Goal: Task Accomplishment & Management: Manage account settings

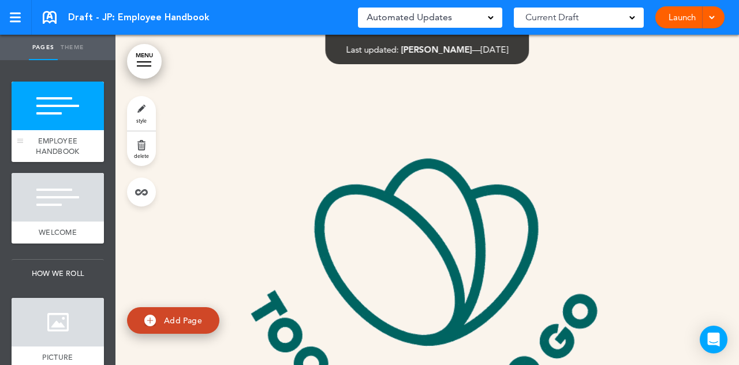
click at [43, 137] on span "EMPLOYEE HANDBOOK" at bounding box center [57, 146] width 43 height 20
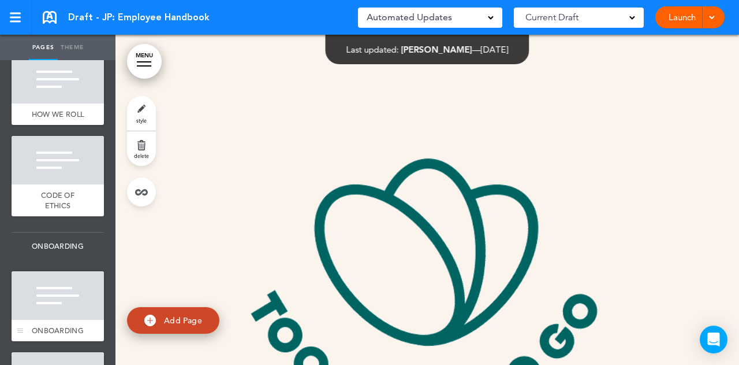
scroll to position [404, 0]
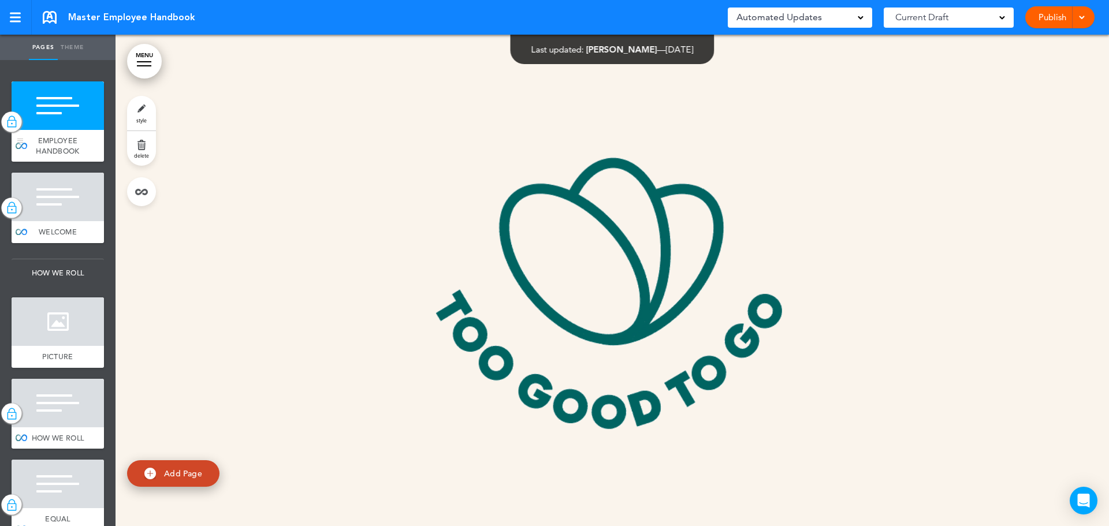
click at [6, 120] on img at bounding box center [12, 121] width 12 height 15
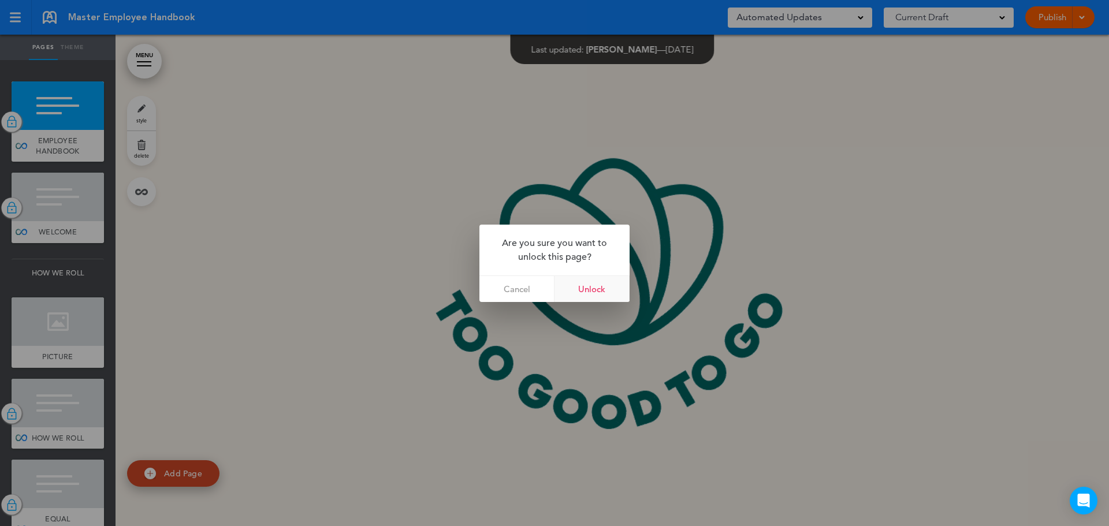
click at [618, 290] on link "Unlock" at bounding box center [592, 289] width 75 height 26
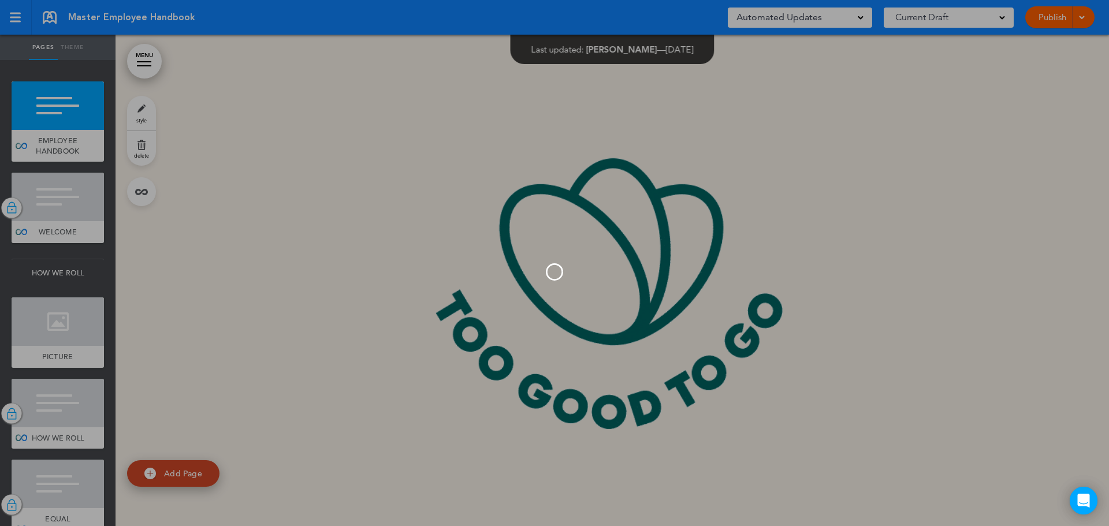
type input "**********"
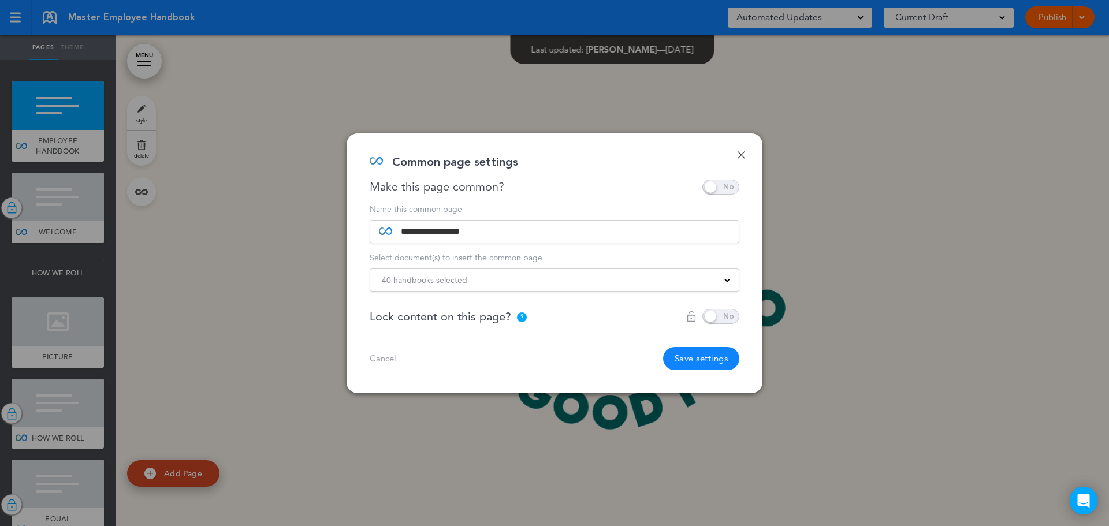
click at [459, 280] on span "40 handbooks selected" at bounding box center [425, 280] width 86 height 16
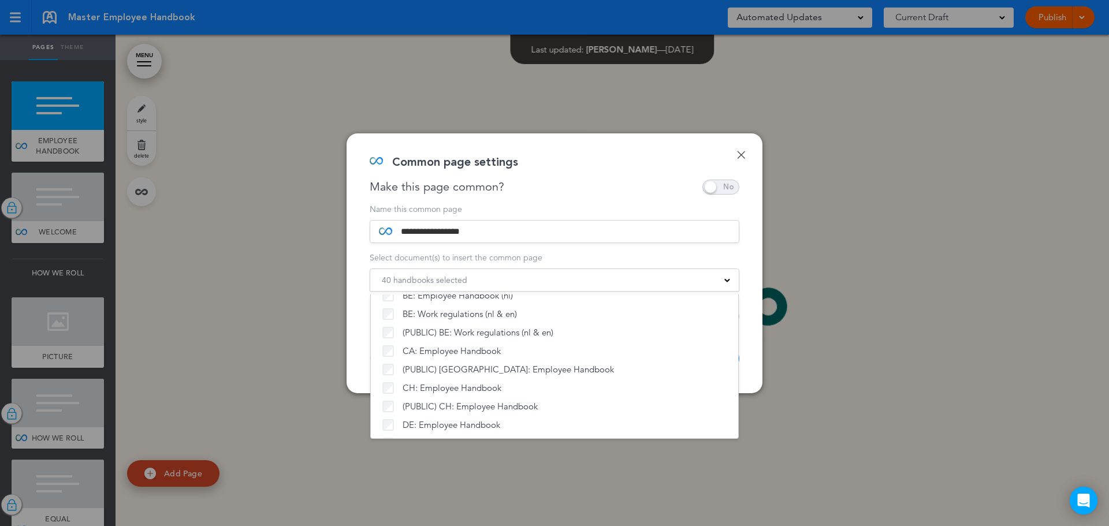
scroll to position [162, 0]
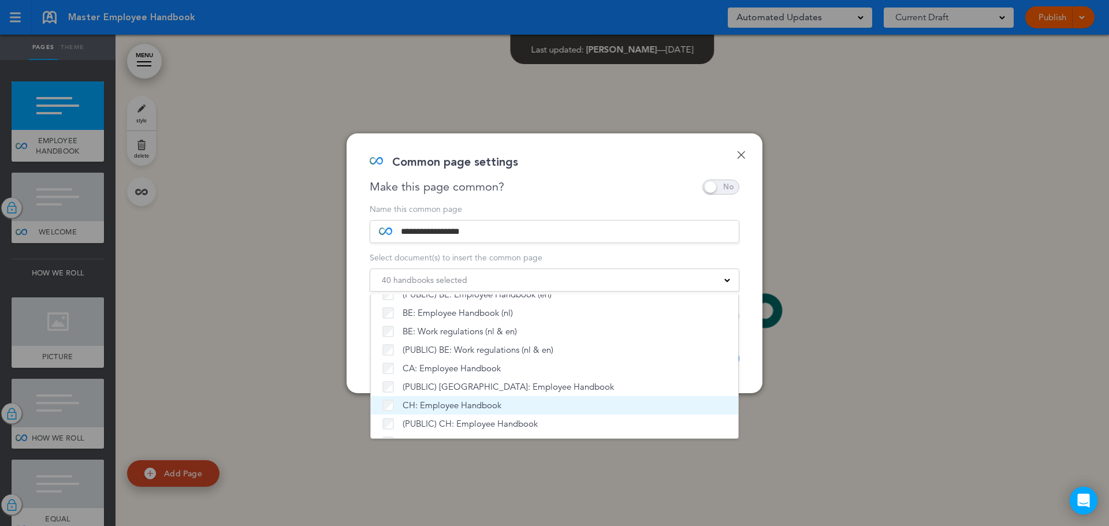
click at [383, 403] on li "CH: Employee Handbook" at bounding box center [554, 405] width 367 height 18
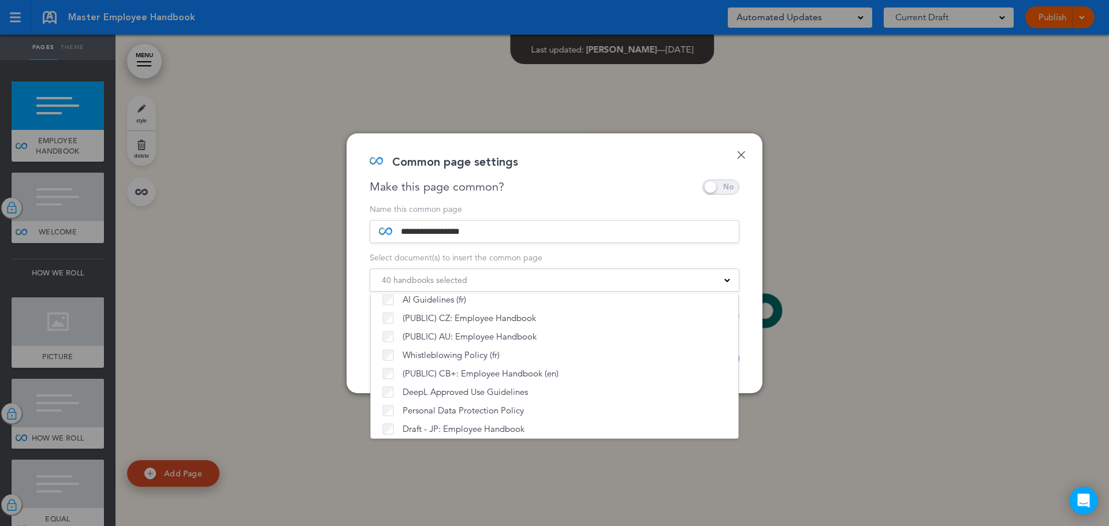
scroll to position [1086, 0]
click at [749, 231] on div "**********" at bounding box center [555, 263] width 416 height 260
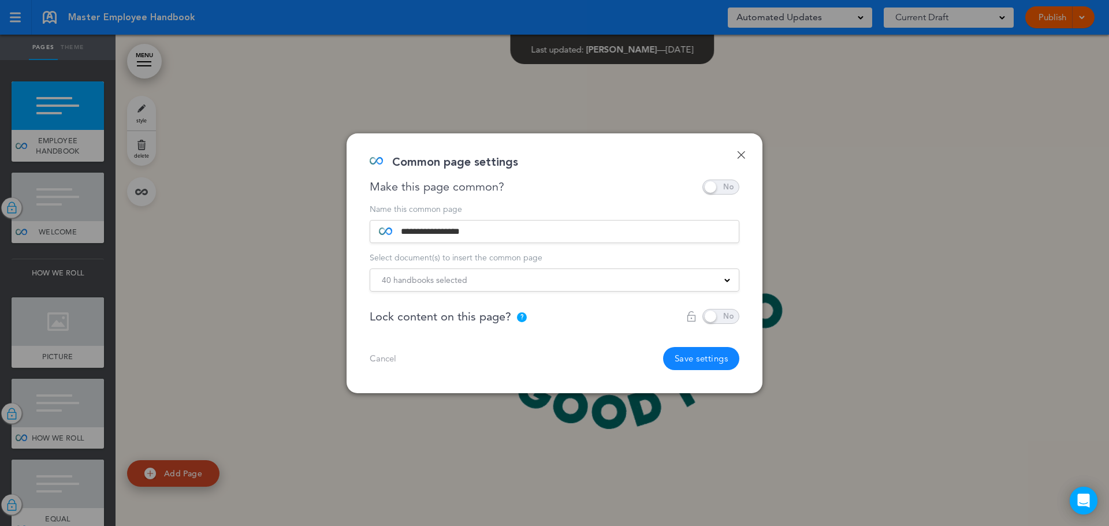
click at [742, 153] on link "Done" at bounding box center [741, 155] width 8 height 8
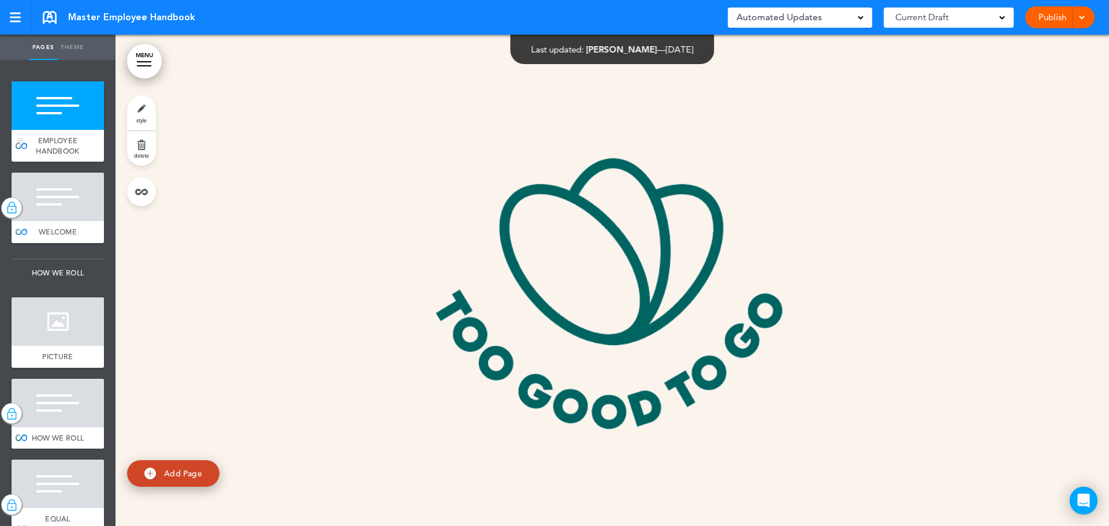
click at [67, 150] on span "EMPLOYEE HANDBOOK" at bounding box center [57, 146] width 43 height 20
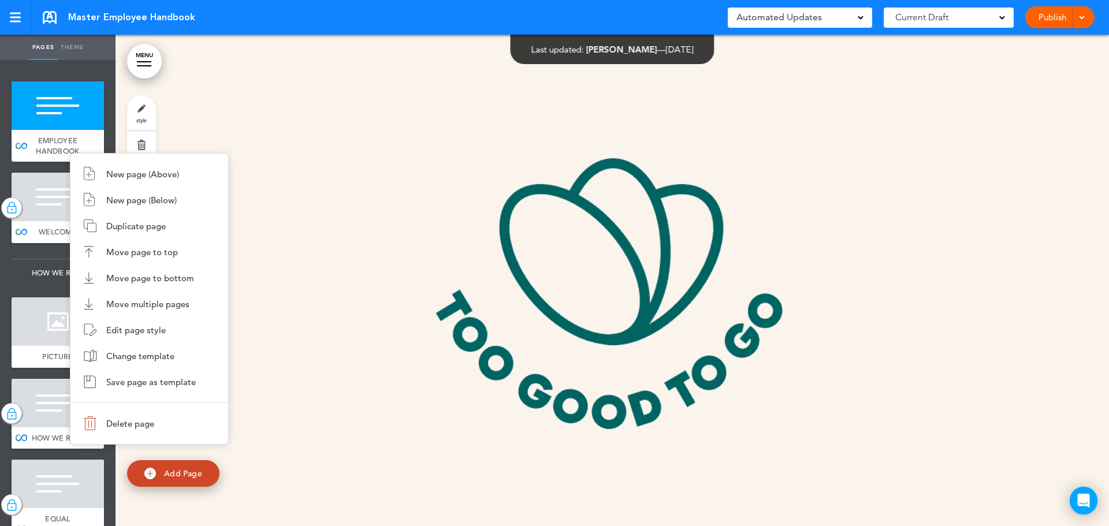
click at [299, 158] on div at bounding box center [554, 263] width 1109 height 526
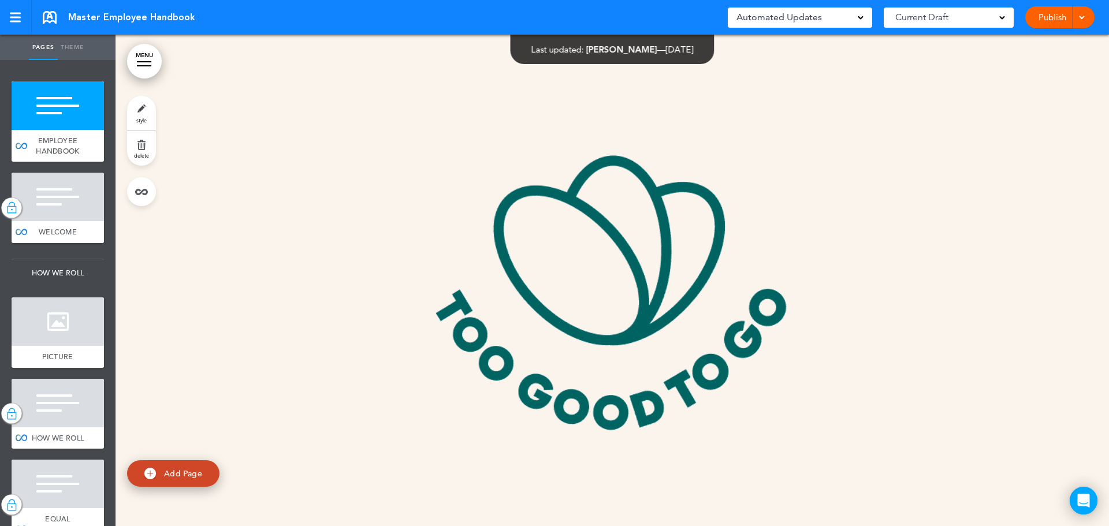
click at [143, 115] on link "style" at bounding box center [141, 113] width 29 height 35
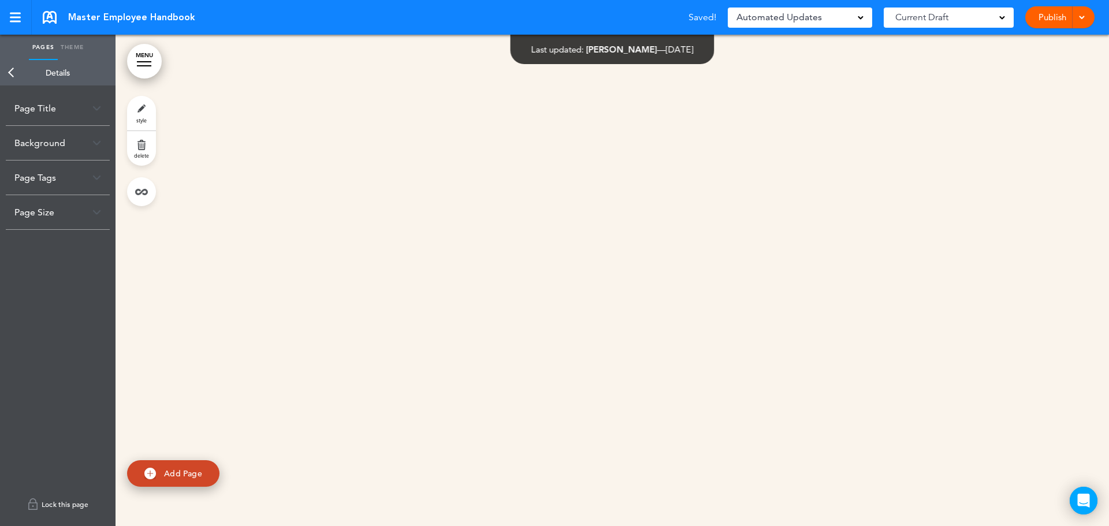
click at [57, 503] on link "Lock this page" at bounding box center [58, 504] width 104 height 32
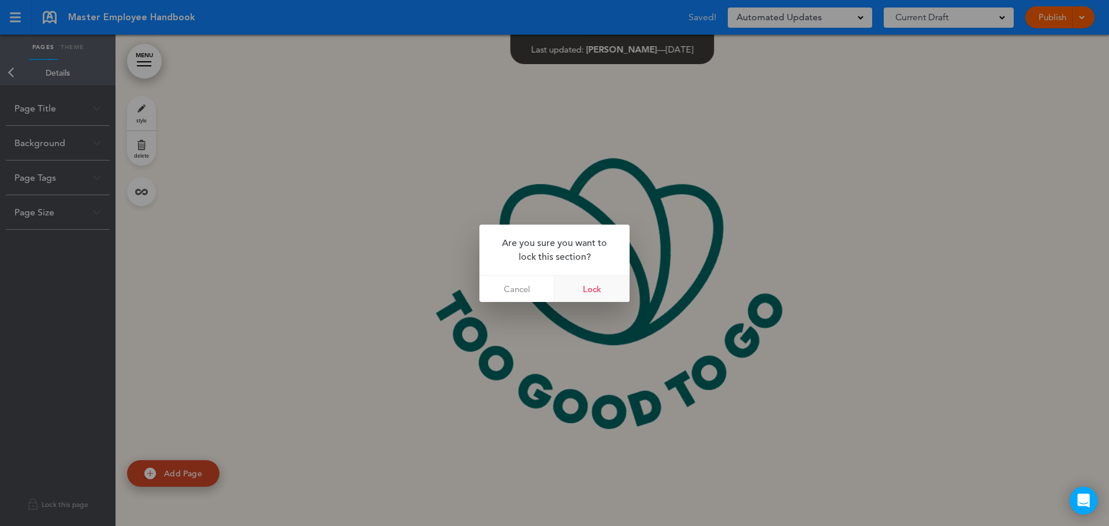
click at [599, 288] on link "Lock" at bounding box center [592, 289] width 75 height 26
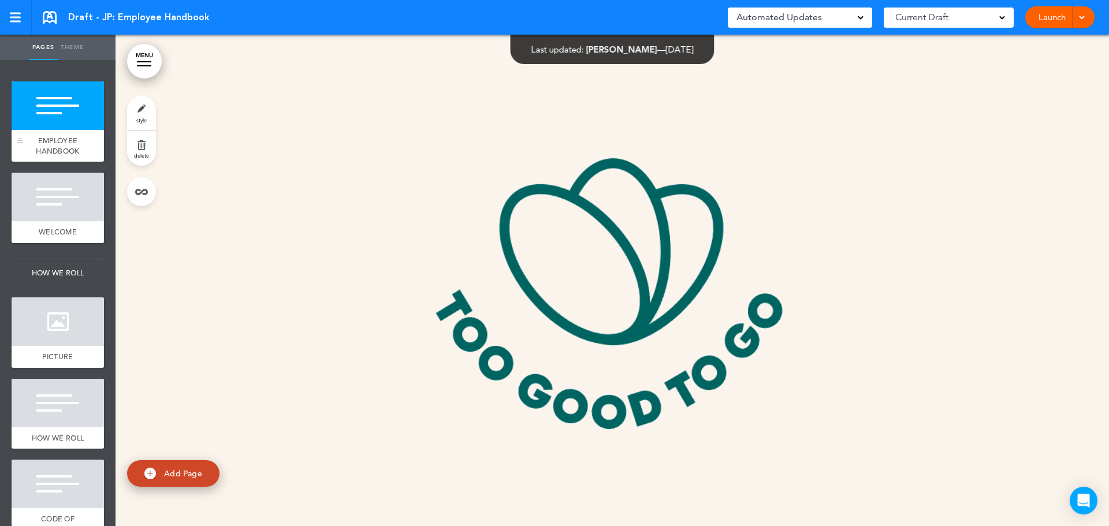
click at [40, 148] on span "EMPLOYEE HANDBOOK" at bounding box center [57, 146] width 43 height 20
click at [50, 191] on div at bounding box center [58, 197] width 92 height 49
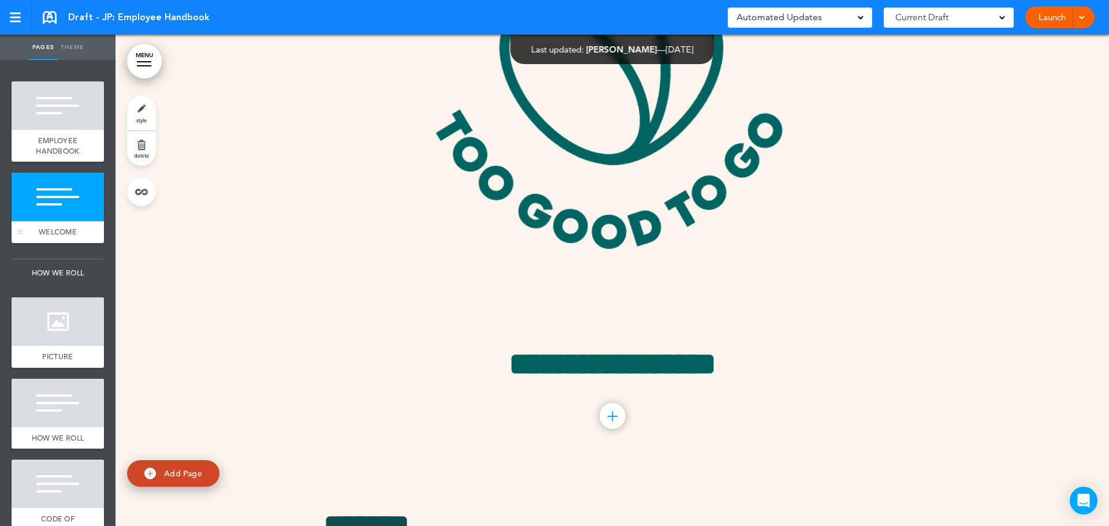
scroll to position [611, 0]
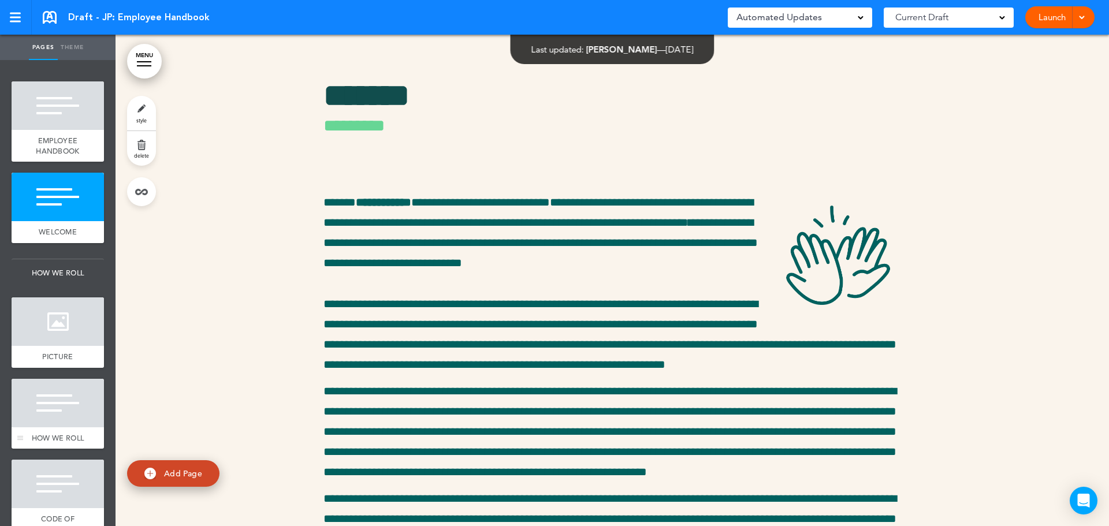
click at [69, 423] on div at bounding box center [58, 403] width 92 height 49
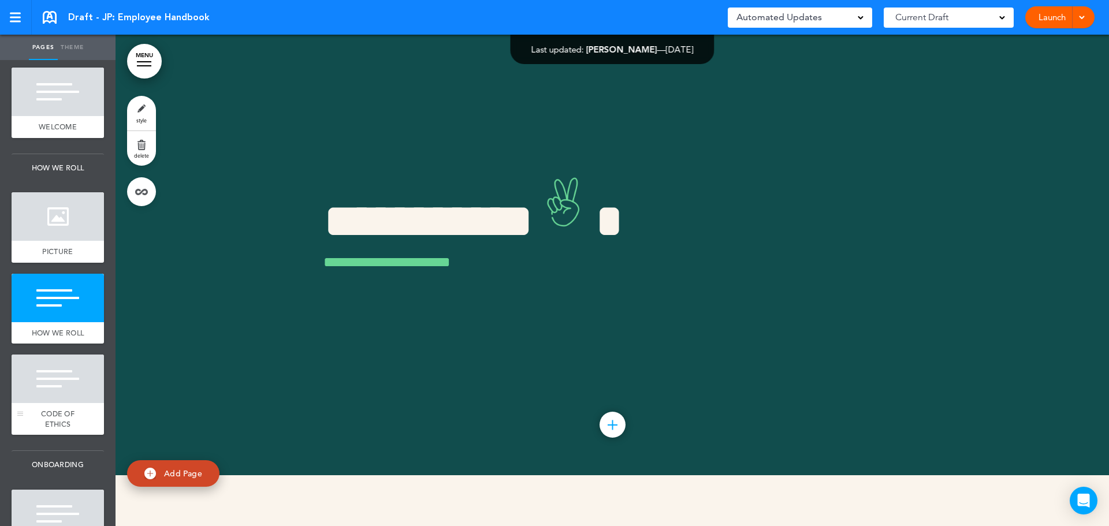
scroll to position [116, 0]
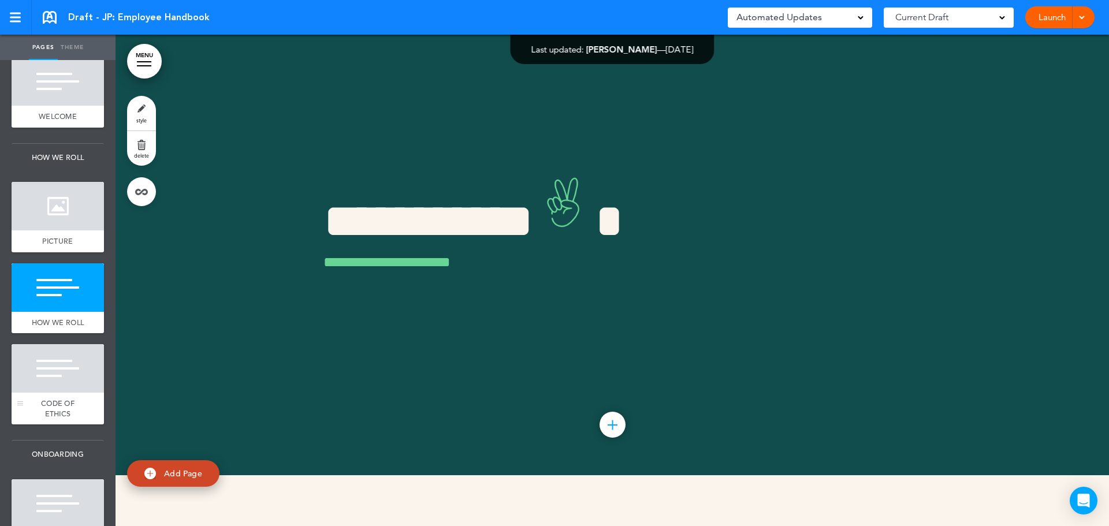
click at [76, 393] on div at bounding box center [58, 368] width 92 height 49
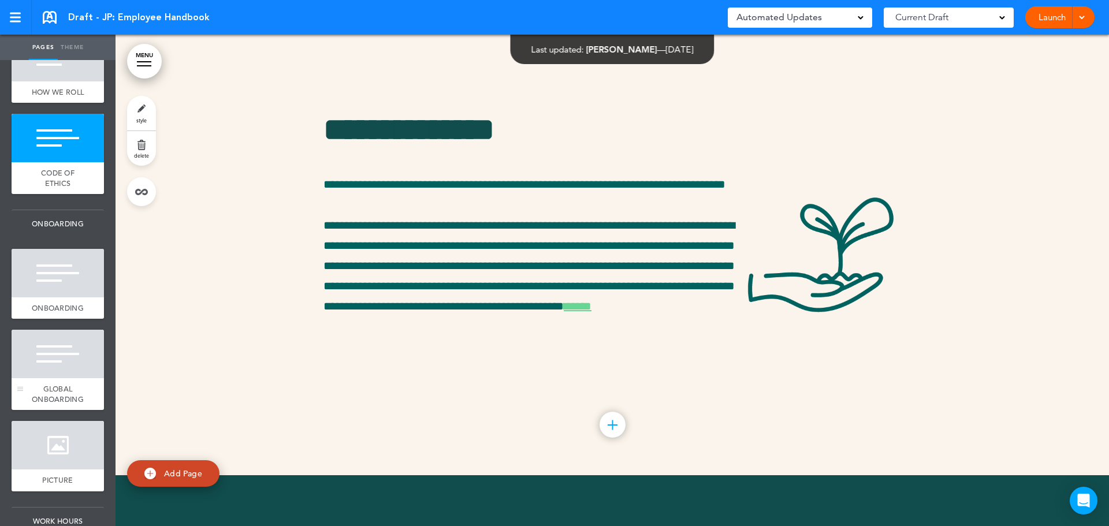
scroll to position [347, 0]
click at [44, 297] on div at bounding box center [58, 272] width 92 height 49
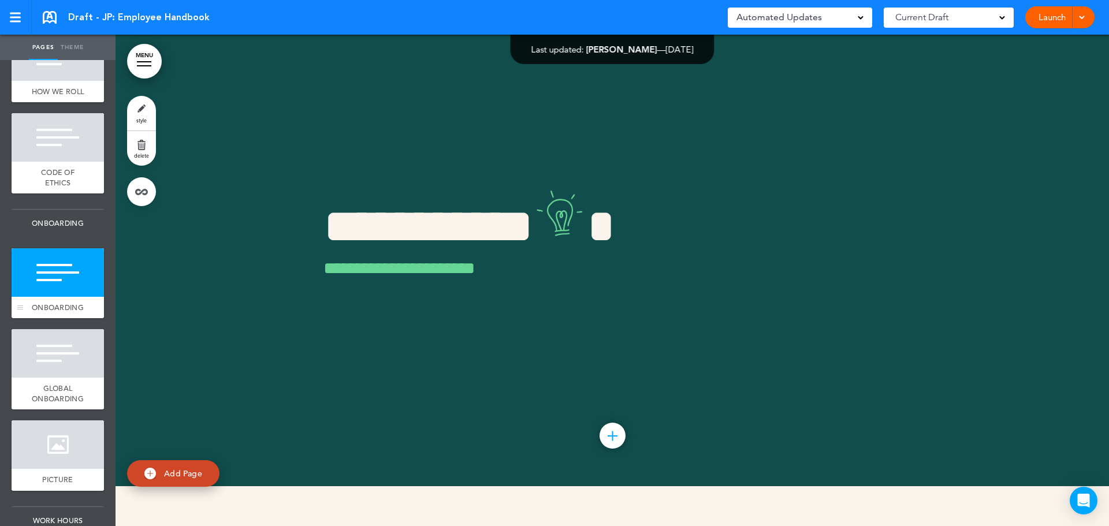
scroll to position [3319, 0]
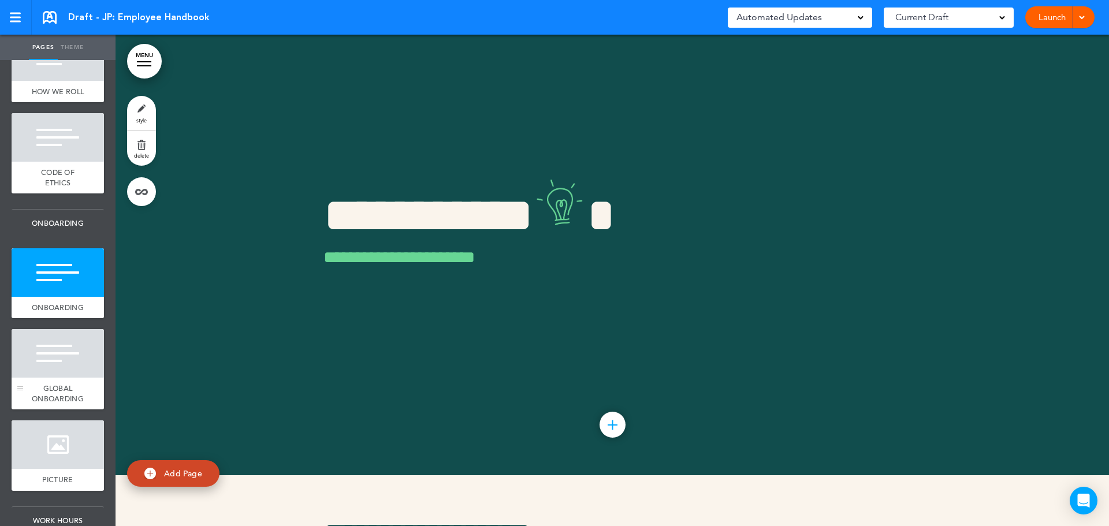
click at [42, 378] on div at bounding box center [58, 353] width 92 height 49
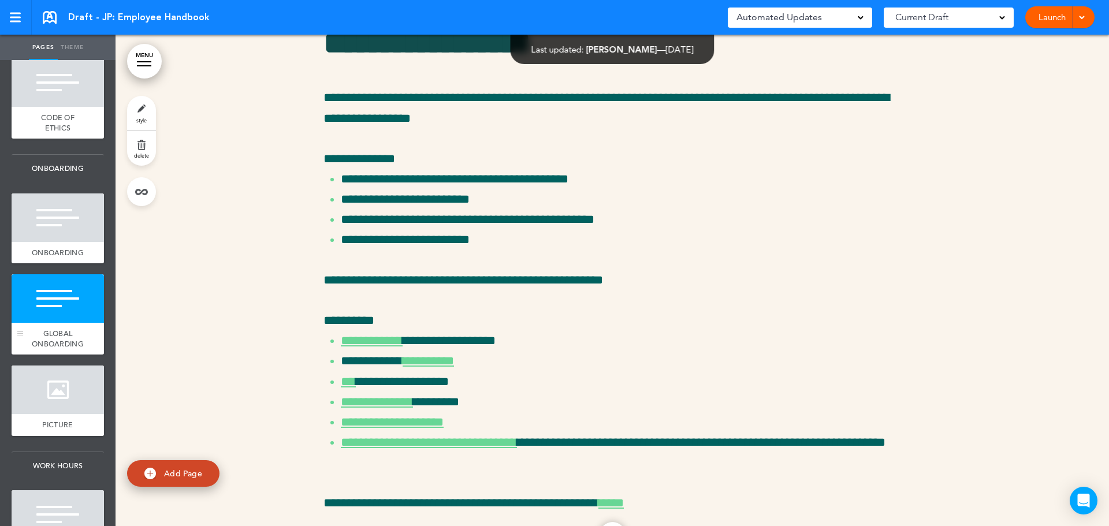
scroll to position [462, 0]
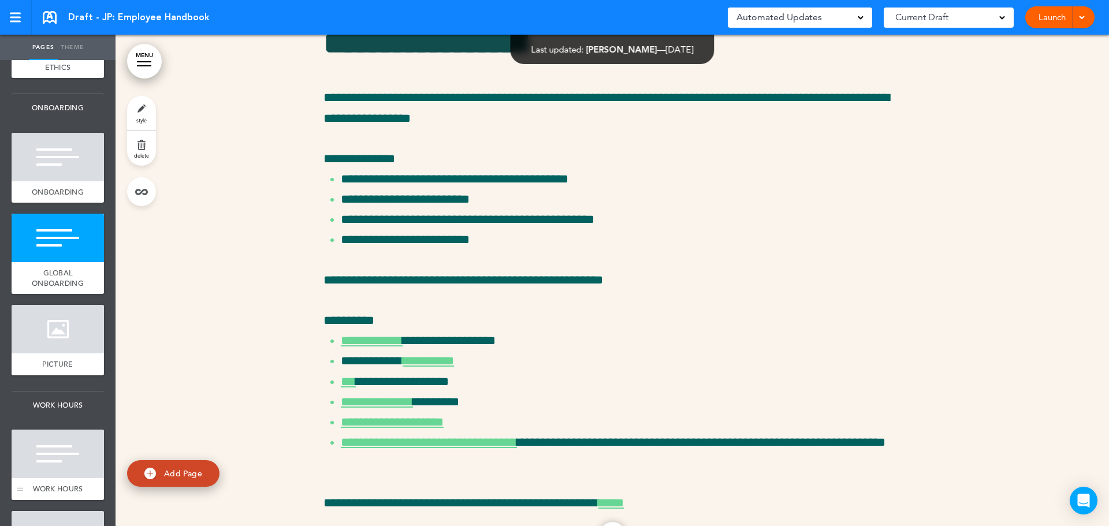
click at [40, 474] on div at bounding box center [58, 454] width 92 height 49
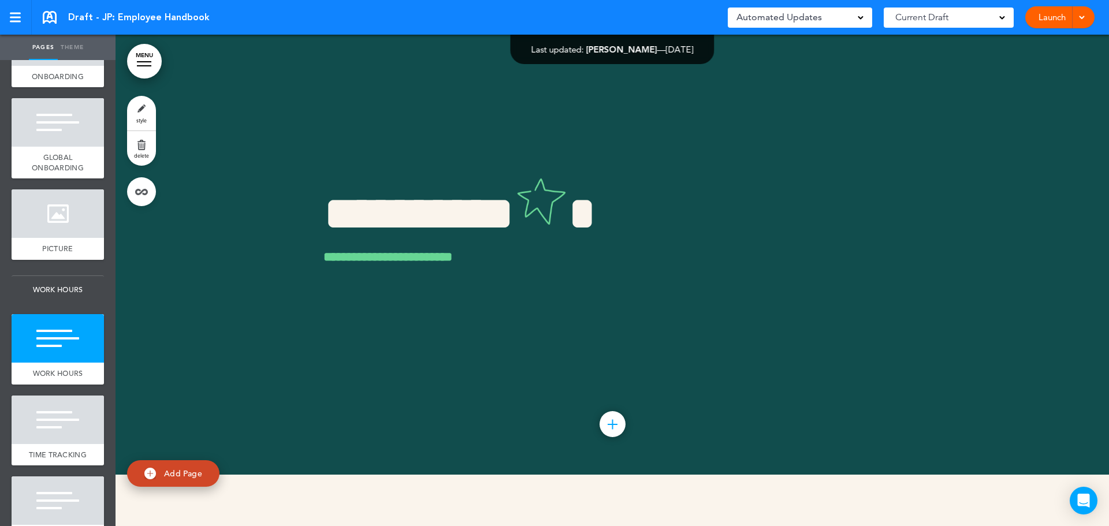
scroll to position [1558, 0]
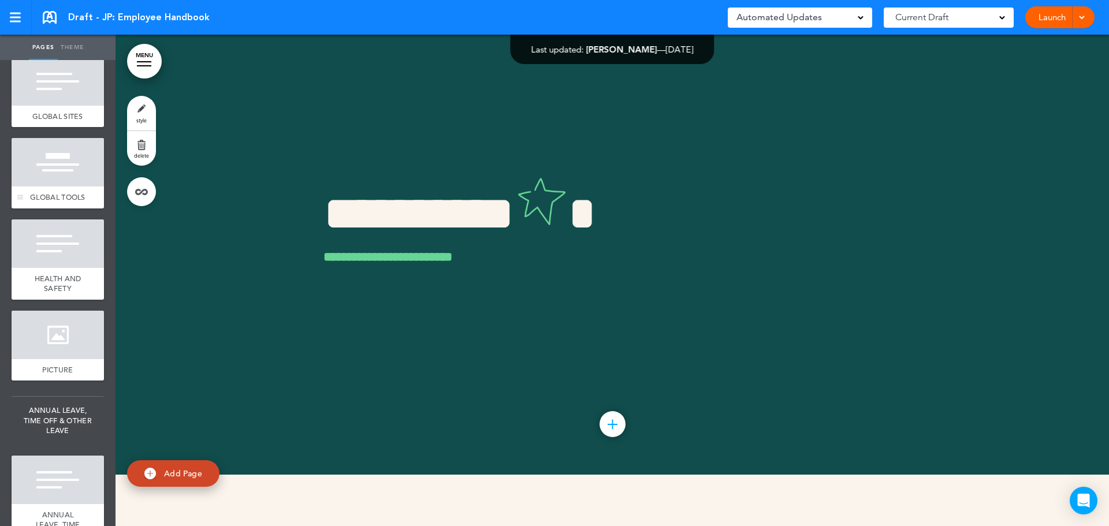
click at [73, 187] on div at bounding box center [58, 162] width 92 height 49
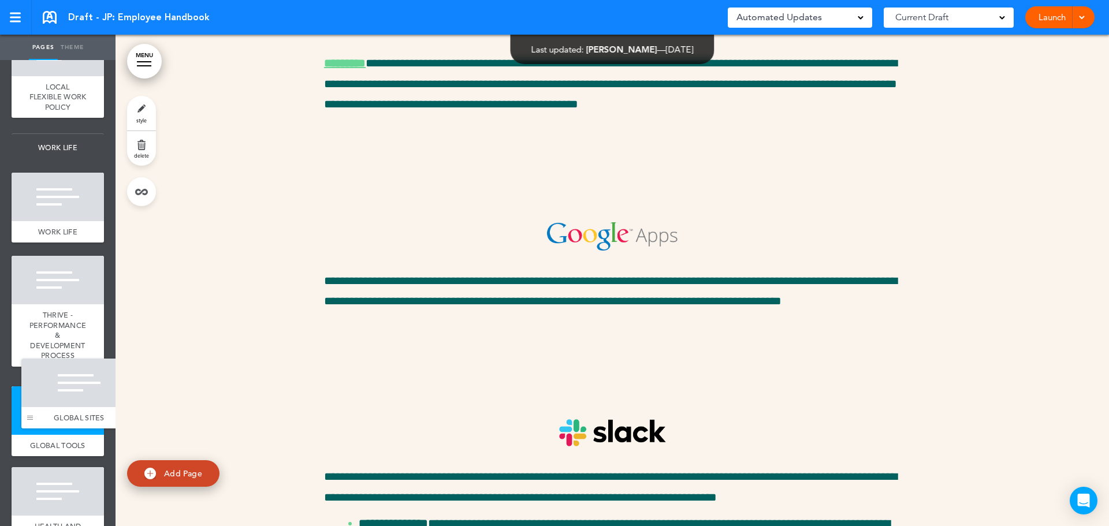
scroll to position [1251, 0]
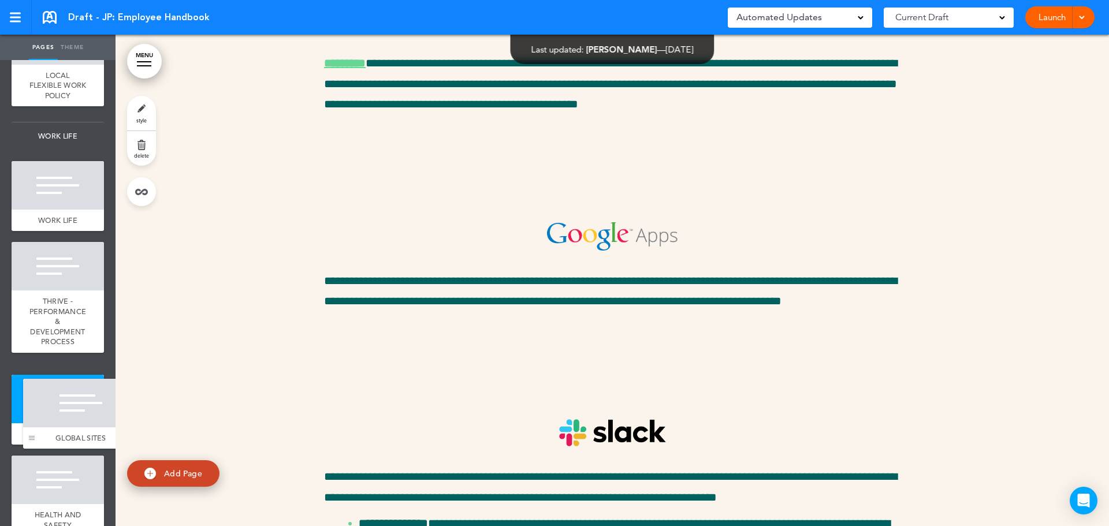
drag, startPoint x: 19, startPoint y: 430, endPoint x: 31, endPoint y: 441, distance: 15.9
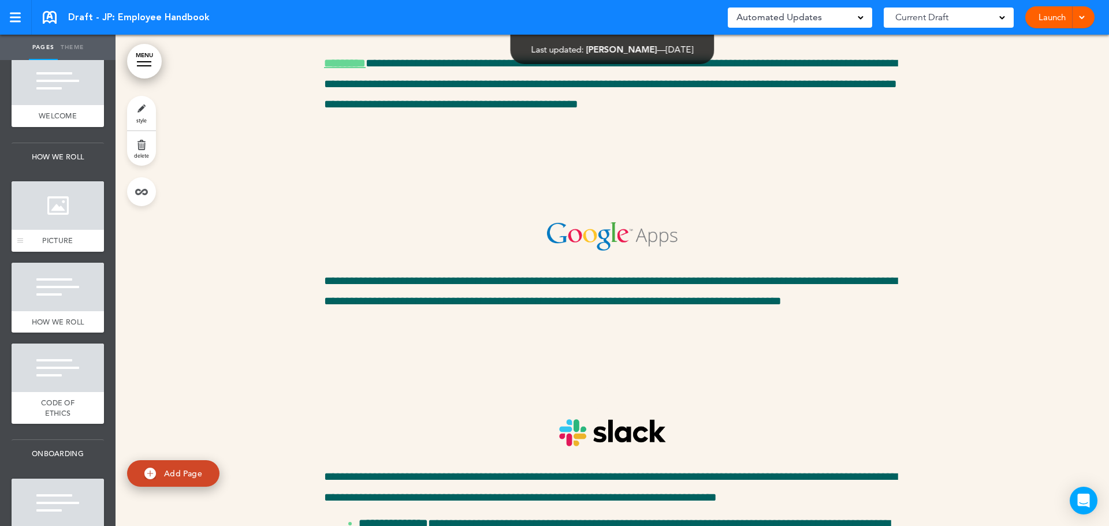
scroll to position [173, 0]
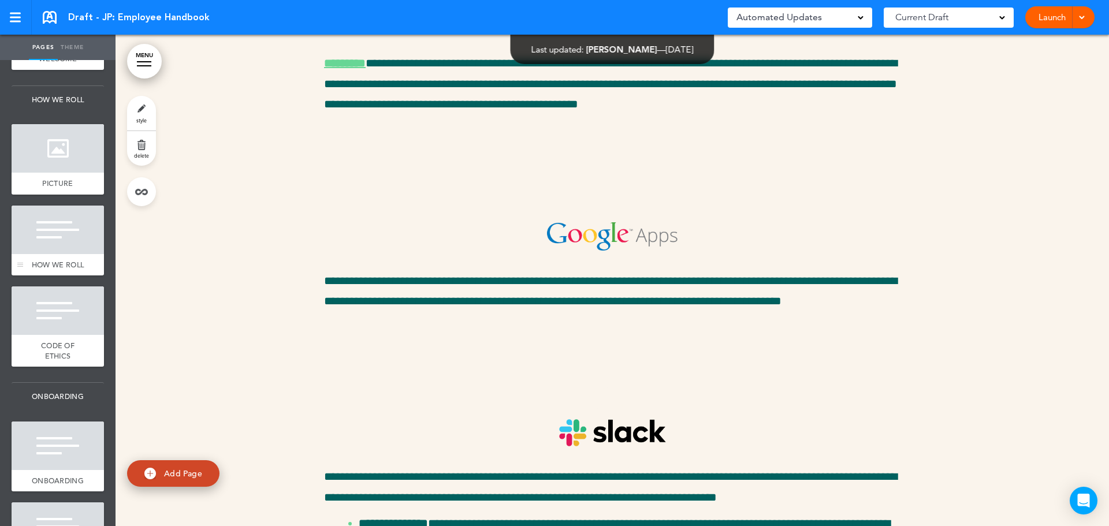
click at [55, 250] on div at bounding box center [58, 230] width 92 height 49
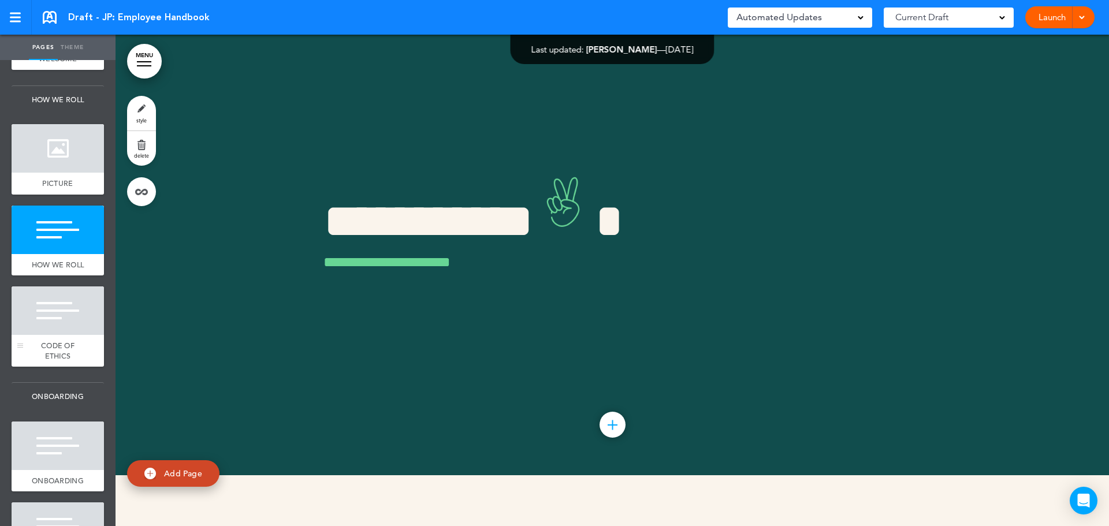
click at [43, 355] on span "CODE OF ETHICS" at bounding box center [58, 351] width 34 height 20
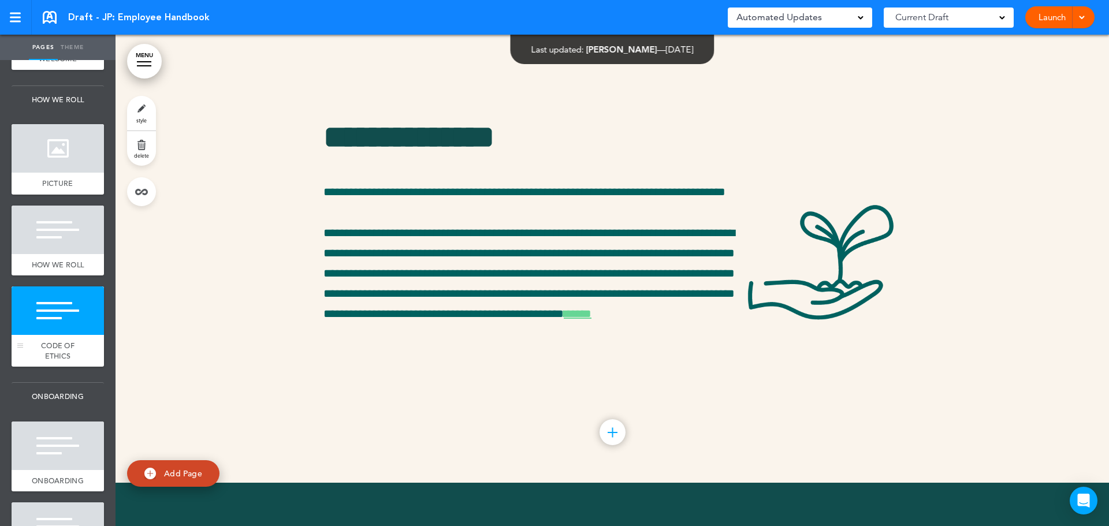
scroll to position [2827, 0]
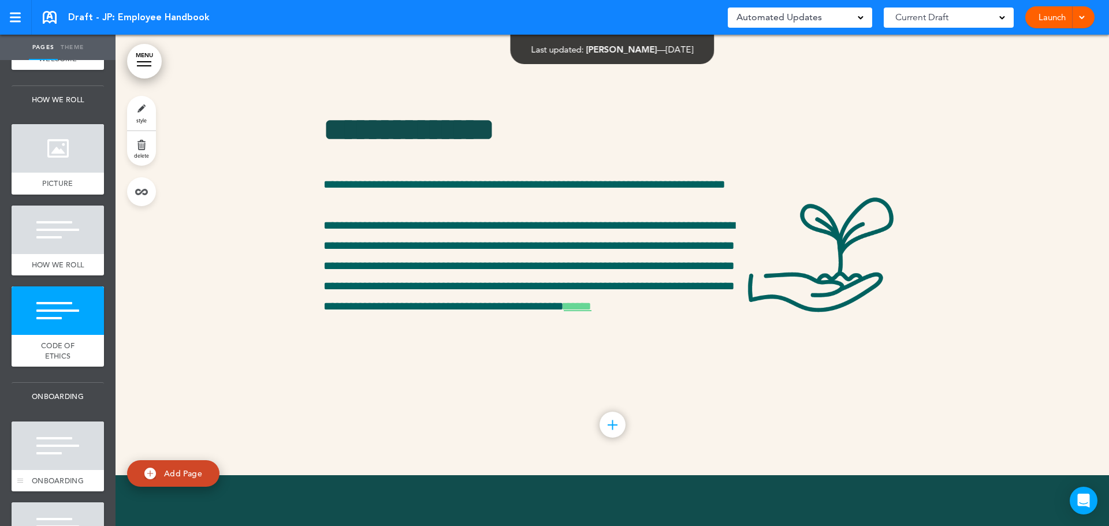
click at [50, 458] on div at bounding box center [58, 446] width 92 height 49
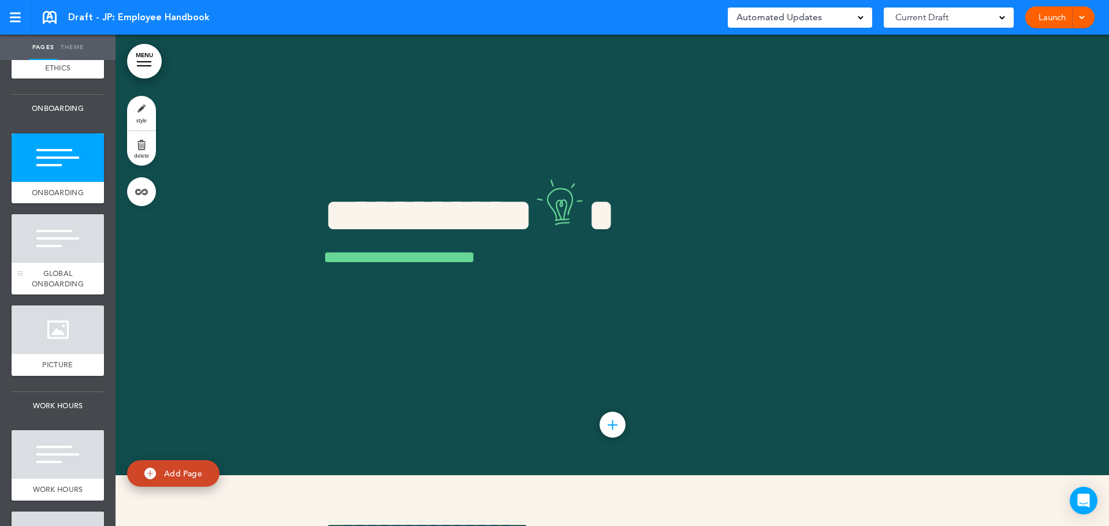
scroll to position [462, 0]
click at [73, 354] on div at bounding box center [58, 329] width 92 height 49
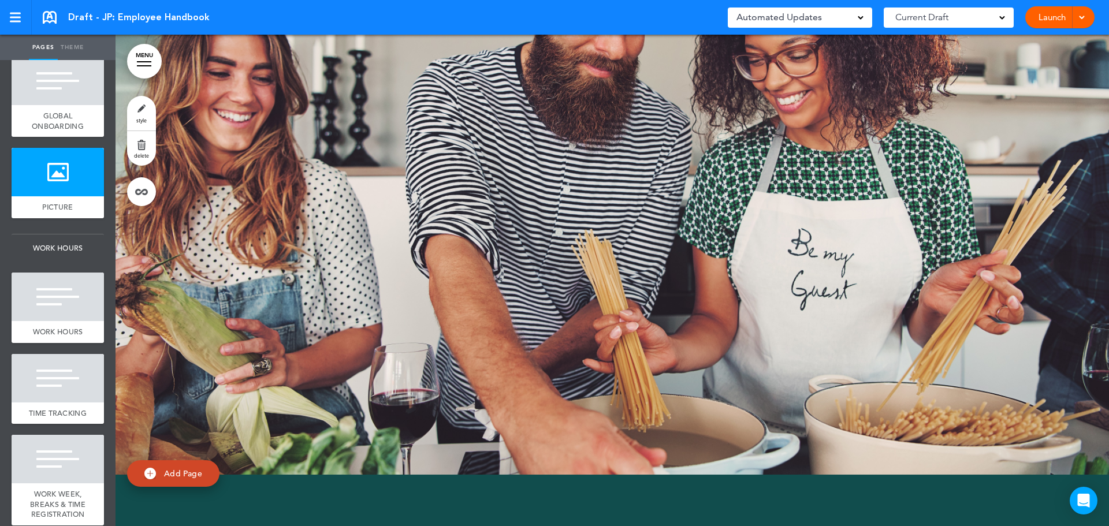
scroll to position [924, 0]
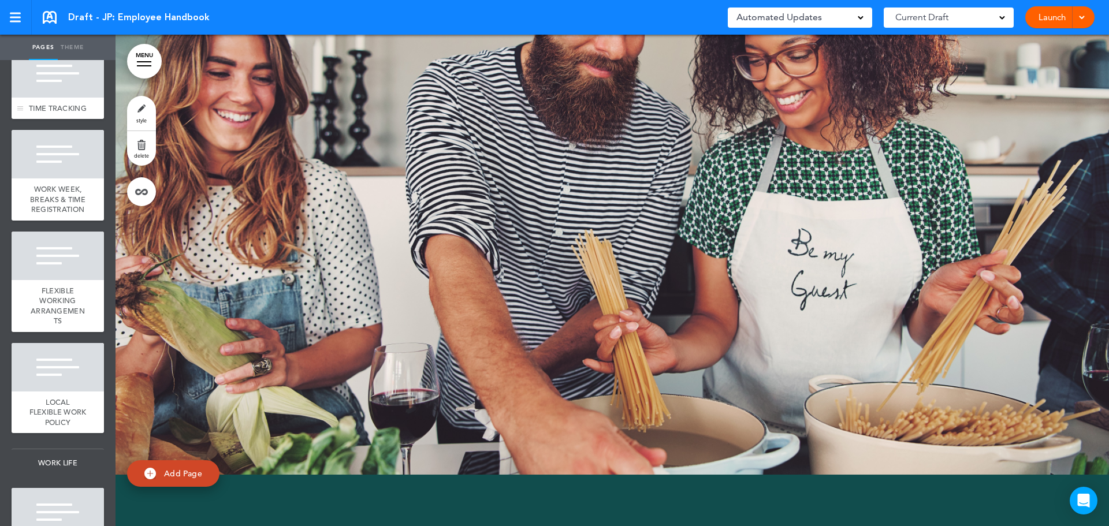
click at [58, 98] on div at bounding box center [58, 73] width 92 height 49
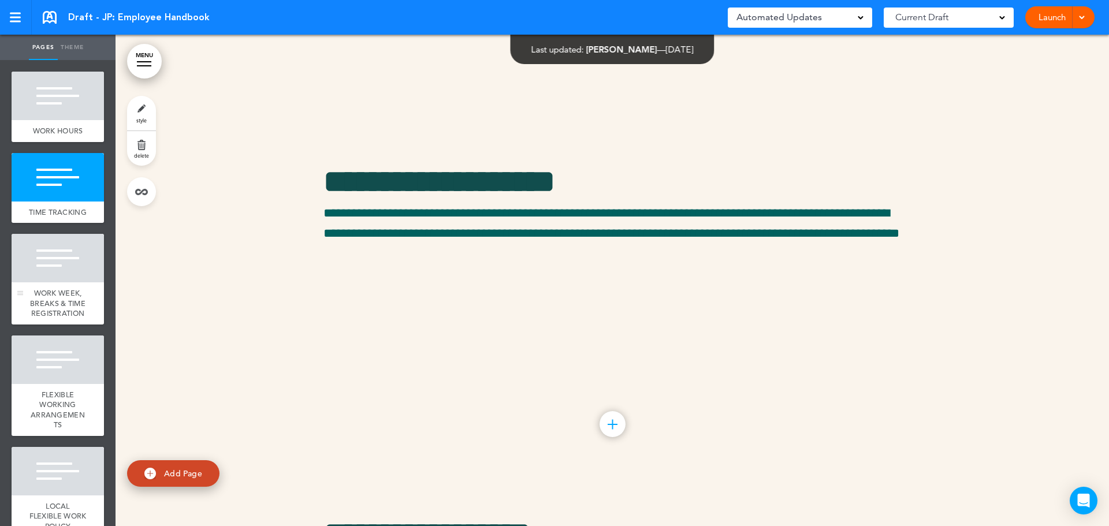
scroll to position [809, 0]
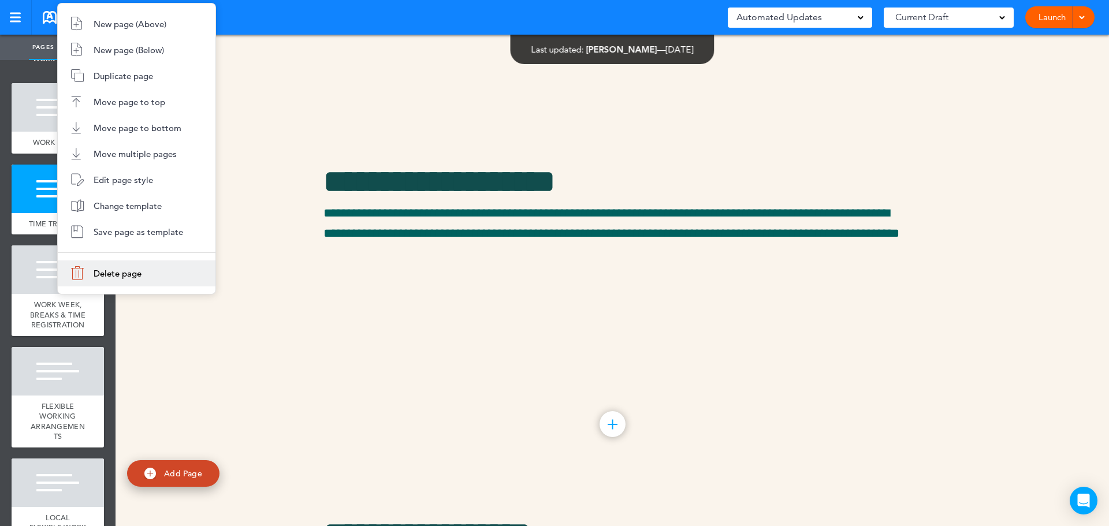
click at [142, 271] on span "Delete page" at bounding box center [118, 273] width 48 height 11
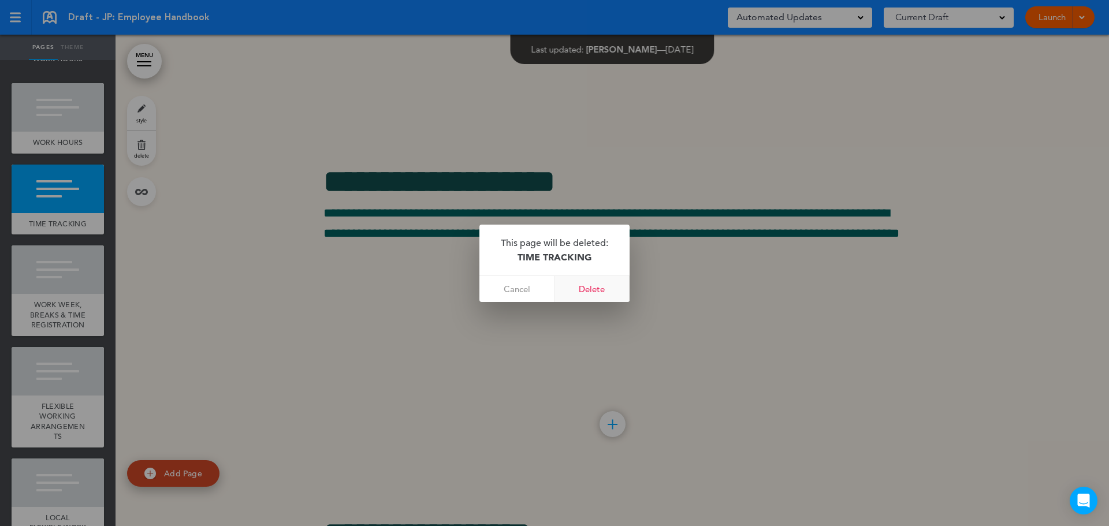
click at [604, 283] on link "Delete" at bounding box center [592, 289] width 75 height 26
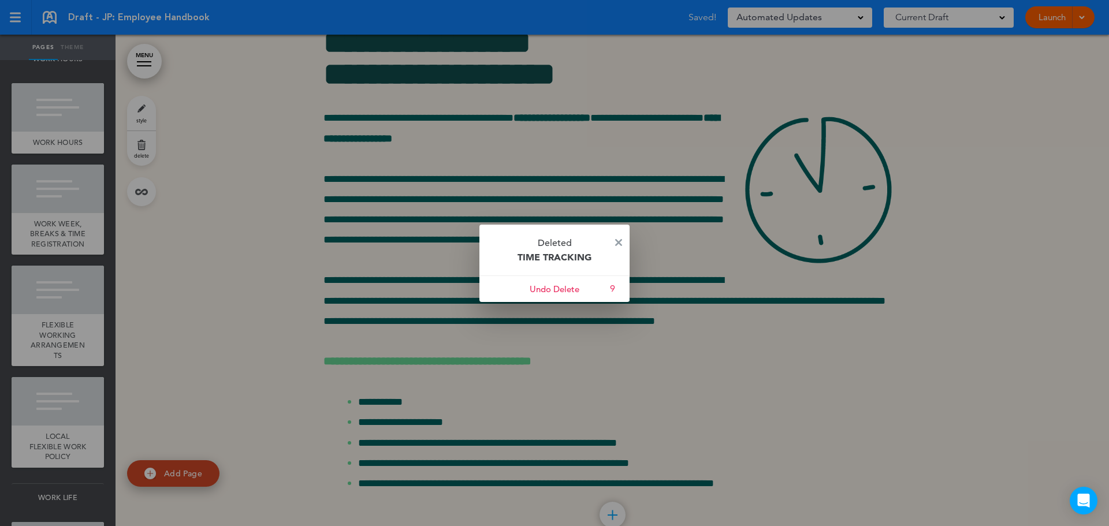
click at [49, 337] on div at bounding box center [554, 263] width 1109 height 526
click at [620, 243] on img at bounding box center [618, 242] width 7 height 7
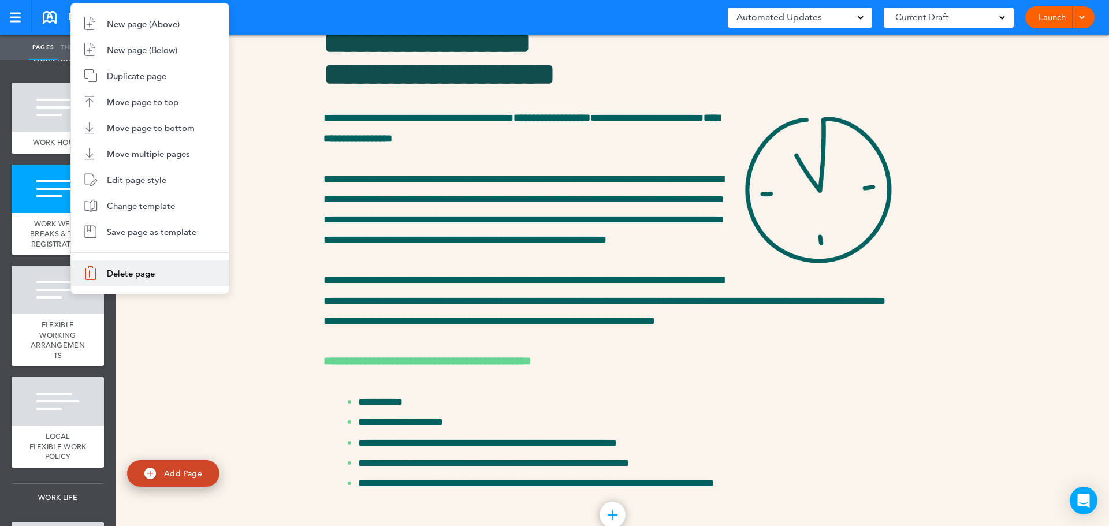
click at [140, 281] on li "Delete page" at bounding box center [150, 274] width 158 height 26
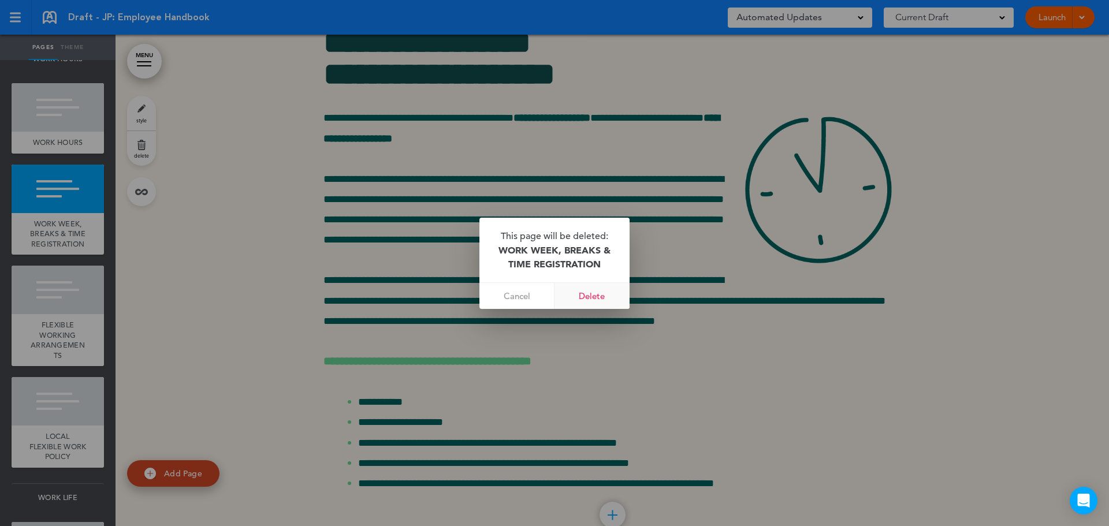
click at [594, 297] on link "Delete" at bounding box center [592, 296] width 75 height 26
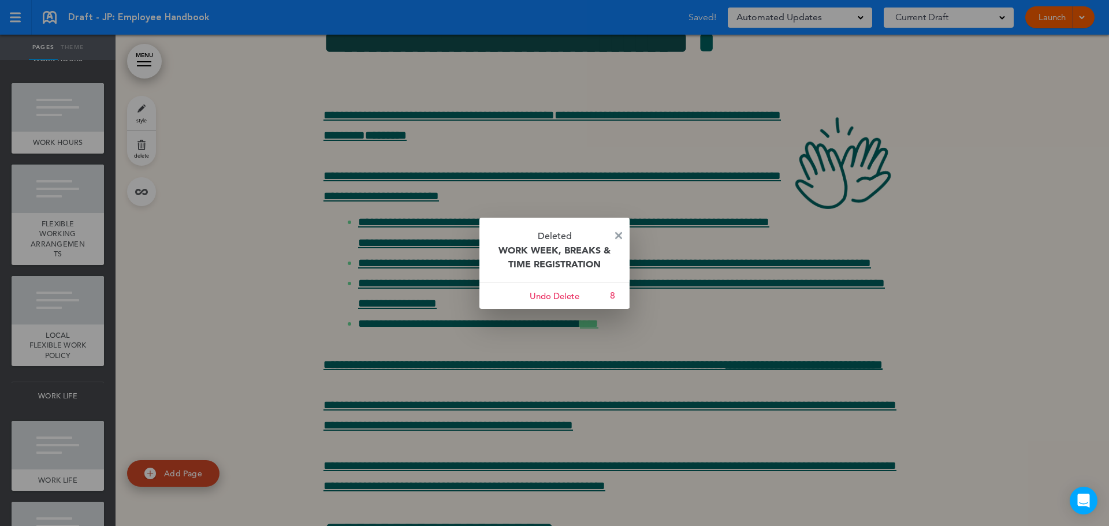
click at [619, 236] on img at bounding box center [618, 235] width 7 height 7
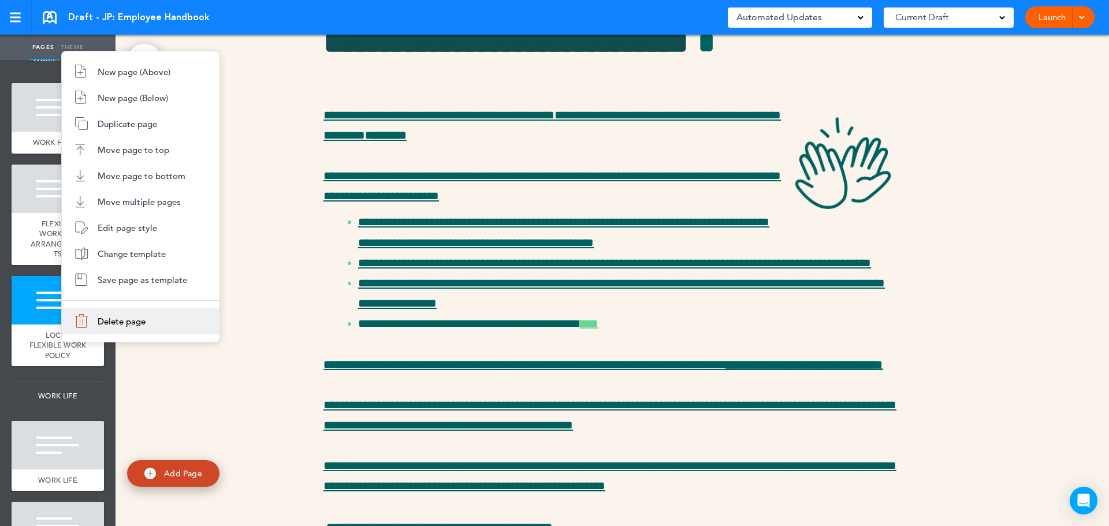
click at [127, 315] on li "Delete page" at bounding box center [141, 322] width 158 height 26
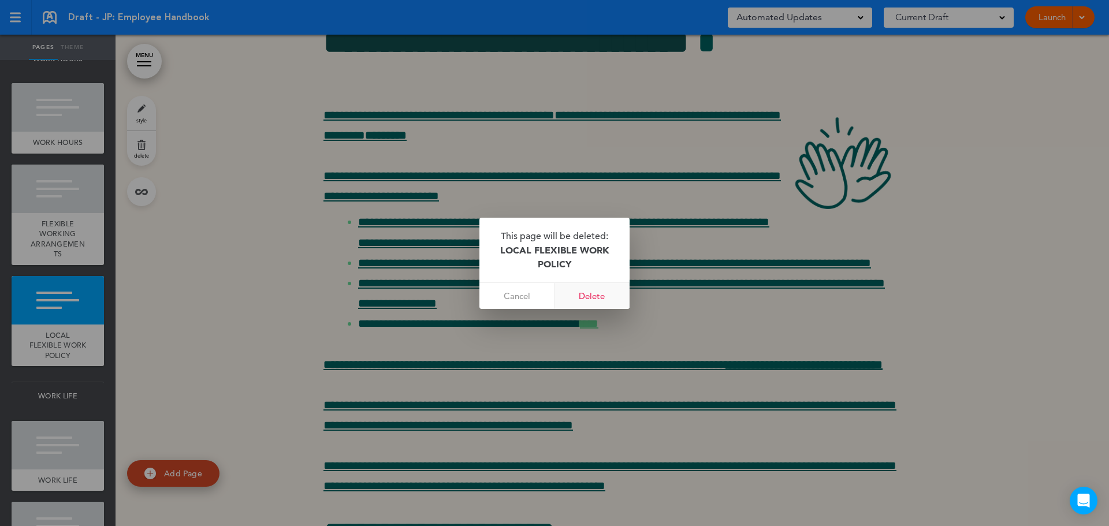
click at [596, 296] on link "Delete" at bounding box center [592, 296] width 75 height 26
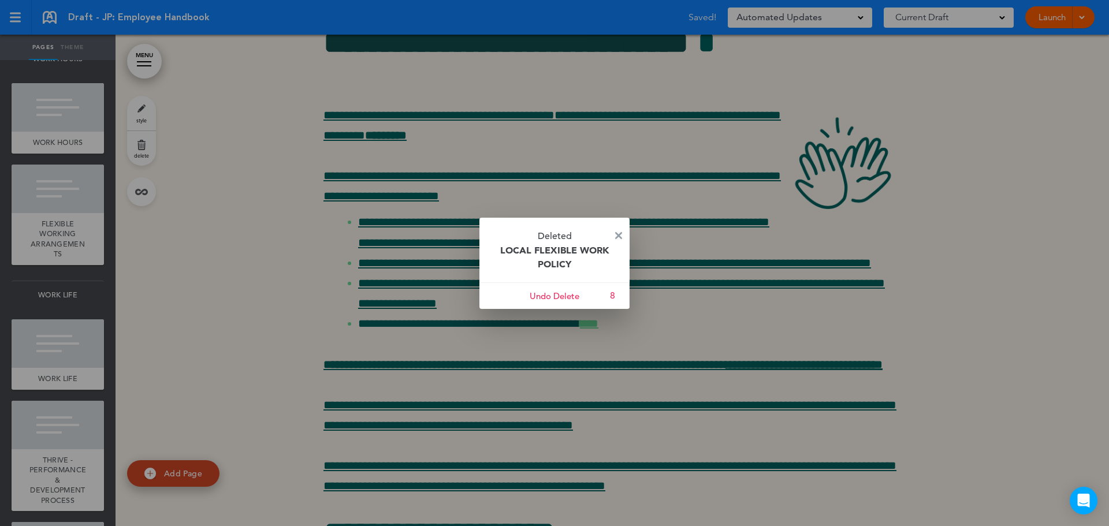
click at [619, 235] on img at bounding box center [618, 235] width 7 height 7
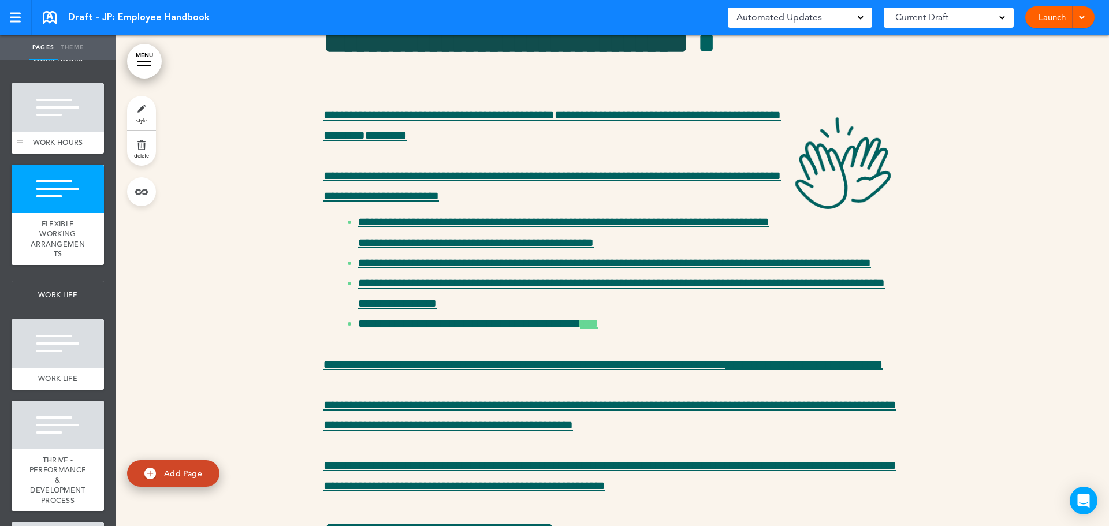
click at [61, 132] on div at bounding box center [58, 107] width 92 height 49
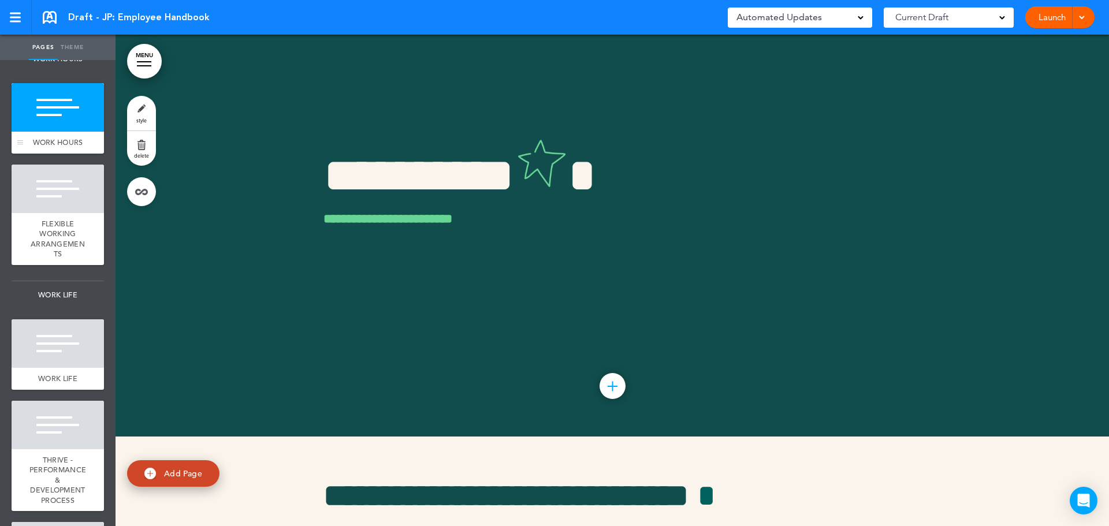
scroll to position [4905, 0]
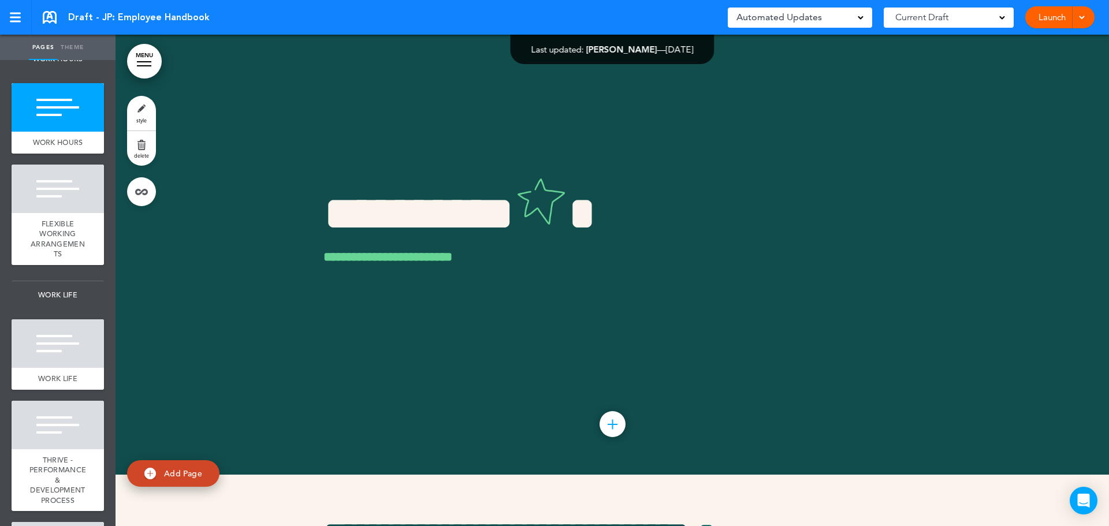
click at [66, 73] on span "WORK HOURS" at bounding box center [58, 59] width 92 height 28
click at [88, 65] on link at bounding box center [95, 53] width 23 height 23
type input "**********"
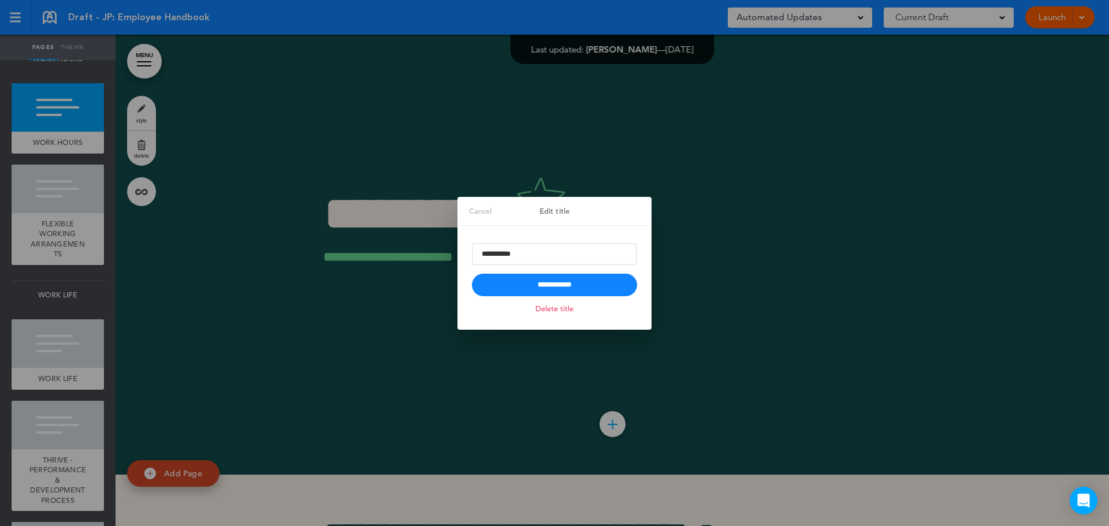
click at [564, 311] on link "Delete title" at bounding box center [555, 308] width 44 height 13
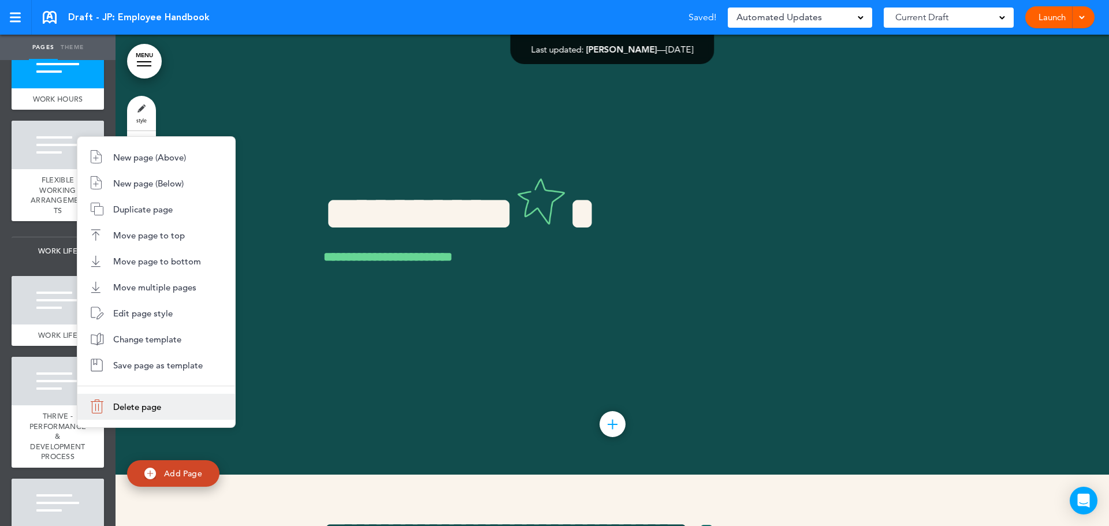
click at [150, 405] on span "Delete page" at bounding box center [137, 407] width 48 height 11
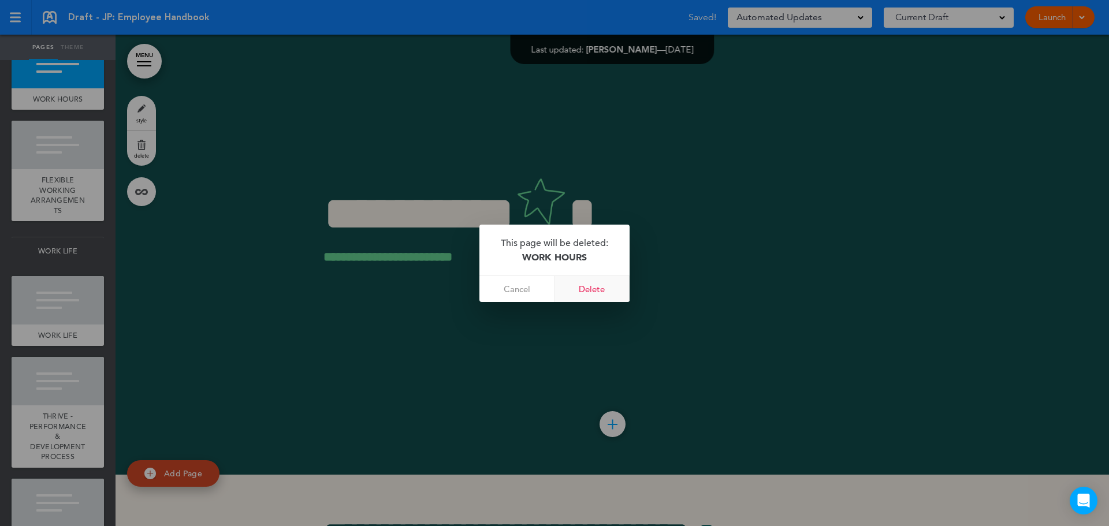
click at [599, 285] on link "Delete" at bounding box center [592, 289] width 75 height 26
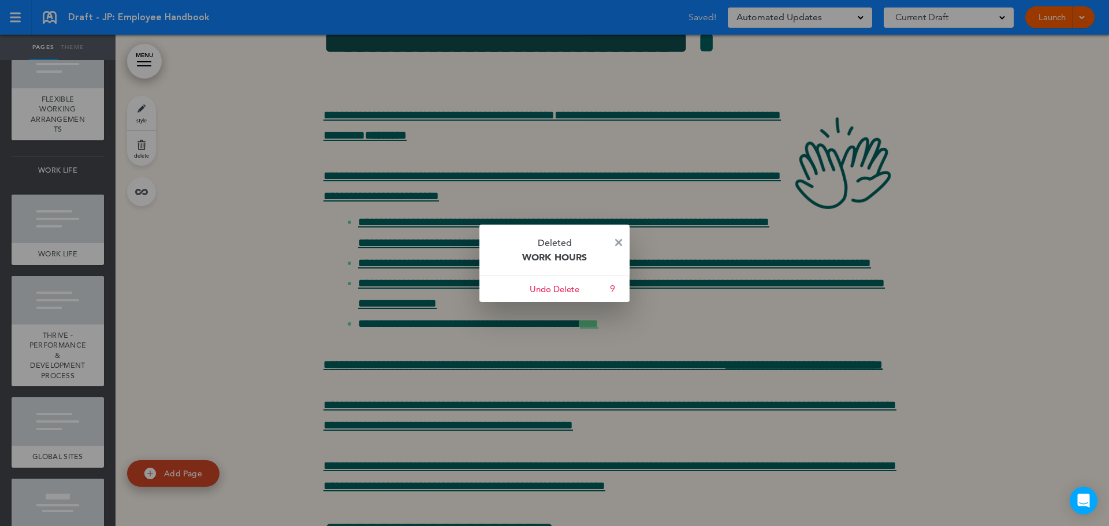
click at [622, 244] on img at bounding box center [618, 242] width 7 height 7
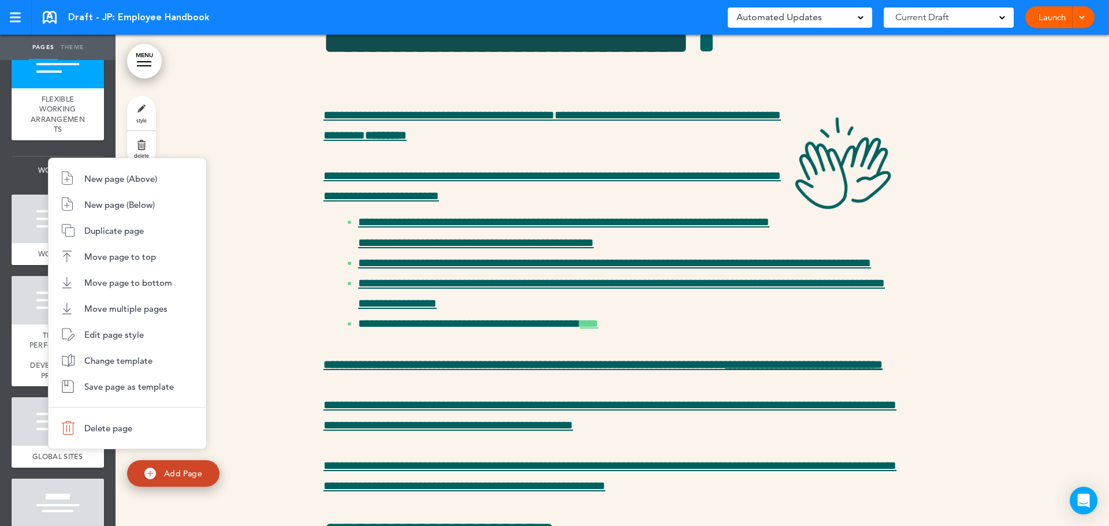
click at [103, 434] on li "Delete page" at bounding box center [128, 428] width 158 height 26
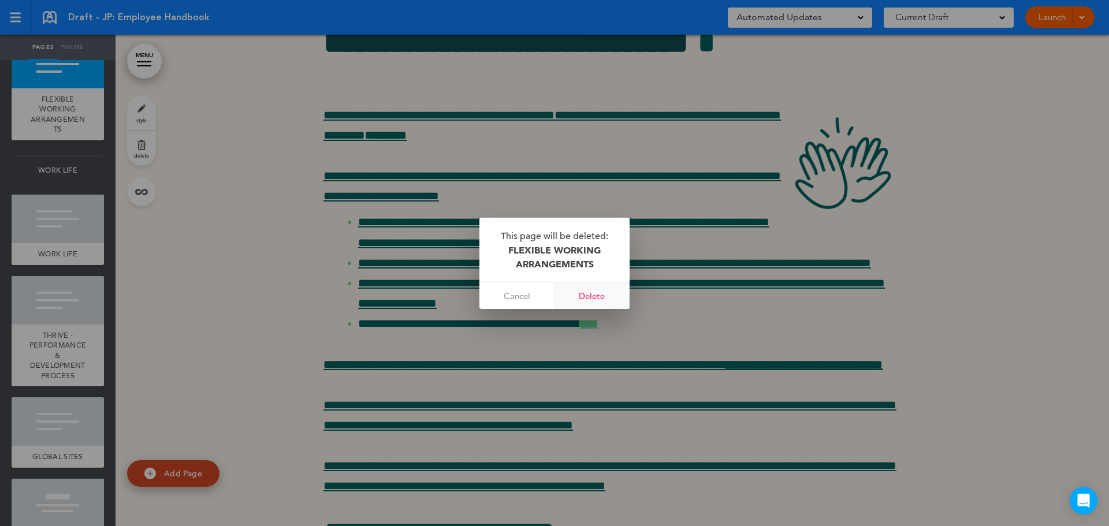
click at [608, 291] on link "Delete" at bounding box center [592, 296] width 75 height 26
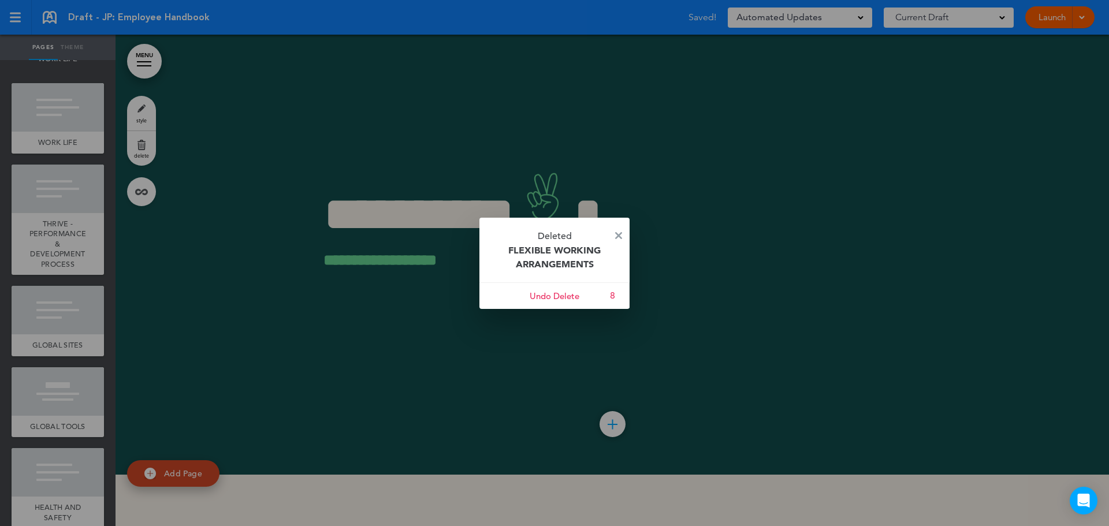
click at [623, 234] on p "Deleted FLEXIBLE WORKING ARRANGEMENTS" at bounding box center [555, 250] width 150 height 65
click at [619, 237] on img at bounding box center [618, 235] width 7 height 7
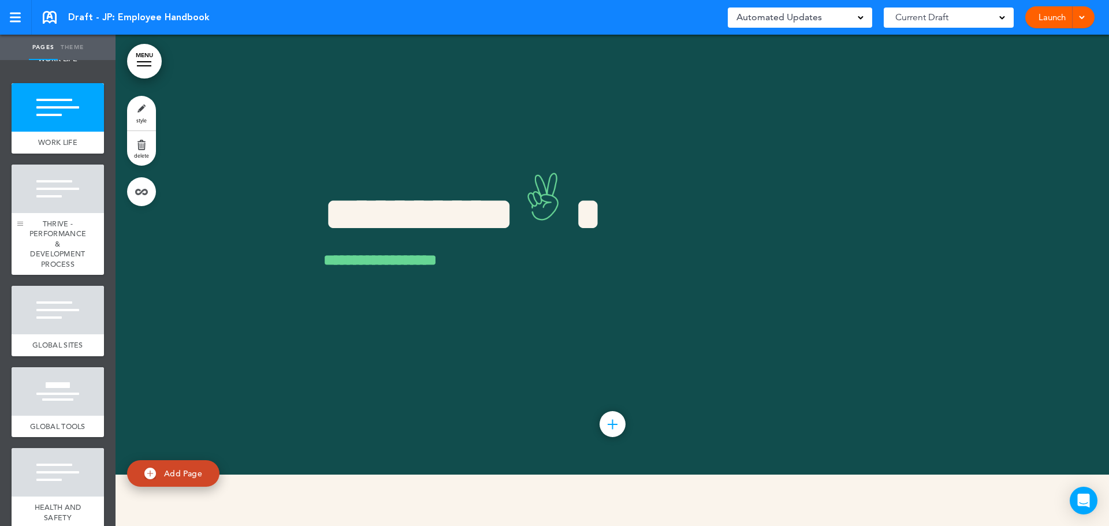
click at [24, 276] on div at bounding box center [20, 220] width 17 height 111
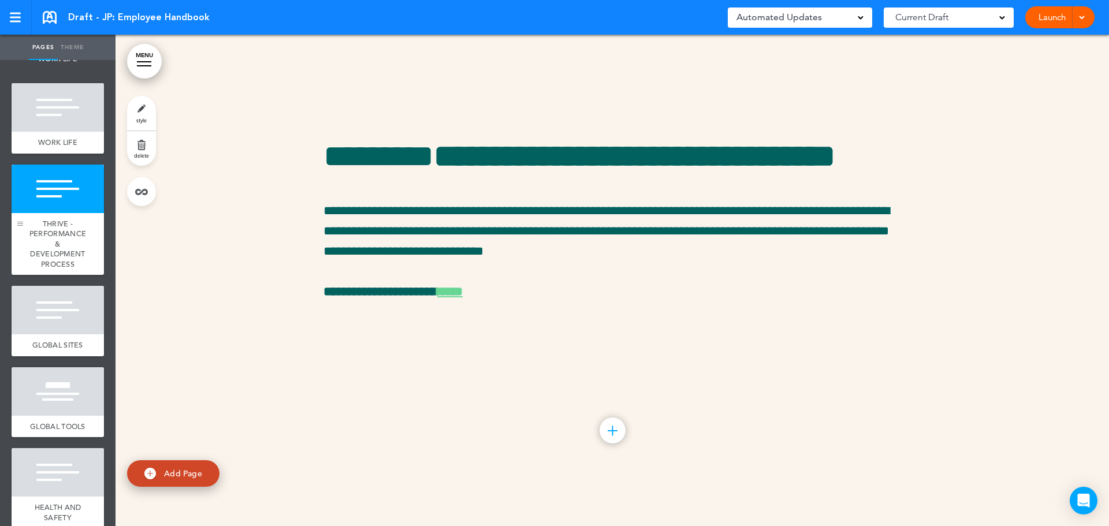
scroll to position [5397, 0]
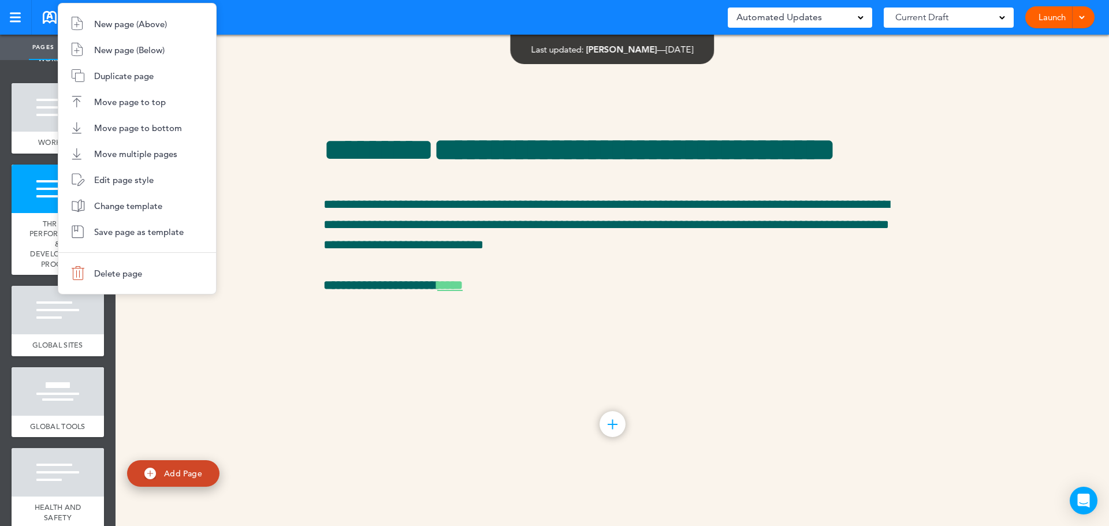
click at [140, 276] on span "Delete page" at bounding box center [118, 273] width 48 height 11
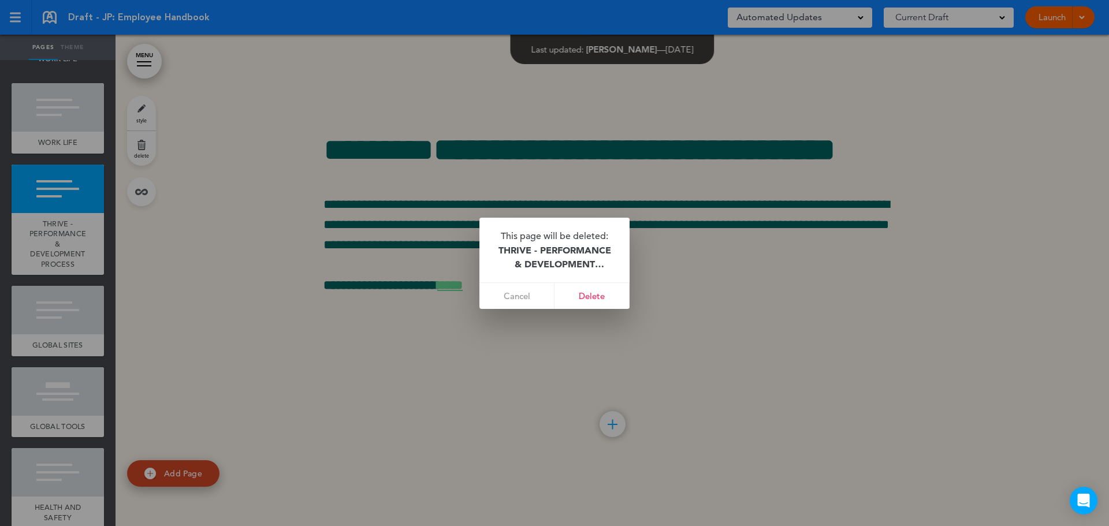
click at [597, 293] on link "Delete" at bounding box center [592, 296] width 75 height 26
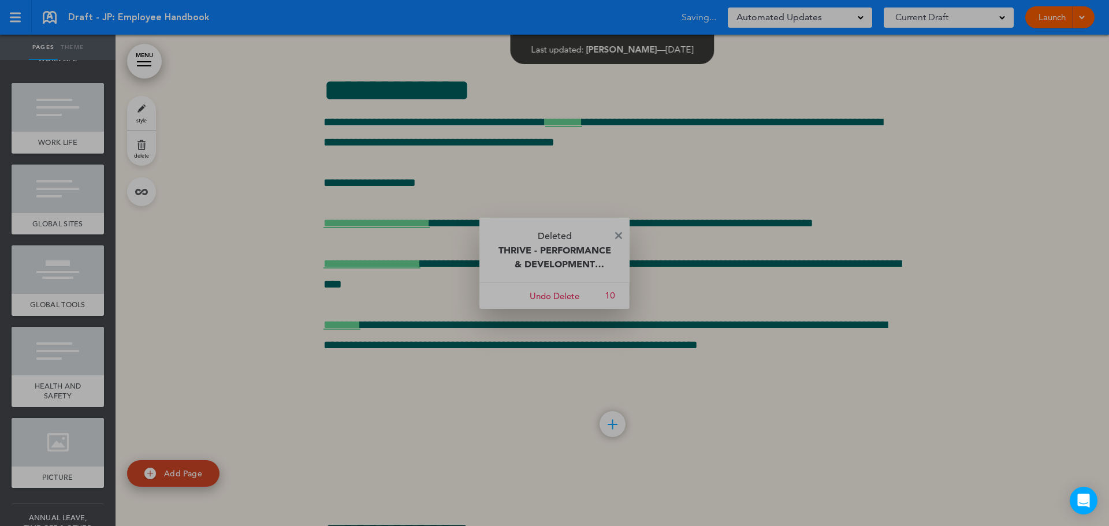
scroll to position [687, 0]
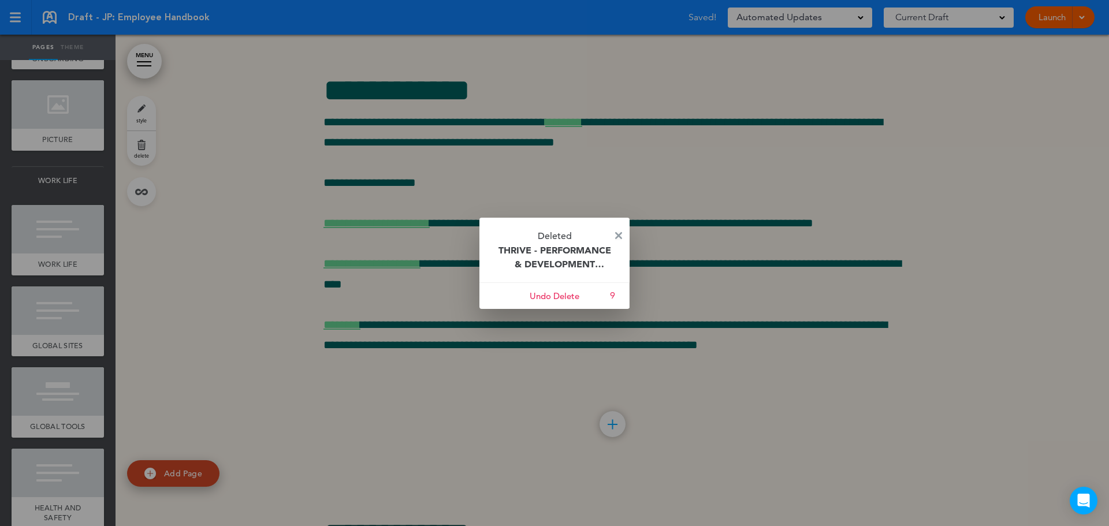
click at [617, 235] on img at bounding box center [618, 235] width 7 height 7
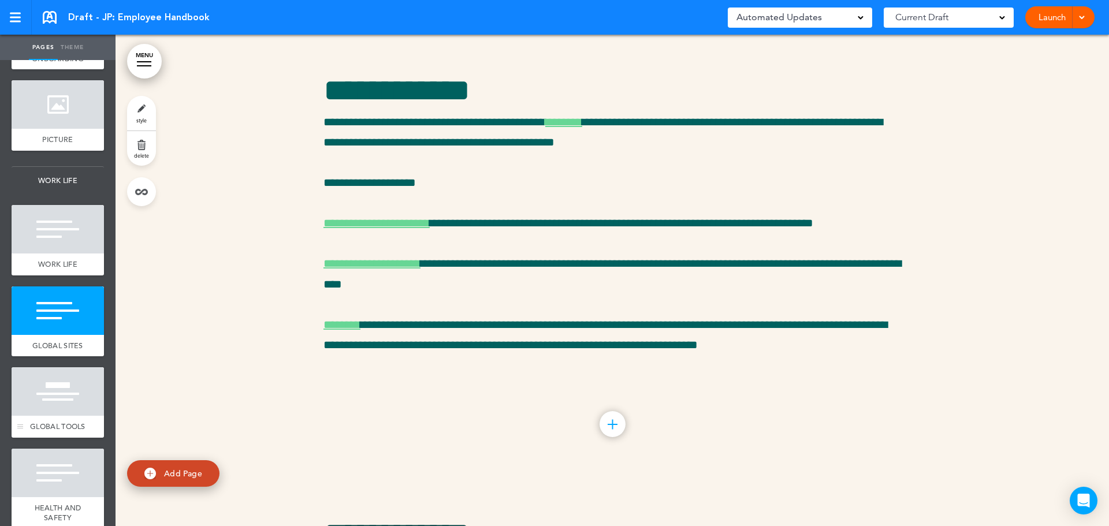
click at [68, 416] on div at bounding box center [58, 391] width 92 height 49
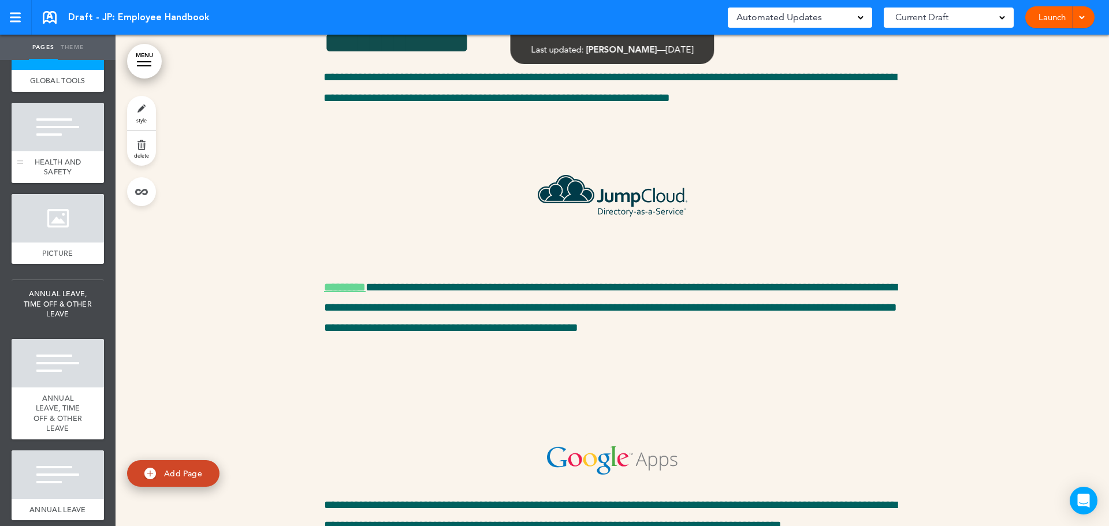
scroll to position [1034, 0]
click at [43, 151] on div at bounding box center [58, 126] width 92 height 49
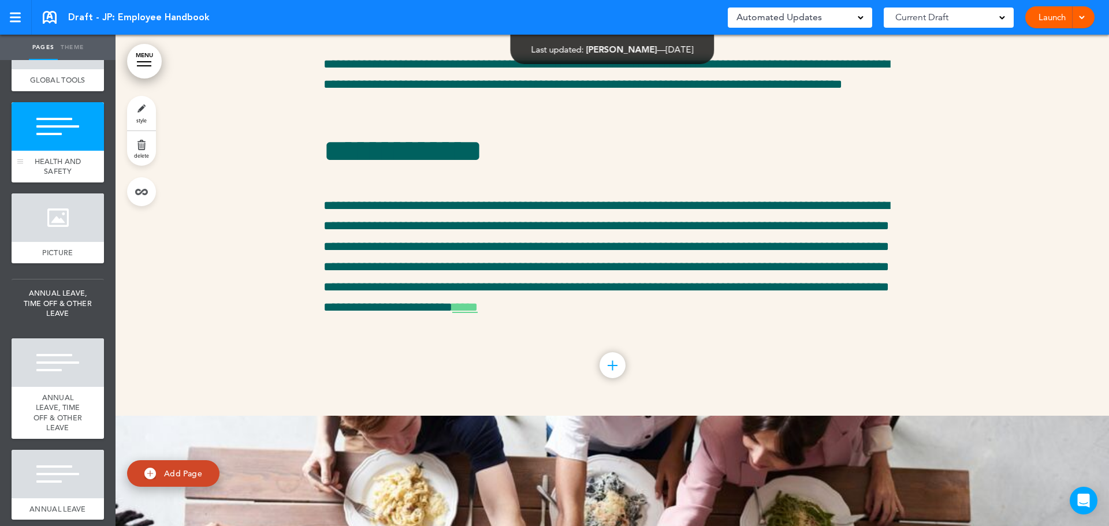
scroll to position [7605, 0]
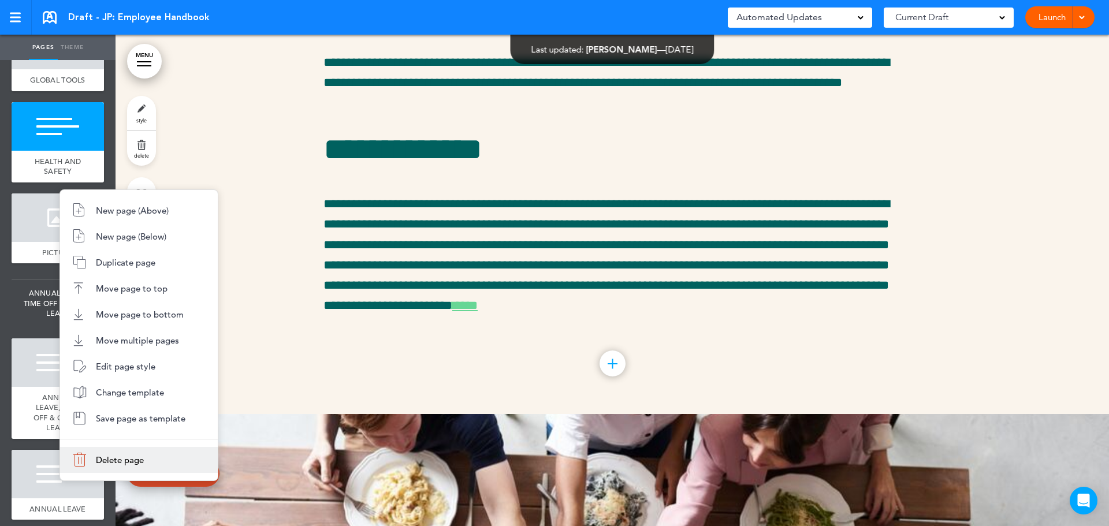
click at [148, 458] on li "Delete page" at bounding box center [139, 460] width 158 height 26
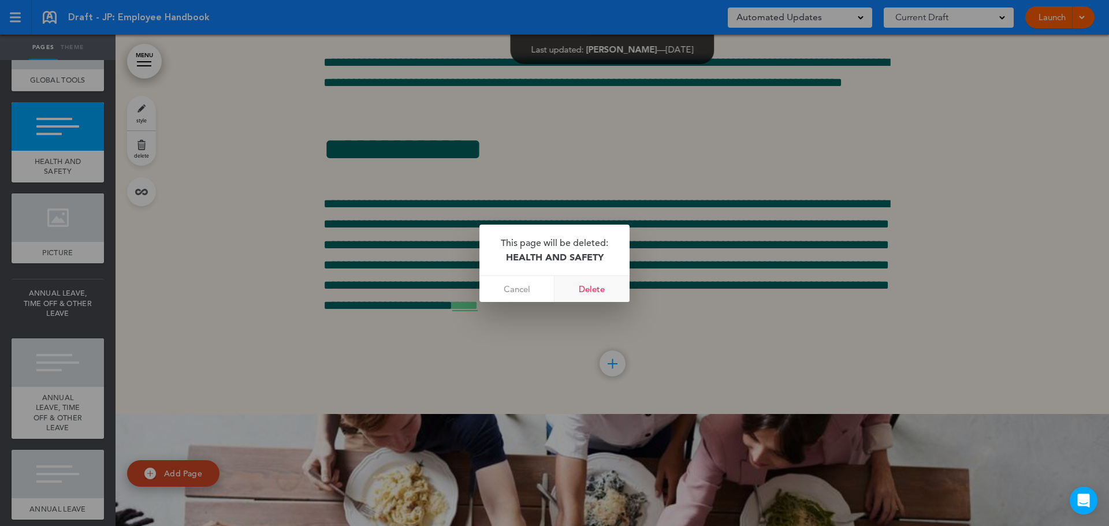
click at [596, 286] on link "Delete" at bounding box center [592, 289] width 75 height 26
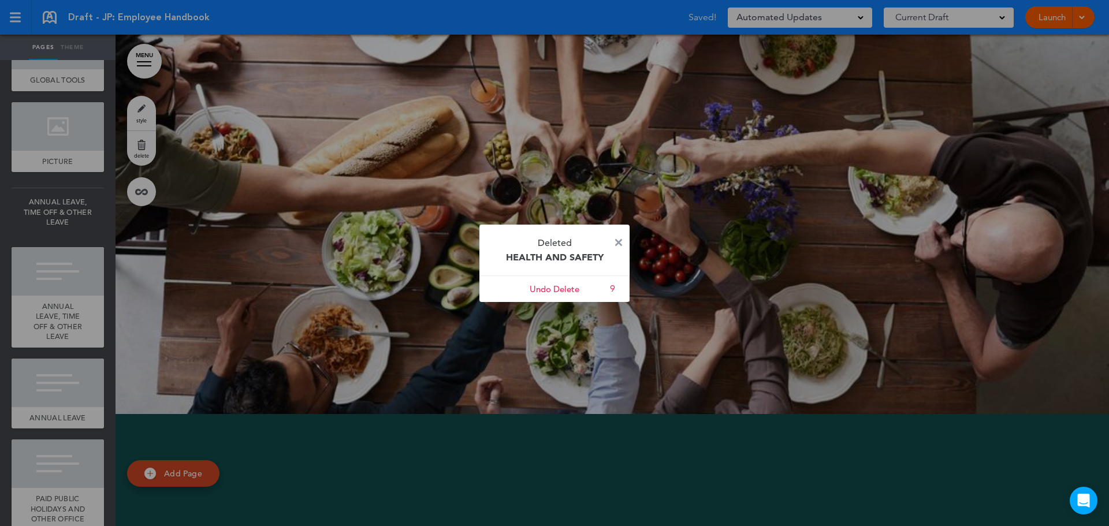
click at [615, 239] on img at bounding box center [618, 242] width 7 height 7
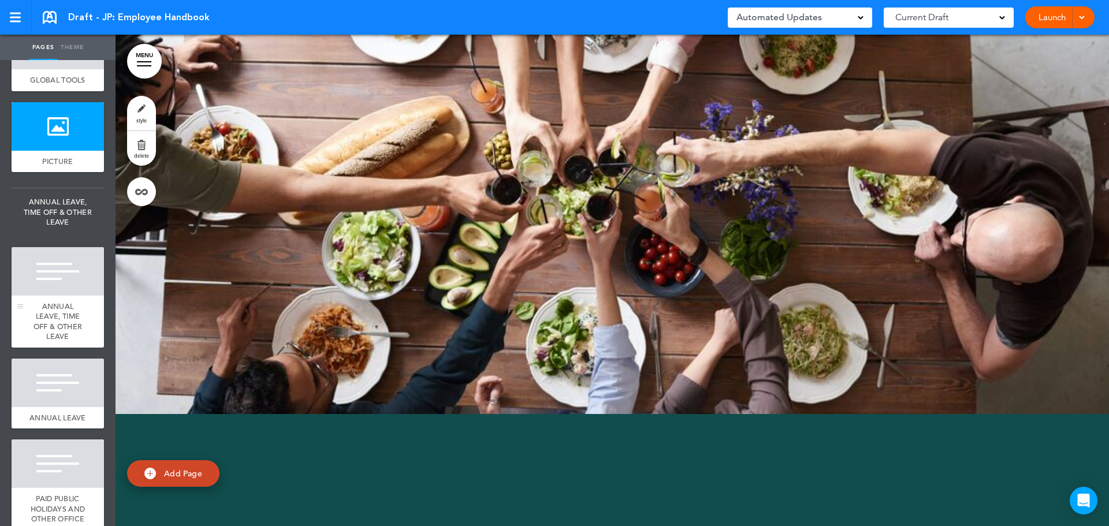
click at [48, 342] on span "ANNUAL LEAVE, TIME OFF & OTHER LEAVE" at bounding box center [58, 322] width 49 height 40
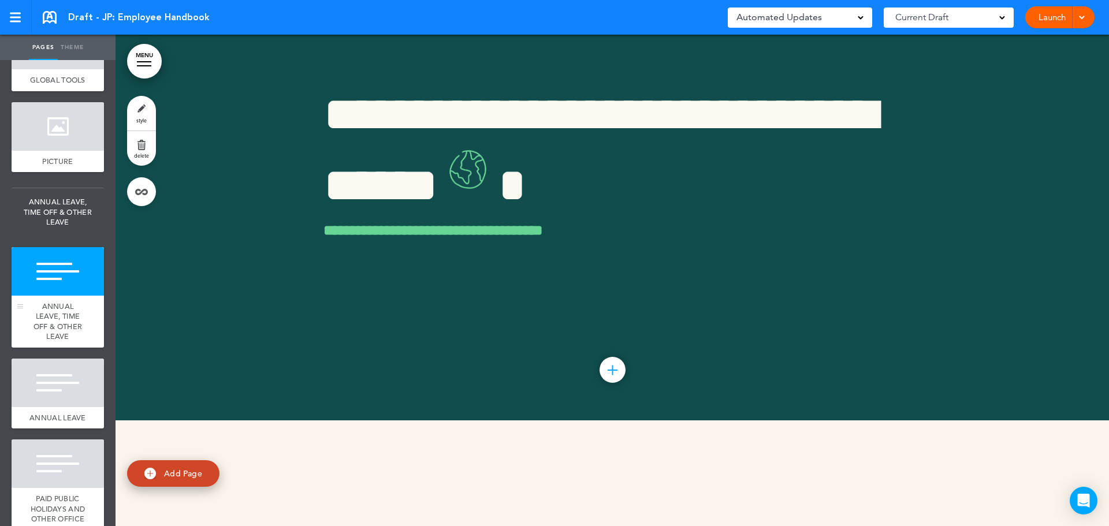
scroll to position [8096, 0]
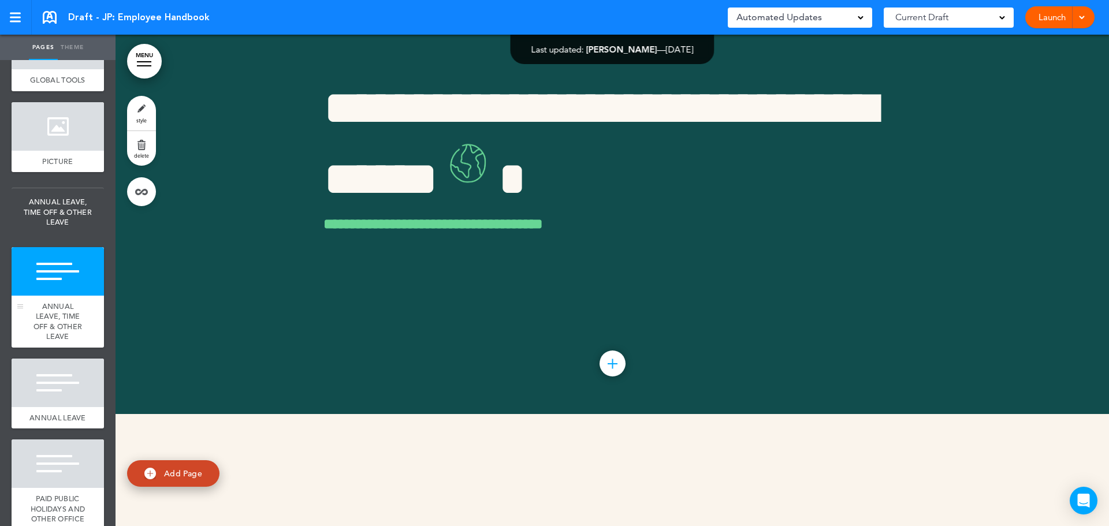
click at [54, 342] on span "ANNUAL LEAVE, TIME OFF & OTHER LEAVE" at bounding box center [58, 322] width 49 height 40
click at [68, 407] on div at bounding box center [58, 383] width 92 height 49
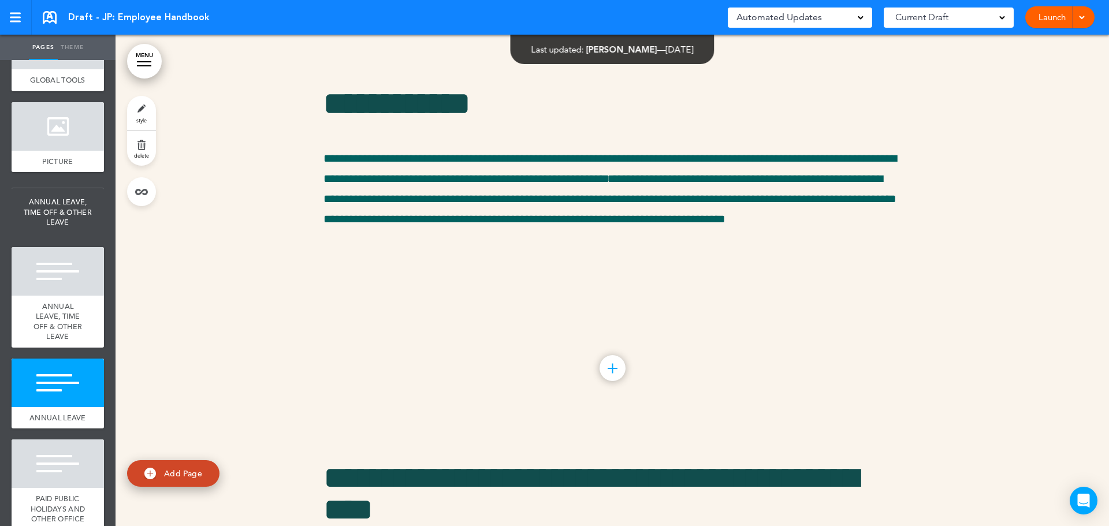
scroll to position [8588, 0]
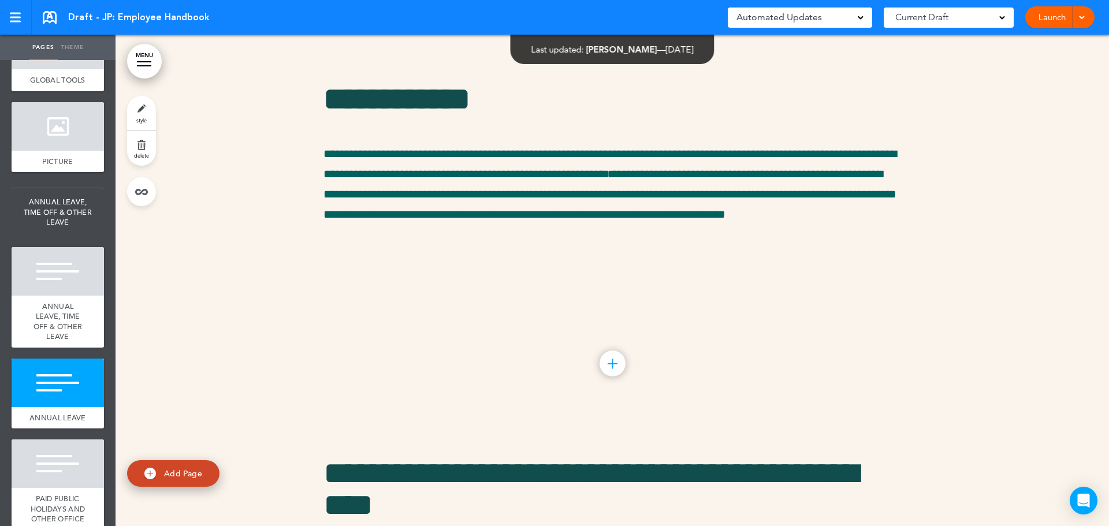
click at [148, 116] on link "style" at bounding box center [141, 113] width 29 height 35
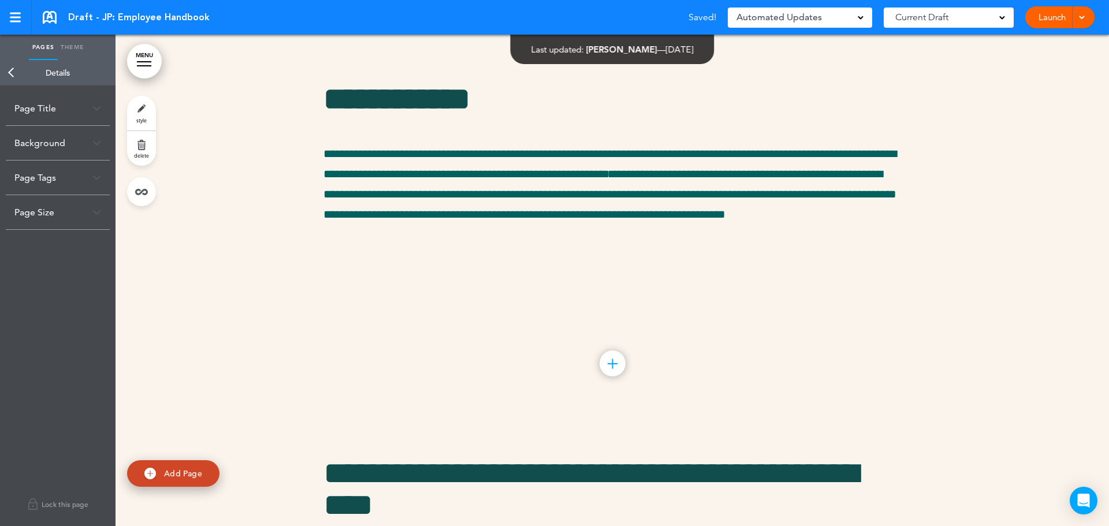
click at [60, 105] on div "Page Title" at bounding box center [58, 108] width 104 height 34
drag, startPoint x: 89, startPoint y: 156, endPoint x: 21, endPoint y: 155, distance: 67.6
click at [21, 155] on input "**********" at bounding box center [57, 154] width 87 height 20
type input "**********"
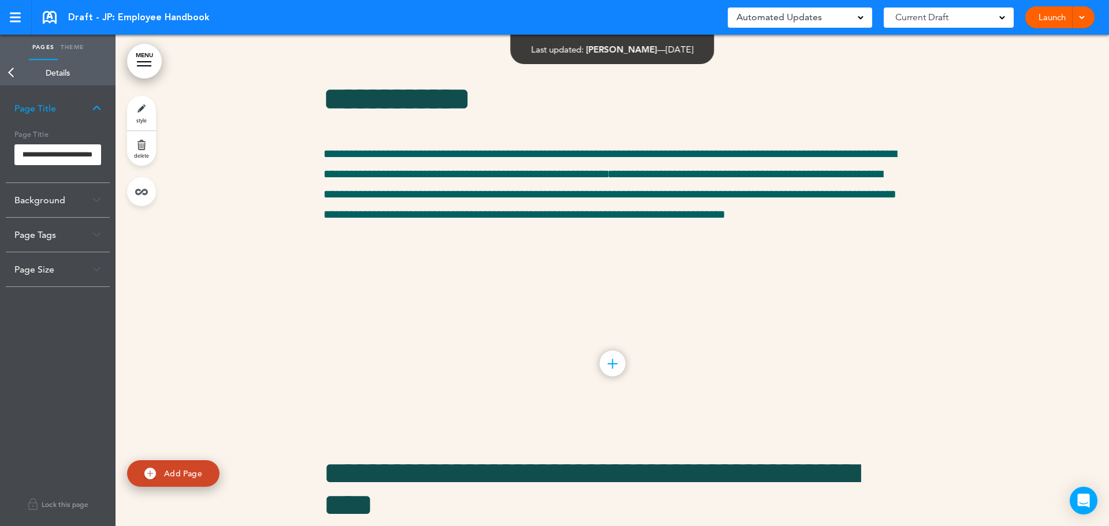
scroll to position [0, 0]
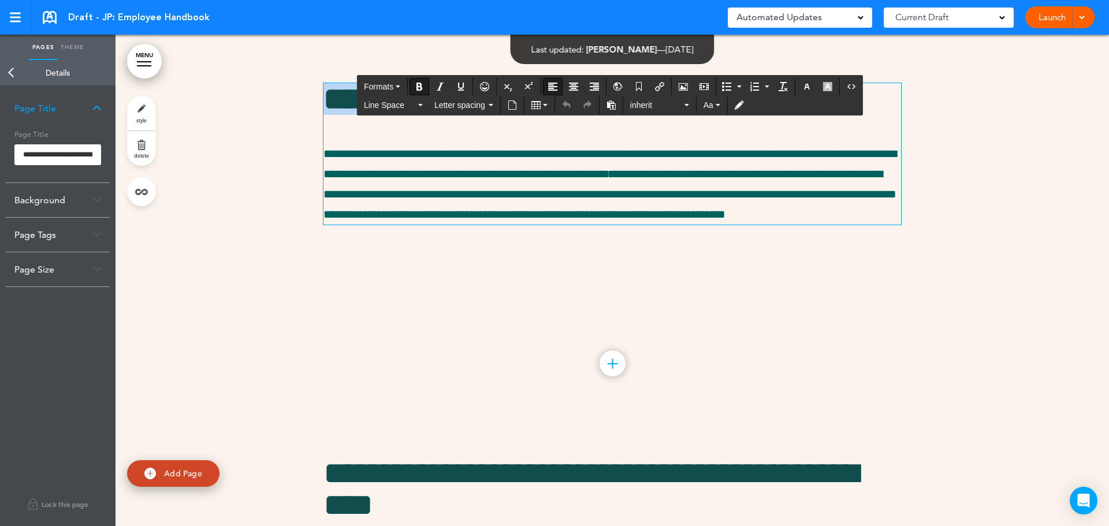
drag, startPoint x: 325, startPoint y: 198, endPoint x: 505, endPoint y: 214, distance: 180.3
click at [470, 115] on span "**********" at bounding box center [397, 99] width 147 height 32
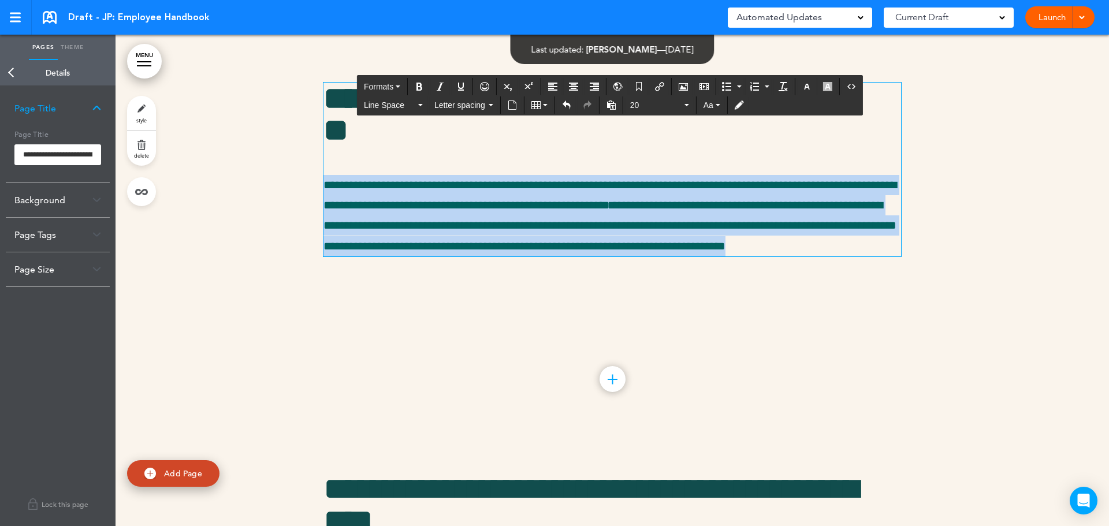
drag, startPoint x: 399, startPoint y: 371, endPoint x: 319, endPoint y: 255, distance: 140.9
click at [324, 255] on div "**********" at bounding box center [613, 170] width 578 height 174
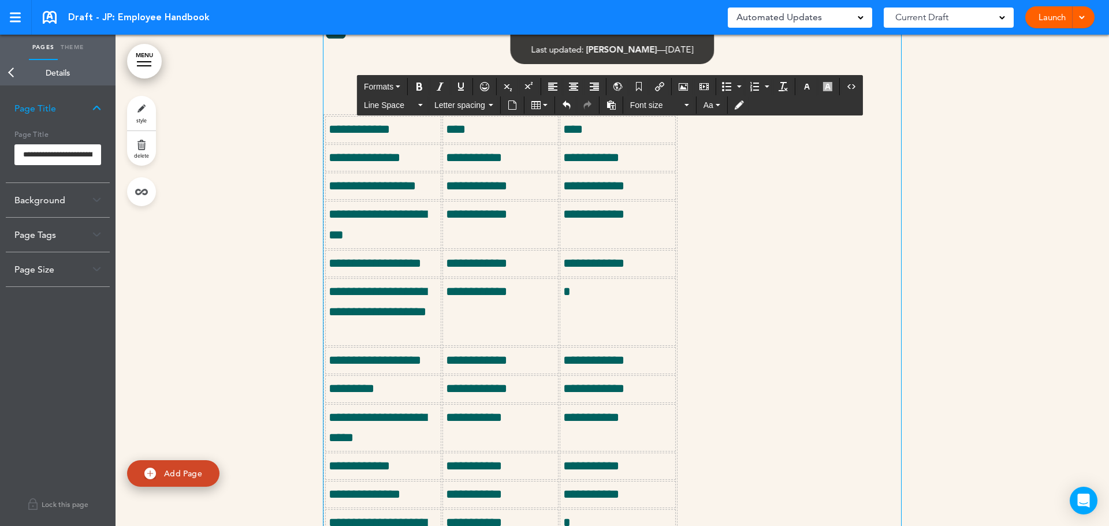
scroll to position [8613, 0]
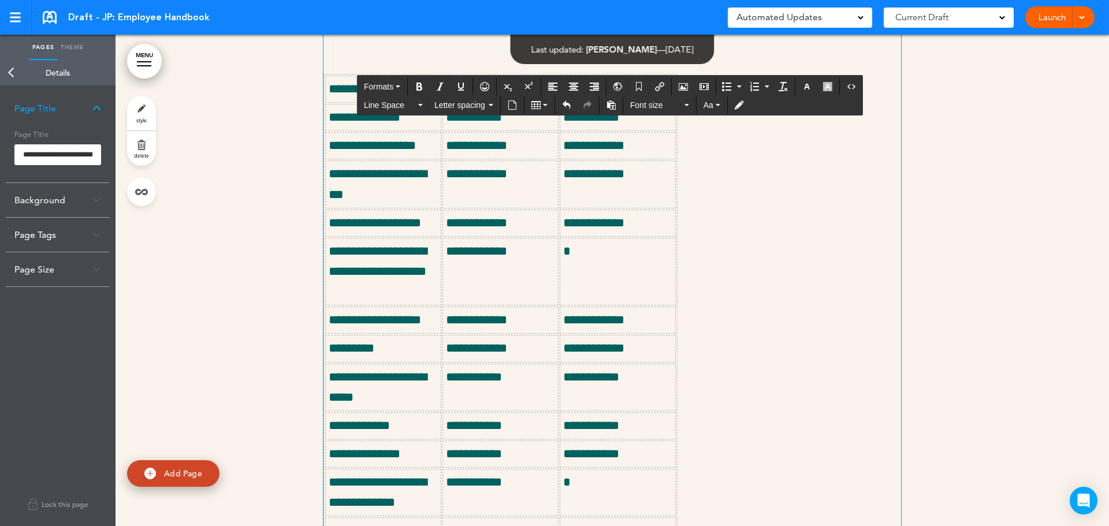
click at [766, 276] on div "**********" at bounding box center [613, 509] width 578 height 871
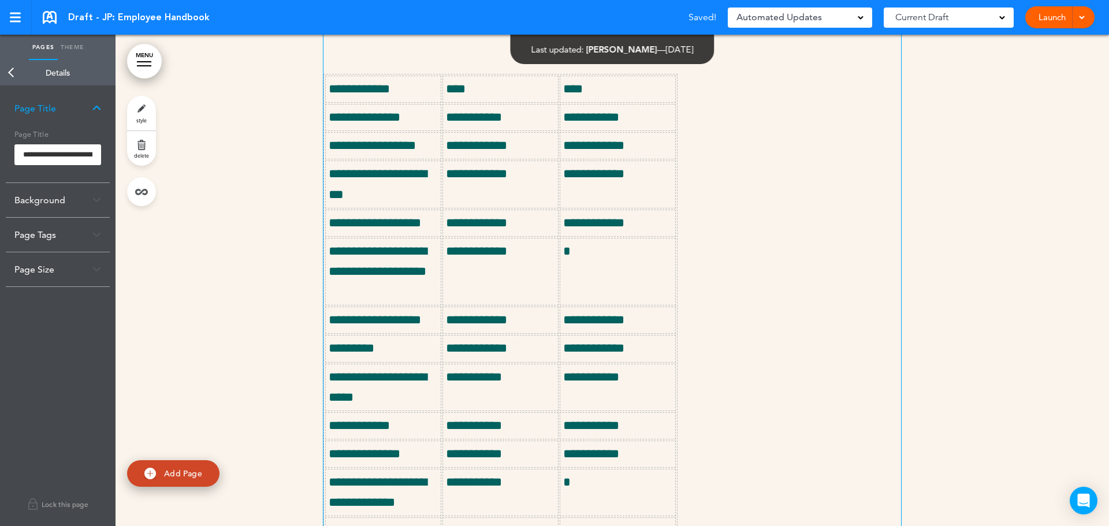
click at [529, 156] on p "**********" at bounding box center [500, 146] width 109 height 20
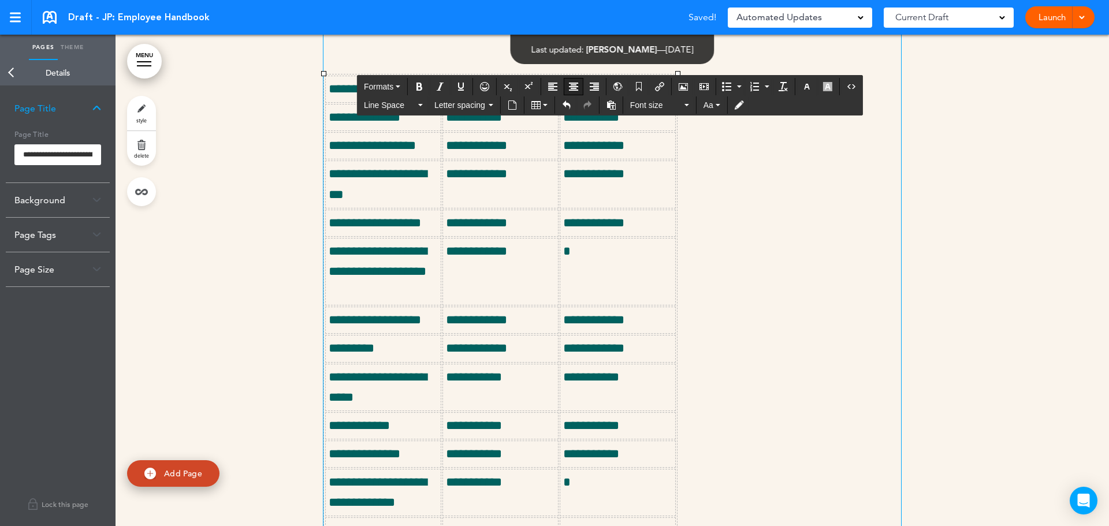
click at [571, 86] on icon "Align center" at bounding box center [573, 86] width 9 height 9
click at [571, 87] on icon "Align center" at bounding box center [573, 86] width 9 height 9
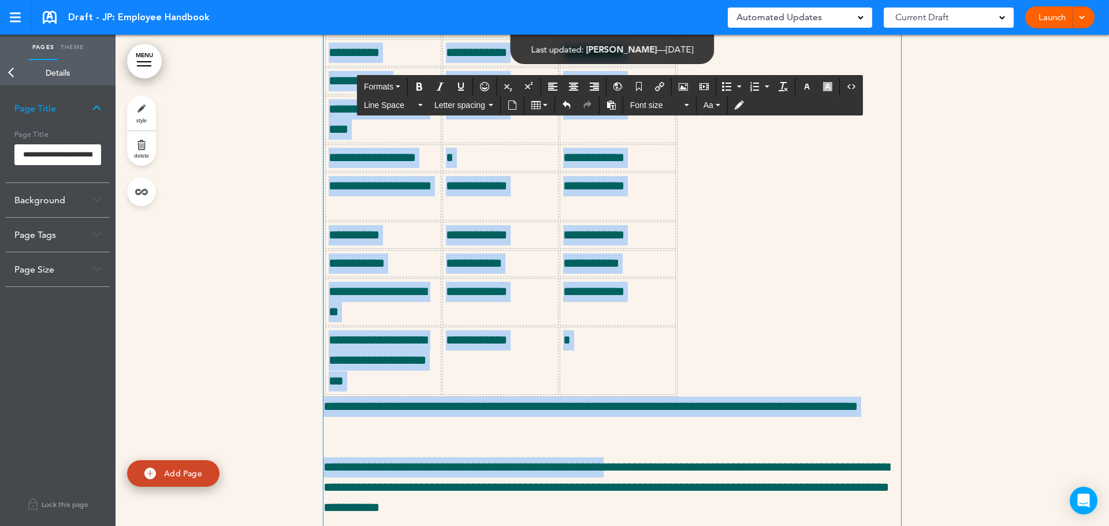
scroll to position [9225, 0]
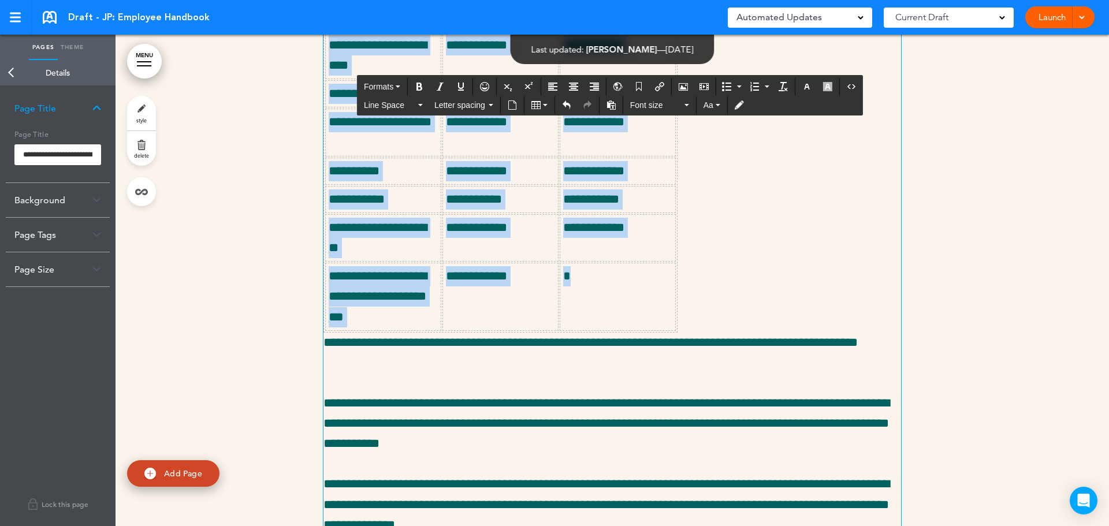
drag, startPoint x: 330, startPoint y: 173, endPoint x: 661, endPoint y: 379, distance: 389.7
click at [573, 83] on icon "Align center" at bounding box center [573, 86] width 9 height 9
click at [540, 105] on button "Table" at bounding box center [539, 105] width 25 height 16
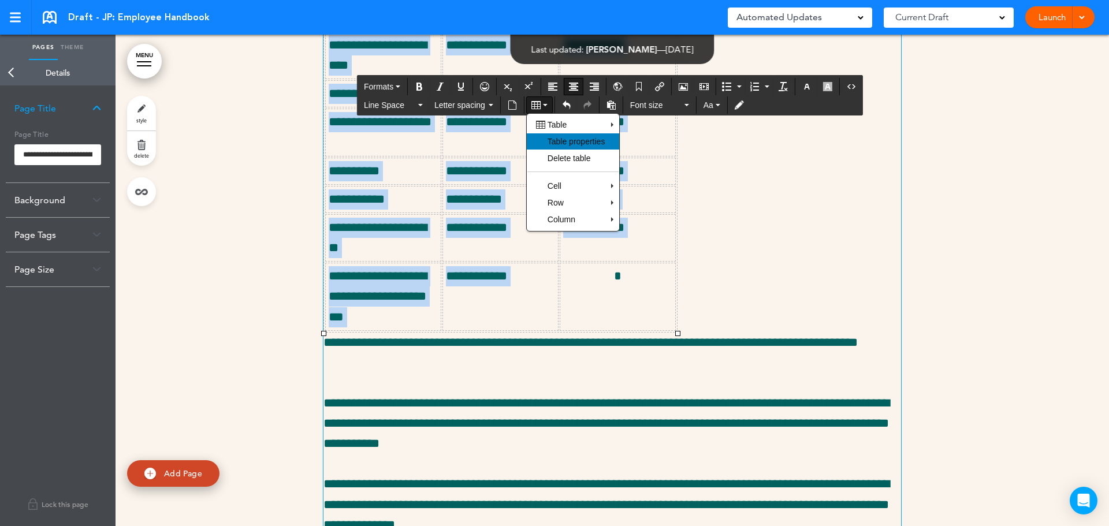
click at [567, 140] on span "Table properties" at bounding box center [577, 141] width 58 height 9
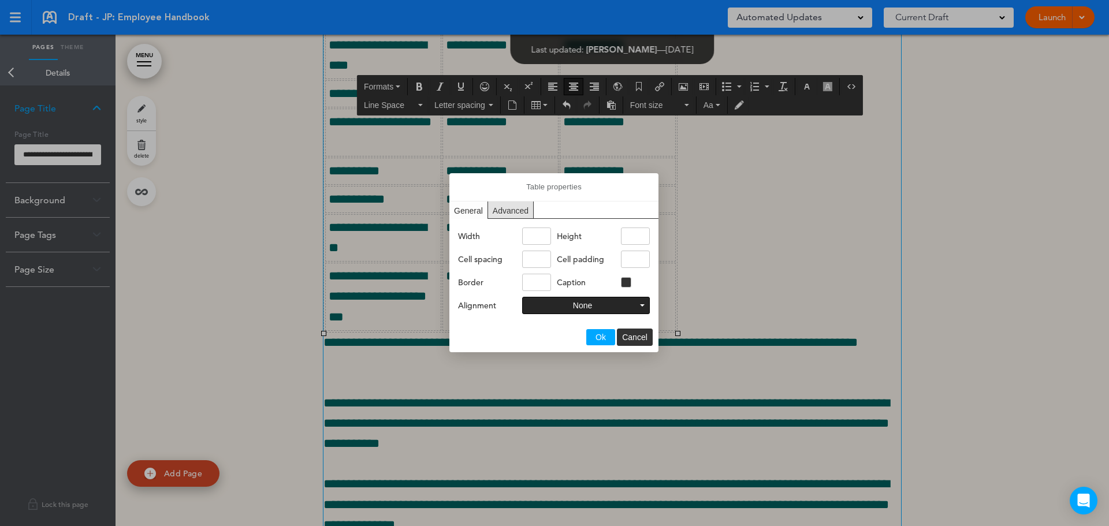
click at [565, 304] on button "None" at bounding box center [586, 306] width 127 height 16
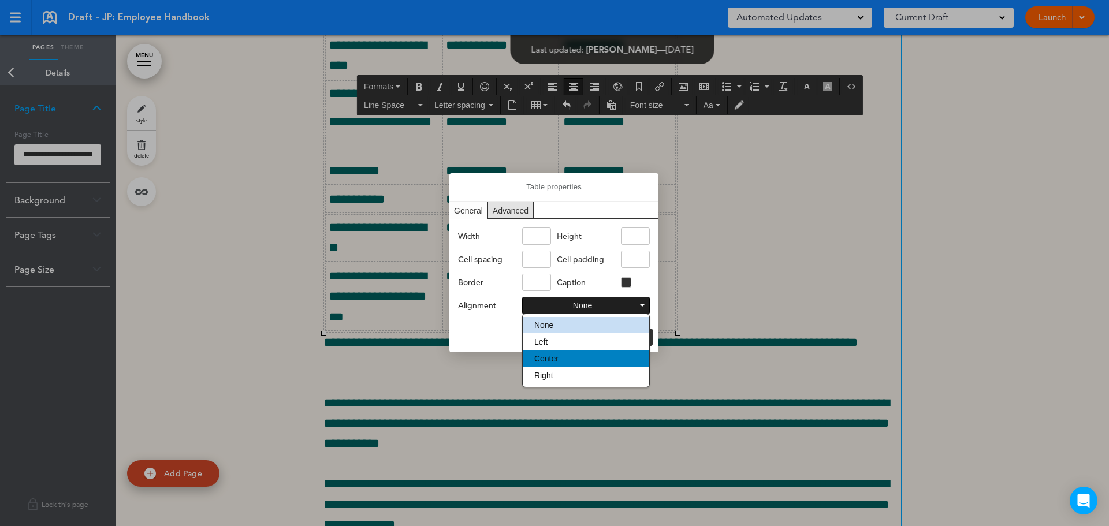
click at [558, 360] on span "Center" at bounding box center [546, 358] width 24 height 9
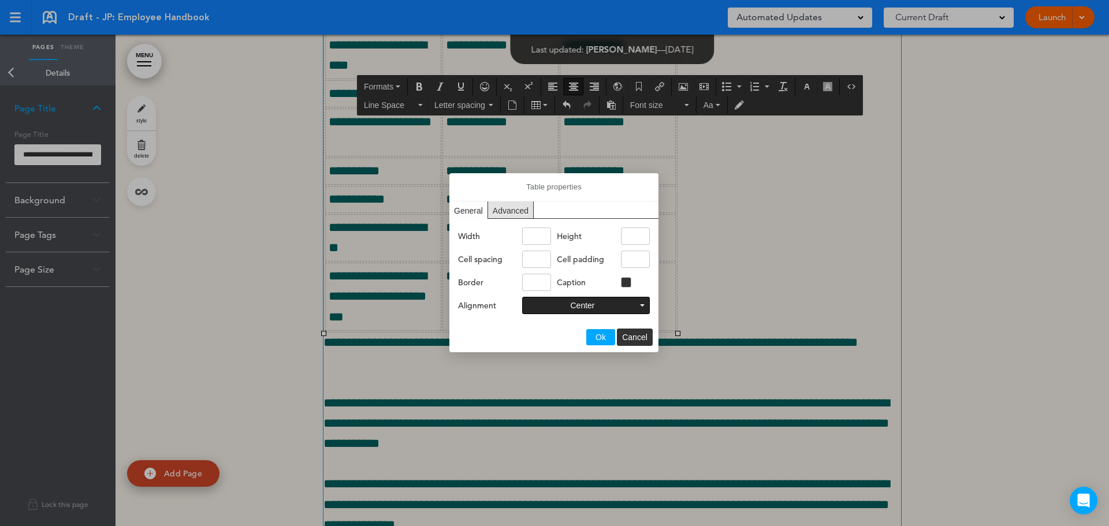
click at [599, 335] on span "Ok" at bounding box center [601, 337] width 10 height 9
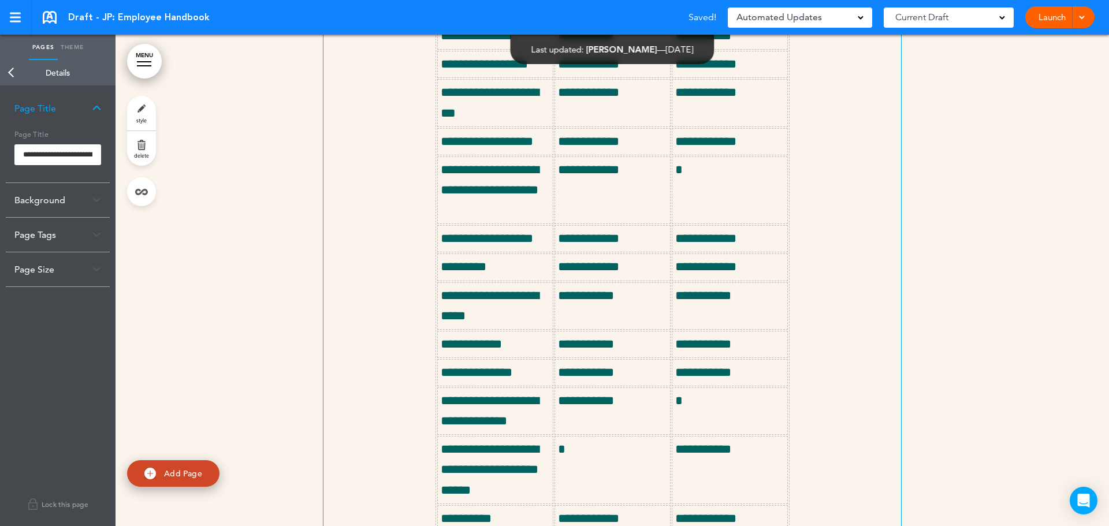
scroll to position [8589, 0]
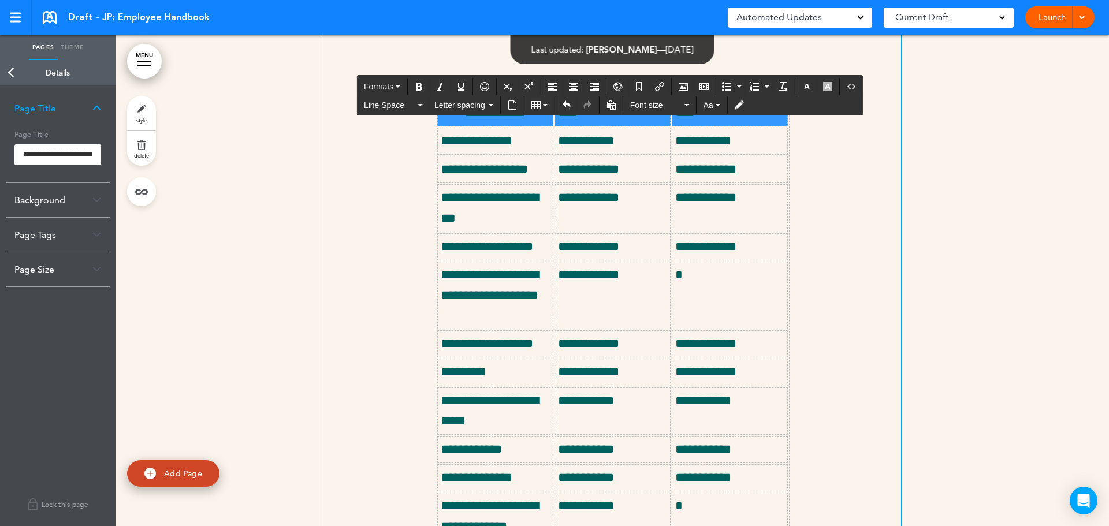
drag, startPoint x: 454, startPoint y: 225, endPoint x: 752, endPoint y: 225, distance: 298.7
click at [752, 127] on tr "**********" at bounding box center [612, 112] width 351 height 27
click at [556, 85] on icon "Align left" at bounding box center [552, 86] width 9 height 9
click at [559, 81] on button "Align left" at bounding box center [553, 87] width 18 height 16
click at [421, 86] on icon "Bold" at bounding box center [419, 86] width 9 height 9
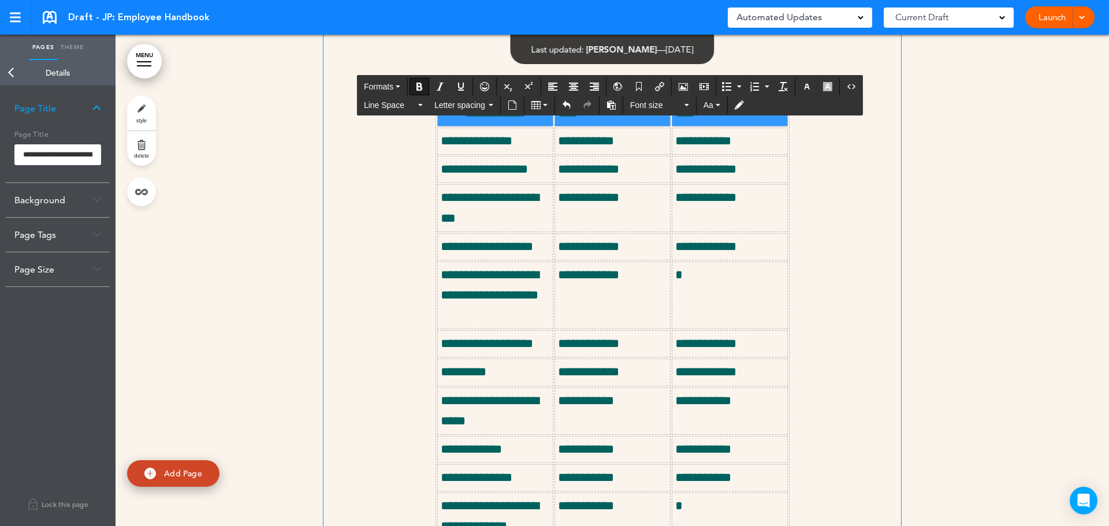
click at [804, 269] on div "**********" at bounding box center [613, 533] width 578 height 871
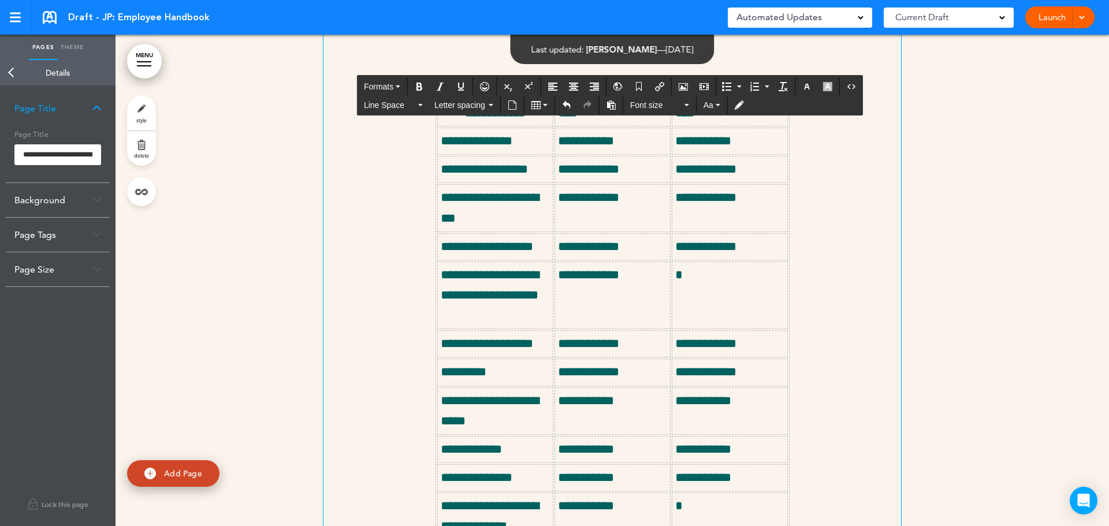
click at [845, 310] on div "**********" at bounding box center [613, 533] width 578 height 871
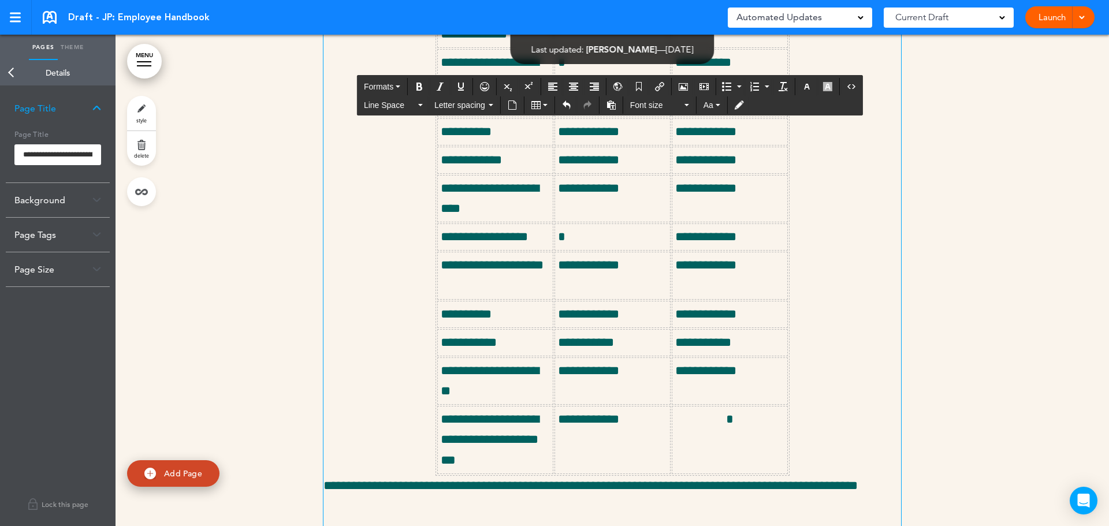
scroll to position [9225, 0]
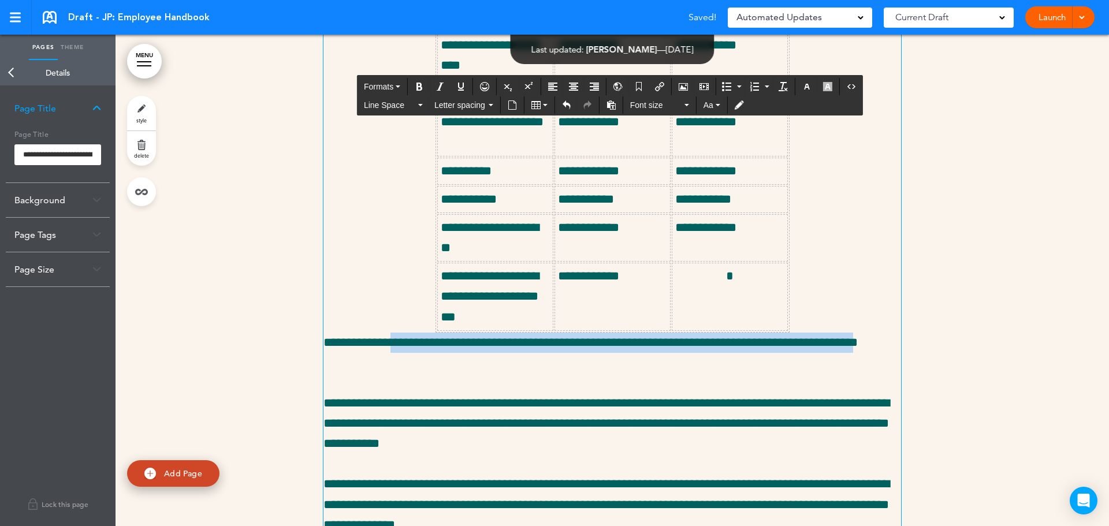
drag, startPoint x: 385, startPoint y: 455, endPoint x: 350, endPoint y: 477, distance: 40.7
click at [350, 373] on p "**********" at bounding box center [613, 353] width 578 height 40
click at [417, 92] on button "Bold" at bounding box center [419, 87] width 18 height 16
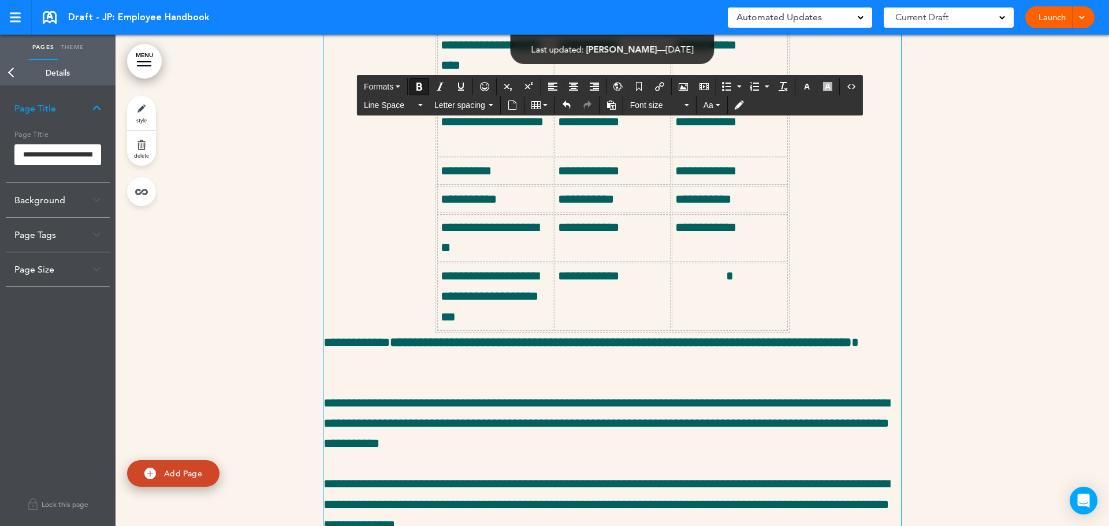
click at [436, 373] on p "**********" at bounding box center [613, 353] width 578 height 40
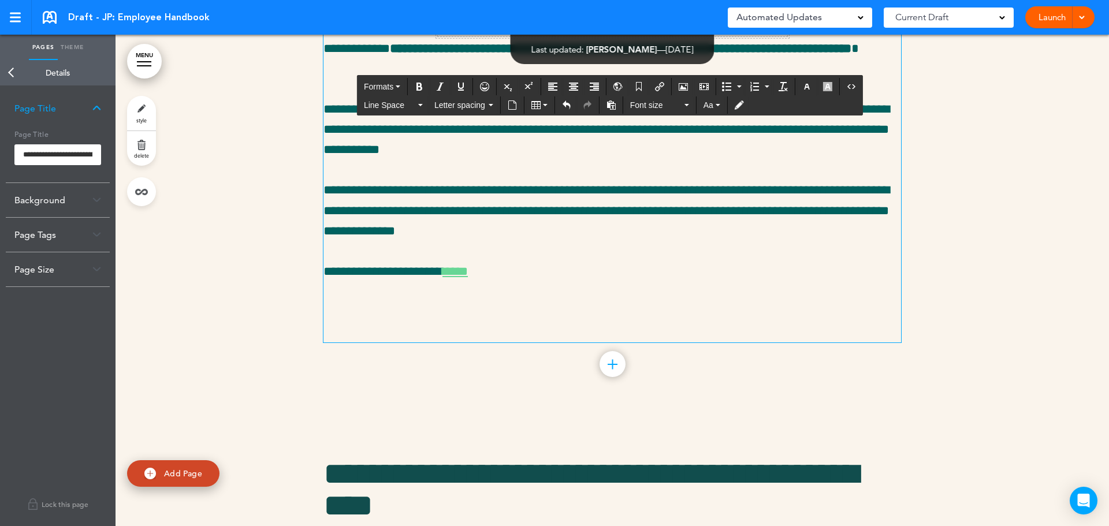
scroll to position [9571, 0]
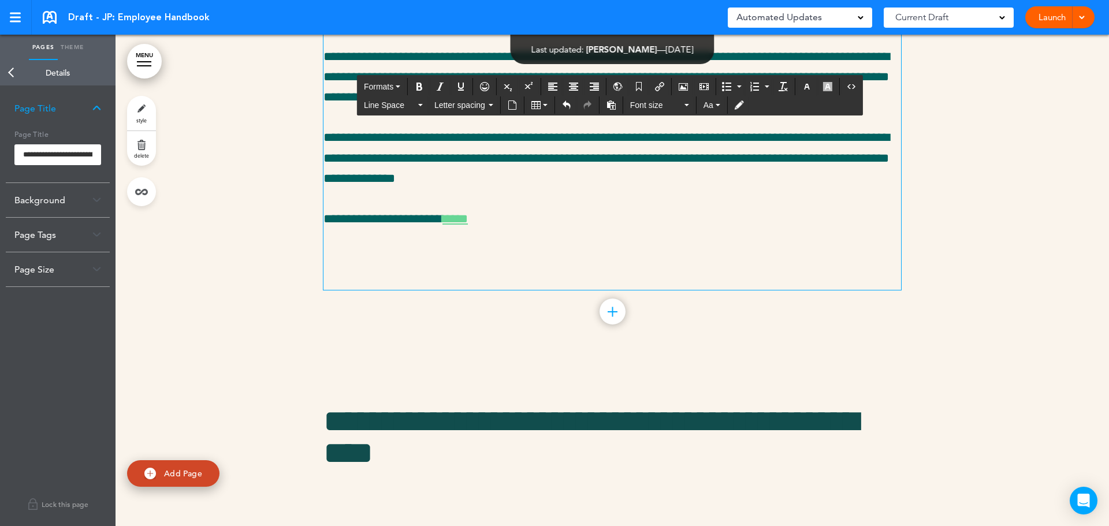
click at [371, 290] on p at bounding box center [613, 270] width 578 height 40
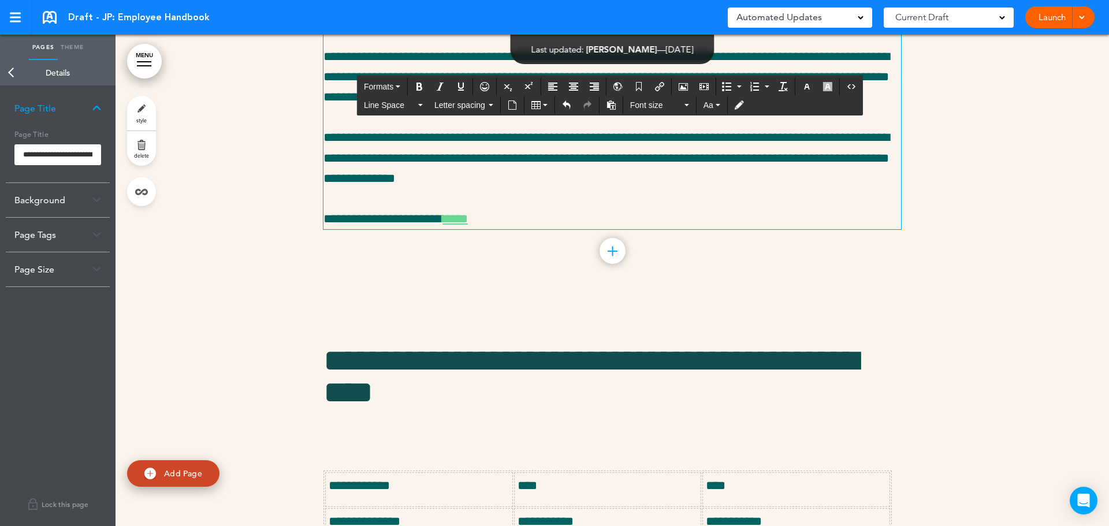
click at [453, 225] on link "****" at bounding box center [455, 219] width 25 height 13
click at [6, 67] on link "Back" at bounding box center [11, 72] width 23 height 25
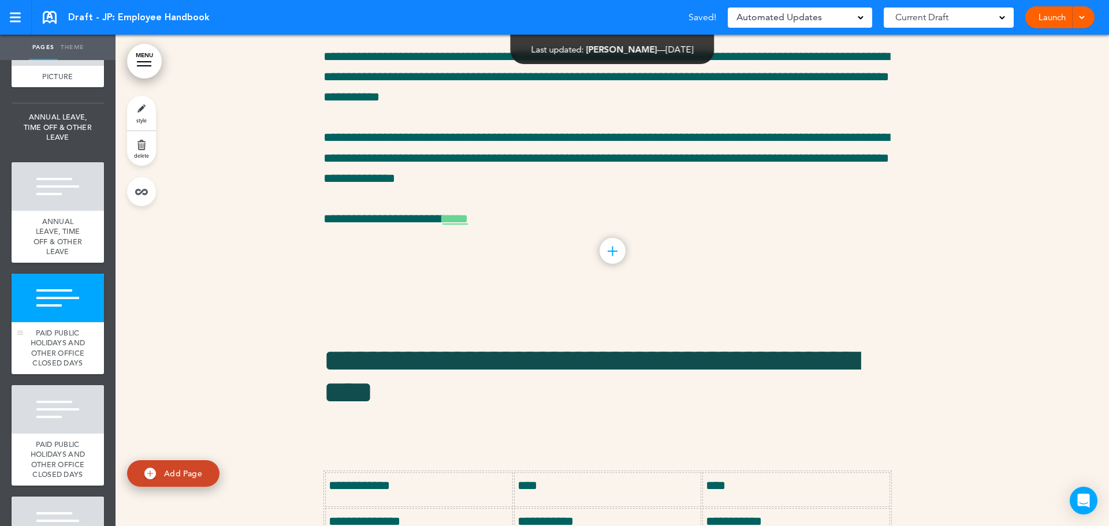
scroll to position [1207, 0]
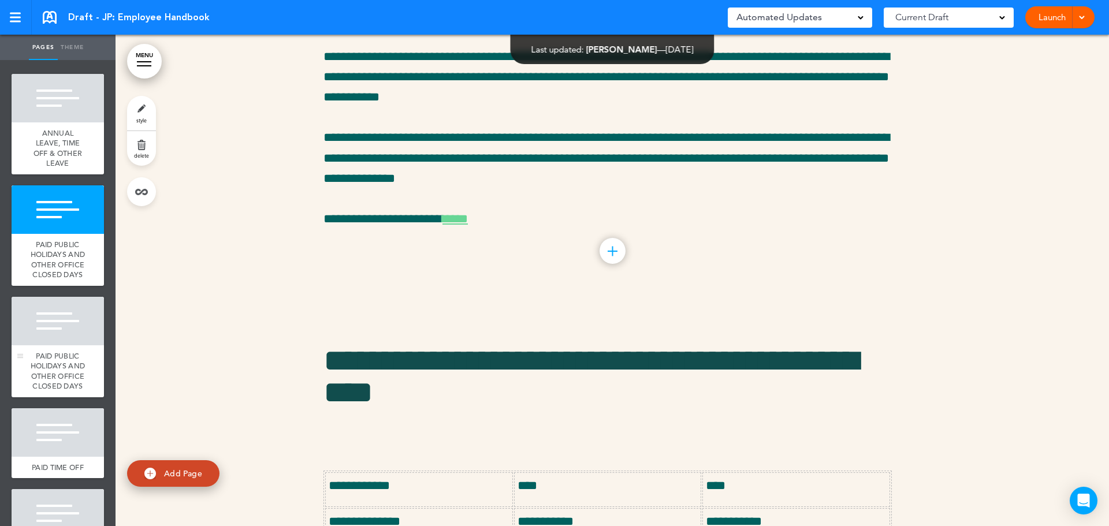
click at [58, 345] on div at bounding box center [58, 321] width 92 height 49
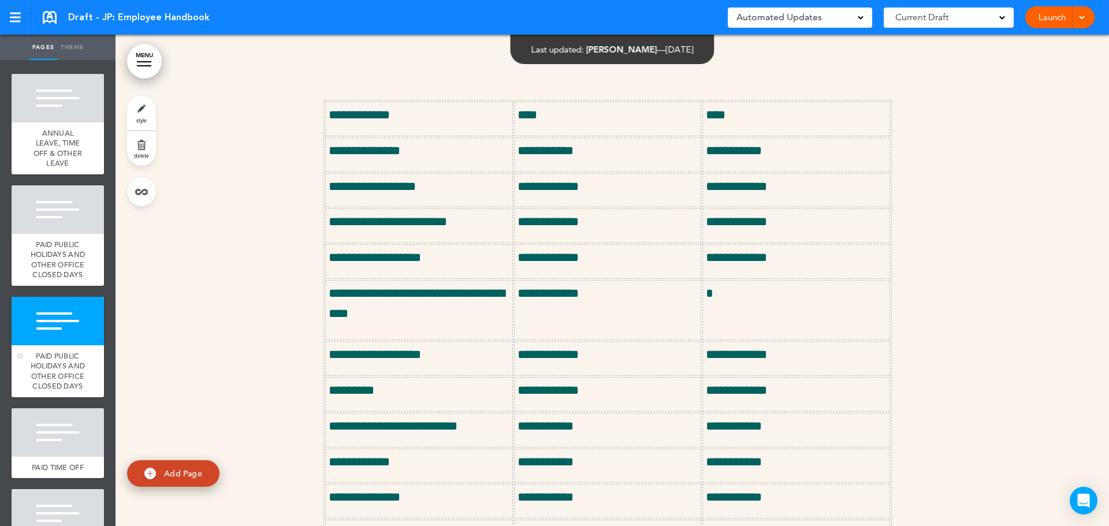
scroll to position [9952, 0]
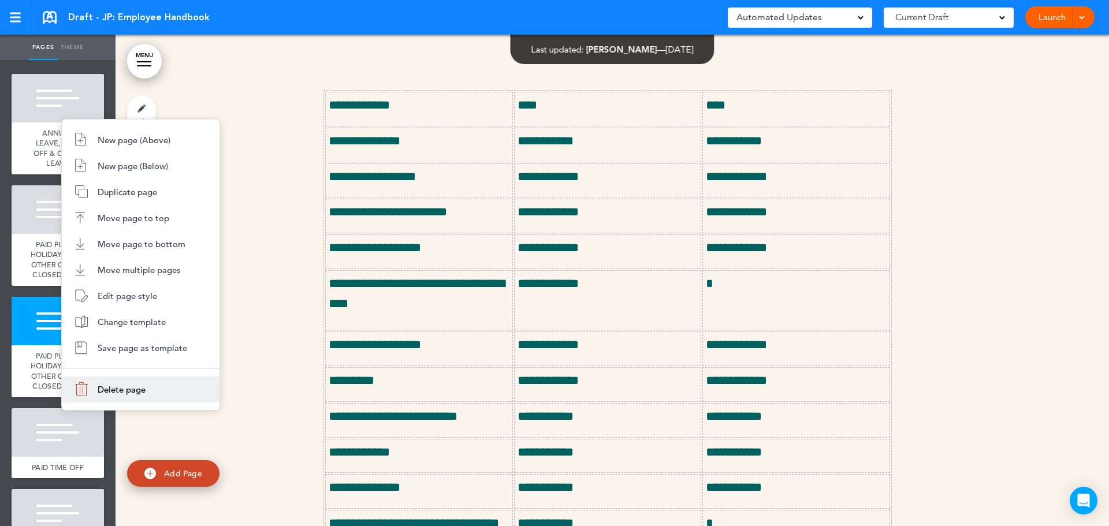
click at [118, 388] on span "Delete page" at bounding box center [122, 389] width 48 height 11
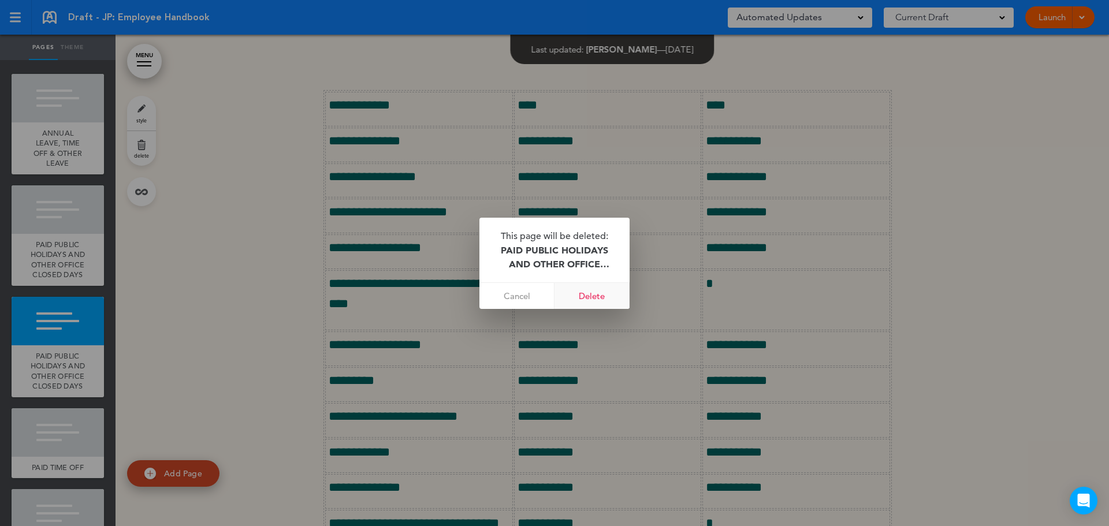
click at [601, 293] on link "Delete" at bounding box center [592, 296] width 75 height 26
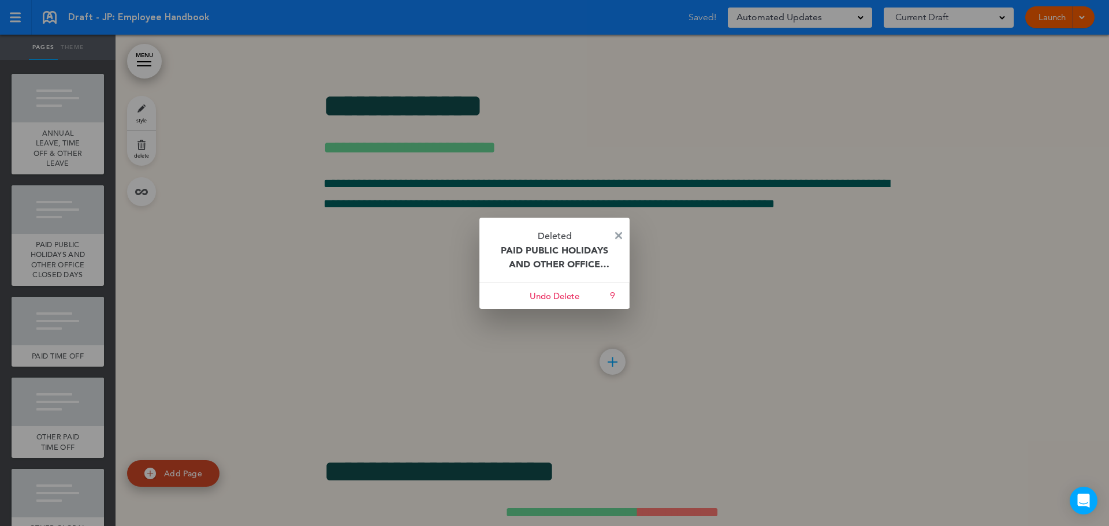
click at [618, 236] on img at bounding box center [618, 235] width 7 height 7
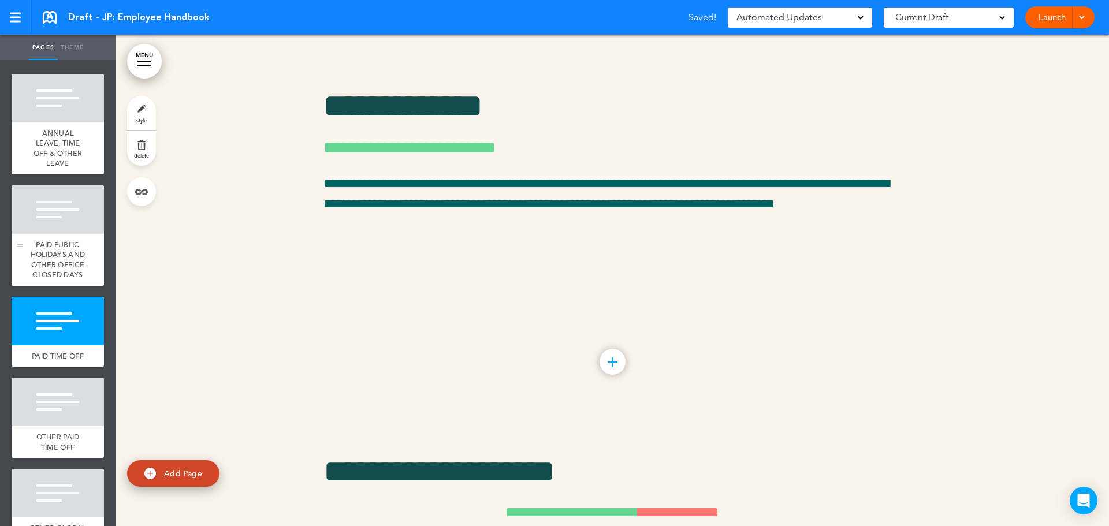
click at [34, 280] on span "PAID PUBLIC HOLIDAYS AND OTHER OFFICE CLOSED DAYS" at bounding box center [58, 260] width 55 height 40
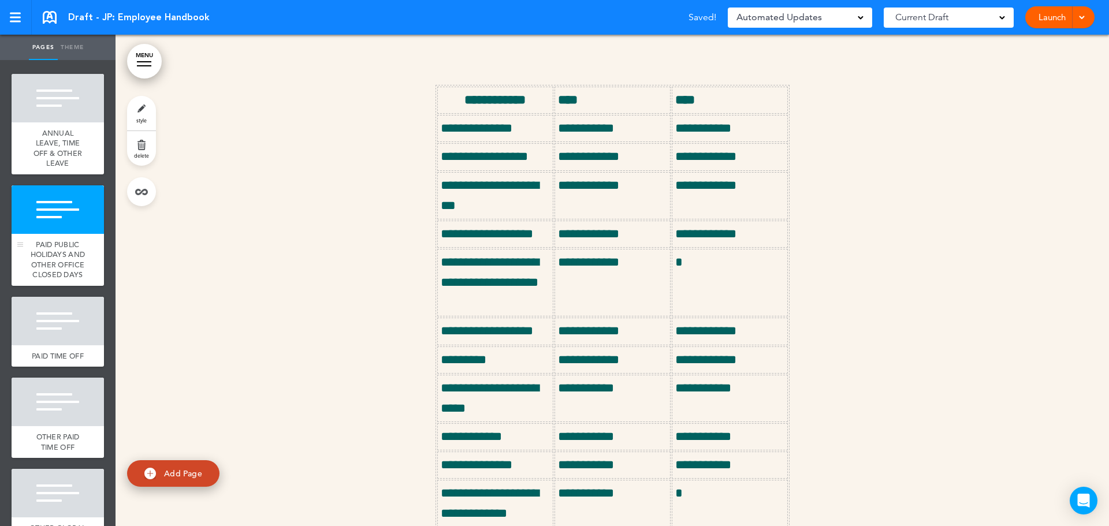
scroll to position [8588, 0]
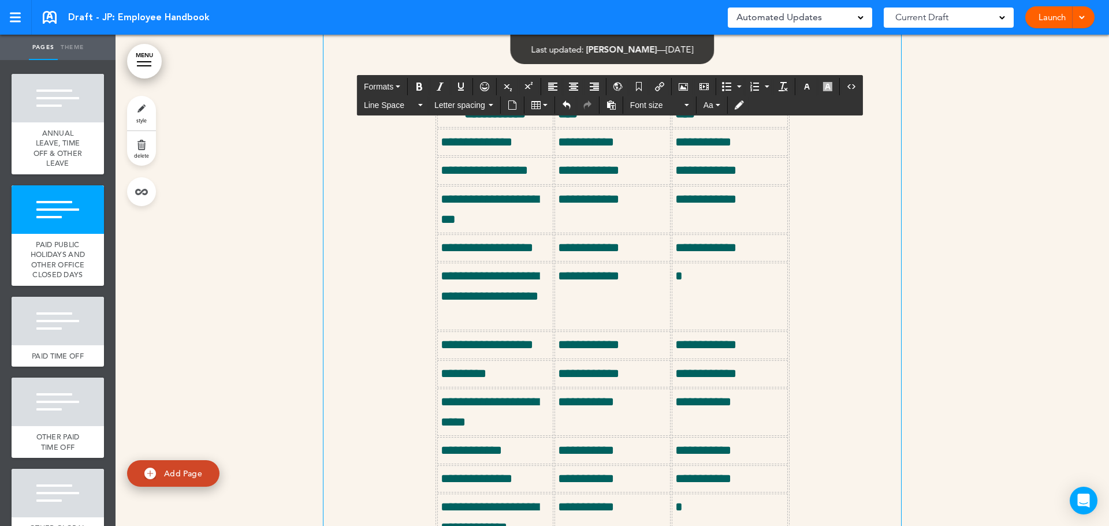
click at [501, 328] on p "**********" at bounding box center [495, 296] width 109 height 61
click at [47, 345] on div at bounding box center [58, 321] width 92 height 49
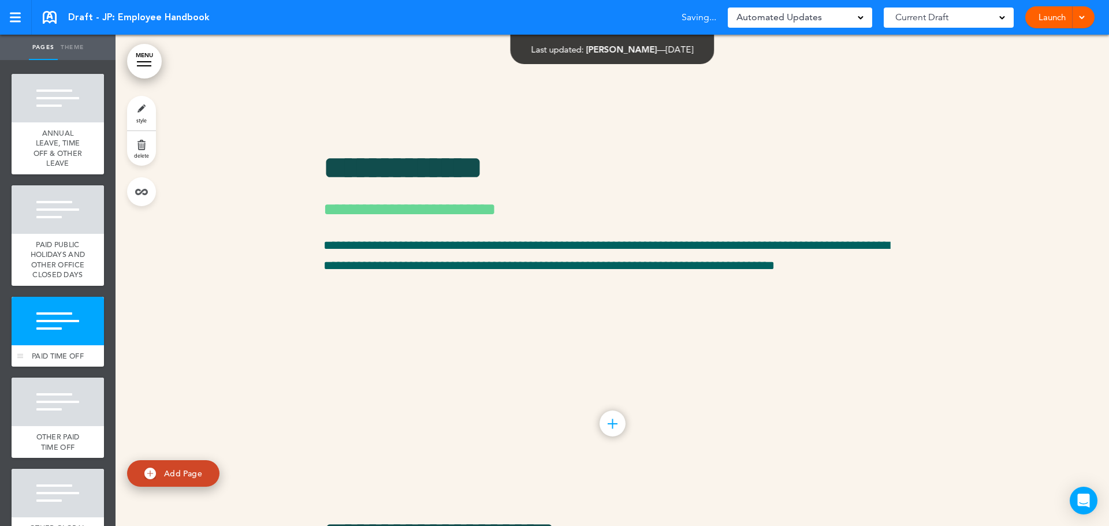
scroll to position [9952, 0]
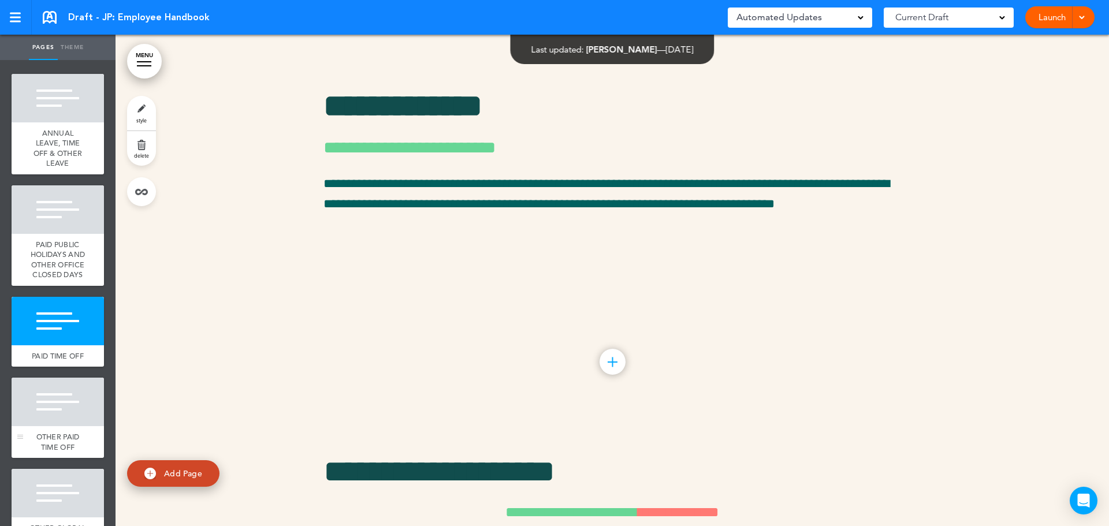
click at [56, 426] on div at bounding box center [58, 402] width 92 height 49
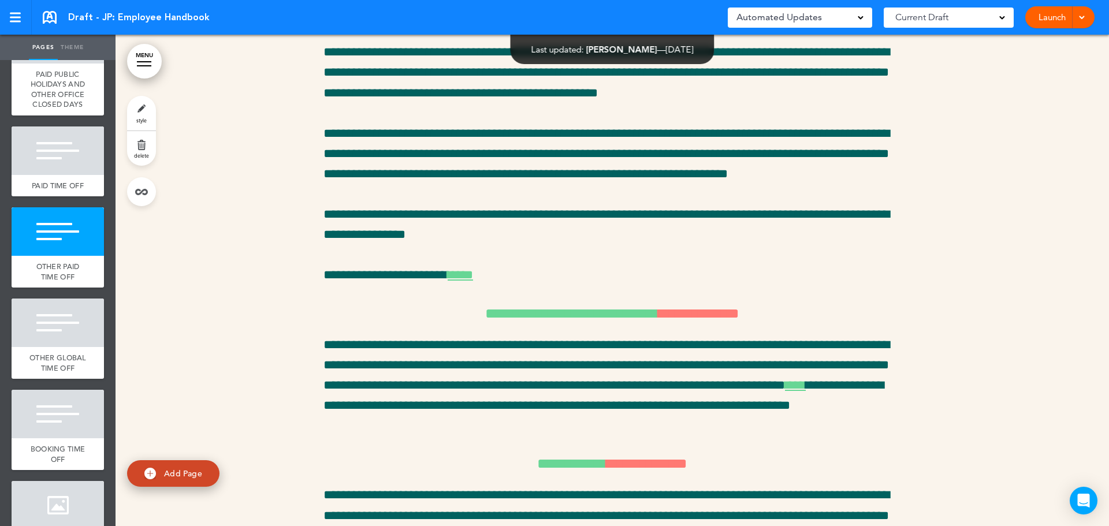
scroll to position [1435, 0]
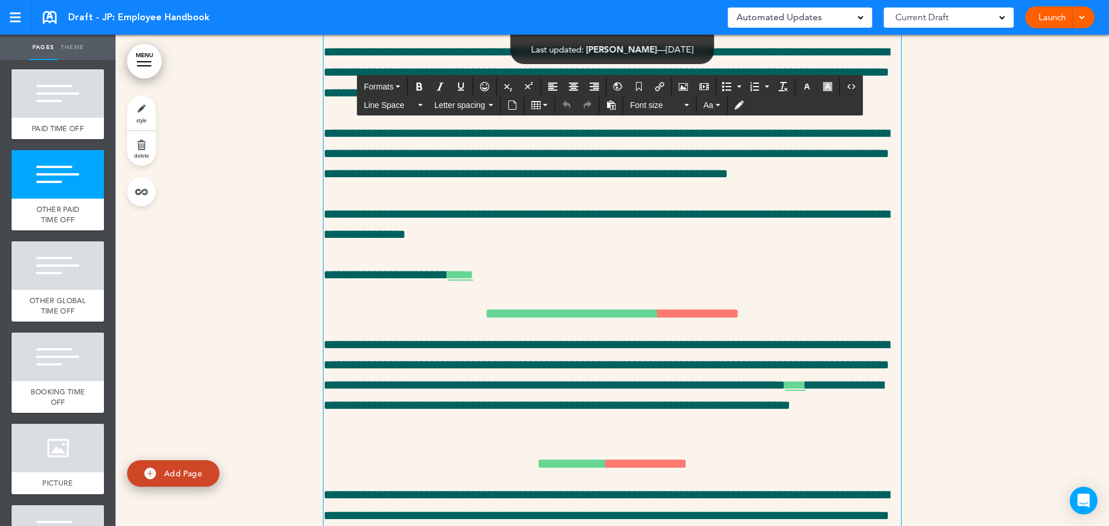
drag, startPoint x: 642, startPoint y: 138, endPoint x: 738, endPoint y: 198, distance: 112.7
click at [749, 28] on h6 "**********" at bounding box center [613, 20] width 578 height 14
click at [644, 28] on span "**********" at bounding box center [678, 20] width 81 height 14
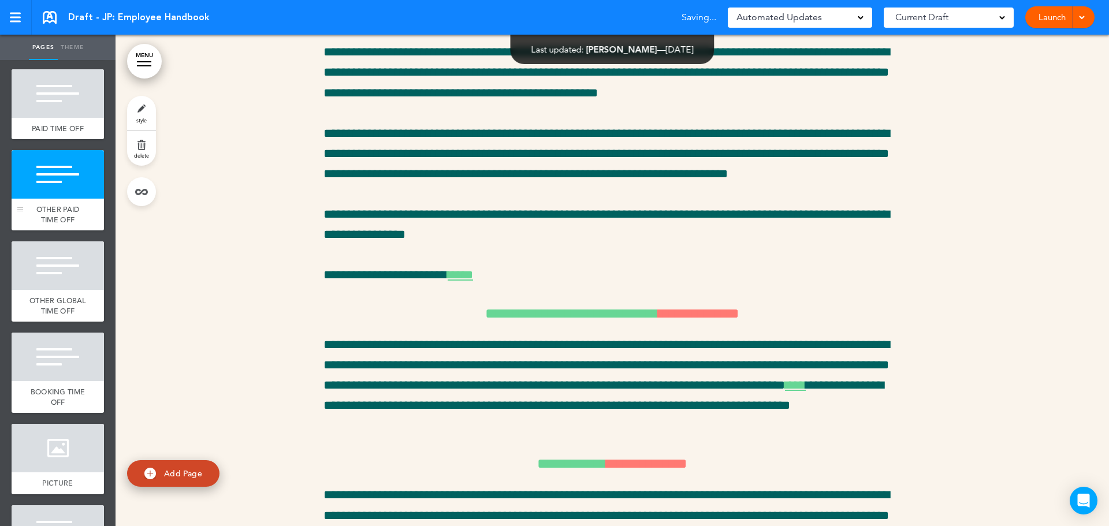
click at [82, 231] on div "OTHER PAID TIME OFF" at bounding box center [58, 215] width 92 height 32
click at [72, 118] on div at bounding box center [58, 93] width 92 height 49
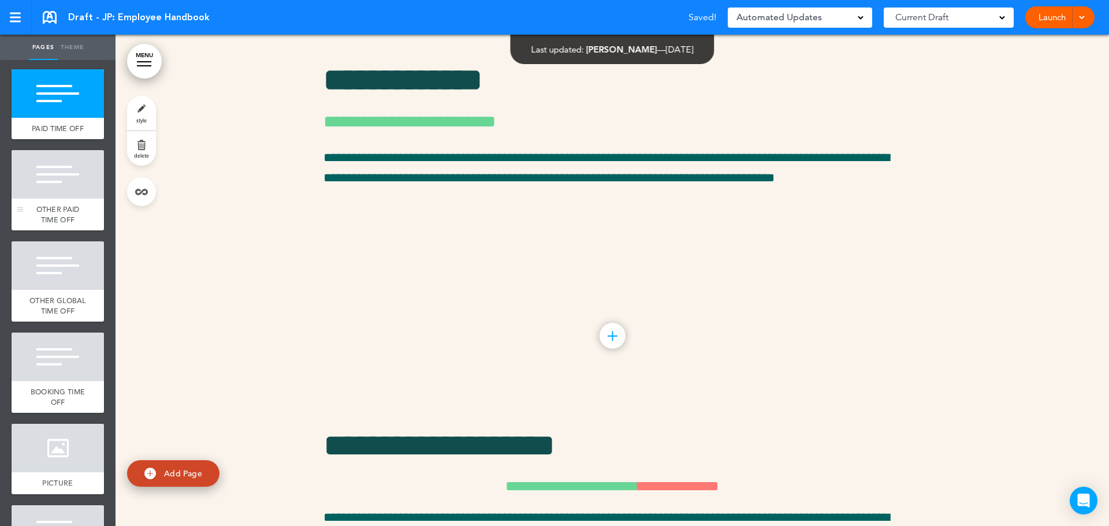
scroll to position [9952, 0]
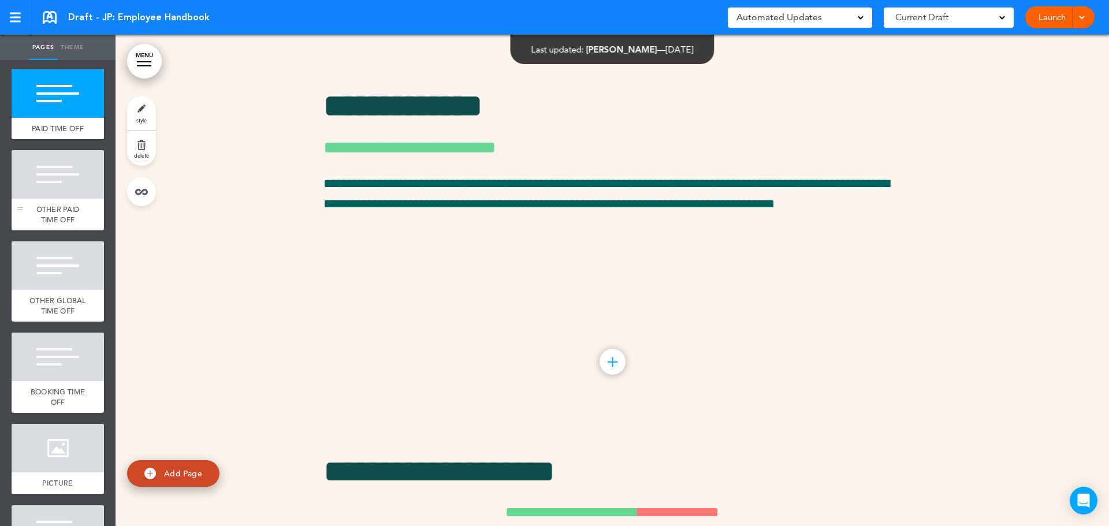
click at [47, 199] on div at bounding box center [58, 174] width 92 height 49
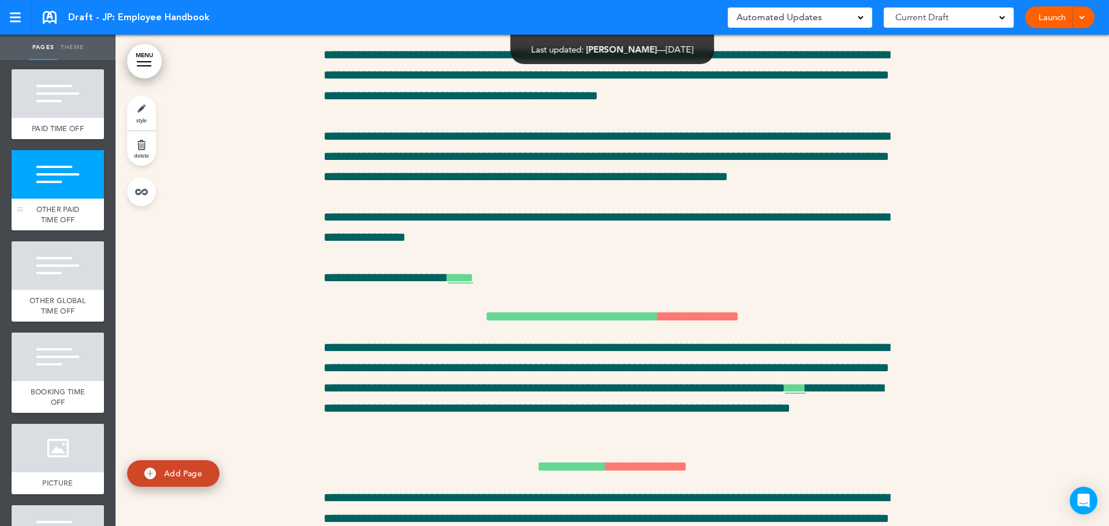
scroll to position [10444, 0]
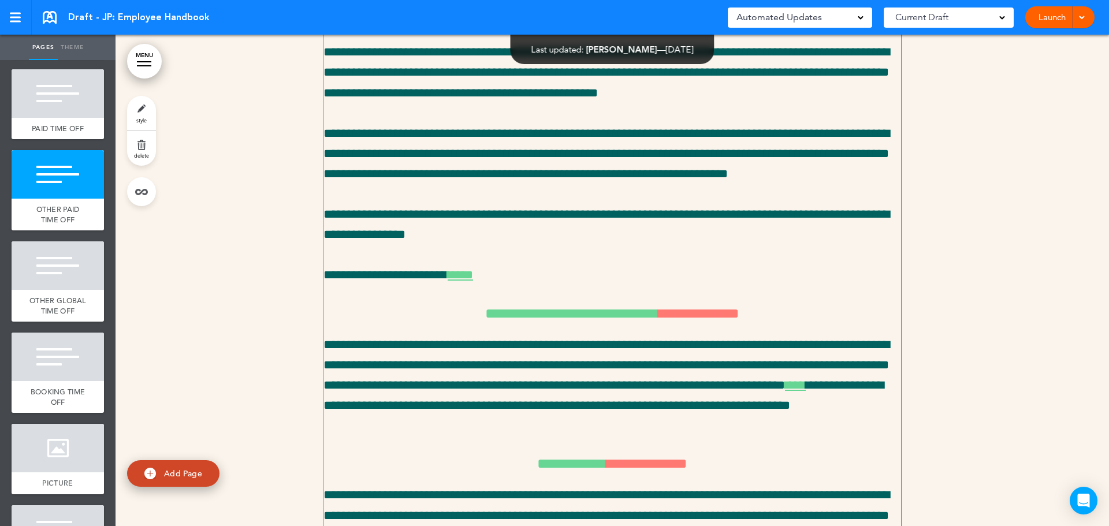
click at [644, 28] on span "**********" at bounding box center [678, 20] width 81 height 14
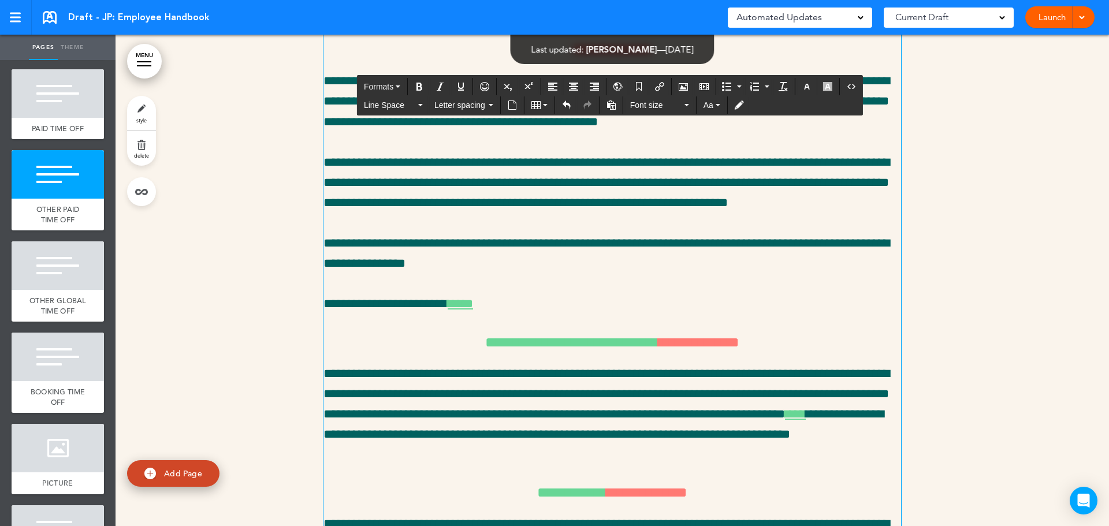
click at [673, 350] on h6 "**********" at bounding box center [613, 342] width 578 height 14
click at [685, 350] on span "**********" at bounding box center [699, 342] width 81 height 14
click at [683, 350] on span "**********" at bounding box center [699, 342] width 81 height 14
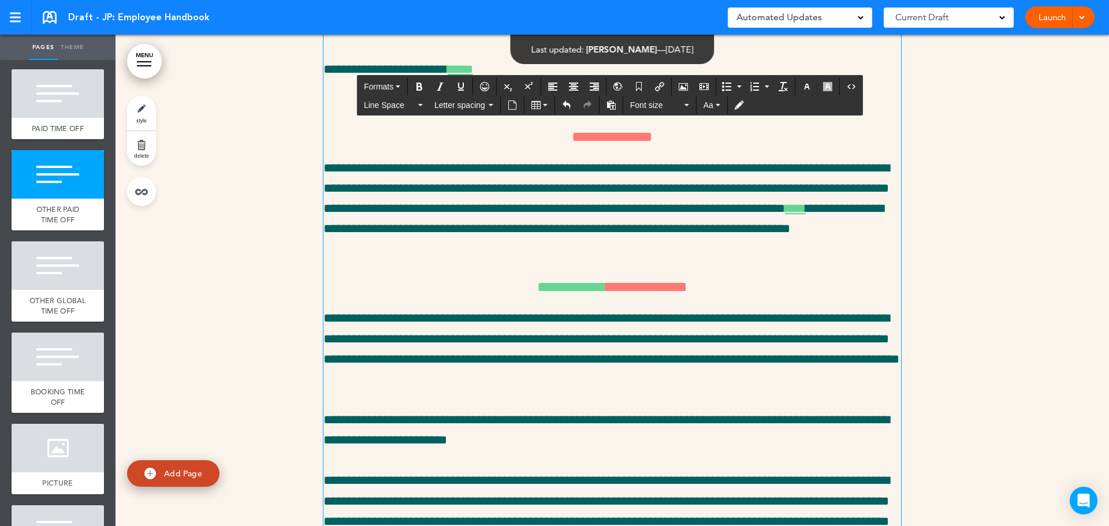
scroll to position [10790, 0]
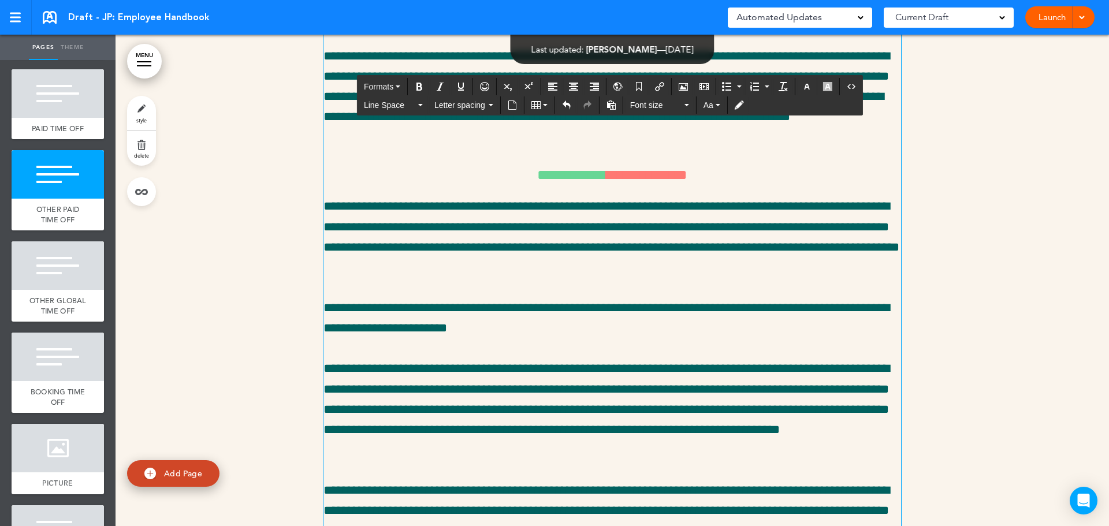
click at [615, 182] on span "**********" at bounding box center [647, 175] width 81 height 14
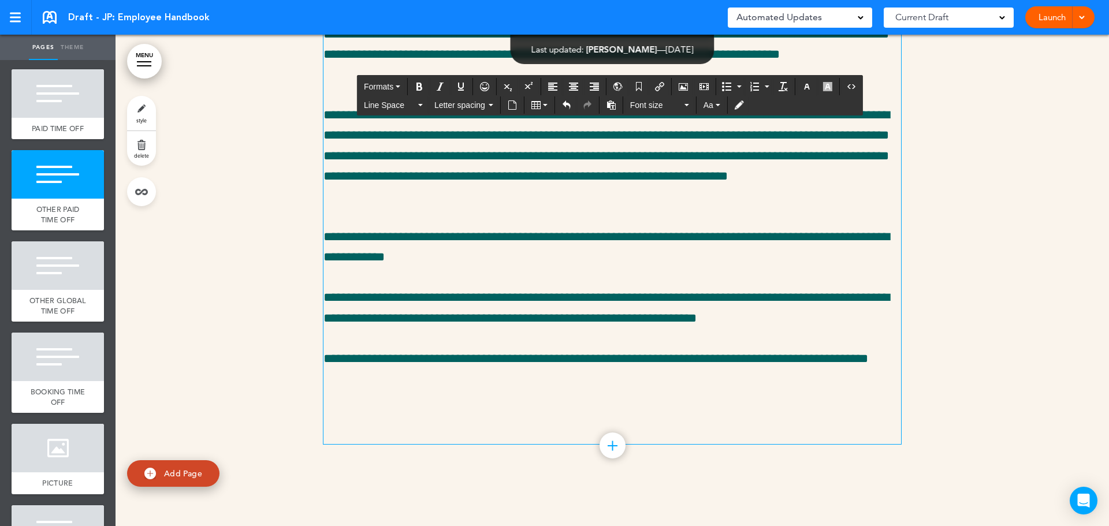
scroll to position [11404, 0]
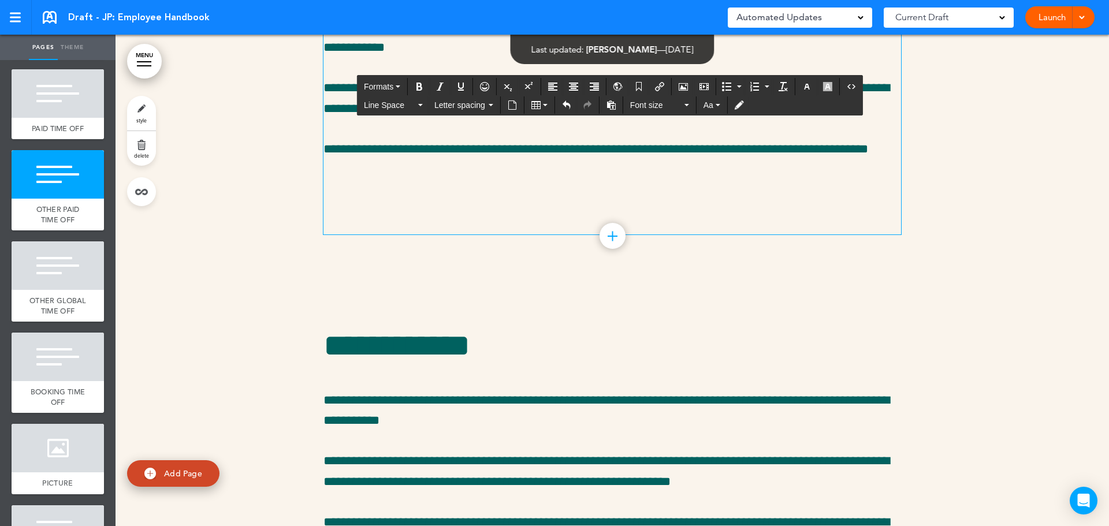
click at [403, 180] on p "**********" at bounding box center [613, 159] width 578 height 40
click at [410, 180] on p "**********" at bounding box center [613, 159] width 578 height 40
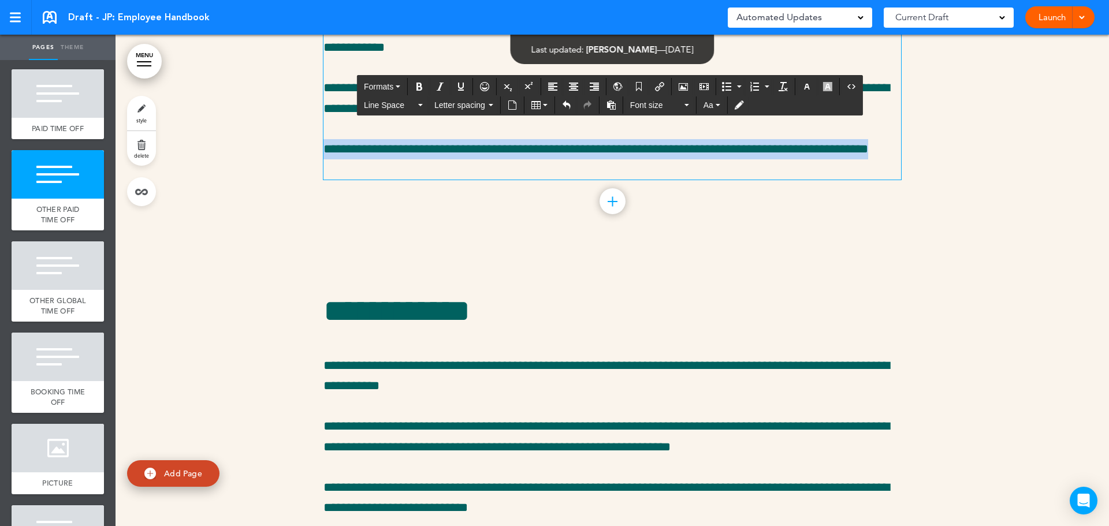
click at [410, 180] on p "**********" at bounding box center [613, 159] width 578 height 40
drag, startPoint x: 410, startPoint y: 277, endPoint x: 1104, endPoint y: 374, distance: 700.6
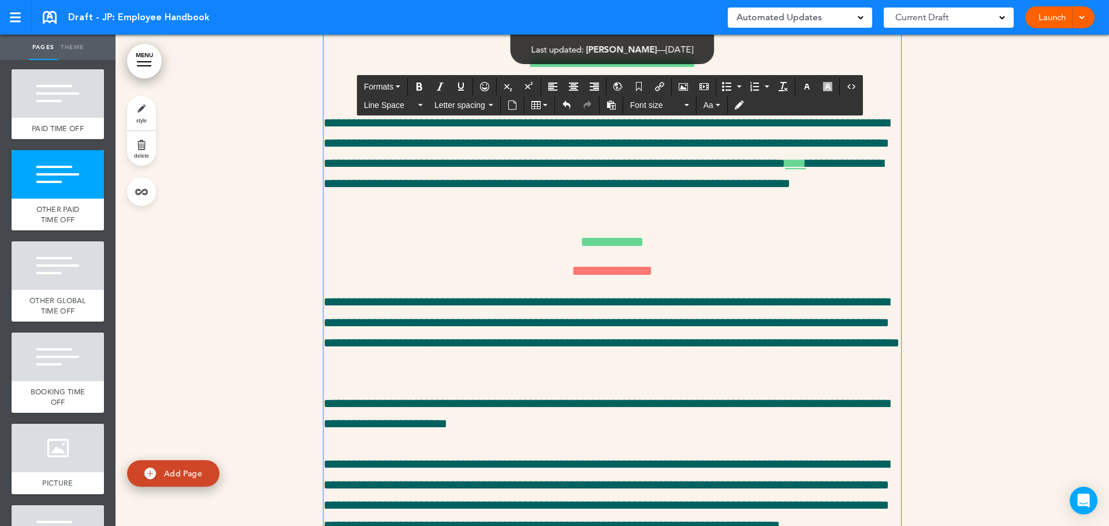
scroll to position [10304, 0]
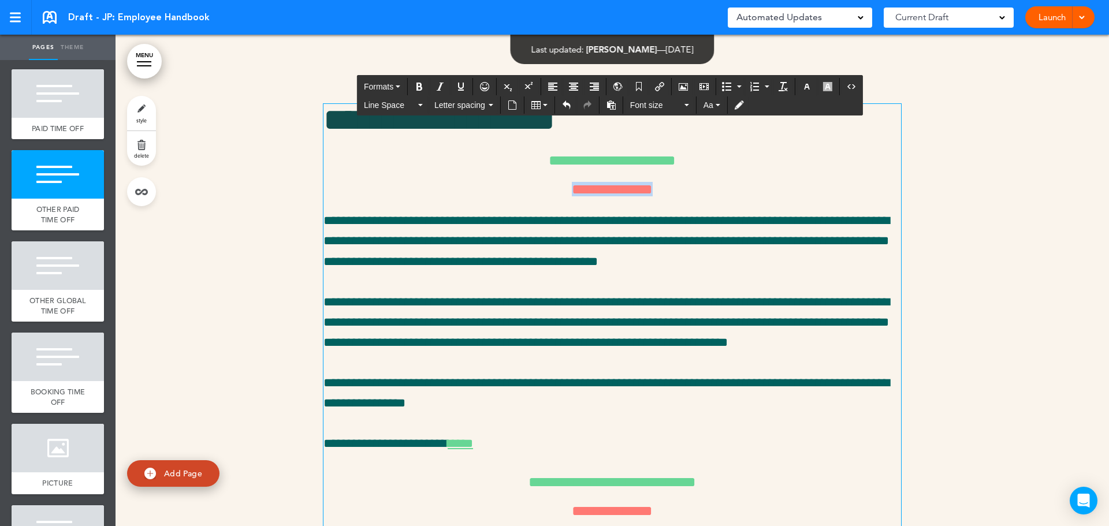
drag, startPoint x: 670, startPoint y: 306, endPoint x: 531, endPoint y: 310, distance: 138.7
click at [531, 196] on h6 "**********" at bounding box center [613, 189] width 578 height 14
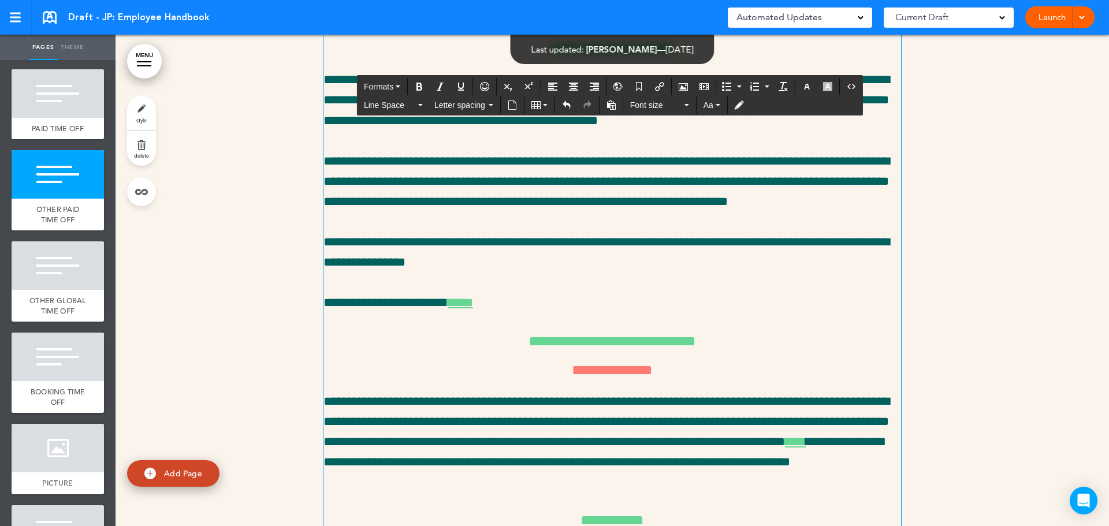
scroll to position [10419, 0]
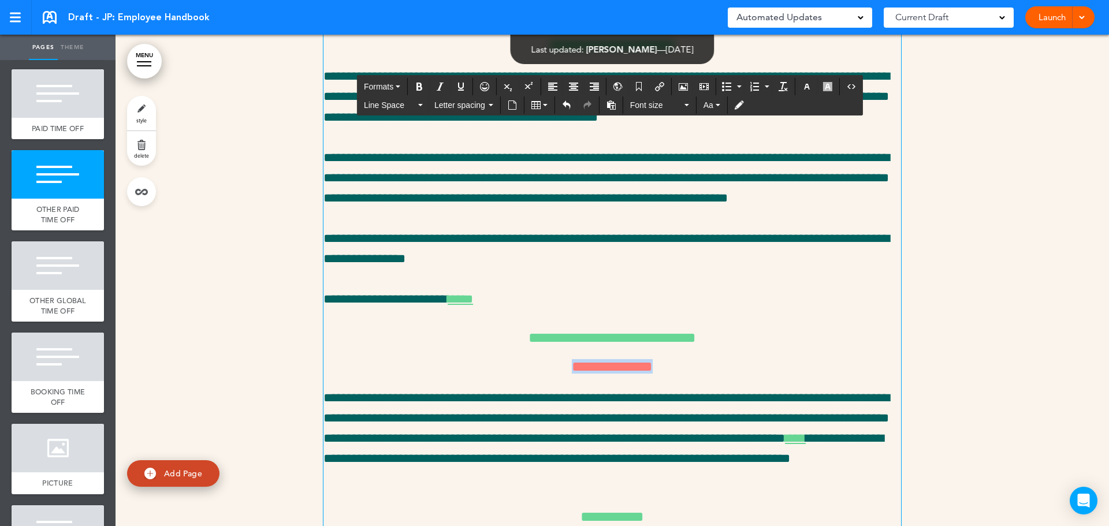
drag, startPoint x: 547, startPoint y: 480, endPoint x: 667, endPoint y: 484, distance: 120.2
click at [667, 374] on h6 "**********" at bounding box center [613, 366] width 578 height 14
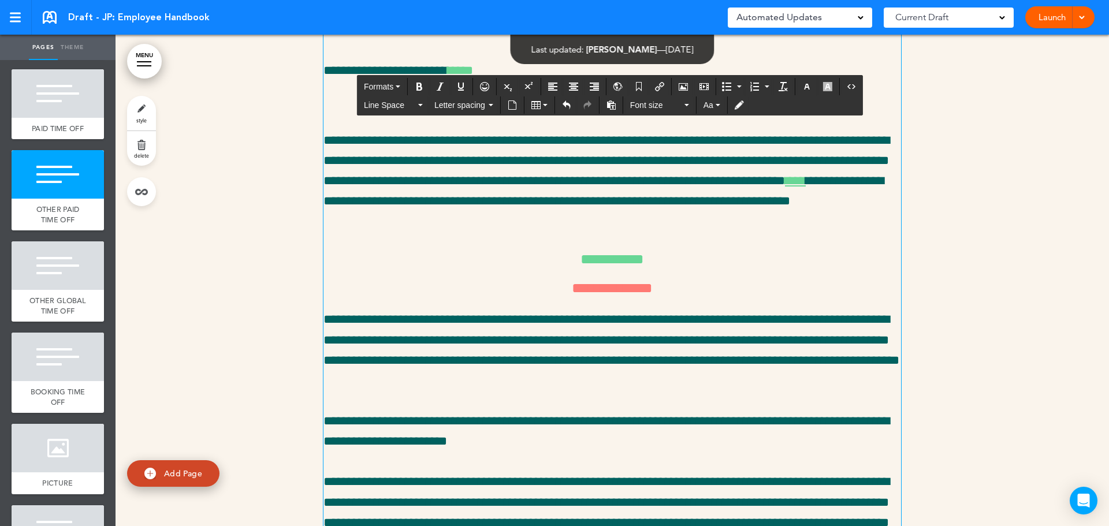
scroll to position [10650, 0]
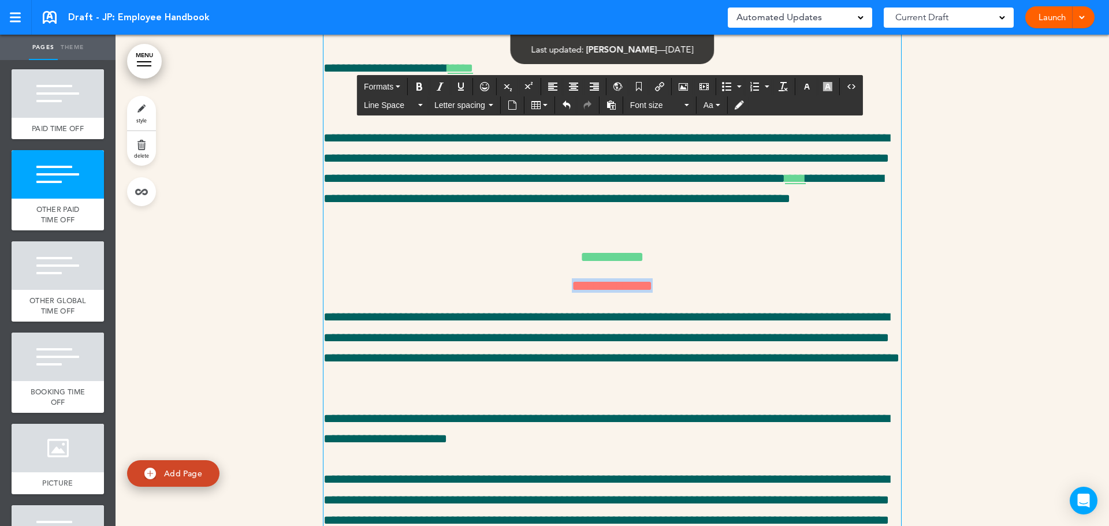
drag, startPoint x: 515, startPoint y: 402, endPoint x: 690, endPoint y: 400, distance: 175.1
click at [690, 293] on h6 "**********" at bounding box center [613, 285] width 578 height 14
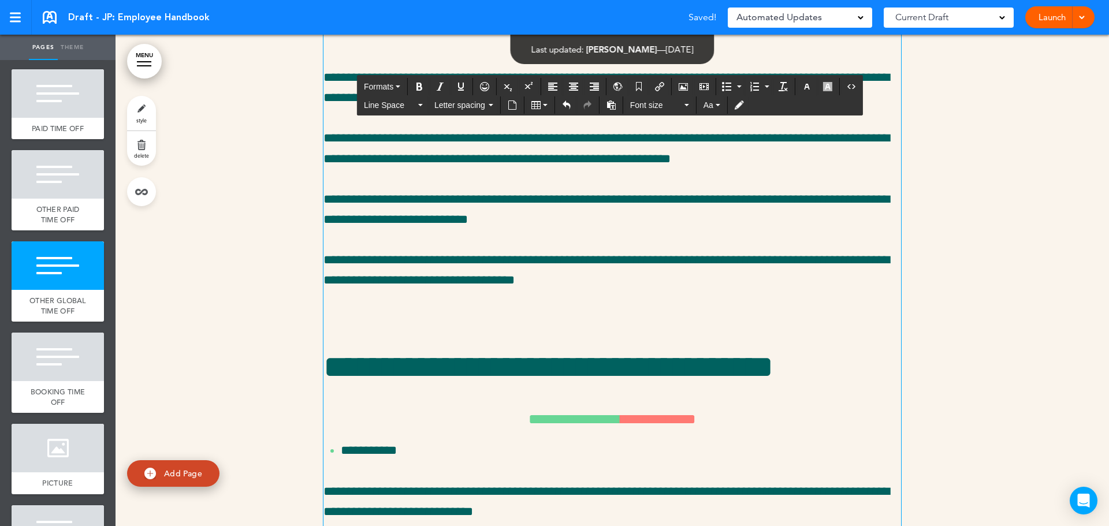
scroll to position [11608, 0]
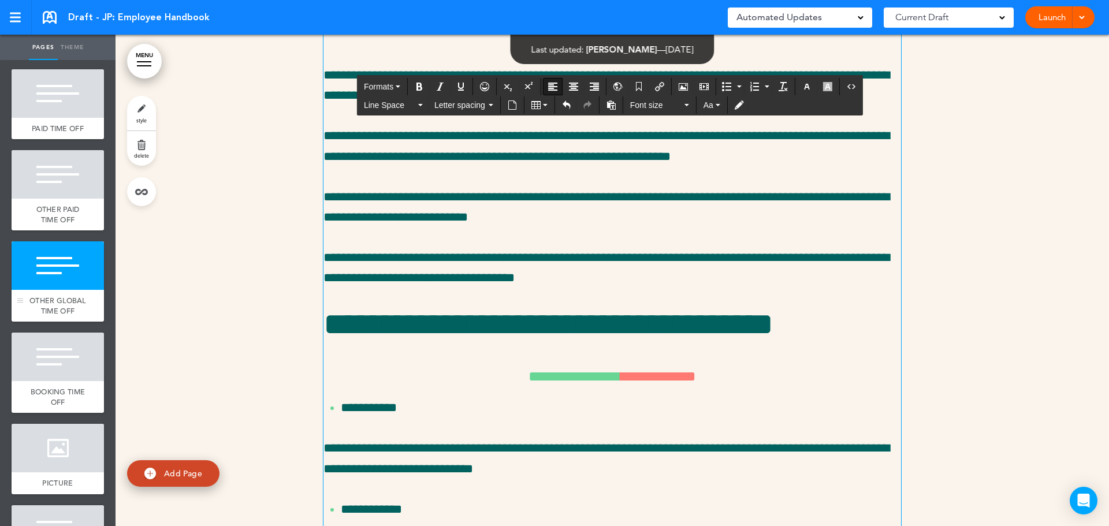
click at [55, 290] on div at bounding box center [58, 265] width 92 height 49
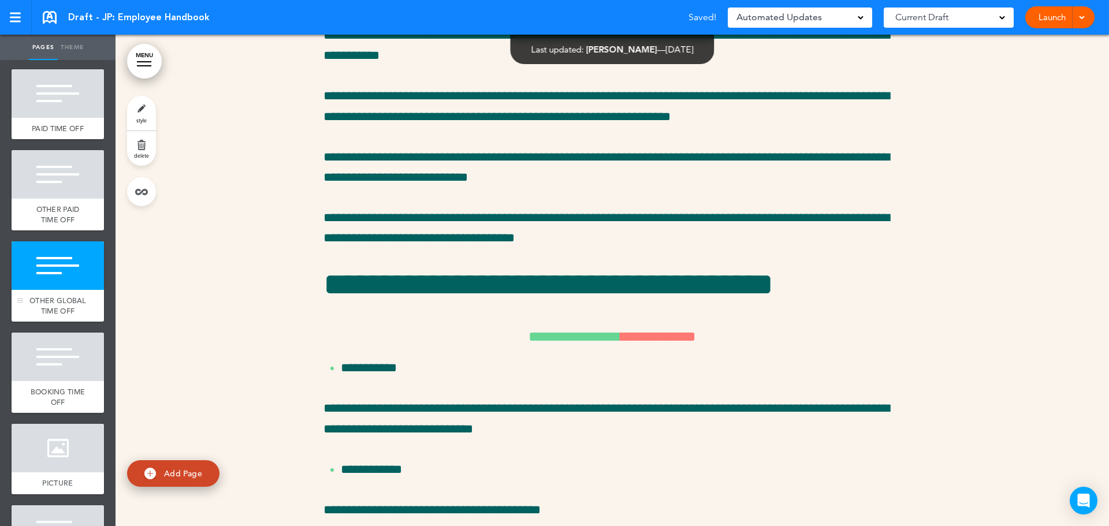
scroll to position [11649, 0]
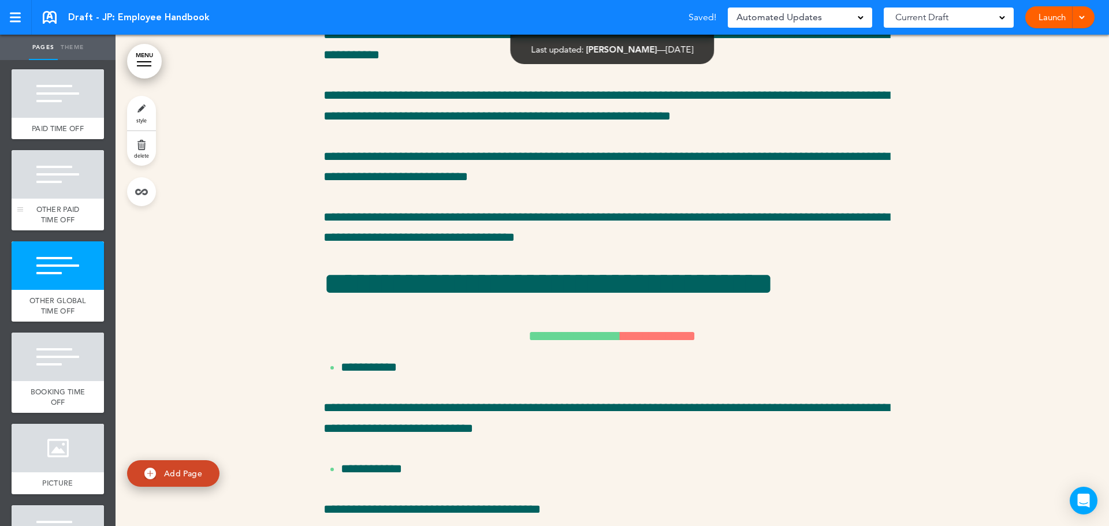
click at [70, 225] on span "OTHER PAID TIME OFF" at bounding box center [57, 215] width 43 height 20
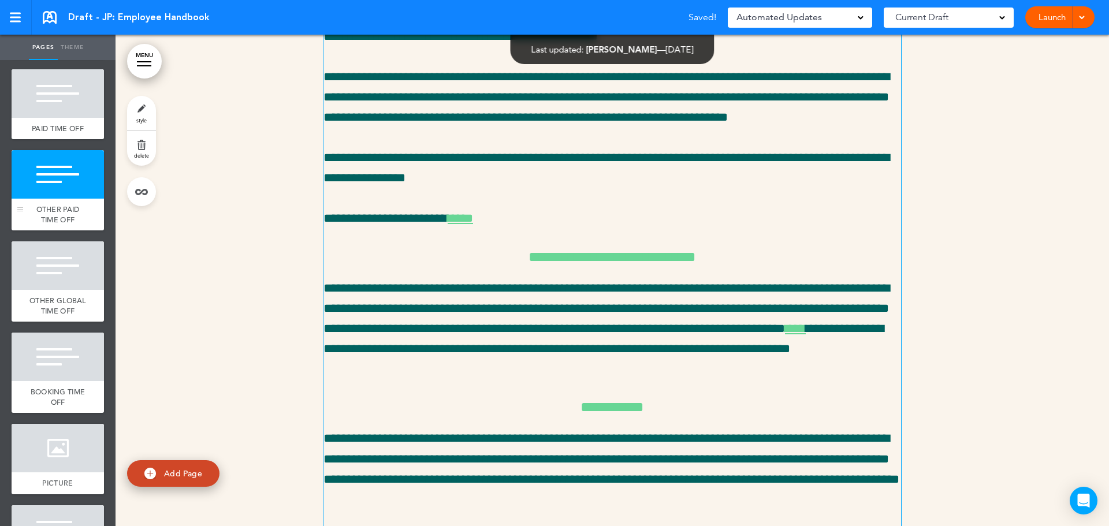
scroll to position [10444, 0]
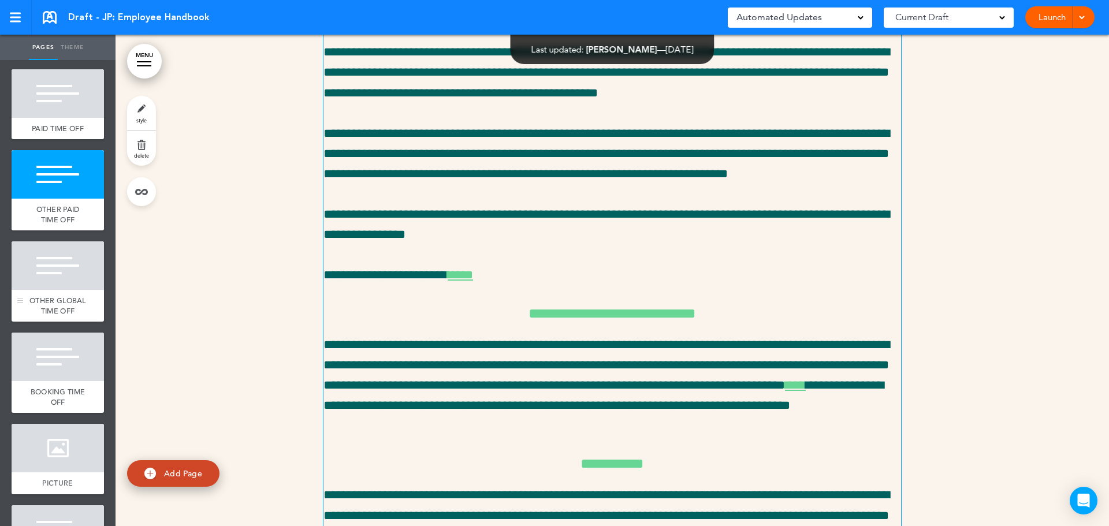
click at [52, 316] on span "OTHER GLOBAL TIME OFF" at bounding box center [57, 306] width 57 height 20
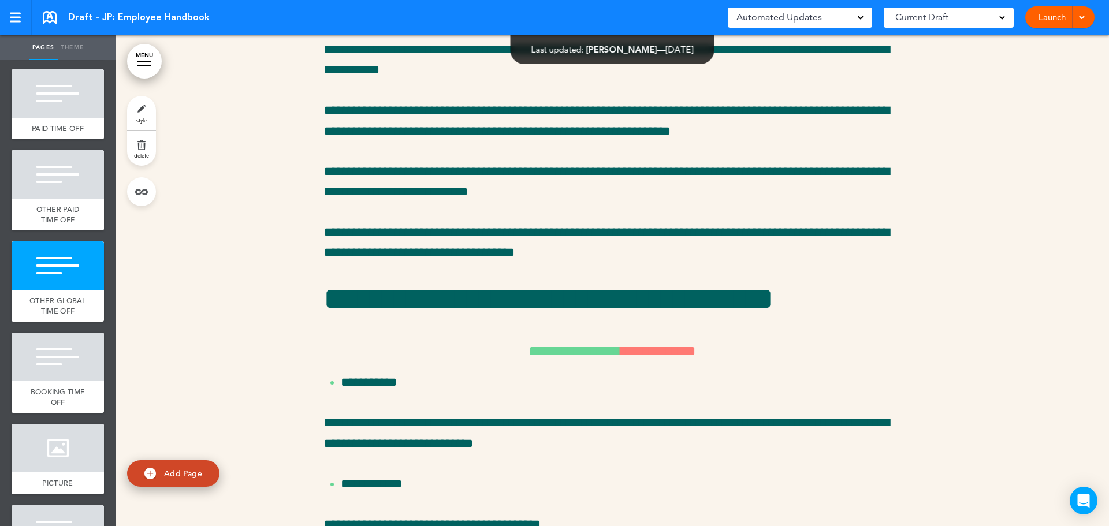
scroll to position [11649, 0]
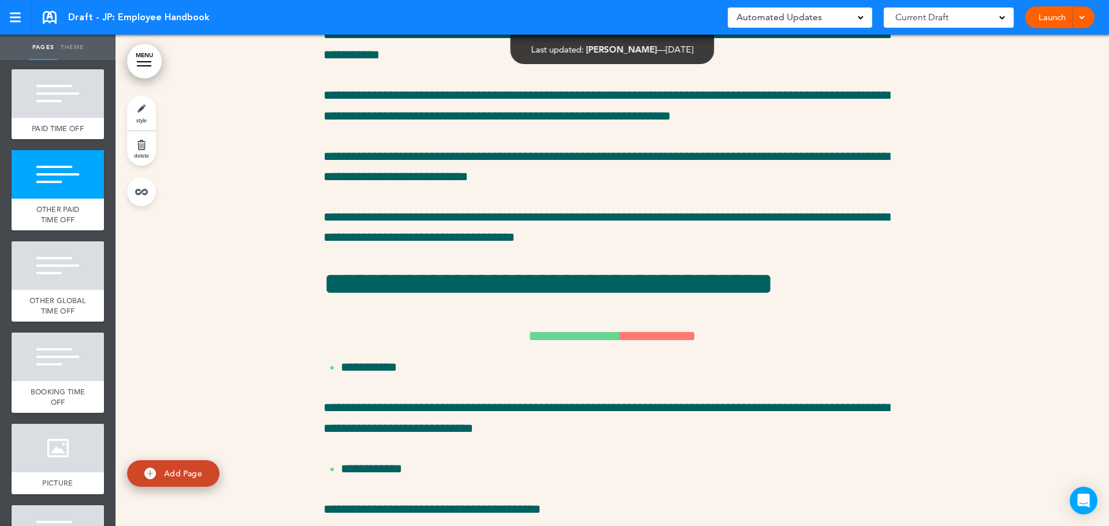
click at [134, 110] on link "style" at bounding box center [141, 113] width 29 height 35
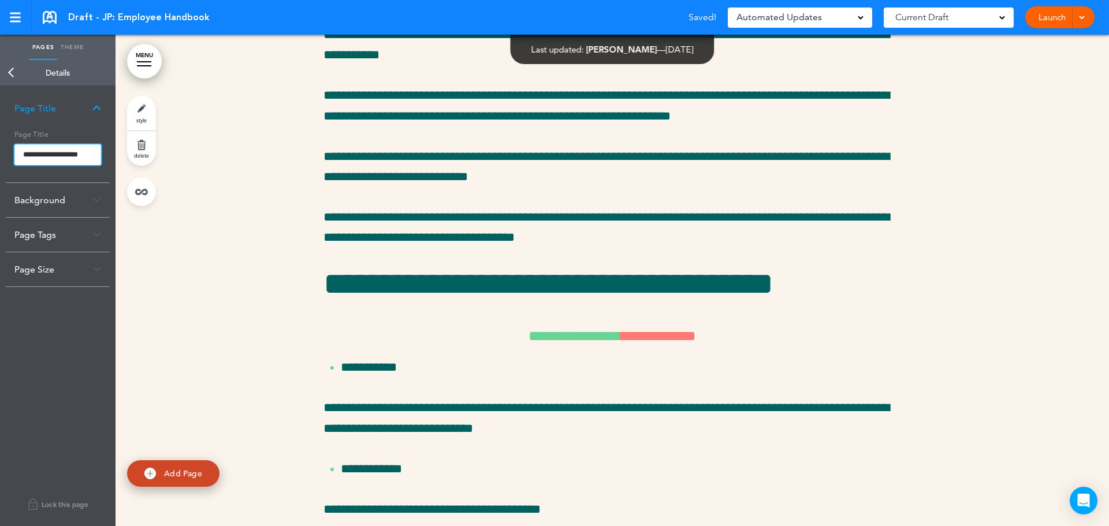
scroll to position [0, 12]
drag, startPoint x: 23, startPoint y: 153, endPoint x: 155, endPoint y: 165, distance: 133.4
click at [155, 165] on div "Pages Theme add page EMPLOYEE HANDBOOK add page WELCOME add page HOW WE ROLL ad…" at bounding box center [554, 263] width 1109 height 526
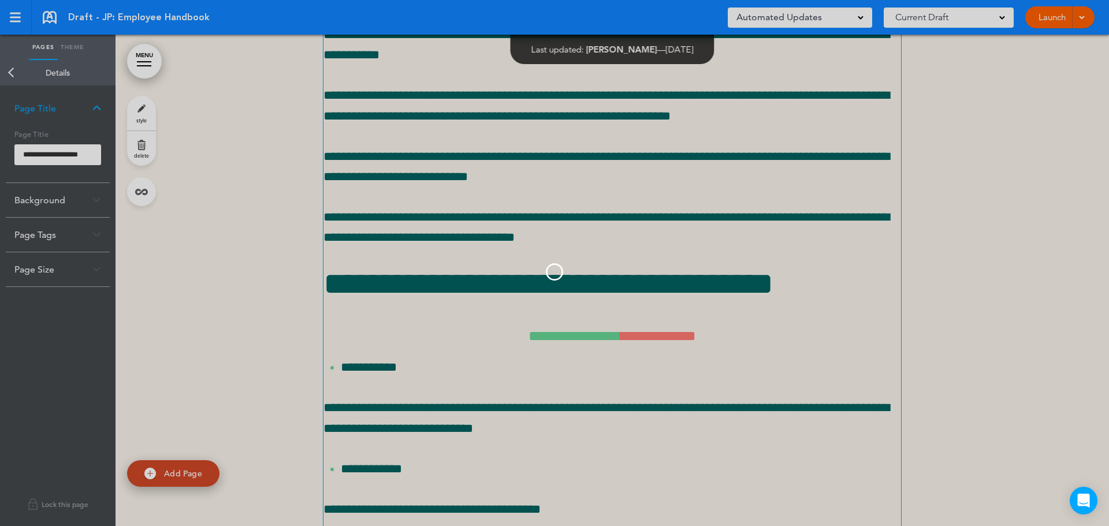
scroll to position [0, 0]
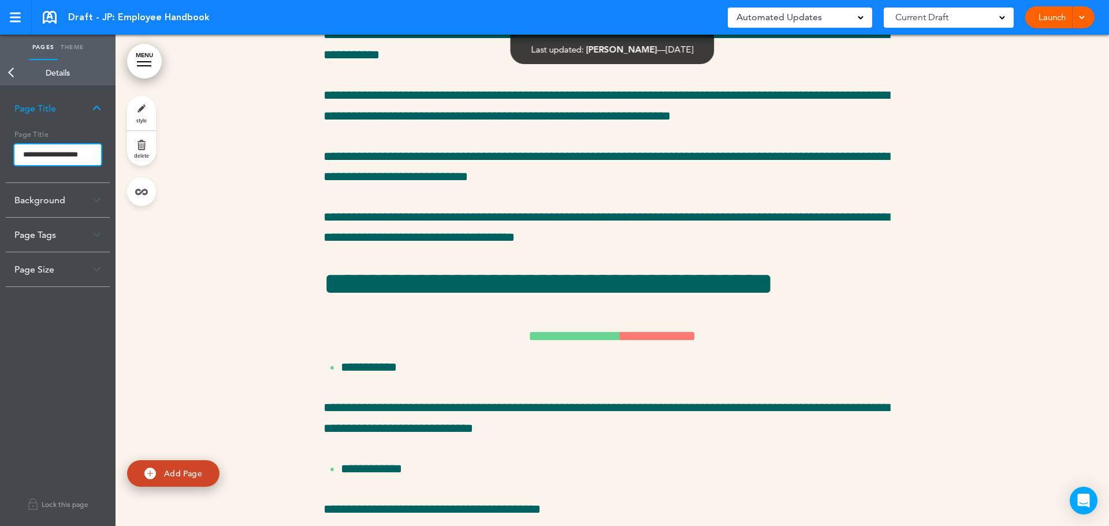
click at [62, 153] on input "**********" at bounding box center [57, 154] width 87 height 21
drag, startPoint x: 23, startPoint y: 153, endPoint x: 124, endPoint y: 158, distance: 100.7
click at [124, 158] on div "Pages Theme add page EMPLOYEE HANDBOOK add page WELCOME add page HOW WE ROLL ad…" at bounding box center [554, 263] width 1109 height 526
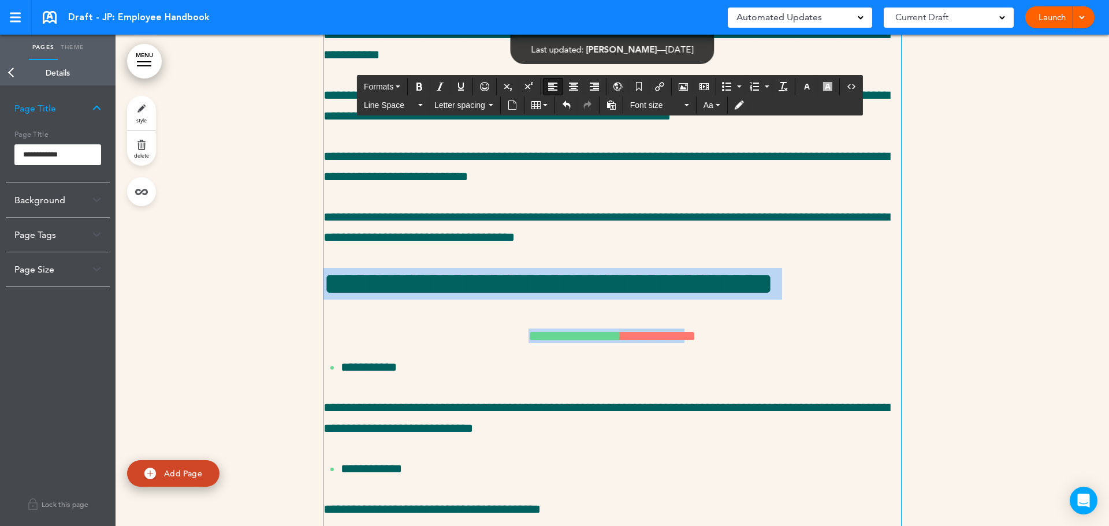
drag, startPoint x: 322, startPoint y: 392, endPoint x: 703, endPoint y: 451, distance: 385.3
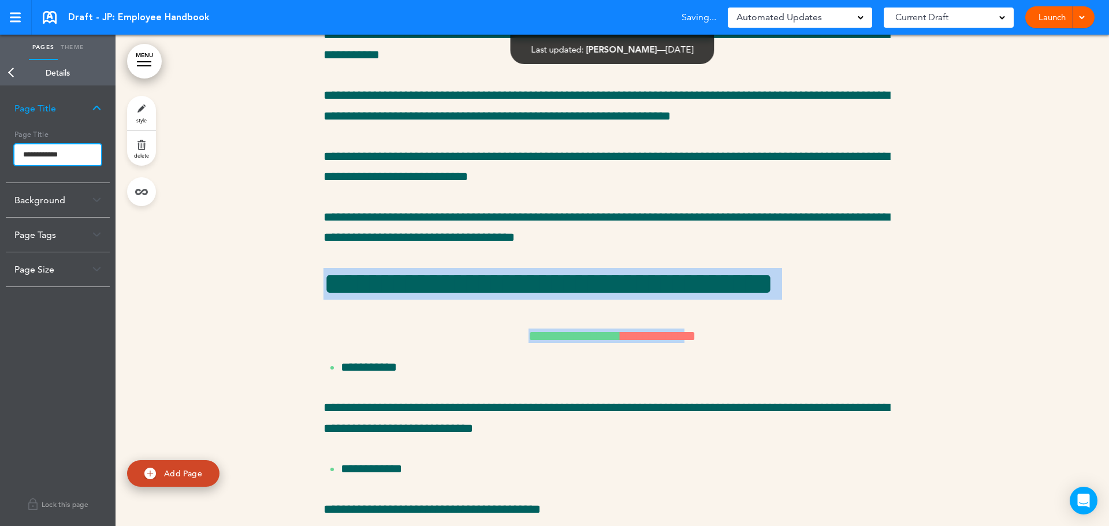
click at [92, 156] on input "**********" at bounding box center [57, 154] width 87 height 21
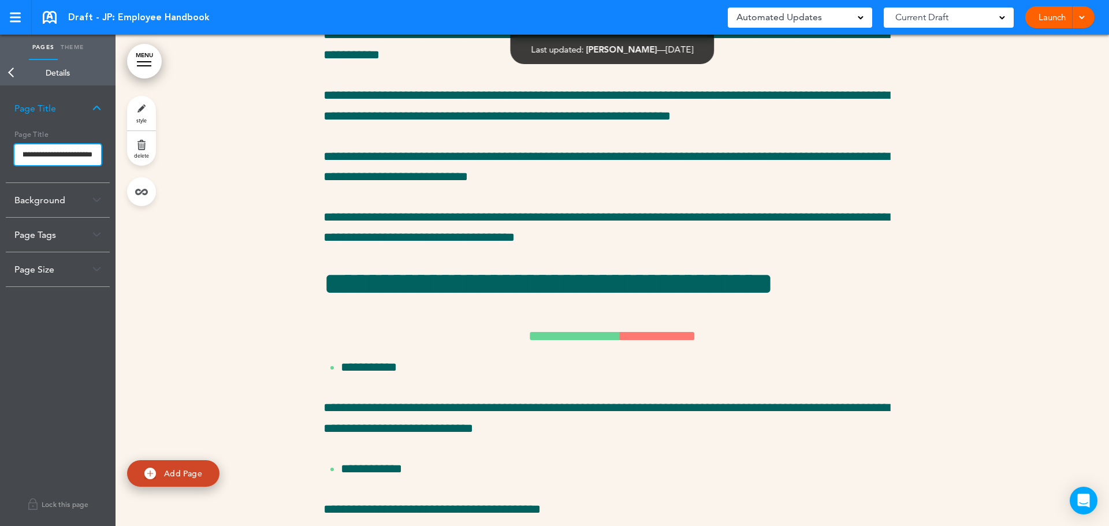
scroll to position [0, 89]
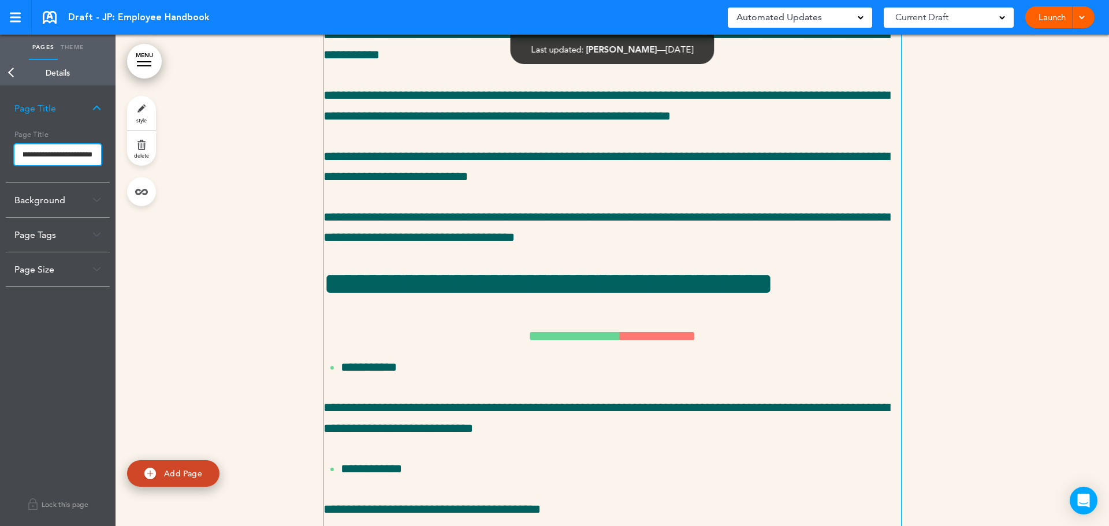
type input "**********"
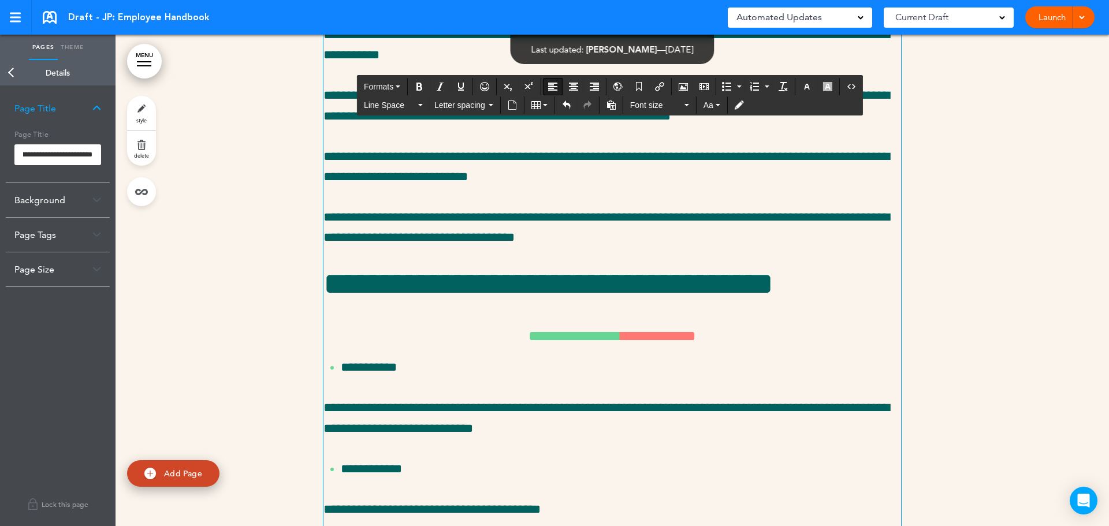
scroll to position [0, 0]
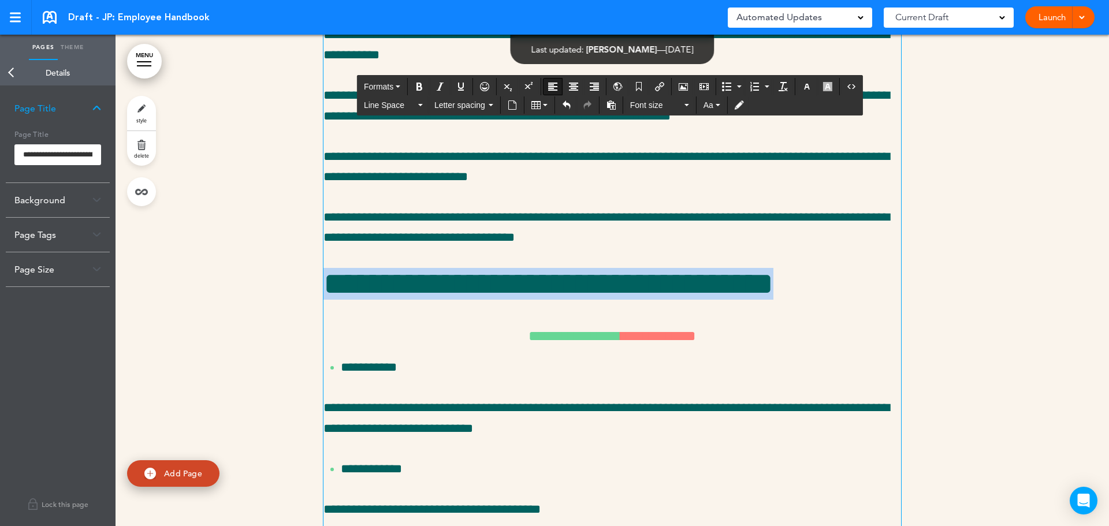
drag, startPoint x: 321, startPoint y: 397, endPoint x: 895, endPoint y: 408, distance: 573.8
click at [895, 300] on h1 "**********" at bounding box center [613, 284] width 578 height 32
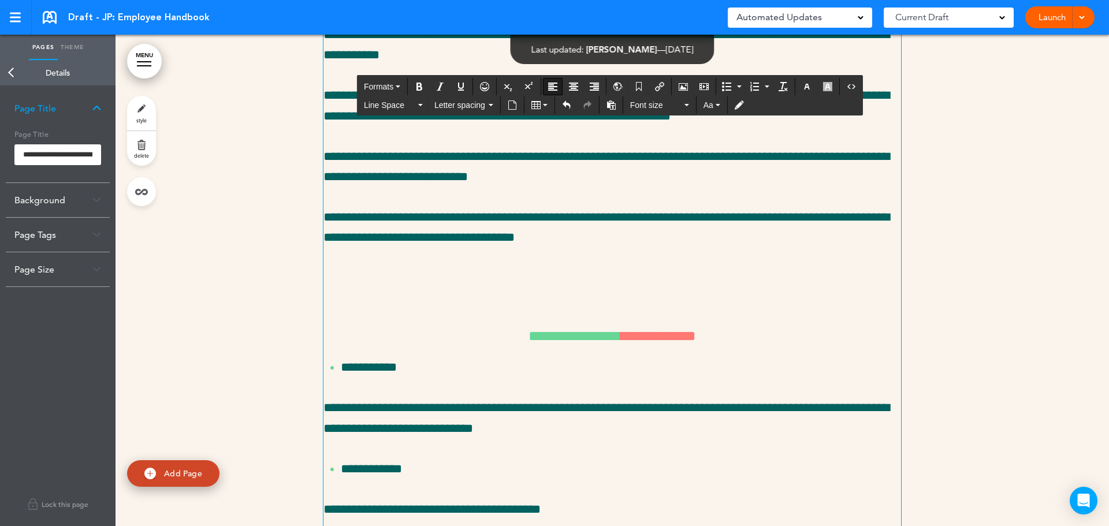
click at [396, 65] on p "**********" at bounding box center [613, 45] width 578 height 40
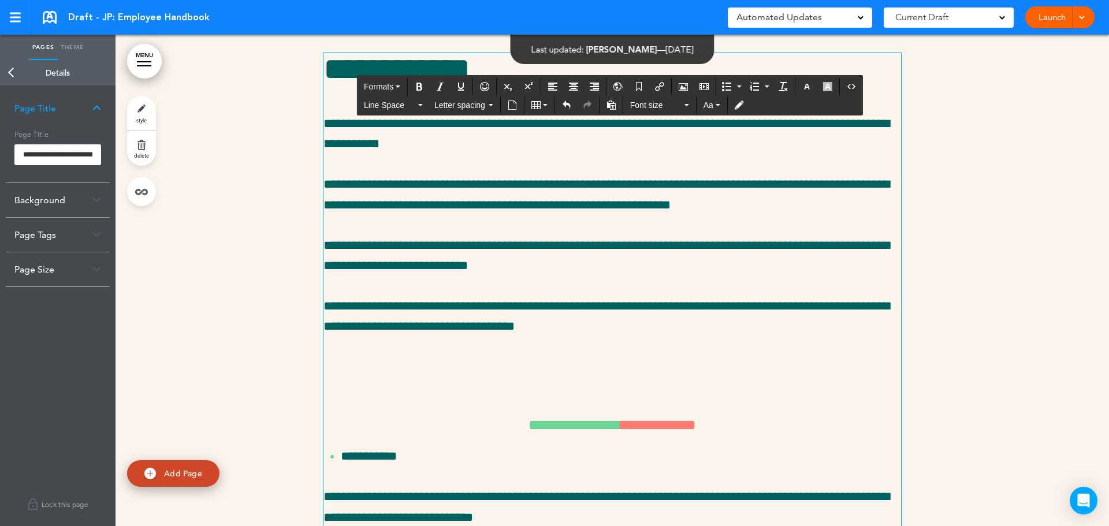
scroll to position [11475, 0]
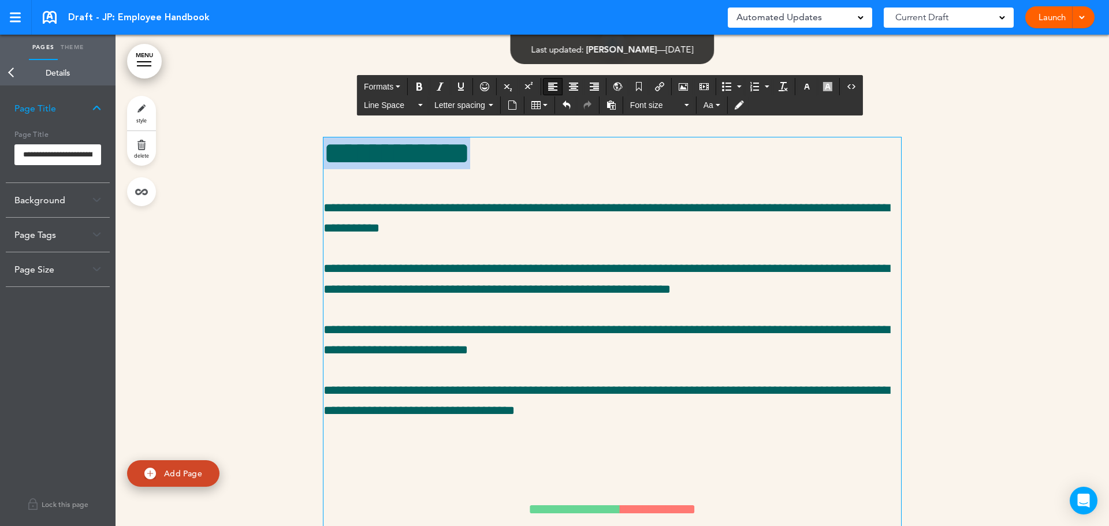
drag, startPoint x: 528, startPoint y: 266, endPoint x: 306, endPoint y: 272, distance: 221.9
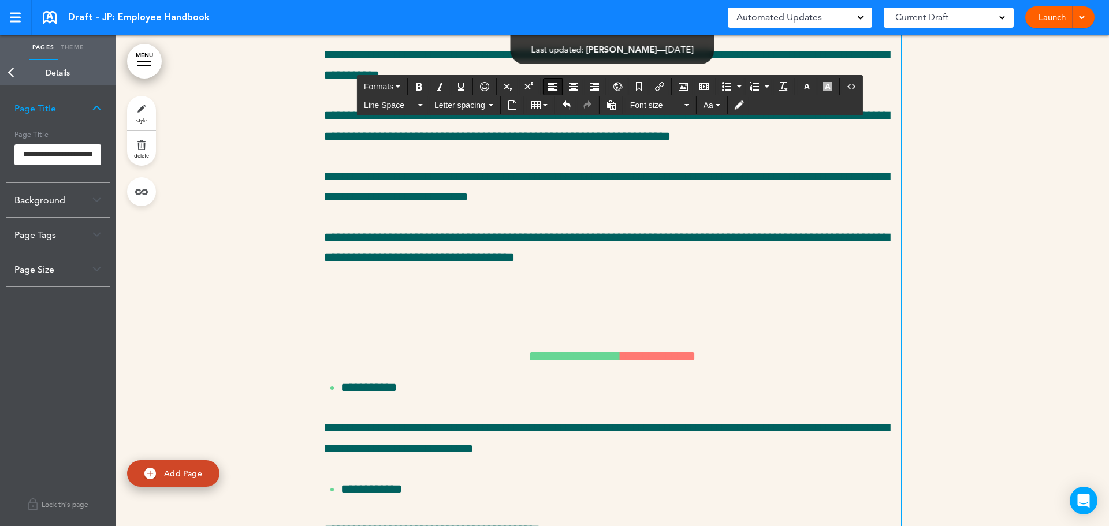
scroll to position [11707, 0]
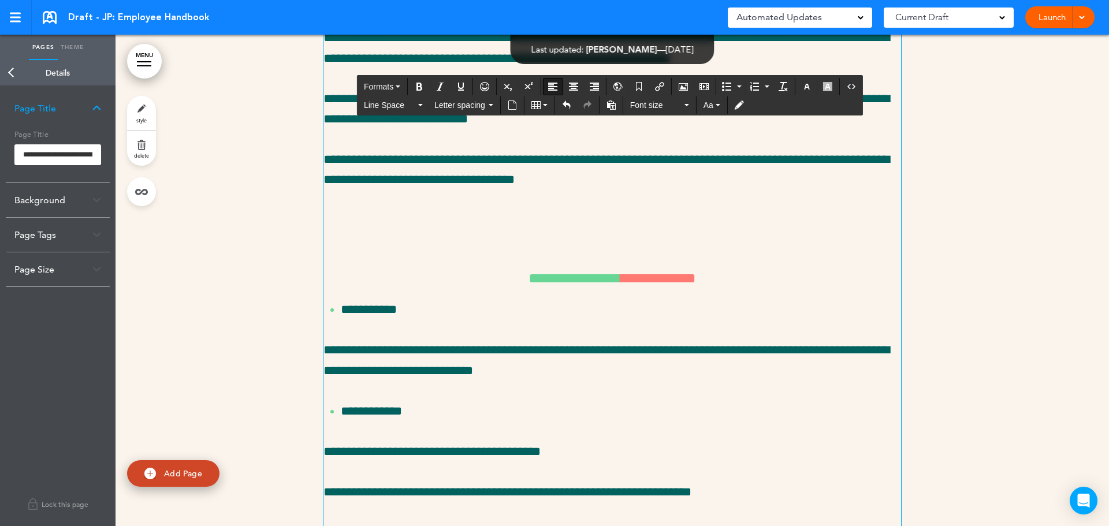
click at [361, 242] on h1 at bounding box center [613, 226] width 578 height 32
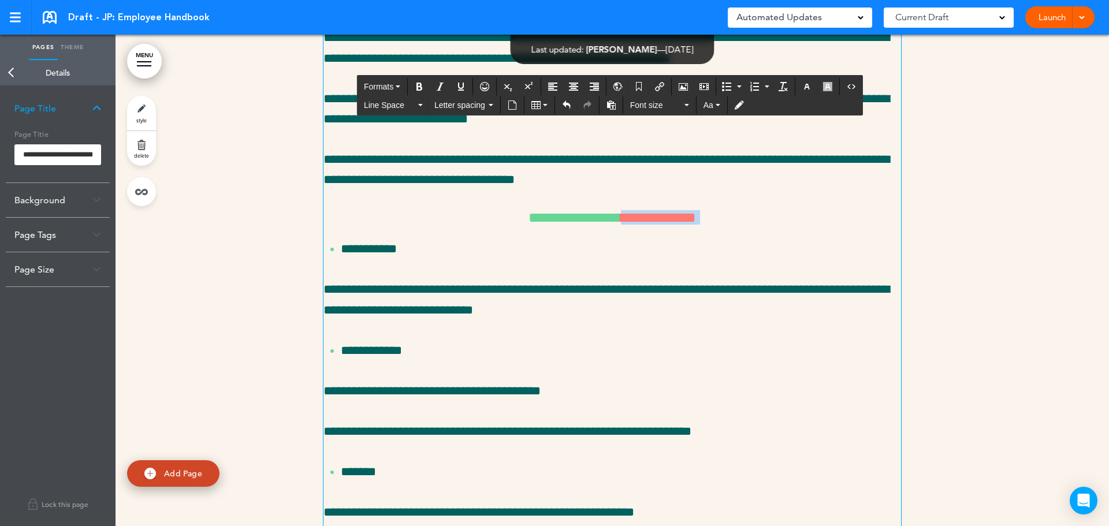
drag, startPoint x: 630, startPoint y: 334, endPoint x: 811, endPoint y: 341, distance: 181.0
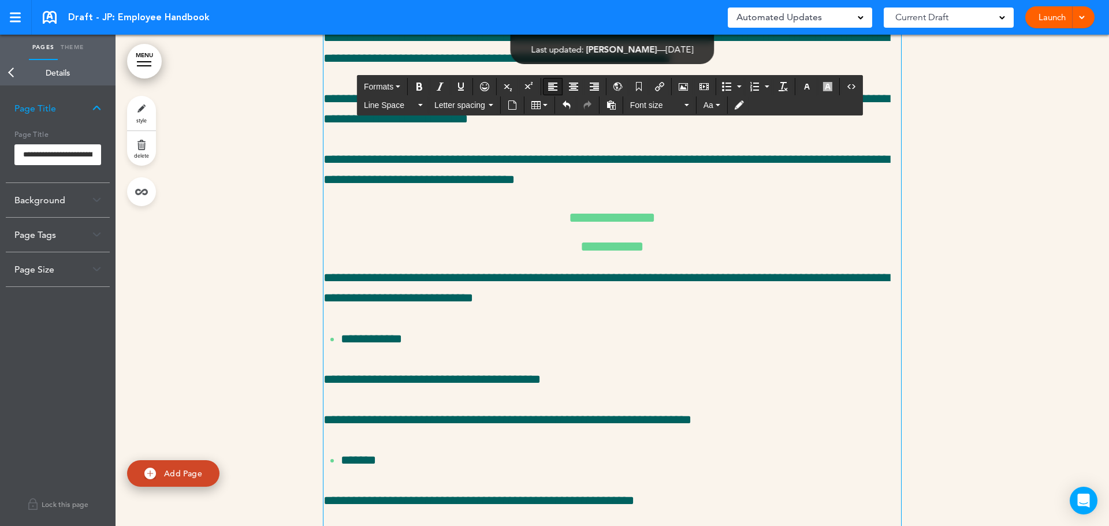
click at [549, 79] on button "Align left" at bounding box center [553, 87] width 18 height 16
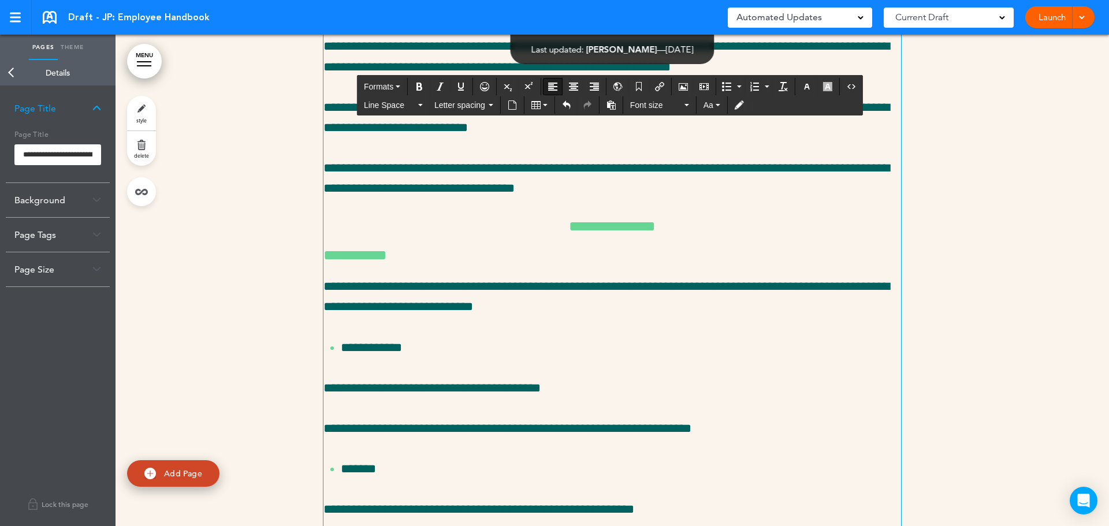
scroll to position [11649, 0]
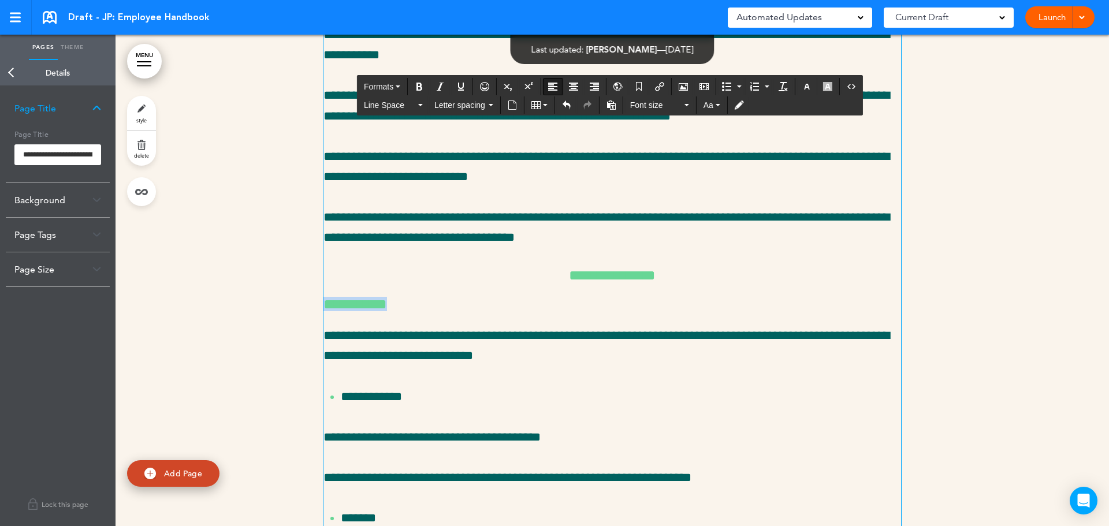
drag, startPoint x: 390, startPoint y: 417, endPoint x: 297, endPoint y: 417, distance: 93.0
click at [722, 86] on icon "Bullet list" at bounding box center [726, 86] width 9 height 9
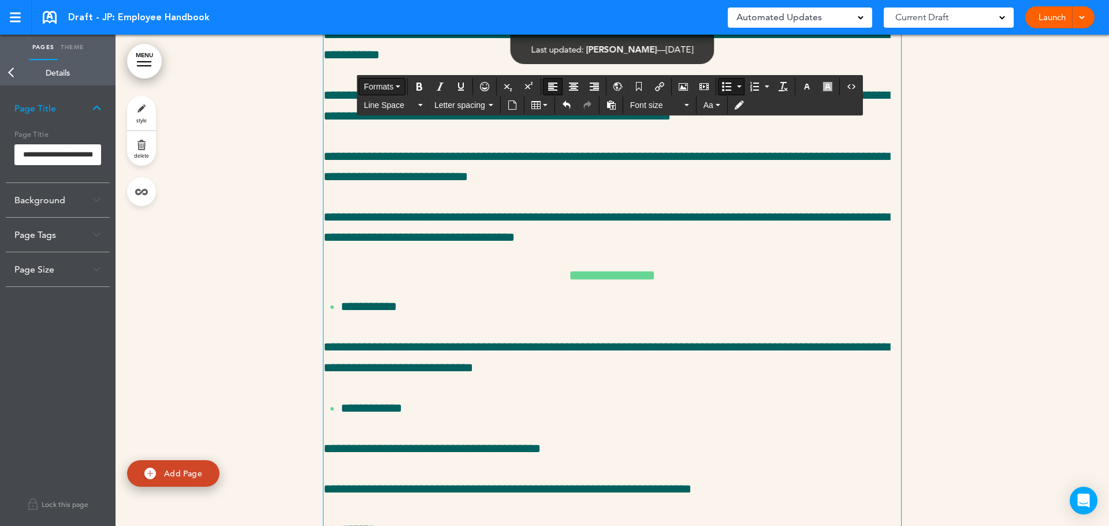
click at [384, 86] on span "Formats" at bounding box center [378, 86] width 29 height 9
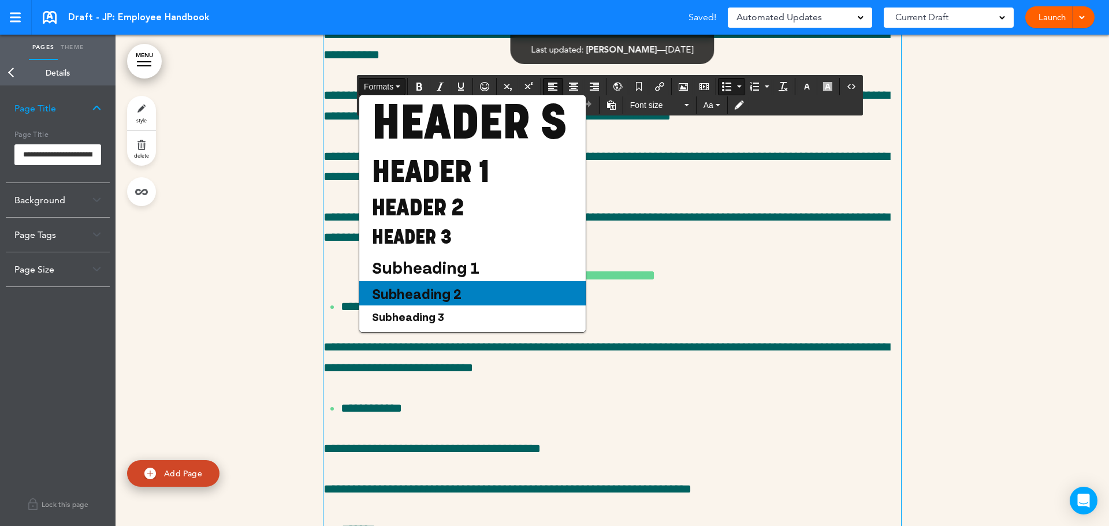
scroll to position [79, 0]
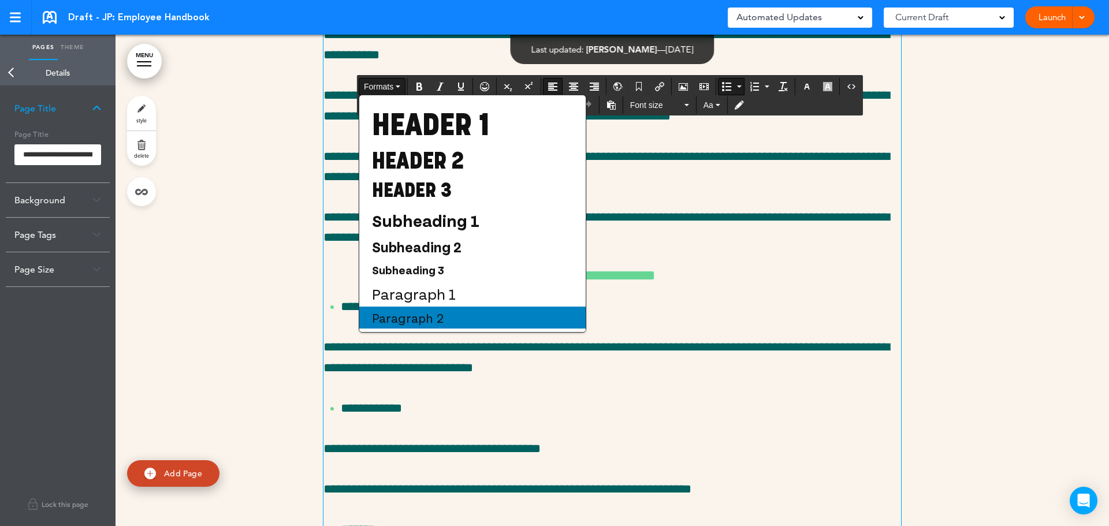
click at [437, 318] on span "Paragraph 2" at bounding box center [408, 317] width 74 height 15
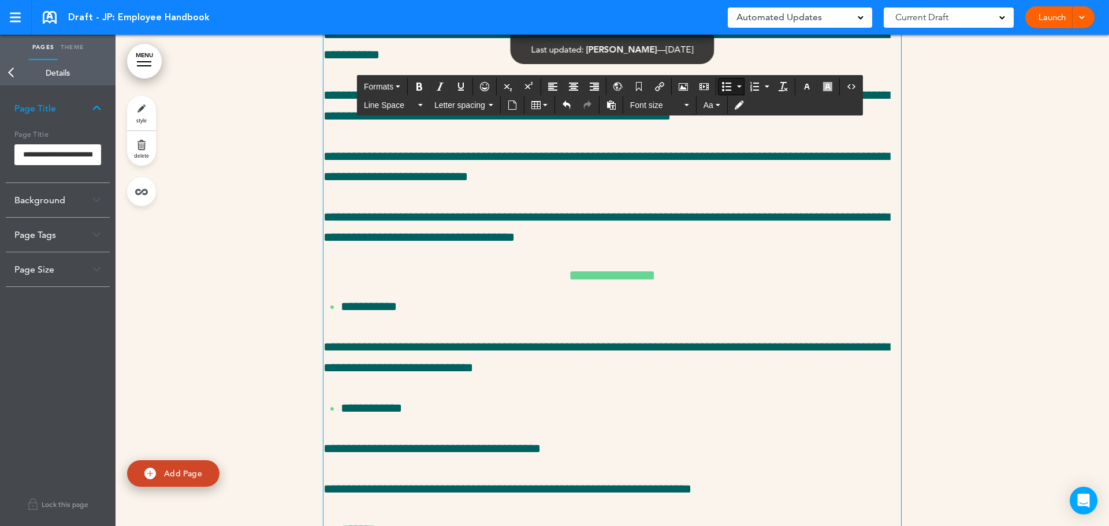
click at [460, 378] on p "**********" at bounding box center [613, 357] width 578 height 40
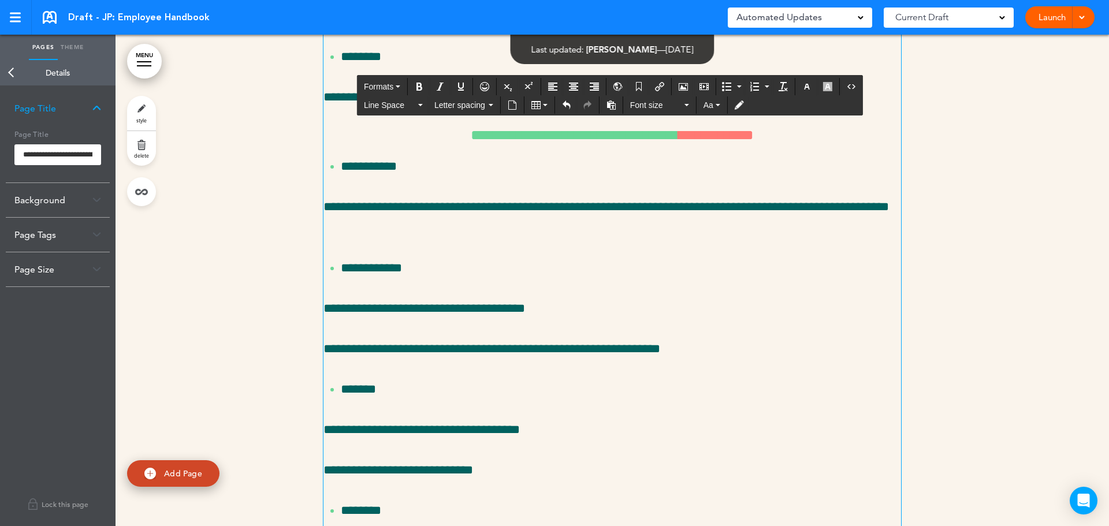
scroll to position [12203, 0]
drag, startPoint x: 701, startPoint y: 250, endPoint x: 784, endPoint y: 251, distance: 82.6
click at [754, 142] on span "**********" at bounding box center [716, 134] width 75 height 14
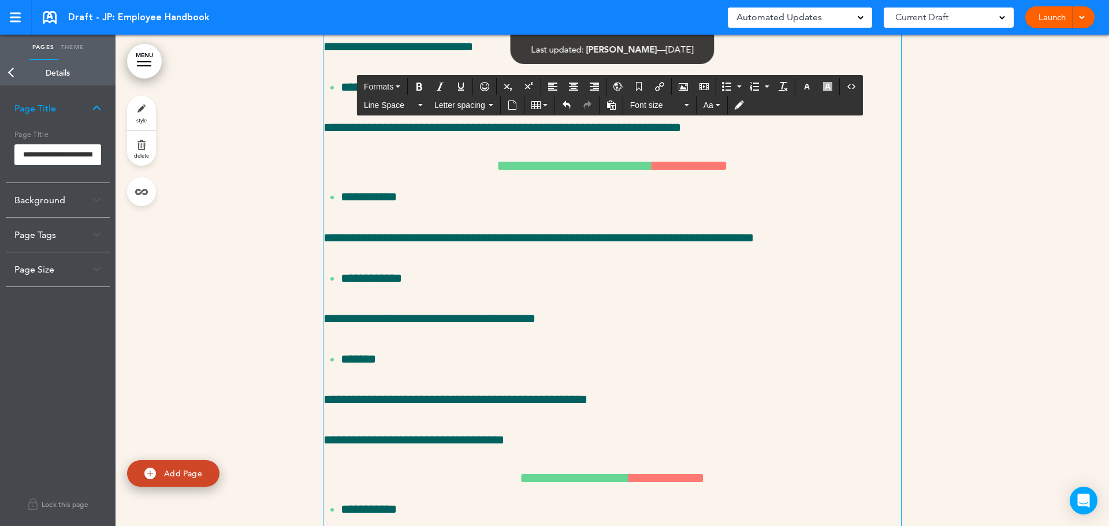
scroll to position [12642, 0]
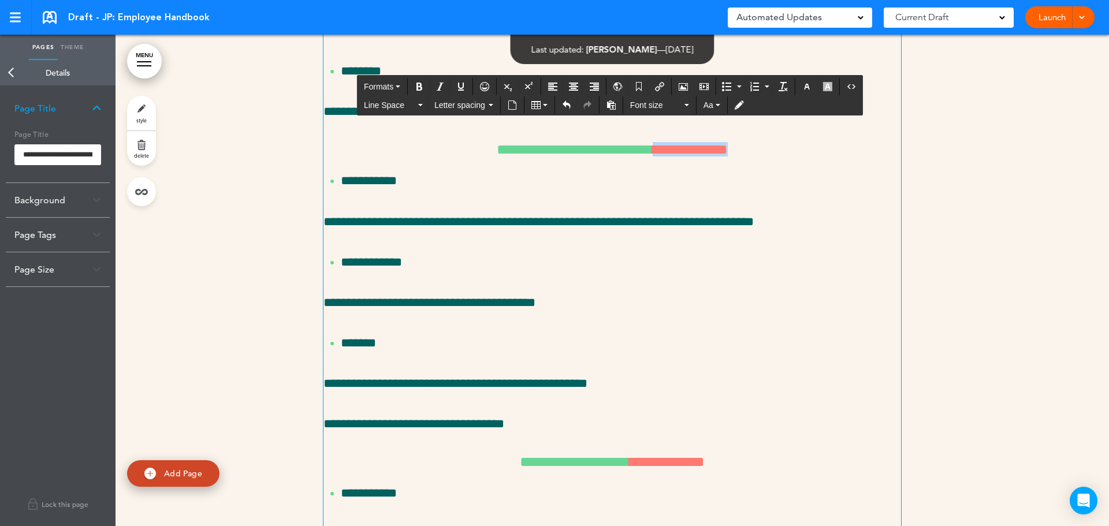
drag, startPoint x: 672, startPoint y: 267, endPoint x: 756, endPoint y: 269, distance: 83.8
click at [728, 157] on span "**********" at bounding box center [690, 149] width 75 height 14
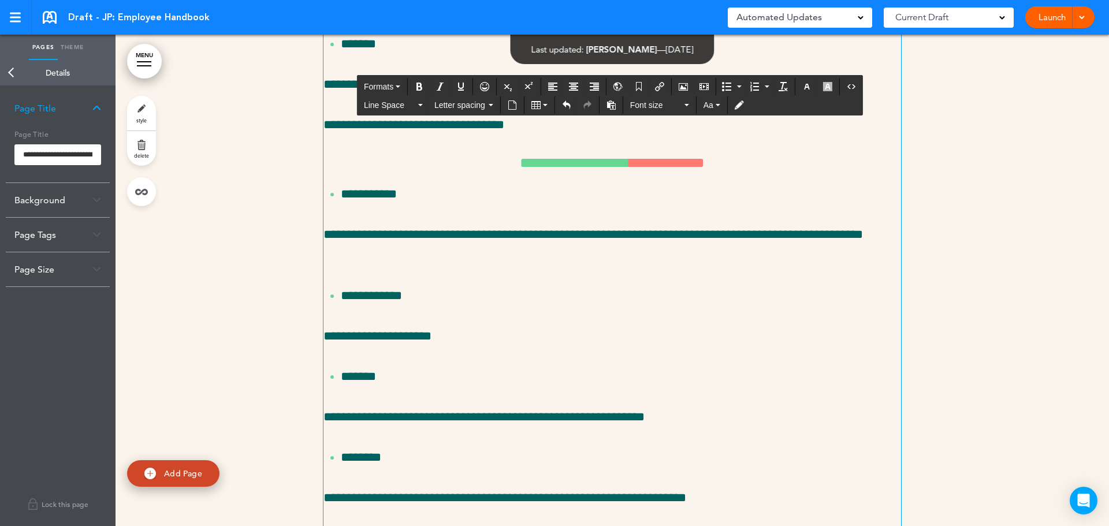
scroll to position [12943, 0]
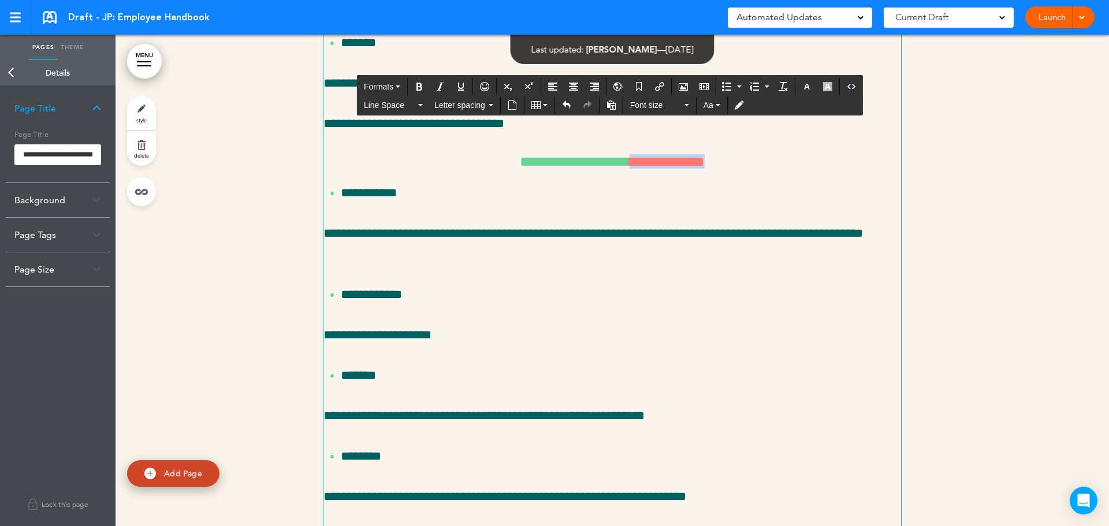
drag, startPoint x: 642, startPoint y: 279, endPoint x: 739, endPoint y: 281, distance: 97.1
click at [739, 169] on h6 "**********" at bounding box center [613, 161] width 578 height 14
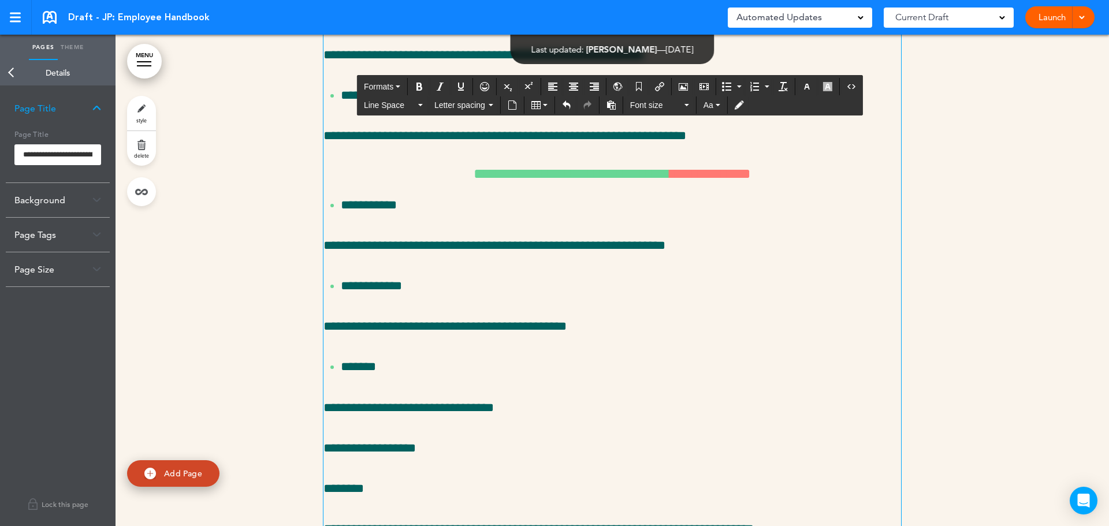
scroll to position [13313, 0]
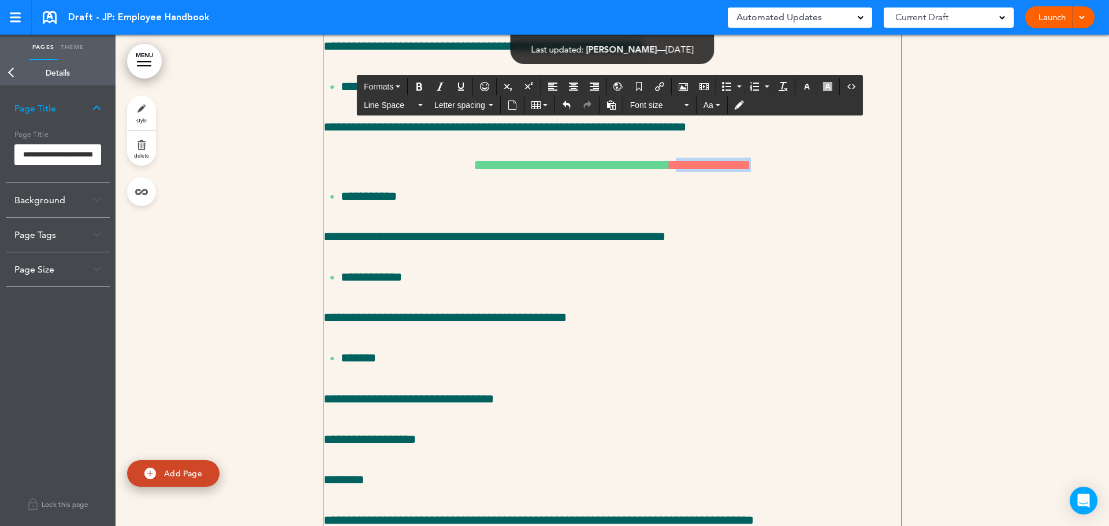
drag, startPoint x: 706, startPoint y: 279, endPoint x: 818, endPoint y: 284, distance: 112.2
click at [818, 172] on h6 "**********" at bounding box center [613, 165] width 578 height 14
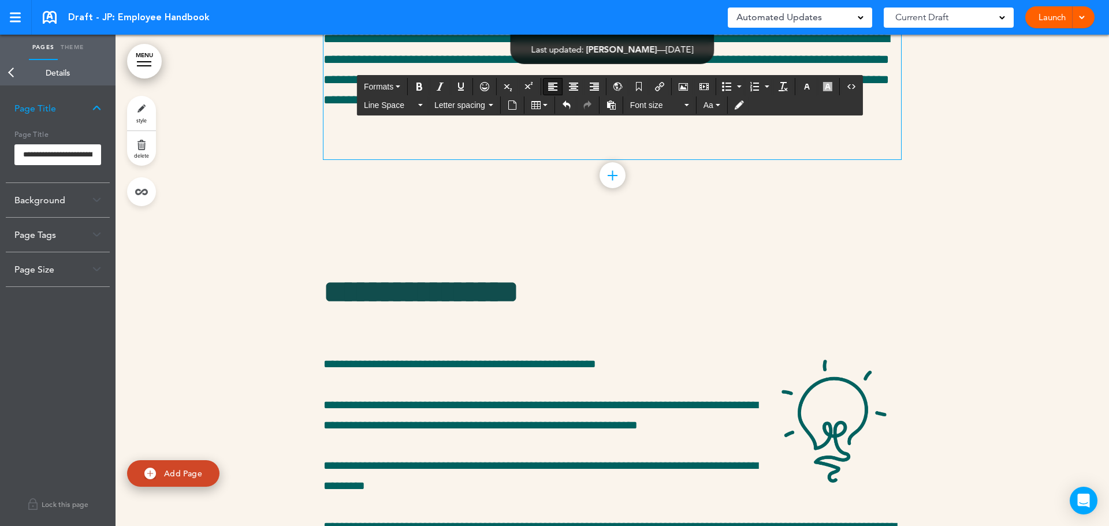
scroll to position [14214, 0]
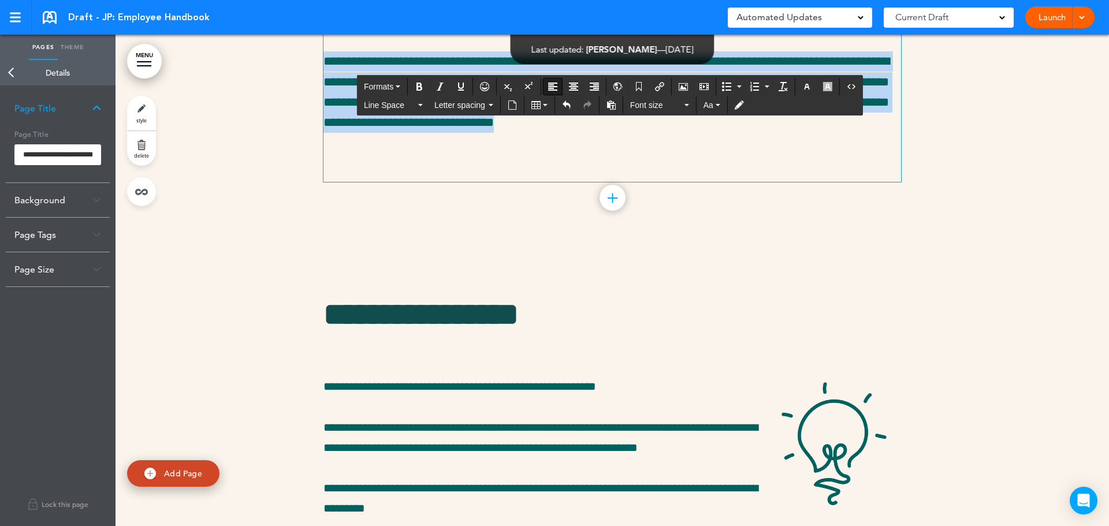
drag, startPoint x: 323, startPoint y: 267, endPoint x: 788, endPoint y: 250, distance: 465.4
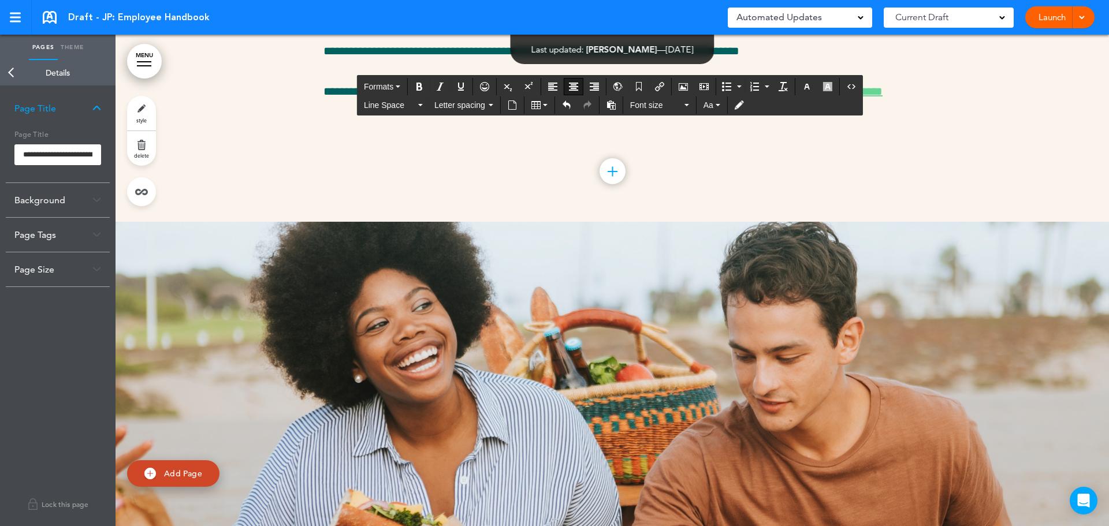
scroll to position [13711, 0]
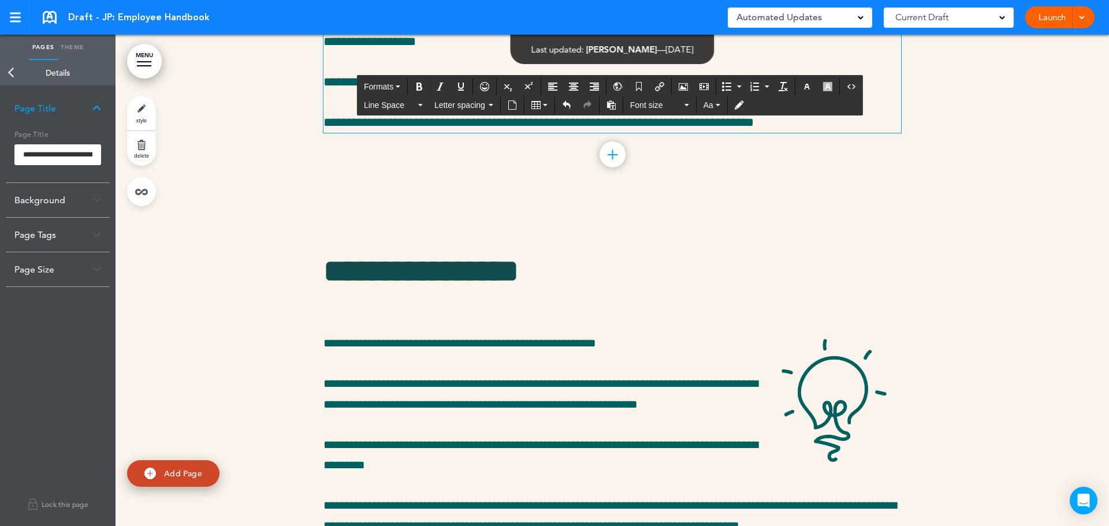
click at [6, 68] on link "Back" at bounding box center [11, 72] width 23 height 25
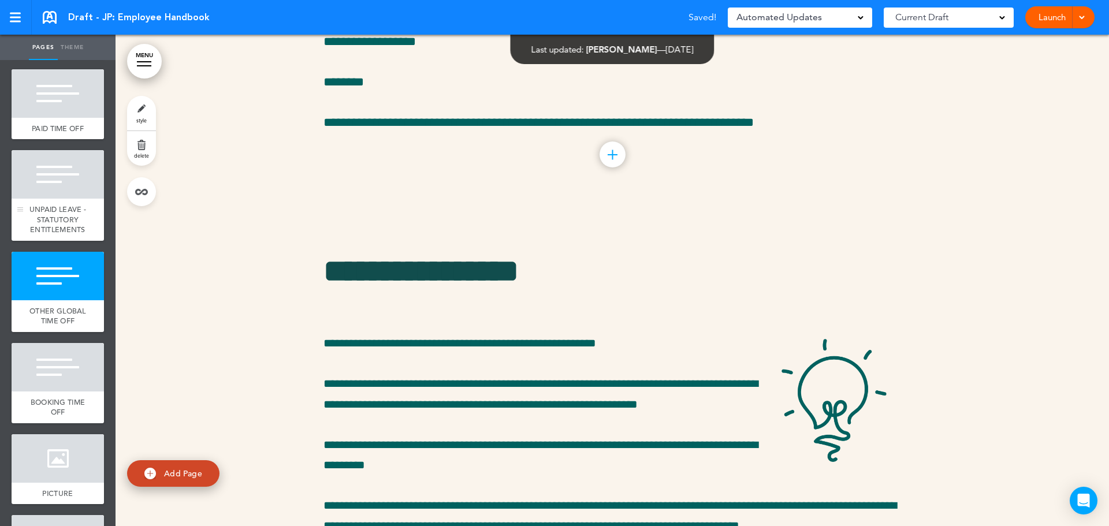
click at [64, 235] on span "UNPAID LEAVE - STATUTORY ENTITLEMENTS" at bounding box center [57, 220] width 57 height 30
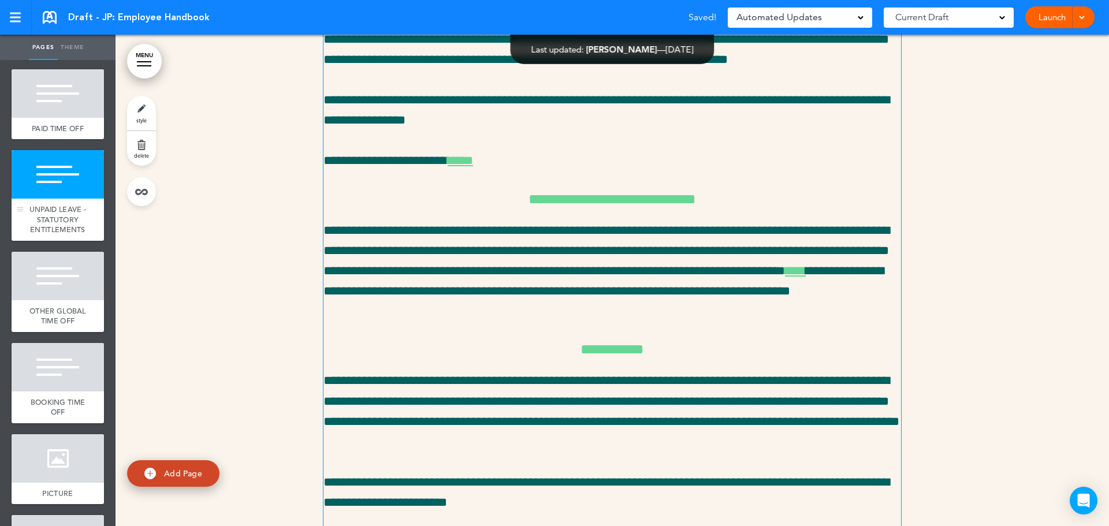
scroll to position [10444, 0]
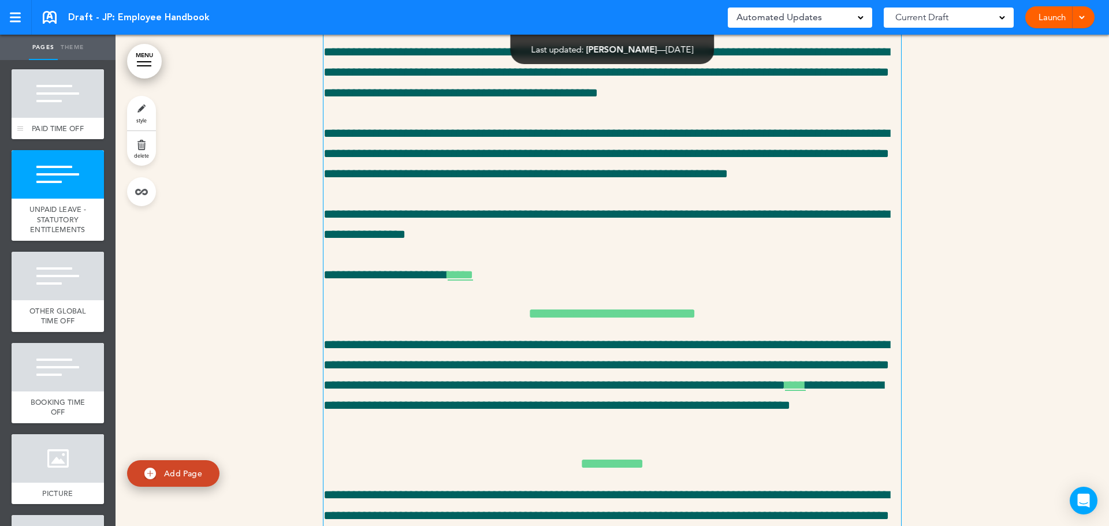
click at [58, 133] on span "PAID TIME OFF" at bounding box center [58, 129] width 52 height 10
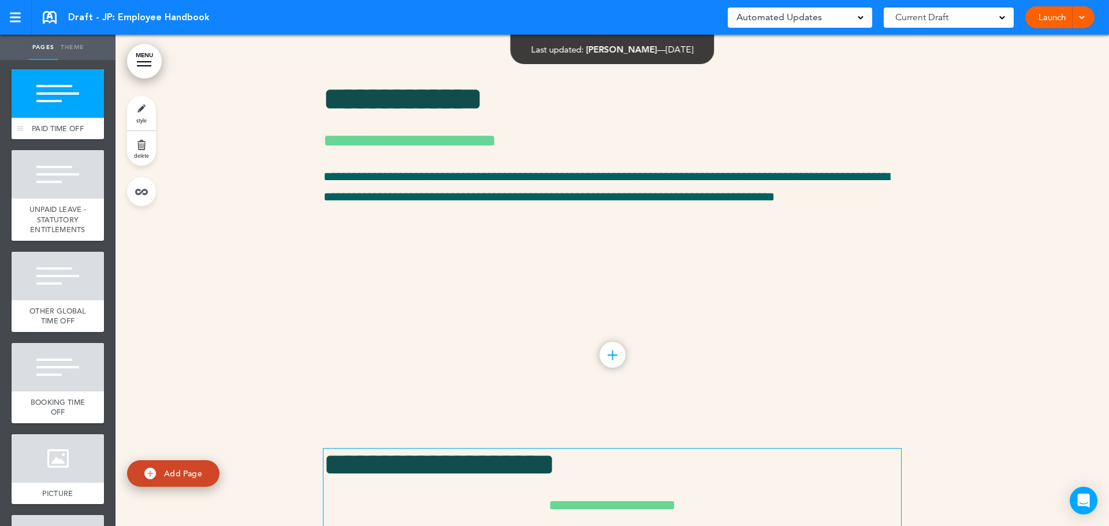
scroll to position [9952, 0]
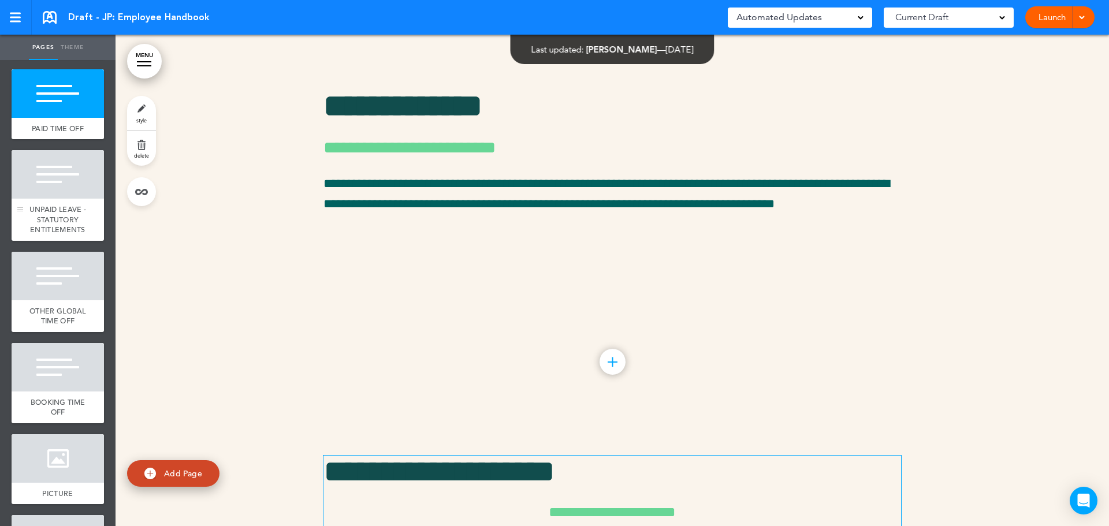
click at [58, 235] on span "UNPAID LEAVE - STATUTORY ENTITLEMENTS" at bounding box center [57, 220] width 57 height 30
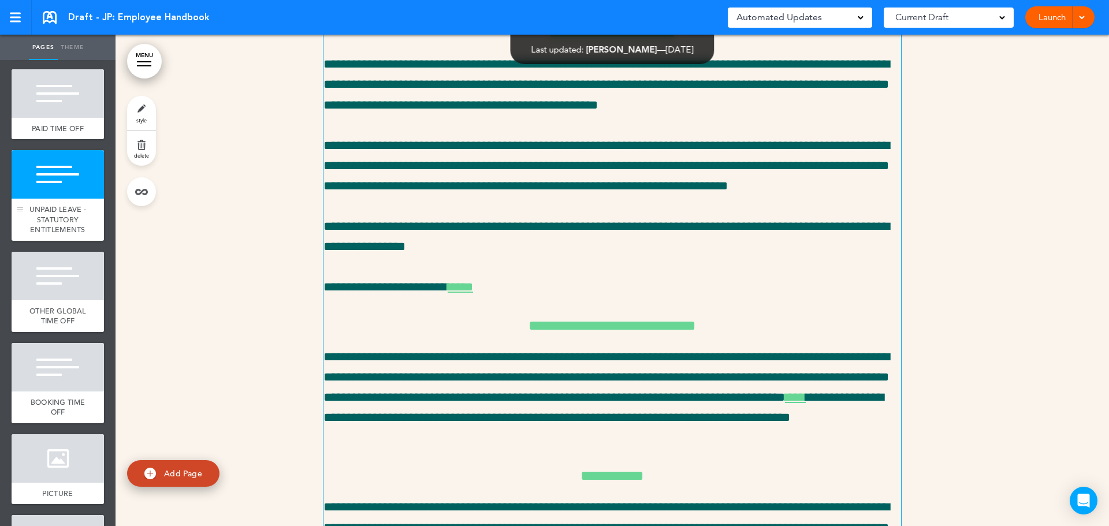
scroll to position [10444, 0]
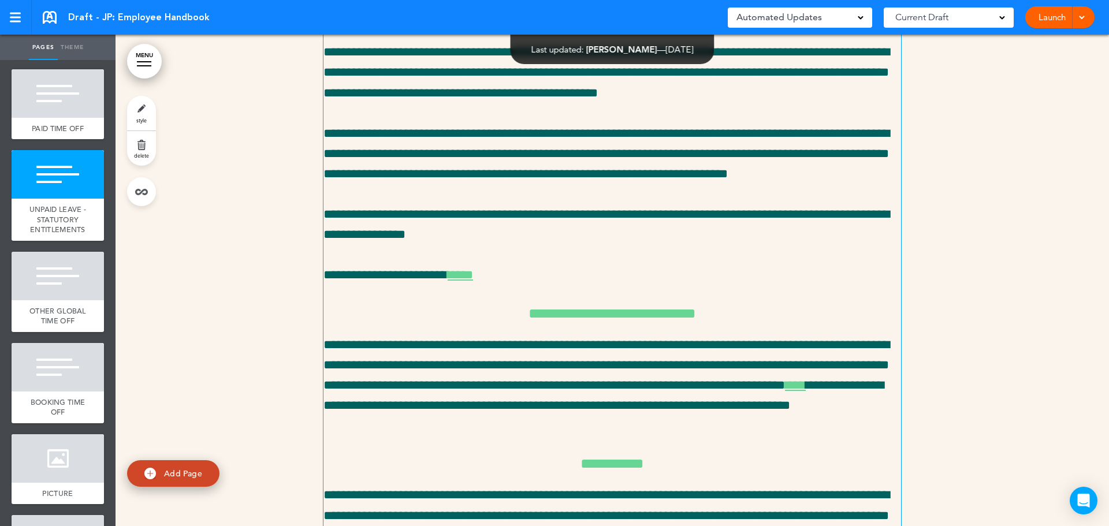
click at [144, 105] on link "style" at bounding box center [141, 113] width 29 height 35
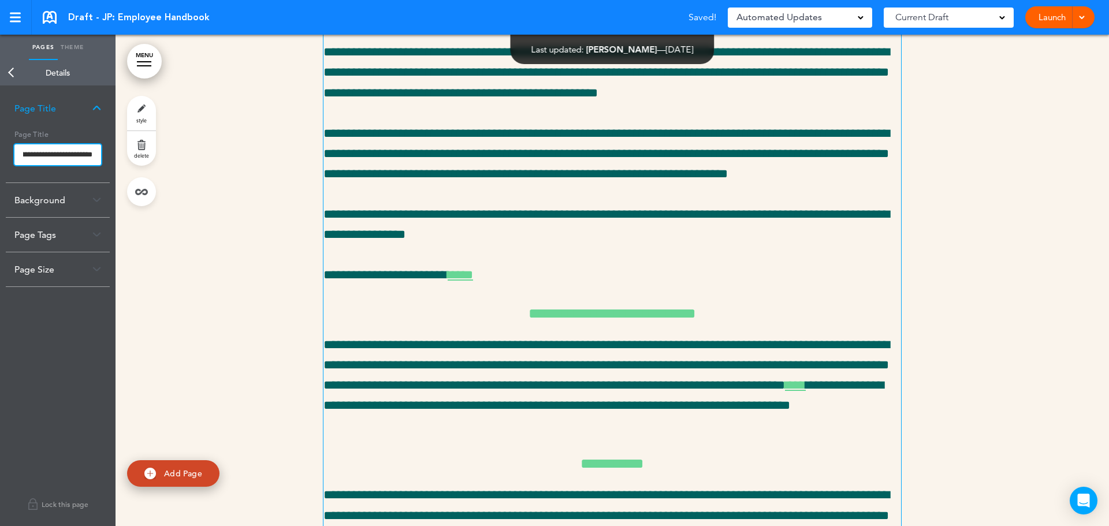
scroll to position [0, 89]
drag, startPoint x: 21, startPoint y: 154, endPoint x: 96, endPoint y: 158, distance: 75.8
click at [96, 158] on input "**********" at bounding box center [57, 154] width 87 height 21
click at [139, 270] on body "Make this page common so it is available in other handbooks. This handbook Prev…" at bounding box center [554, 263] width 1109 height 526
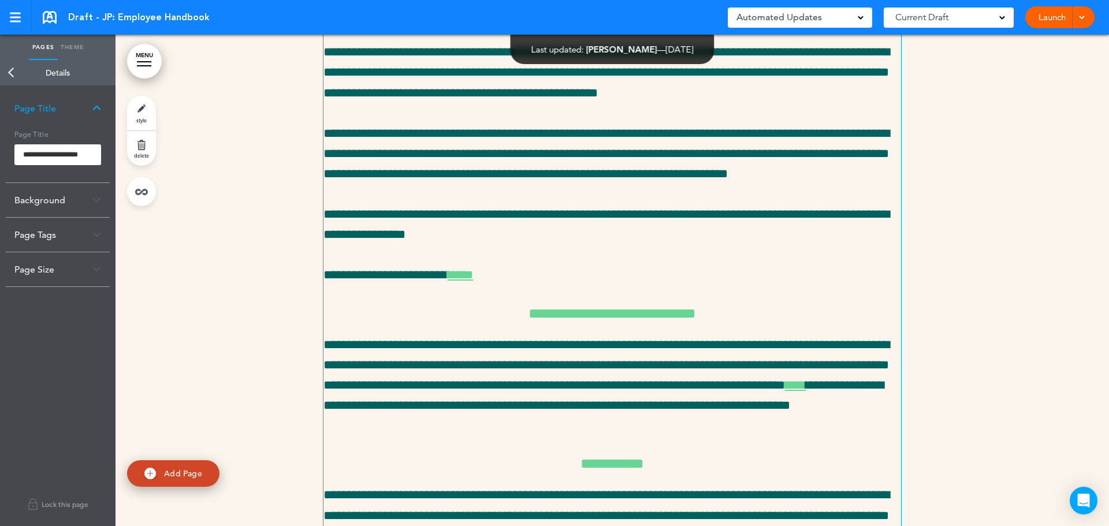
scroll to position [0, 0]
click at [12, 68] on link "Back" at bounding box center [11, 72] width 23 height 25
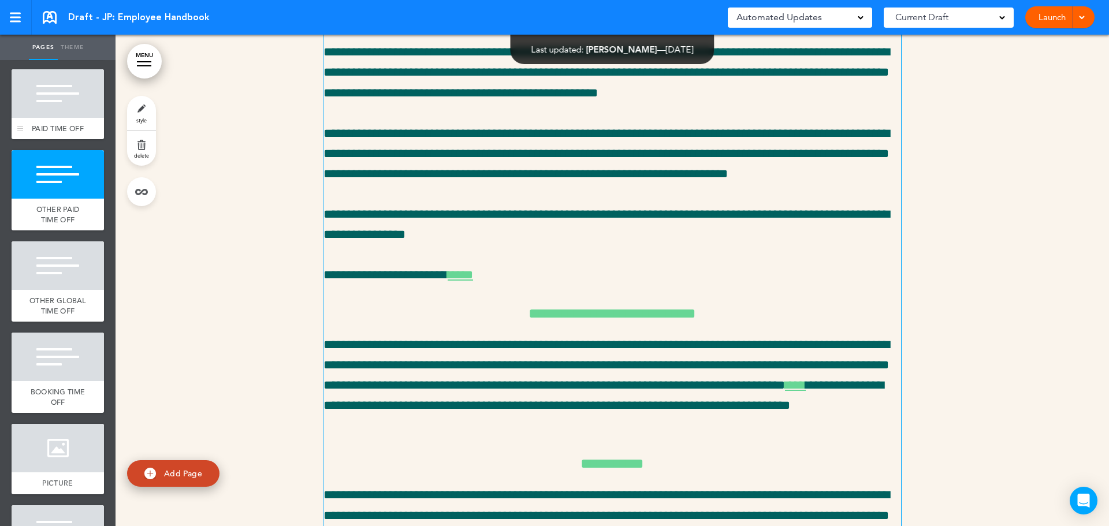
click at [47, 133] on span "PAID TIME OFF" at bounding box center [58, 129] width 52 height 10
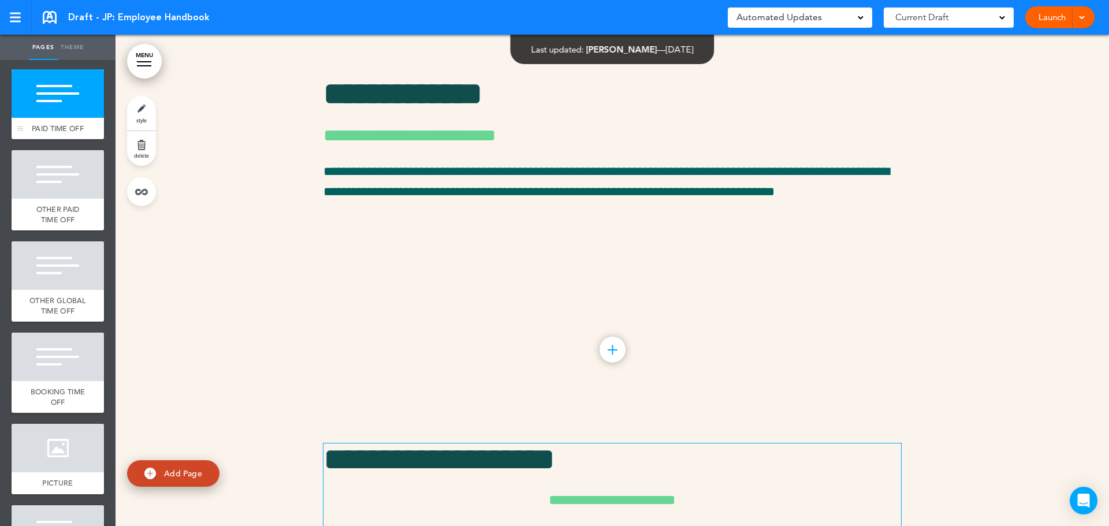
scroll to position [9952, 0]
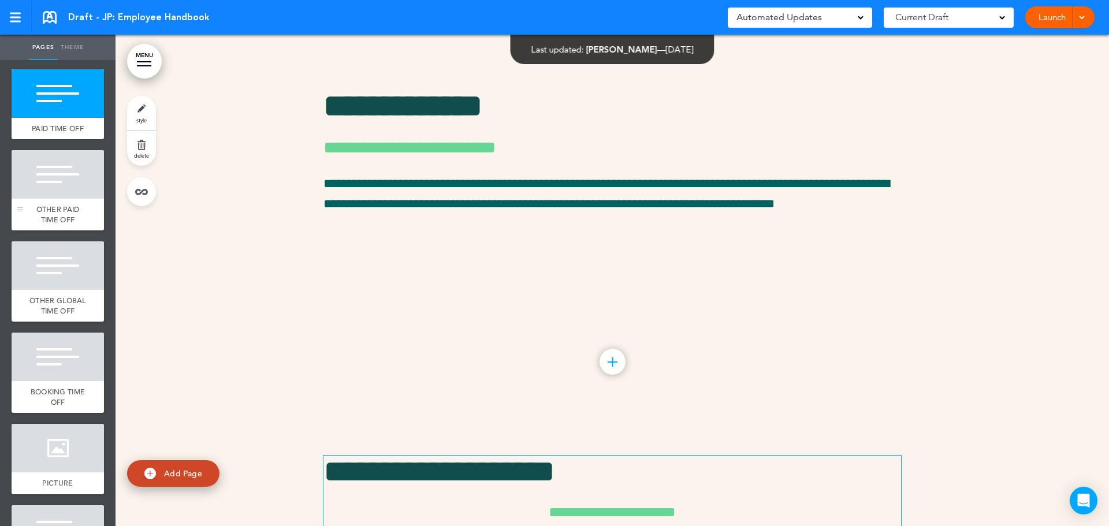
click at [33, 231] on div "OTHER PAID TIME OFF" at bounding box center [58, 215] width 92 height 32
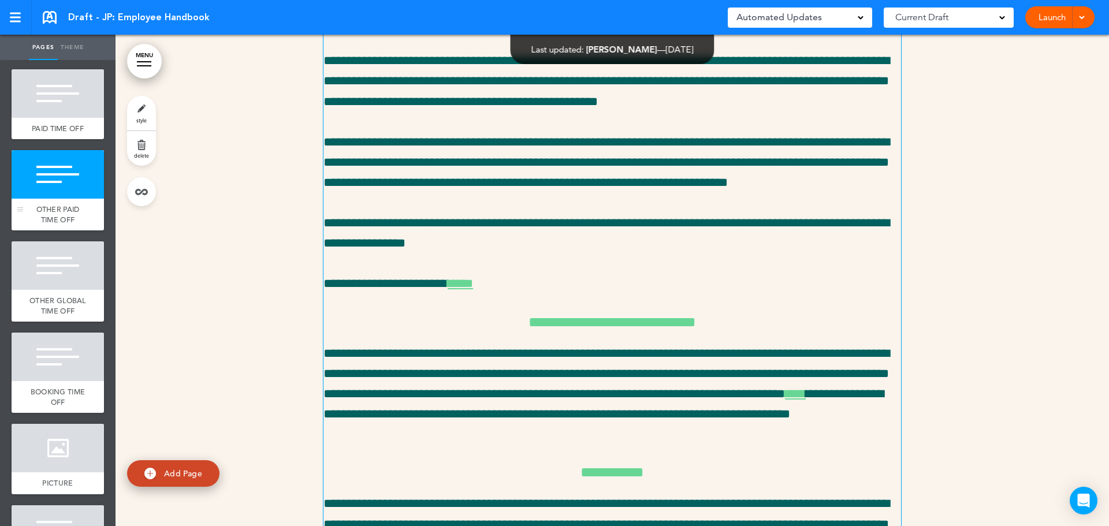
scroll to position [10444, 0]
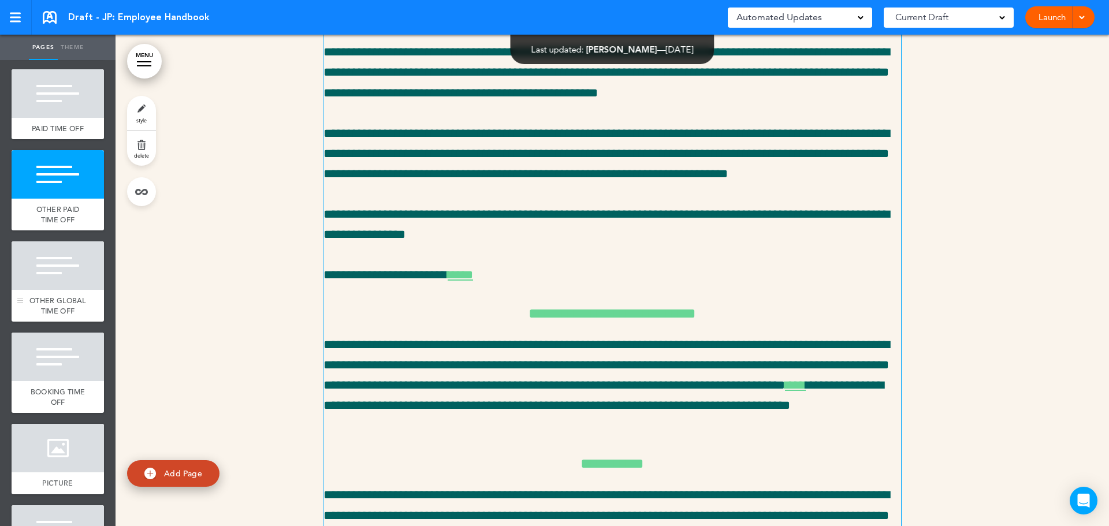
click at [56, 290] on div at bounding box center [58, 265] width 92 height 49
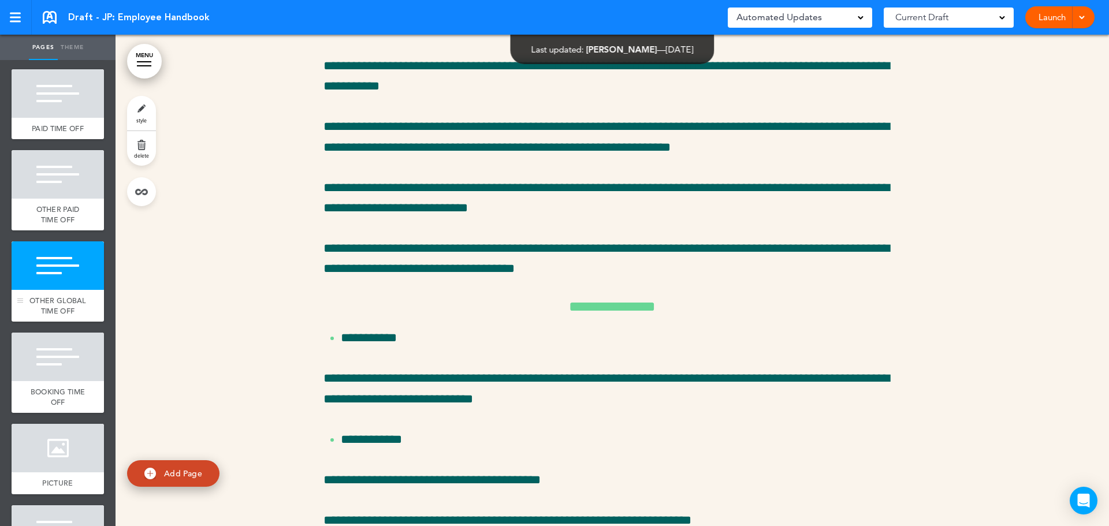
scroll to position [11649, 0]
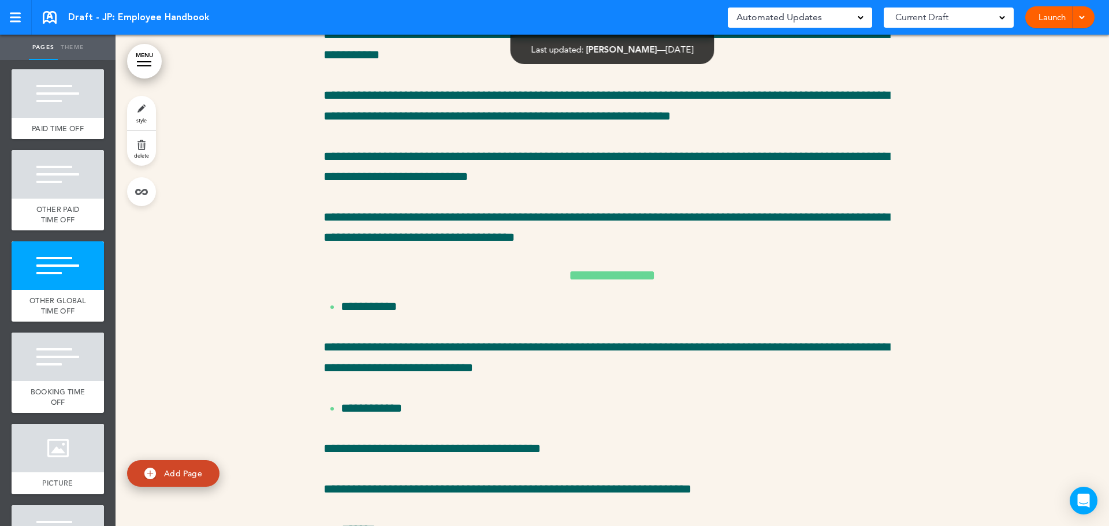
click at [143, 118] on span "style" at bounding box center [141, 120] width 10 height 7
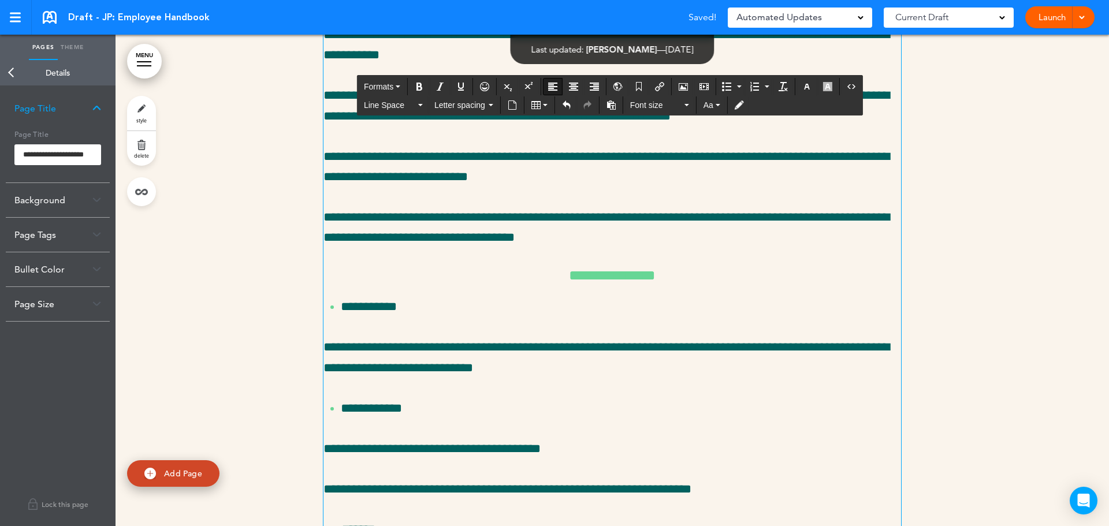
drag, startPoint x: 321, startPoint y: 91, endPoint x: 1050, endPoint y: 74, distance: 729.9
copy h1 "**********"
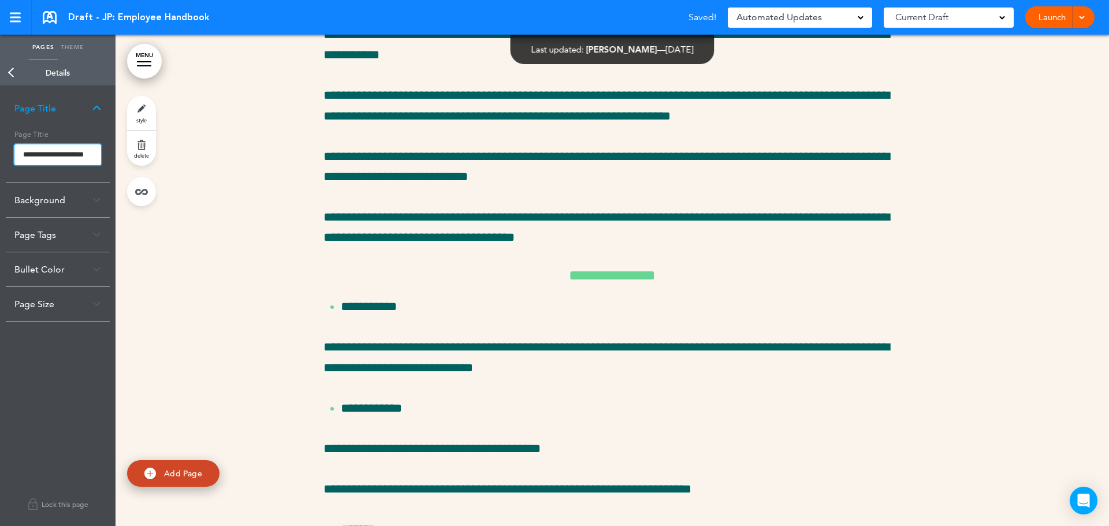
drag, startPoint x: 22, startPoint y: 153, endPoint x: 198, endPoint y: 172, distance: 177.2
click at [198, 172] on div "Pages Theme add page EMPLOYEE HANDBOOK add page WELCOME add page HOW WE ROLL ad…" at bounding box center [554, 263] width 1109 height 526
paste input "**********"
click at [9, 69] on body "Make this page common so it is available in other handbooks. This handbook Prev…" at bounding box center [554, 263] width 1109 height 526
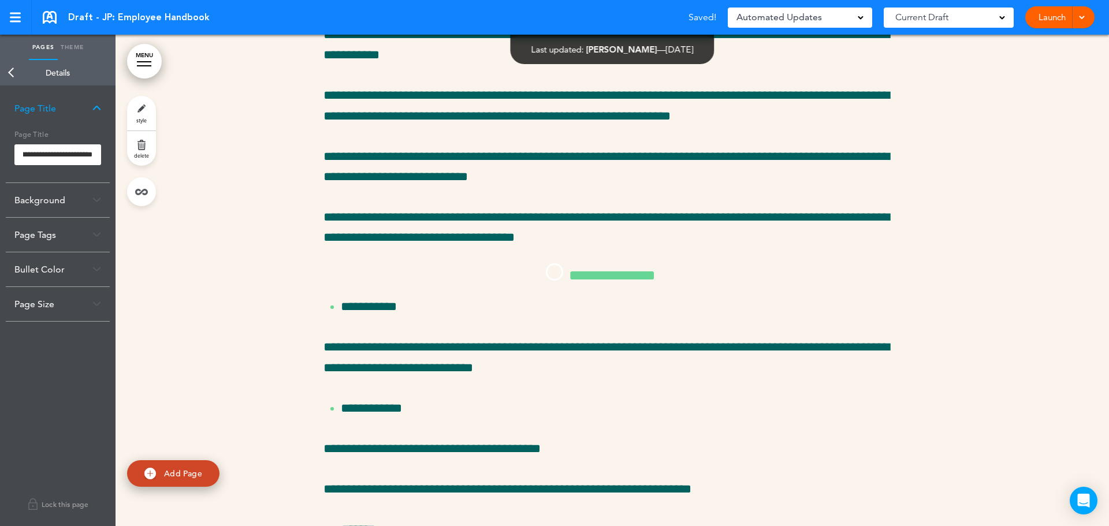
scroll to position [0, 0]
click at [5, 69] on link "Back" at bounding box center [11, 72] width 23 height 25
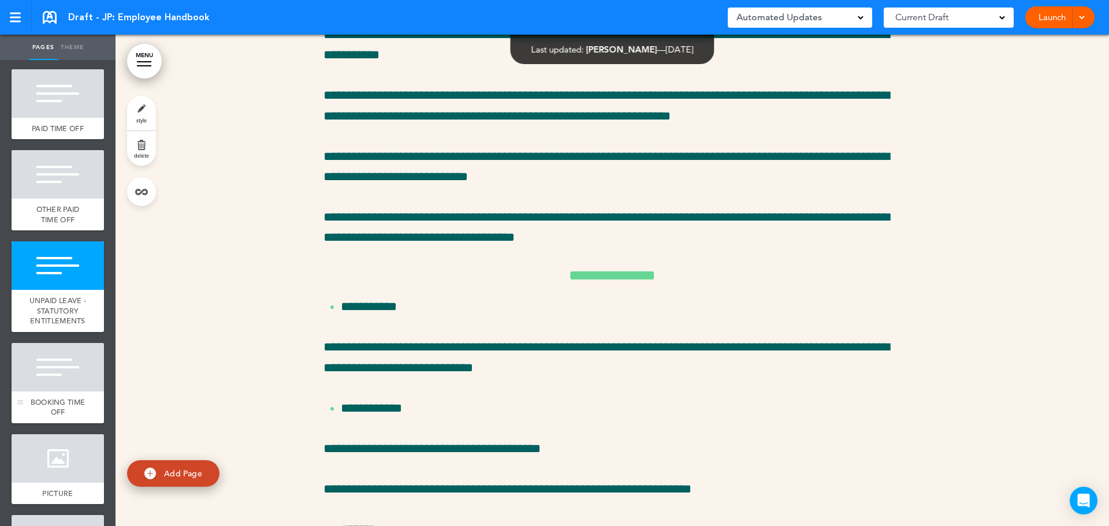
click at [65, 392] on div at bounding box center [58, 367] width 92 height 49
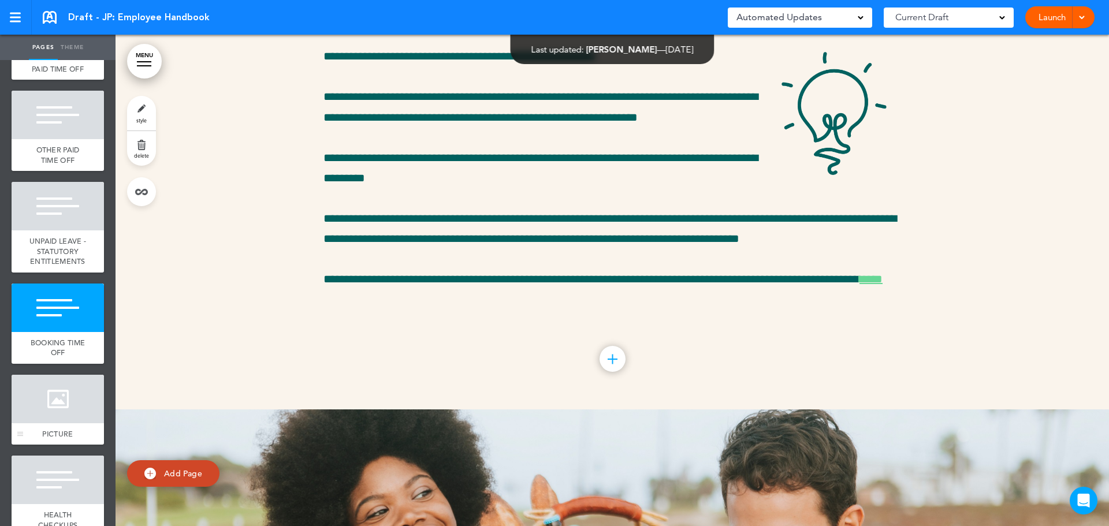
scroll to position [1550, 0]
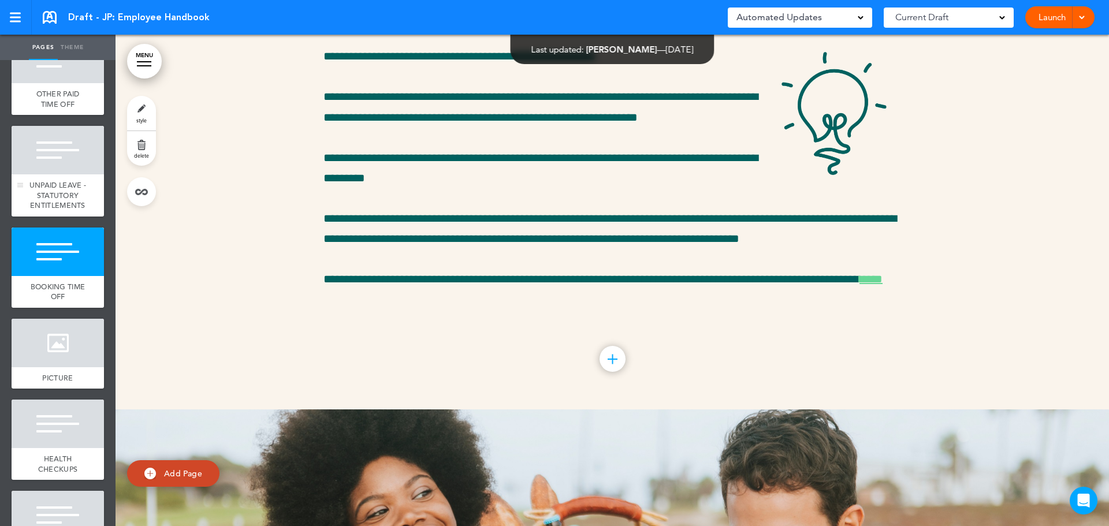
click at [75, 217] on div "UNPAID LEAVE - STATUTORY ENTITLEMENTS" at bounding box center [58, 195] width 92 height 42
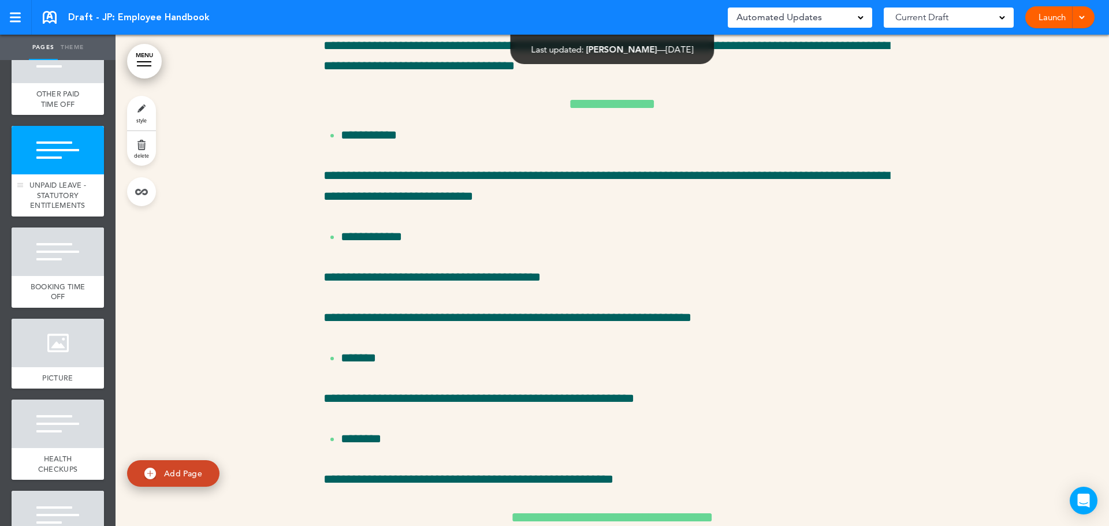
scroll to position [11649, 0]
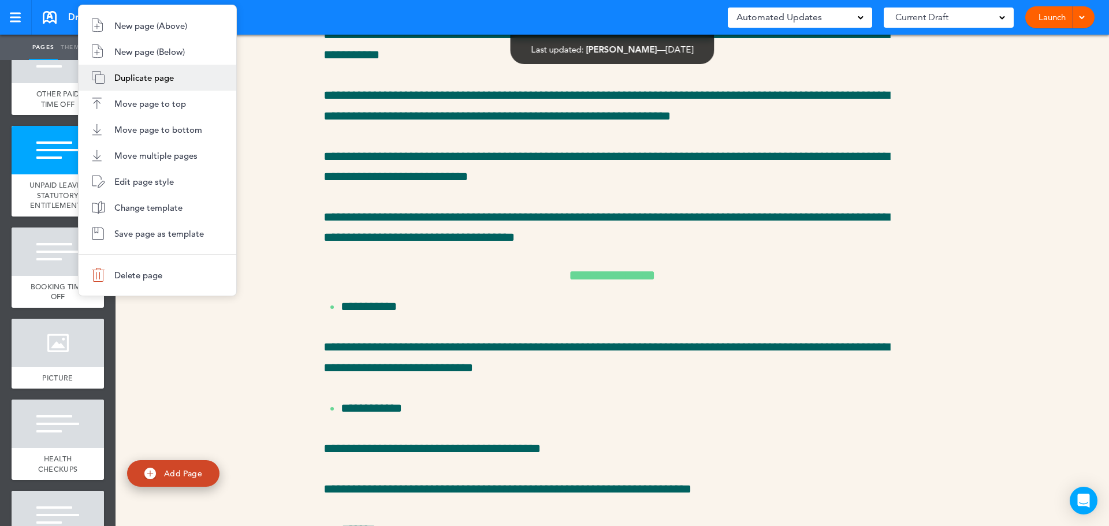
click at [163, 79] on span "Duplicate page" at bounding box center [144, 77] width 60 height 11
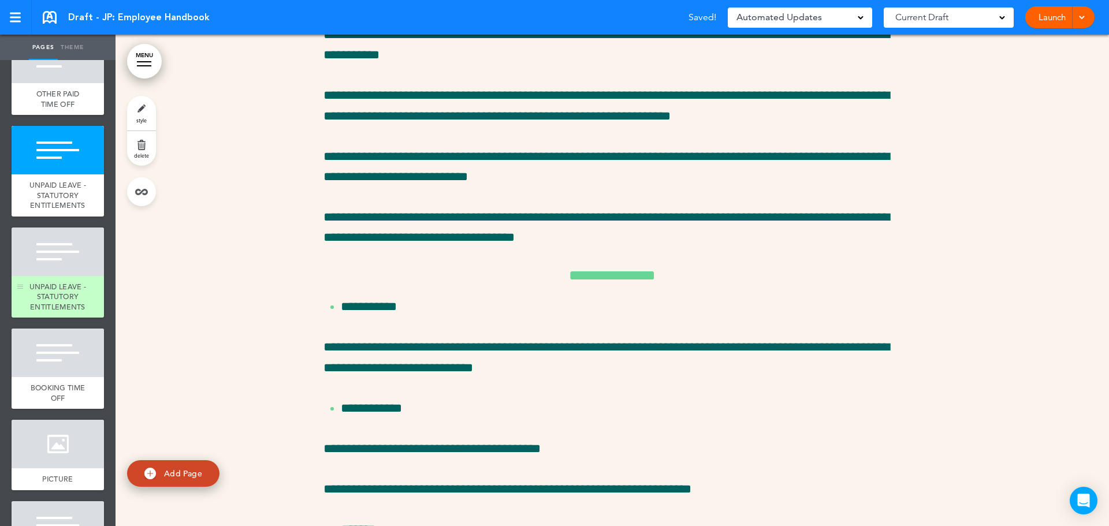
click at [59, 312] on span "UNPAID LEAVE - STATUTORY ENTITLEMENTS" at bounding box center [57, 297] width 57 height 30
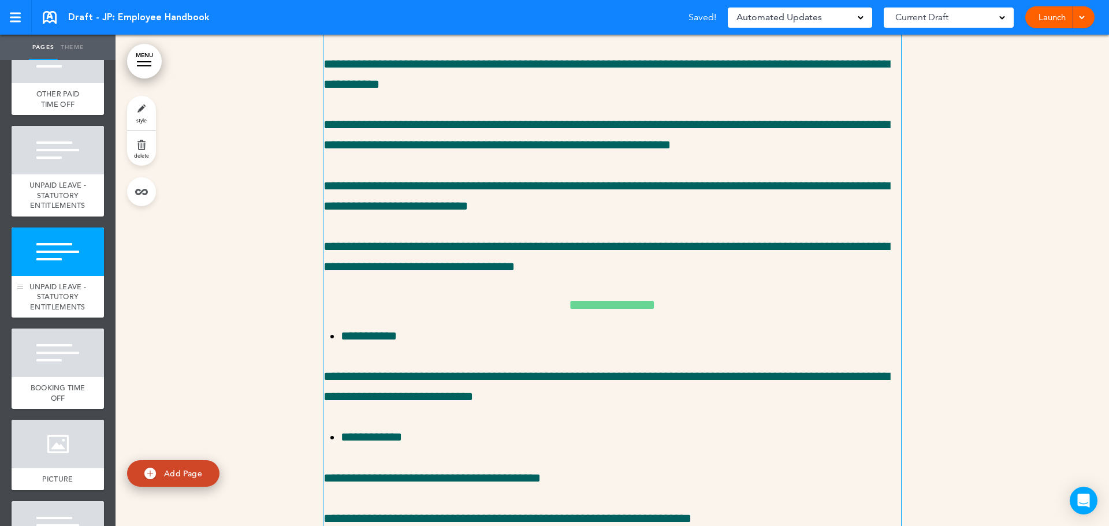
scroll to position [13998, 0]
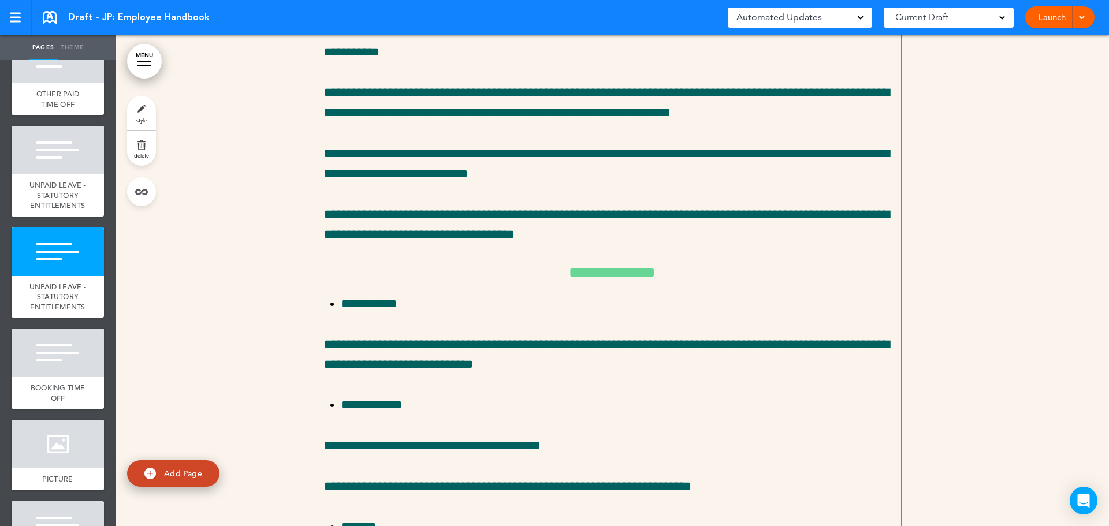
click at [145, 106] on link "style" at bounding box center [141, 113] width 29 height 35
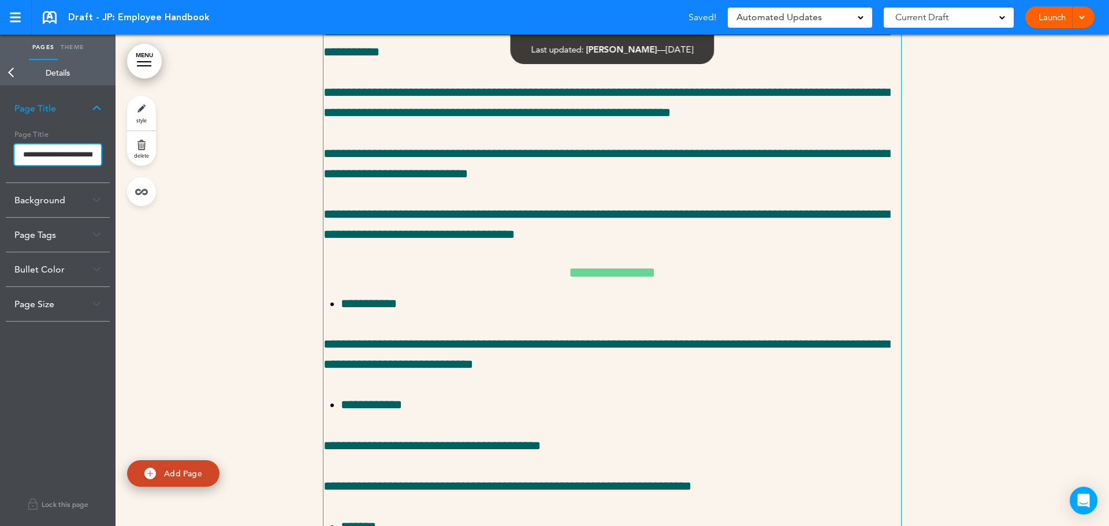
scroll to position [0, 89]
drag, startPoint x: 83, startPoint y: 155, endPoint x: 176, endPoint y: 163, distance: 93.3
click at [175, 163] on div "Pages Theme add page EMPLOYEE HANDBOOK add page WELCOME add page HOW WE ROLL ad…" at bounding box center [554, 263] width 1109 height 526
type input "**********"
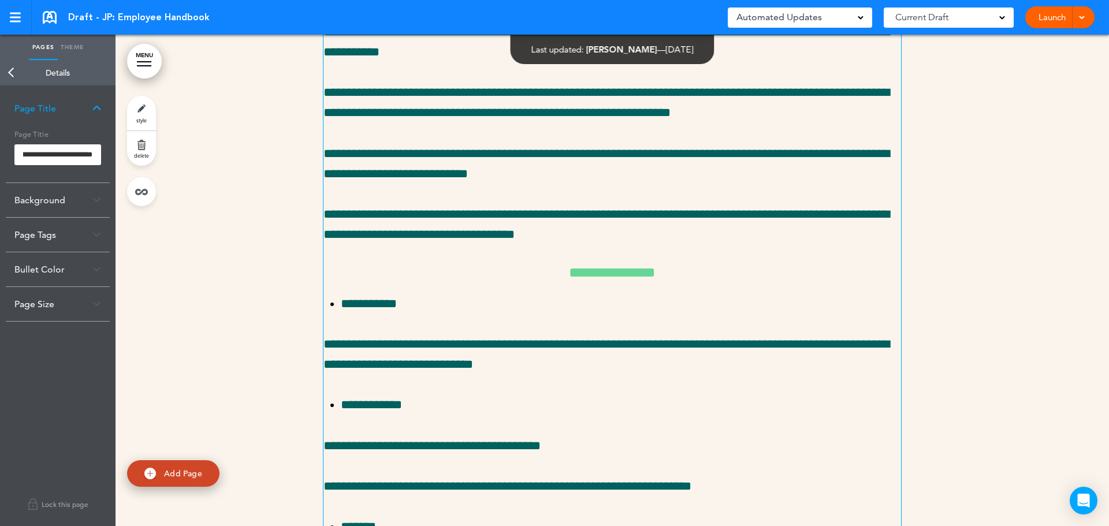
scroll to position [0, 0]
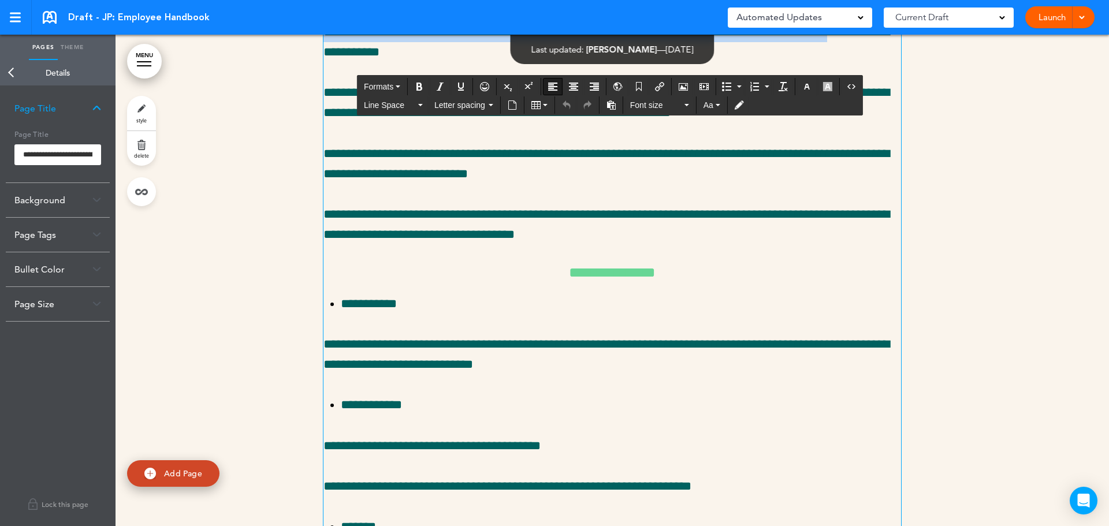
drag, startPoint x: 533, startPoint y: 89, endPoint x: 908, endPoint y: 111, distance: 376.2
drag, startPoint x: 867, startPoint y: 98, endPoint x: 493, endPoint y: 98, distance: 374.4
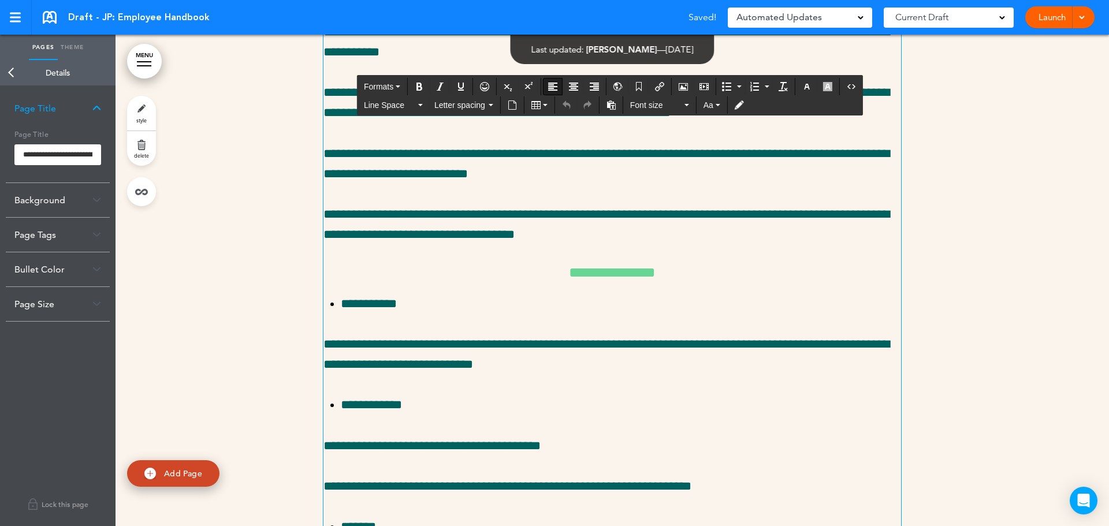
scroll to position [13882, 0]
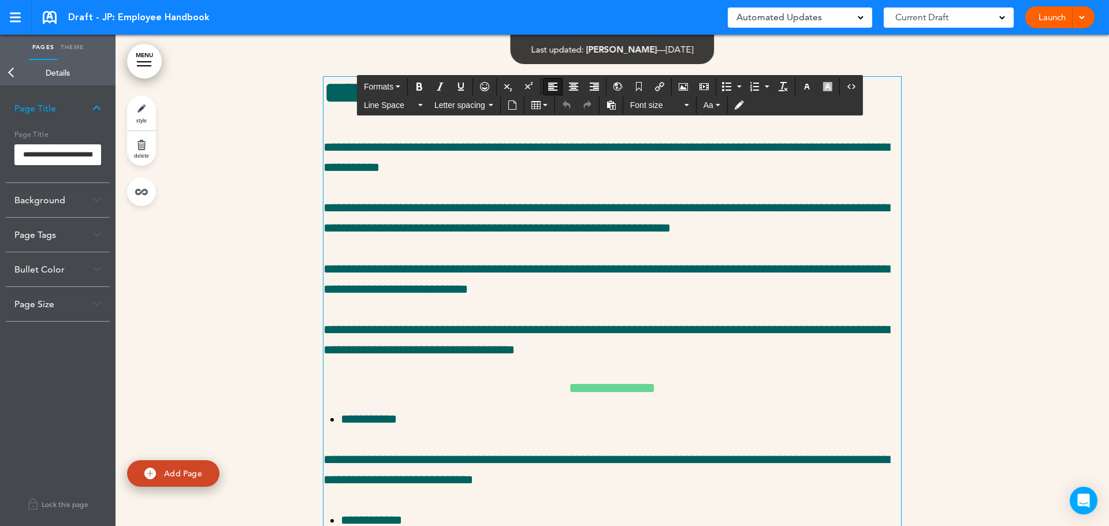
drag, startPoint x: 530, startPoint y: 214, endPoint x: 874, endPoint y: 217, distance: 343.8
click at [874, 109] on h1 "**********" at bounding box center [613, 93] width 578 height 32
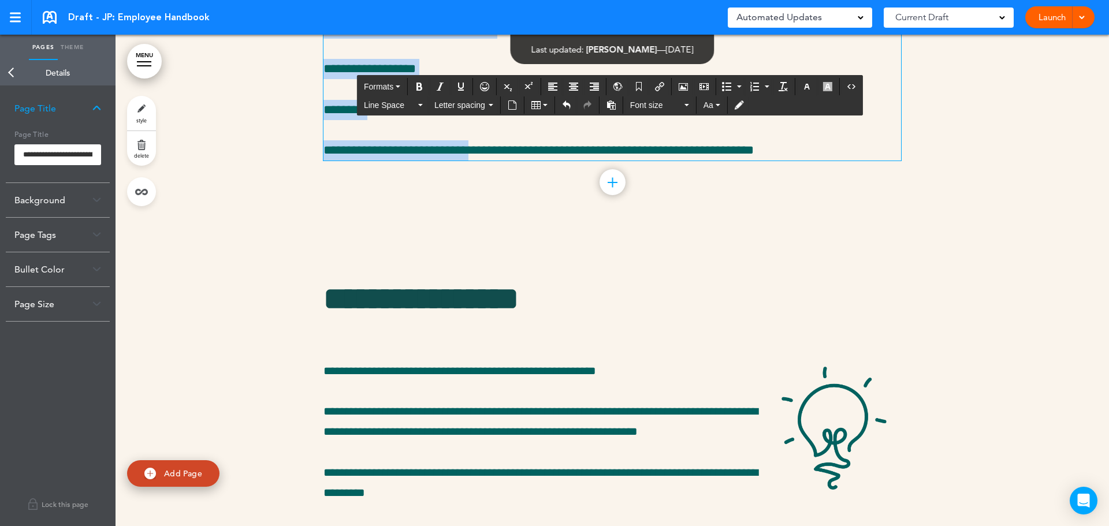
scroll to position [16091, 0]
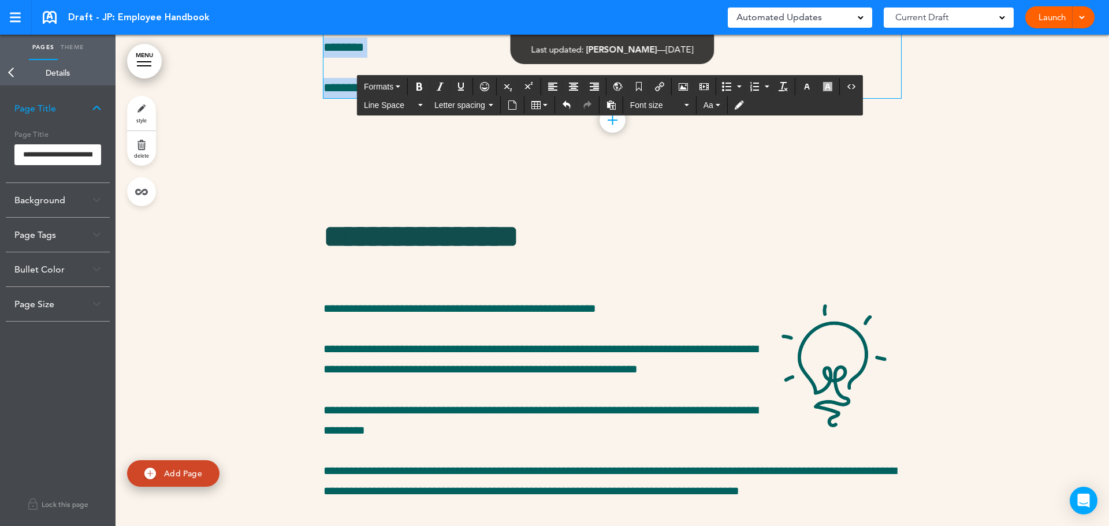
drag, startPoint x: 322, startPoint y: 265, endPoint x: 867, endPoint y: 212, distance: 548.0
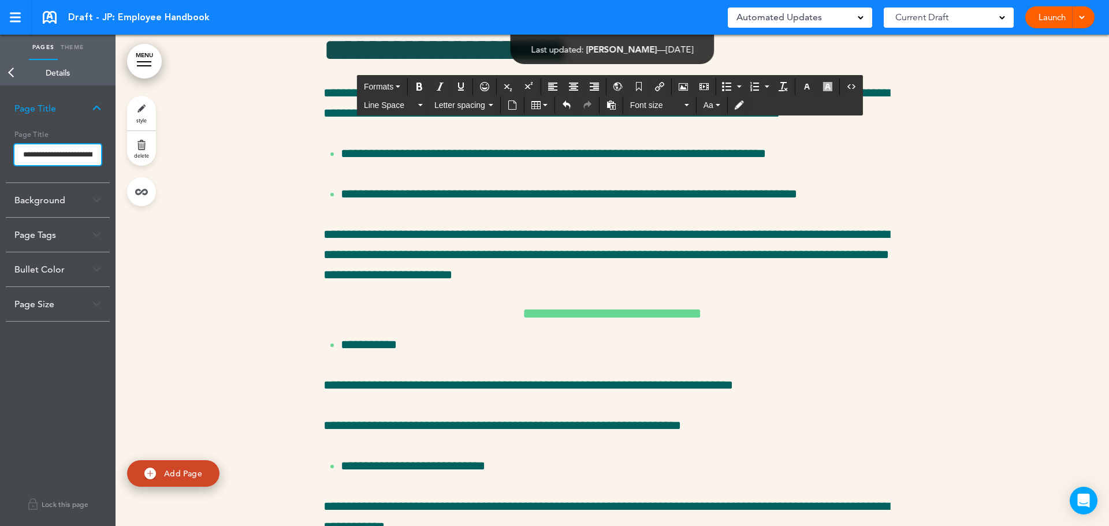
click at [59, 163] on input "**********" at bounding box center [57, 154] width 87 height 21
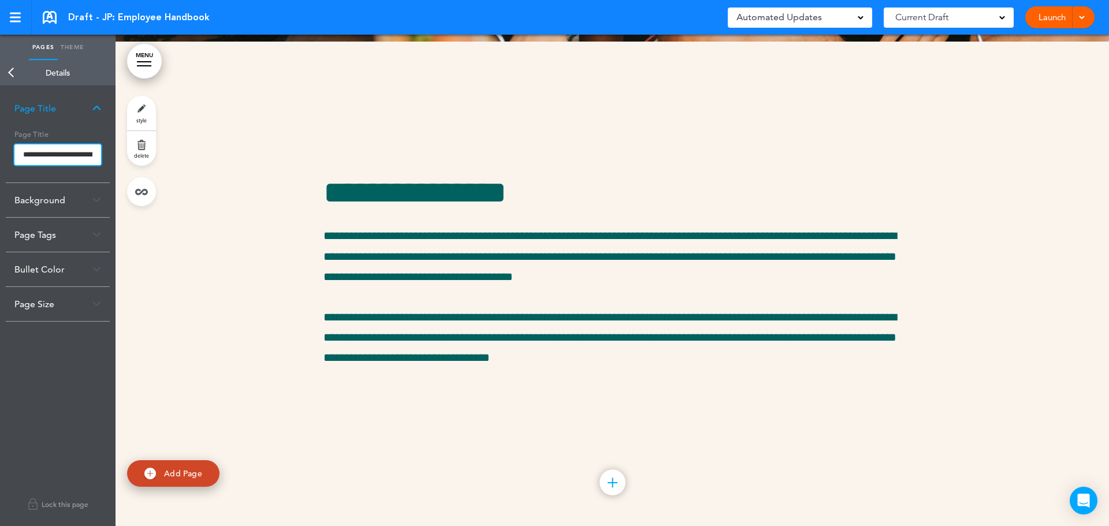
scroll to position [15629, 0]
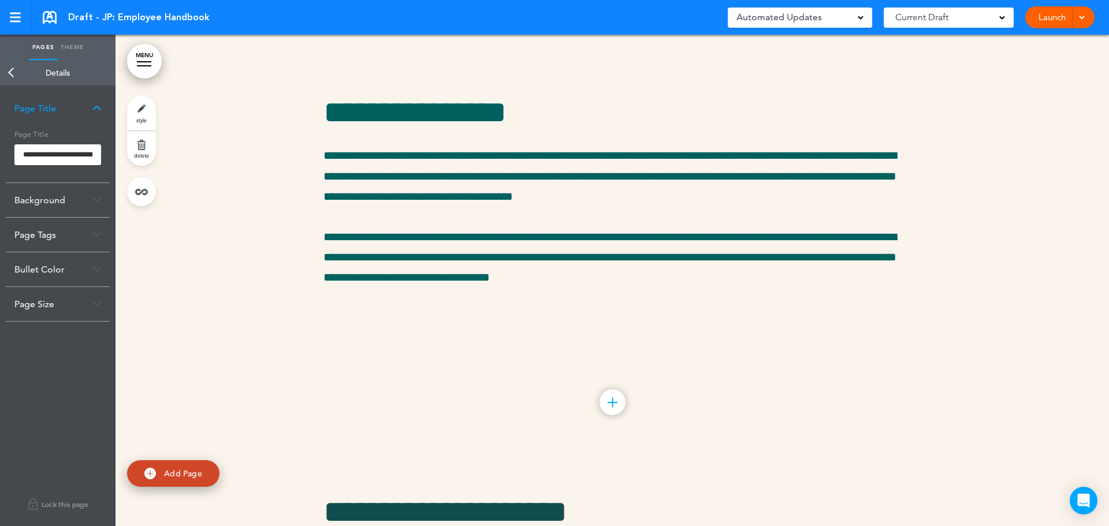
click at [11, 72] on body "Make this page common so it is available in other handbooks. This handbook Prev…" at bounding box center [554, 263] width 1109 height 526
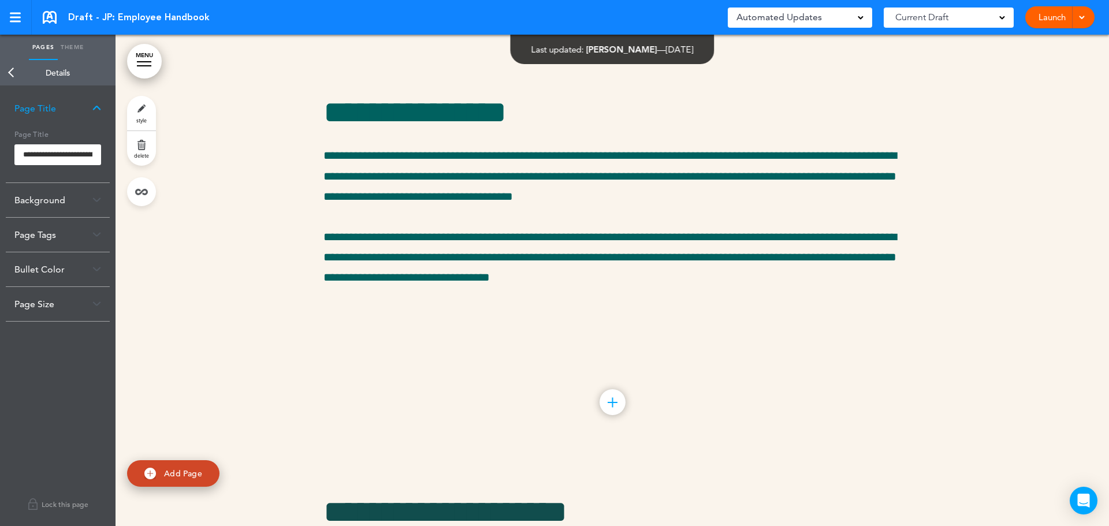
click at [9, 73] on link "Back" at bounding box center [11, 72] width 23 height 25
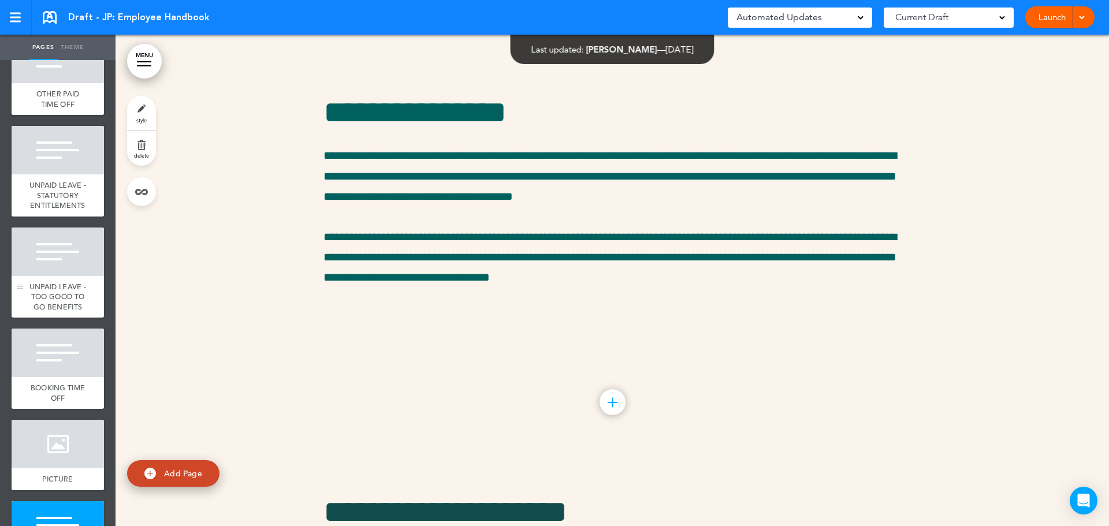
click at [79, 276] on div at bounding box center [58, 252] width 92 height 49
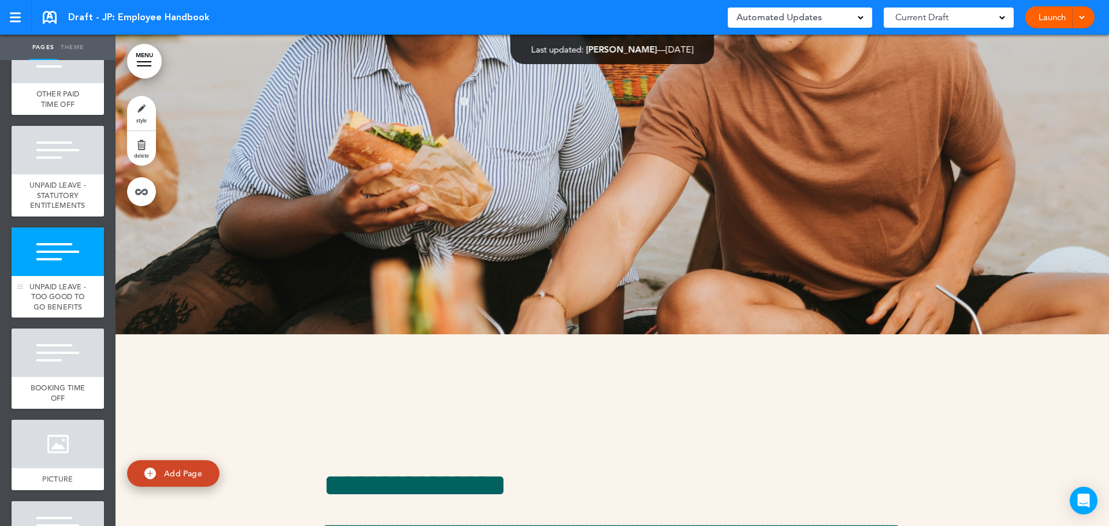
scroll to position [13998, 0]
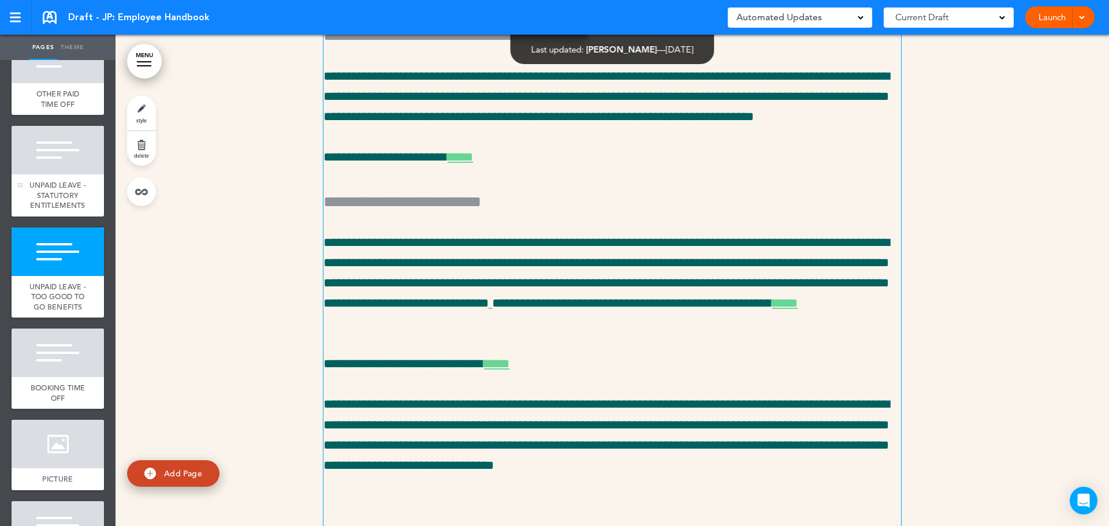
click at [46, 217] on div "UNPAID LEAVE - STATUTORY ENTITLEMENTS" at bounding box center [58, 195] width 92 height 42
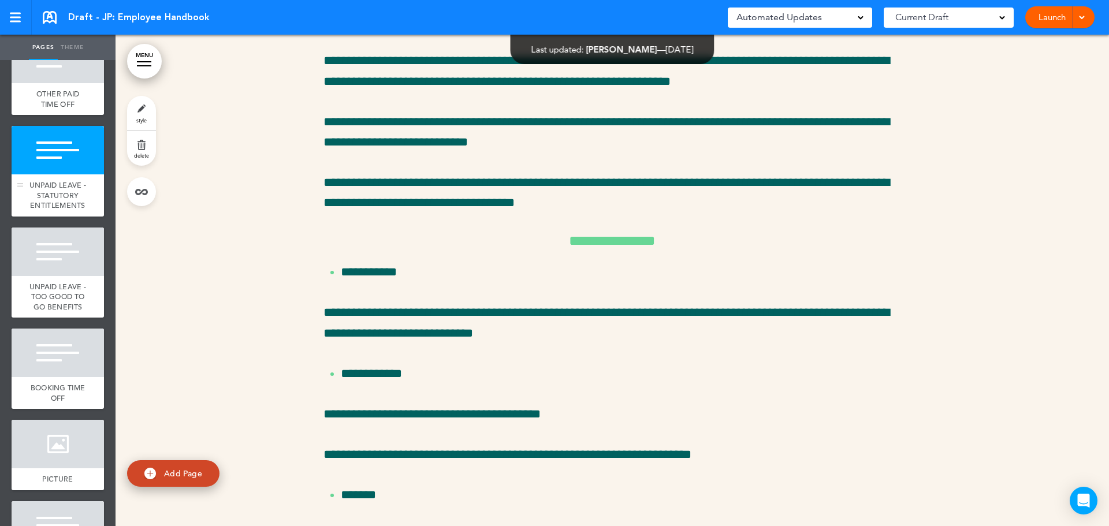
scroll to position [11649, 0]
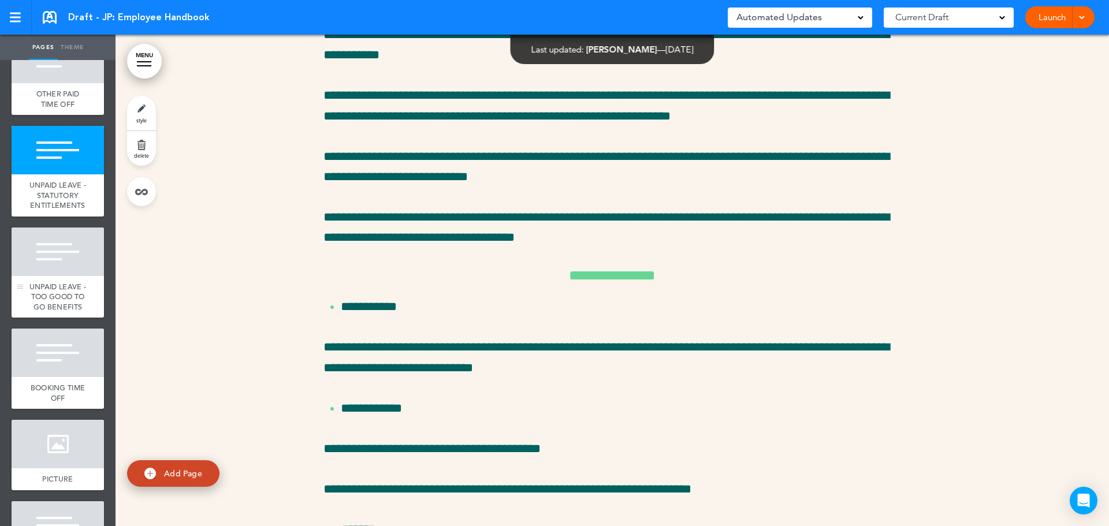
click at [46, 276] on div at bounding box center [58, 252] width 92 height 49
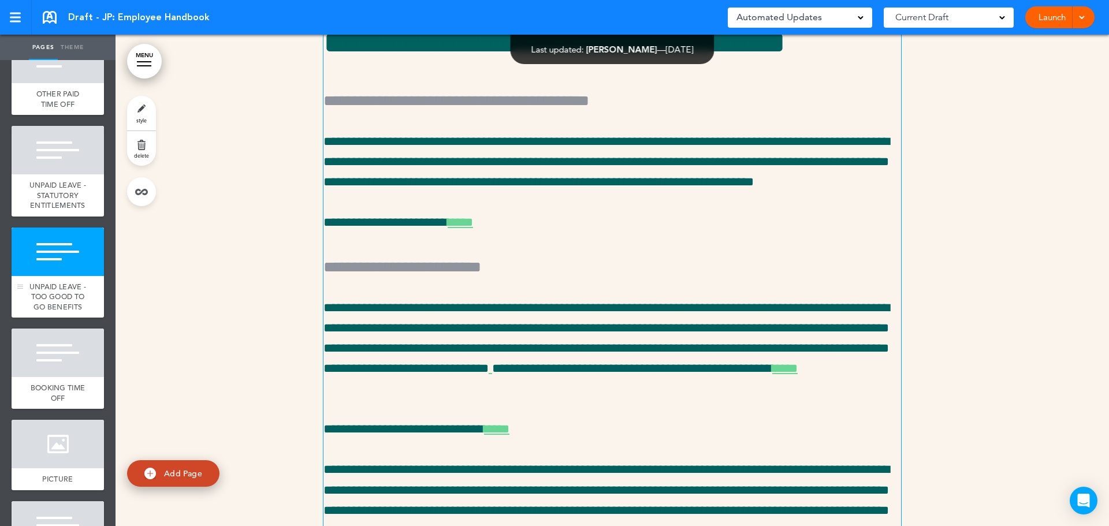
scroll to position [13998, 0]
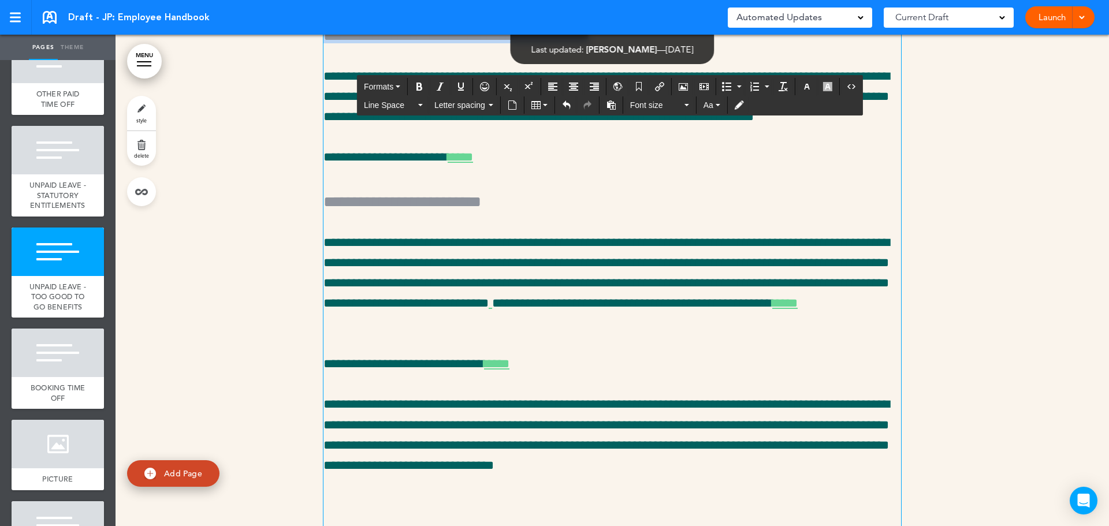
drag, startPoint x: 322, startPoint y: 151, endPoint x: 701, endPoint y: 158, distance: 378.5
click at [701, 46] on h5 "**********" at bounding box center [613, 34] width 578 height 24
drag, startPoint x: 527, startPoint y: 319, endPoint x: 306, endPoint y: 317, distance: 221.3
click at [306, 317] on div "**********" at bounding box center [613, 264] width 994 height 692
drag, startPoint x: 724, startPoint y: 153, endPoint x: 309, endPoint y: 134, distance: 415.8
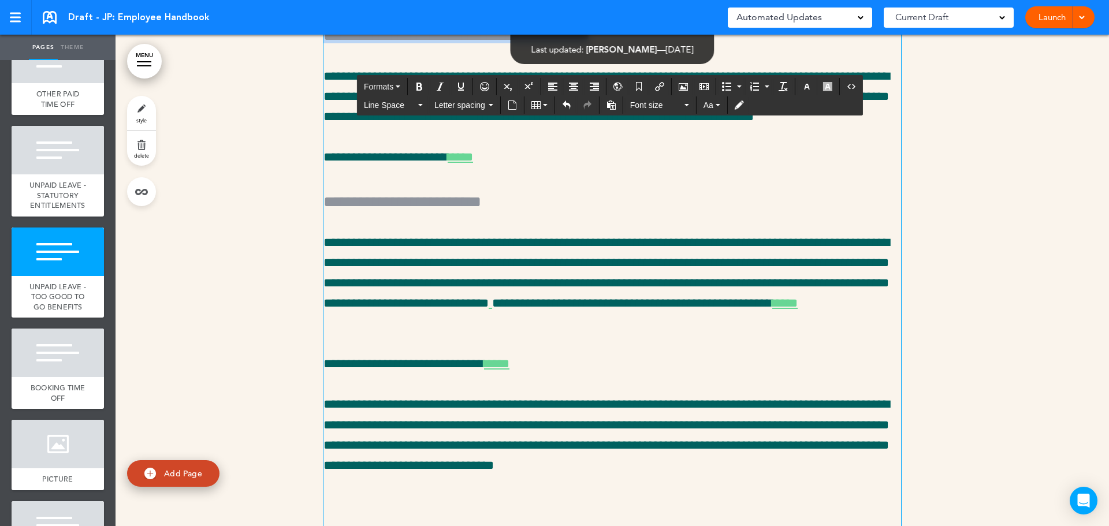
click at [309, 134] on div "**********" at bounding box center [613, 264] width 994 height 692
click at [383, 90] on span "Formats" at bounding box center [378, 86] width 29 height 9
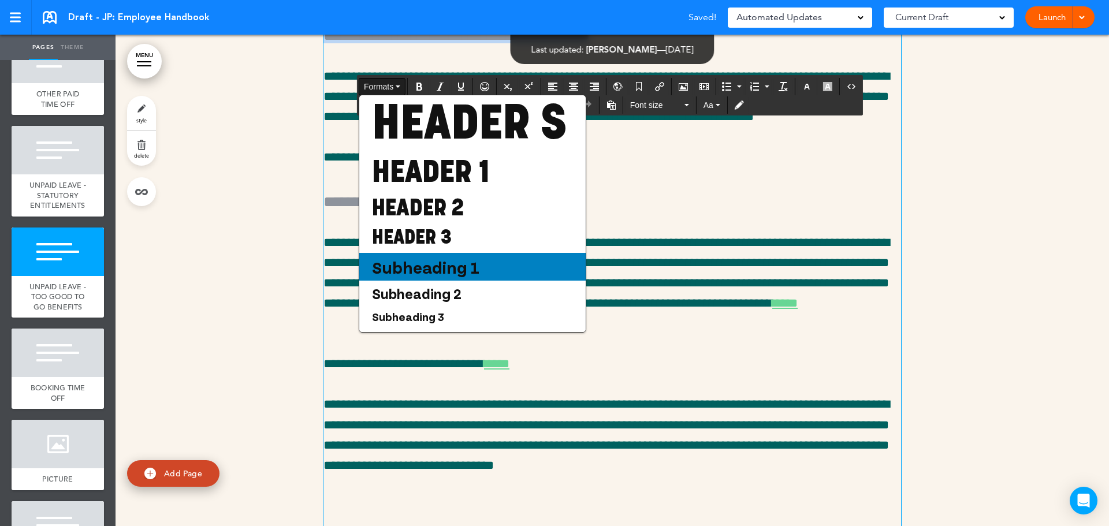
click at [458, 277] on span "Subheading 1" at bounding box center [426, 267] width 110 height 21
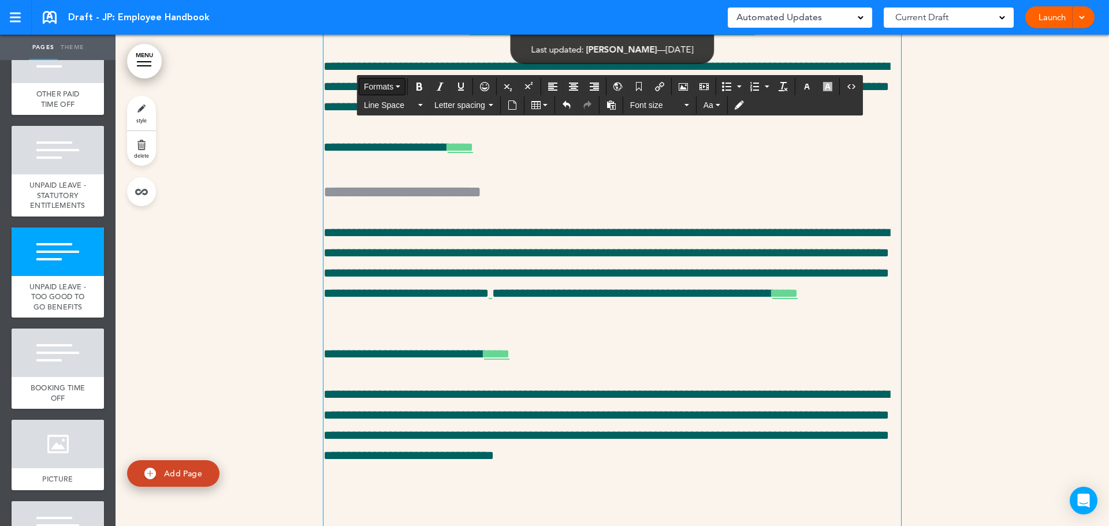
click at [387, 88] on span "Formats" at bounding box center [378, 86] width 29 height 9
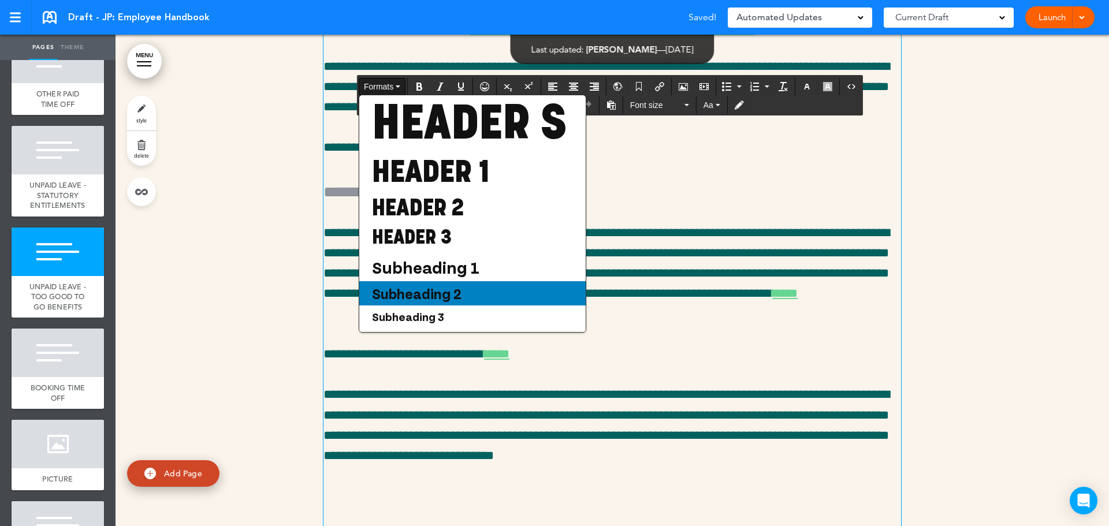
click at [482, 306] on div "Subheading 2" at bounding box center [472, 293] width 226 height 24
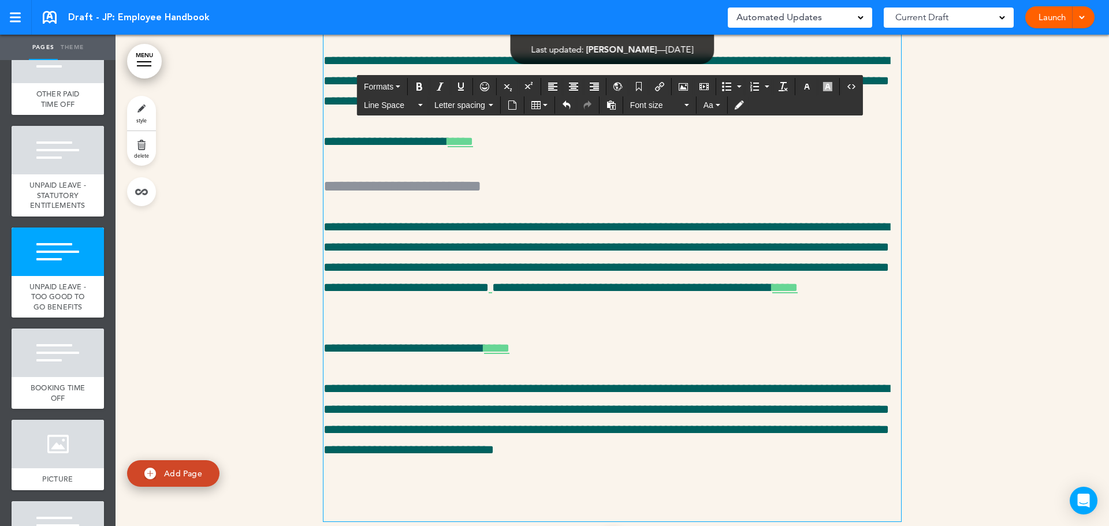
click at [700, 36] on h6 "**********" at bounding box center [613, 29] width 578 height 14
click at [671, 36] on h6 "**********" at bounding box center [613, 29] width 578 height 14
drag, startPoint x: 671, startPoint y: 146, endPoint x: 781, endPoint y: 146, distance: 109.2
click at [781, 36] on h6 "**********" at bounding box center [613, 29] width 578 height 14
drag, startPoint x: 524, startPoint y: 302, endPoint x: 418, endPoint y: 305, distance: 106.3
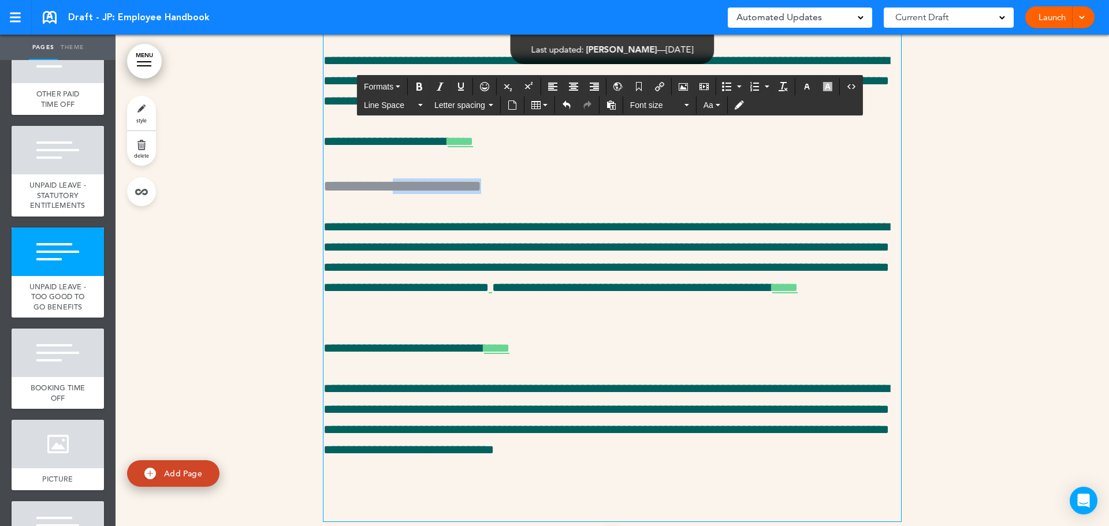
click at [418, 197] on h5 "**********" at bounding box center [613, 185] width 578 height 24
drag, startPoint x: 415, startPoint y: 304, endPoint x: 315, endPoint y: 298, distance: 100.1
click at [315, 298] on div "**********" at bounding box center [613, 256] width 994 height 676
click at [378, 82] on span "Formats" at bounding box center [378, 86] width 29 height 9
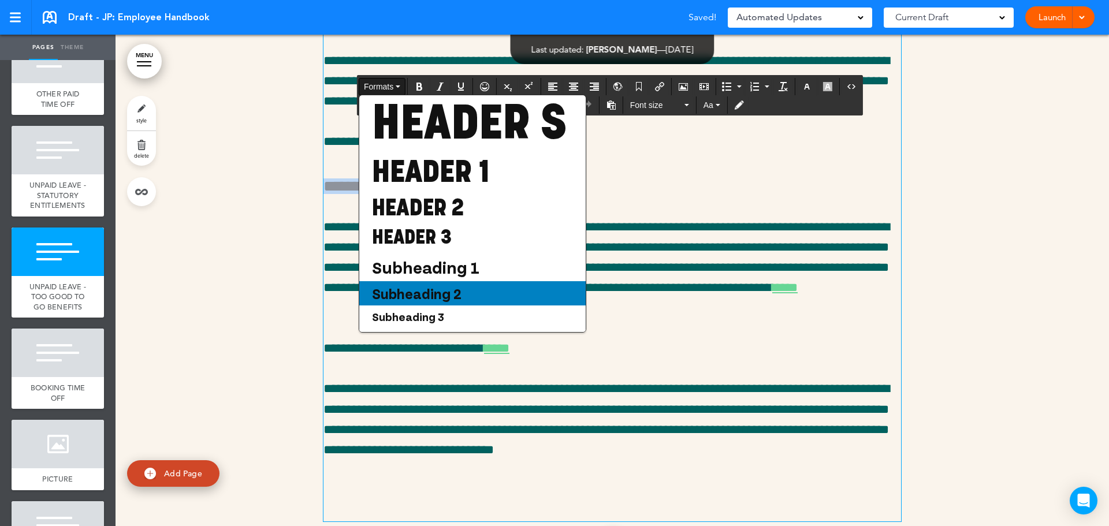
click at [440, 302] on span "Subheading 2" at bounding box center [417, 293] width 92 height 17
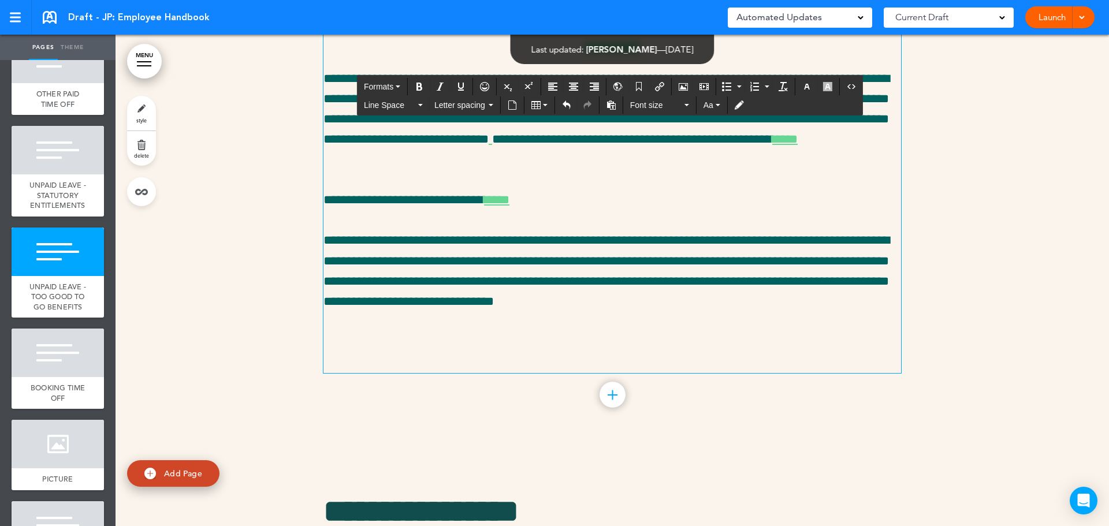
scroll to position [14171, 0]
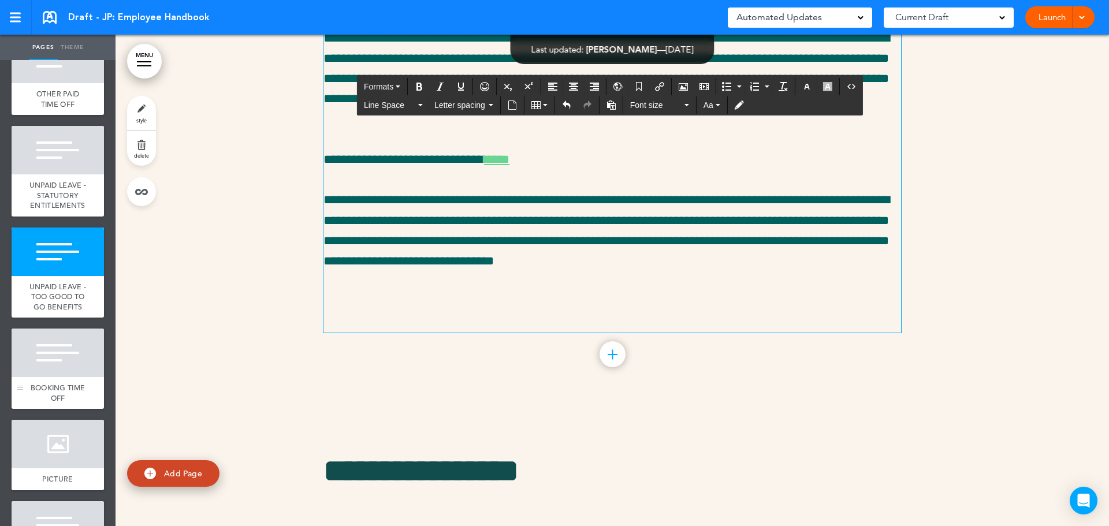
click at [58, 377] on div at bounding box center [58, 353] width 92 height 49
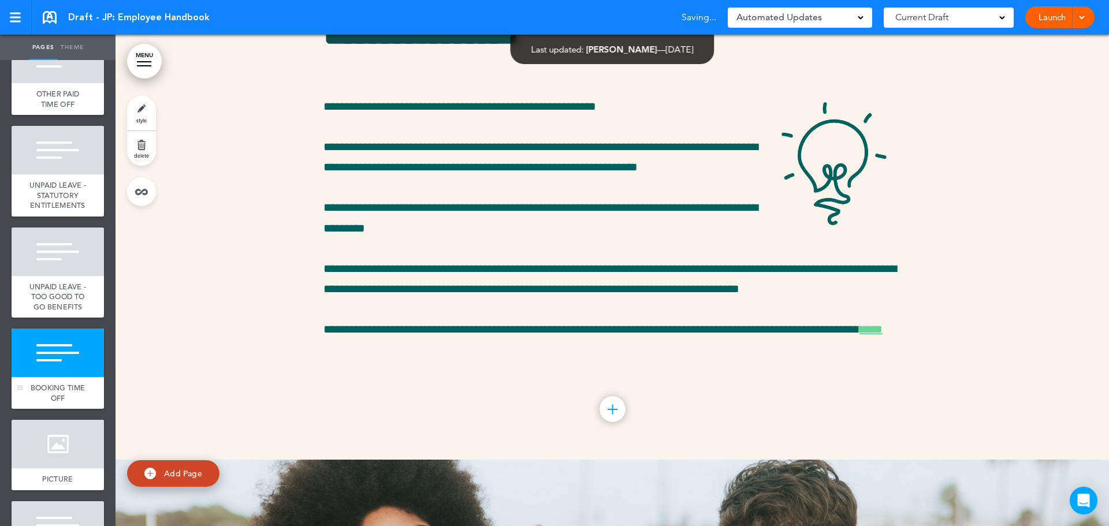
scroll to position [14658, 0]
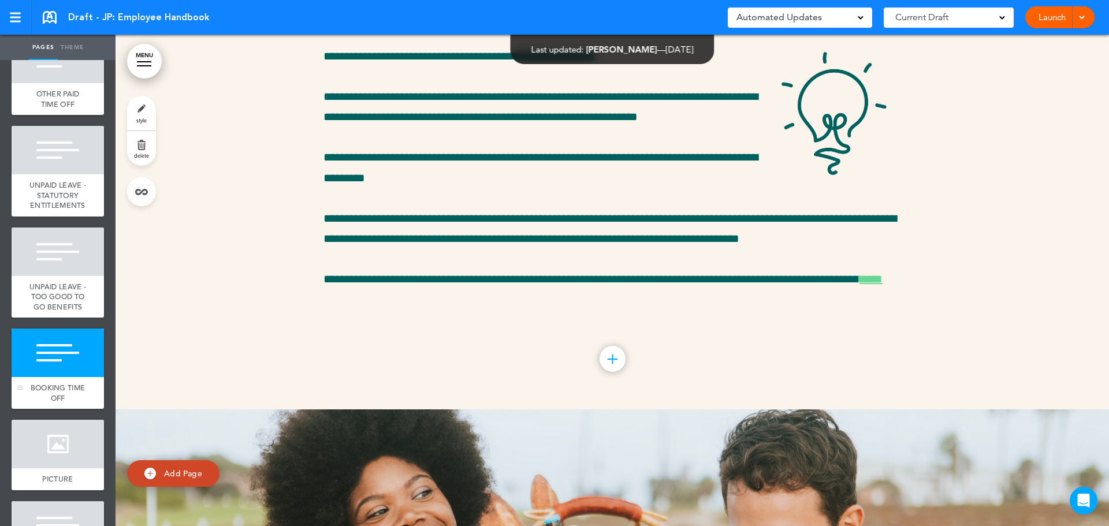
click at [63, 377] on div at bounding box center [58, 353] width 92 height 49
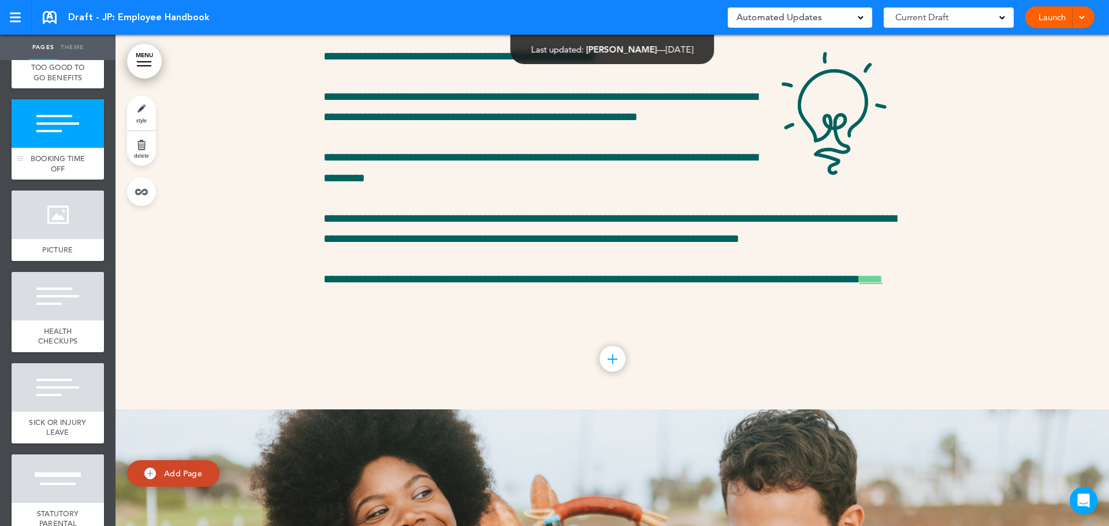
scroll to position [1781, 0]
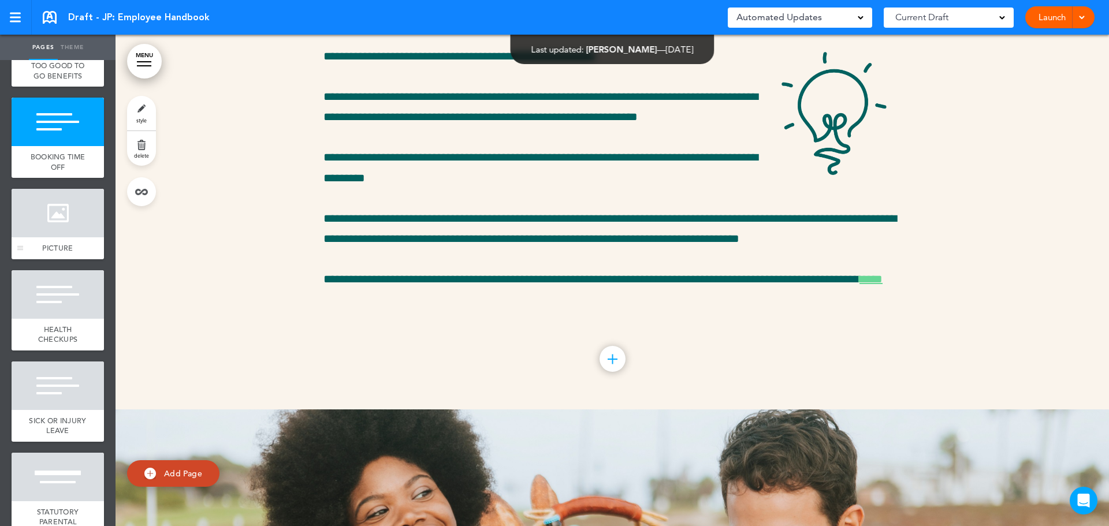
click at [60, 237] on div at bounding box center [58, 213] width 92 height 49
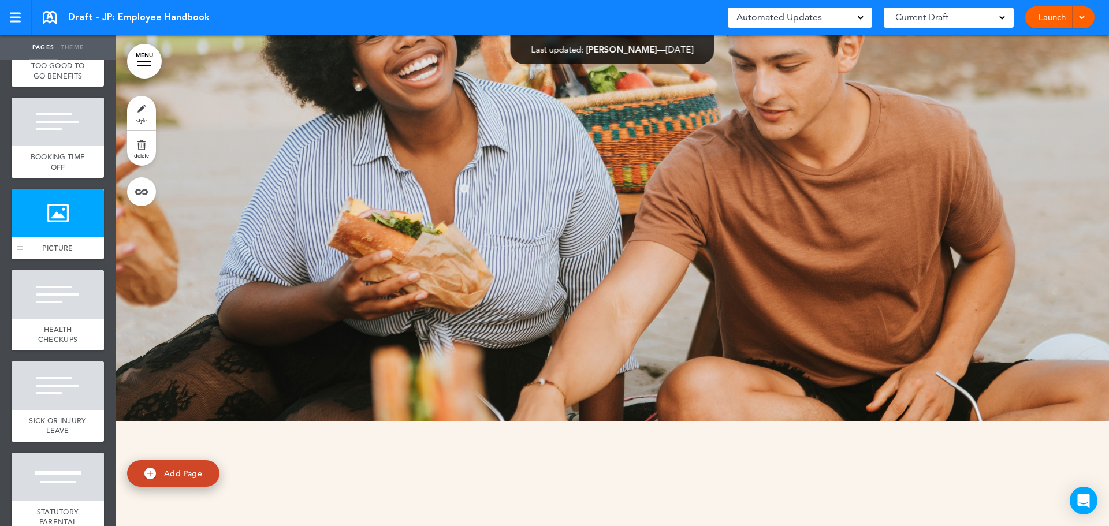
scroll to position [15150, 0]
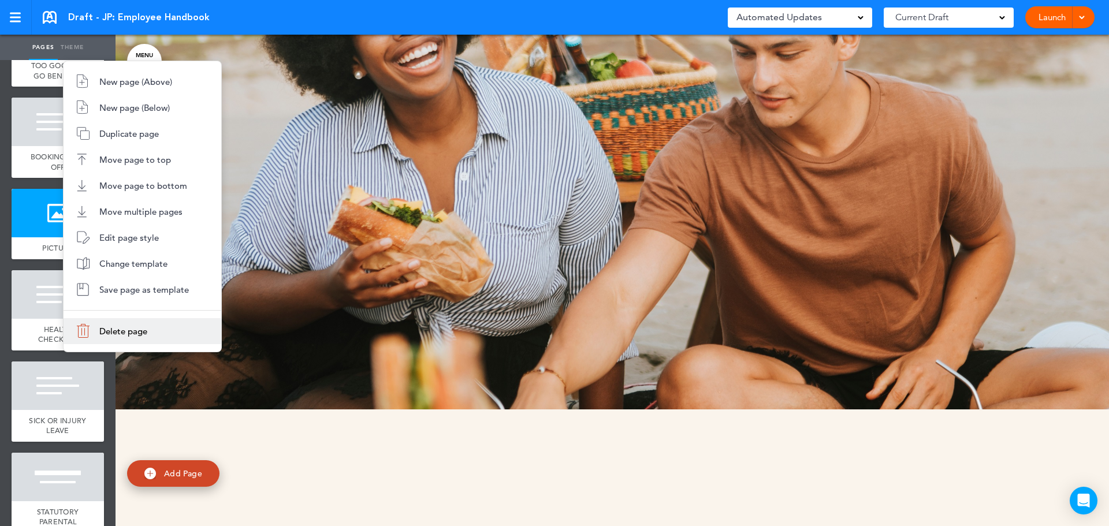
click at [117, 335] on span "Delete page" at bounding box center [123, 331] width 48 height 11
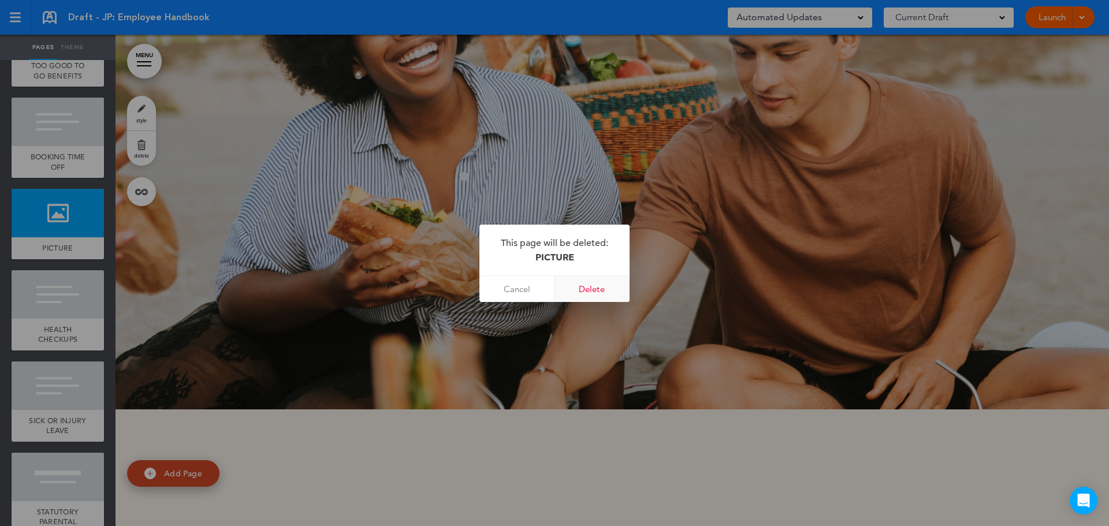
click at [606, 295] on link "Delete" at bounding box center [592, 289] width 75 height 26
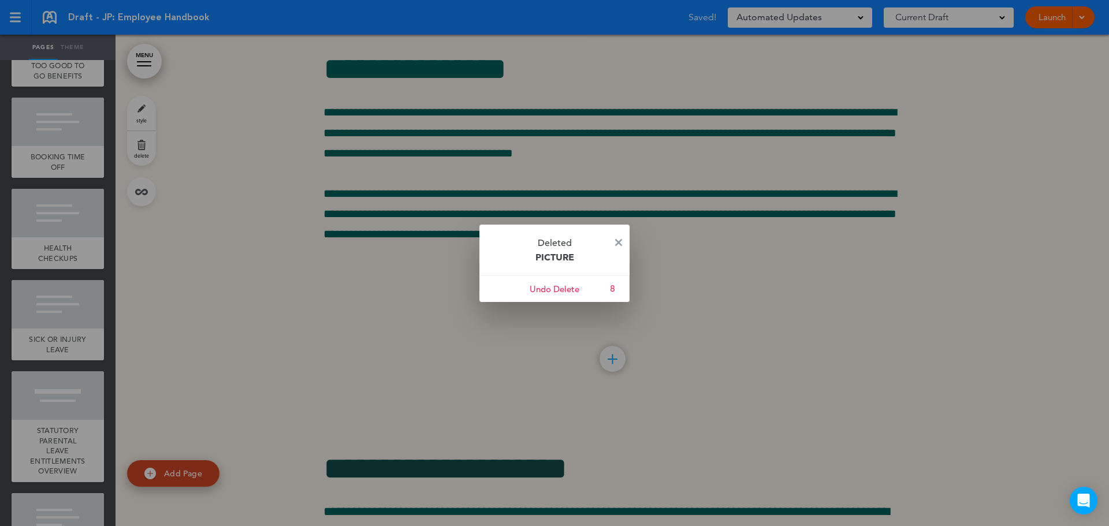
click at [623, 241] on p "Deleted PICTURE" at bounding box center [555, 250] width 150 height 51
click at [619, 243] on img at bounding box center [618, 242] width 7 height 7
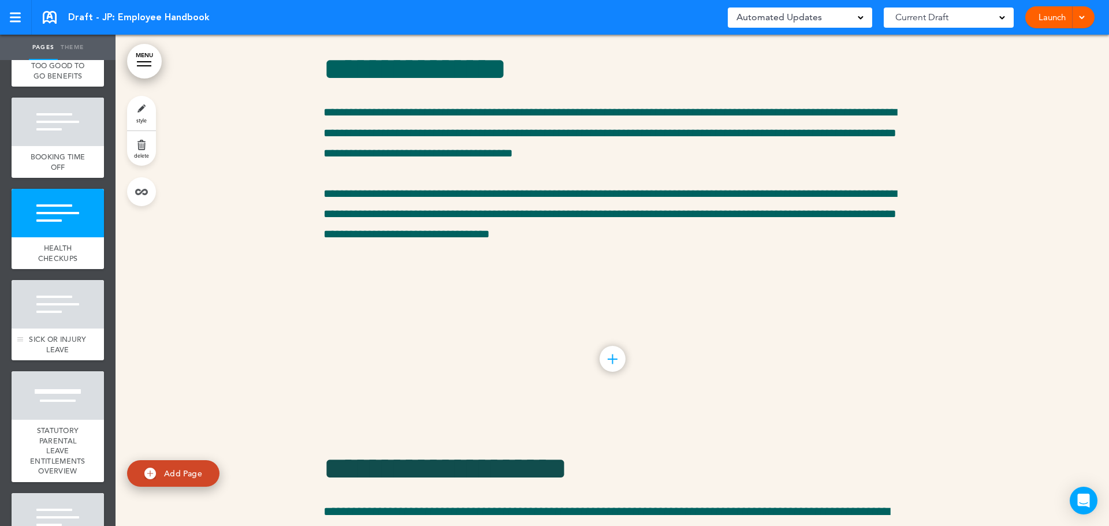
click at [67, 329] on div at bounding box center [58, 304] width 92 height 49
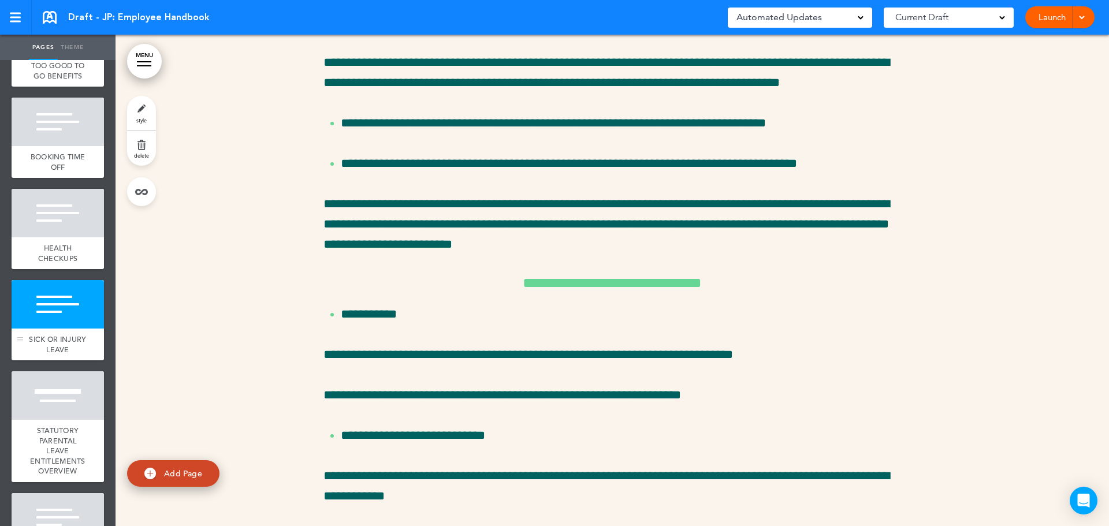
scroll to position [15641, 0]
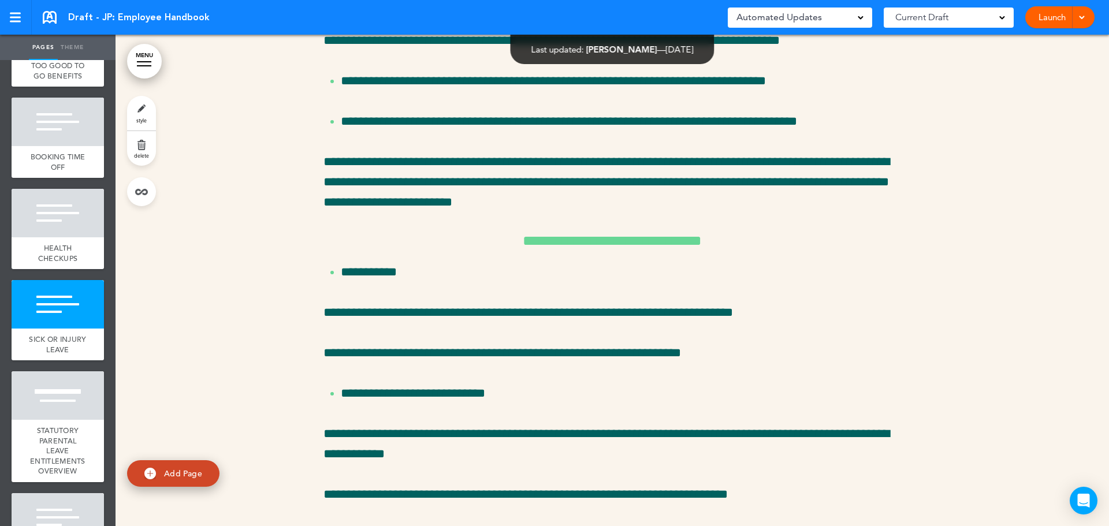
click at [134, 117] on link "style" at bounding box center [141, 113] width 29 height 35
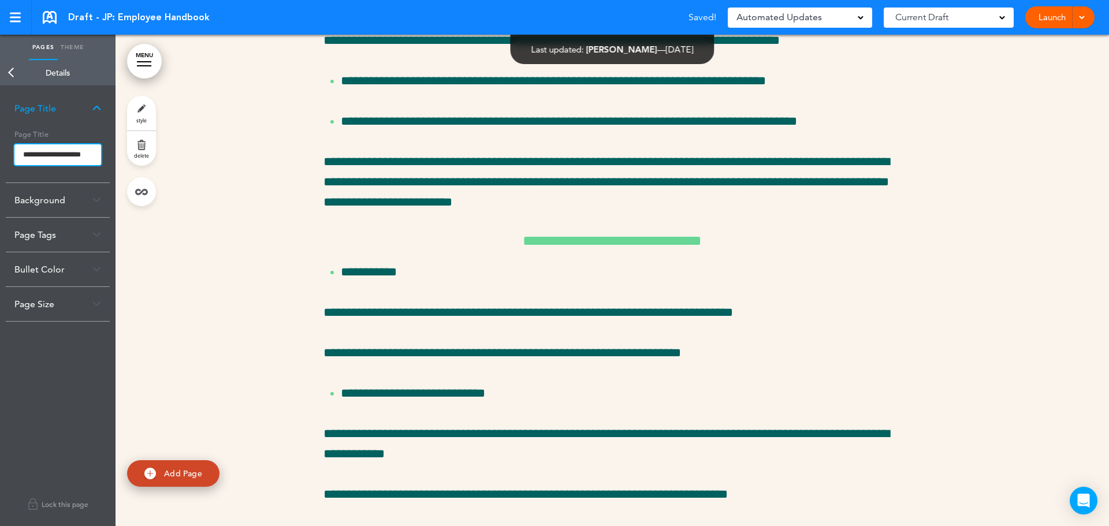
drag, startPoint x: 41, startPoint y: 154, endPoint x: 50, endPoint y: 155, distance: 9.3
click at [50, 155] on input "**********" at bounding box center [57, 154] width 87 height 21
type input "**********"
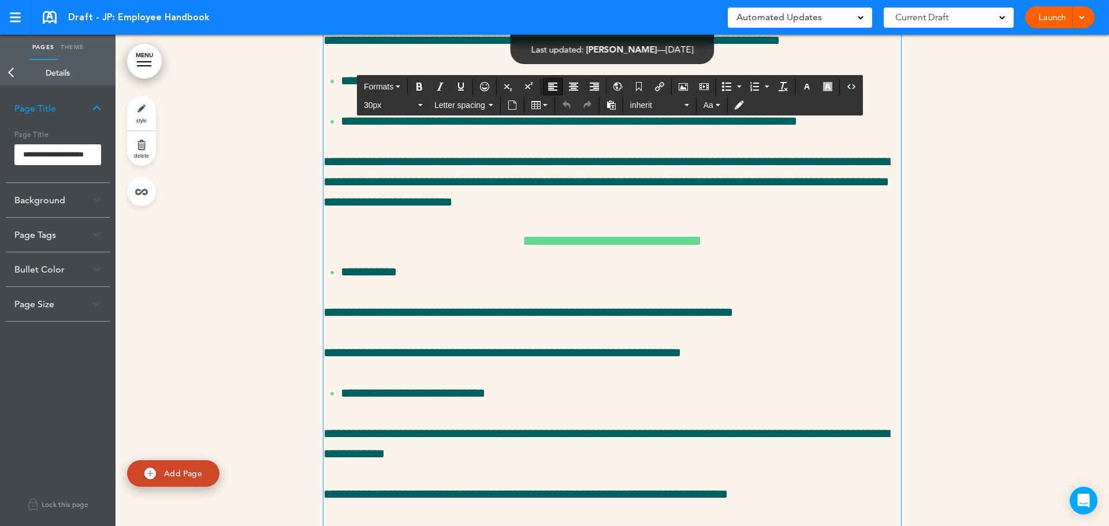
drag, startPoint x: 392, startPoint y: 95, endPoint x: 421, endPoint y: 100, distance: 29.3
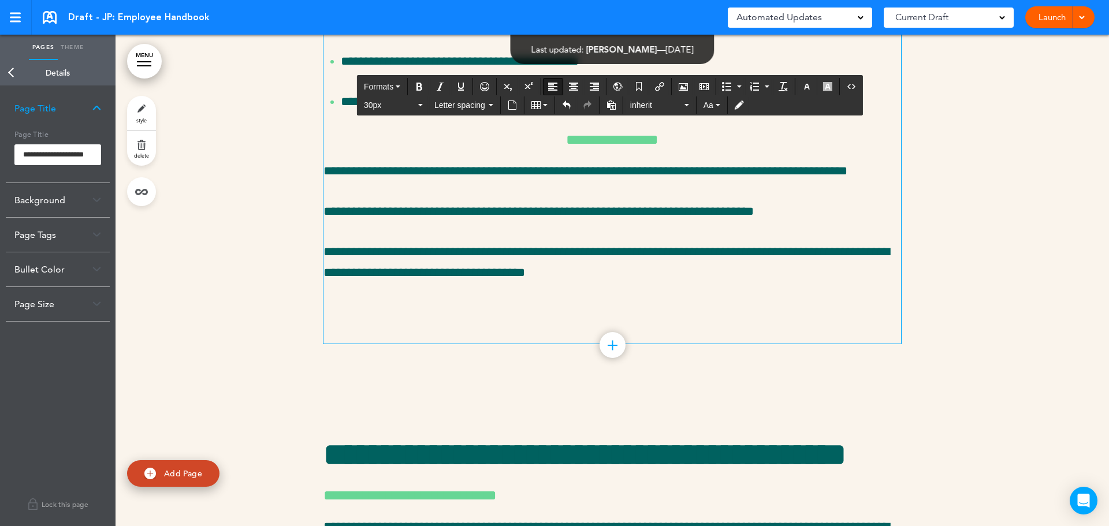
scroll to position [17132, 0]
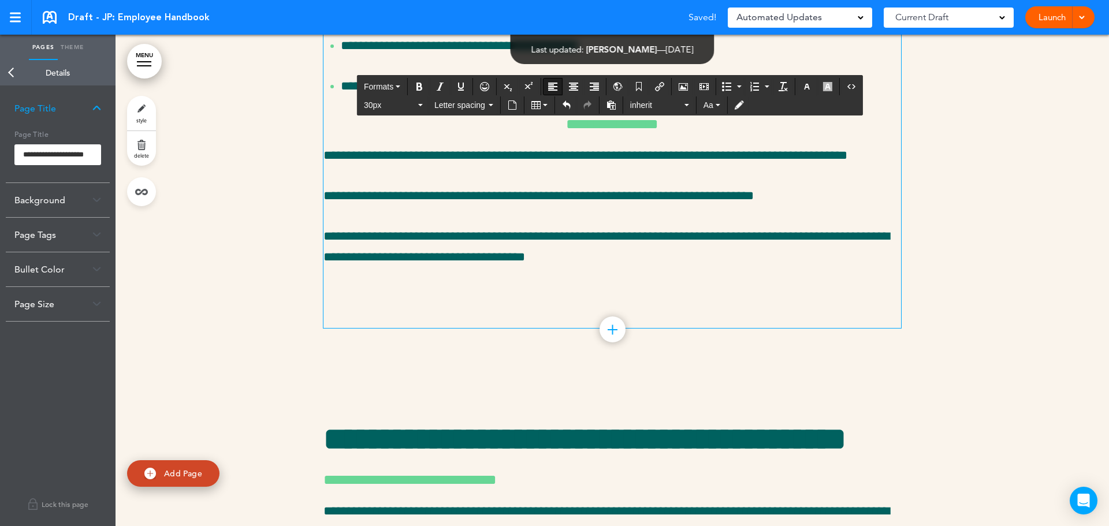
click at [9, 68] on link "Back" at bounding box center [11, 72] width 23 height 25
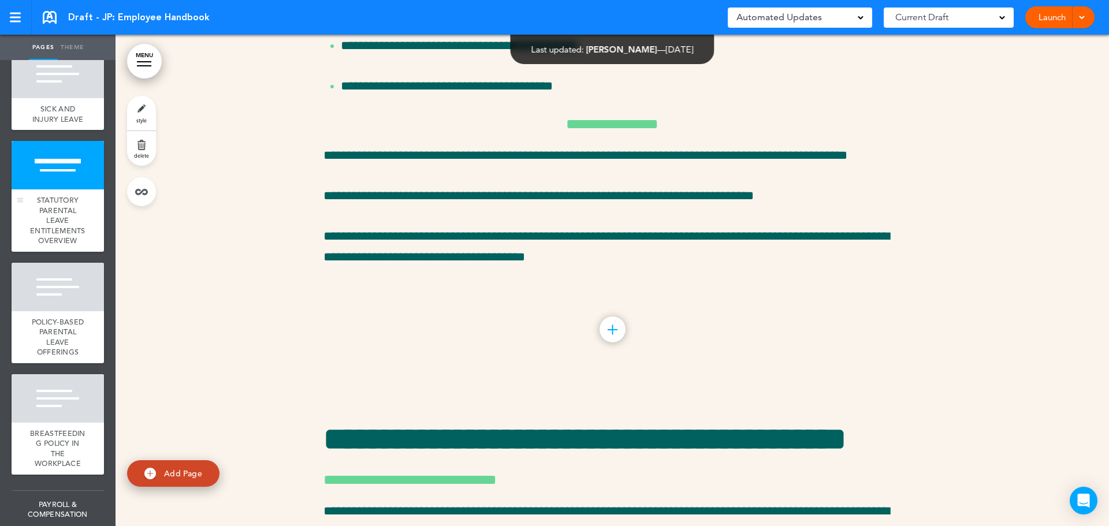
scroll to position [2012, 0]
click at [39, 189] on div at bounding box center [58, 164] width 92 height 49
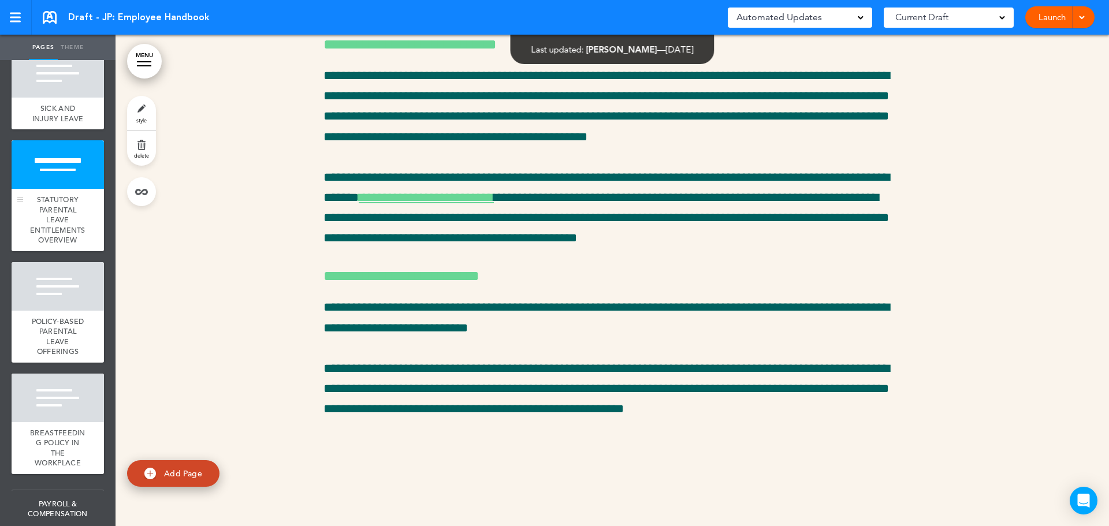
scroll to position [17596, 0]
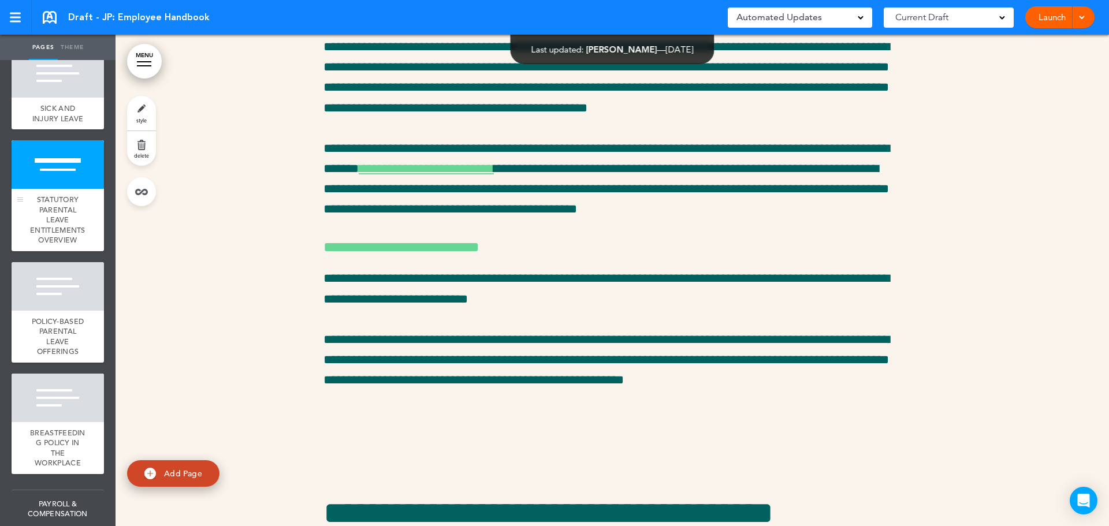
click at [62, 251] on div "STATUTORY PARENTAL LEAVE ENTITLEMENTS OVERVIEW" at bounding box center [58, 220] width 92 height 62
click at [142, 109] on link "style" at bounding box center [141, 113] width 29 height 35
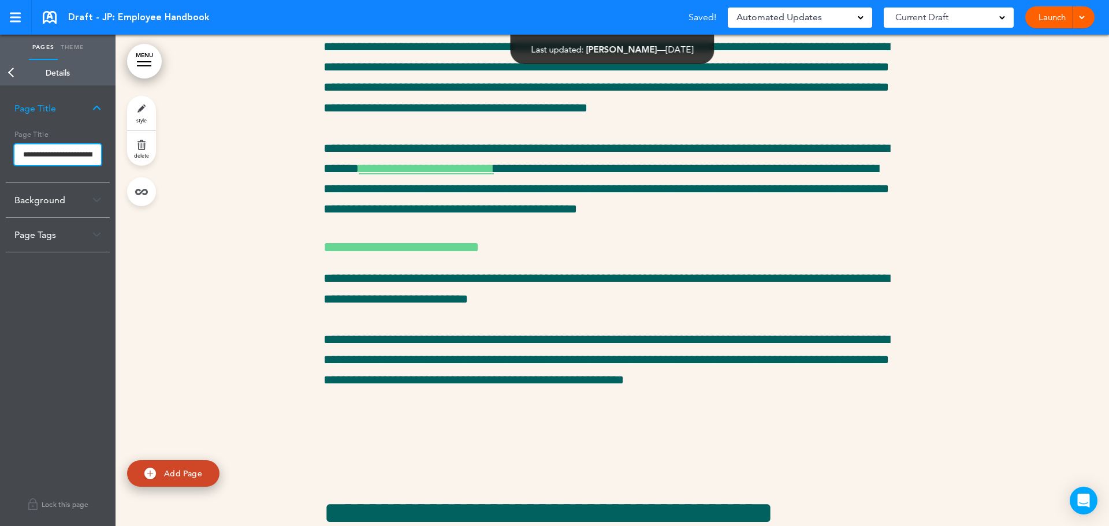
scroll to position [0, 135]
drag, startPoint x: 81, startPoint y: 153, endPoint x: 147, endPoint y: 158, distance: 66.6
click at [147, 158] on div "Pages Theme add page EMPLOYEE HANDBOOK add page WELCOME add page HOW WE ROLL ad…" at bounding box center [554, 263] width 1109 height 526
click at [54, 154] on input "**********" at bounding box center [57, 154] width 87 height 21
drag, startPoint x: 51, startPoint y: 154, endPoint x: 113, endPoint y: 155, distance: 62.4
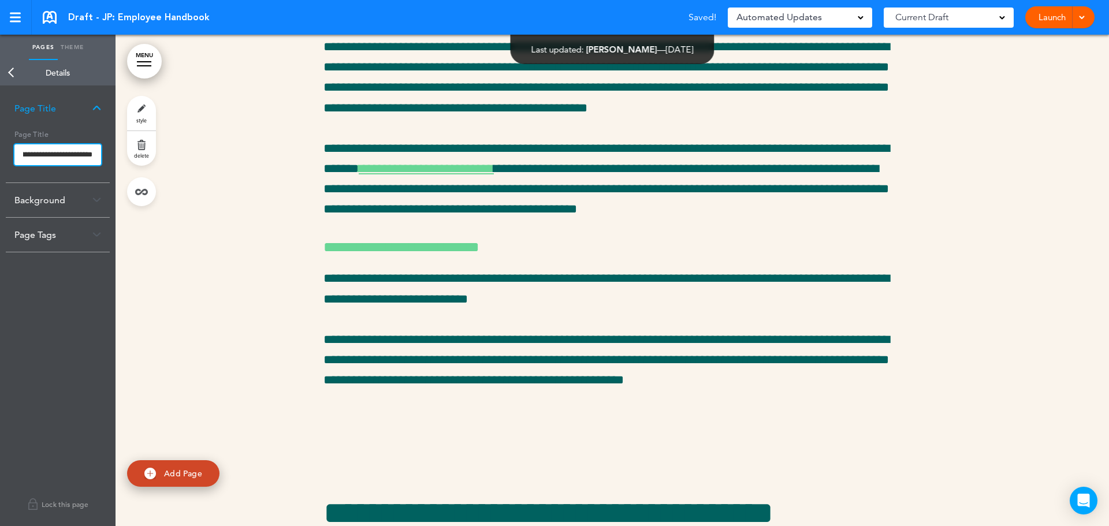
click at [113, 155] on div "**********" at bounding box center [58, 306] width 116 height 441
type input "**********"
click at [14, 70] on body "Make this page common so it is available in other handbooks. This handbook Prev…" at bounding box center [554, 263] width 1109 height 526
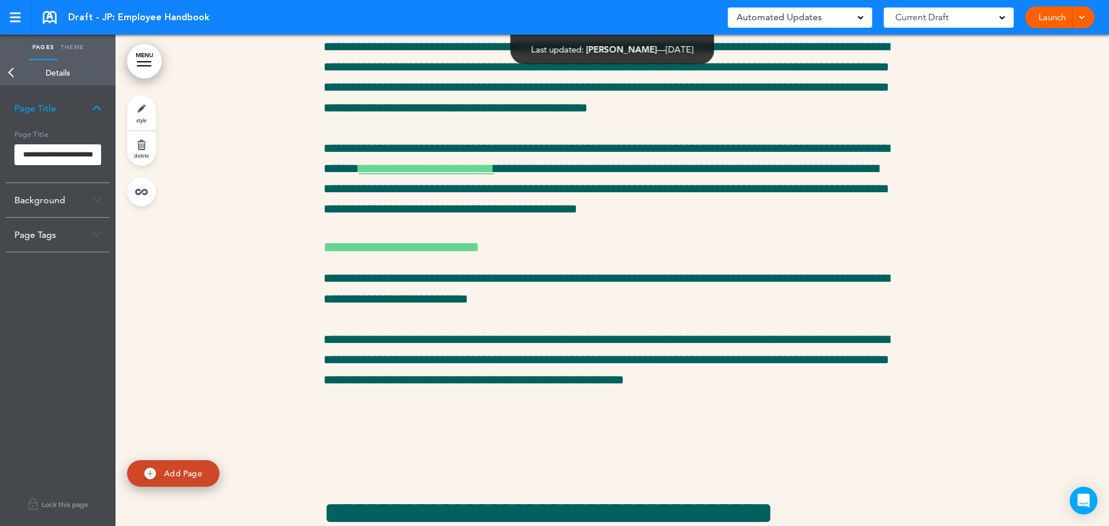
click at [14, 66] on link "Back" at bounding box center [11, 72] width 23 height 25
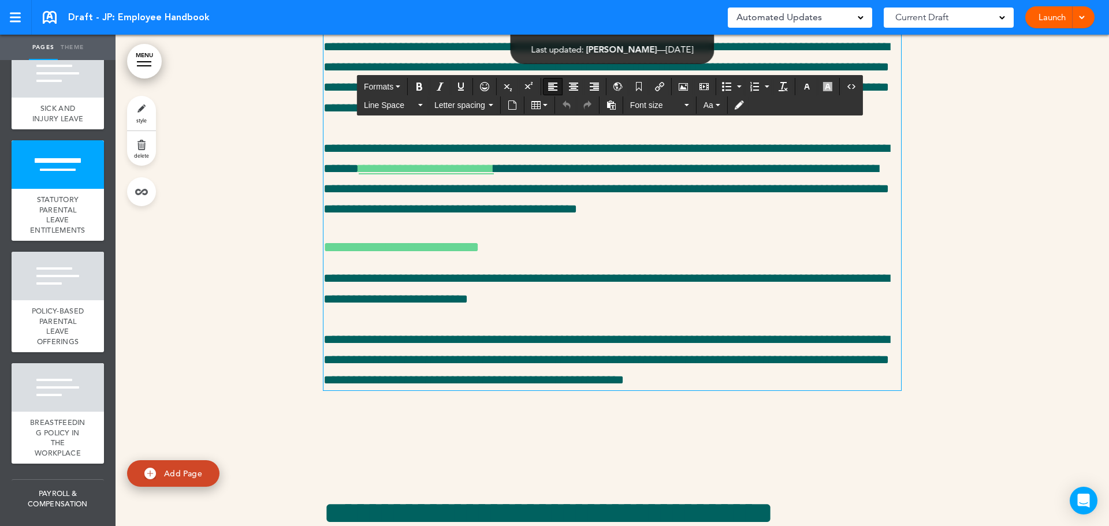
drag, startPoint x: 516, startPoint y: 167, endPoint x: 283, endPoint y: 155, distance: 233.7
click at [283, 155] on div "**********" at bounding box center [613, 185] width 994 height 538
click at [388, 82] on span "Formats" at bounding box center [378, 86] width 29 height 9
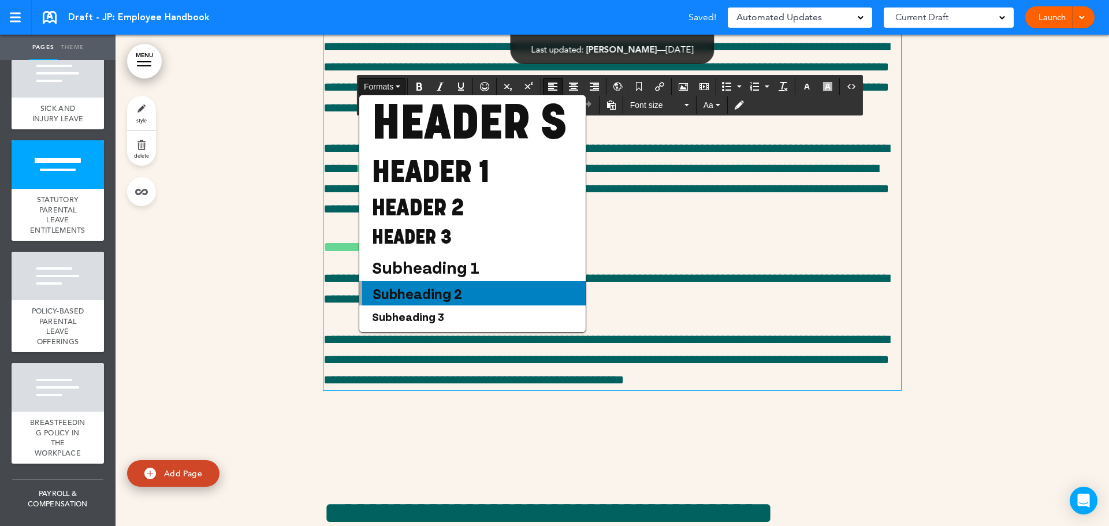
click at [451, 302] on span "Subheading 2" at bounding box center [417, 293] width 92 height 17
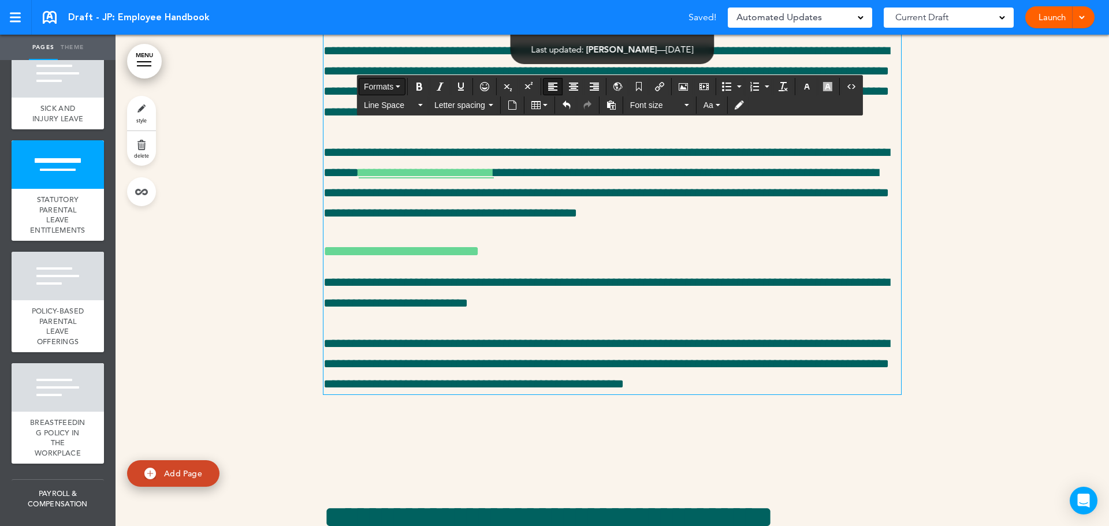
click at [378, 87] on span "Formats" at bounding box center [378, 86] width 29 height 9
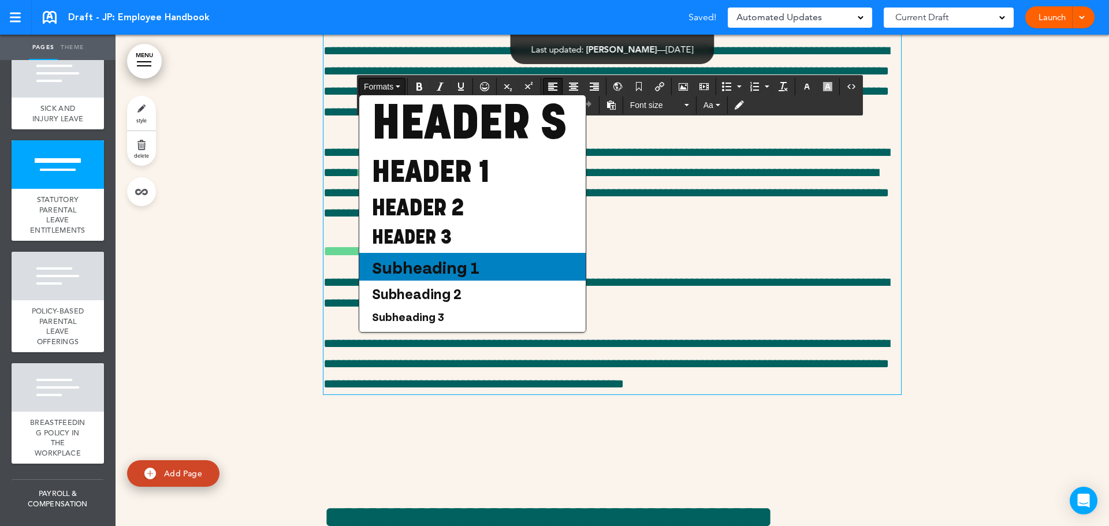
click at [464, 277] on span "Subheading 1" at bounding box center [426, 267] width 110 height 21
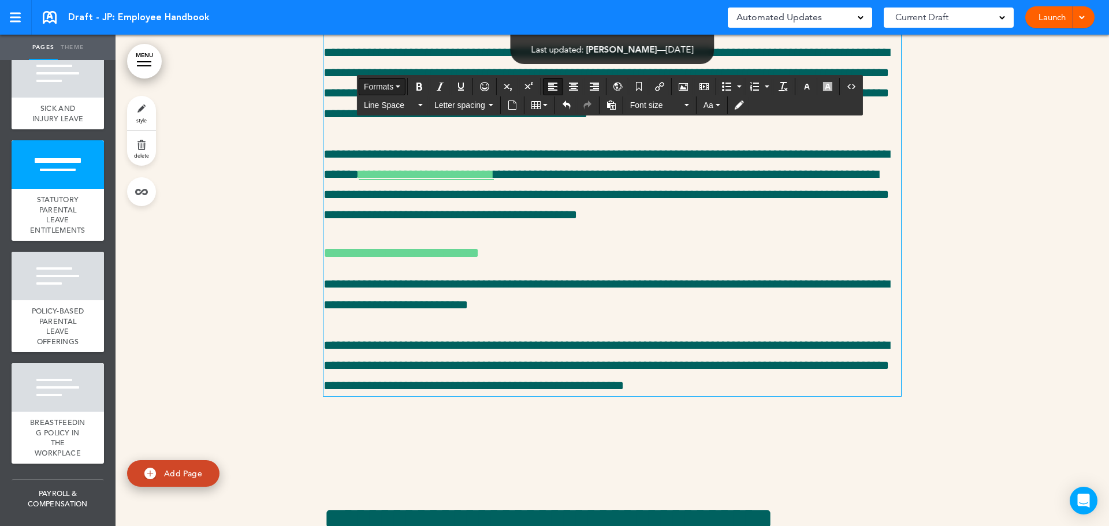
click at [382, 88] on span "Formats" at bounding box center [378, 86] width 29 height 9
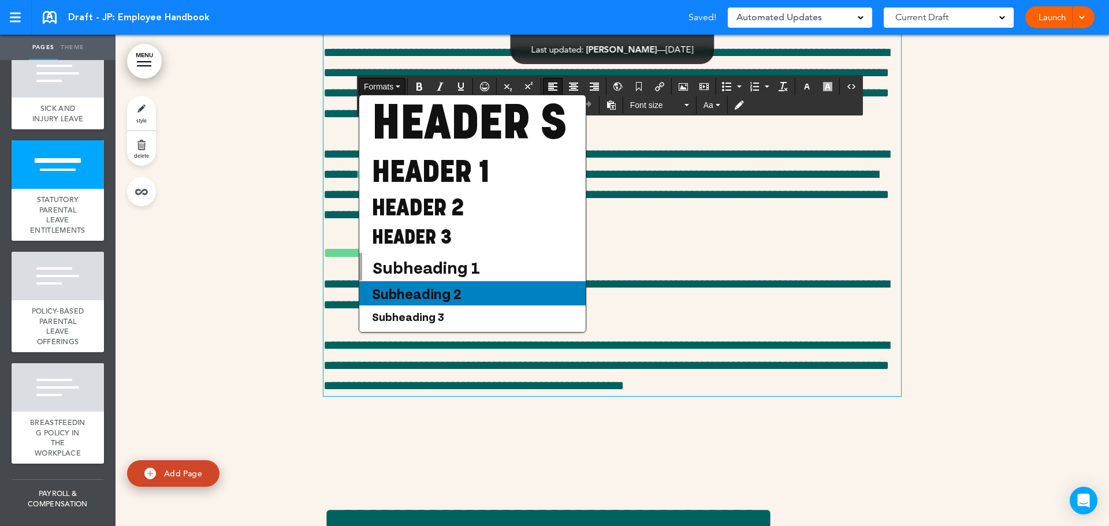
click at [414, 306] on div "Subheading 2" at bounding box center [472, 293] width 226 height 24
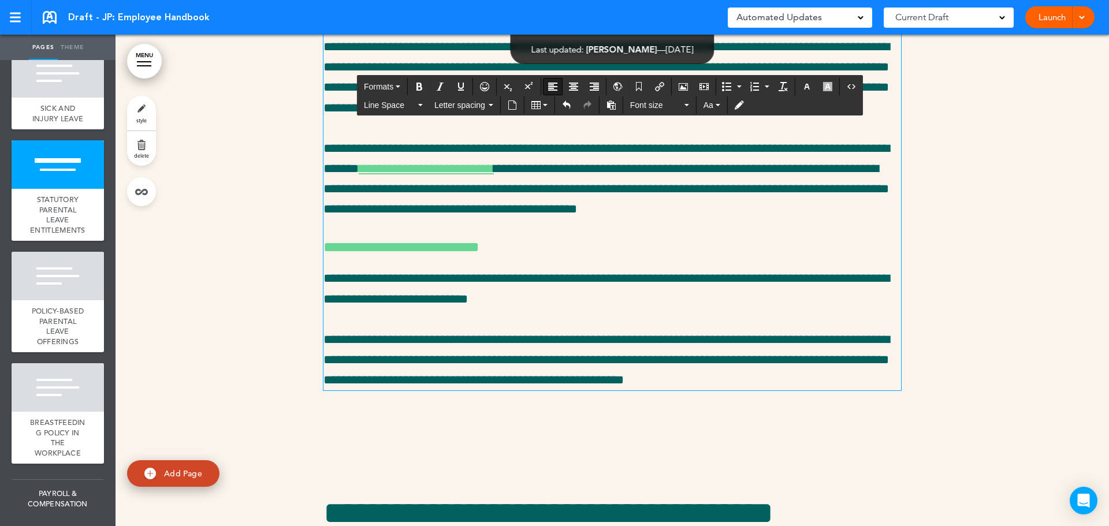
click at [519, 270] on div "**********" at bounding box center [613, 175] width 578 height 432
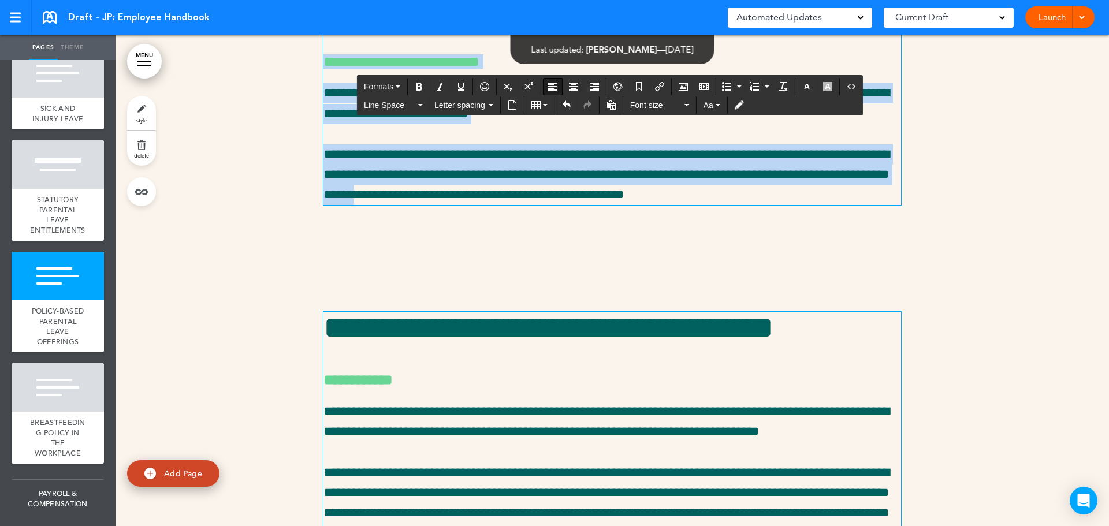
scroll to position [17807, 0]
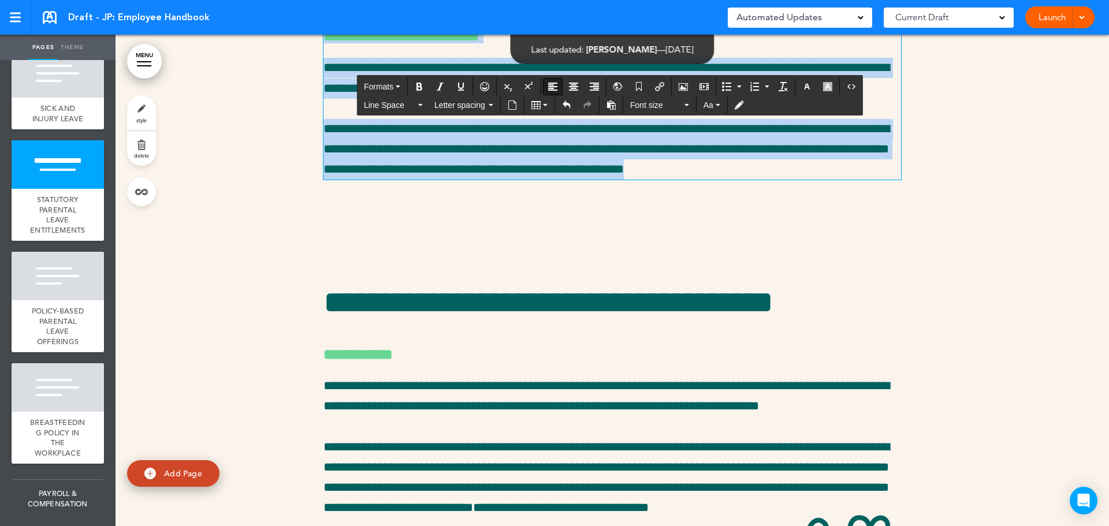
drag, startPoint x: 321, startPoint y: 163, endPoint x: 789, endPoint y: 357, distance: 506.4
paste div
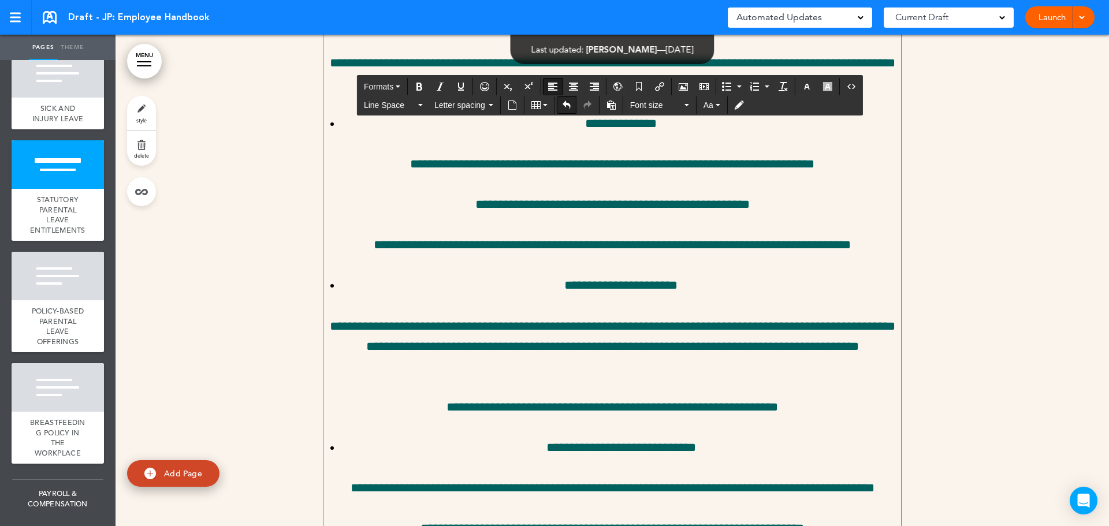
click at [563, 102] on icon "Undo" at bounding box center [566, 105] width 9 height 9
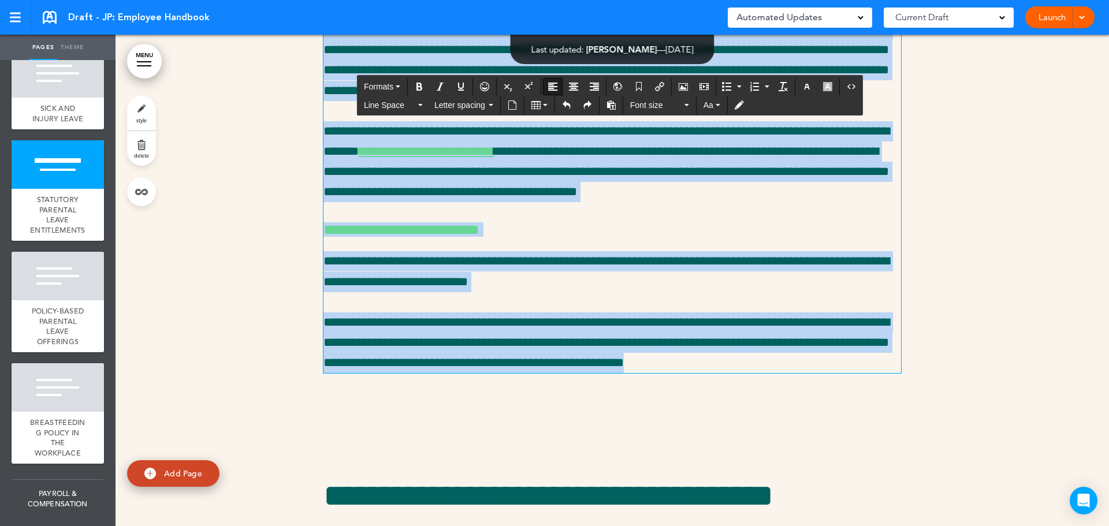
scroll to position [17518, 0]
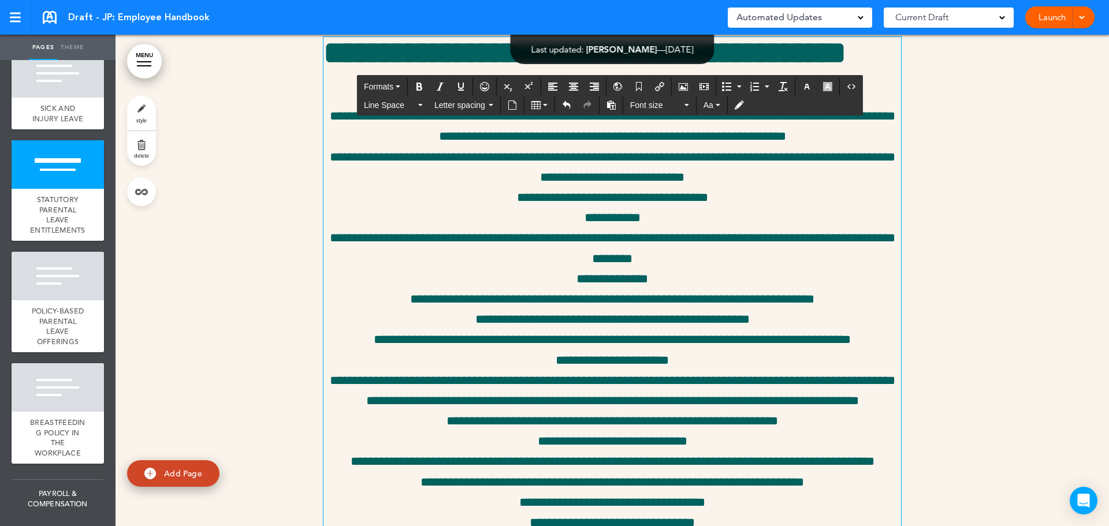
drag, startPoint x: 465, startPoint y: 245, endPoint x: 871, endPoint y: 248, distance: 406.2
click at [871, 248] on p "**********" at bounding box center [613, 330] width 578 height 488
click at [368, 81] on button "Formats" at bounding box center [382, 87] width 46 height 16
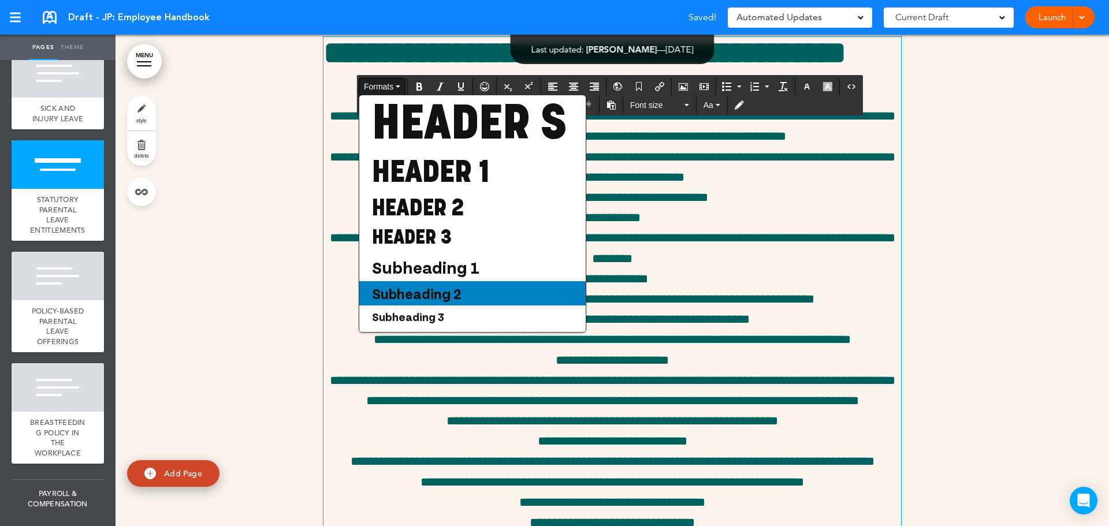
click at [430, 302] on span "Subheading 2" at bounding box center [417, 293] width 92 height 17
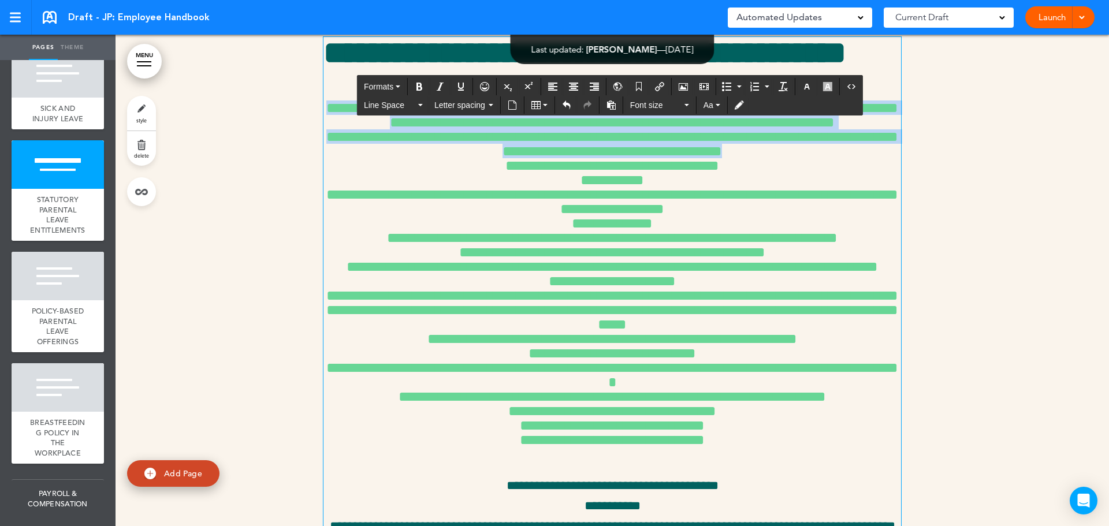
drag, startPoint x: 328, startPoint y: 258, endPoint x: 874, endPoint y: 305, distance: 547.4
click at [874, 305] on h6 "**********" at bounding box center [613, 274] width 578 height 376
click at [370, 81] on button "Formats" at bounding box center [382, 87] width 46 height 16
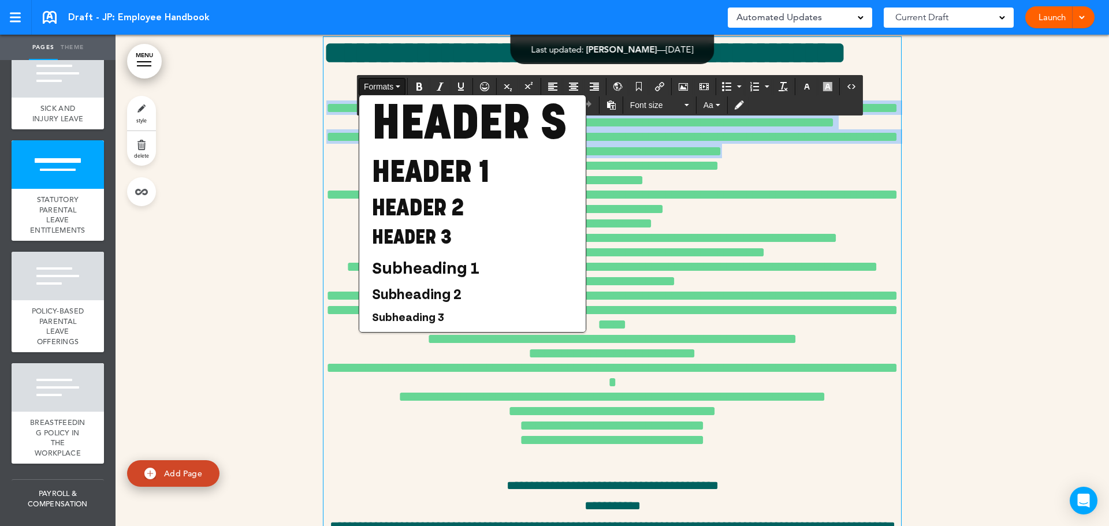
scroll to position [73, 0]
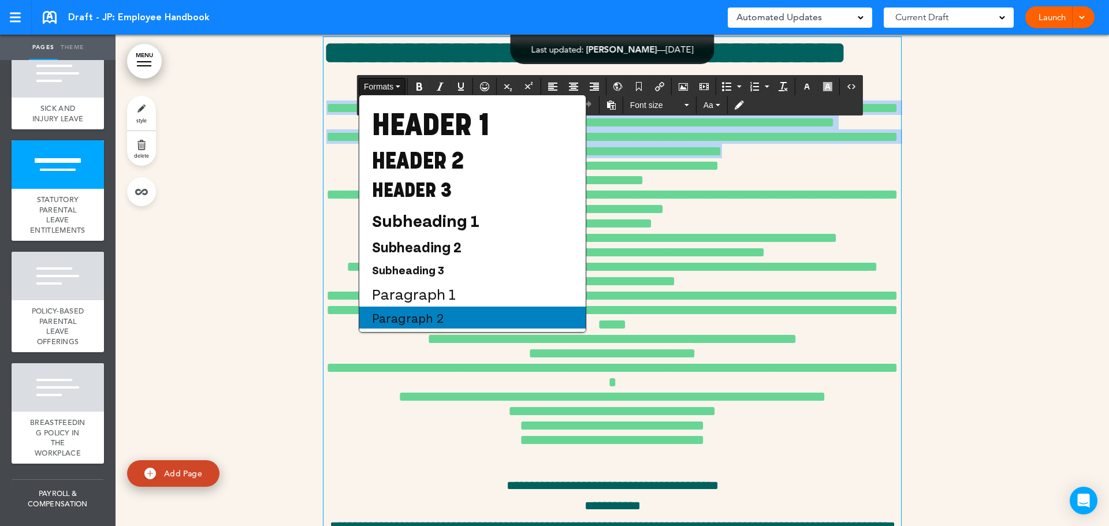
click at [414, 322] on span "Paragraph 2" at bounding box center [408, 317] width 74 height 15
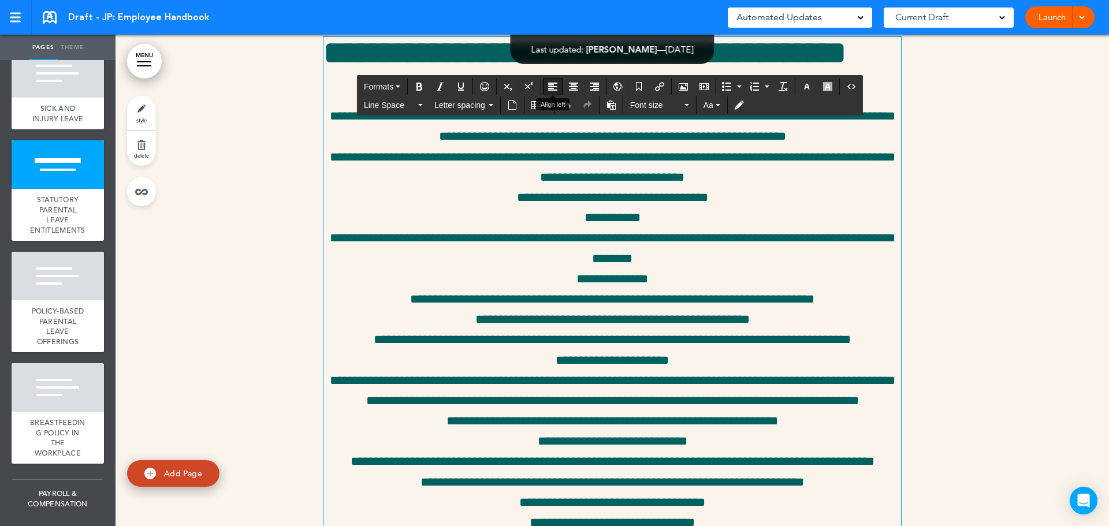
click at [556, 87] on icon "Align left" at bounding box center [552, 86] width 9 height 9
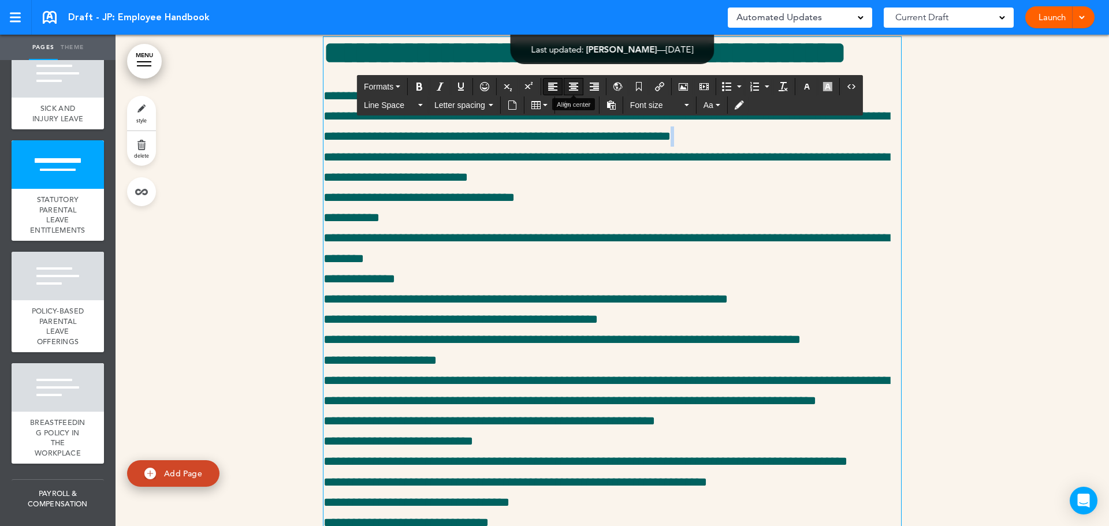
click at [579, 86] on button "Align center" at bounding box center [573, 87] width 18 height 16
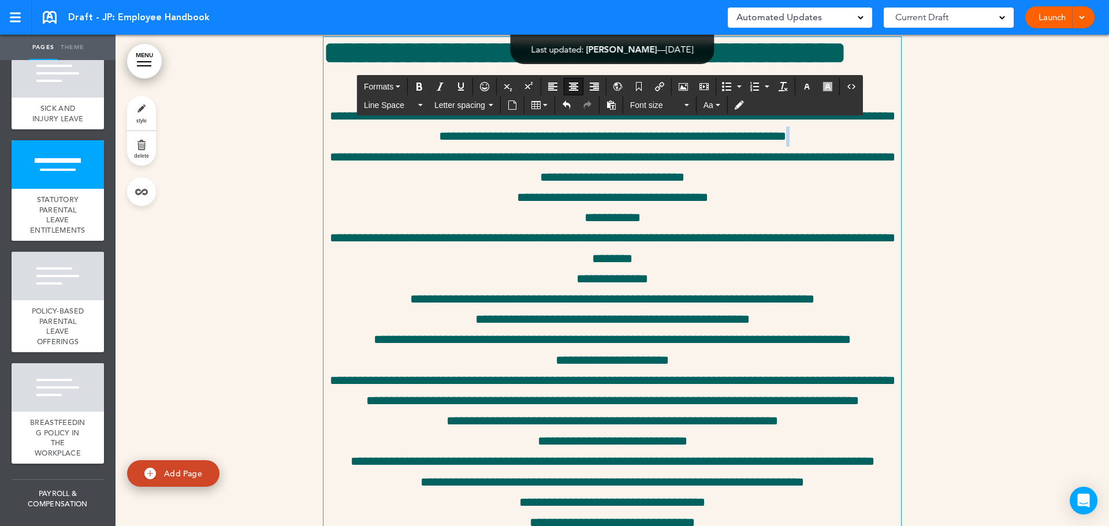
click at [579, 86] on button "Align center" at bounding box center [573, 87] width 18 height 16
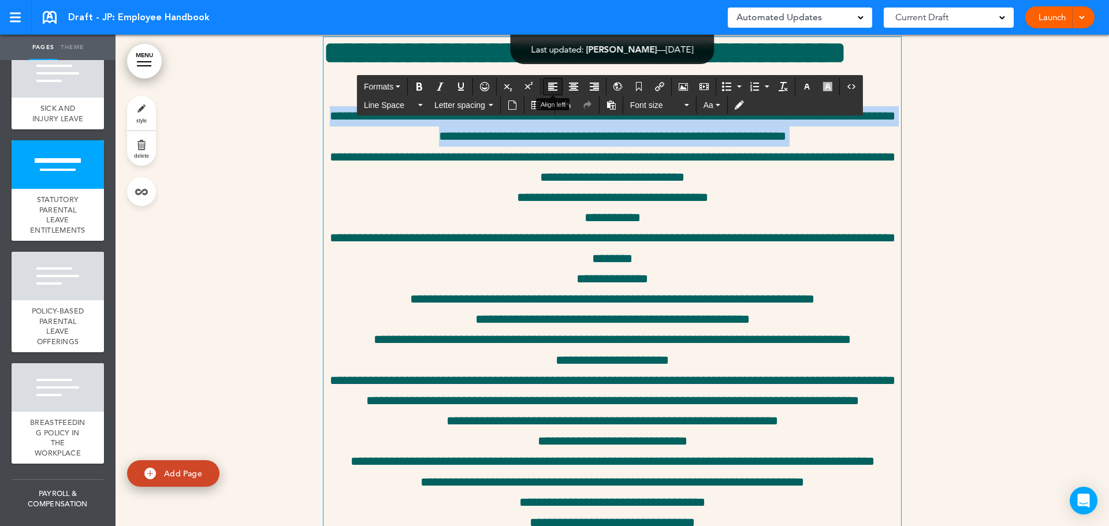
click at [555, 87] on icon "Align left" at bounding box center [552, 86] width 9 height 9
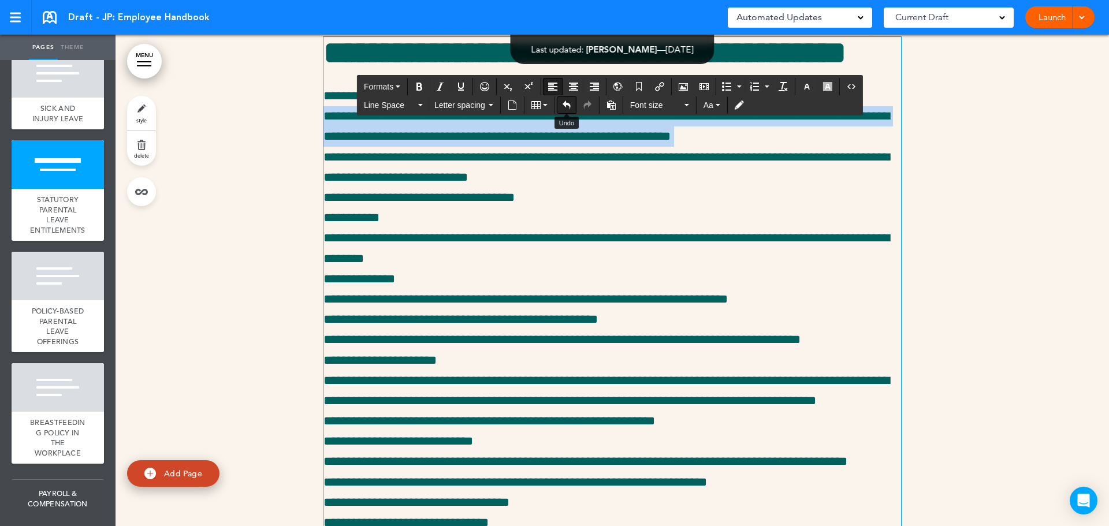
click at [571, 99] on button "Undo" at bounding box center [567, 105] width 18 height 16
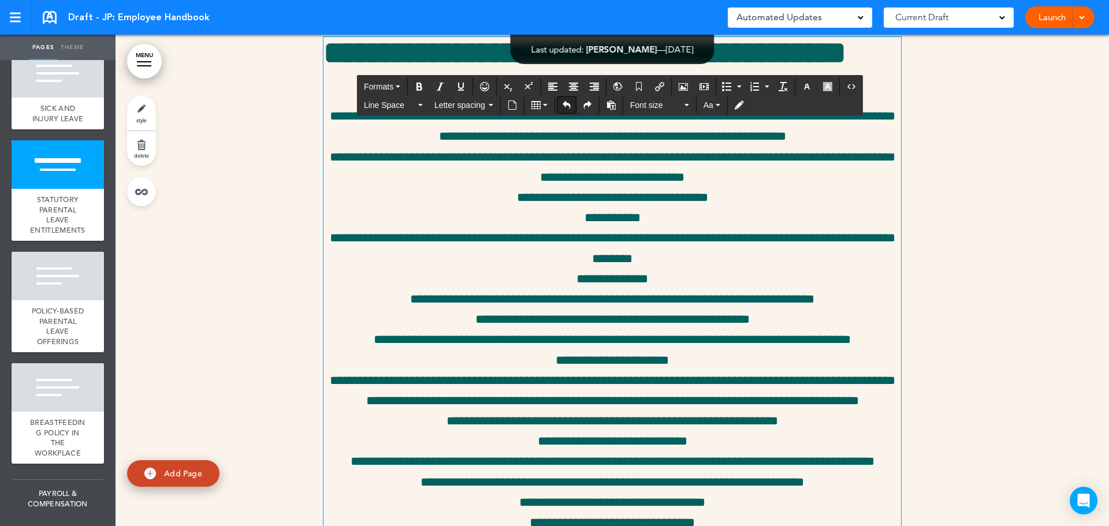
click at [571, 99] on button "Undo" at bounding box center [567, 105] width 18 height 16
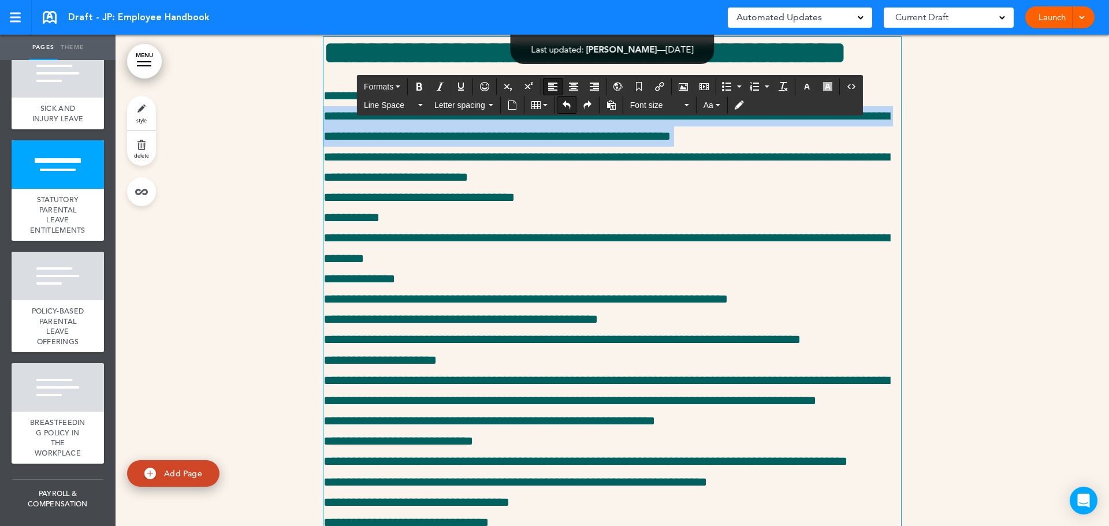
click at [571, 99] on button "Undo" at bounding box center [567, 105] width 18 height 16
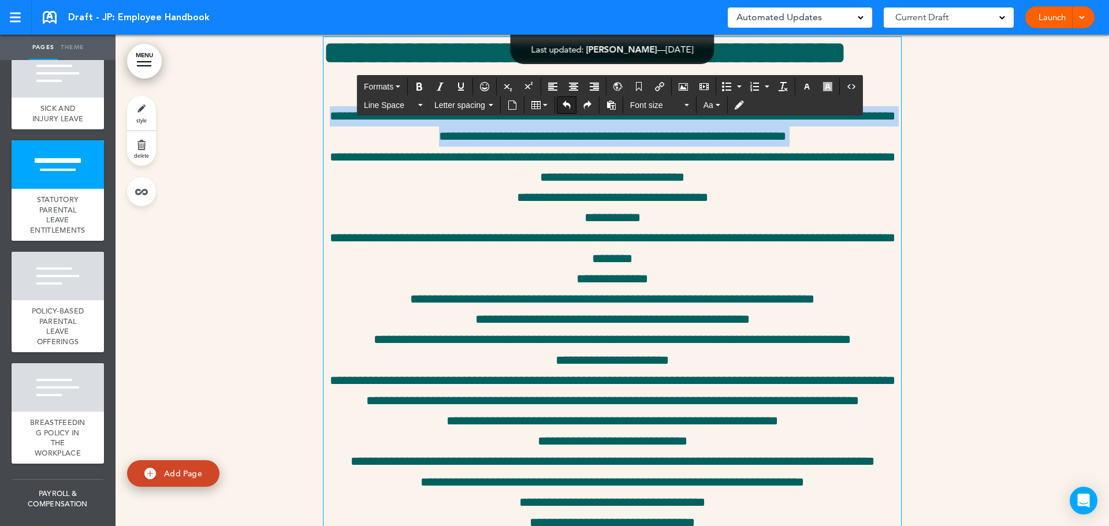
click at [571, 99] on button "Undo" at bounding box center [567, 105] width 18 height 16
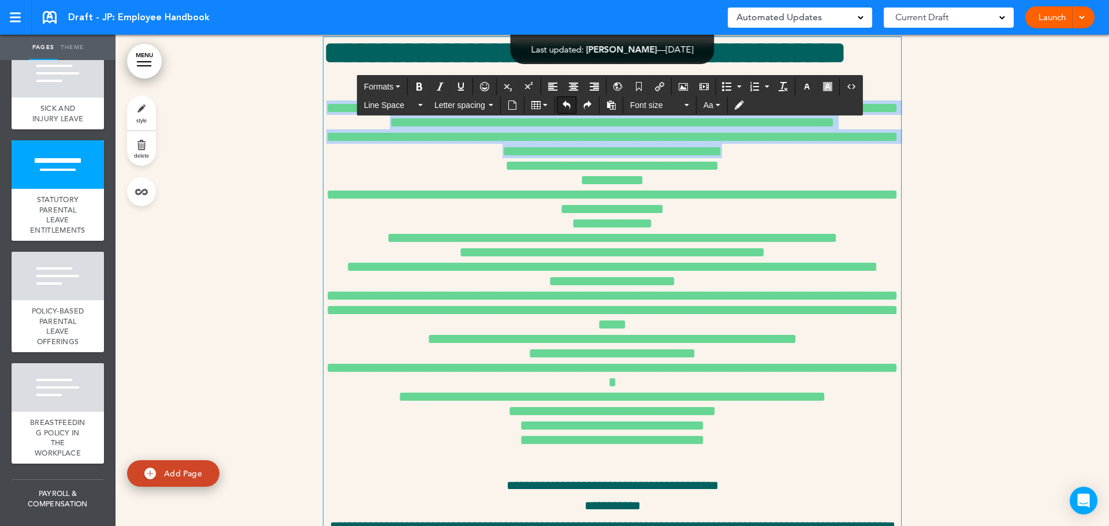
click at [571, 99] on button "Undo" at bounding box center [567, 105] width 18 height 16
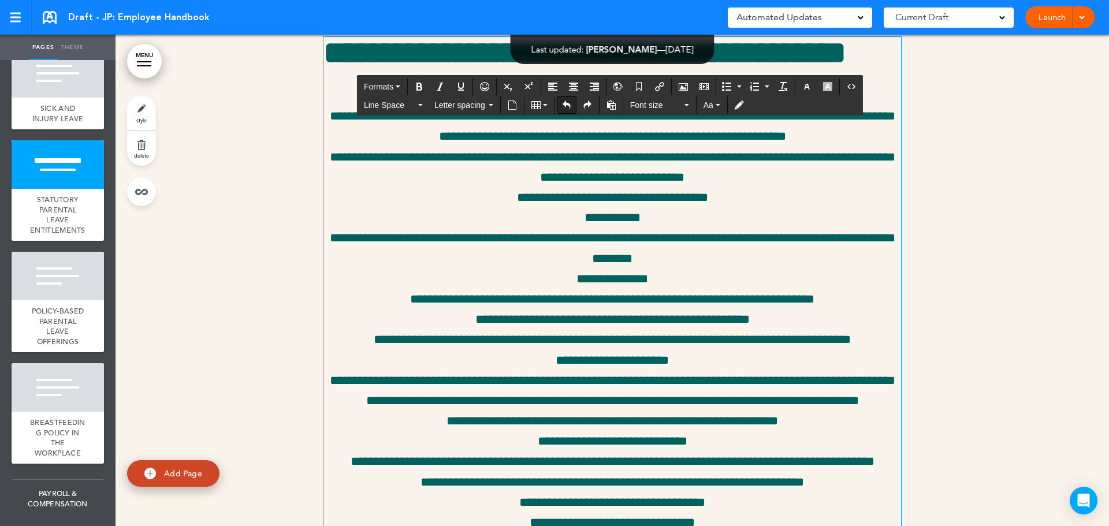
click at [571, 99] on button "Undo" at bounding box center [567, 105] width 18 height 16
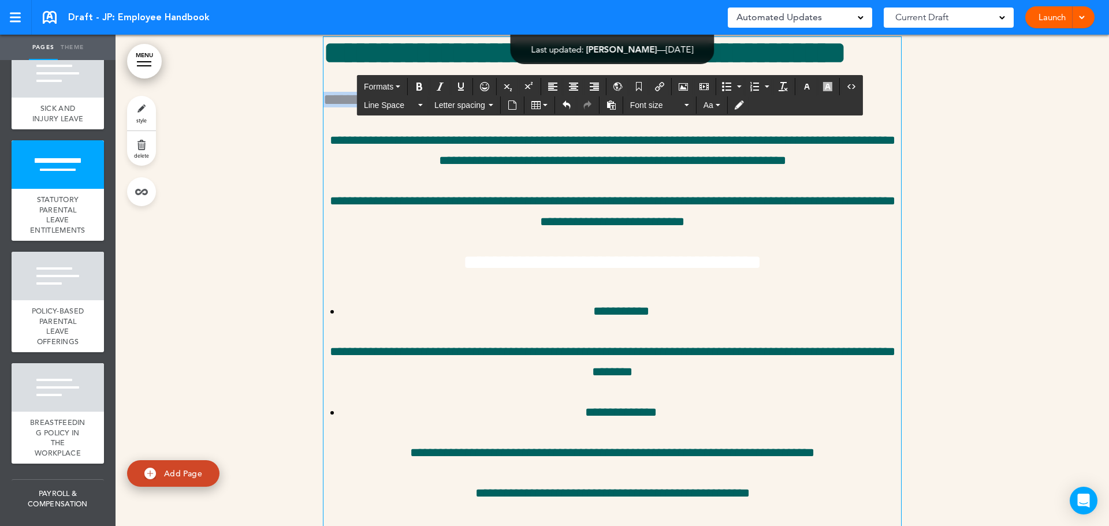
drag, startPoint x: 665, startPoint y: 251, endPoint x: 300, endPoint y: 235, distance: 364.9
click at [393, 83] on button "Formats" at bounding box center [382, 87] width 46 height 16
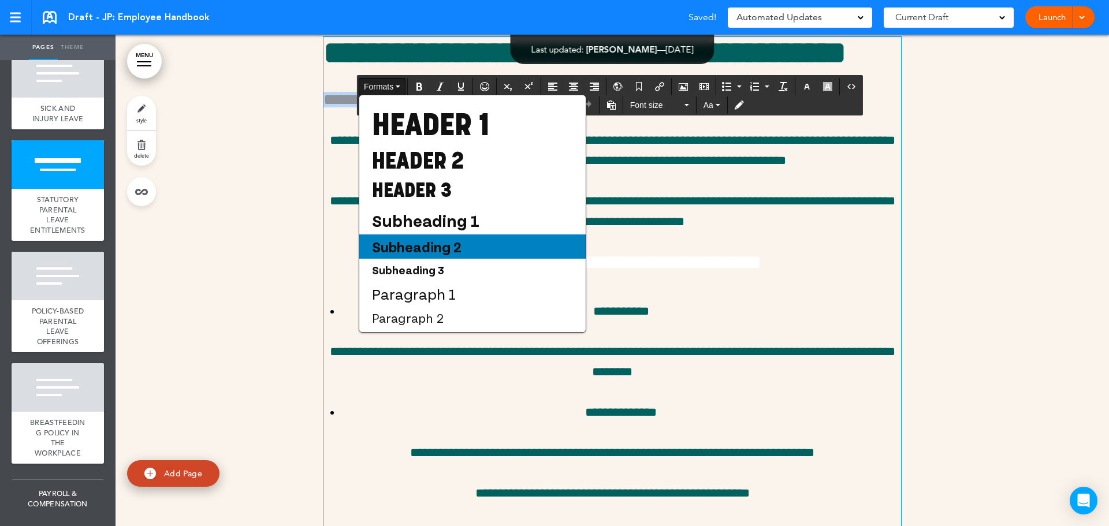
click at [449, 255] on span "Subheading 2" at bounding box center [417, 246] width 92 height 17
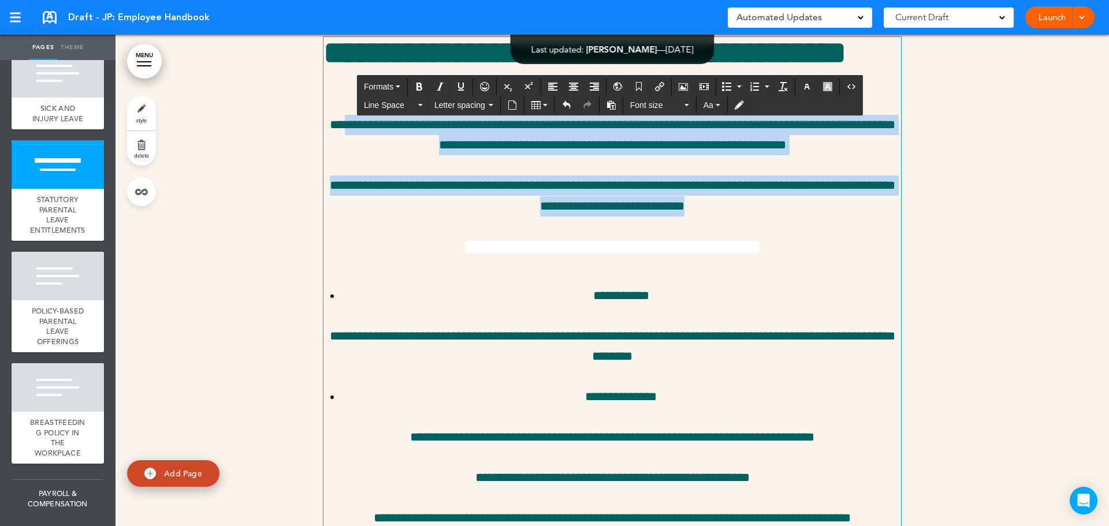
drag, startPoint x: 382, startPoint y: 279, endPoint x: 748, endPoint y: 361, distance: 374.8
click at [555, 87] on icon "Align left" at bounding box center [552, 86] width 9 height 9
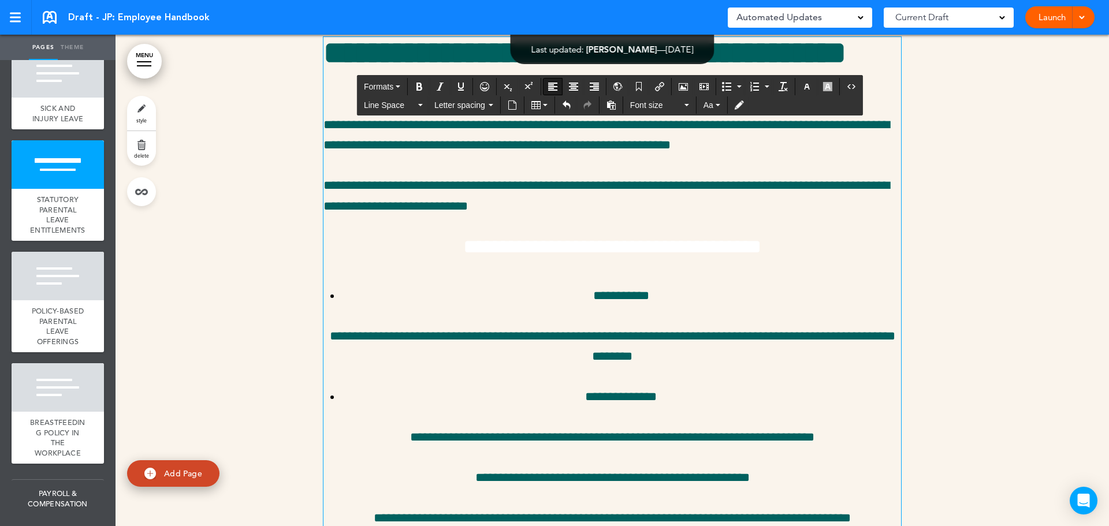
click at [474, 257] on h4 "**********" at bounding box center [613, 247] width 578 height 20
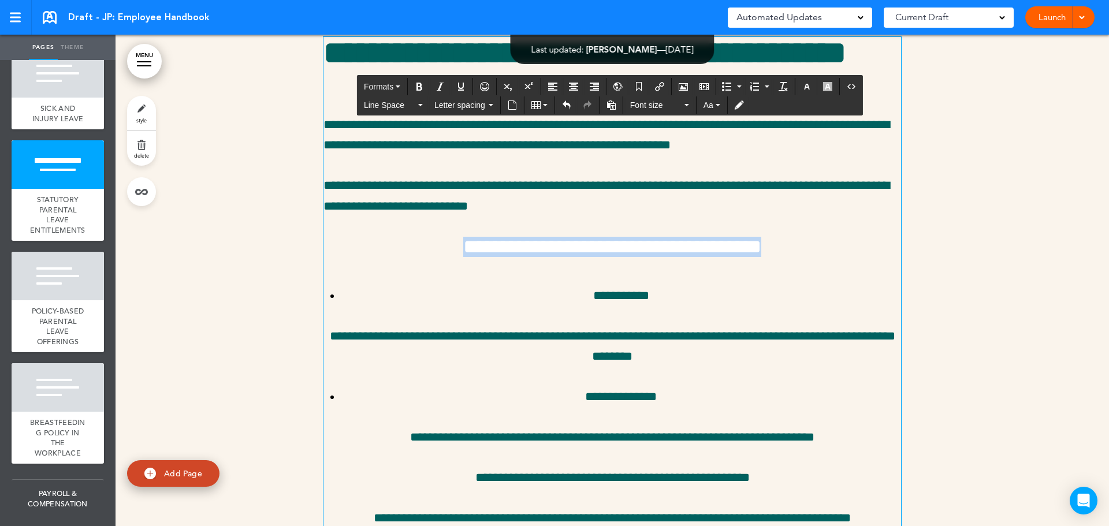
drag, startPoint x: 852, startPoint y: 397, endPoint x: 342, endPoint y: 403, distance: 510.2
click at [342, 257] on h4 "**********" at bounding box center [613, 247] width 578 height 20
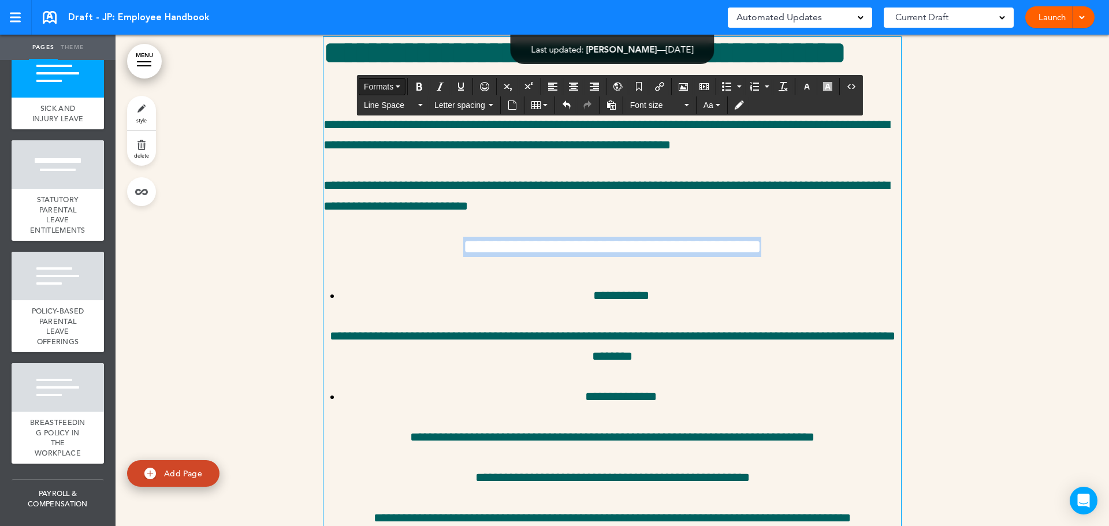
click at [387, 82] on span "Formats" at bounding box center [378, 86] width 29 height 9
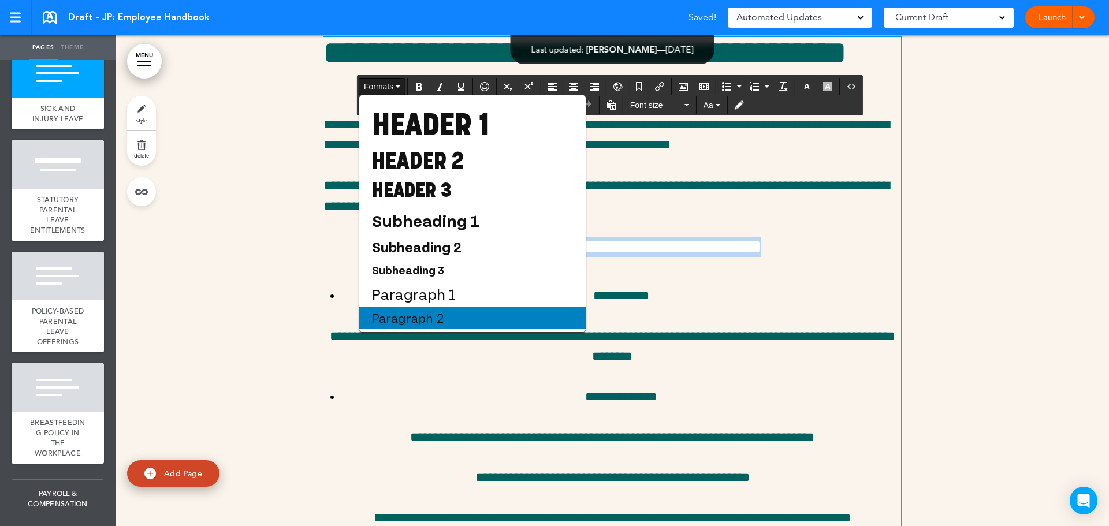
click at [444, 320] on div "Paragraph 2" at bounding box center [472, 318] width 226 height 22
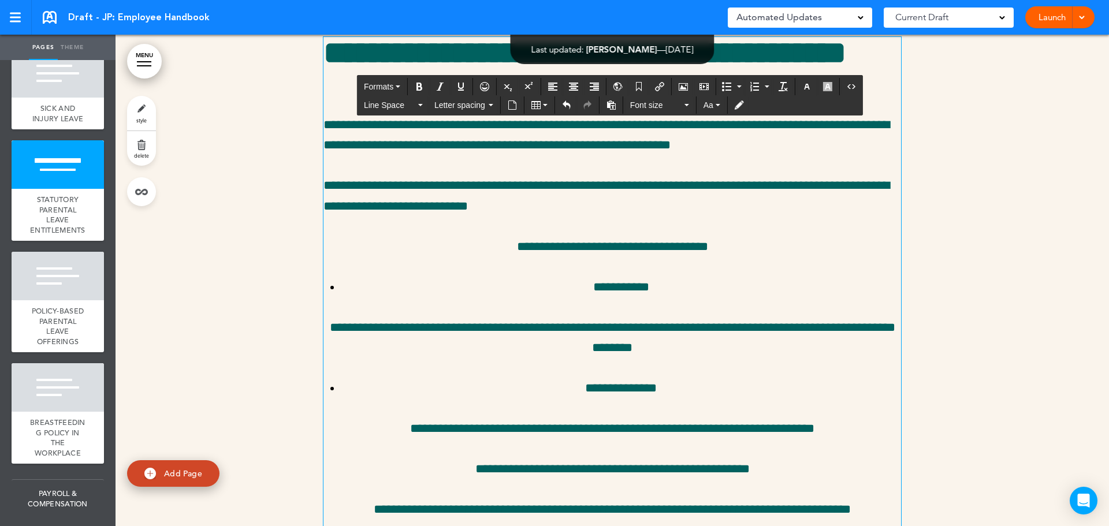
click at [787, 298] on p "**********" at bounding box center [621, 287] width 560 height 20
drag, startPoint x: 749, startPoint y: 399, endPoint x: 459, endPoint y: 404, distance: 290.6
click at [459, 257] on p "**********" at bounding box center [613, 247] width 578 height 20
click at [804, 86] on icon "button" at bounding box center [806, 86] width 9 height 9
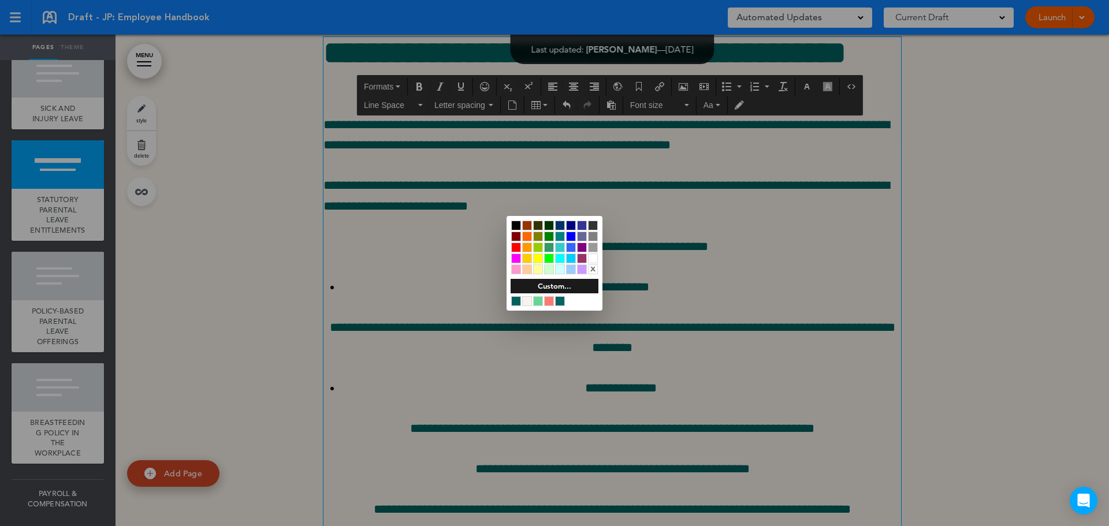
click at [538, 296] on div at bounding box center [555, 301] width 88 height 11
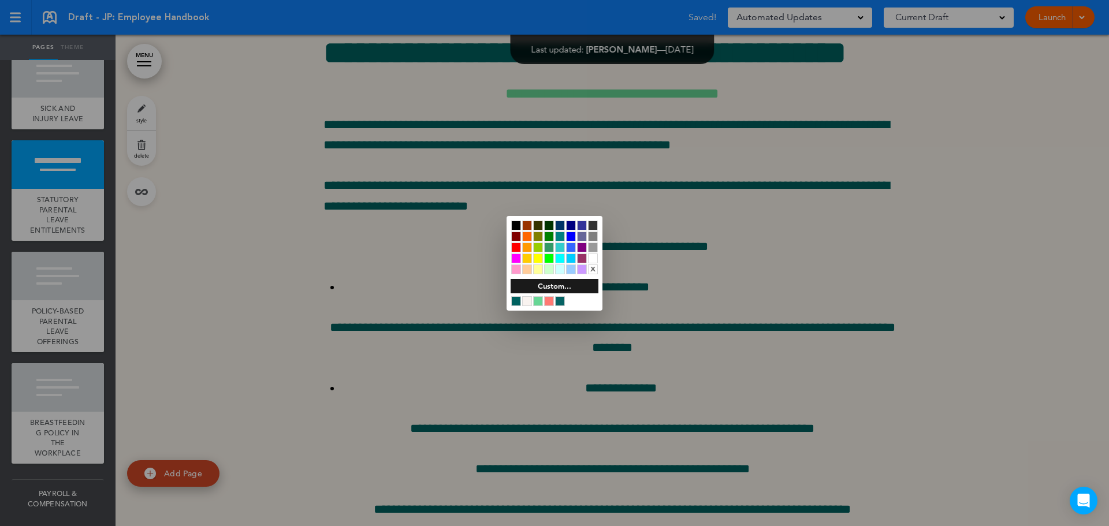
click at [534, 300] on div at bounding box center [538, 301] width 10 height 10
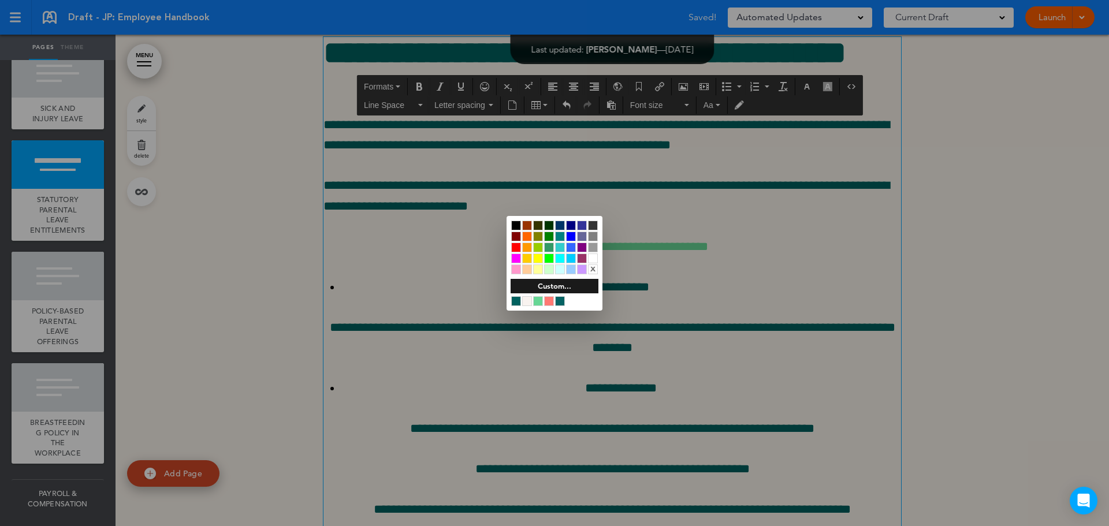
click at [614, 428] on div at bounding box center [554, 263] width 1109 height 526
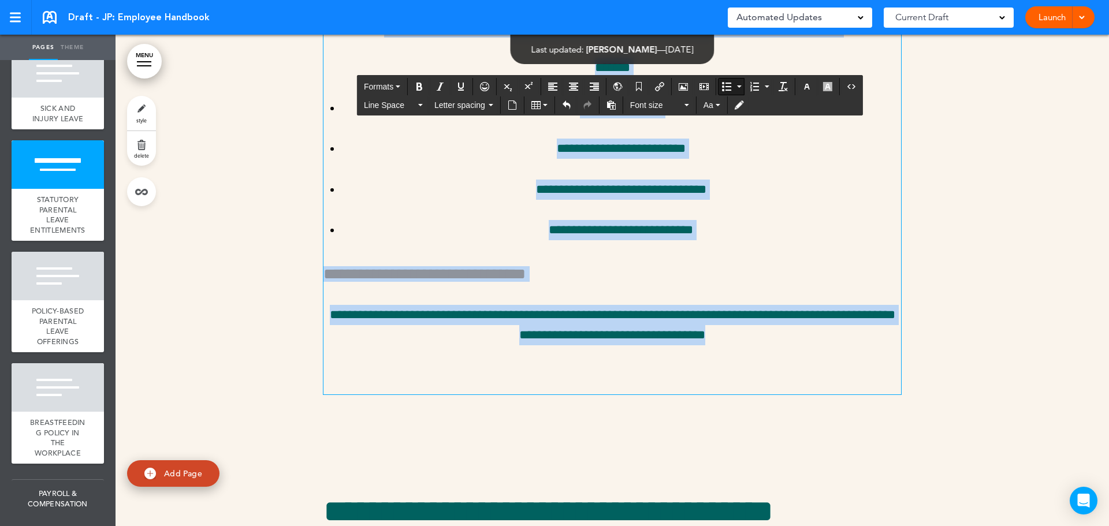
scroll to position [19713, 0]
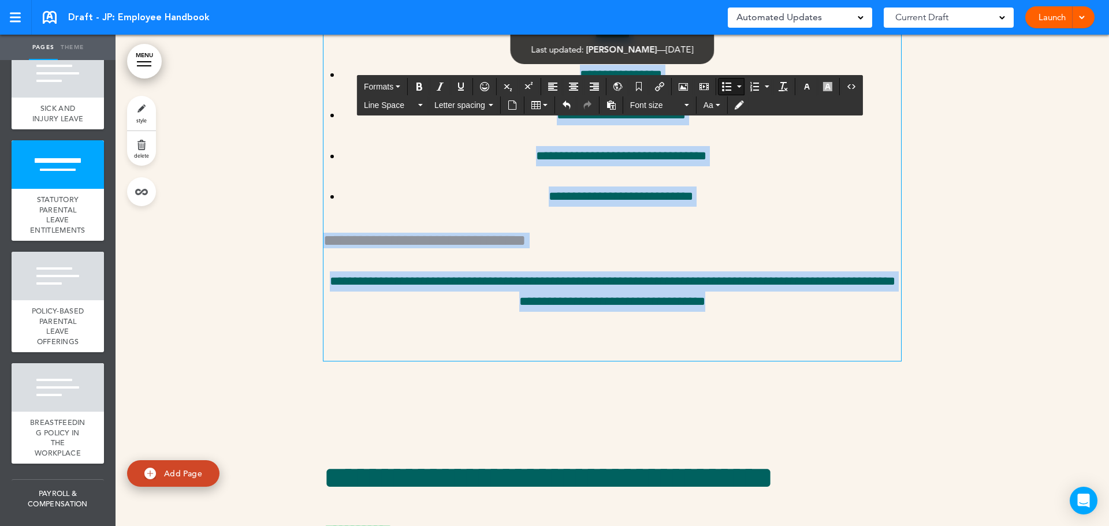
drag, startPoint x: 563, startPoint y: 446, endPoint x: 813, endPoint y: 460, distance: 250.6
click at [557, 83] on icon "Align left" at bounding box center [552, 86] width 9 height 9
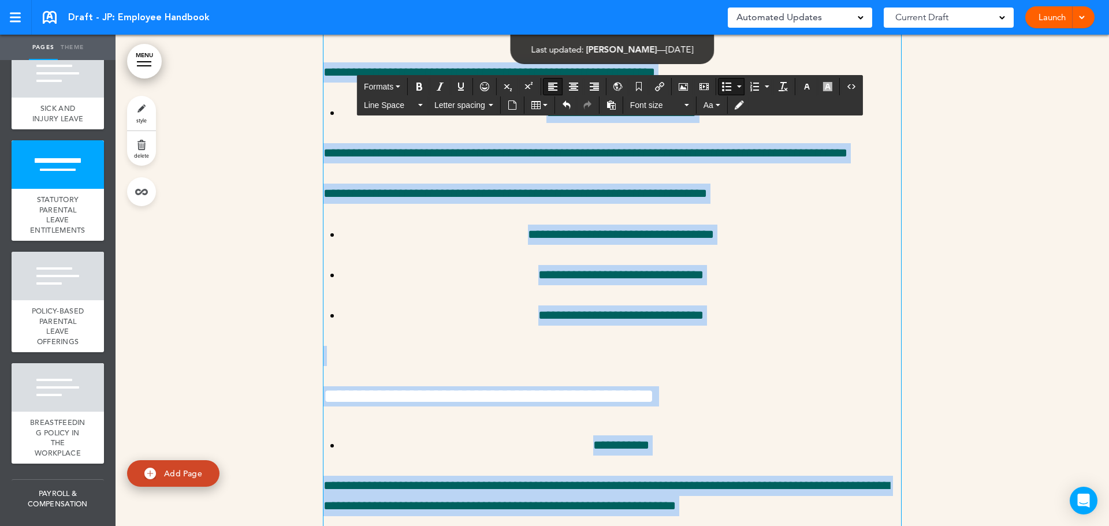
scroll to position [18037, 0]
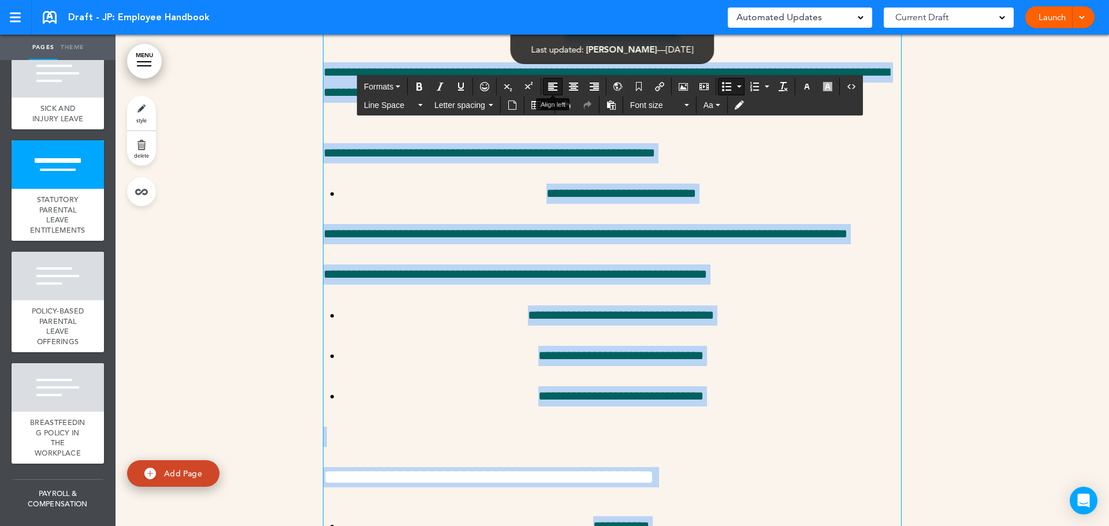
click at [551, 87] on icon "Align left" at bounding box center [552, 86] width 9 height 9
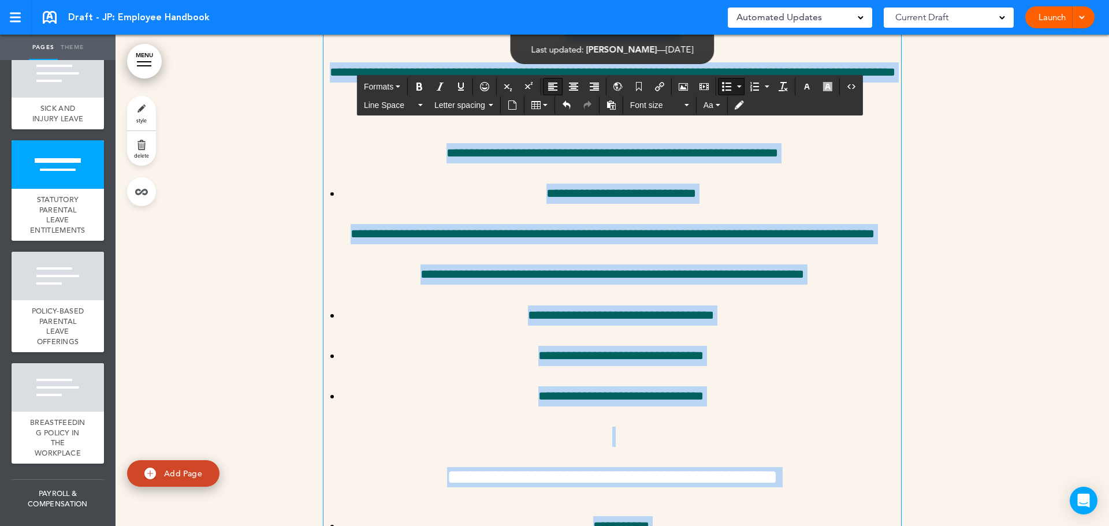
click at [551, 87] on icon "Align left" at bounding box center [552, 86] width 9 height 9
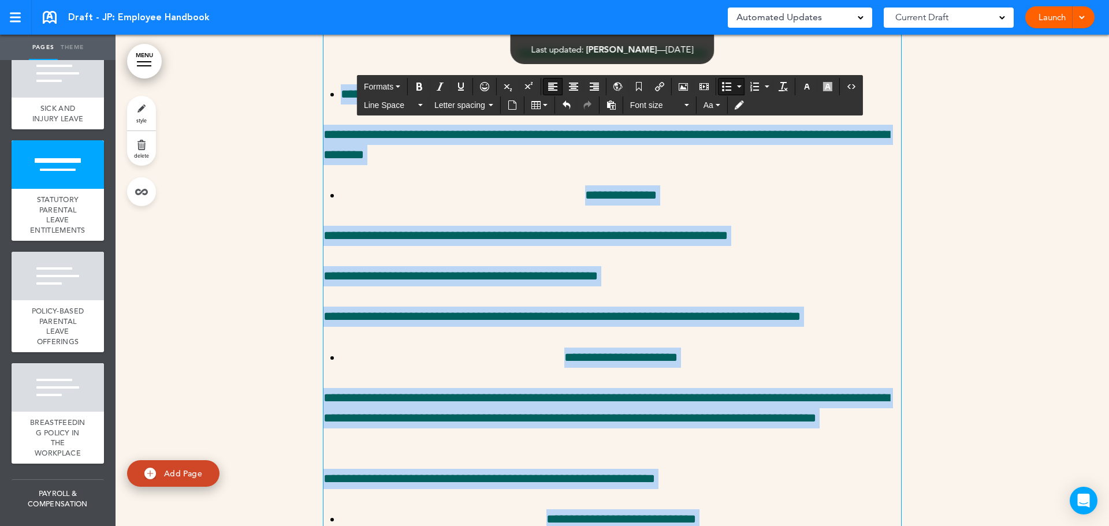
scroll to position [17603, 0]
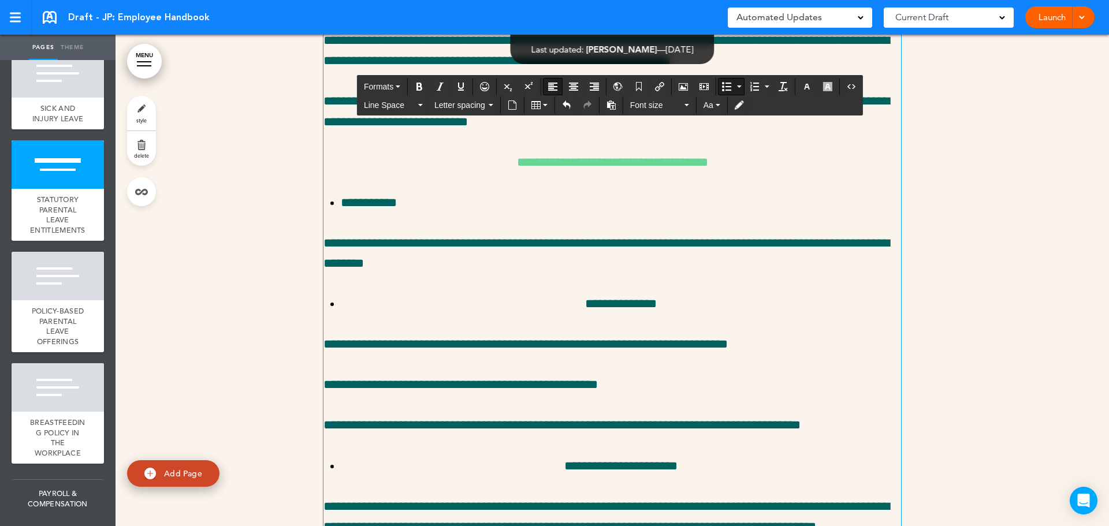
click at [742, 173] on p "**********" at bounding box center [613, 163] width 578 height 20
drag, startPoint x: 746, startPoint y: 313, endPoint x: 416, endPoint y: 296, distance: 330.3
click at [380, 87] on span "Formats" at bounding box center [378, 86] width 29 height 9
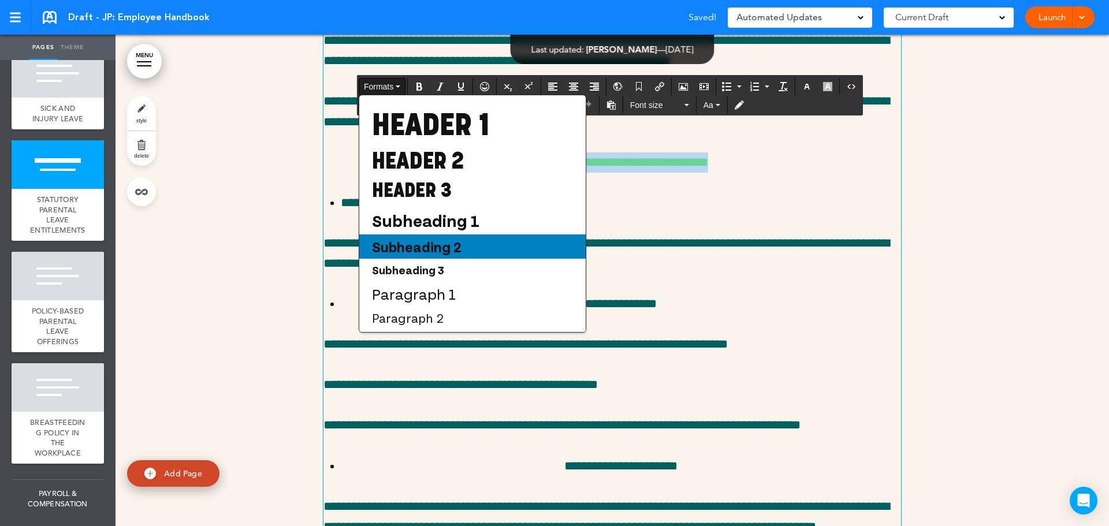
click at [436, 255] on span "Subheading 2" at bounding box center [417, 246] width 92 height 17
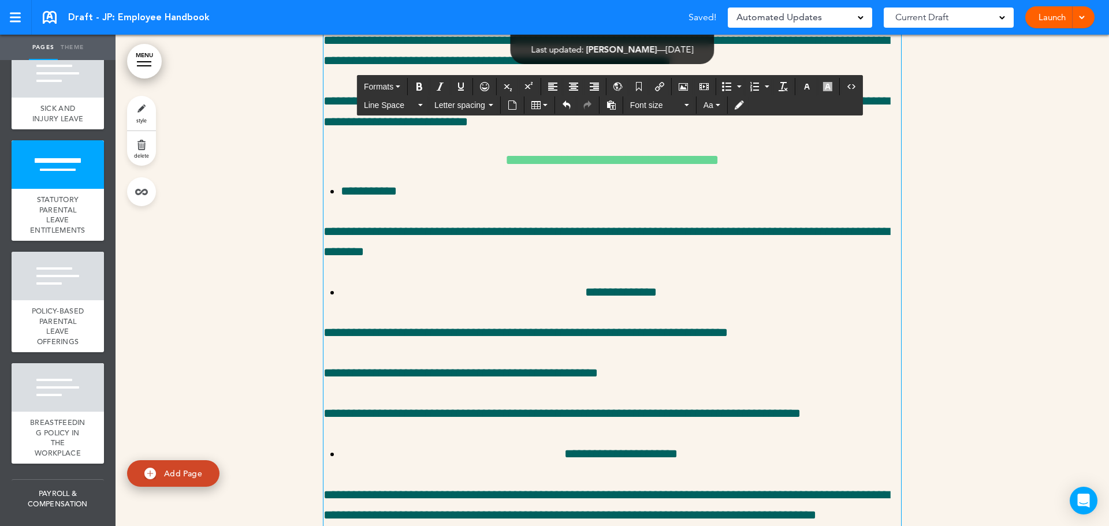
click at [555, 303] on p "**********" at bounding box center [621, 293] width 560 height 20
click at [551, 87] on icon "Align left" at bounding box center [552, 86] width 9 height 9
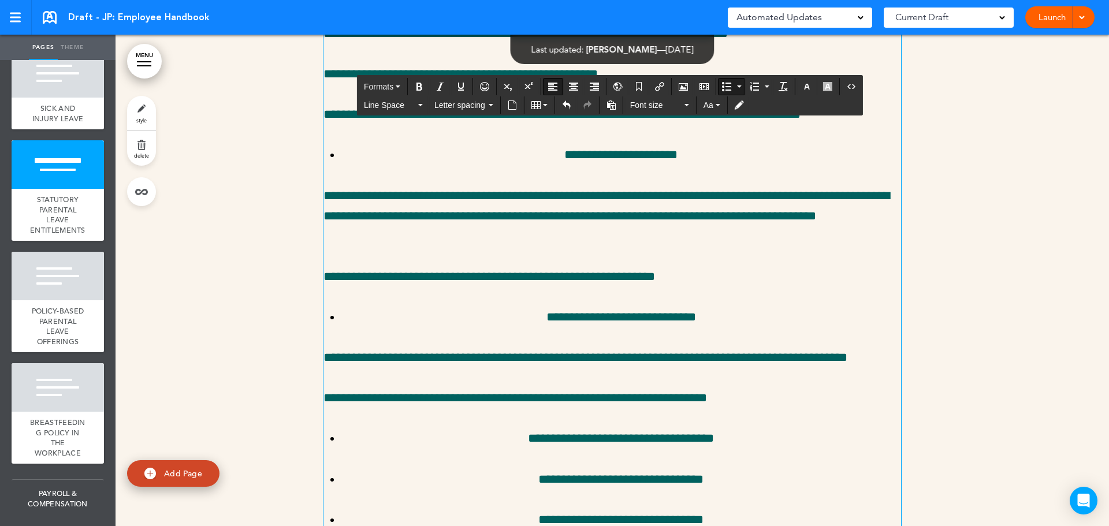
scroll to position [17903, 0]
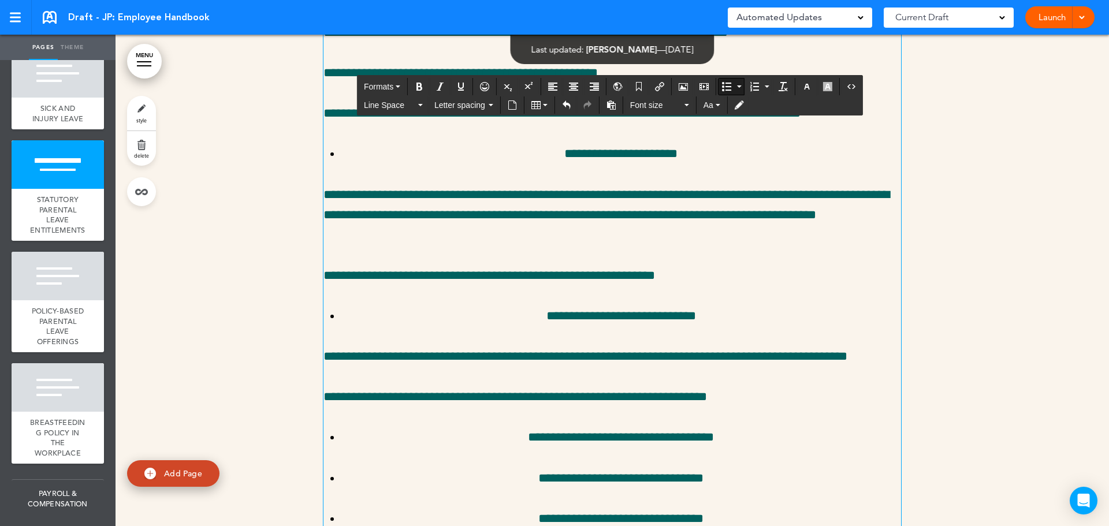
click at [529, 164] on p "**********" at bounding box center [621, 154] width 560 height 20
click at [549, 86] on icon "Align left" at bounding box center [552, 86] width 9 height 9
click at [523, 326] on p "**********" at bounding box center [621, 316] width 560 height 20
click at [549, 86] on icon "Align left" at bounding box center [552, 86] width 9 height 9
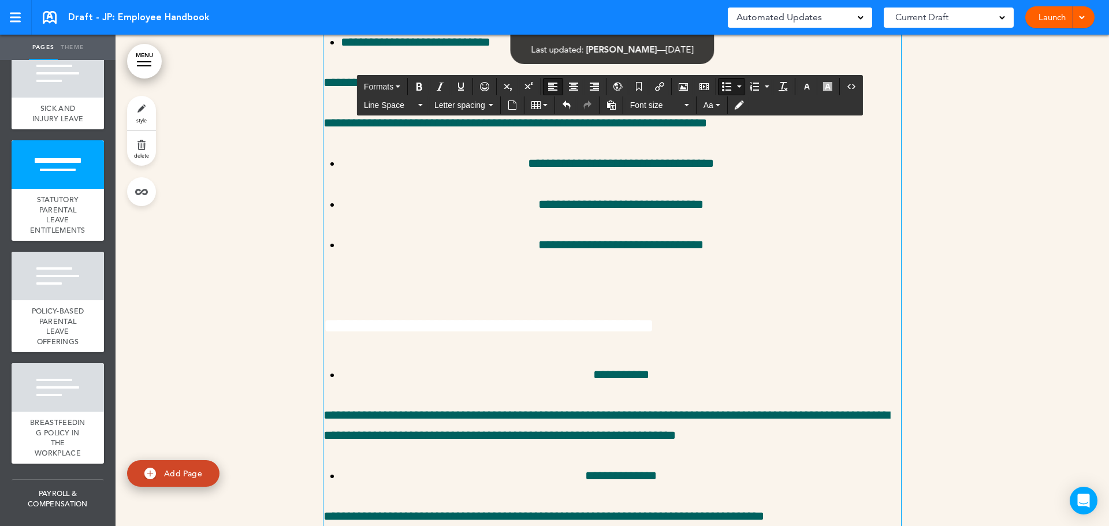
scroll to position [18181, 0]
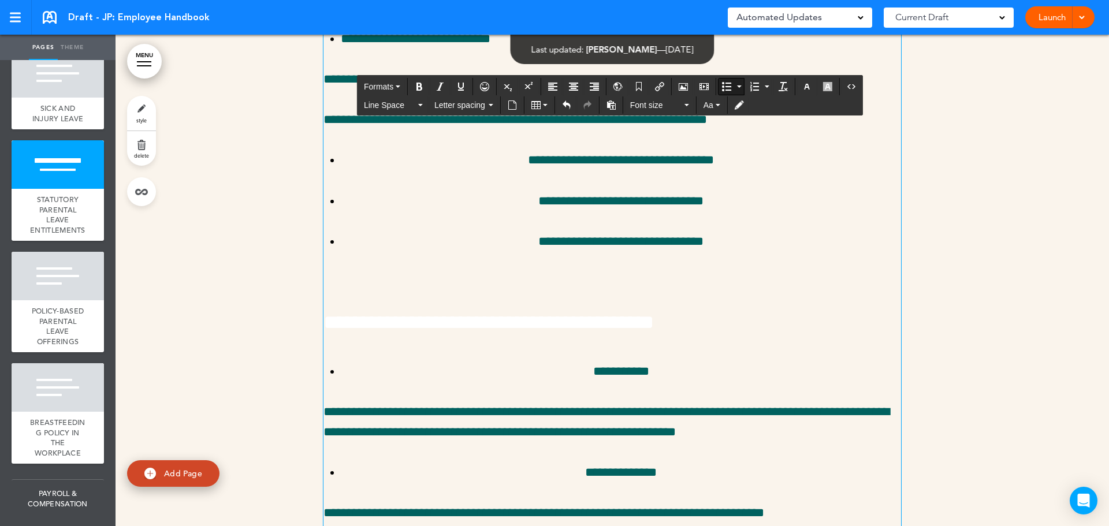
click at [508, 170] on p "**********" at bounding box center [621, 160] width 560 height 20
click at [551, 88] on icon "Align left" at bounding box center [552, 86] width 9 height 9
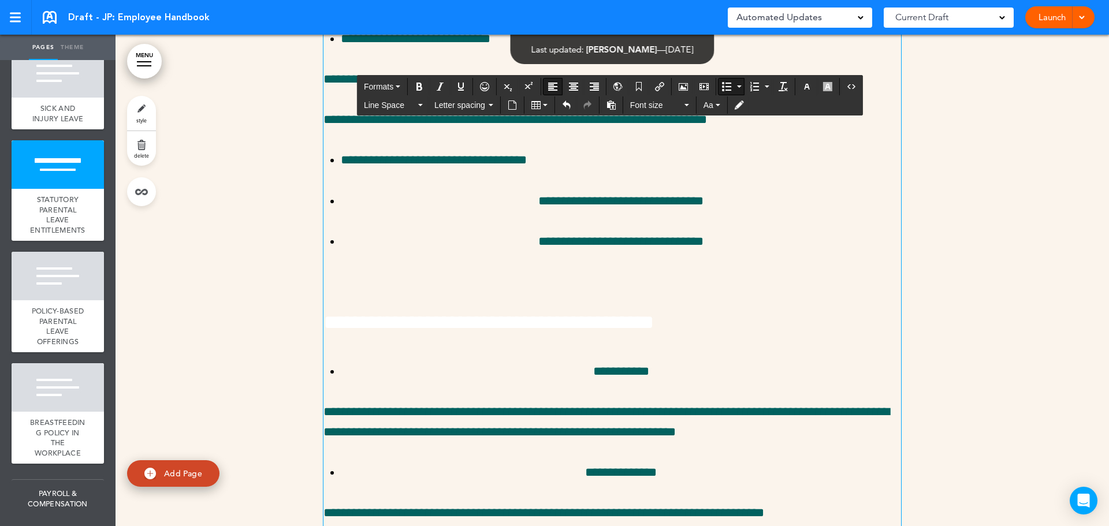
drag, startPoint x: 521, startPoint y: 356, endPoint x: 524, endPoint y: 348, distance: 8.6
click at [522, 211] on p "**********" at bounding box center [621, 201] width 560 height 20
click at [553, 90] on icon "Align left" at bounding box center [552, 86] width 9 height 9
click at [518, 252] on p "**********" at bounding box center [621, 242] width 560 height 20
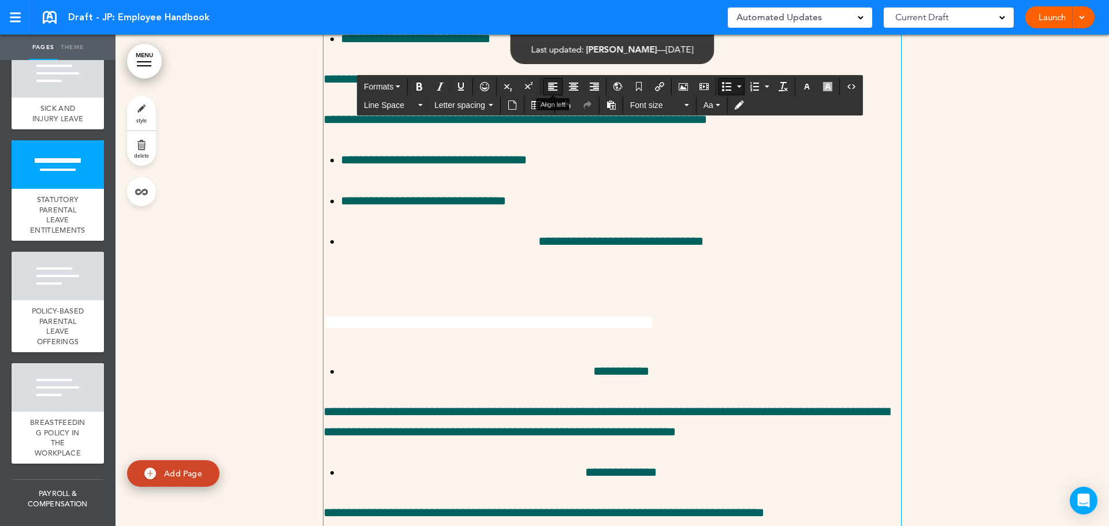
drag, startPoint x: 555, startPoint y: 86, endPoint x: 586, endPoint y: 303, distance: 219.9
click at [555, 86] on icon "Align left" at bounding box center [552, 86] width 9 height 9
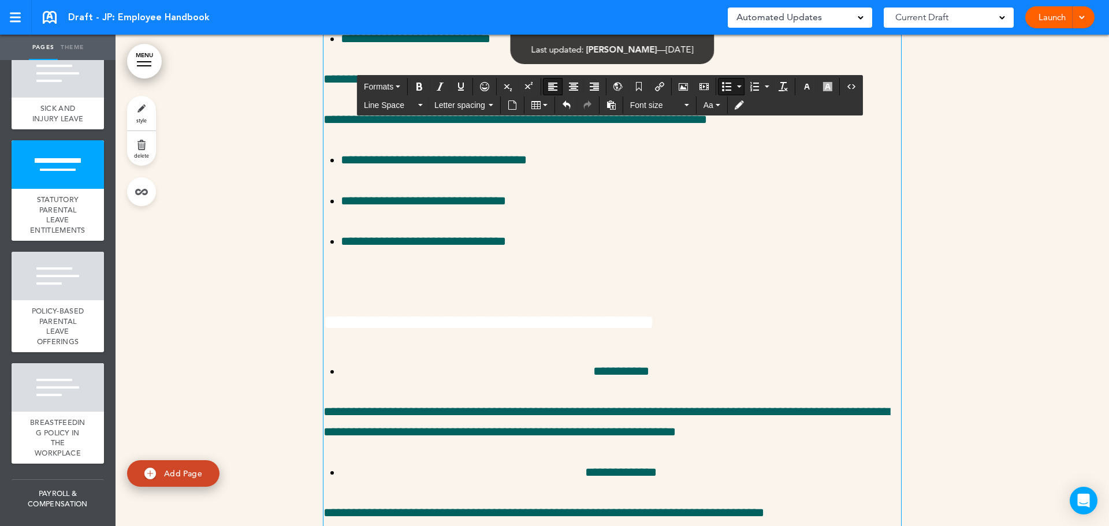
click at [586, 252] on p "**********" at bounding box center [621, 242] width 560 height 20
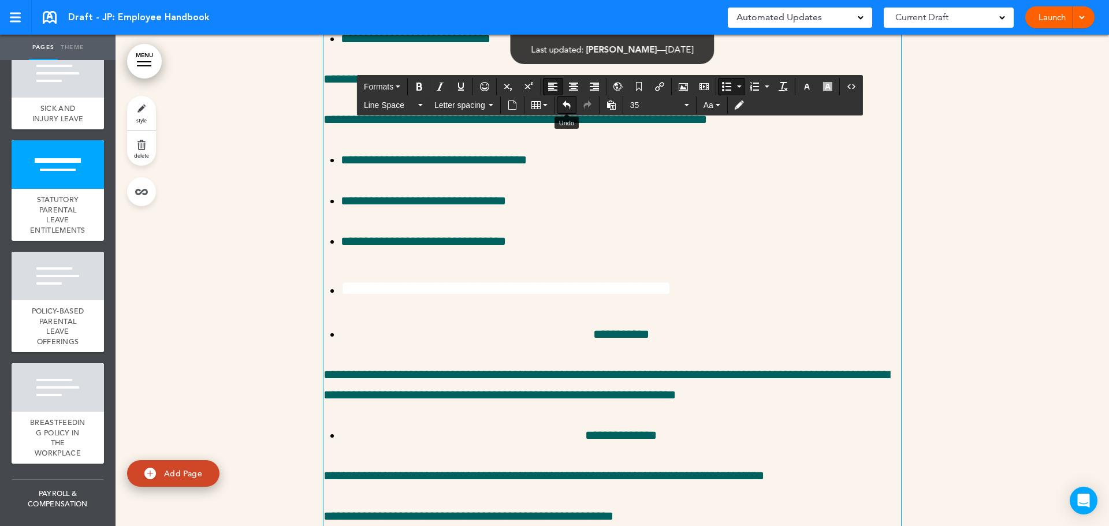
click at [568, 110] on button "Undo" at bounding box center [567, 105] width 18 height 16
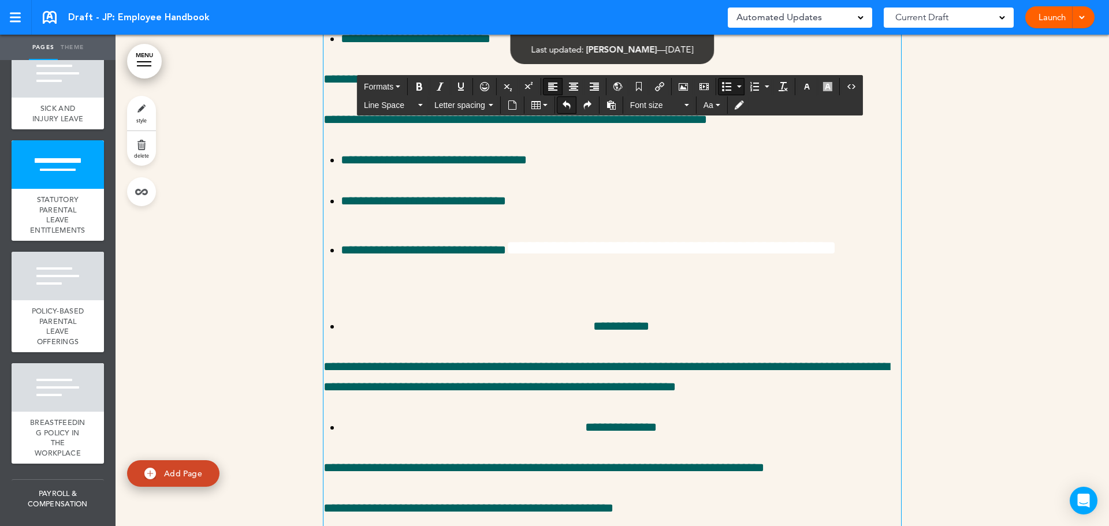
click at [568, 110] on button "Undo" at bounding box center [567, 105] width 18 height 16
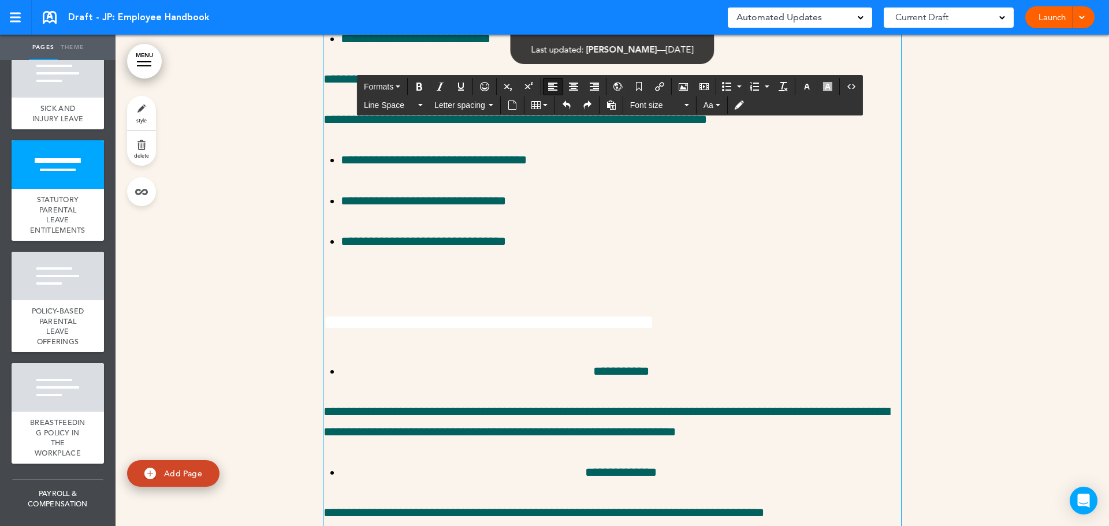
click at [348, 292] on p at bounding box center [613, 282] width 578 height 20
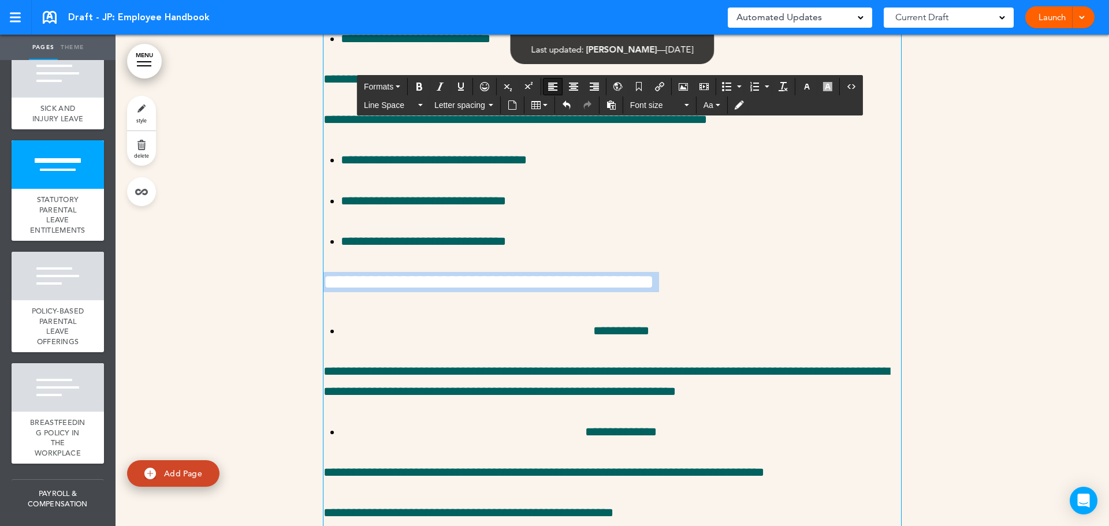
drag, startPoint x: 323, startPoint y: 434, endPoint x: 794, endPoint y: 466, distance: 472.5
click at [382, 86] on span "Formats" at bounding box center [378, 86] width 29 height 9
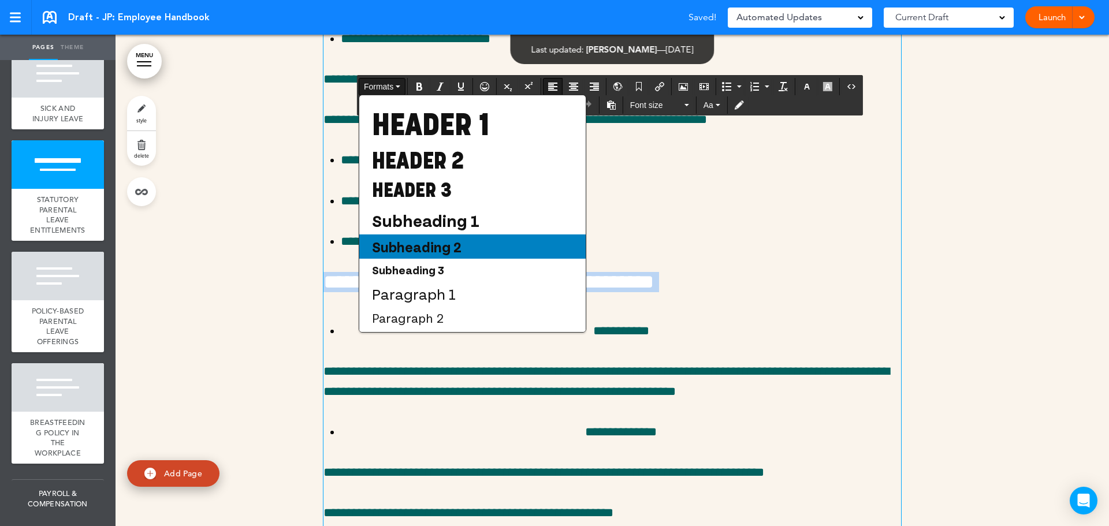
click at [439, 249] on span "Subheading 2" at bounding box center [417, 246] width 92 height 17
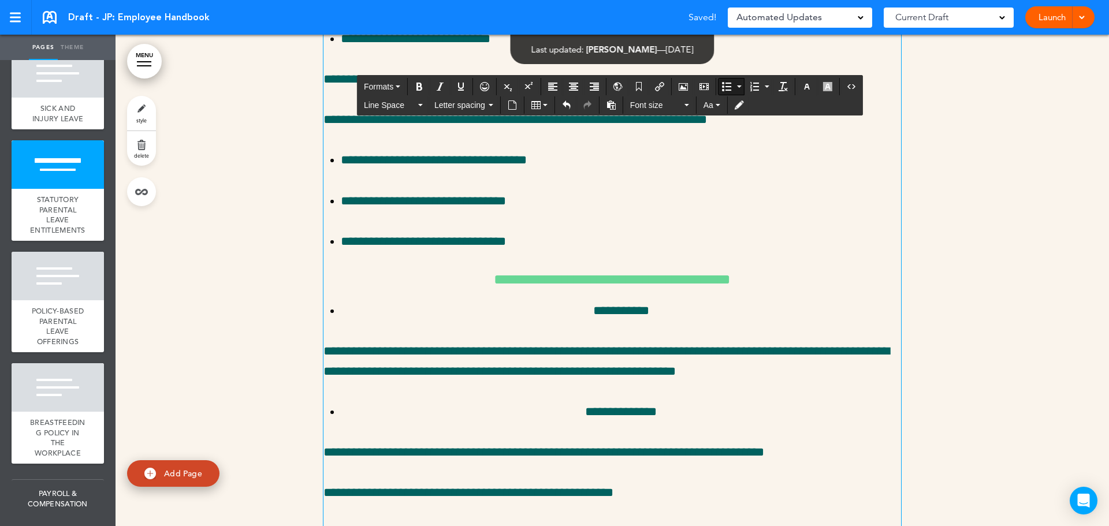
click at [588, 321] on p "**********" at bounding box center [621, 311] width 560 height 20
click at [550, 87] on icon "Align left" at bounding box center [552, 86] width 9 height 9
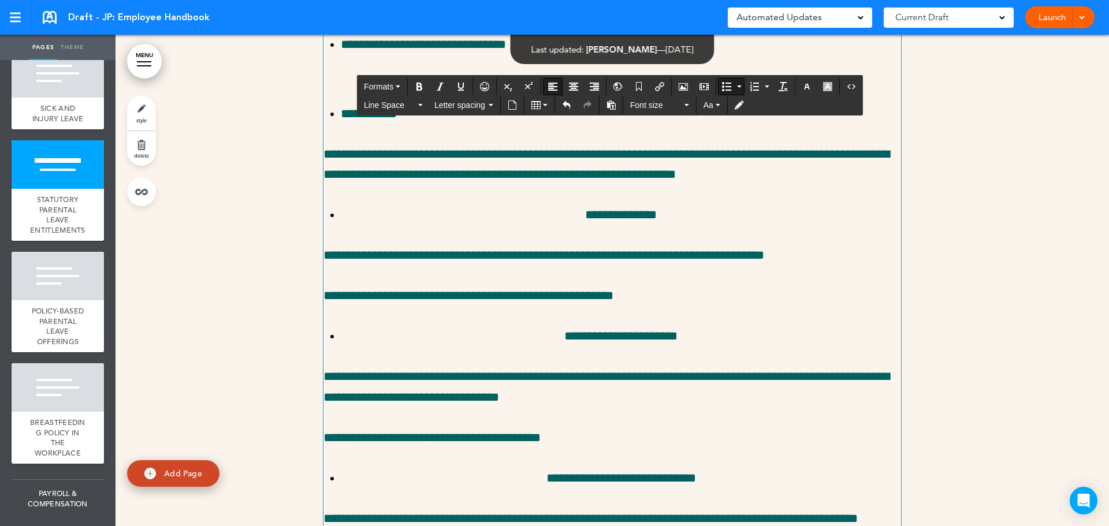
scroll to position [18469, 0]
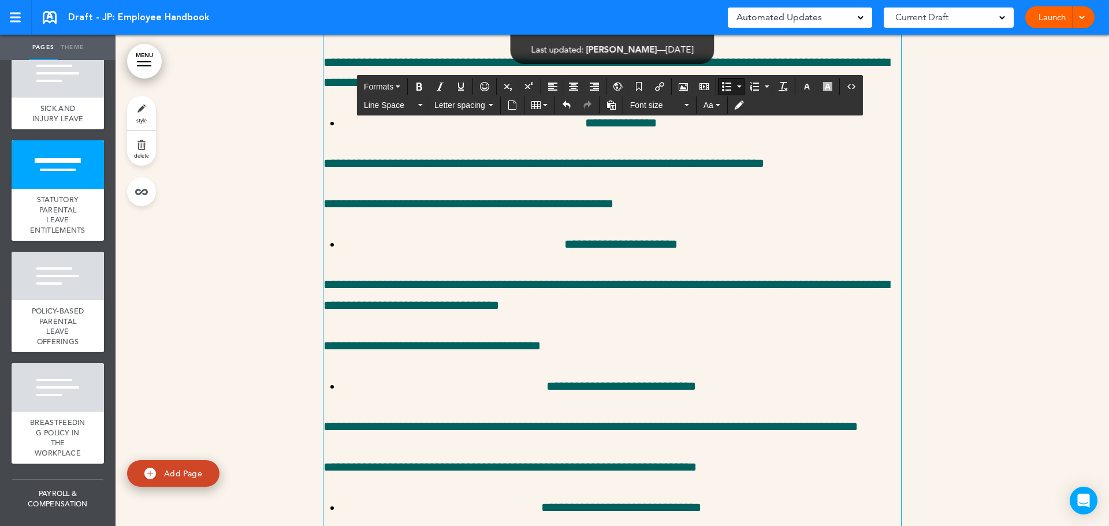
click at [562, 133] on p "**********" at bounding box center [621, 123] width 560 height 20
click at [549, 84] on icon "Align left" at bounding box center [552, 86] width 9 height 9
click at [546, 255] on p "**********" at bounding box center [621, 245] width 560 height 20
click at [550, 88] on icon "Align left" at bounding box center [552, 86] width 9 height 9
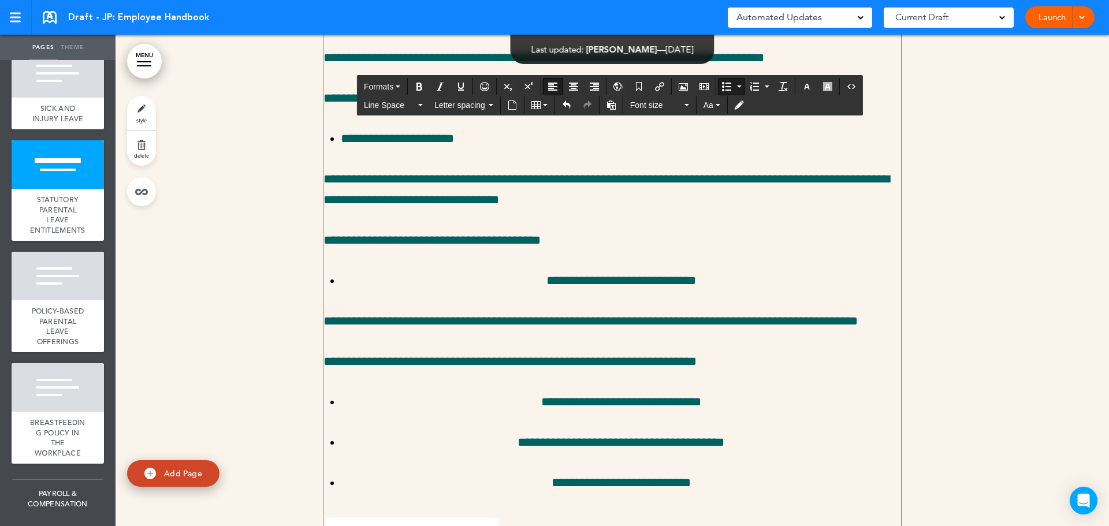
scroll to position [18585, 0]
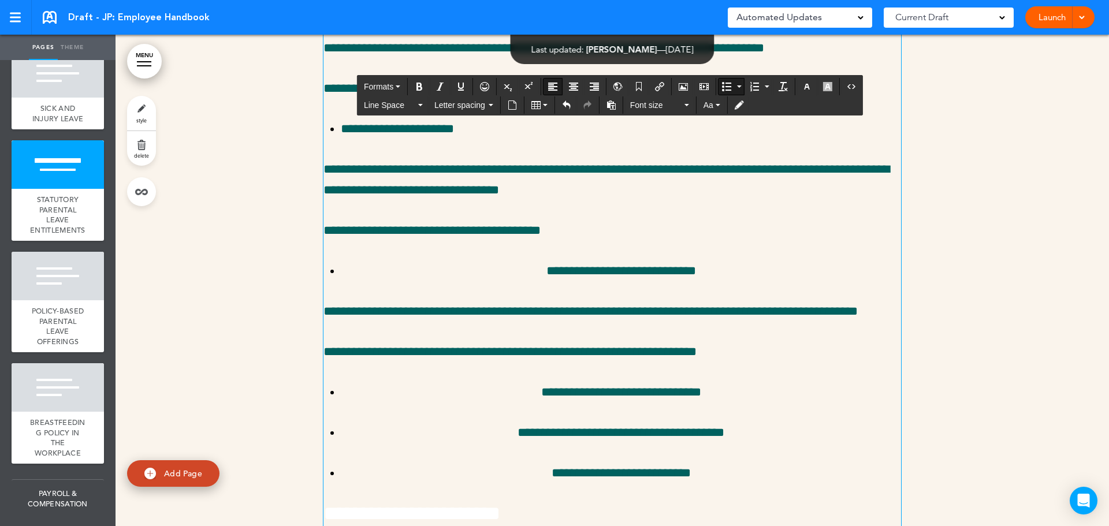
click at [521, 281] on p "**********" at bounding box center [621, 271] width 560 height 20
click at [552, 84] on icon "Align left" at bounding box center [552, 86] width 9 height 9
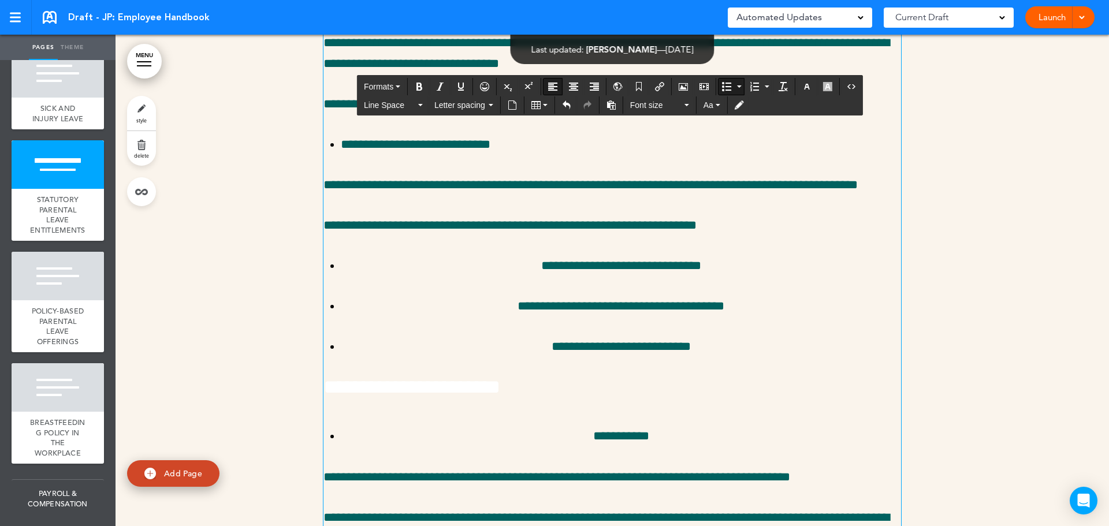
scroll to position [18758, 0]
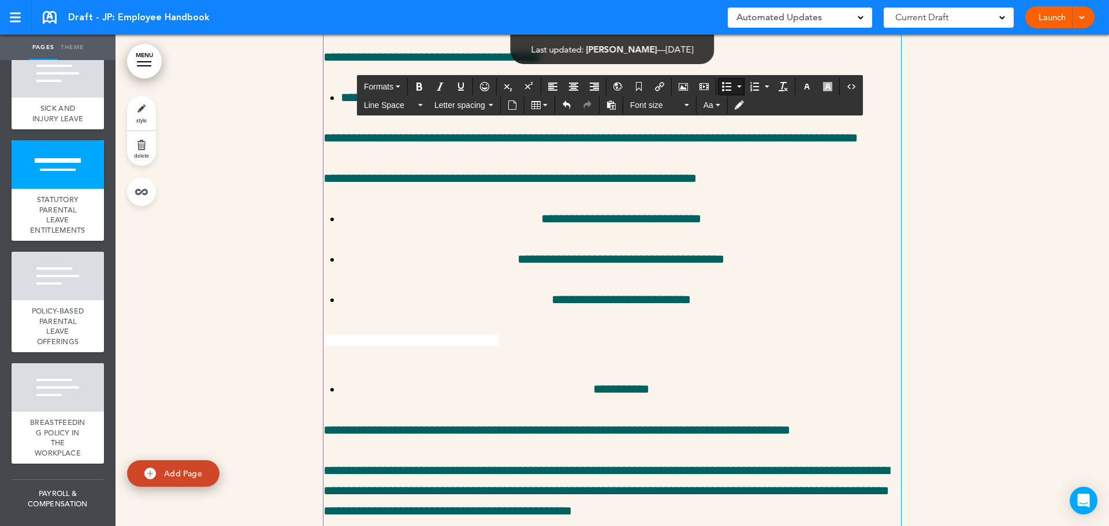
click at [526, 229] on p "**********" at bounding box center [621, 219] width 560 height 20
click at [548, 79] on button "Align left" at bounding box center [553, 87] width 18 height 16
click at [482, 270] on p "**********" at bounding box center [621, 260] width 560 height 20
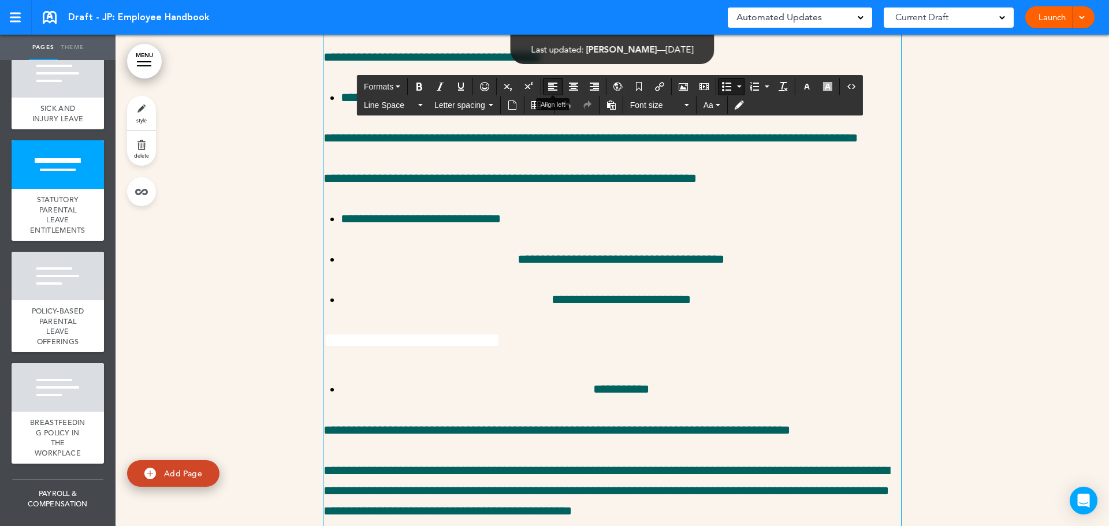
click at [558, 94] on button "Align left" at bounding box center [553, 87] width 18 height 16
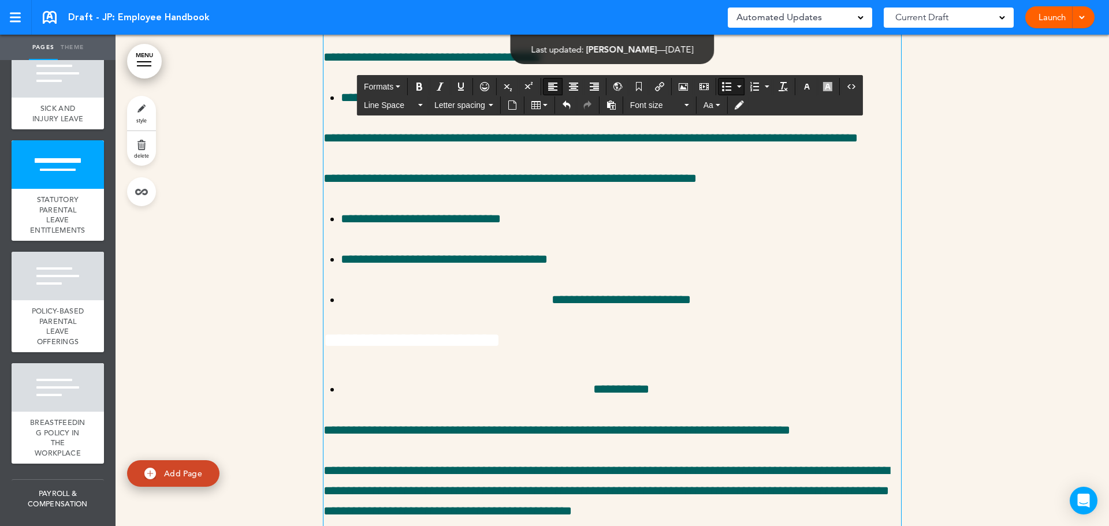
drag, startPoint x: 529, startPoint y: 446, endPoint x: 535, endPoint y: 396, distance: 50.1
click at [529, 310] on p "**********" at bounding box center [621, 300] width 560 height 20
click at [552, 87] on icon "Align left" at bounding box center [552, 86] width 9 height 9
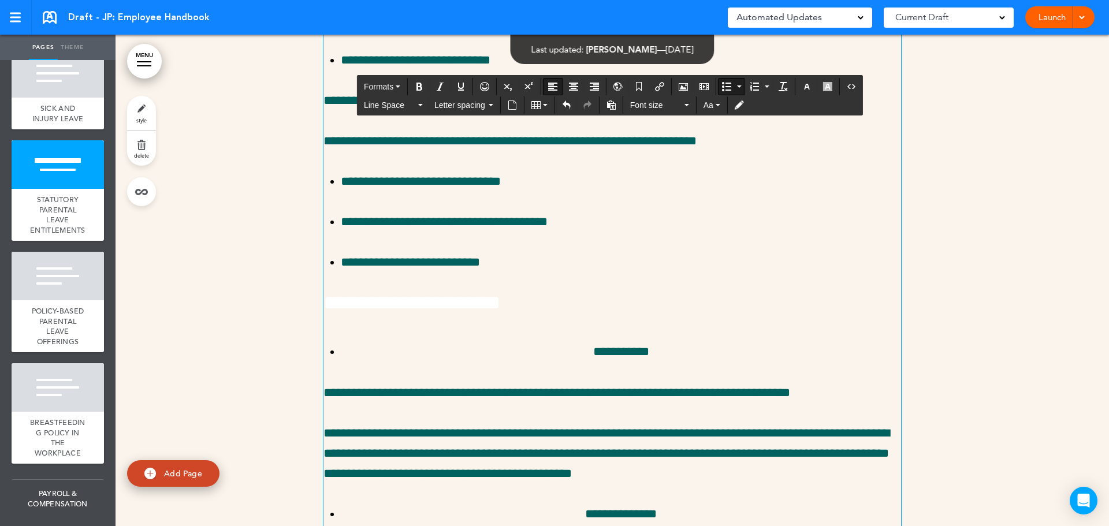
scroll to position [18816, 0]
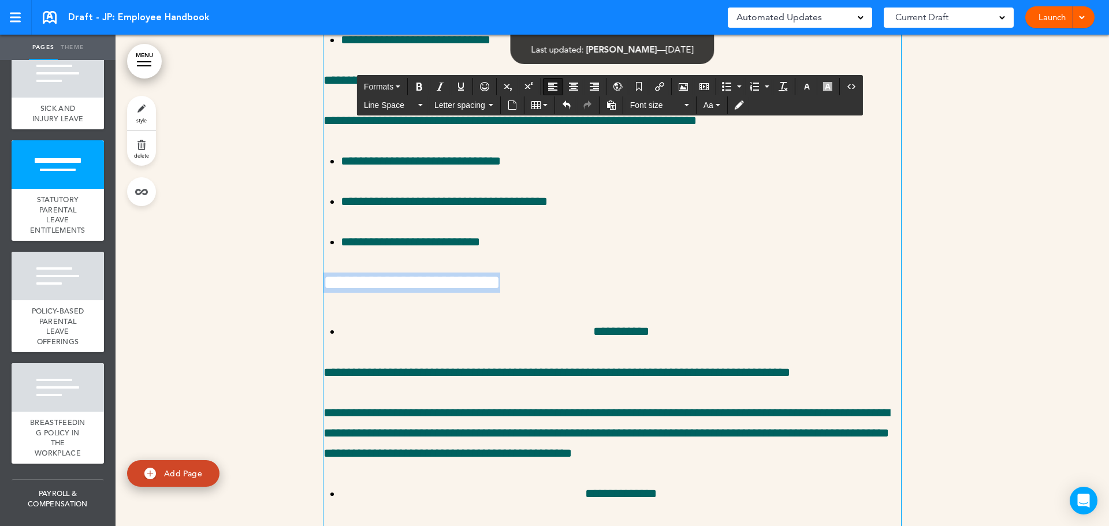
drag, startPoint x: 716, startPoint y: 430, endPoint x: 298, endPoint y: 423, distance: 418.3
click at [383, 86] on span "Formats" at bounding box center [378, 86] width 29 height 9
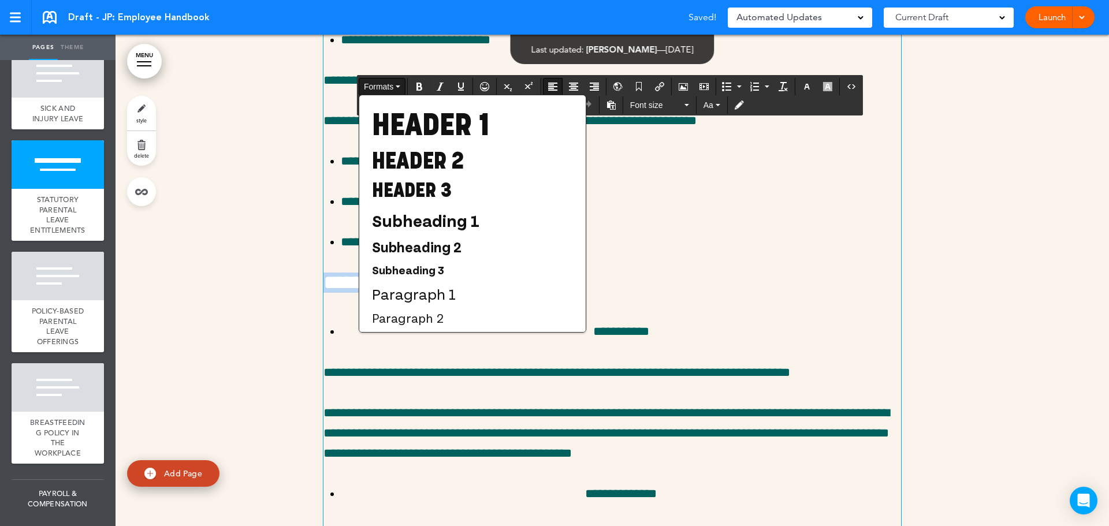
click at [444, 255] on span "Subheading 2" at bounding box center [417, 246] width 92 height 17
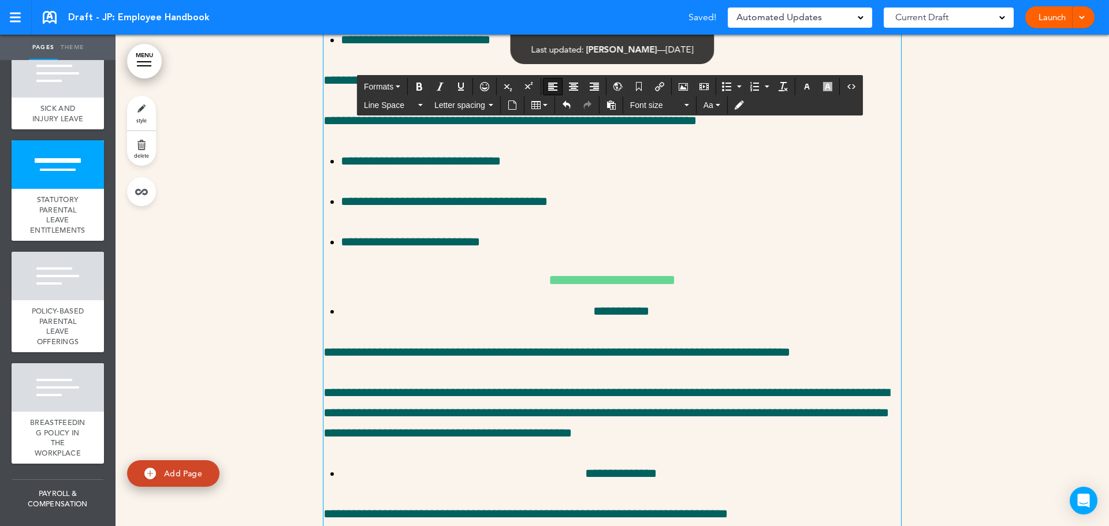
click at [577, 322] on p "**********" at bounding box center [621, 312] width 560 height 20
click at [559, 83] on button "Align left" at bounding box center [553, 87] width 18 height 16
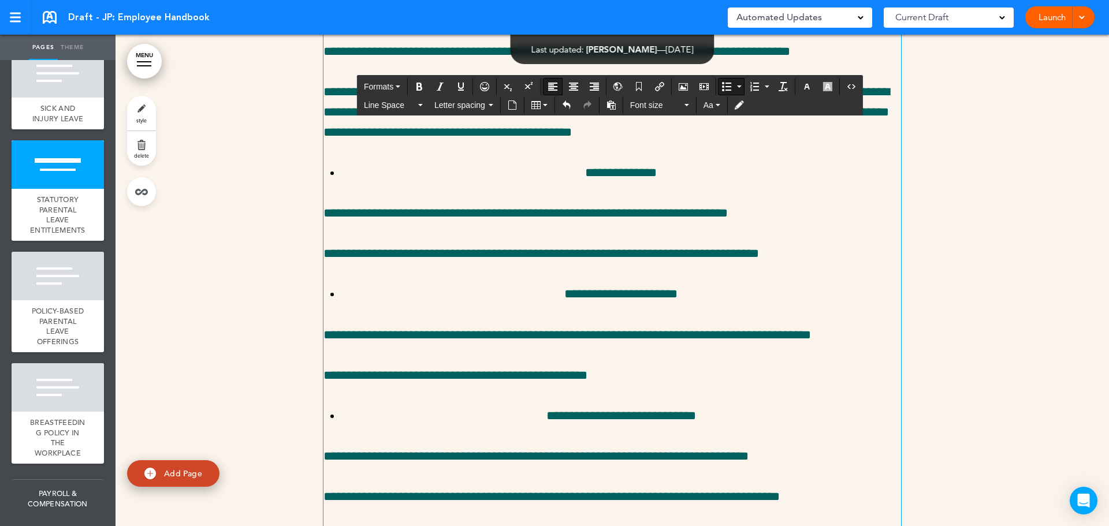
scroll to position [19163, 0]
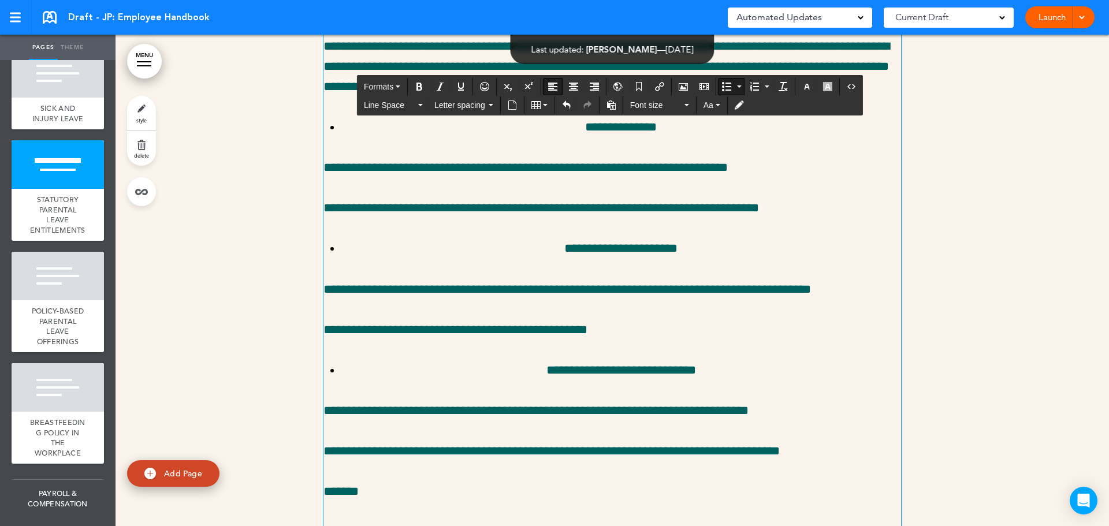
click at [570, 137] on p "**********" at bounding box center [621, 127] width 560 height 20
click at [546, 88] on button "Align left" at bounding box center [553, 87] width 18 height 16
click at [542, 259] on p "**********" at bounding box center [621, 249] width 560 height 20
click at [551, 83] on icon "Align left" at bounding box center [552, 86] width 9 height 9
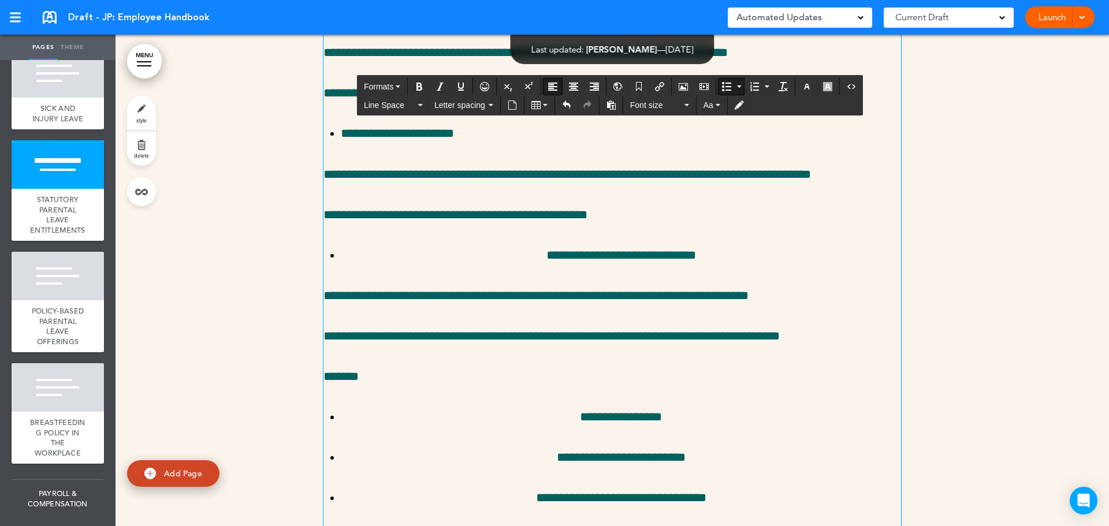
scroll to position [19278, 0]
click at [527, 265] on p "**********" at bounding box center [621, 255] width 560 height 20
click at [548, 92] on button "Align left" at bounding box center [553, 87] width 18 height 16
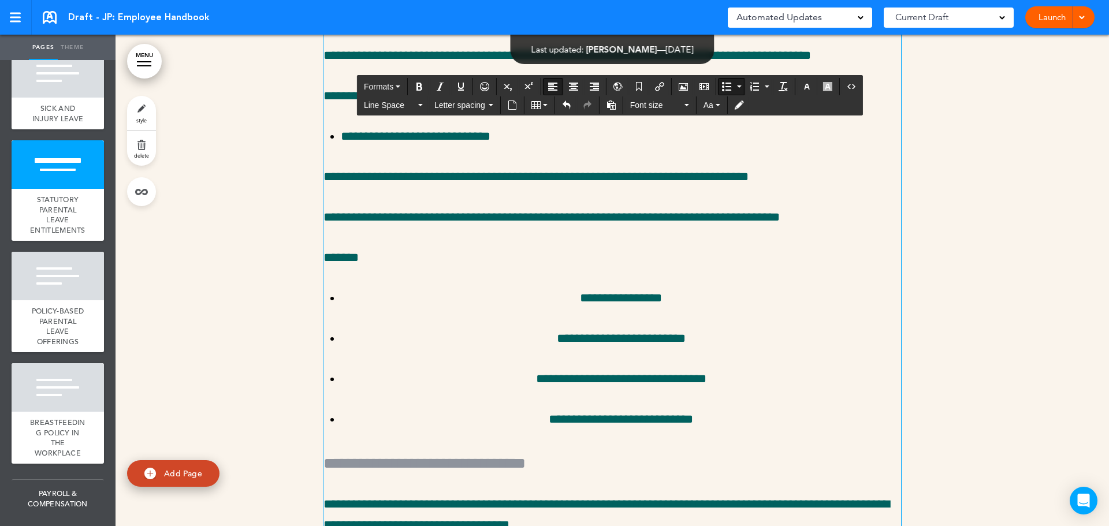
scroll to position [19452, 0]
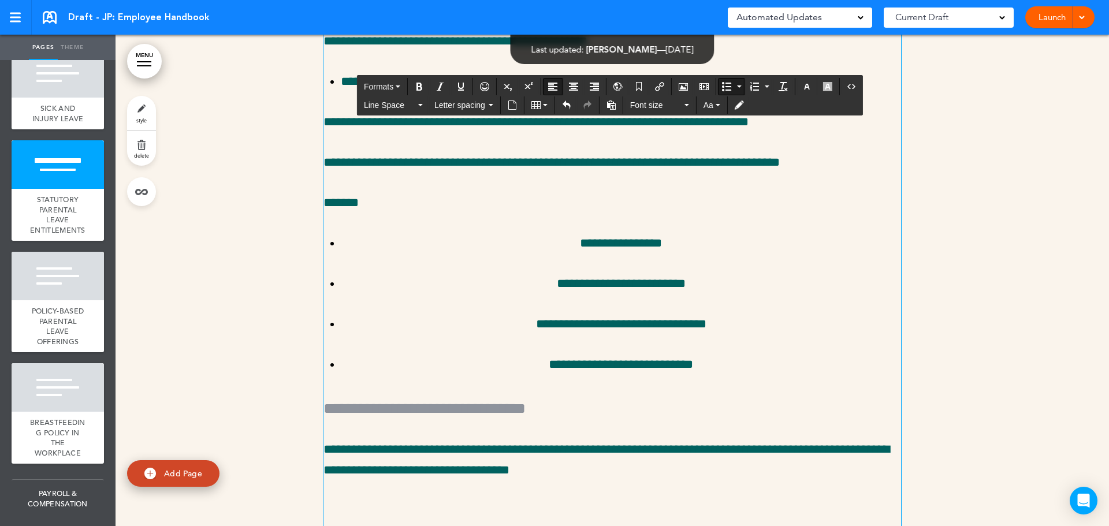
click at [566, 254] on p "**********" at bounding box center [621, 243] width 560 height 20
click at [553, 90] on icon "Align left" at bounding box center [552, 86] width 9 height 9
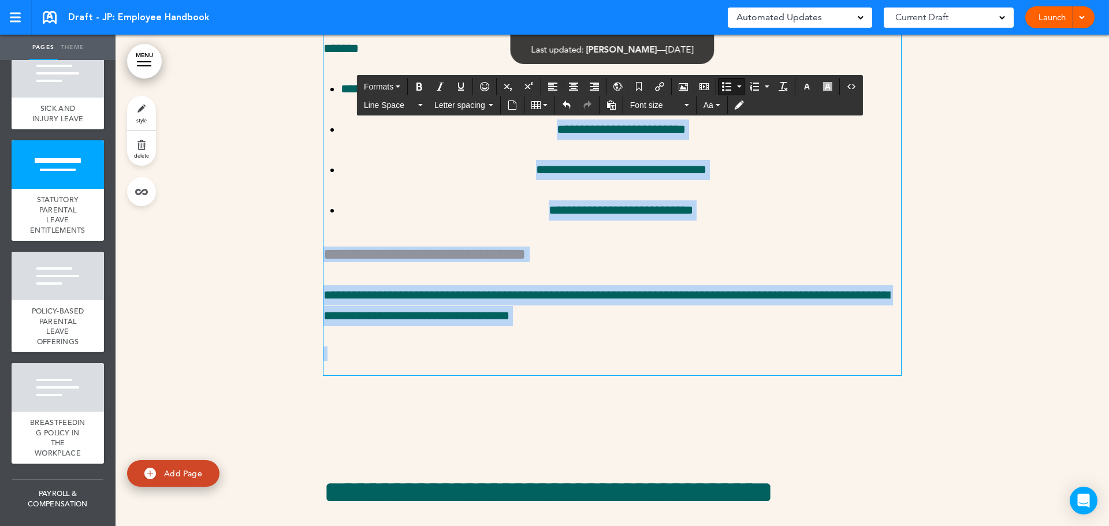
scroll to position [19636, 0]
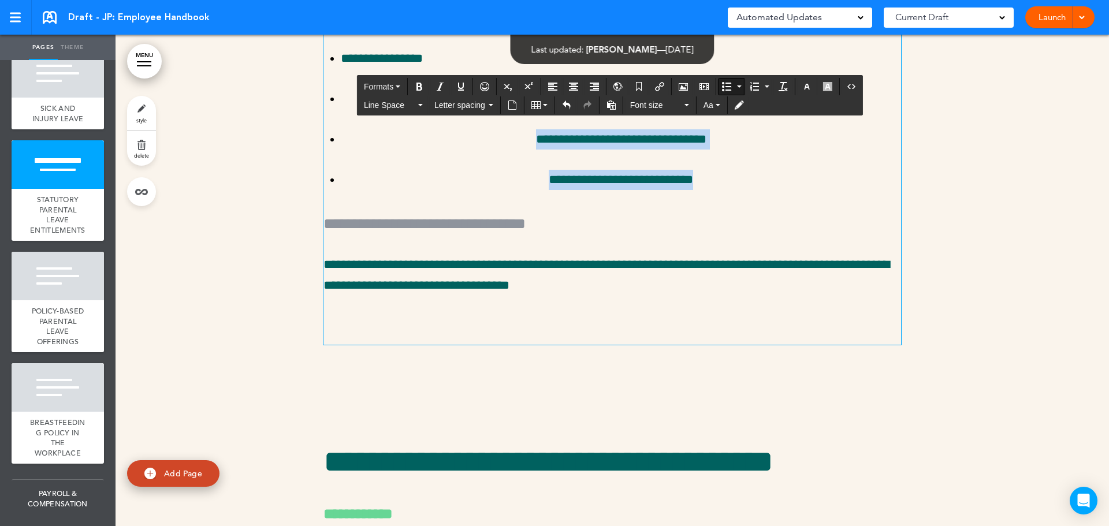
drag, startPoint x: 556, startPoint y: 454, endPoint x: 719, endPoint y: 325, distance: 208.2
click at [719, 190] on ul "**********" at bounding box center [613, 120] width 578 height 142
click at [555, 88] on icon "Align left" at bounding box center [552, 86] width 9 height 9
click at [560, 109] on p "**********" at bounding box center [621, 99] width 560 height 20
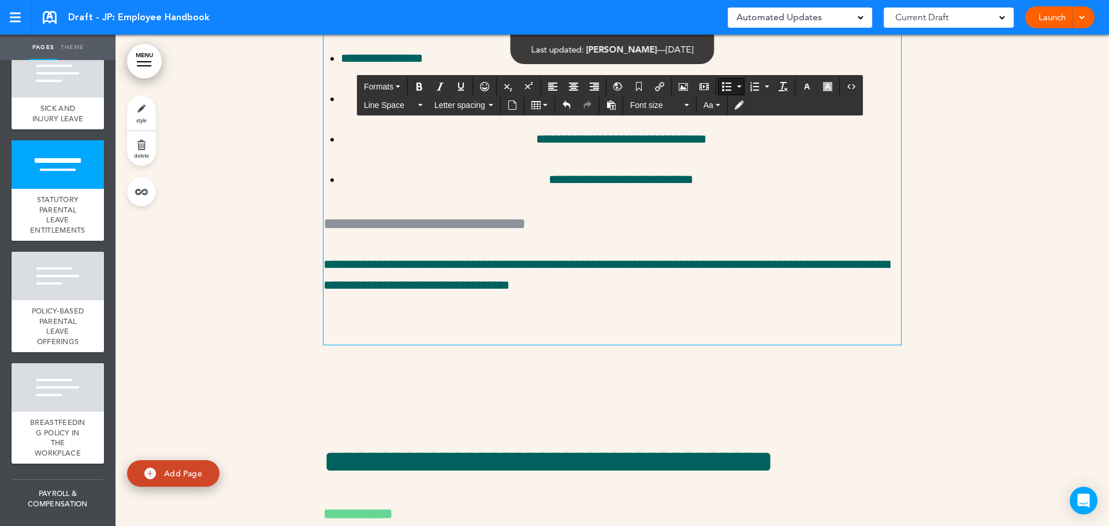
click at [552, 109] on p "**********" at bounding box center [621, 99] width 560 height 20
click at [551, 83] on icon "Align left" at bounding box center [552, 86] width 9 height 9
click at [516, 150] on p "**********" at bounding box center [621, 139] width 560 height 20
click at [557, 90] on icon "Align left" at bounding box center [552, 86] width 9 height 9
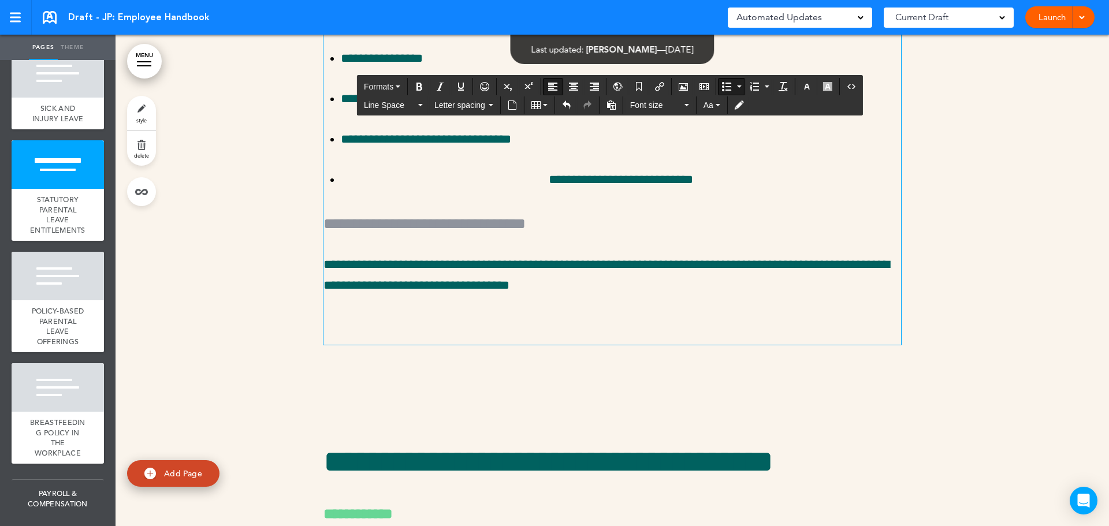
click at [541, 190] on p "**********" at bounding box center [621, 180] width 560 height 20
click at [555, 85] on icon "Align left" at bounding box center [552, 86] width 9 height 9
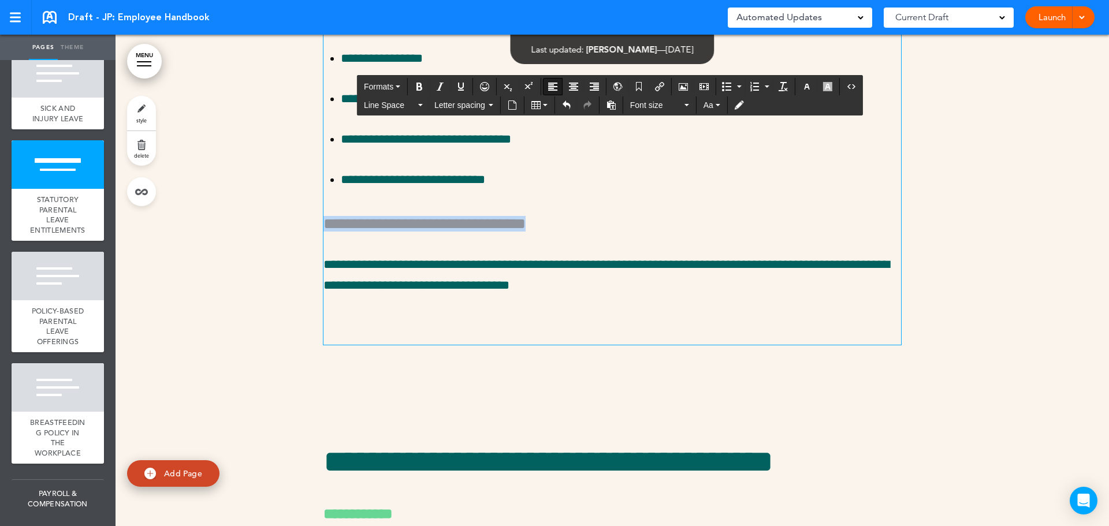
drag, startPoint x: 592, startPoint y: 373, endPoint x: 314, endPoint y: 315, distance: 283.7
click at [375, 90] on span "Formats" at bounding box center [378, 86] width 29 height 9
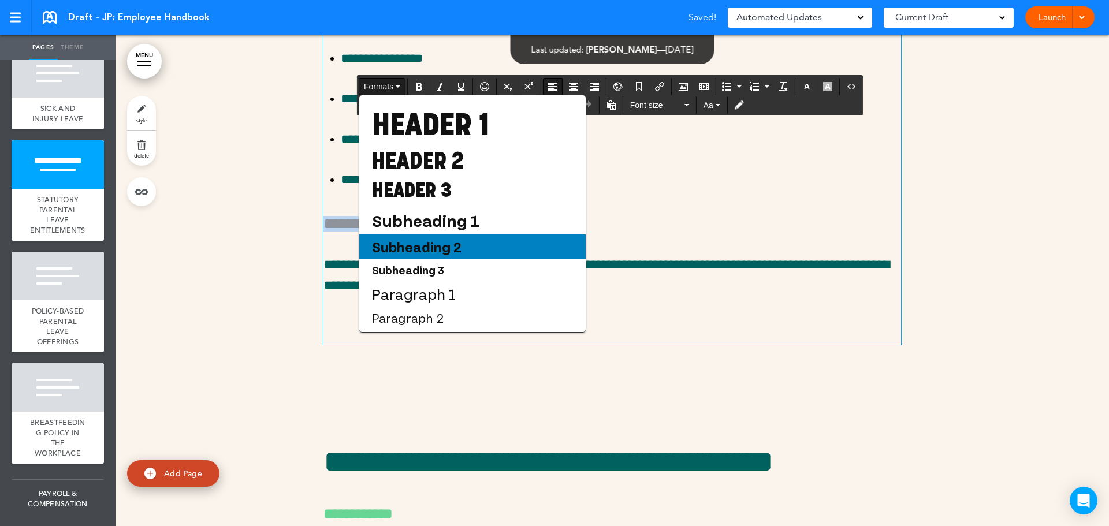
click at [452, 250] on span "Subheading 2" at bounding box center [417, 246] width 92 height 17
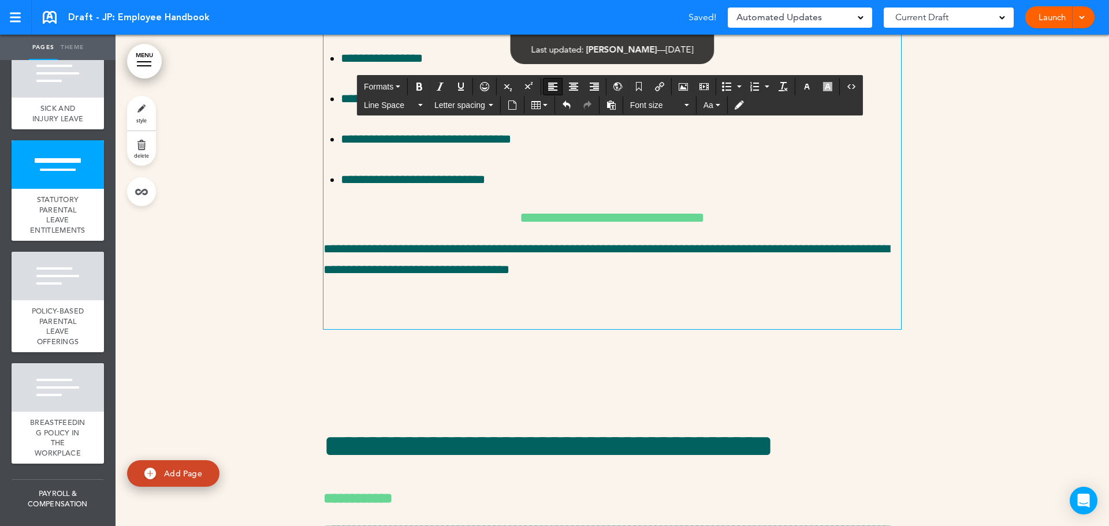
click at [619, 280] on p "**********" at bounding box center [613, 259] width 578 height 40
click at [146, 112] on link "style" at bounding box center [141, 113] width 29 height 35
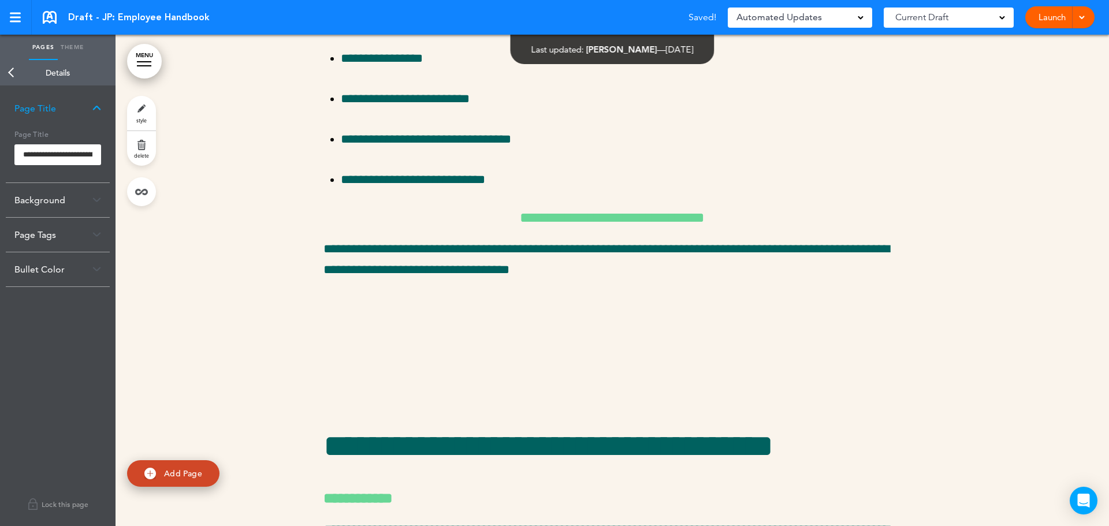
click at [61, 277] on div "Bullet Color" at bounding box center [58, 269] width 104 height 34
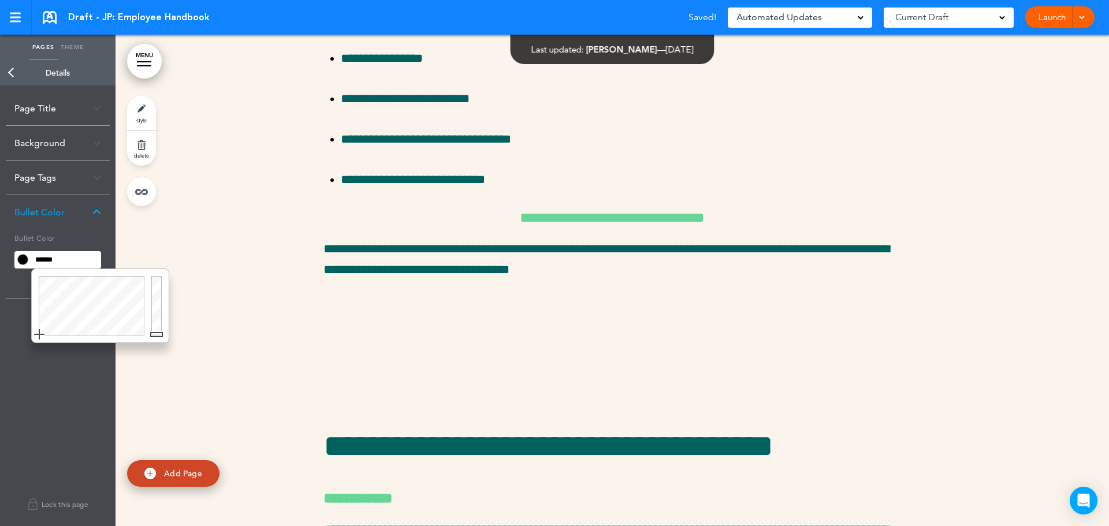
drag, startPoint x: 66, startPoint y: 261, endPoint x: 0, endPoint y: 265, distance: 66.6
click at [0, 265] on div "**********" at bounding box center [58, 306] width 116 height 441
type input "******"
click at [62, 438] on div "**********" at bounding box center [58, 306] width 116 height 441
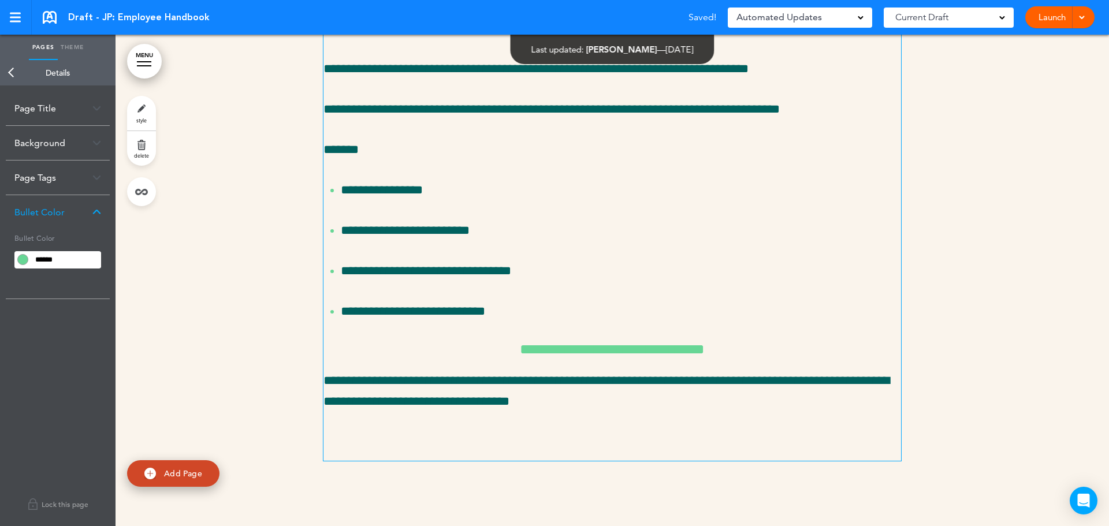
scroll to position [19348, 0]
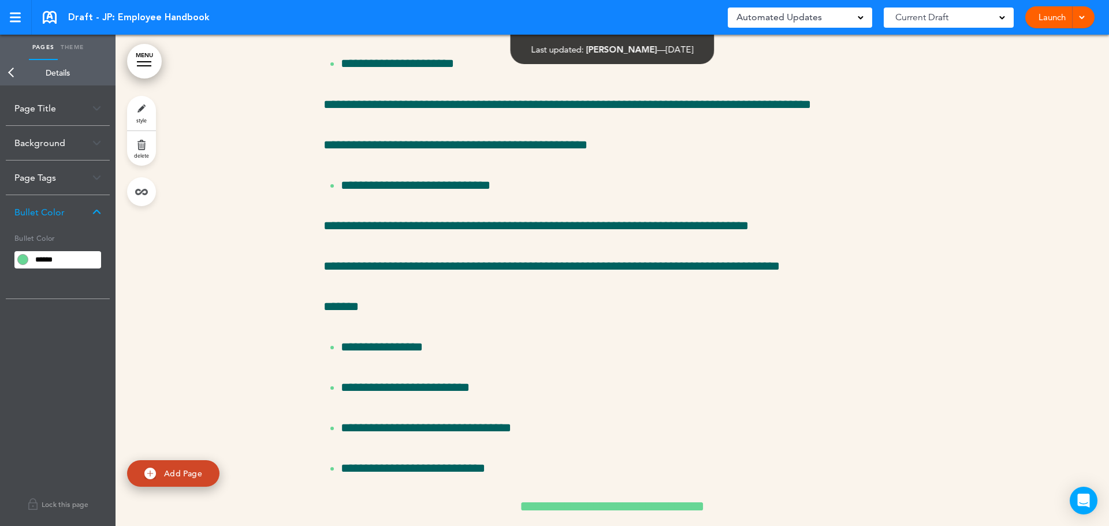
click at [12, 73] on link "Back" at bounding box center [11, 72] width 23 height 25
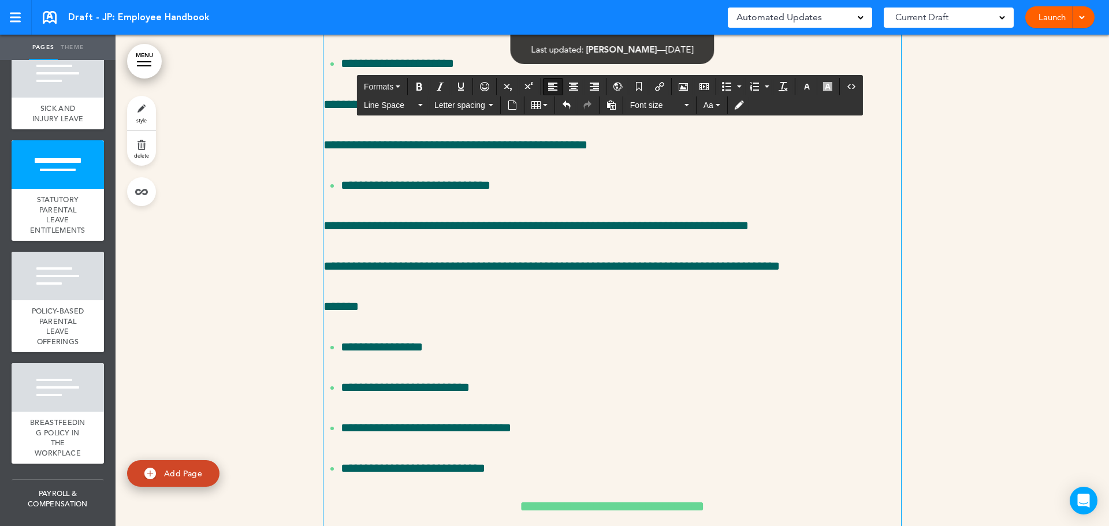
click at [534, 236] on p "**********" at bounding box center [613, 226] width 578 height 20
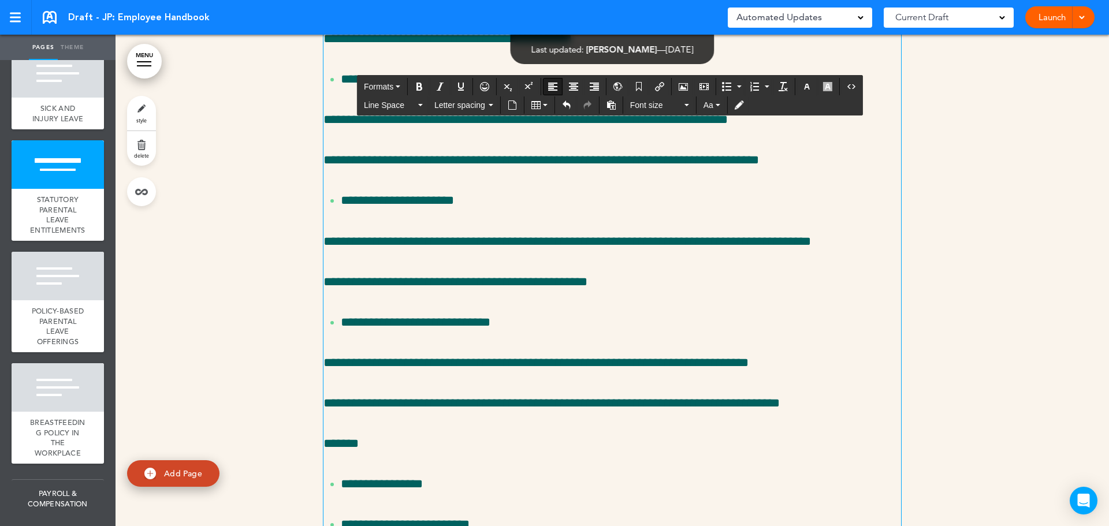
scroll to position [19319, 0]
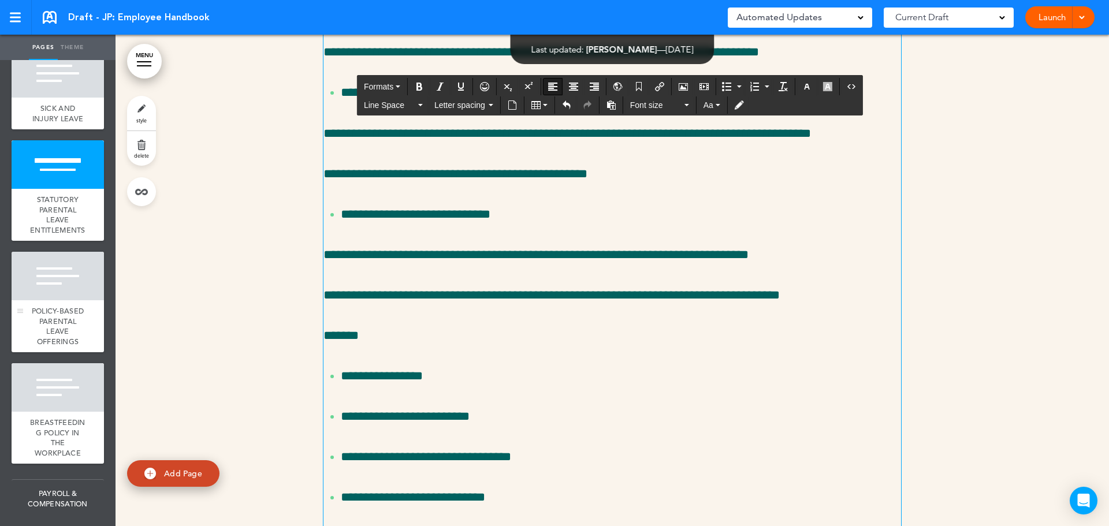
click at [54, 300] on div at bounding box center [58, 276] width 92 height 49
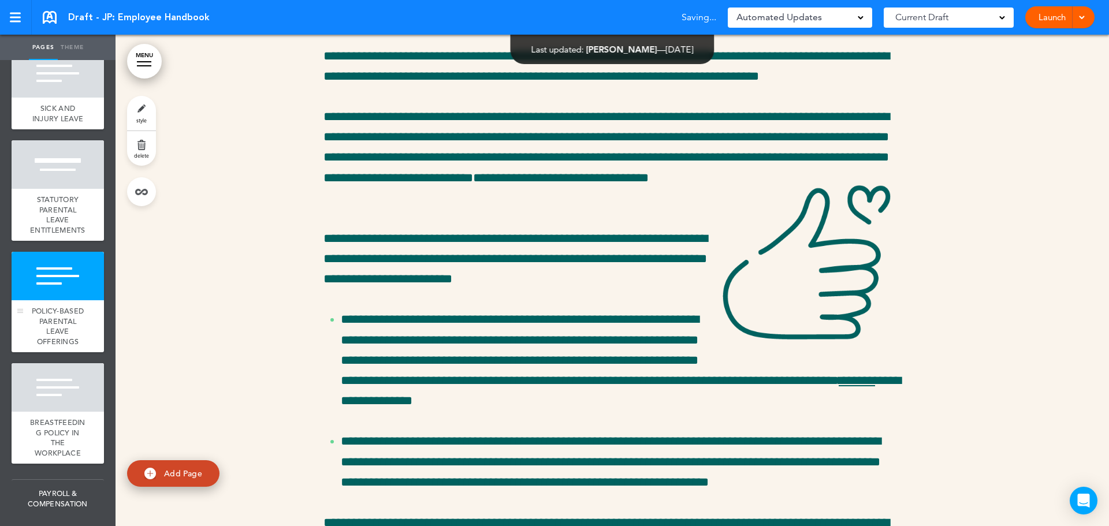
scroll to position [20142, 0]
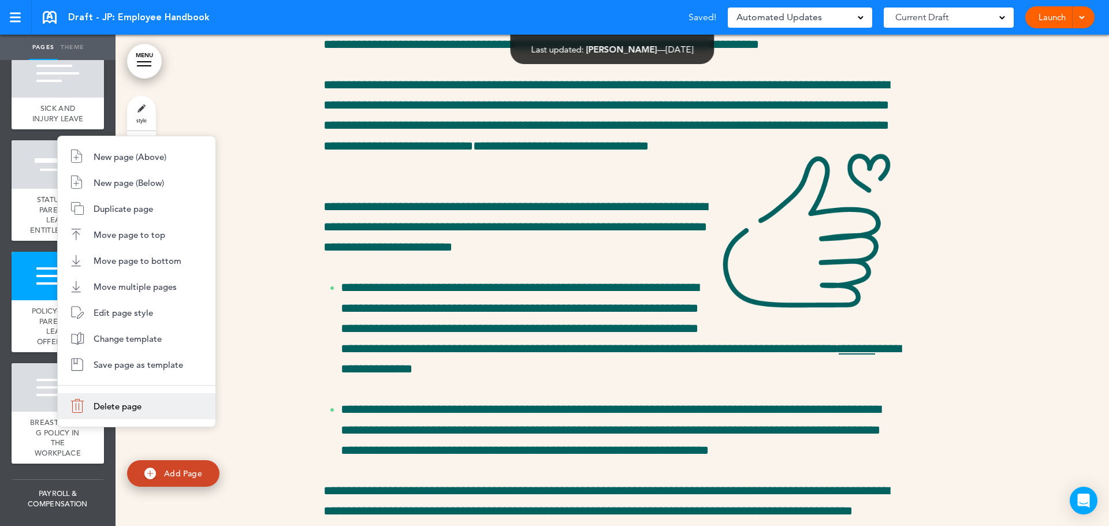
click at [98, 414] on li "Delete page" at bounding box center [137, 406] width 158 height 26
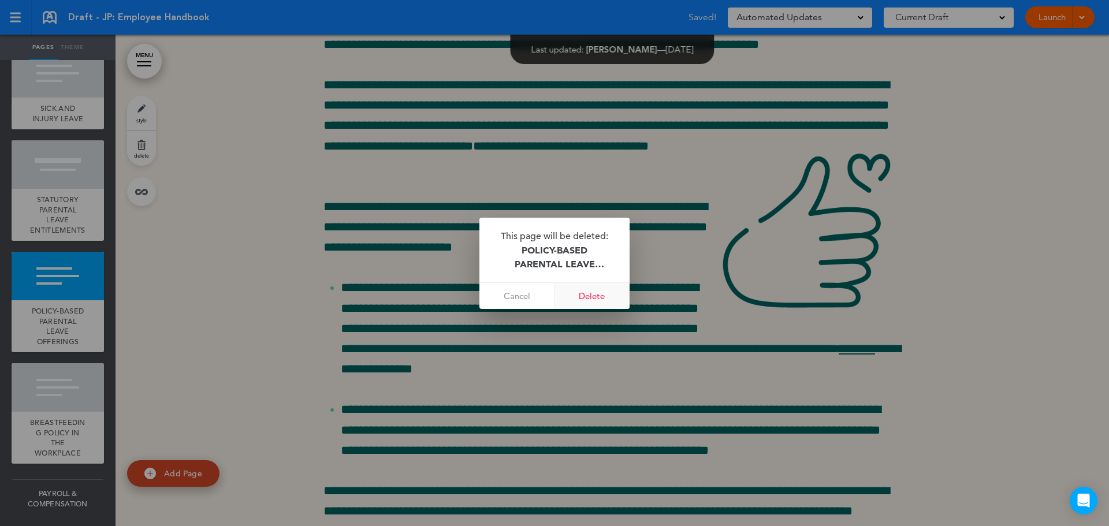
click at [589, 299] on link "Delete" at bounding box center [592, 296] width 75 height 26
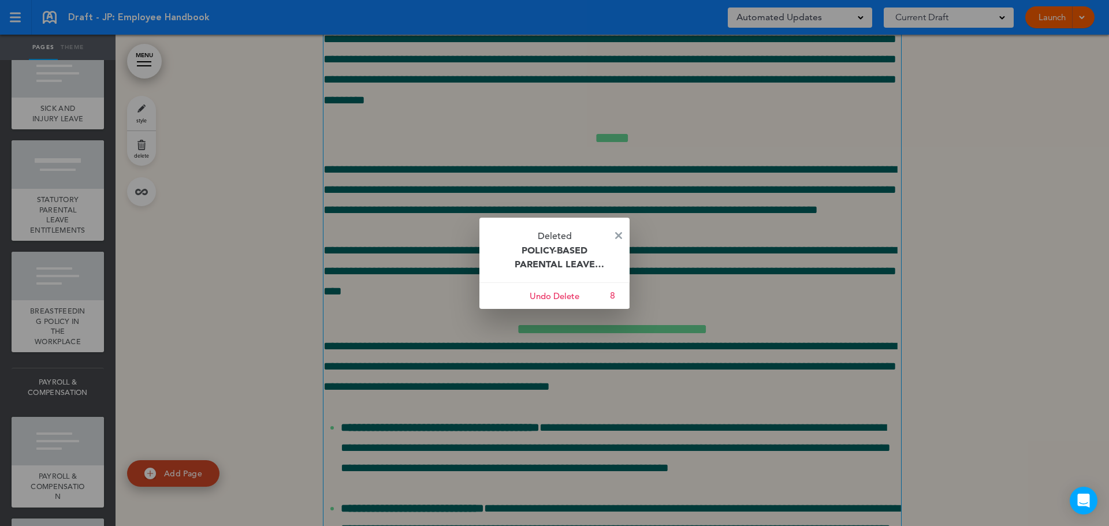
drag, startPoint x: 45, startPoint y: 449, endPoint x: 616, endPoint y: 233, distance: 610.9
click at [616, 233] on img at bounding box center [618, 235] width 7 height 7
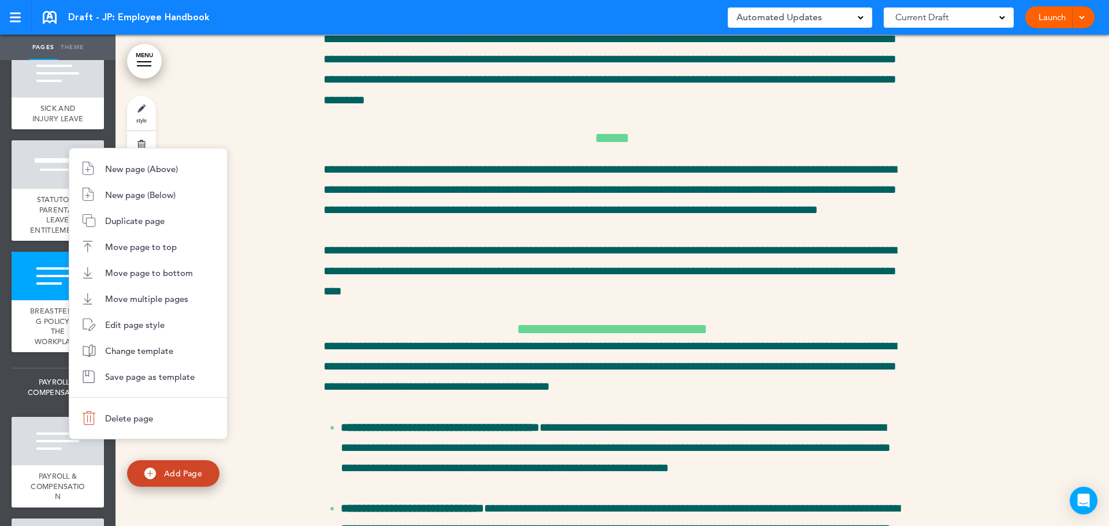
click at [144, 414] on span "Delete page" at bounding box center [129, 418] width 48 height 11
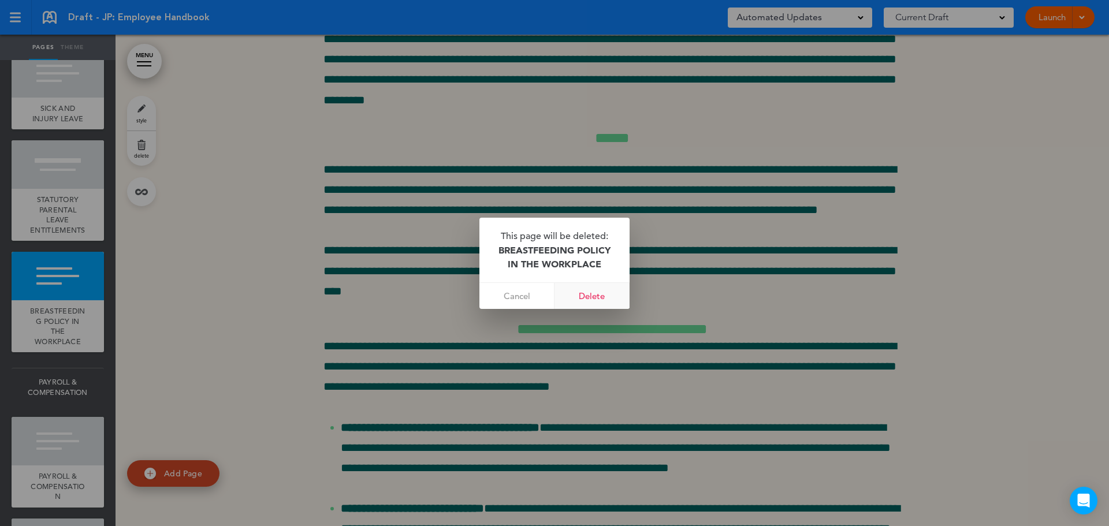
click at [591, 297] on link "Delete" at bounding box center [592, 296] width 75 height 26
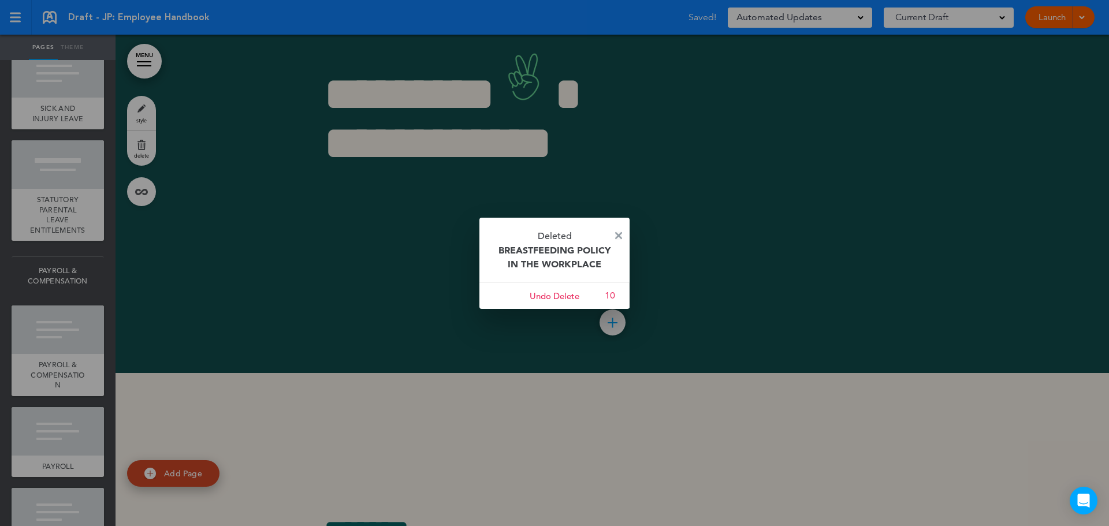
click at [615, 235] on img at bounding box center [618, 235] width 7 height 7
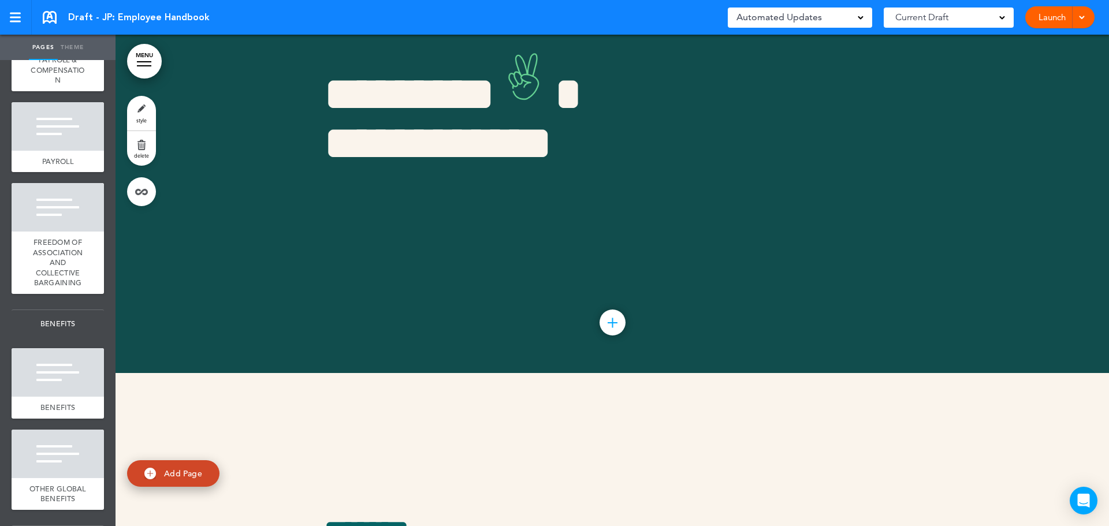
scroll to position [2359, 0]
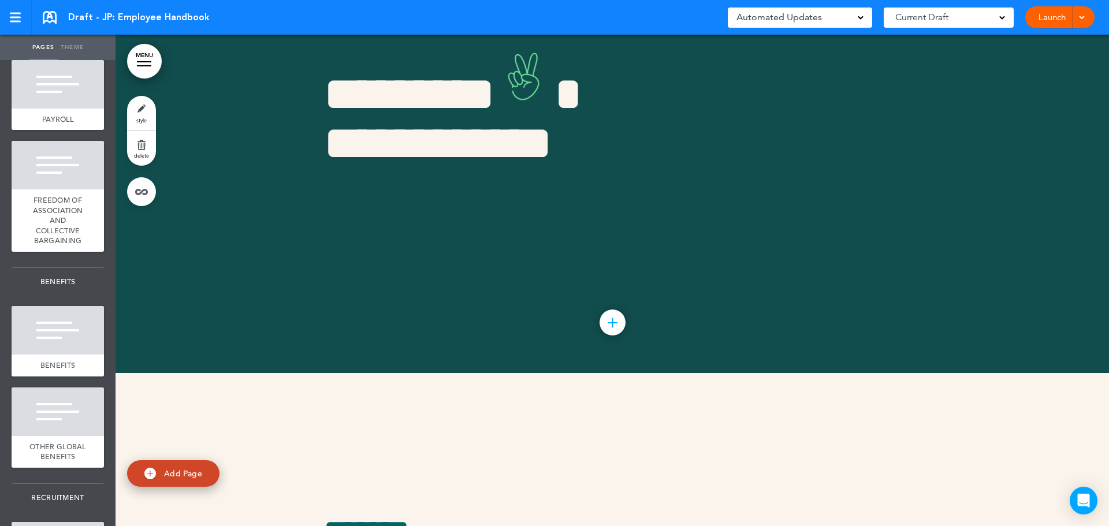
type input "**********"
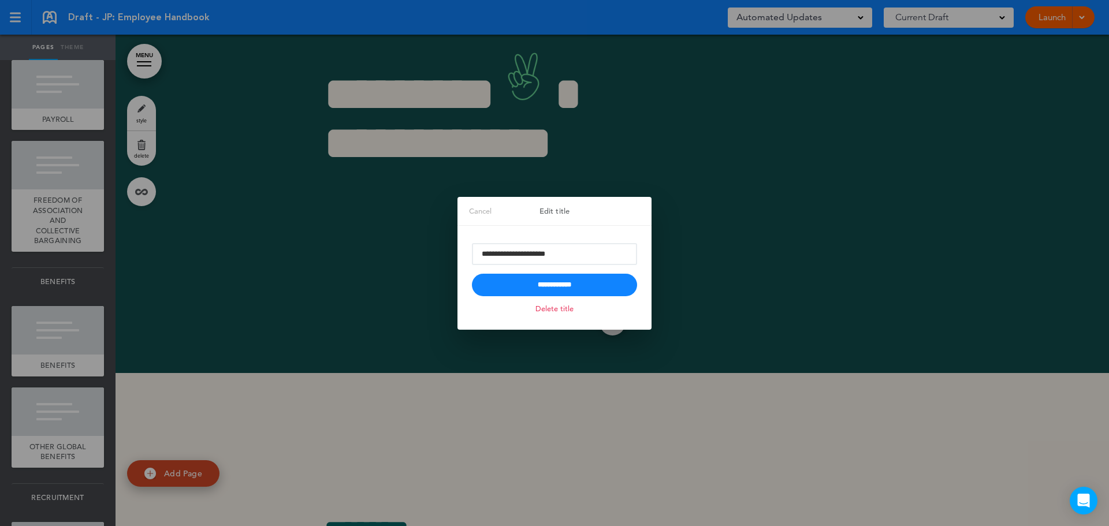
click at [557, 315] on link "Delete title" at bounding box center [555, 308] width 44 height 13
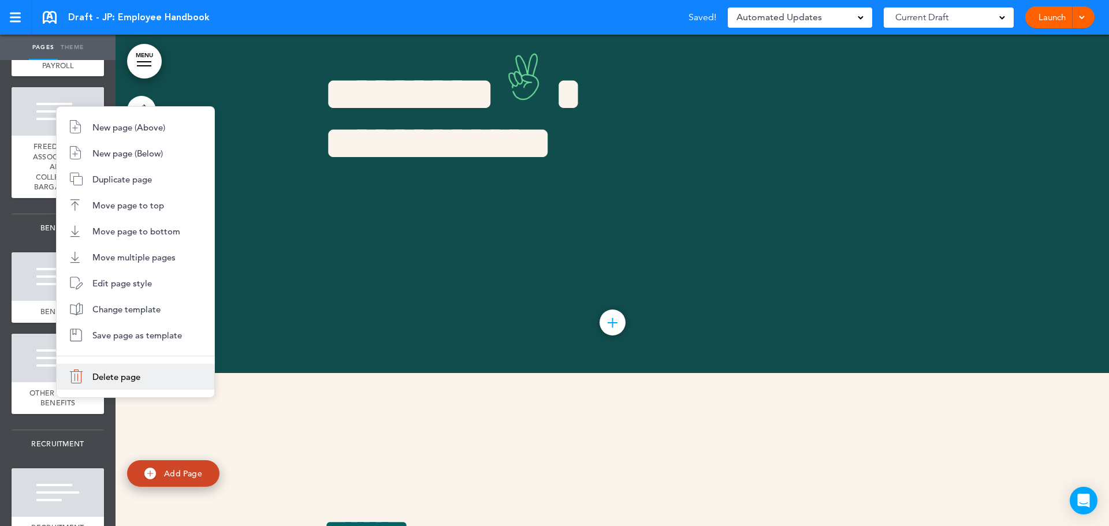
click at [149, 378] on li "Delete page" at bounding box center [136, 377] width 158 height 26
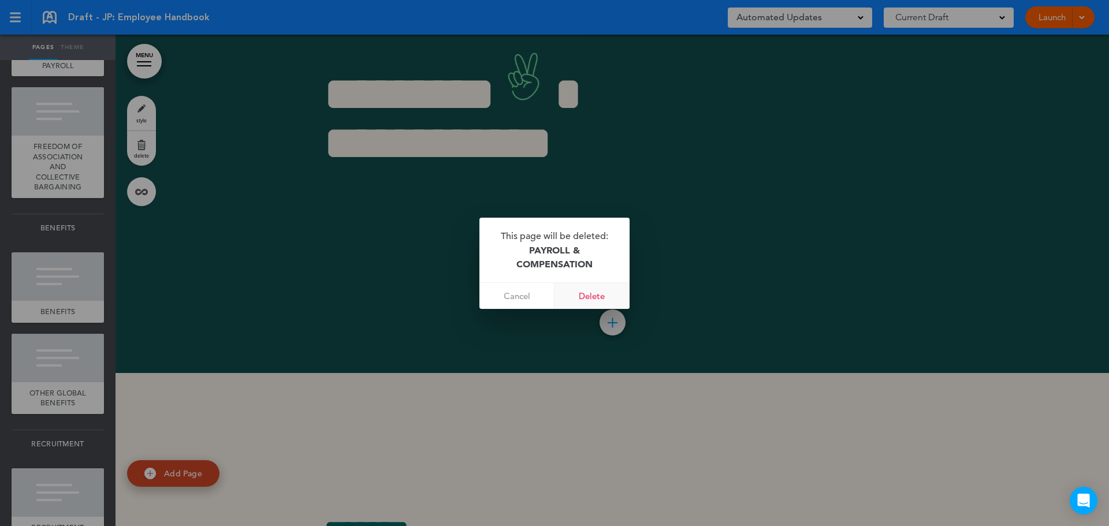
click at [578, 293] on link "Delete" at bounding box center [592, 296] width 75 height 26
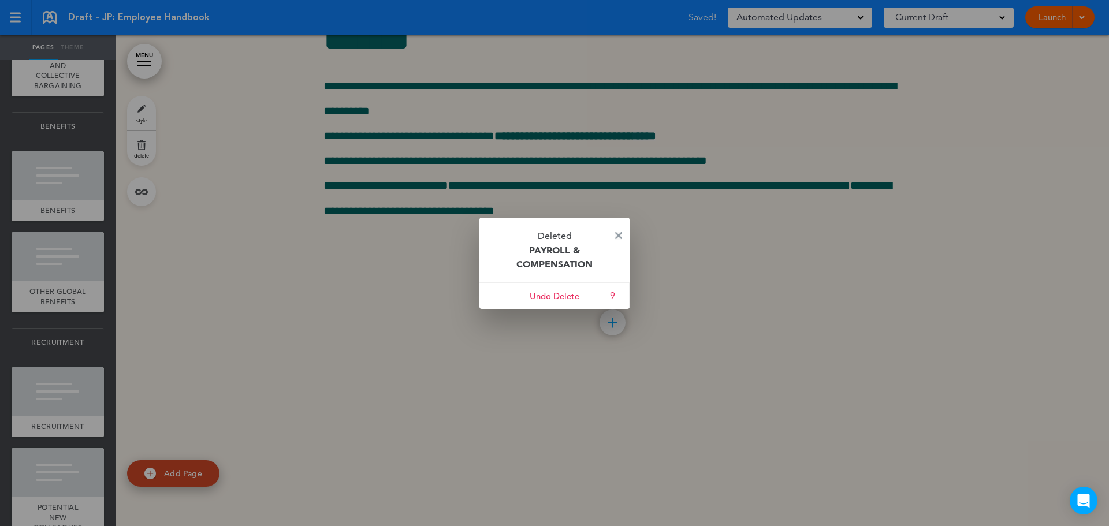
click at [618, 232] on img at bounding box center [618, 235] width 7 height 7
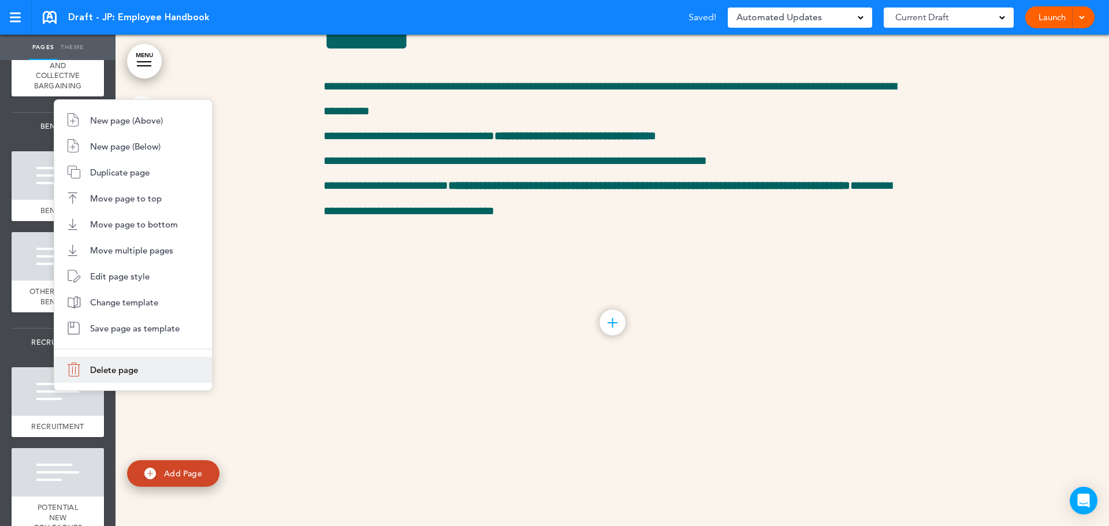
click at [169, 366] on li "Delete page" at bounding box center [133, 370] width 158 height 26
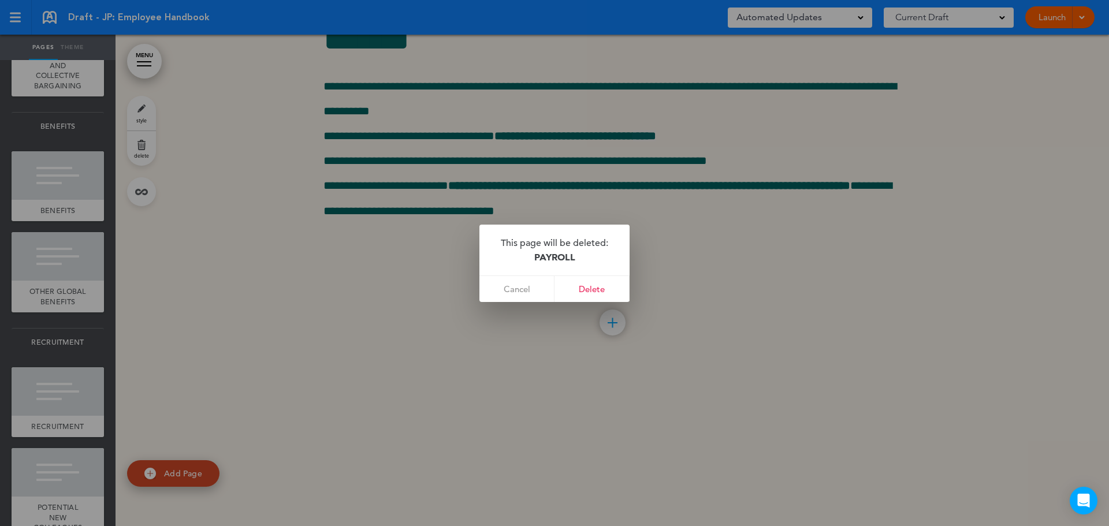
click at [597, 292] on link "Delete" at bounding box center [592, 289] width 75 height 26
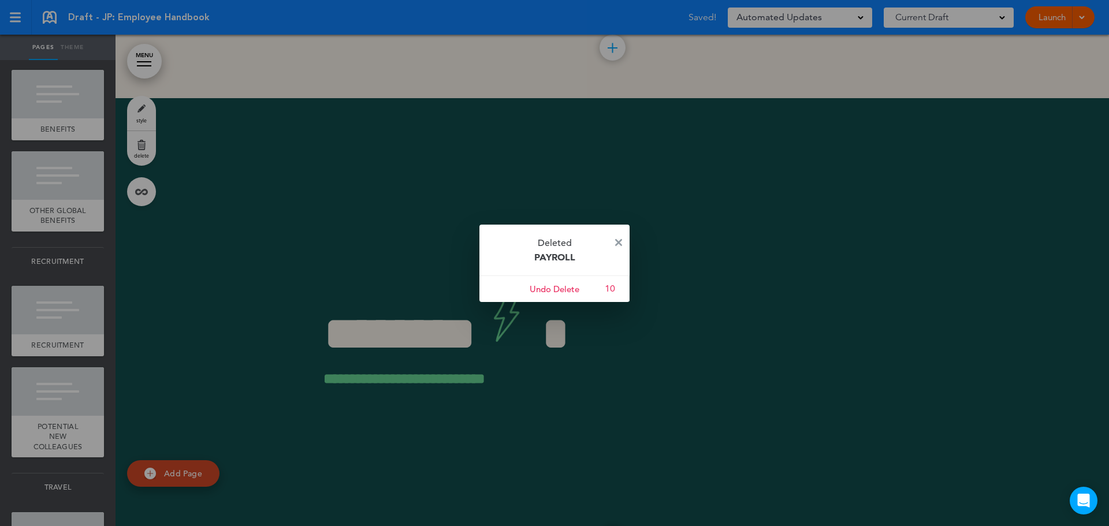
click at [620, 239] on img at bounding box center [618, 242] width 7 height 7
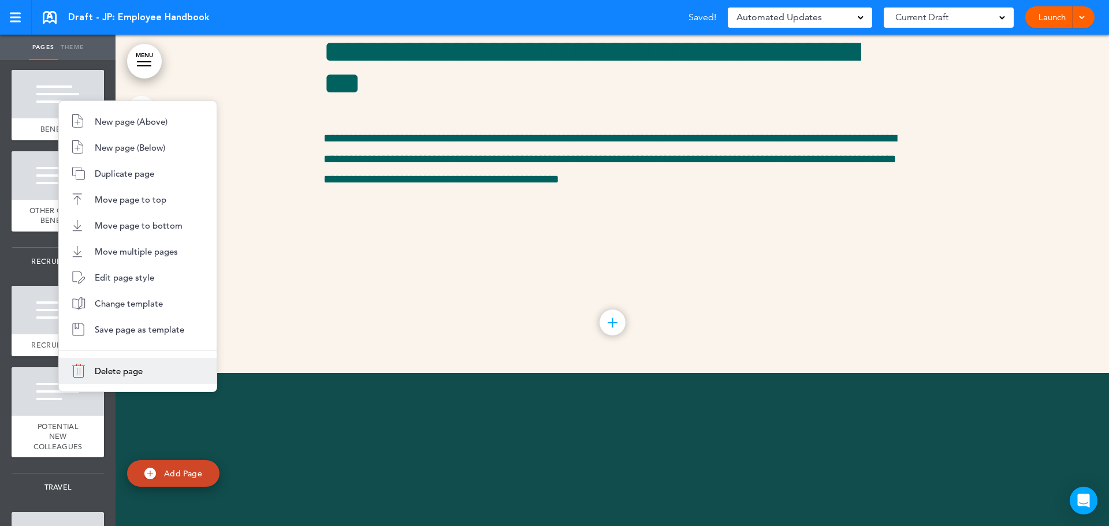
click at [137, 363] on li "Delete page" at bounding box center [138, 371] width 158 height 26
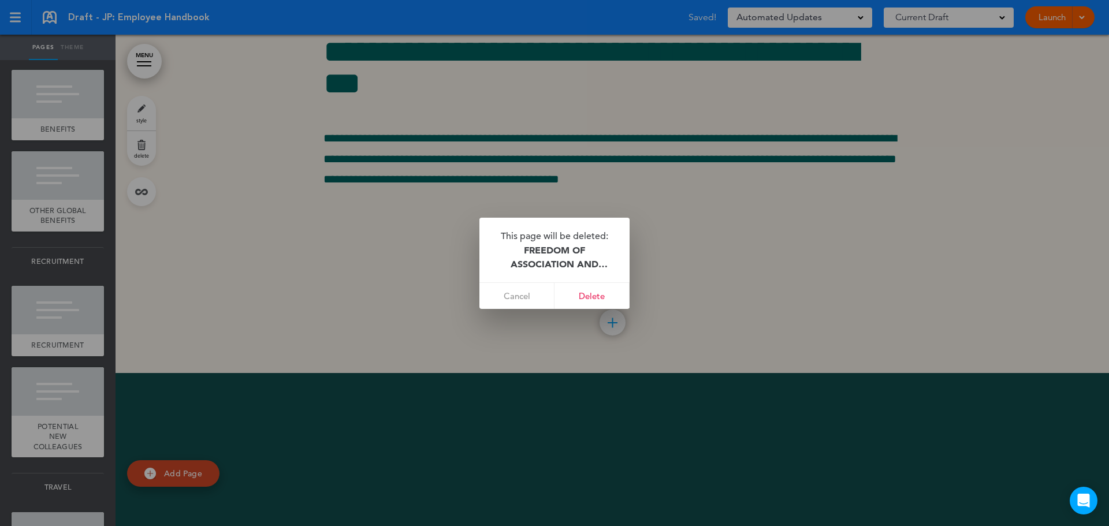
click at [588, 303] on link "Delete" at bounding box center [592, 296] width 75 height 26
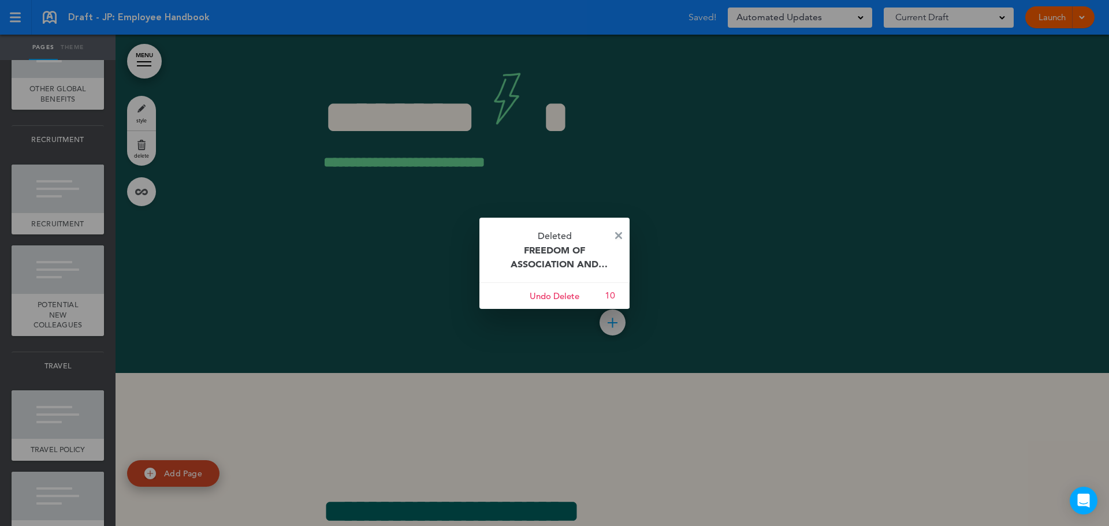
click at [619, 235] on img at bounding box center [618, 235] width 7 height 7
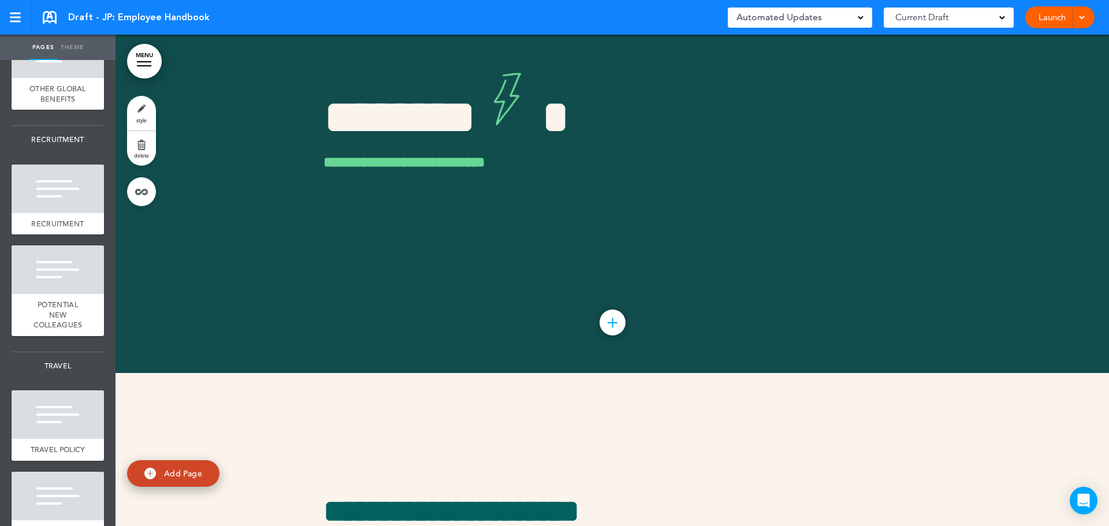
click at [55, 13] on span "BENEFITS" at bounding box center [57, 8] width 35 height 10
click at [66, 104] on span "OTHER GLOBAL BENEFITS" at bounding box center [57, 94] width 57 height 20
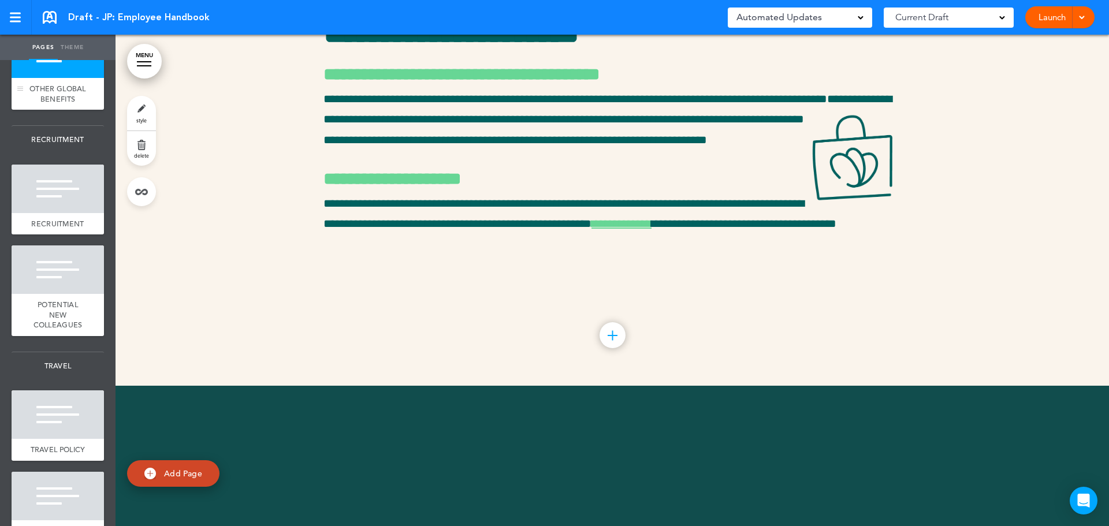
scroll to position [20634, 0]
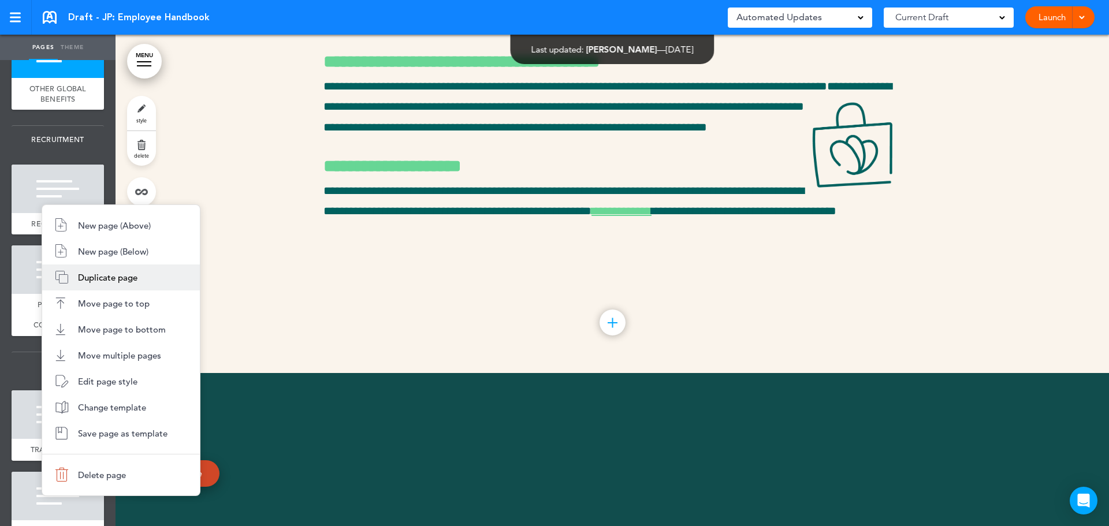
click at [140, 278] on li "Duplicate page" at bounding box center [121, 278] width 158 height 26
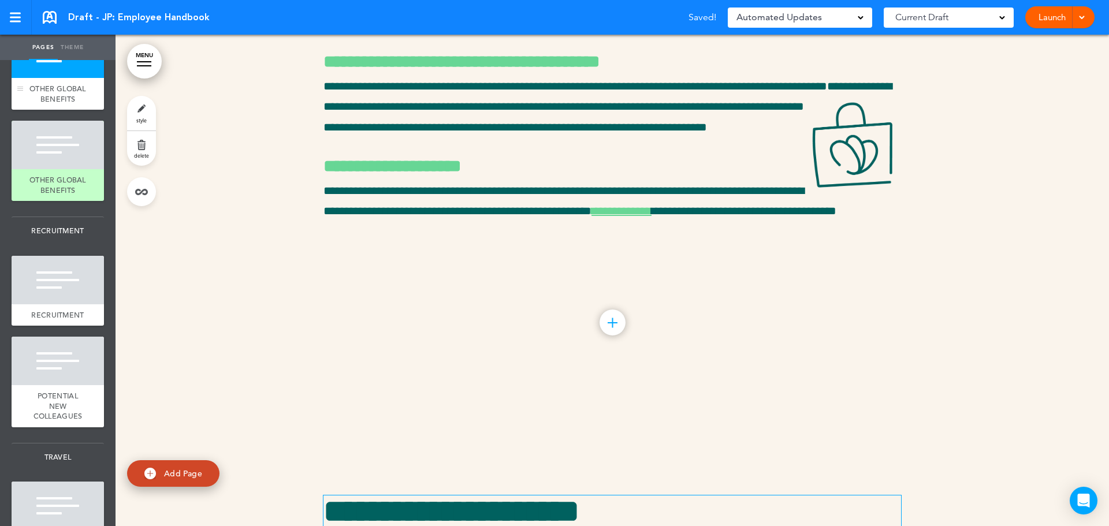
click at [52, 110] on div "OTHER GLOBAL BENEFITS" at bounding box center [58, 94] width 92 height 32
click at [144, 109] on link "style" at bounding box center [141, 113] width 29 height 35
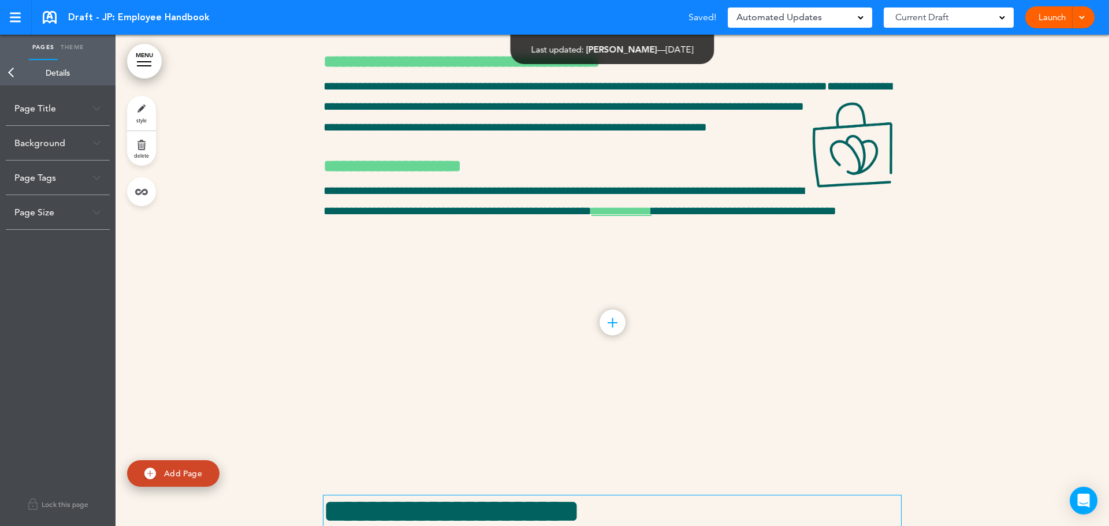
click at [34, 110] on div "Page Title" at bounding box center [58, 108] width 104 height 34
drag, startPoint x: 22, startPoint y: 153, endPoint x: 128, endPoint y: 159, distance: 106.5
click at [128, 159] on div "Pages Theme add page EMPLOYEE HANDBOOK add page WELCOME add page HOW WE ROLL ad…" at bounding box center [554, 263] width 1109 height 526
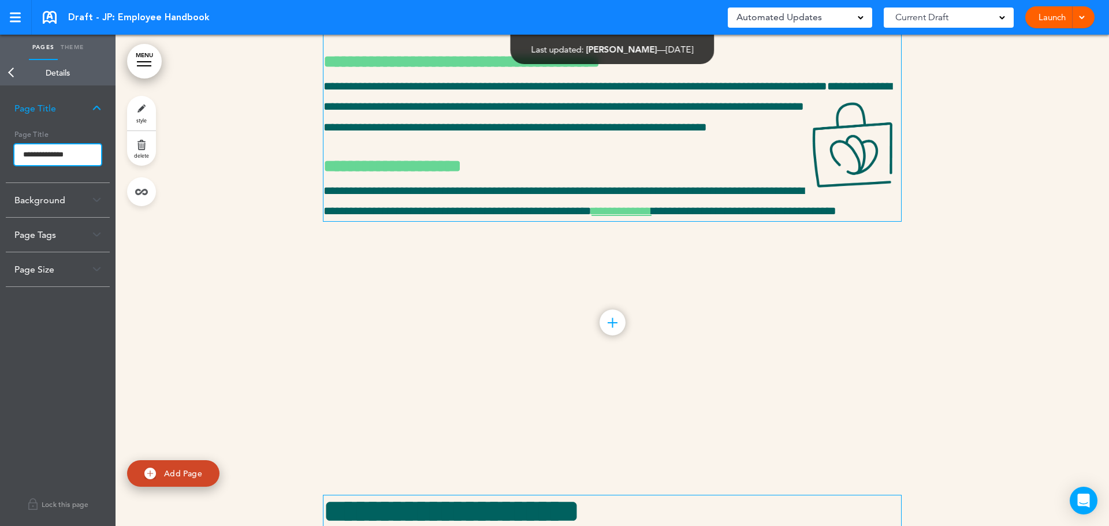
type input "**********"
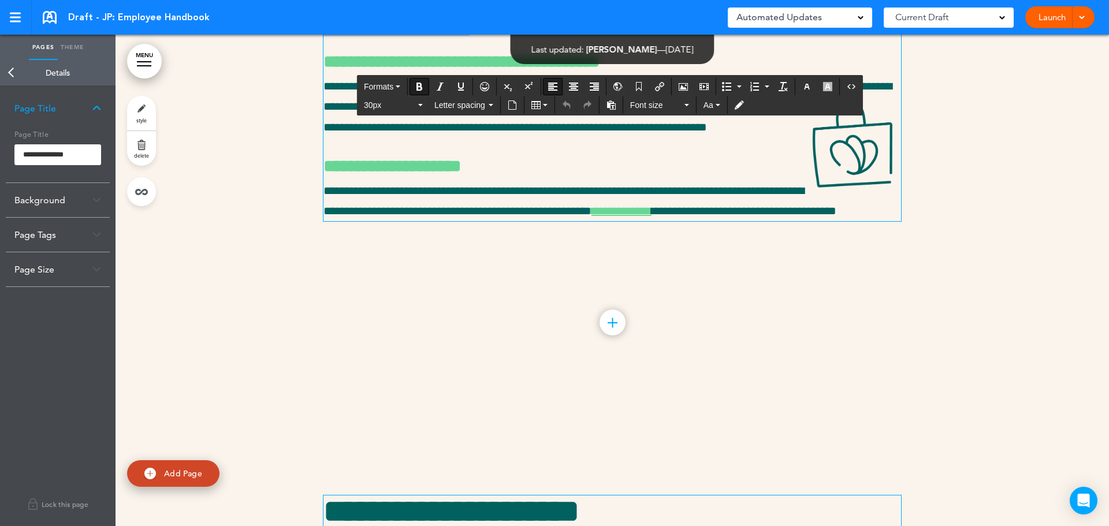
drag, startPoint x: 322, startPoint y: 154, endPoint x: 510, endPoint y: 154, distance: 187.8
click at [510, 36] on strong "**********" at bounding box center [452, 20] width 256 height 32
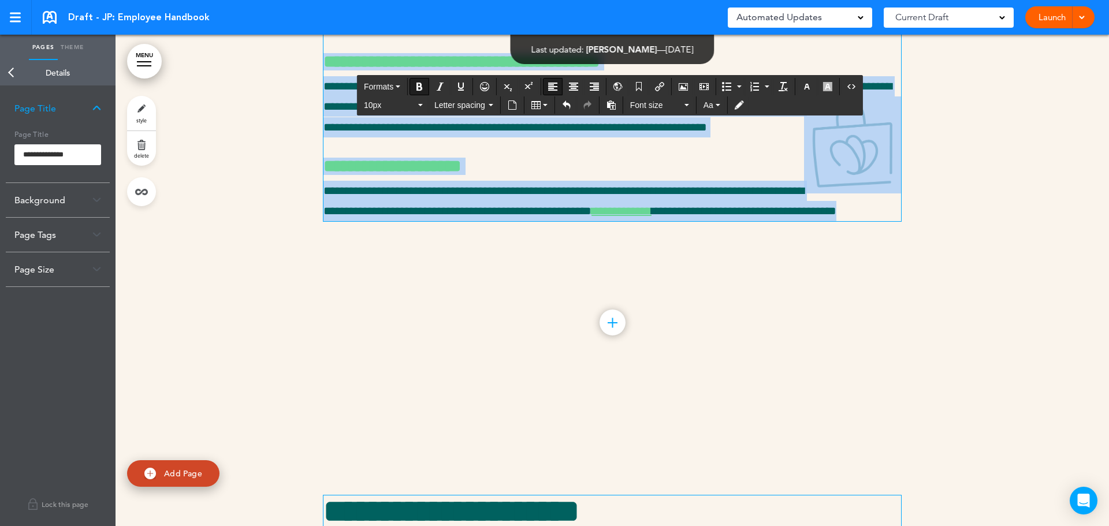
drag, startPoint x: 322, startPoint y: 198, endPoint x: 552, endPoint y: 388, distance: 298.0
click at [552, 221] on div "**********" at bounding box center [613, 112] width 578 height 217
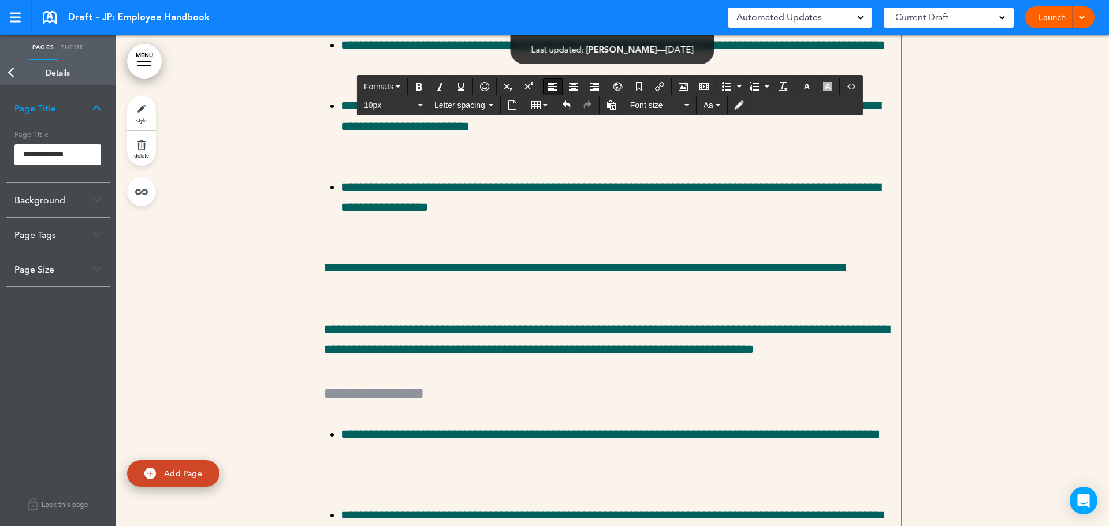
scroll to position [20621, 0]
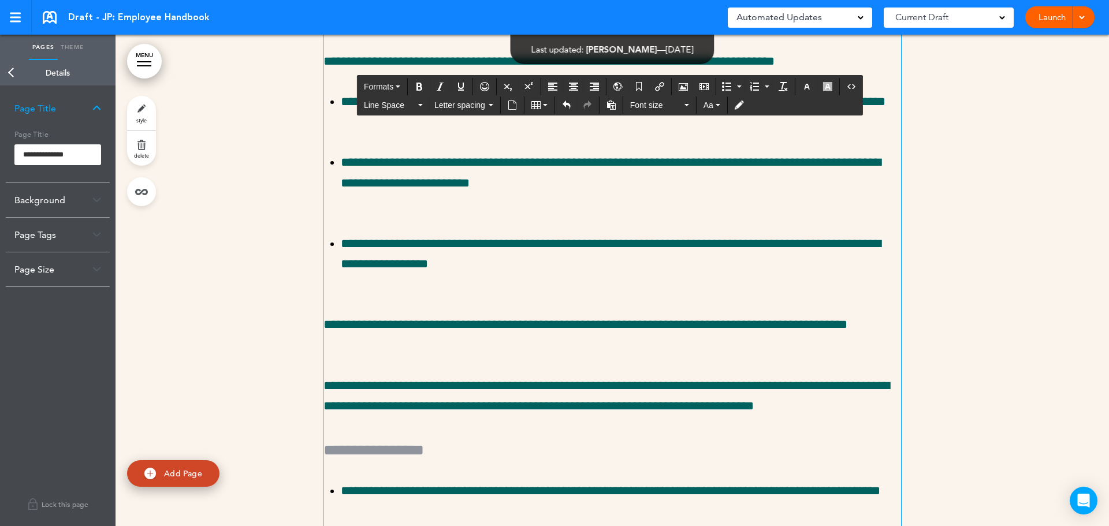
drag, startPoint x: 477, startPoint y: 154, endPoint x: 287, endPoint y: 159, distance: 190.7
click at [287, 159] on div "**********" at bounding box center [613, 448] width 994 height 1109
click at [386, 85] on span "Formats" at bounding box center [378, 86] width 29 height 9
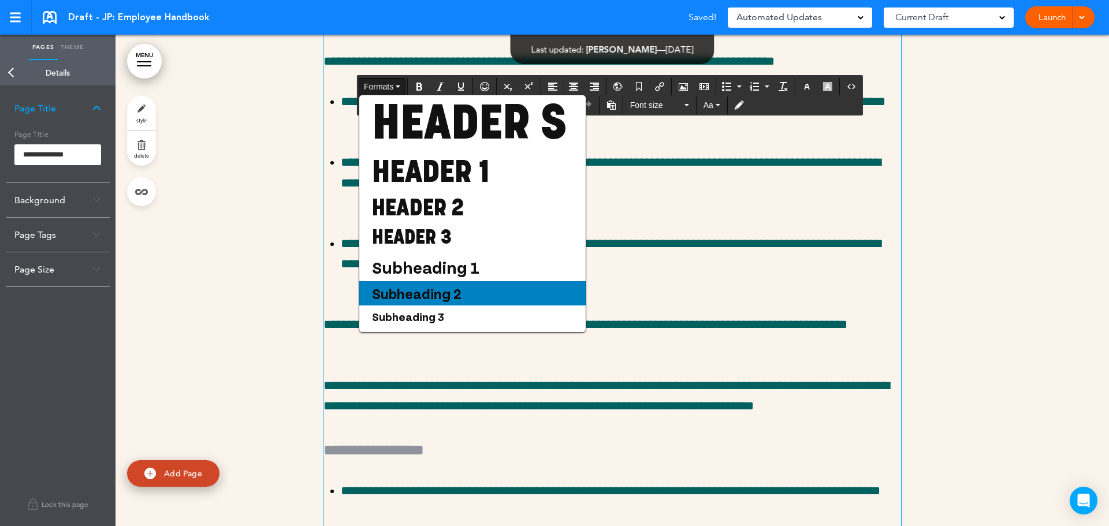
click at [466, 306] on div "Subheading 2" at bounding box center [472, 293] width 226 height 24
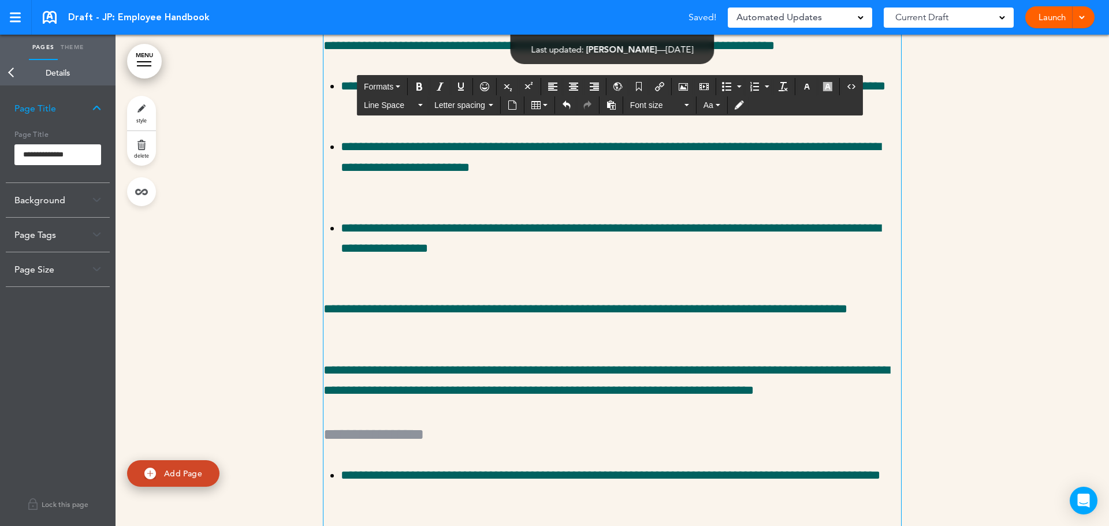
click at [548, 56] on p "**********" at bounding box center [613, 36] width 578 height 40
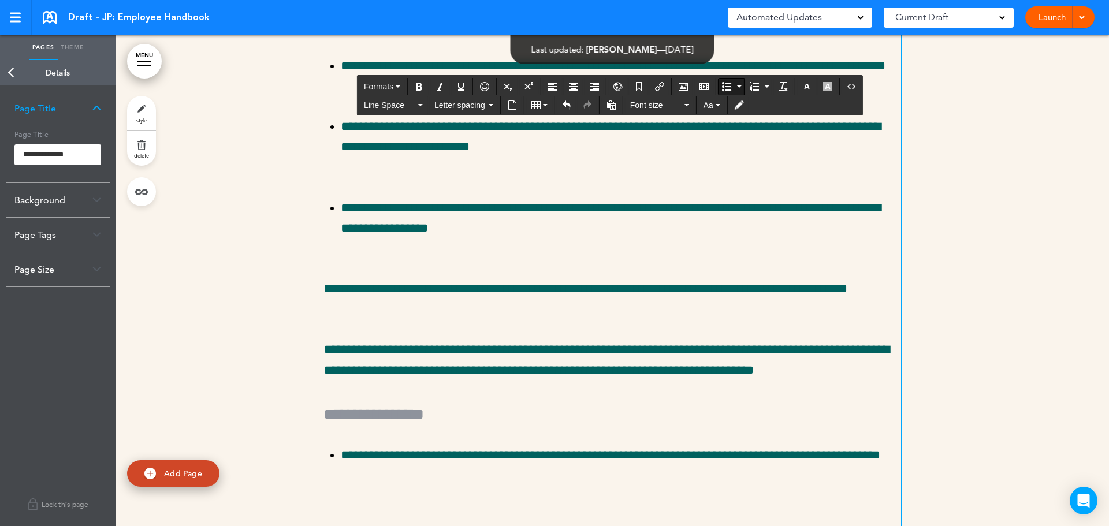
click at [443, 259] on p "**********" at bounding box center [621, 228] width 560 height 61
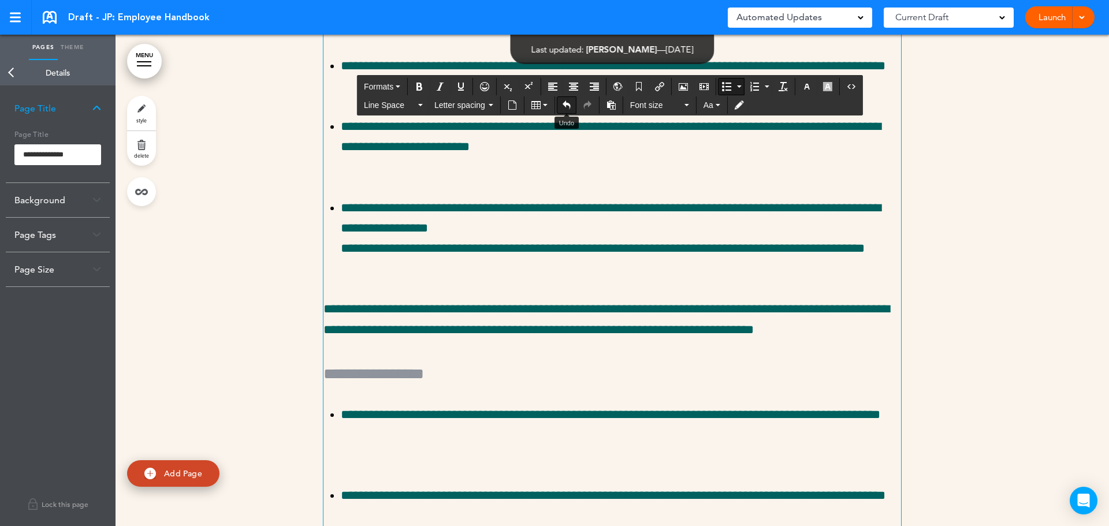
click at [566, 105] on icon "Undo" at bounding box center [566, 105] width 9 height 9
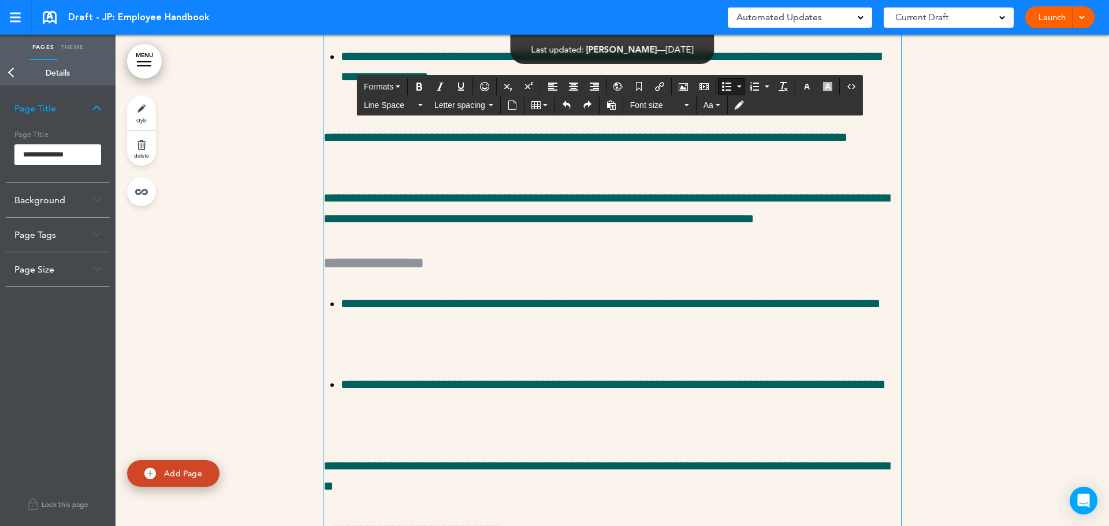
scroll to position [20852, 0]
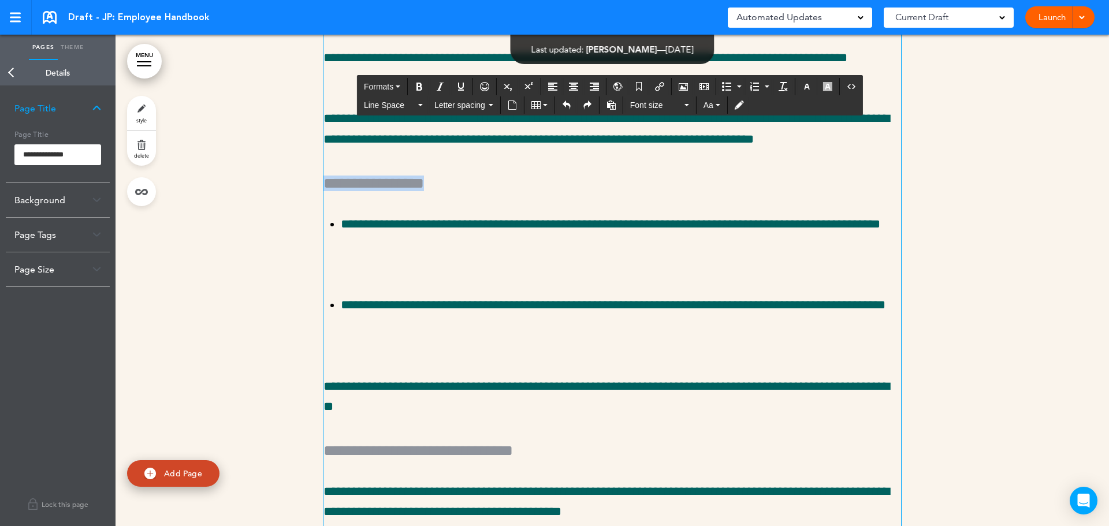
drag, startPoint x: 516, startPoint y: 343, endPoint x: 290, endPoint y: 336, distance: 226.6
click at [290, 336] on div "**********" at bounding box center [613, 199] width 994 height 1073
click at [388, 91] on button "Formats" at bounding box center [382, 87] width 46 height 16
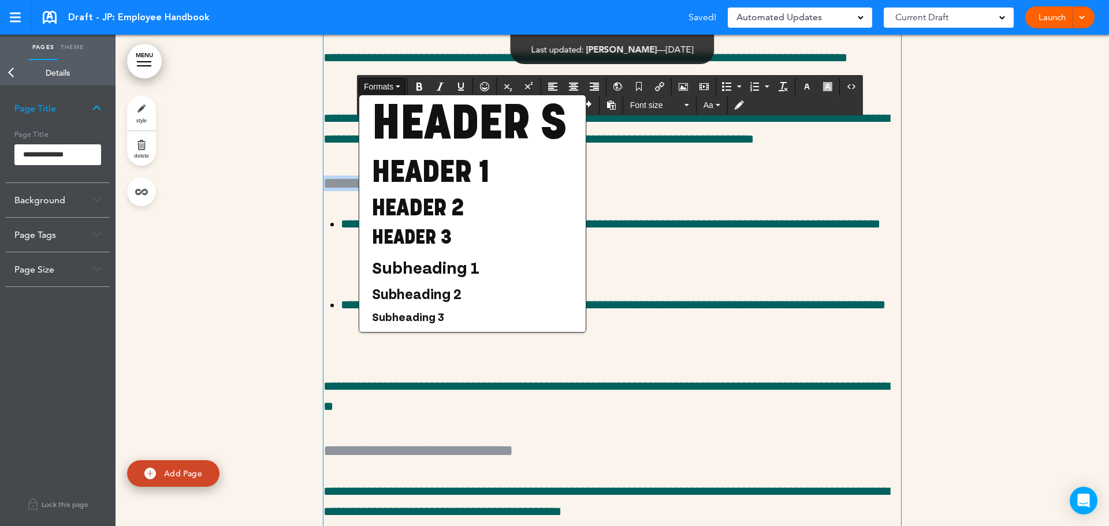
click at [426, 306] on div "Subheading 2" at bounding box center [472, 293] width 226 height 24
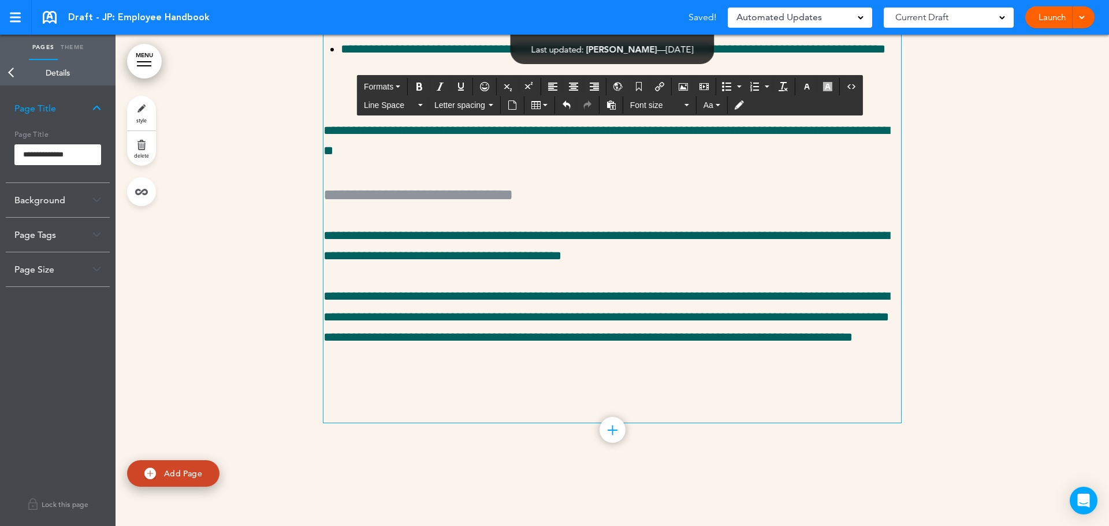
scroll to position [21141, 0]
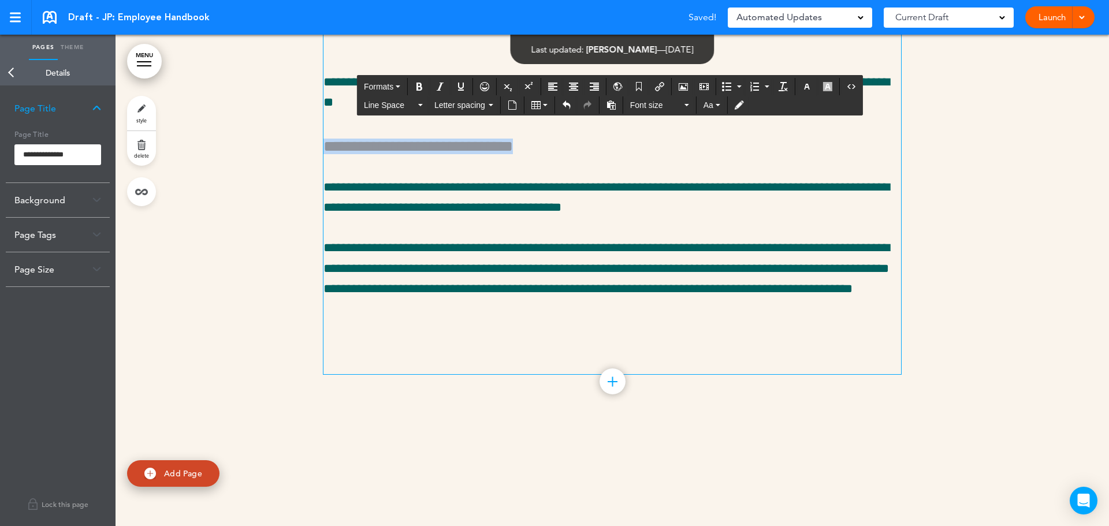
drag, startPoint x: 625, startPoint y: 301, endPoint x: 231, endPoint y: 290, distance: 394.7
click at [377, 79] on button "Formats" at bounding box center [382, 87] width 46 height 16
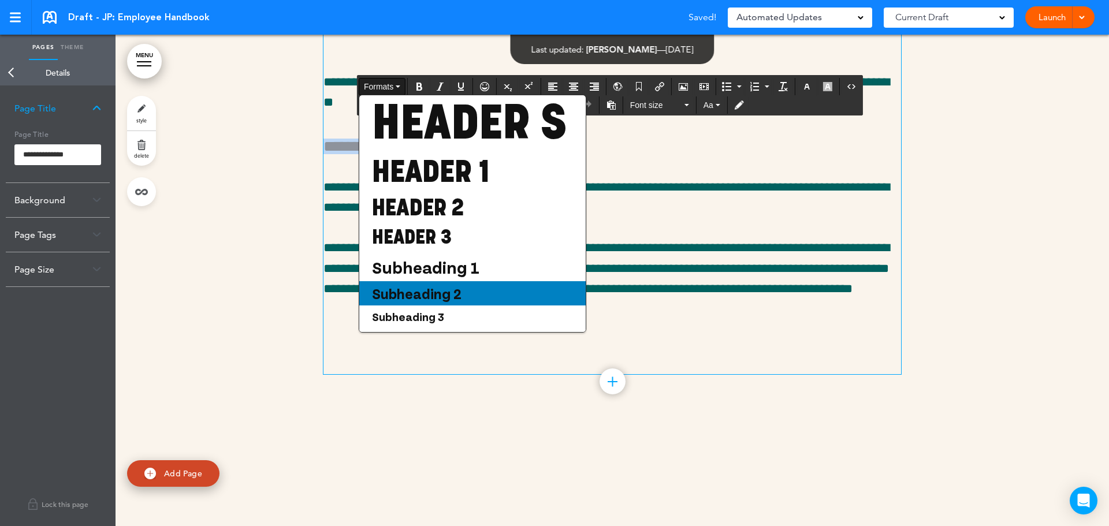
click at [418, 302] on span "Subheading 2" at bounding box center [417, 293] width 92 height 17
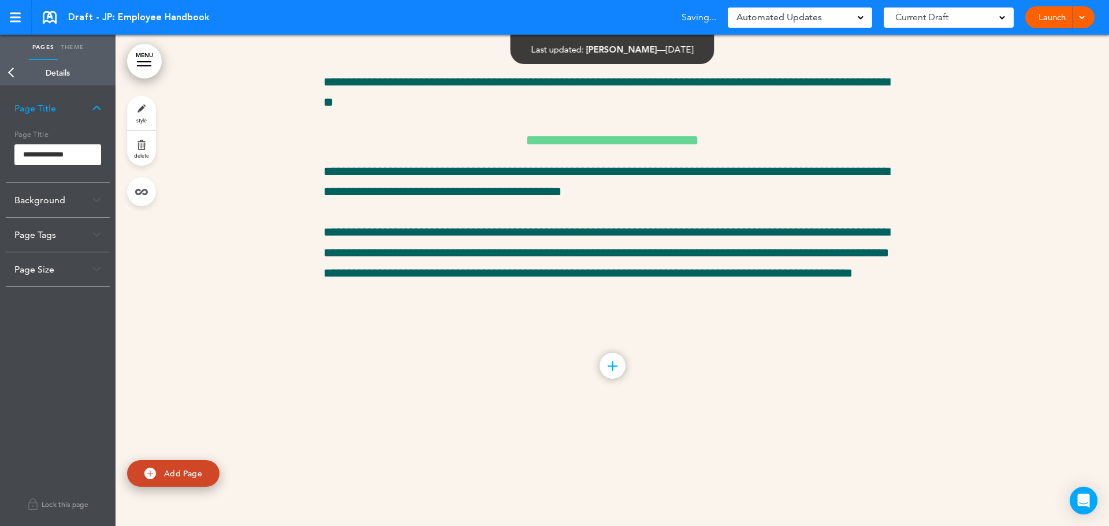
click at [146, 120] on span "style" at bounding box center [141, 120] width 10 height 7
click at [50, 309] on div "Page Size" at bounding box center [58, 304] width 104 height 34
click at [61, 208] on div "Bullet Color" at bounding box center [58, 212] width 104 height 34
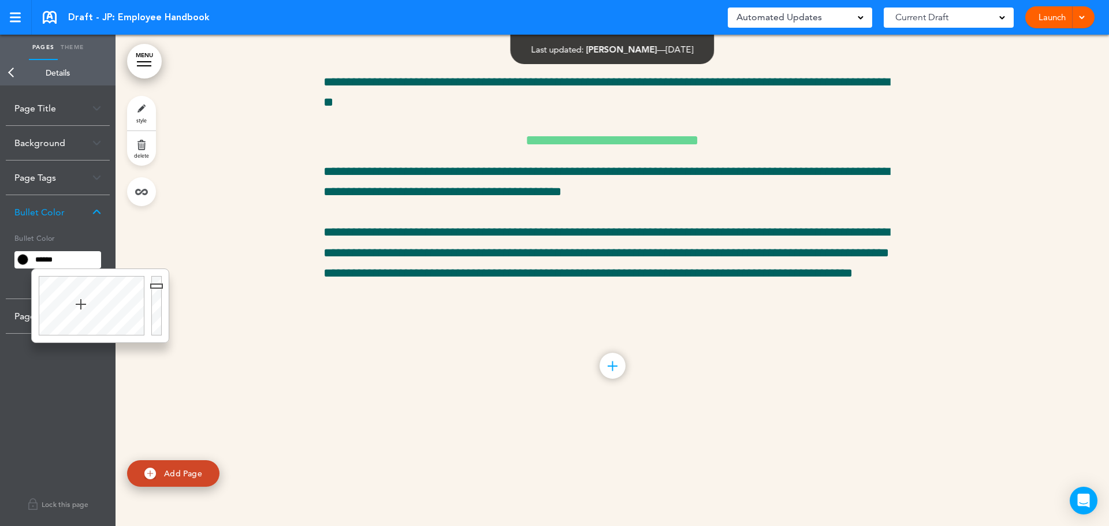
drag, startPoint x: 71, startPoint y: 261, endPoint x: 38, endPoint y: 259, distance: 33.0
click at [38, 259] on input "******" at bounding box center [66, 260] width 70 height 16
click at [58, 261] on input "******" at bounding box center [66, 260] width 70 height 16
drag, startPoint x: 66, startPoint y: 256, endPoint x: 0, endPoint y: 272, distance: 67.8
click at [0, 272] on div "**********" at bounding box center [58, 306] width 116 height 441
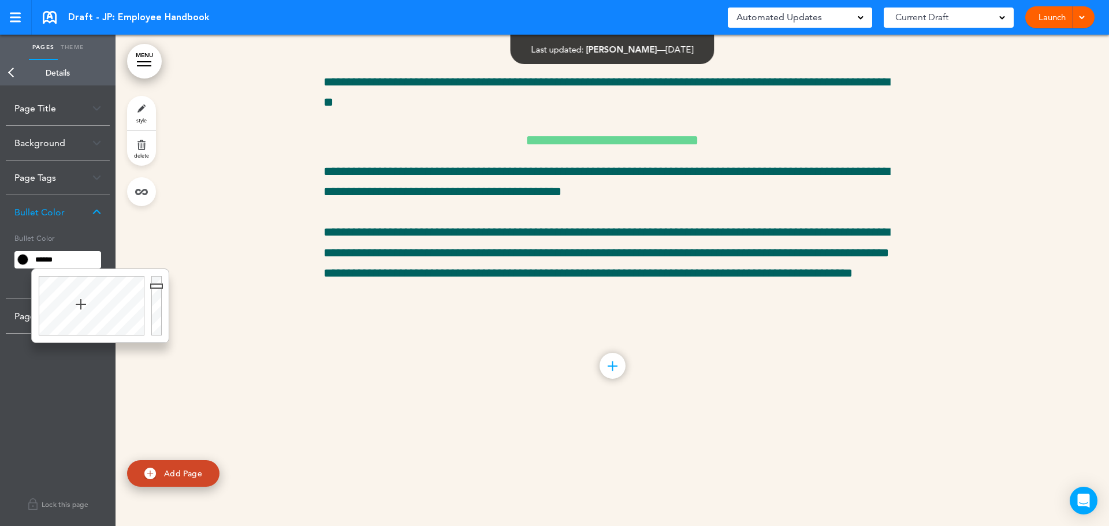
type input "******"
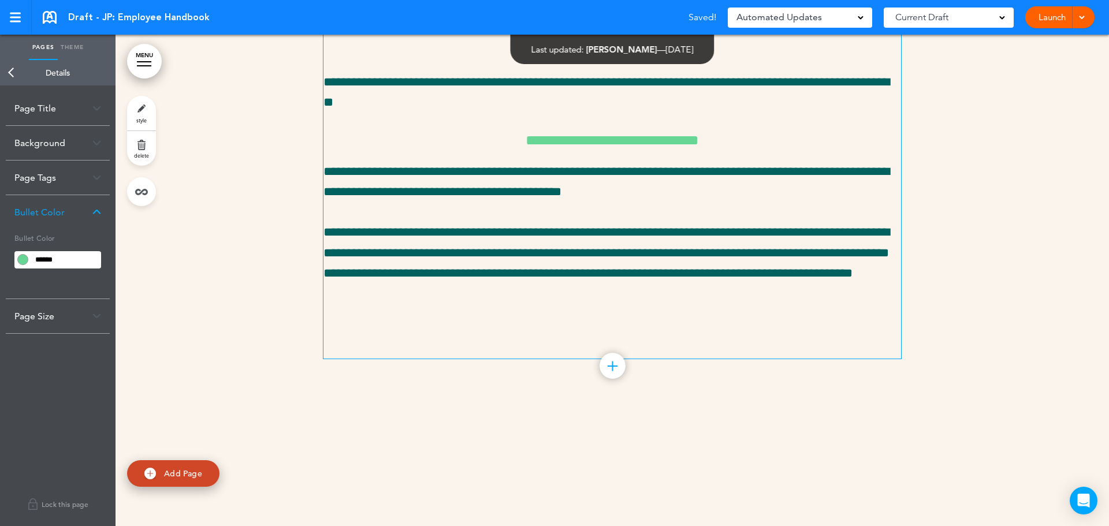
click at [455, 304] on p "**********" at bounding box center [613, 262] width 578 height 81
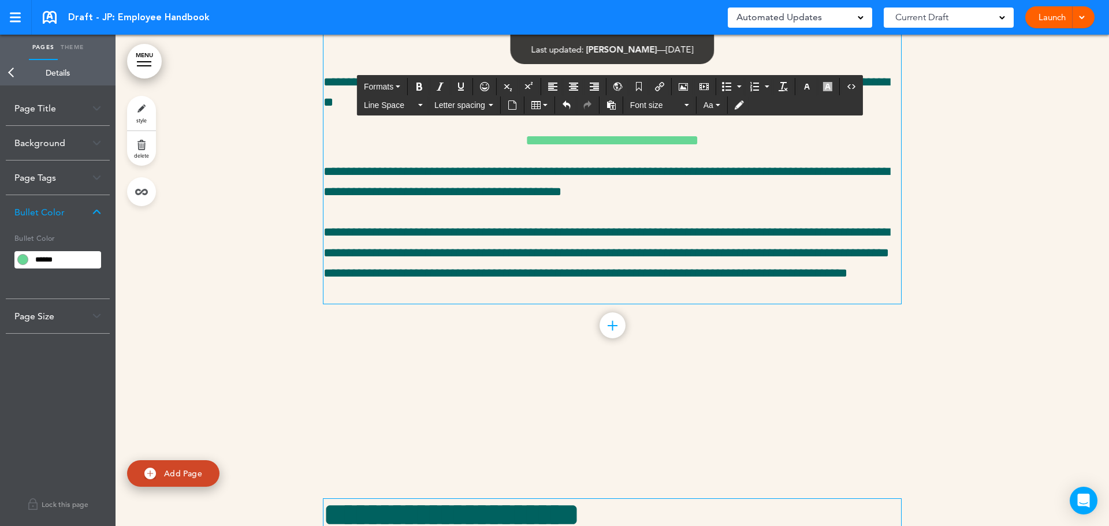
click at [17, 65] on link "Back" at bounding box center [11, 72] width 23 height 25
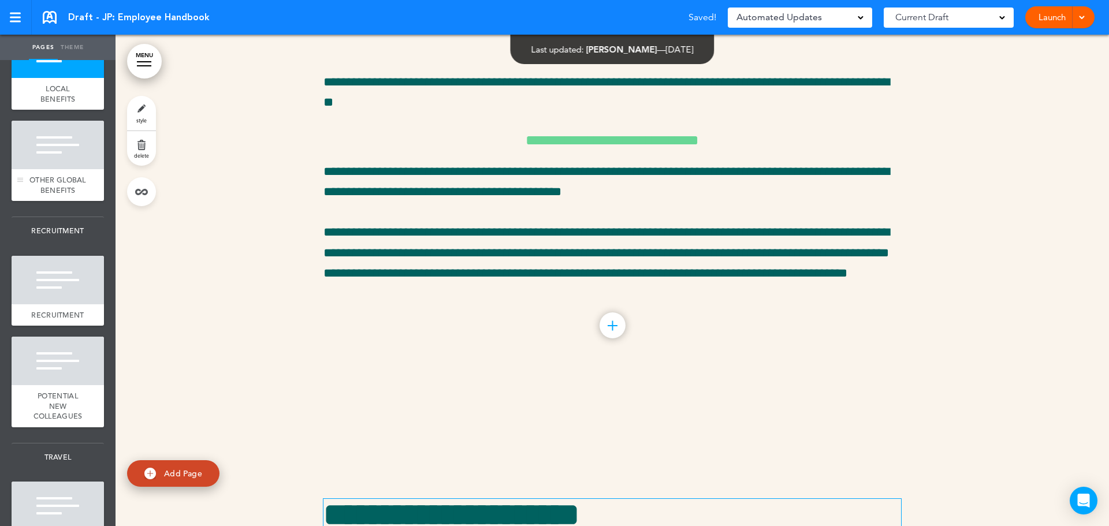
click at [61, 195] on span "OTHER GLOBAL BENEFITS" at bounding box center [57, 185] width 57 height 20
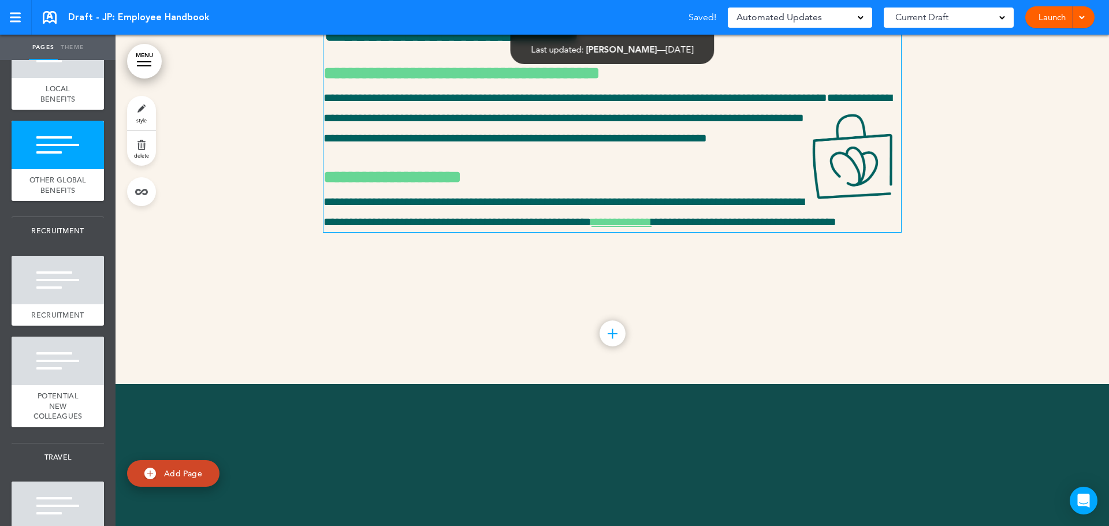
scroll to position [21636, 0]
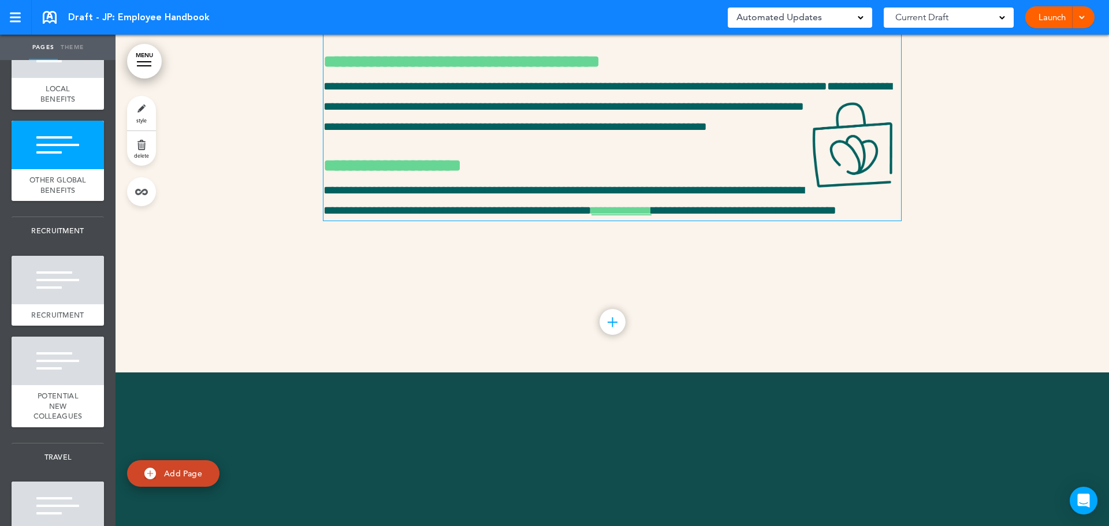
click at [421, 221] on p "**********" at bounding box center [613, 200] width 578 height 40
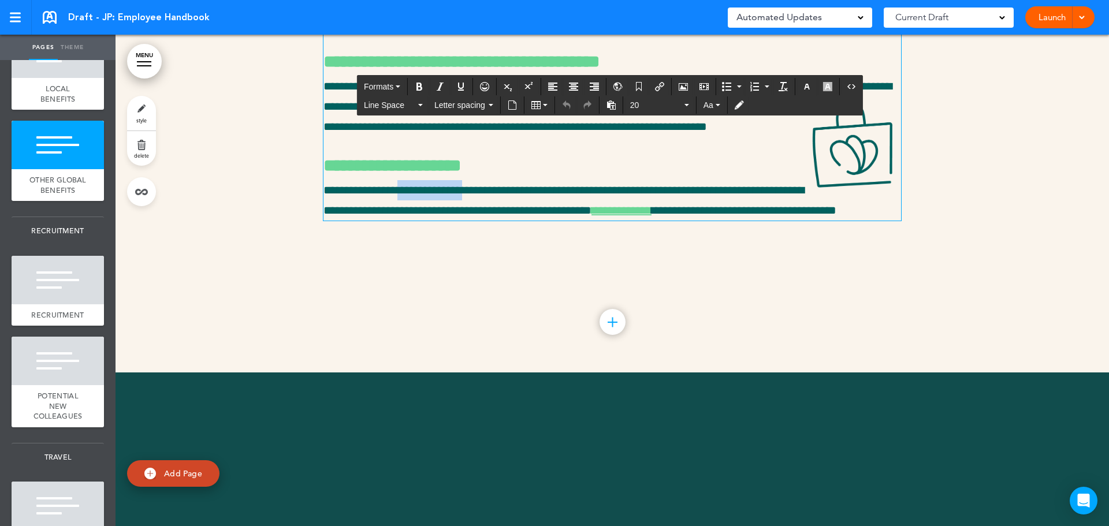
drag, startPoint x: 401, startPoint y: 343, endPoint x: 480, endPoint y: 341, distance: 79.2
click at [480, 216] on span "**********" at bounding box center [580, 200] width 513 height 32
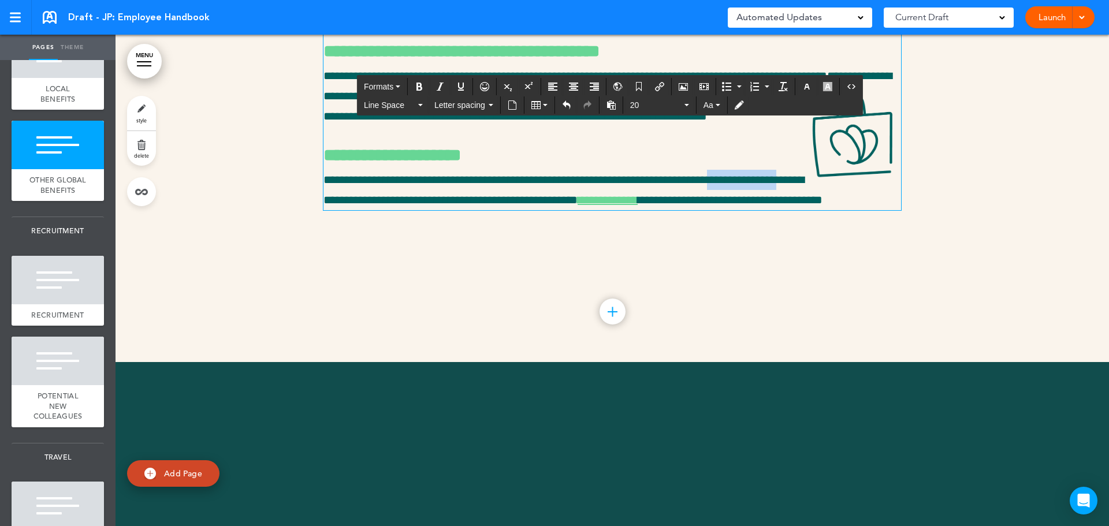
drag, startPoint x: 765, startPoint y: 342, endPoint x: 847, endPoint y: 344, distance: 81.5
click at [823, 206] on span "**********" at bounding box center [573, 190] width 499 height 32
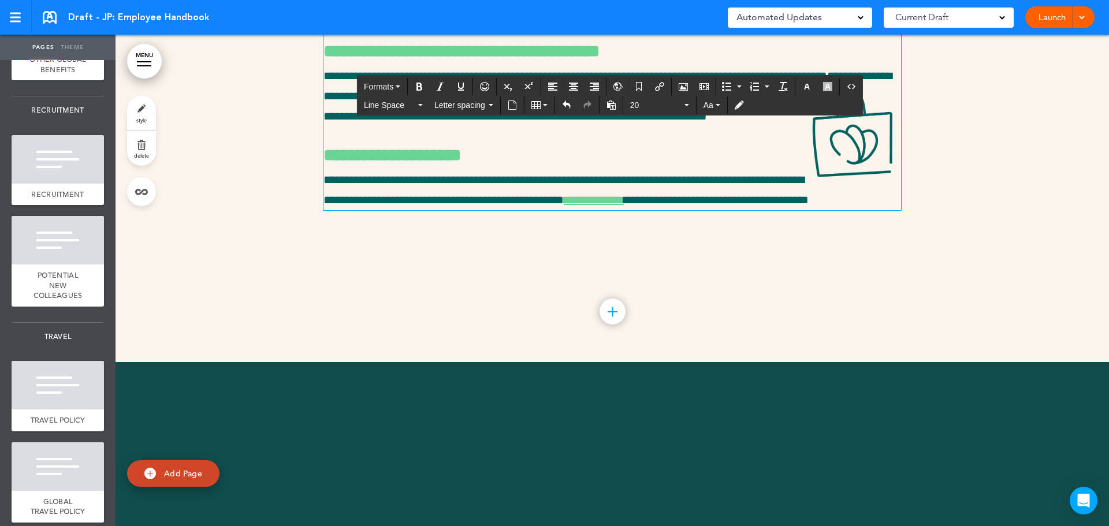
scroll to position [2515, 0]
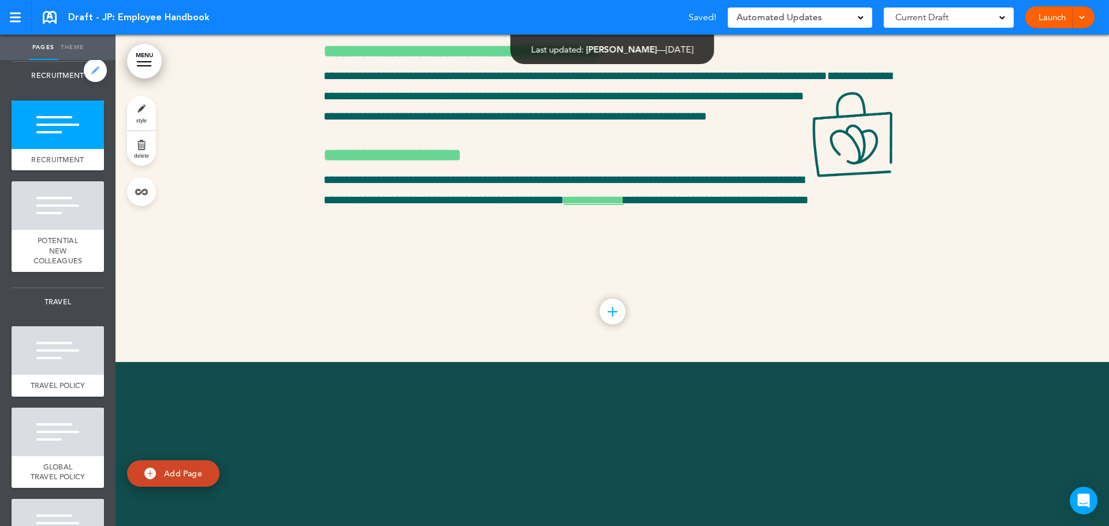
click at [84, 82] on link at bounding box center [95, 70] width 23 height 23
type input "**********"
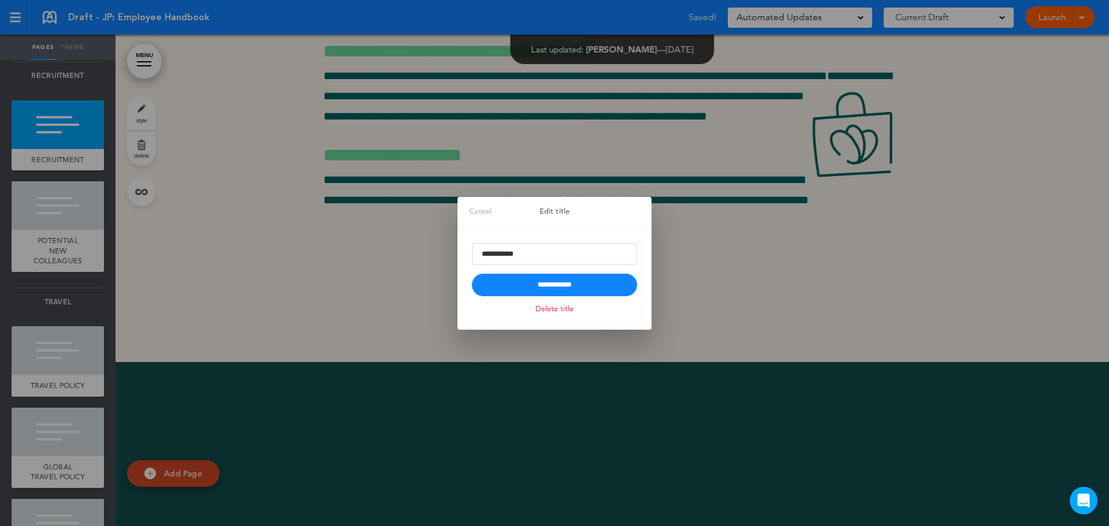
click at [583, 310] on div "**********" at bounding box center [555, 278] width 194 height 104
click at [564, 309] on link "Delete title" at bounding box center [555, 308] width 44 height 13
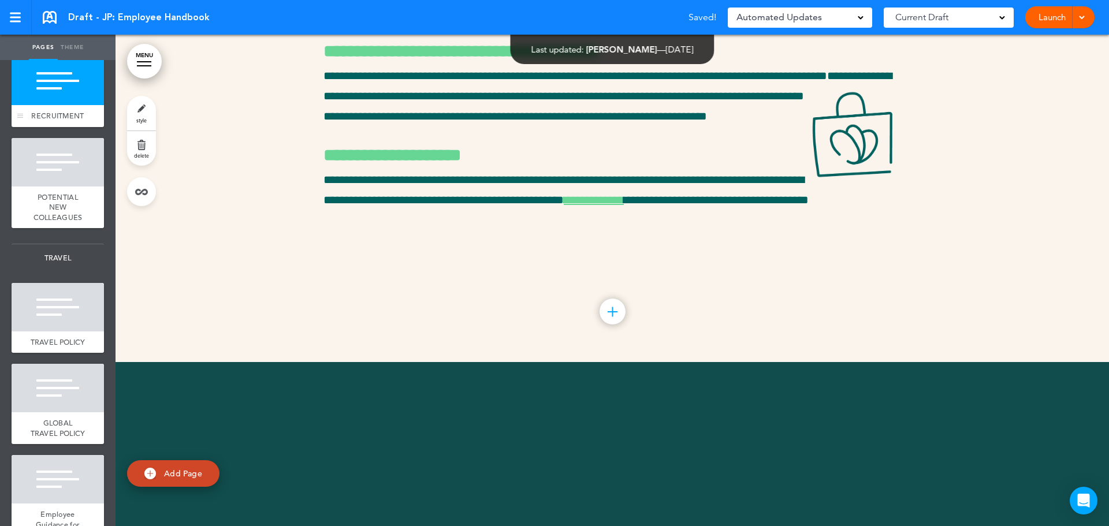
drag, startPoint x: 46, startPoint y: 254, endPoint x: 35, endPoint y: 269, distance: 19.1
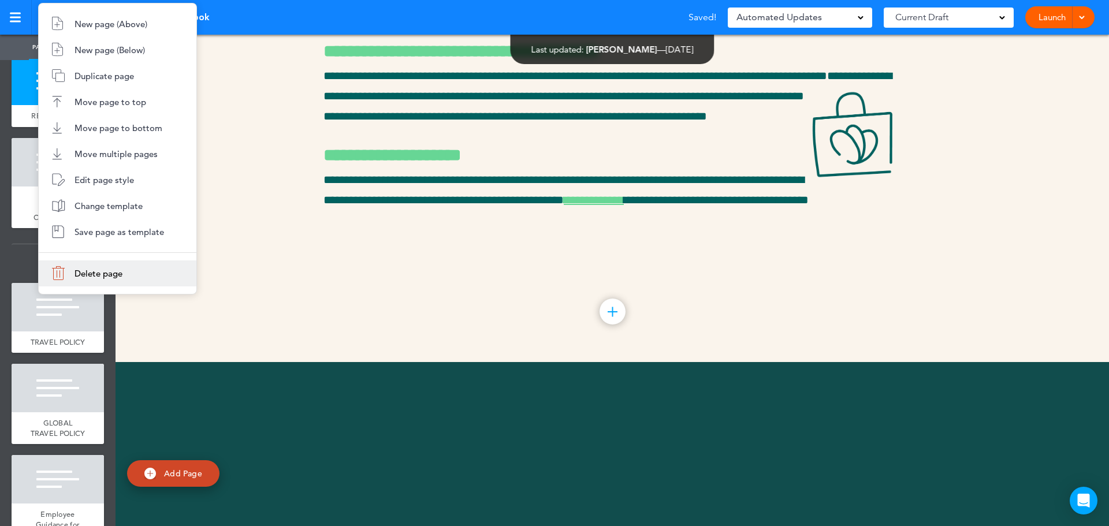
click at [70, 274] on li "Delete page" at bounding box center [118, 274] width 158 height 26
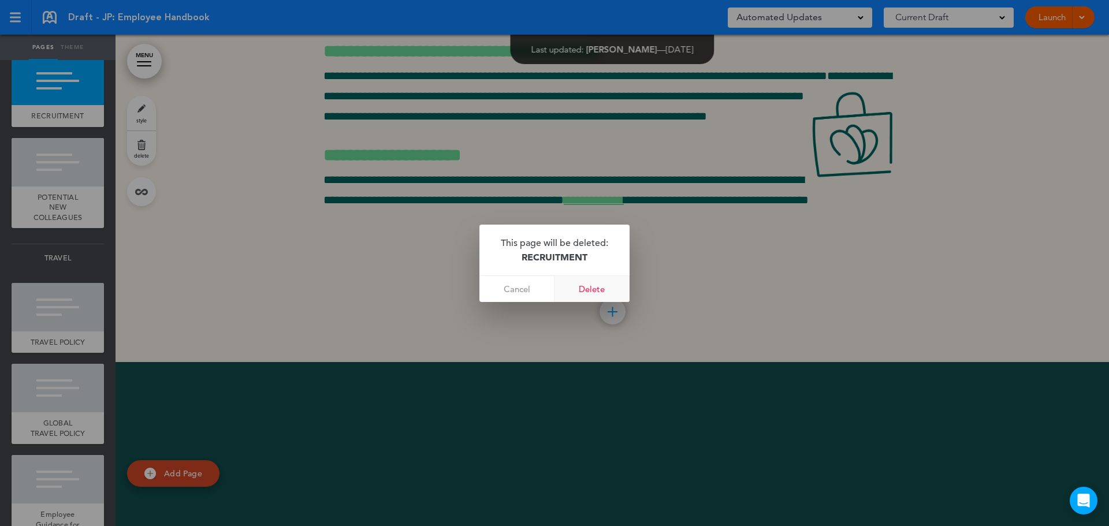
click at [584, 286] on link "Delete" at bounding box center [592, 289] width 75 height 26
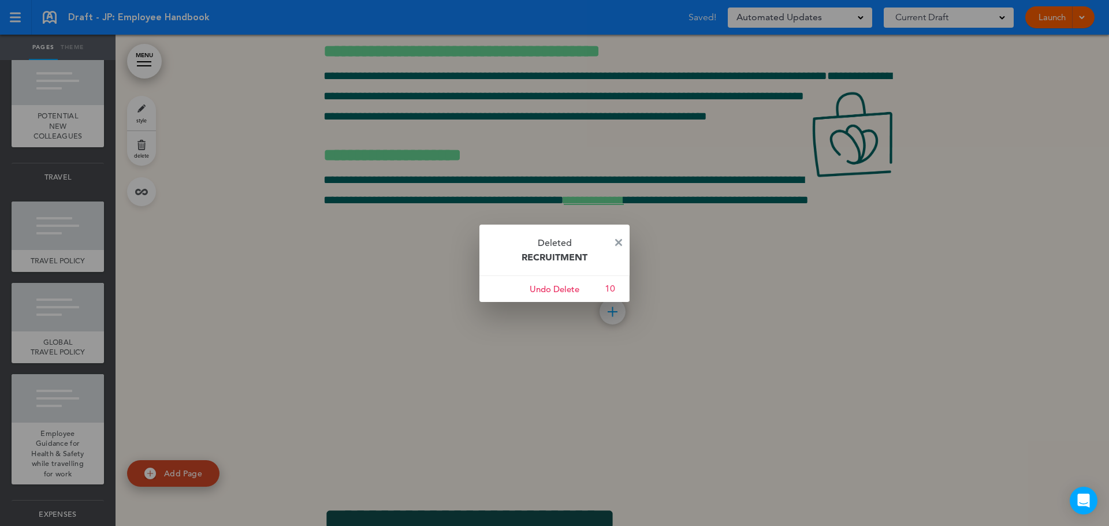
click at [622, 244] on img at bounding box center [618, 242] width 7 height 7
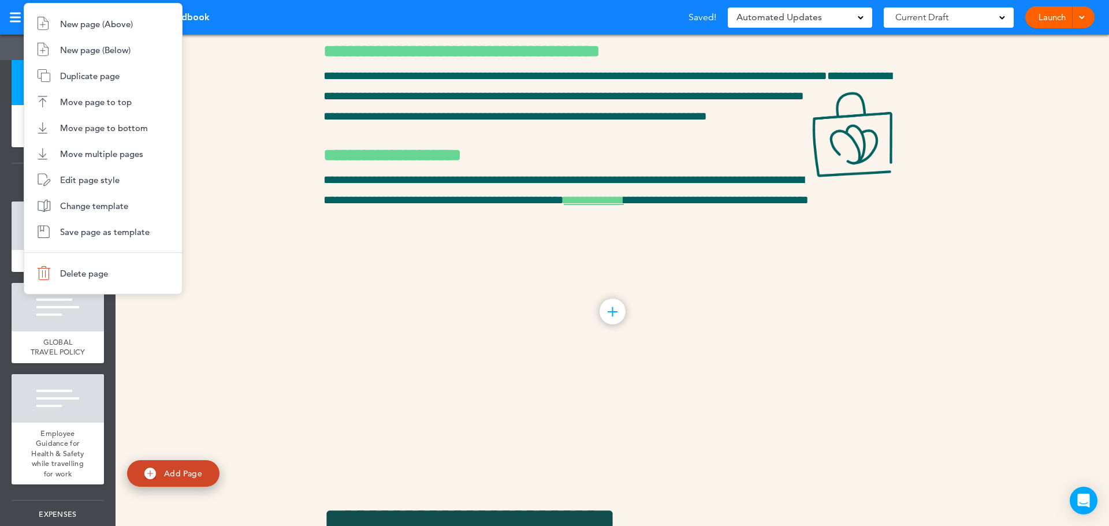
click at [91, 272] on span "Delete page" at bounding box center [84, 273] width 48 height 11
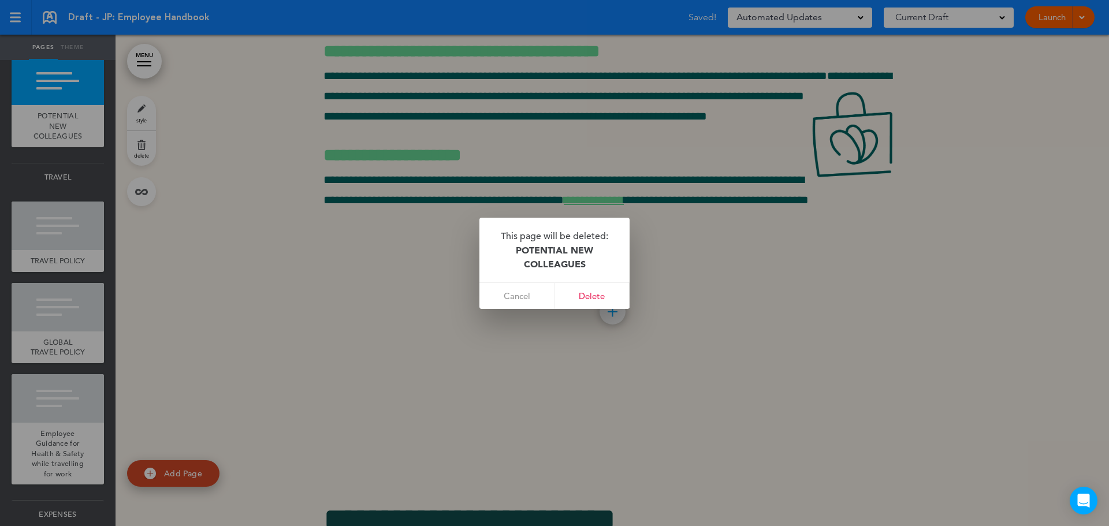
click at [599, 296] on link "Delete" at bounding box center [592, 296] width 75 height 26
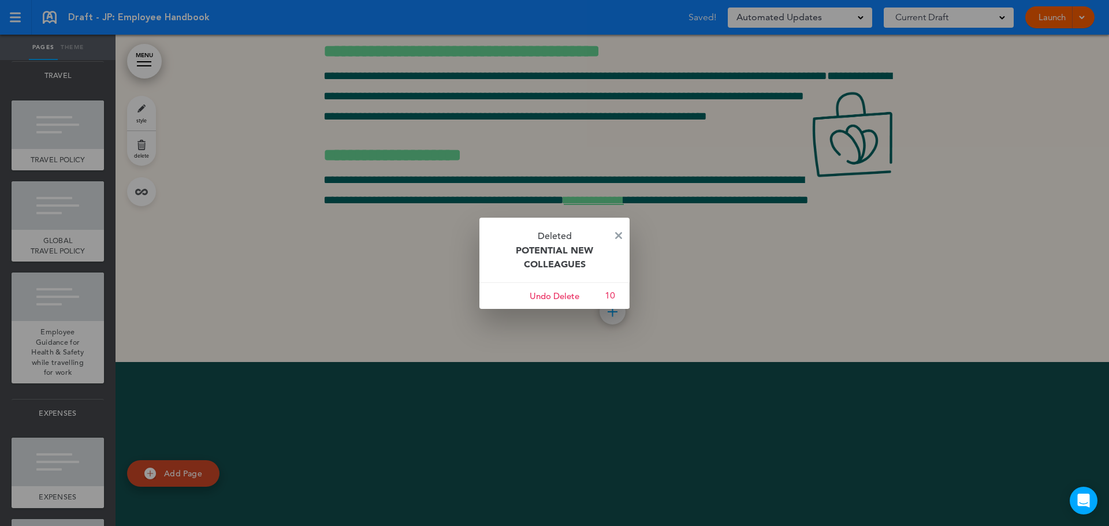
click at [619, 230] on p "Deleted POTENTIAL NEW COLLEAGUES" at bounding box center [555, 250] width 150 height 65
click at [618, 234] on img at bounding box center [618, 235] width 7 height 7
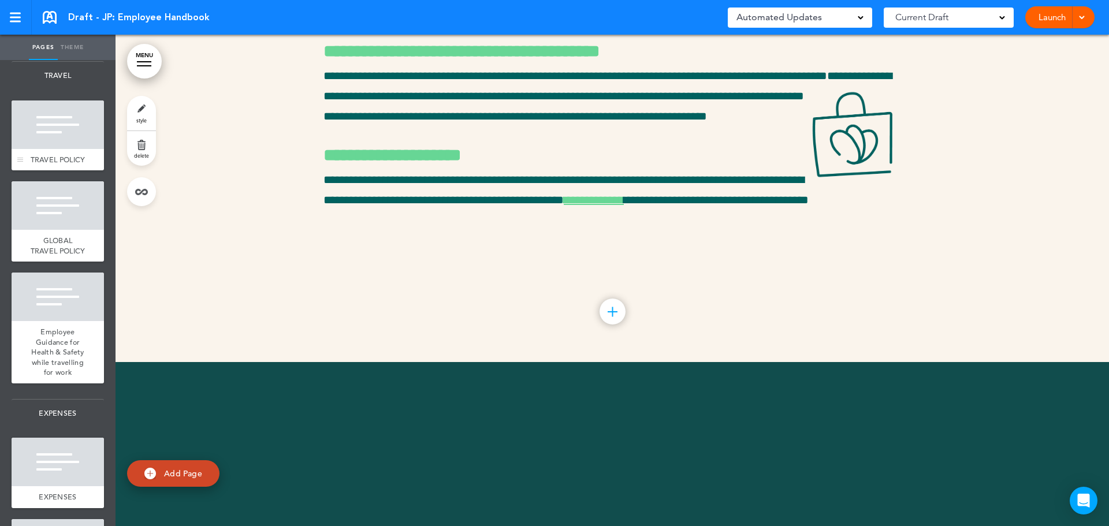
click at [44, 165] on span "TRAVEL POLICY" at bounding box center [58, 160] width 55 height 10
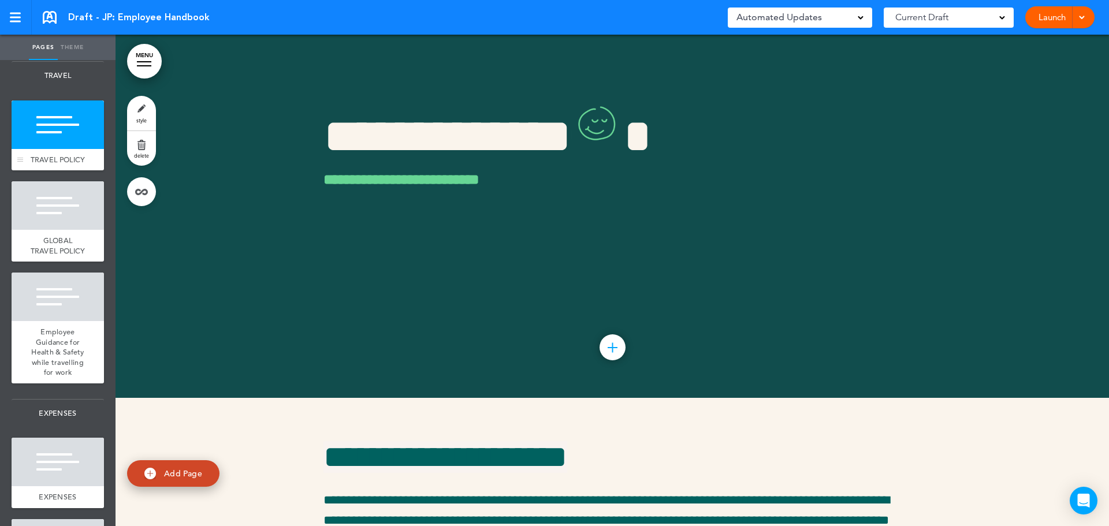
scroll to position [22128, 0]
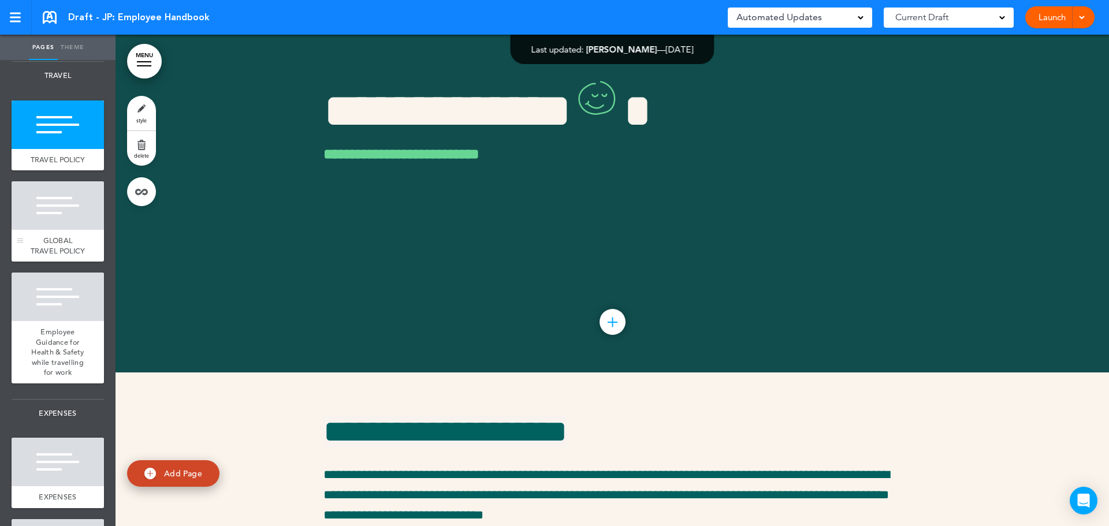
click at [63, 230] on div at bounding box center [58, 205] width 92 height 49
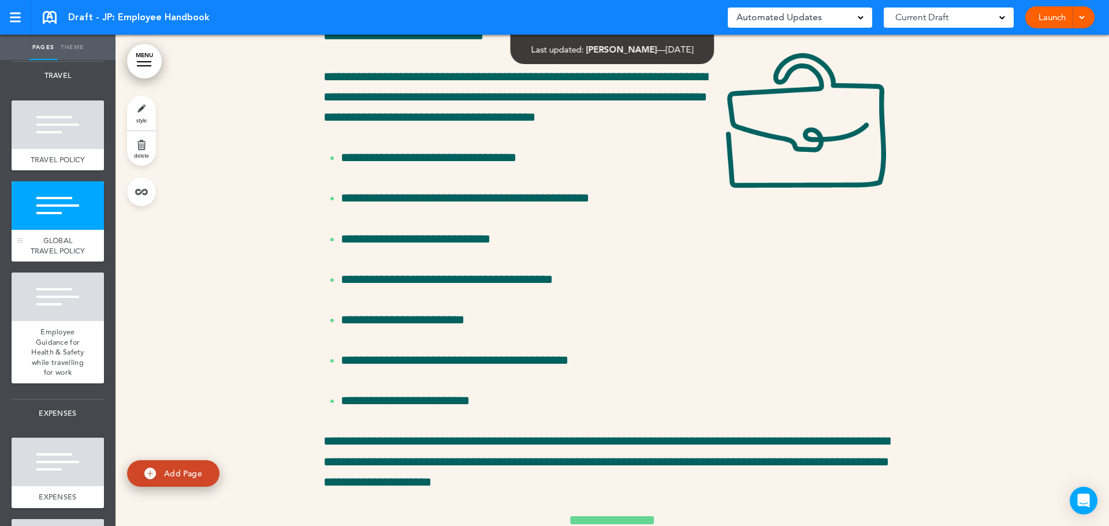
scroll to position [22619, 0]
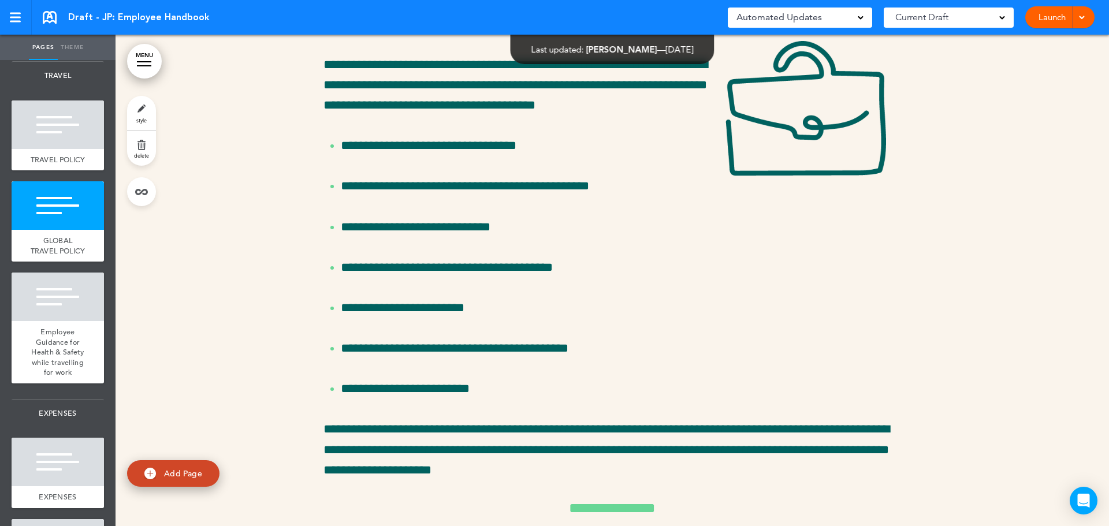
click at [139, 105] on link "style" at bounding box center [141, 113] width 29 height 35
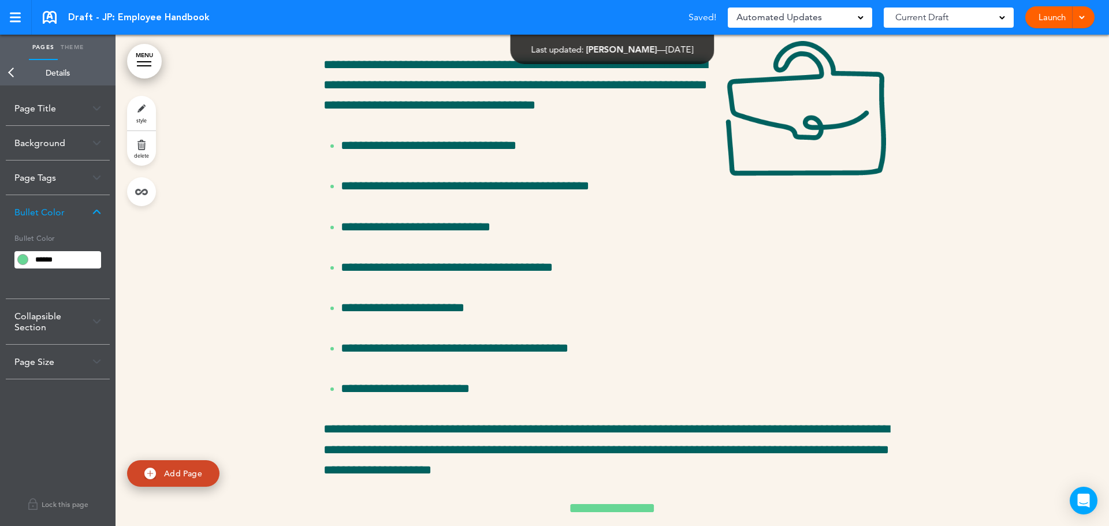
click at [57, 116] on div "Page Title" at bounding box center [58, 108] width 104 height 34
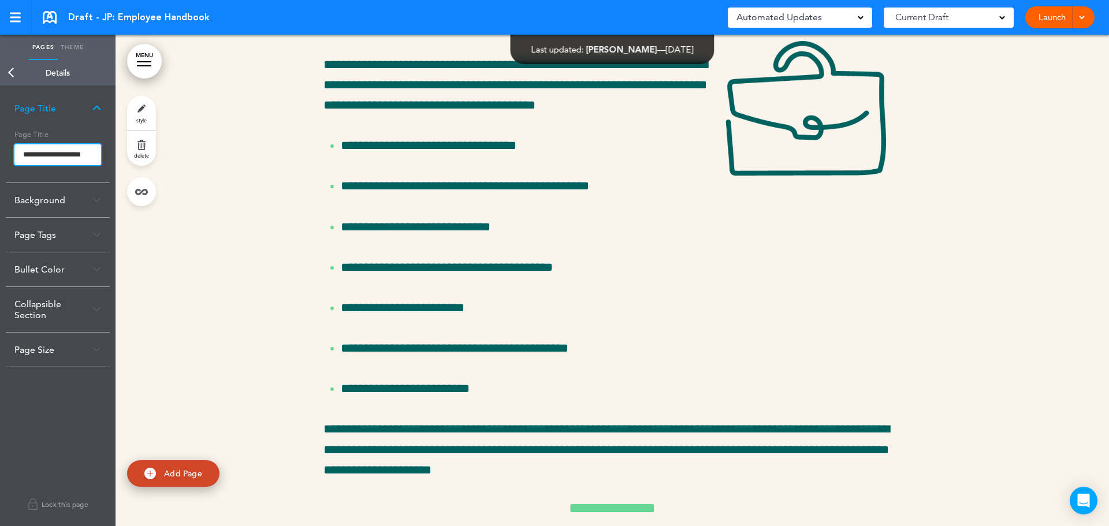
click at [82, 155] on input "**********" at bounding box center [57, 154] width 87 height 21
type input "**********"
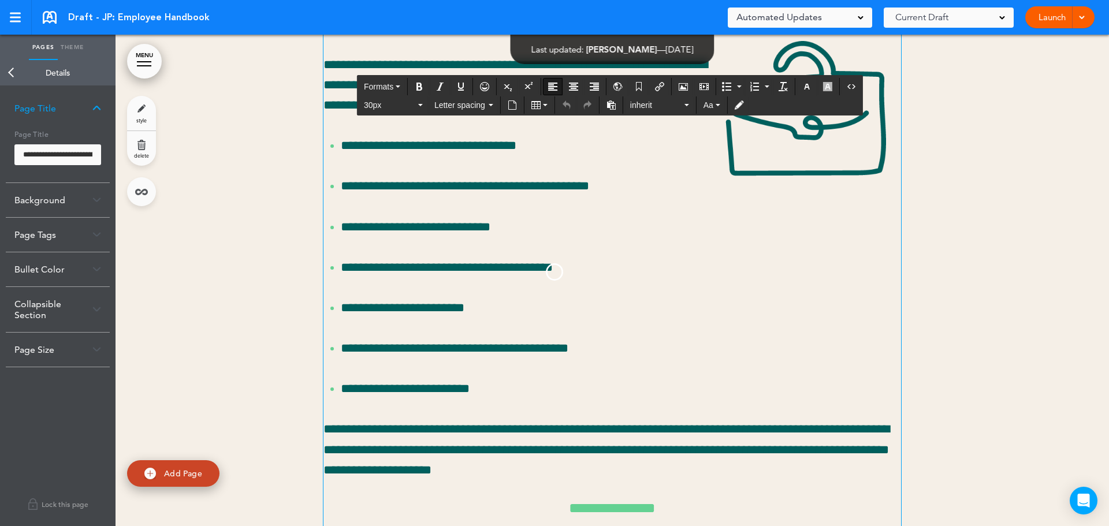
click at [525, 90] on body "Make this page common so it is available in other handbooks. This handbook Prev…" at bounding box center [554, 263] width 1109 height 526
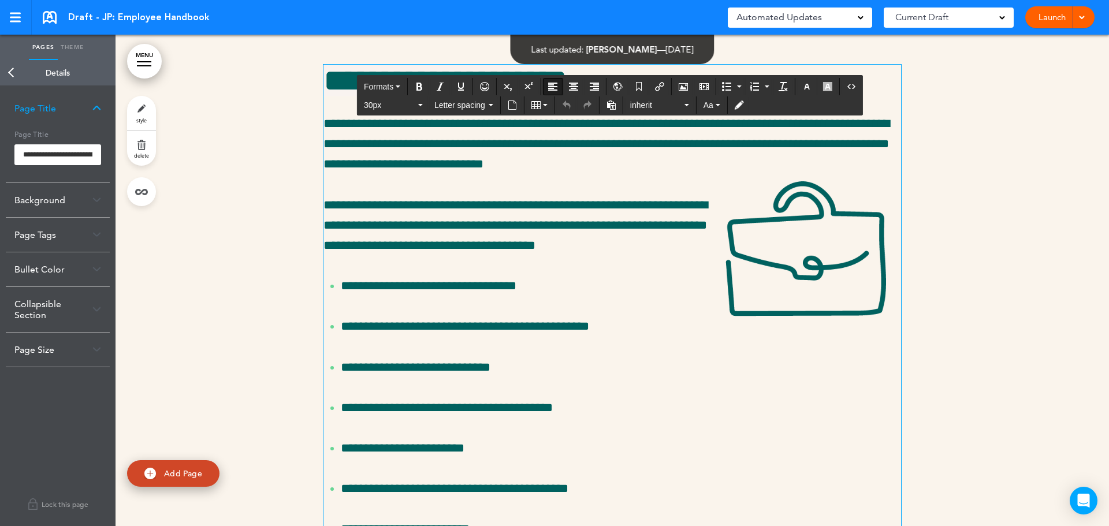
scroll to position [22330, 0]
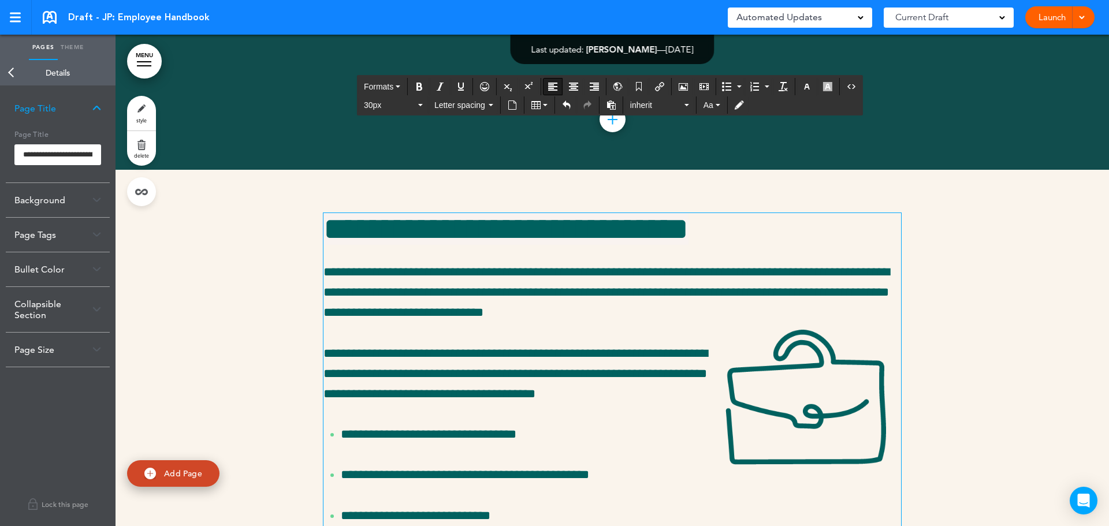
click at [15, 73] on link "Back" at bounding box center [11, 72] width 23 height 25
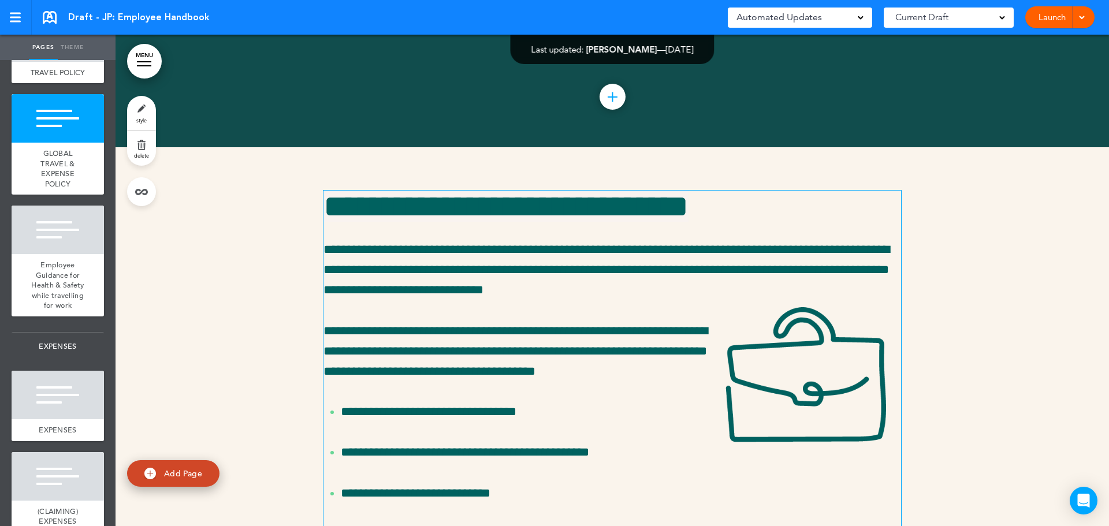
scroll to position [22561, 0]
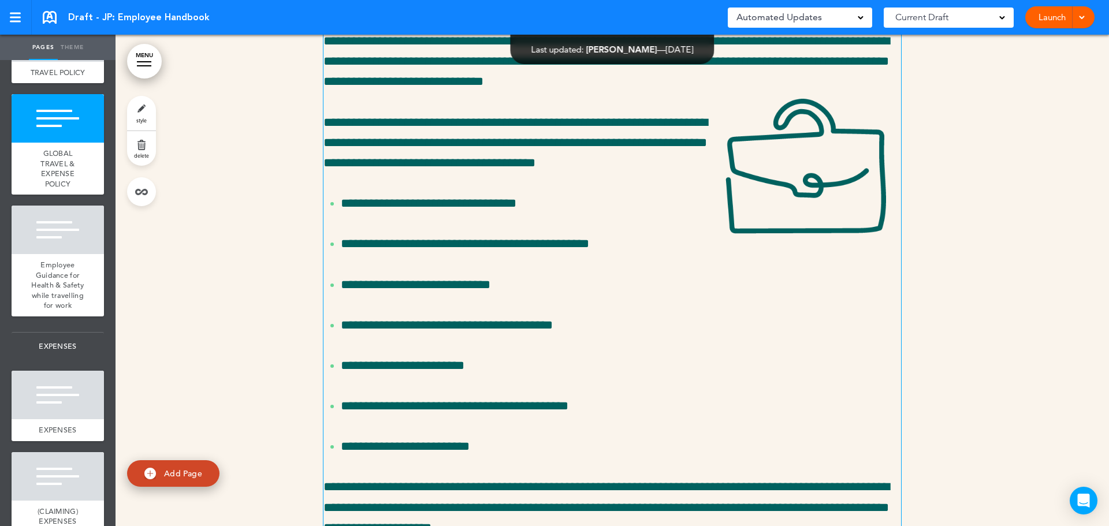
drag, startPoint x: 355, startPoint y: 276, endPoint x: 365, endPoint y: 240, distance: 37.0
click at [355, 169] on span "**********" at bounding box center [516, 142] width 384 height 53
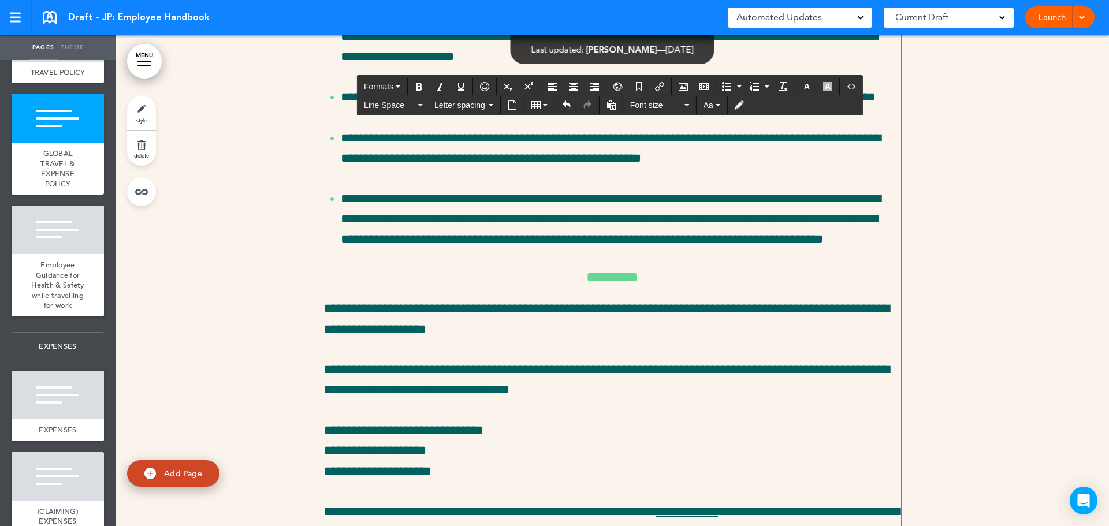
scroll to position [23321, 0]
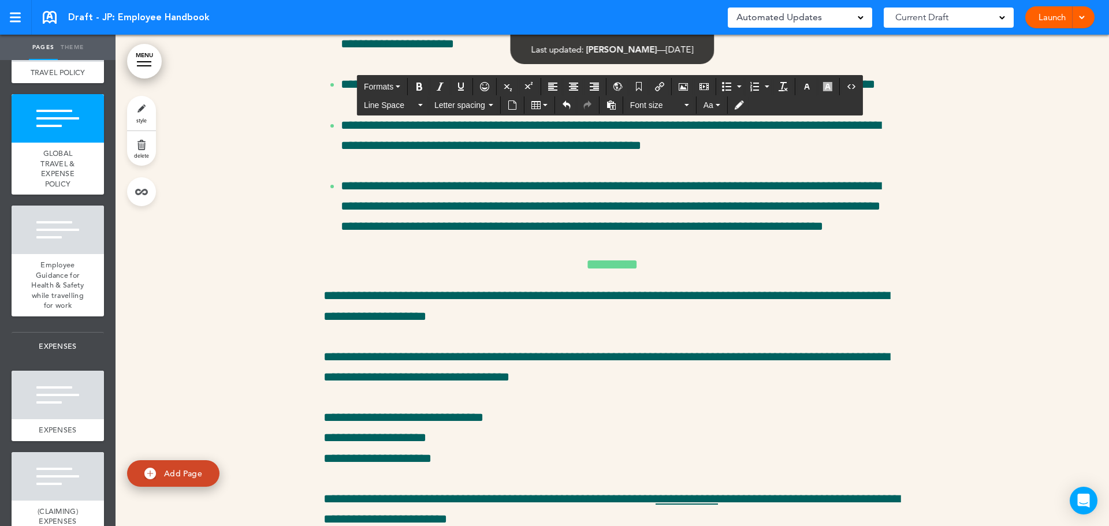
drag, startPoint x: 322, startPoint y: 192, endPoint x: 1044, endPoint y: 112, distance: 726.6
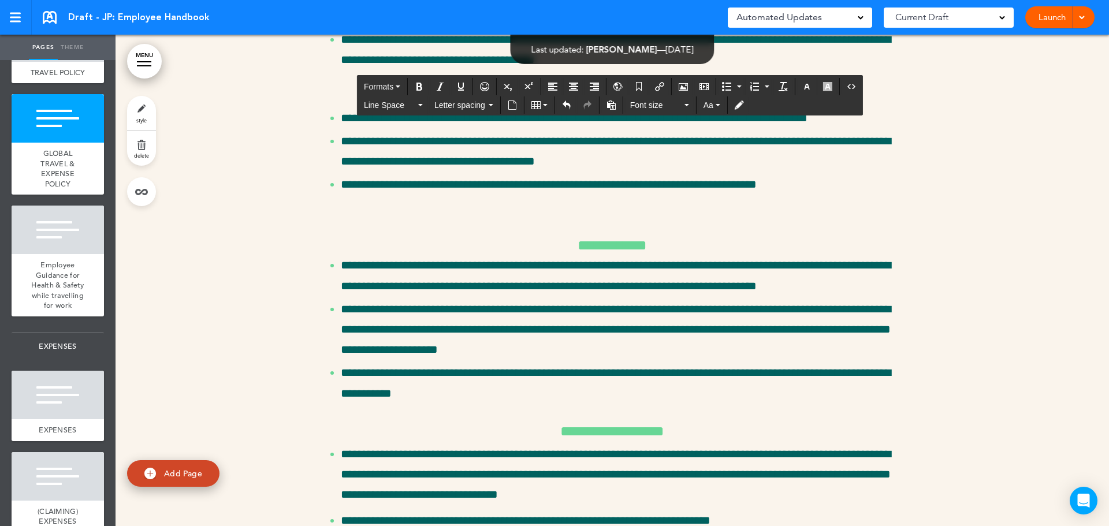
scroll to position [32463, 0]
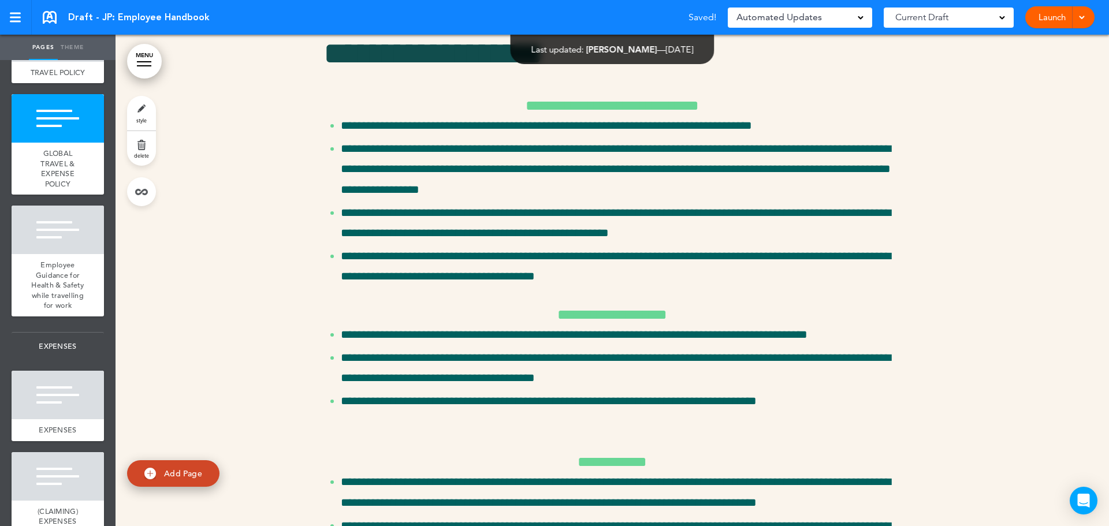
click at [747, 270] on div at bounding box center [670, 263] width 1109 height 526
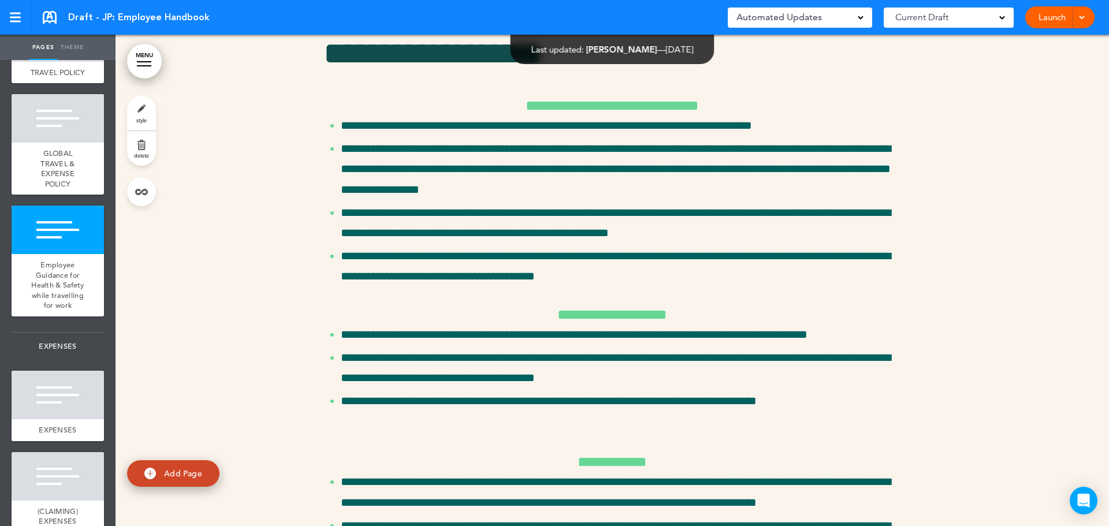
scroll to position [32405, 0]
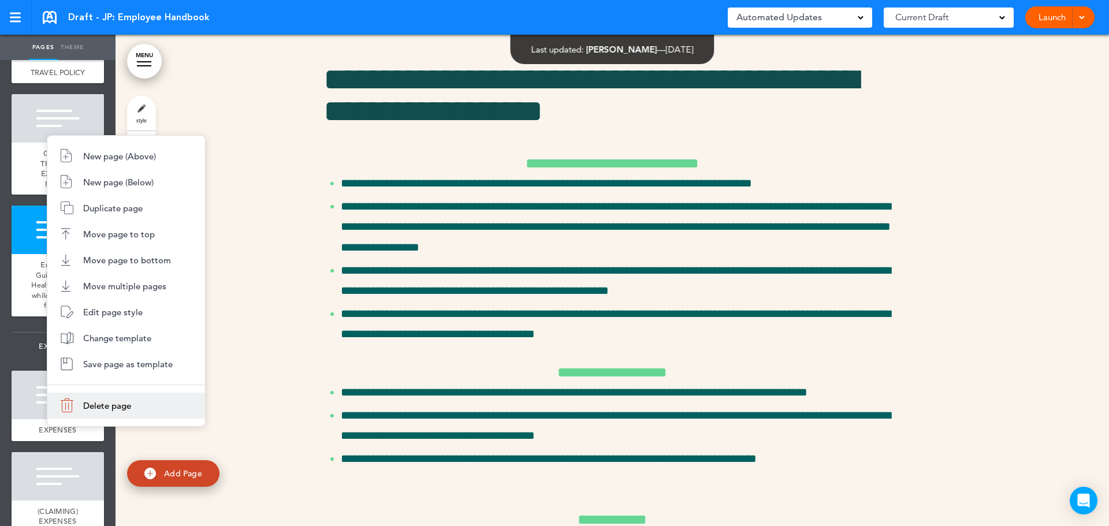
click at [90, 412] on li "Delete page" at bounding box center [126, 406] width 158 height 26
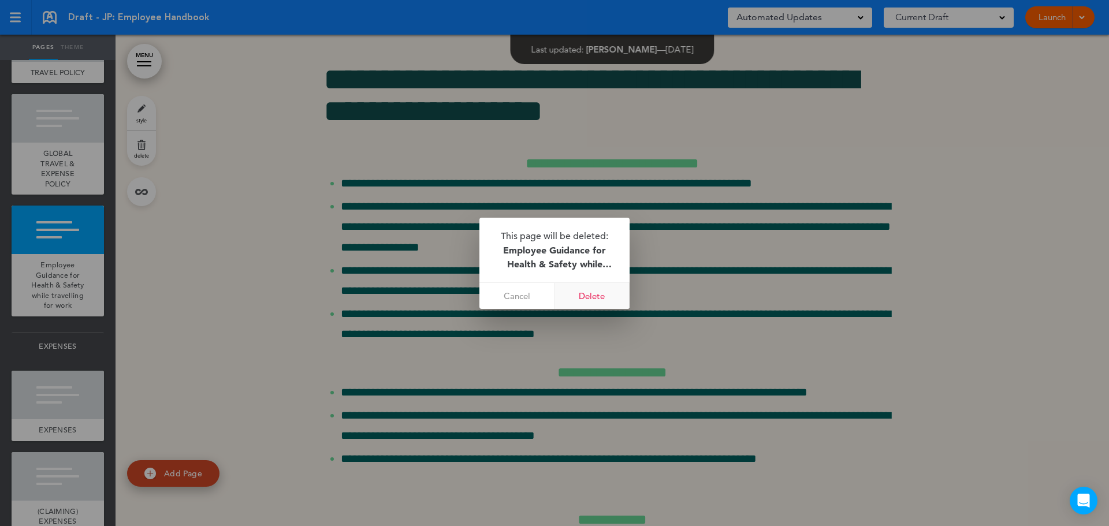
click at [601, 292] on link "Delete" at bounding box center [592, 296] width 75 height 26
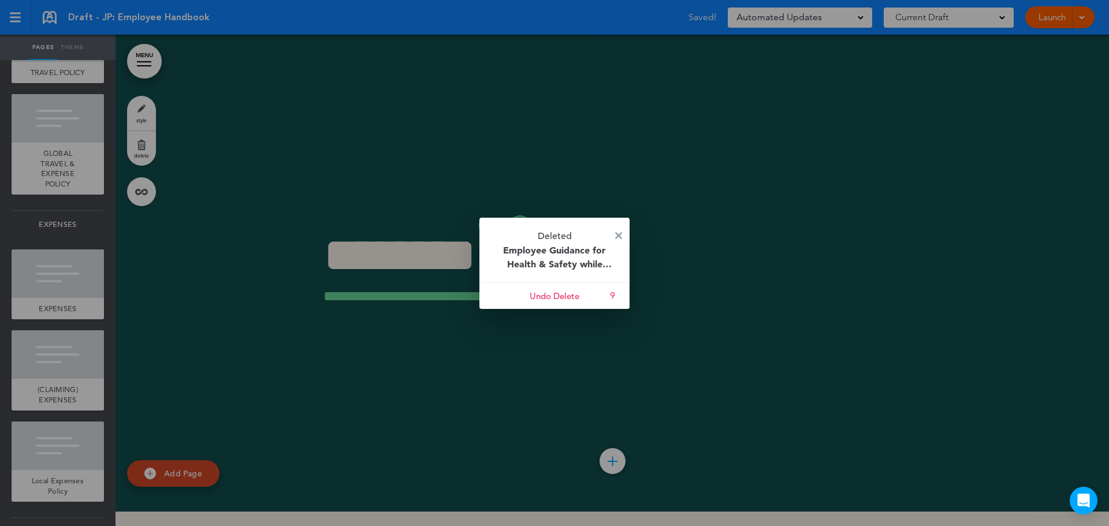
click at [615, 235] on p "Deleted Employee Guidance for Health & Safety while travelling for work" at bounding box center [555, 250] width 150 height 65
click at [622, 232] on img at bounding box center [618, 235] width 7 height 7
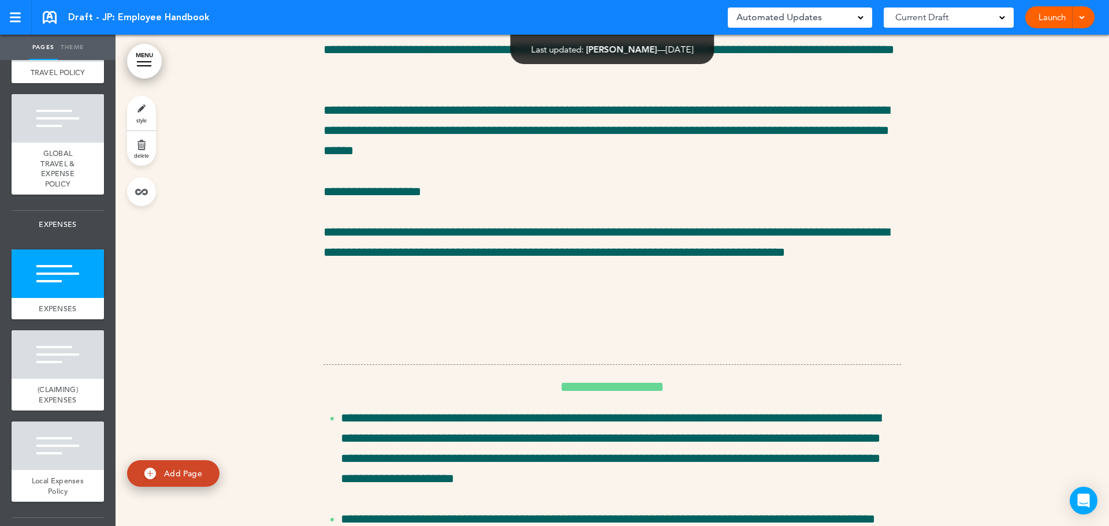
scroll to position [27017, 0]
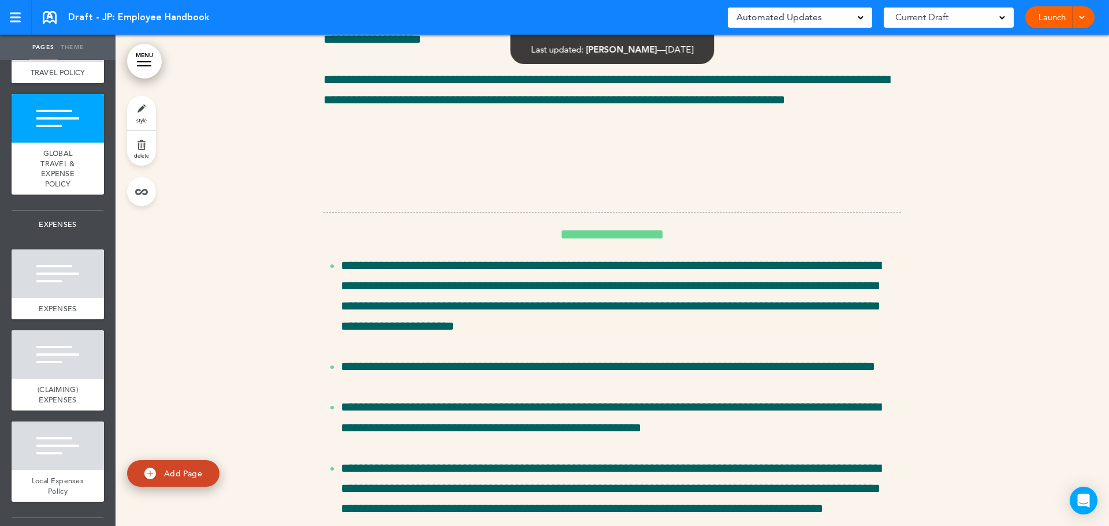
click at [895, 365] on div "**********" at bounding box center [613, 445] width 578 height 9925
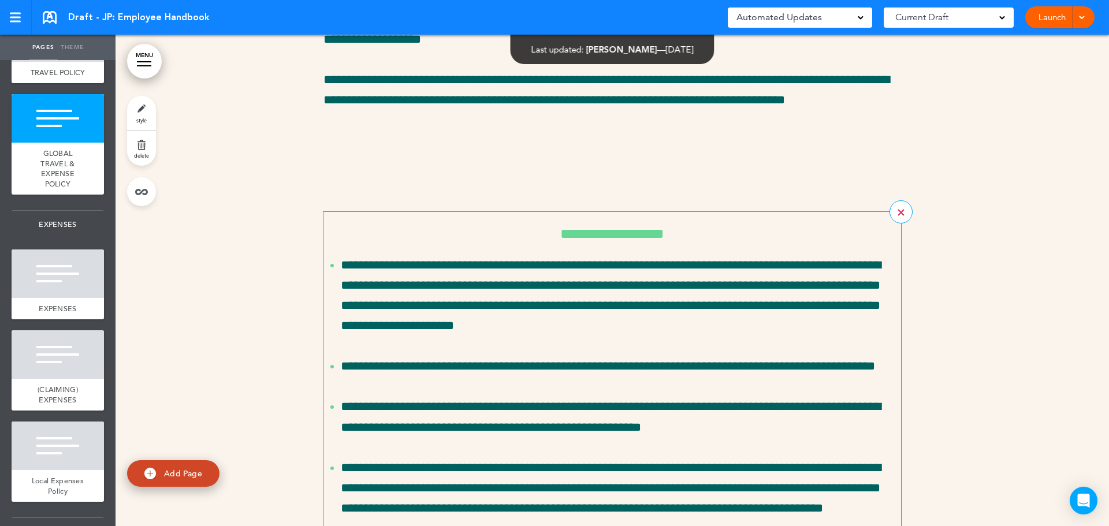
click at [893, 224] on div at bounding box center [901, 211] width 23 height 23
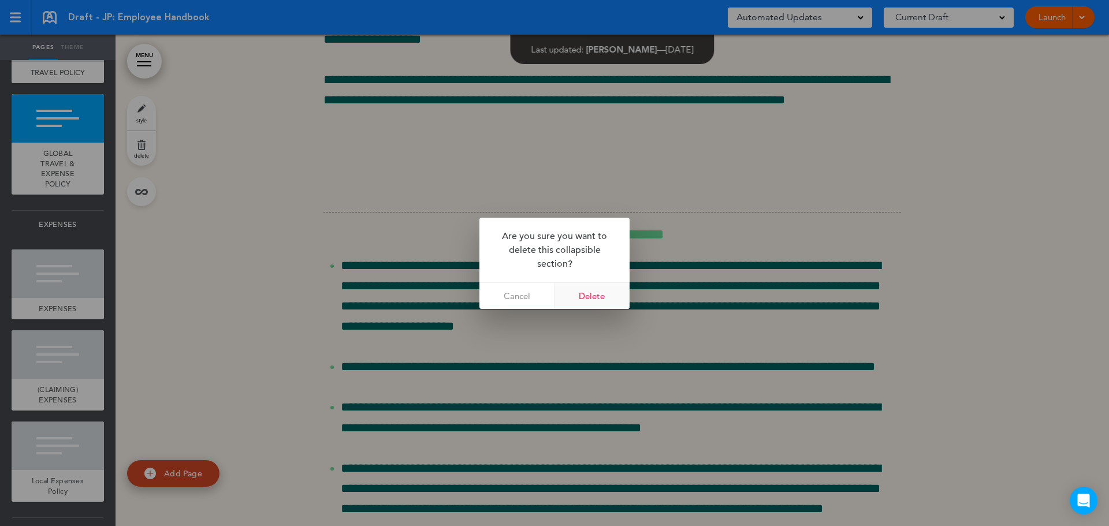
click at [605, 298] on link "Delete" at bounding box center [592, 296] width 75 height 26
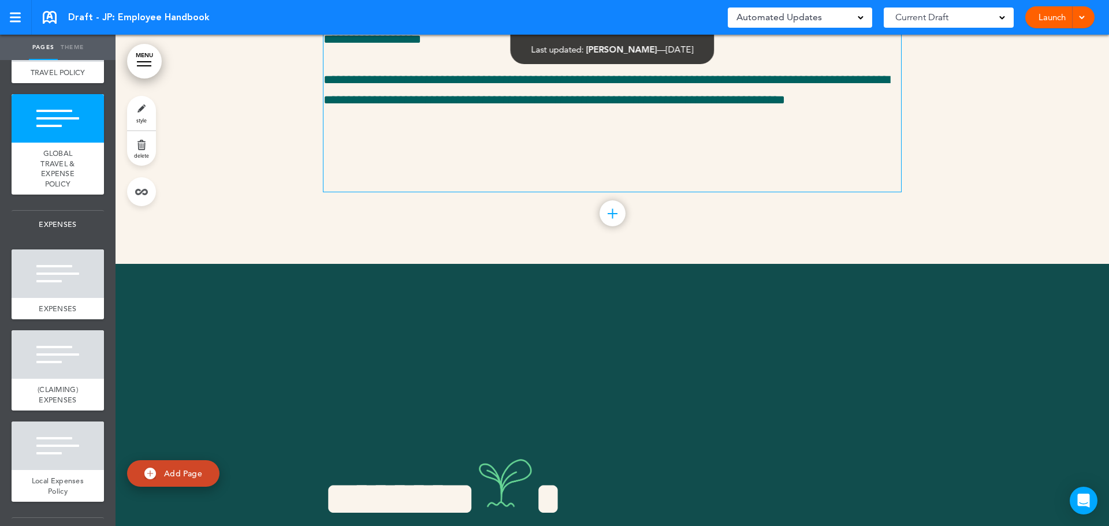
click at [419, 131] on p "**********" at bounding box center [613, 100] width 578 height 61
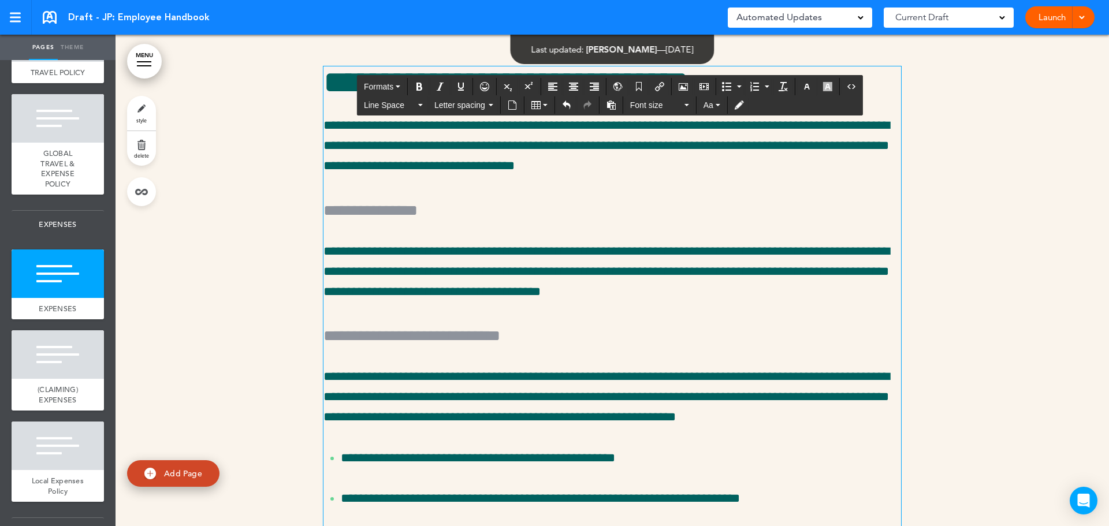
scroll to position [22433, 0]
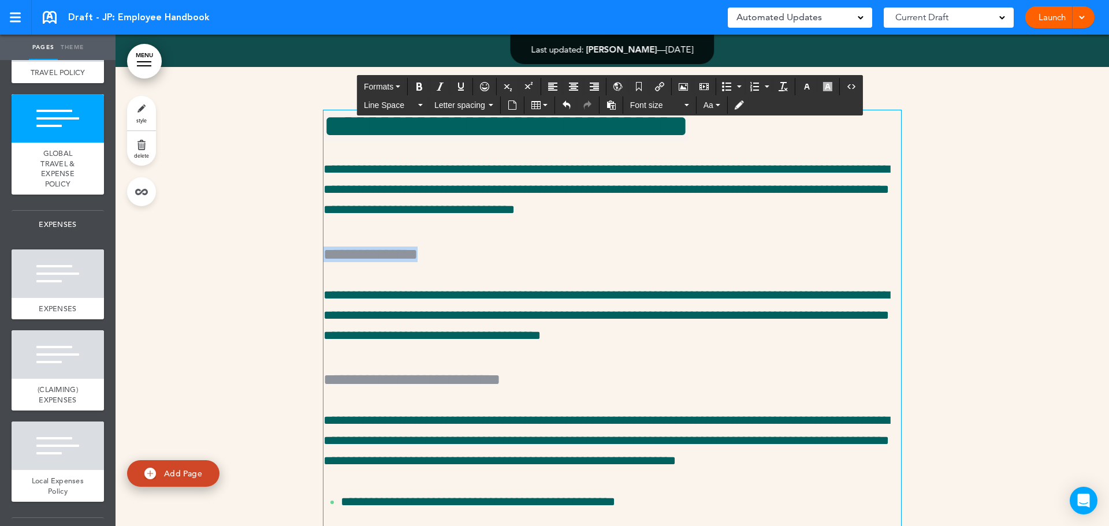
drag, startPoint x: 511, startPoint y: 412, endPoint x: 254, endPoint y: 402, distance: 256.7
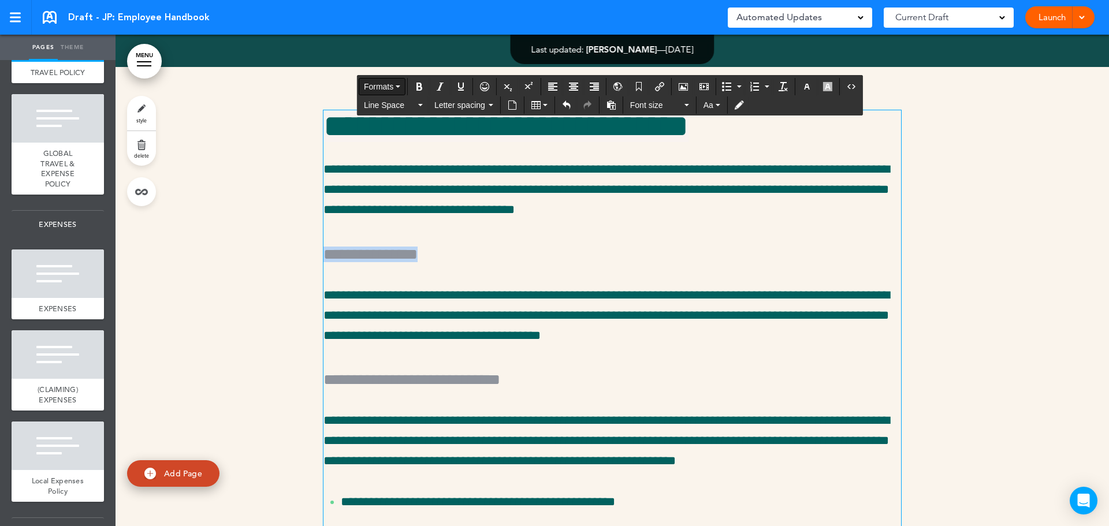
click at [388, 88] on span "Formats" at bounding box center [378, 86] width 29 height 9
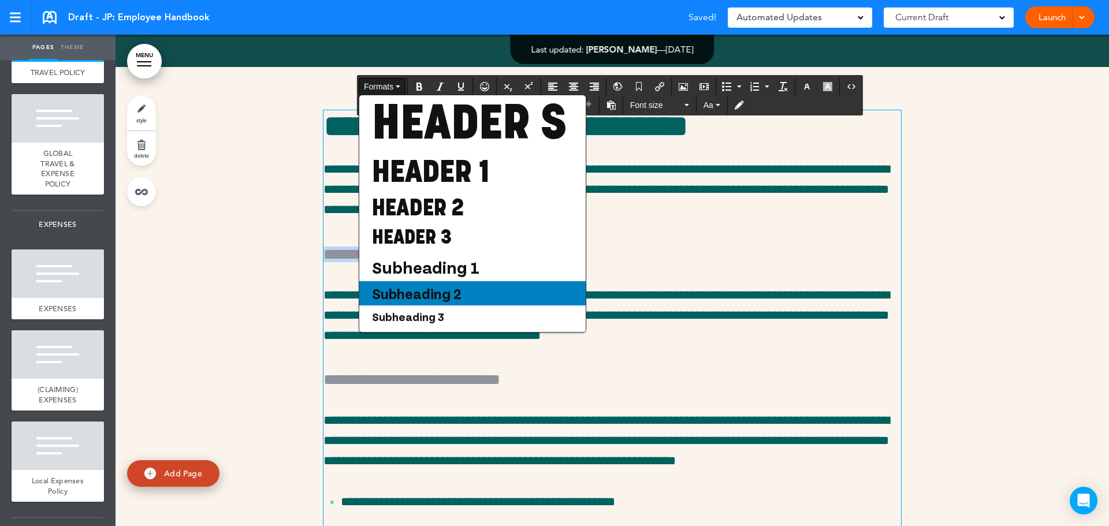
click at [448, 302] on span "Subheading 2" at bounding box center [417, 293] width 92 height 17
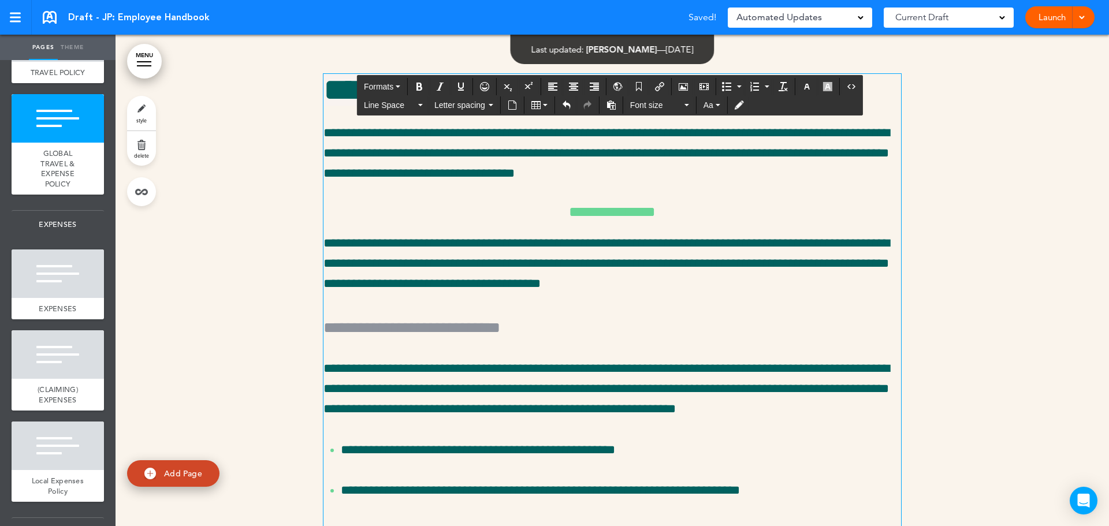
scroll to position [22491, 0]
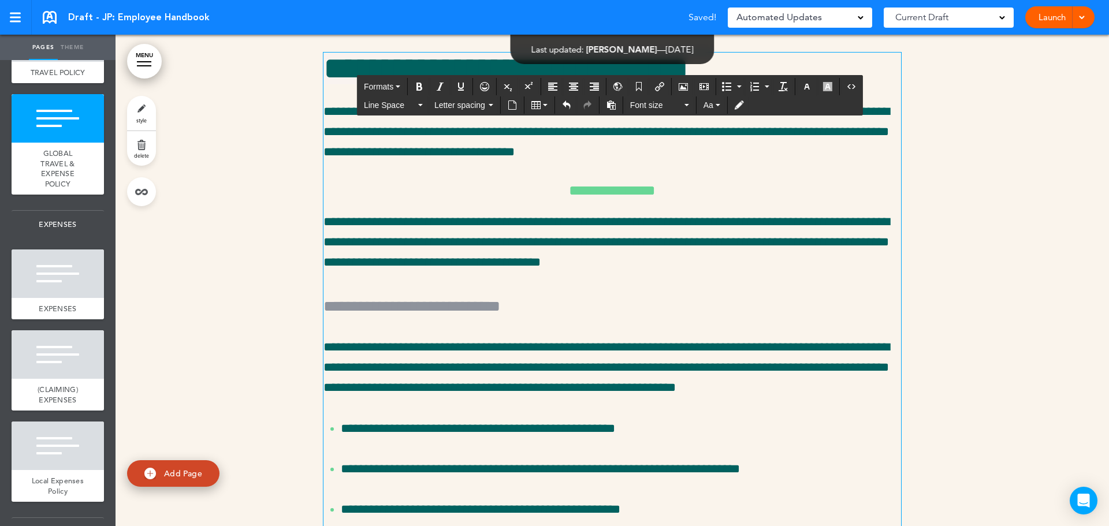
drag, startPoint x: 643, startPoint y: 458, endPoint x: 228, endPoint y: 479, distance: 415.3
drag, startPoint x: 601, startPoint y: 459, endPoint x: 306, endPoint y: 461, distance: 295.8
drag, startPoint x: 614, startPoint y: 460, endPoint x: 272, endPoint y: 469, distance: 342.1
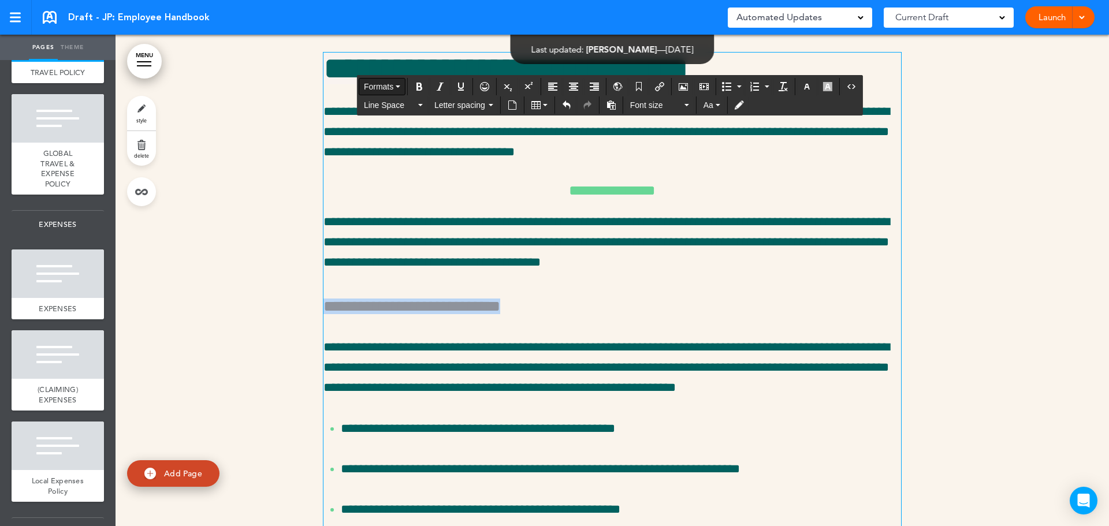
click at [385, 84] on span "Formats" at bounding box center [378, 86] width 29 height 9
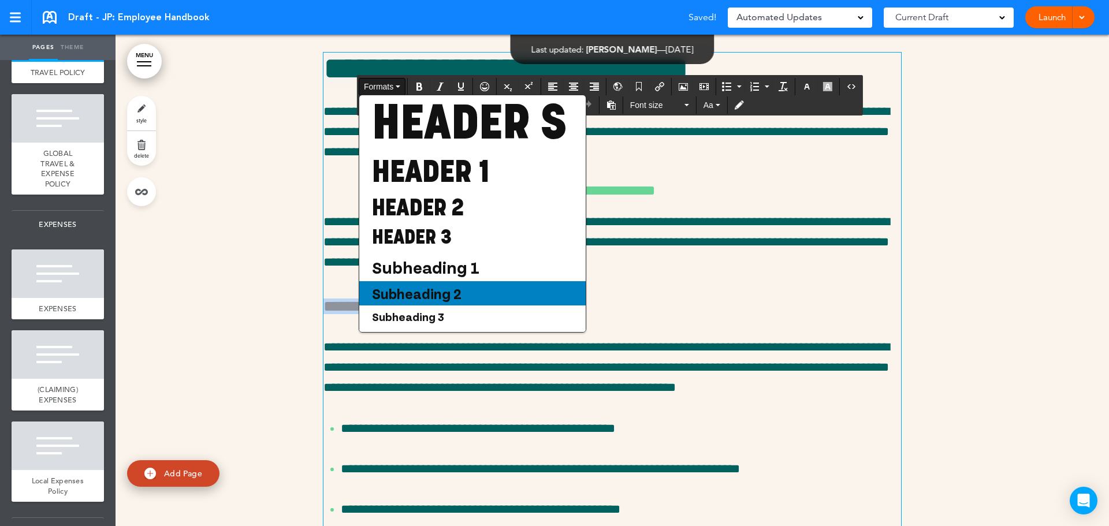
click at [437, 302] on span "Subheading 2" at bounding box center [417, 293] width 92 height 17
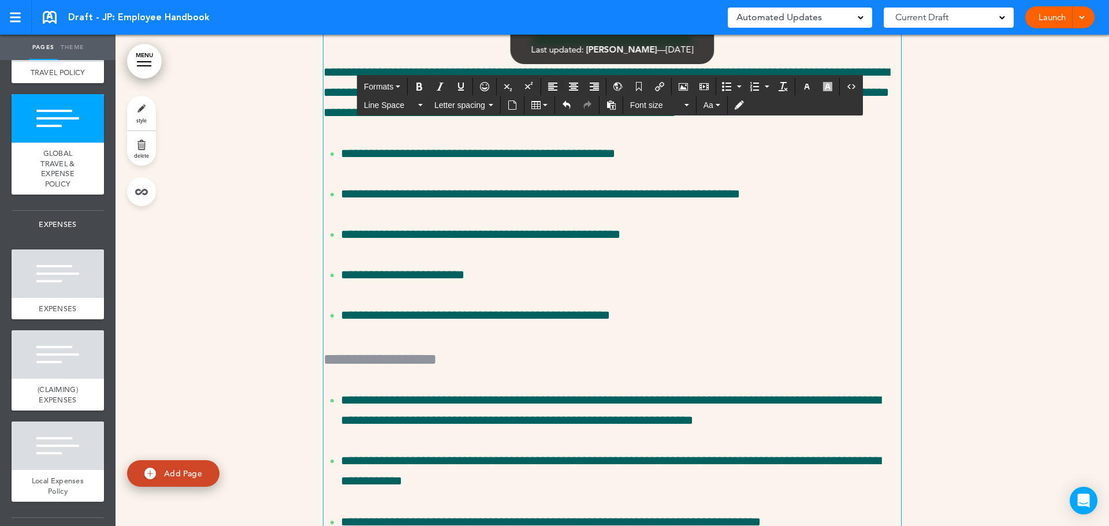
scroll to position [22780, 0]
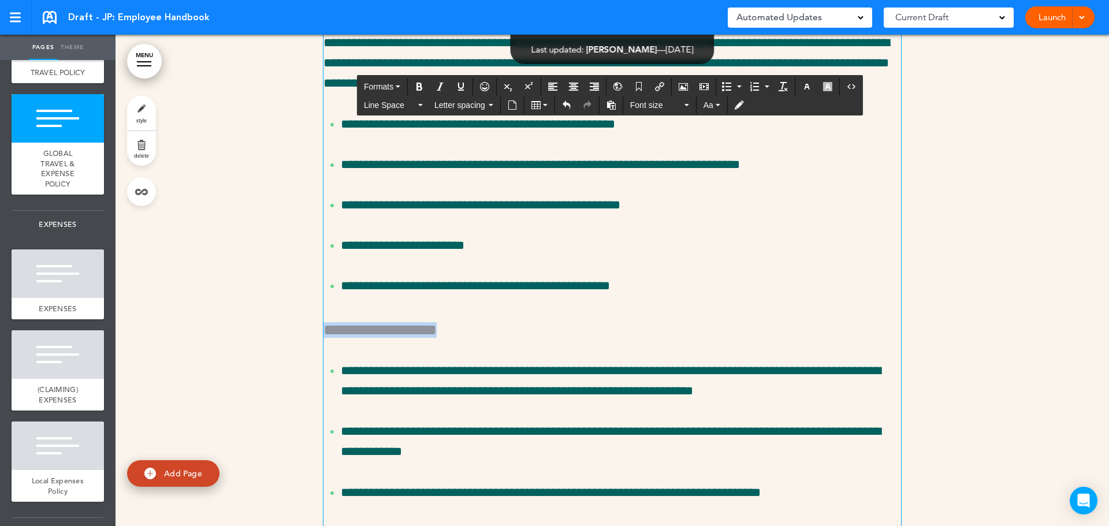
drag, startPoint x: 495, startPoint y: 484, endPoint x: 318, endPoint y: 488, distance: 177.4
click at [382, 94] on button "Formats" at bounding box center [382, 87] width 46 height 16
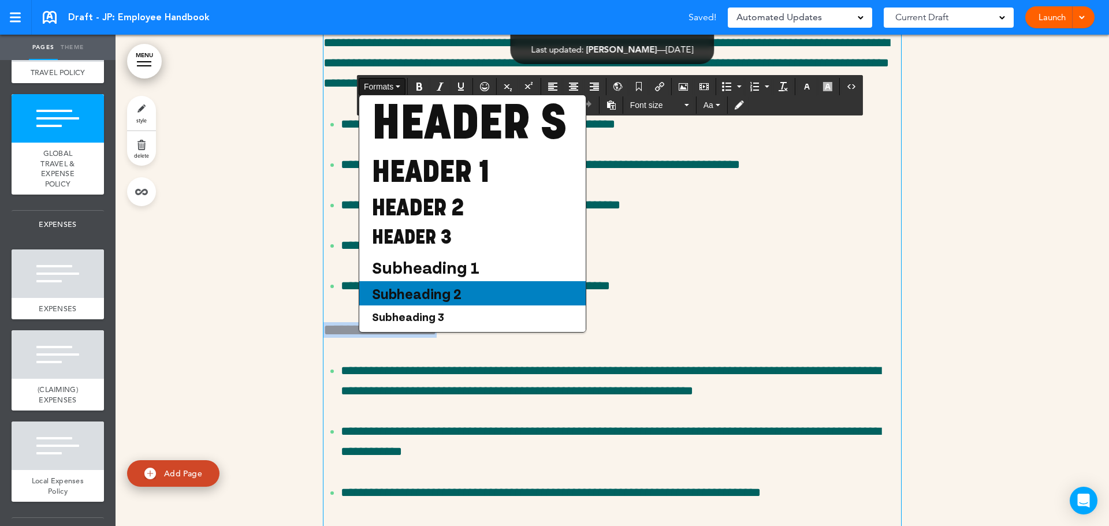
click at [442, 302] on span "Subheading 2" at bounding box center [417, 293] width 92 height 17
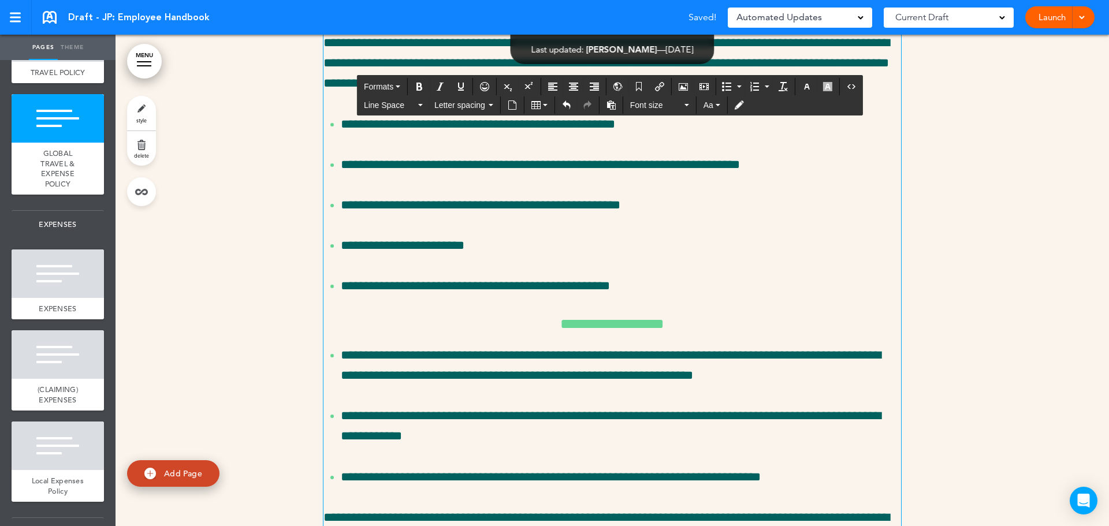
click at [770, 296] on ul "**********" at bounding box center [613, 205] width 578 height 182
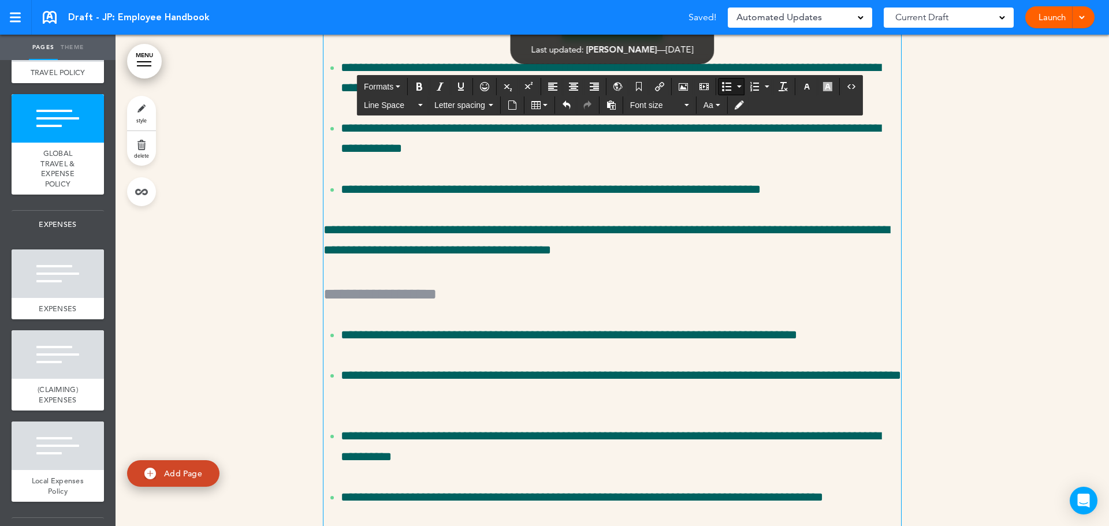
scroll to position [23069, 0]
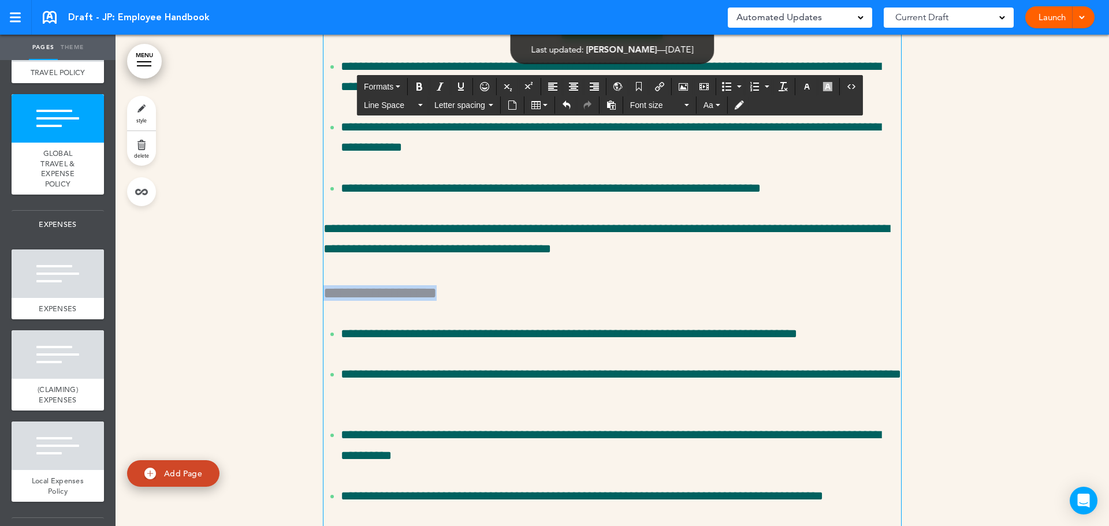
drag, startPoint x: 460, startPoint y: 449, endPoint x: 303, endPoint y: 455, distance: 156.7
click at [376, 88] on span "Formats" at bounding box center [378, 86] width 29 height 9
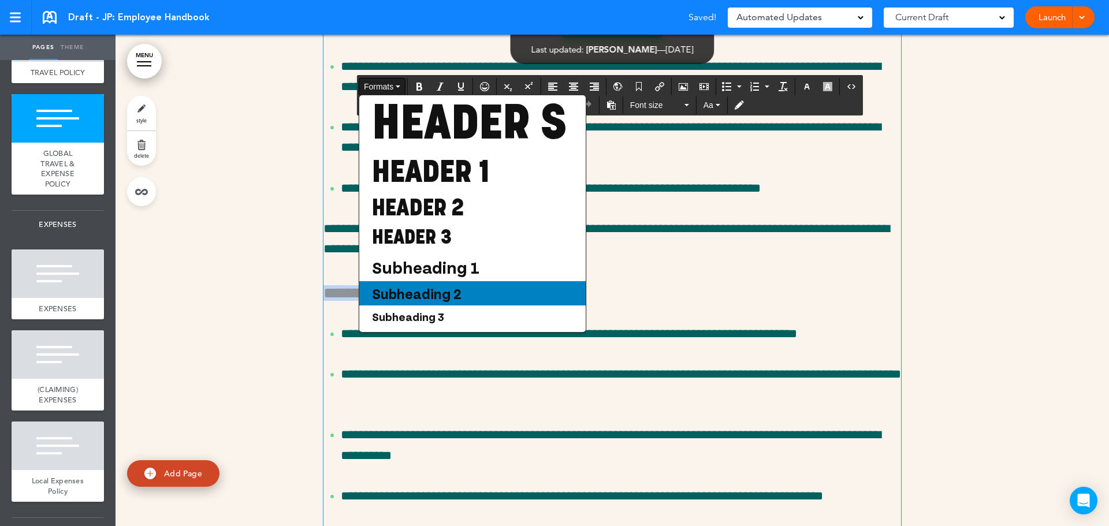
click at [457, 302] on span "Subheading 2" at bounding box center [417, 293] width 92 height 17
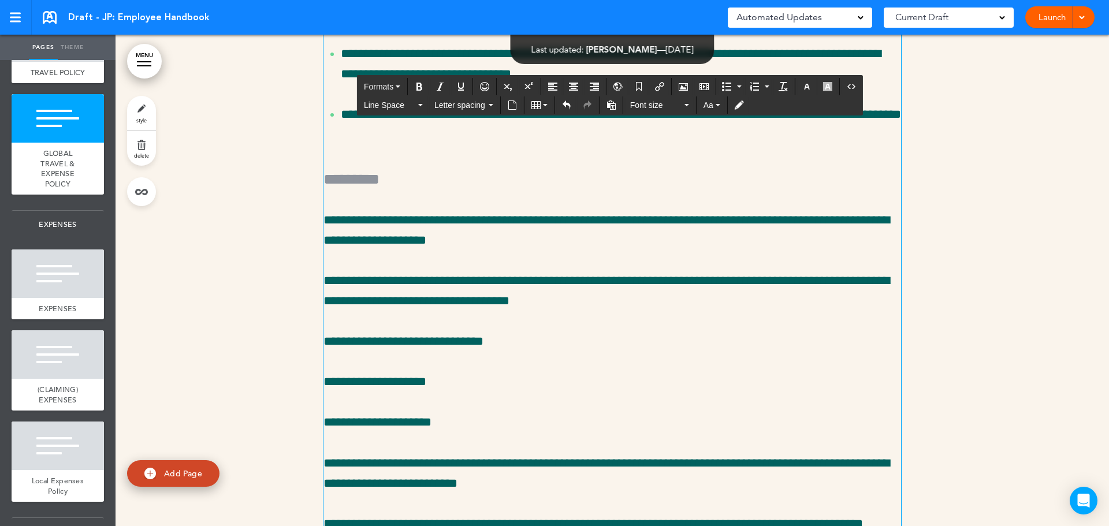
scroll to position [23685, 0]
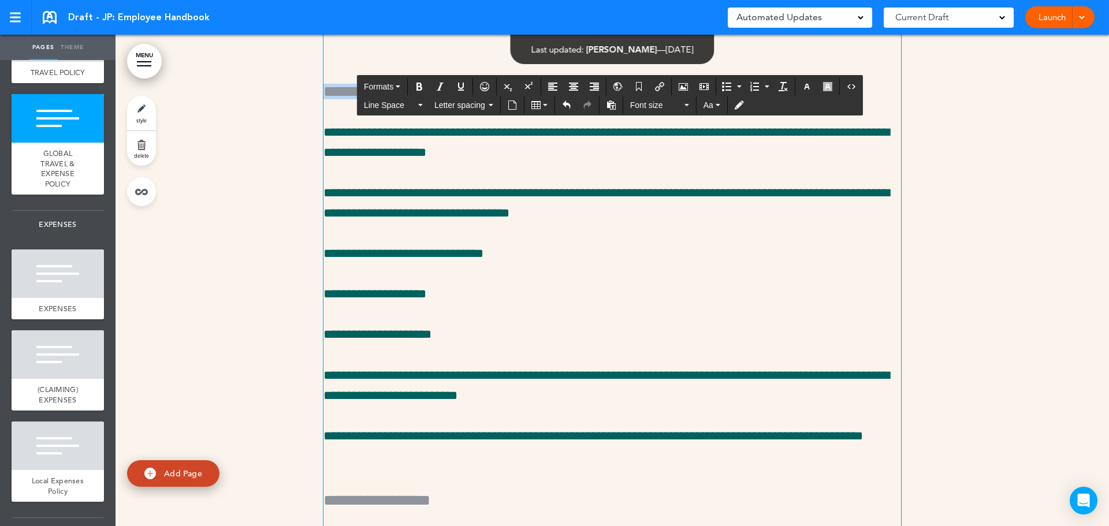
drag, startPoint x: 425, startPoint y: 246, endPoint x: 275, endPoint y: 237, distance: 149.9
click at [370, 88] on span "Formats" at bounding box center [378, 86] width 29 height 9
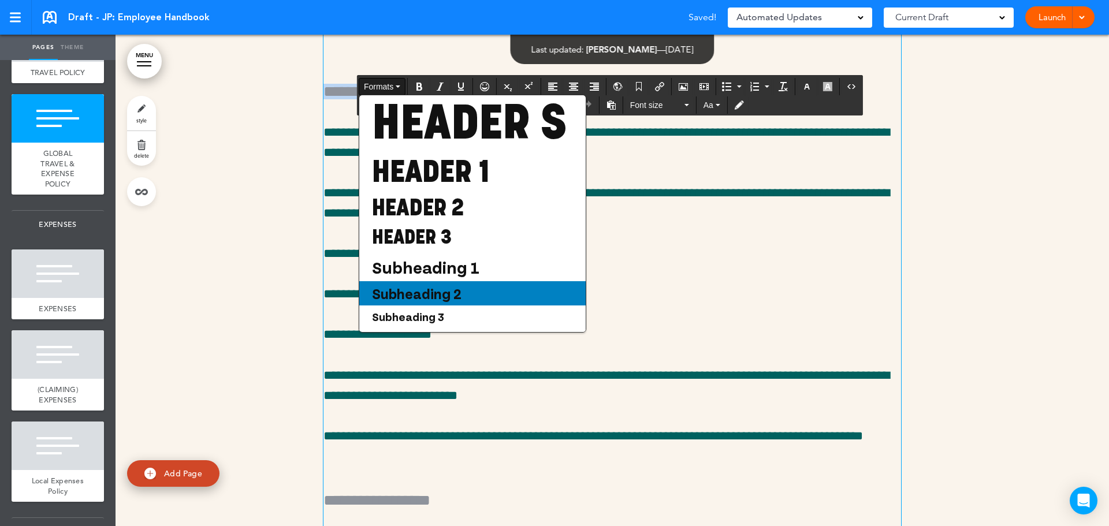
click at [436, 302] on span "Subheading 2" at bounding box center [417, 293] width 92 height 17
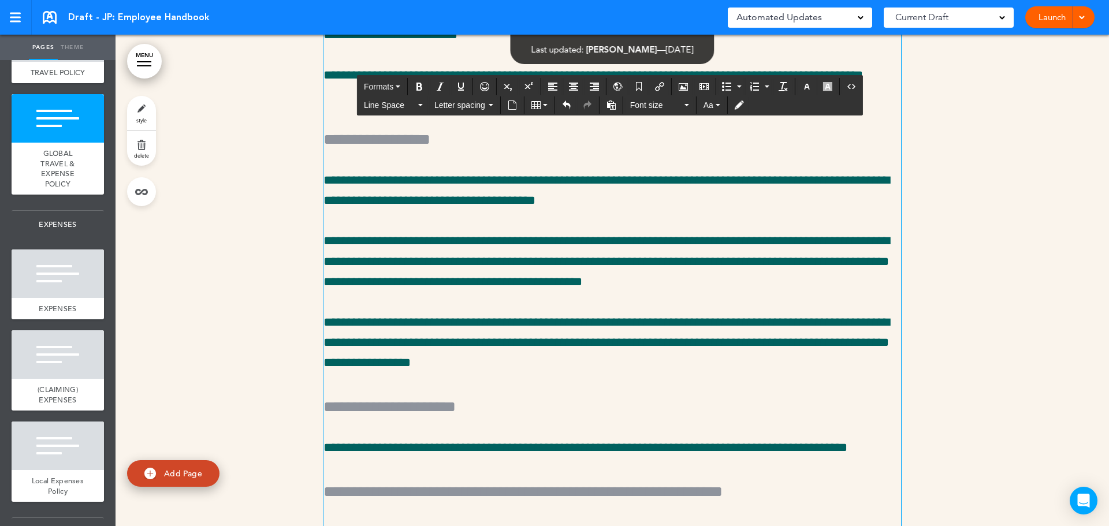
scroll to position [24054, 0]
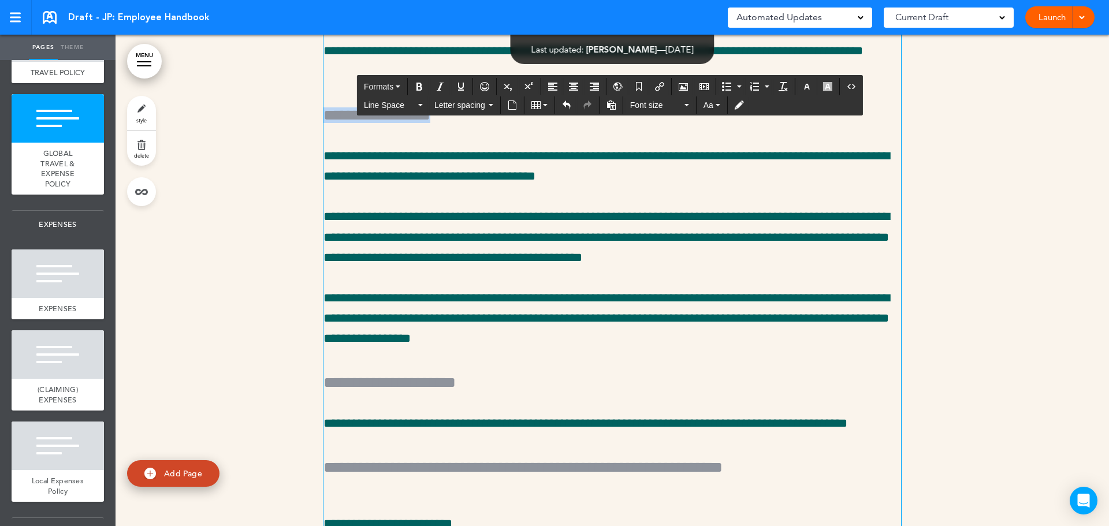
drag, startPoint x: 511, startPoint y: 269, endPoint x: 309, endPoint y: 262, distance: 202.3
click at [388, 87] on span "Formats" at bounding box center [378, 86] width 29 height 9
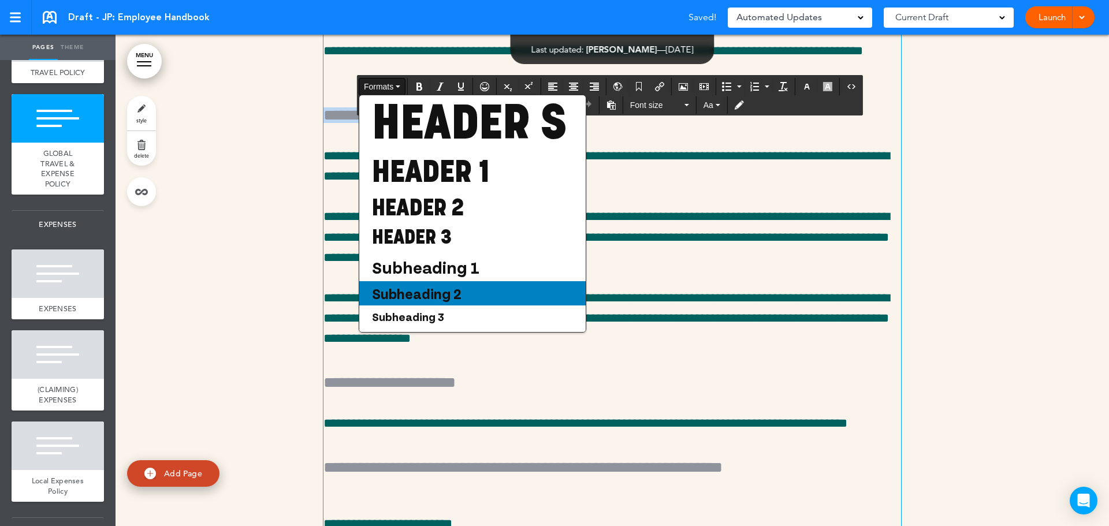
click at [506, 306] on div "Subheading 2" at bounding box center [472, 293] width 226 height 24
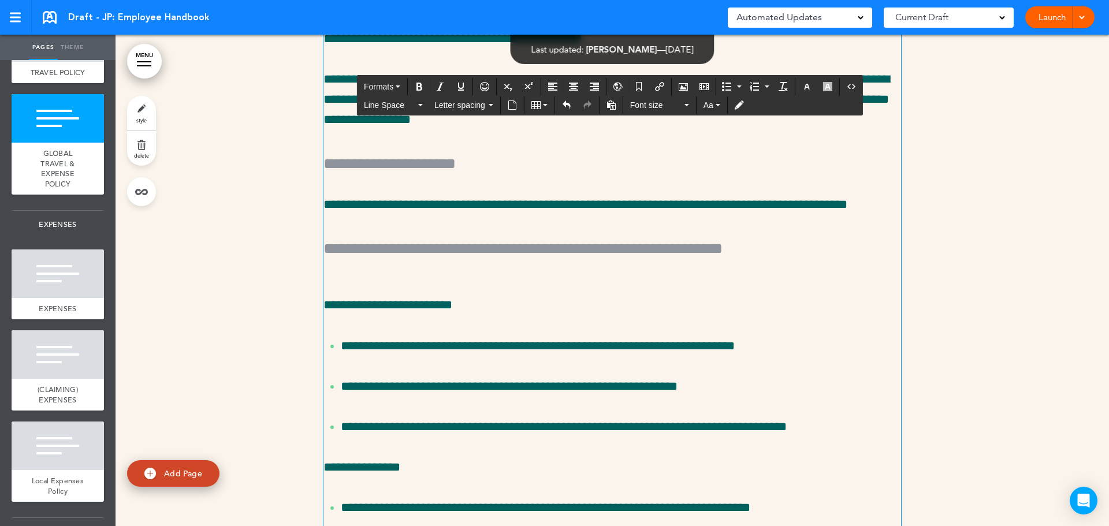
scroll to position [24309, 0]
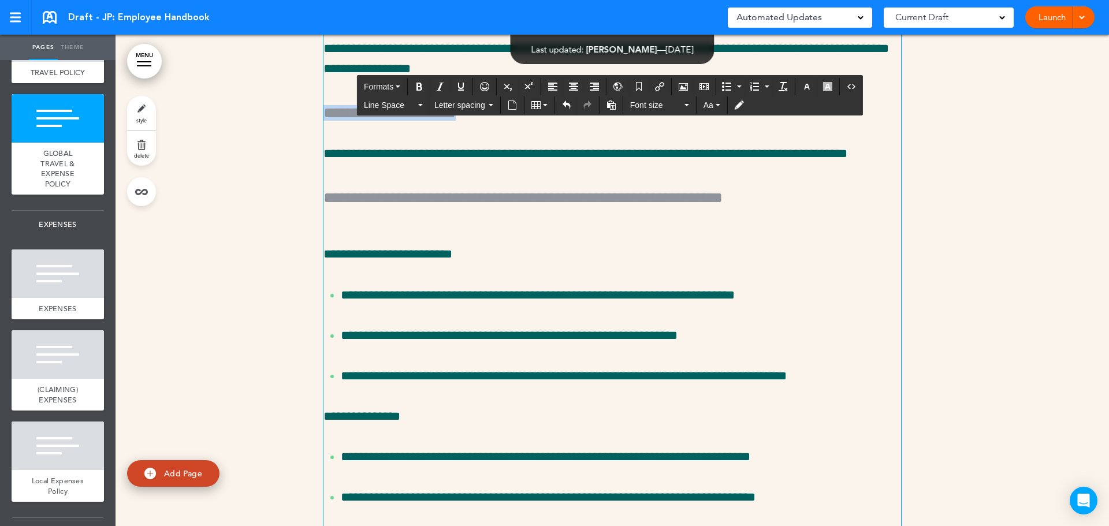
drag, startPoint x: 562, startPoint y: 273, endPoint x: 298, endPoint y: 254, distance: 265.3
click at [298, 254] on div "**********" at bounding box center [613, 505] width 994 height 4626
click at [387, 90] on span "Formats" at bounding box center [378, 86] width 29 height 9
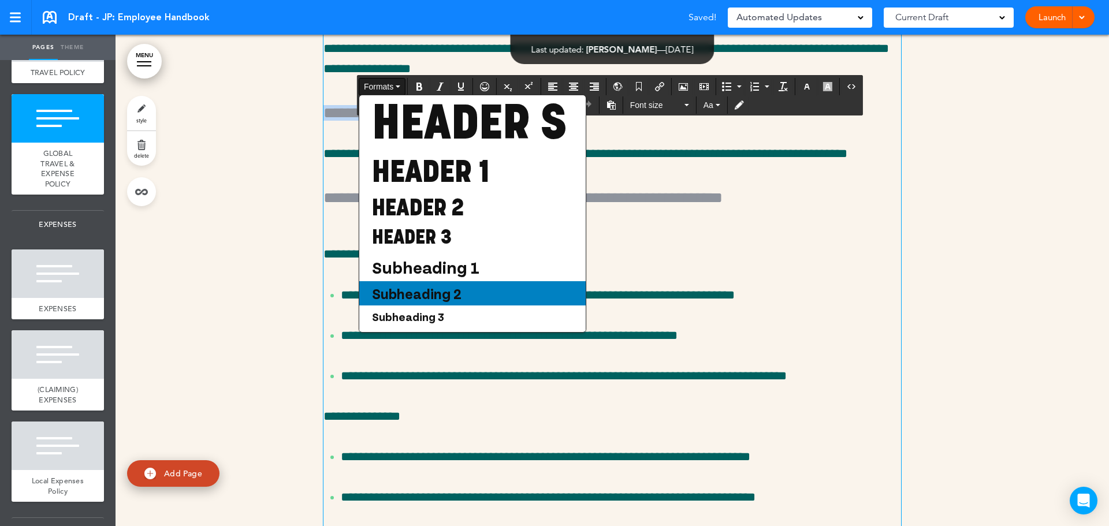
click at [438, 302] on span "Subheading 2" at bounding box center [417, 293] width 92 height 17
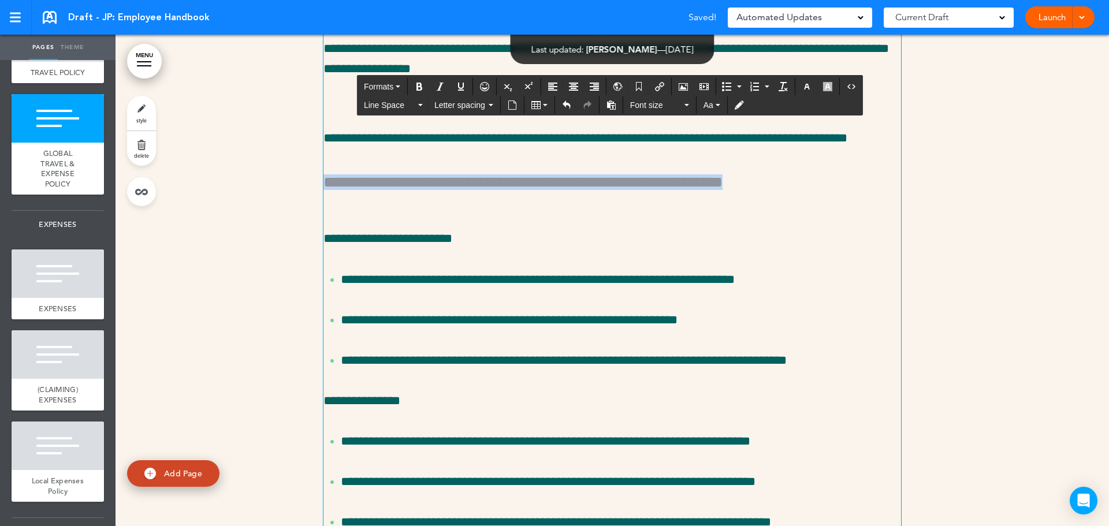
drag, startPoint x: 400, startPoint y: 354, endPoint x: 303, endPoint y: 334, distance: 99.6
click at [303, 334] on div "**********" at bounding box center [613, 497] width 994 height 4610
click at [378, 90] on span "Formats" at bounding box center [378, 86] width 29 height 9
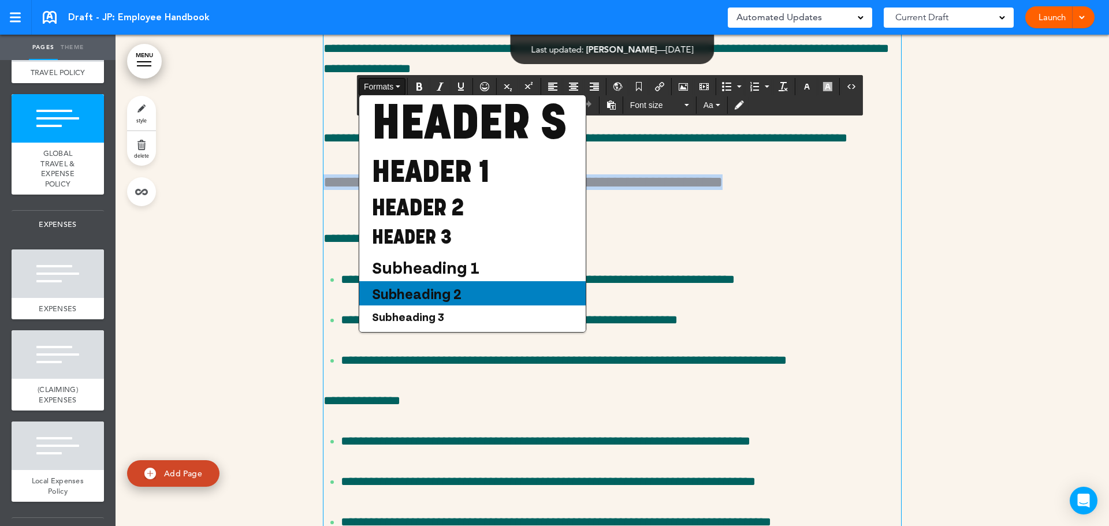
click at [411, 302] on span "Subheading 2" at bounding box center [417, 293] width 92 height 17
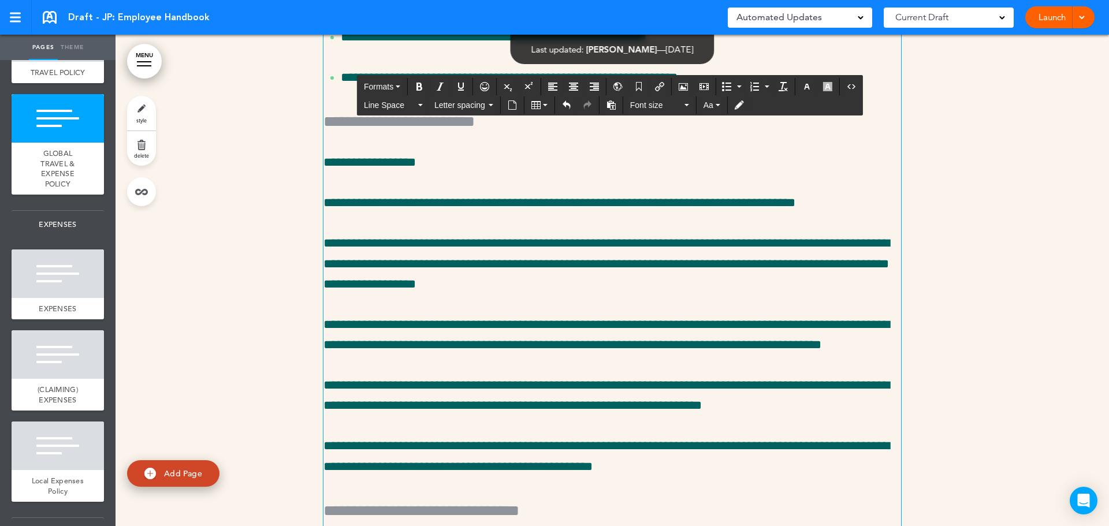
scroll to position [25025, 0]
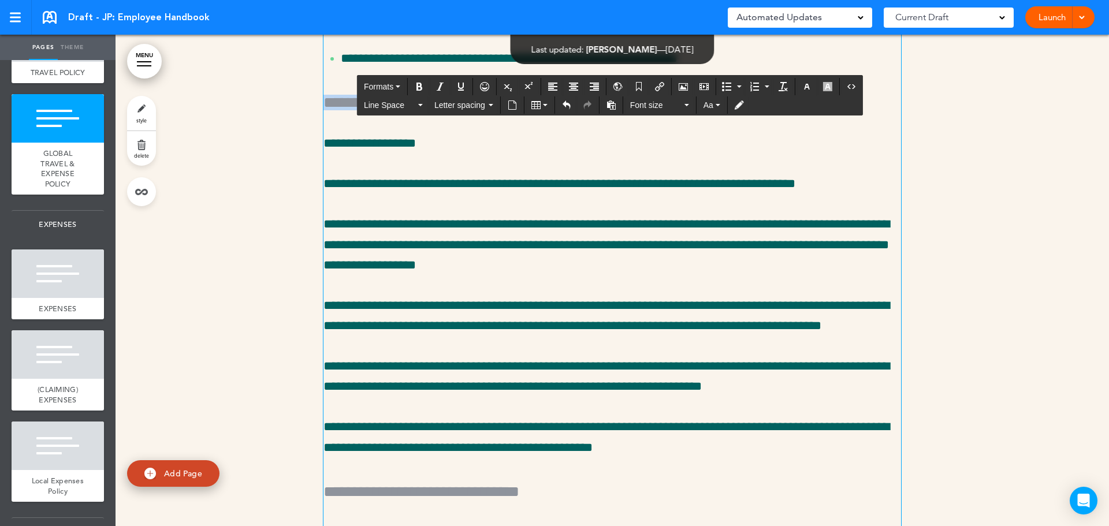
drag, startPoint x: 581, startPoint y: 260, endPoint x: 301, endPoint y: 256, distance: 280.2
click at [384, 83] on span "Formats" at bounding box center [378, 86] width 29 height 9
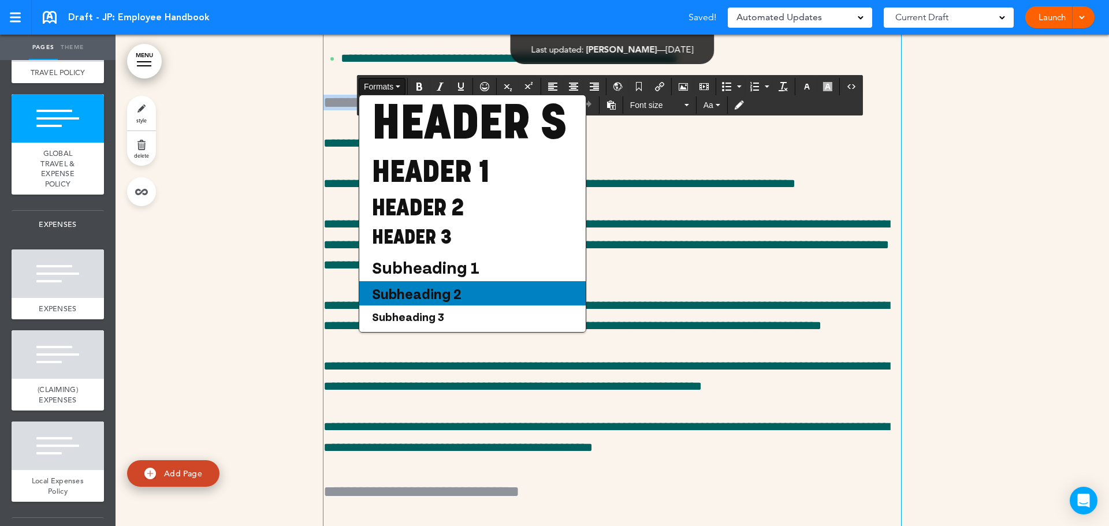
click at [490, 306] on div "Subheading 2" at bounding box center [472, 293] width 226 height 24
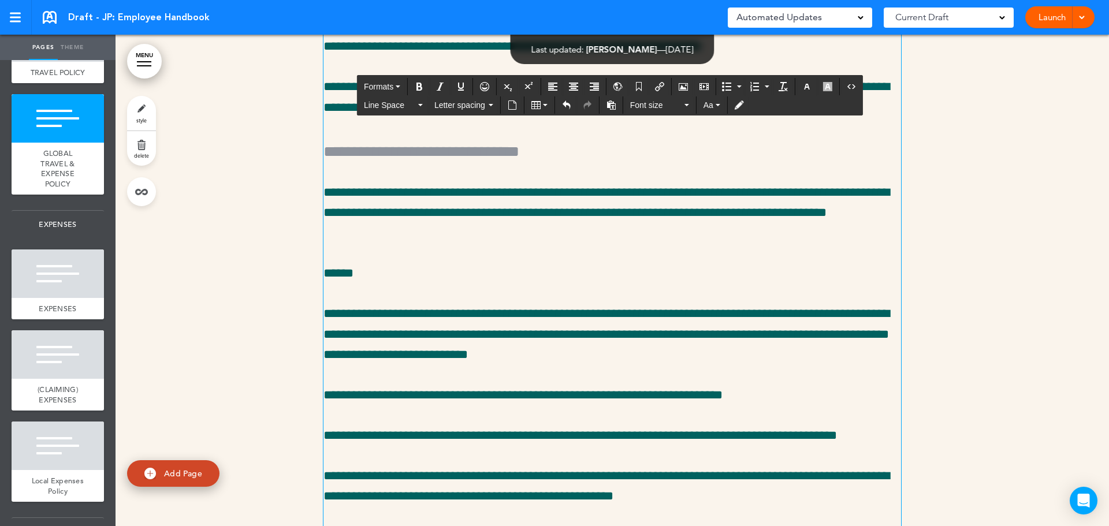
scroll to position [25372, 0]
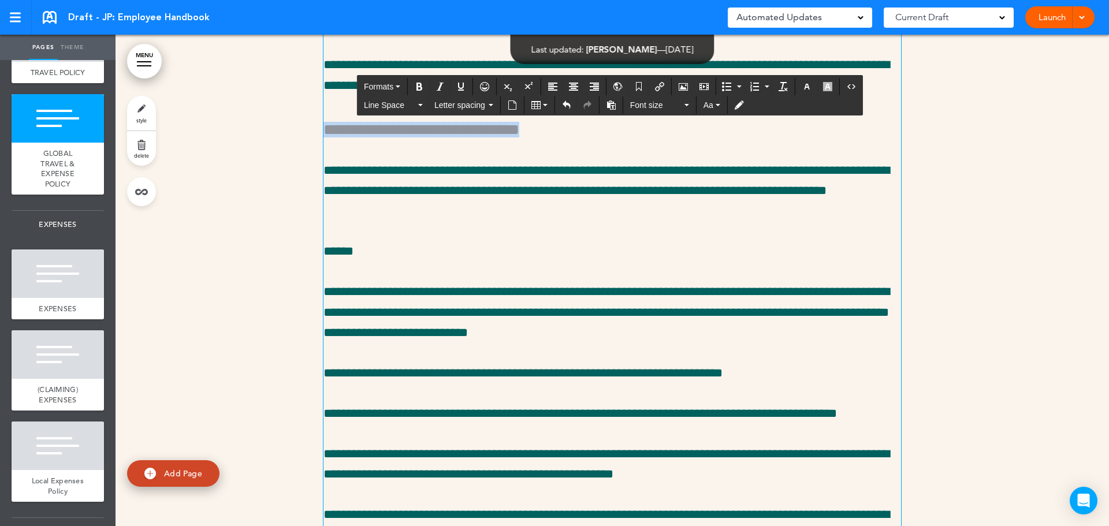
drag, startPoint x: 626, startPoint y: 285, endPoint x: 240, endPoint y: 263, distance: 385.9
click at [379, 87] on span "Formats" at bounding box center [378, 86] width 29 height 9
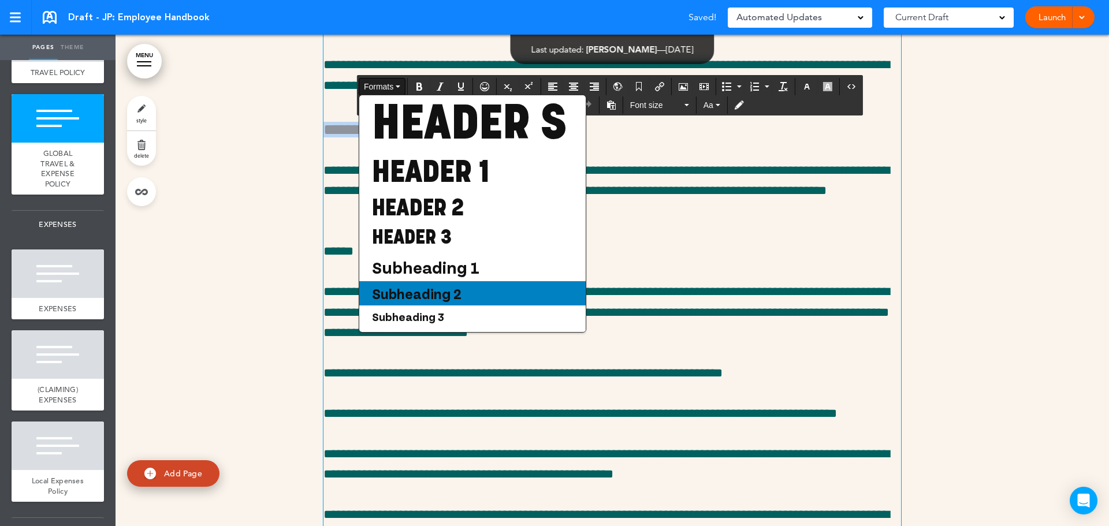
click at [422, 302] on span "Subheading 2" at bounding box center [417, 293] width 92 height 17
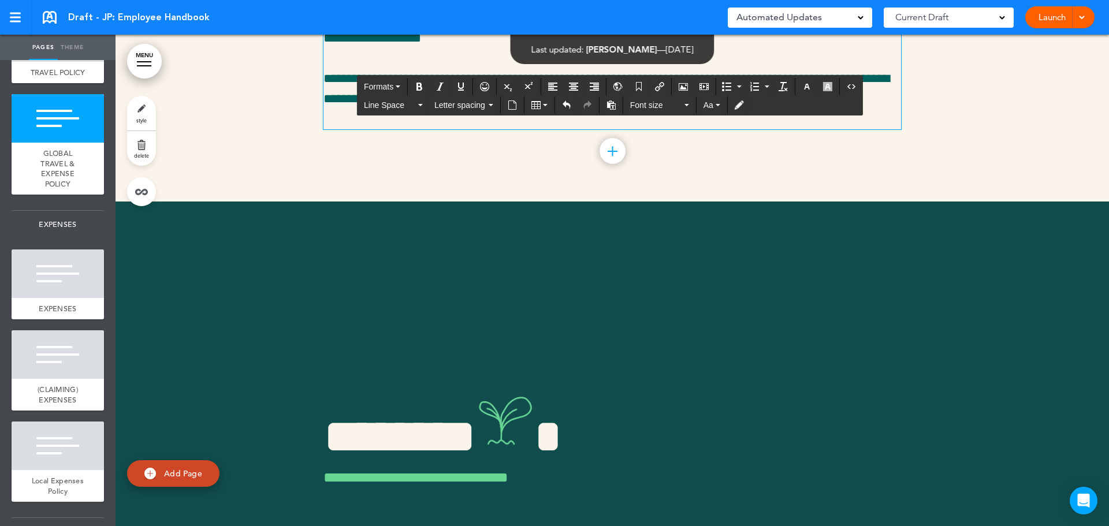
scroll to position [26851, 0]
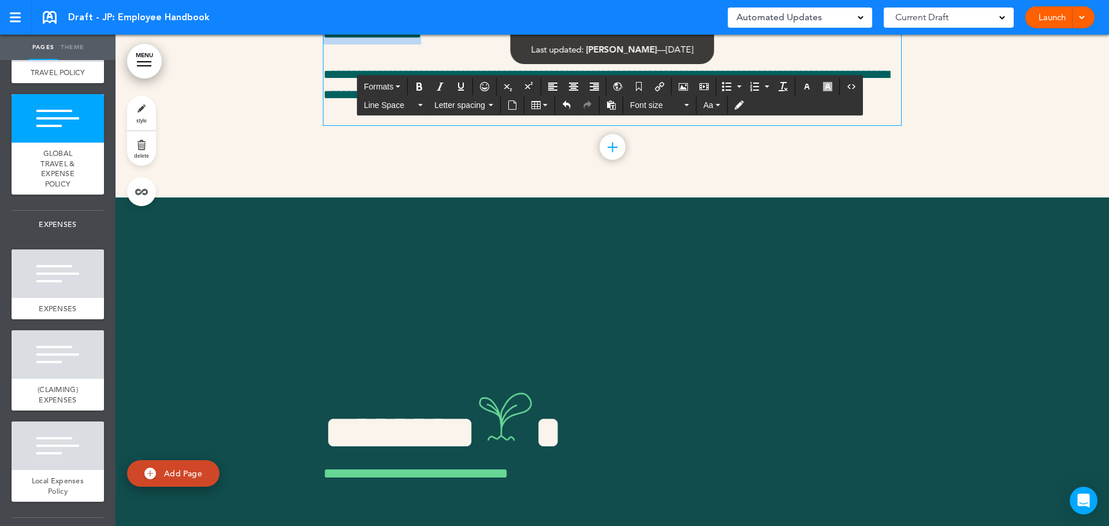
drag, startPoint x: 438, startPoint y: 192, endPoint x: 281, endPoint y: 192, distance: 157.7
click at [422, 89] on icon "Bold" at bounding box center [419, 86] width 9 height 9
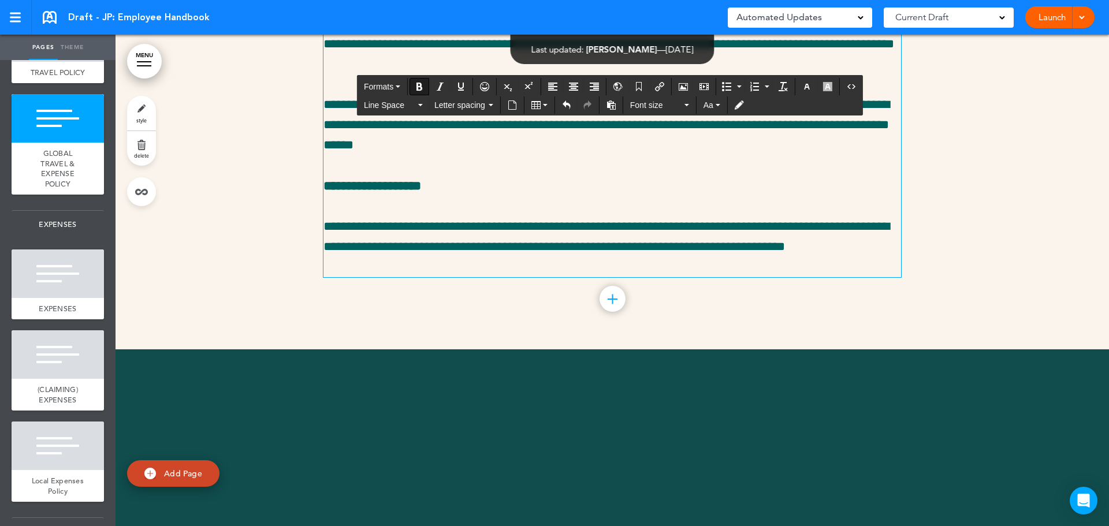
scroll to position [26619, 0]
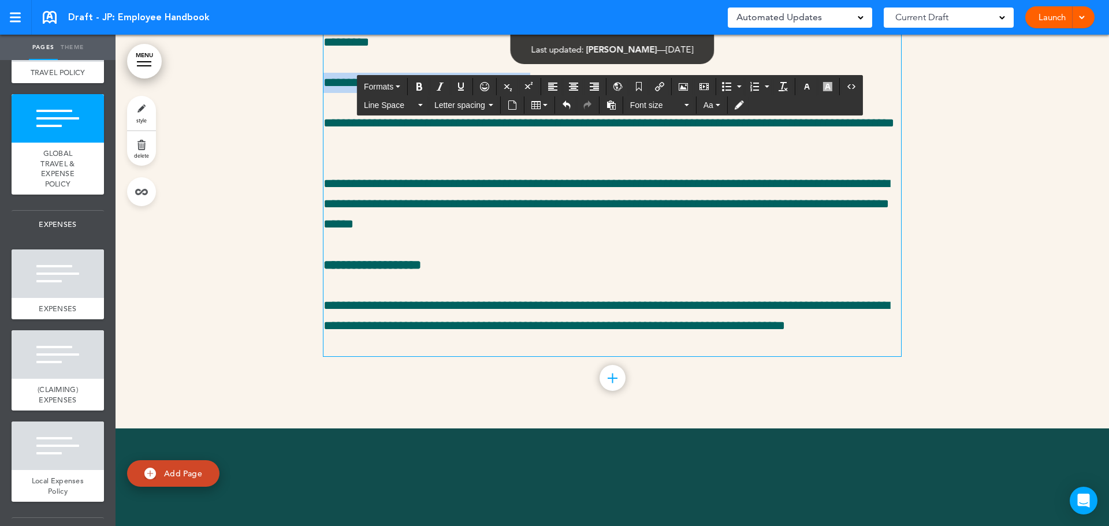
drag, startPoint x: 577, startPoint y: 240, endPoint x: 289, endPoint y: 244, distance: 287.7
click at [422, 90] on icon "Bold" at bounding box center [419, 86] width 9 height 9
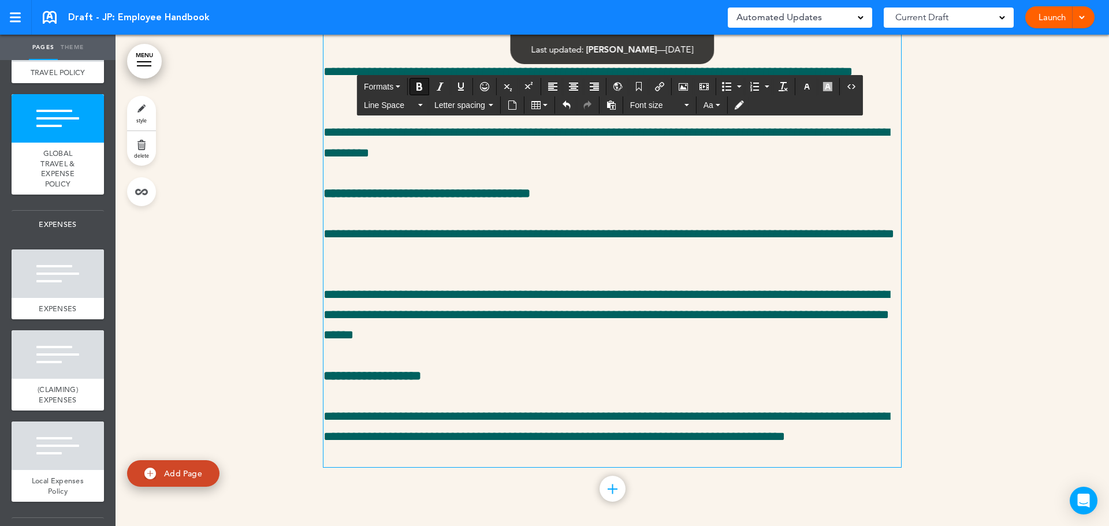
scroll to position [26446, 0]
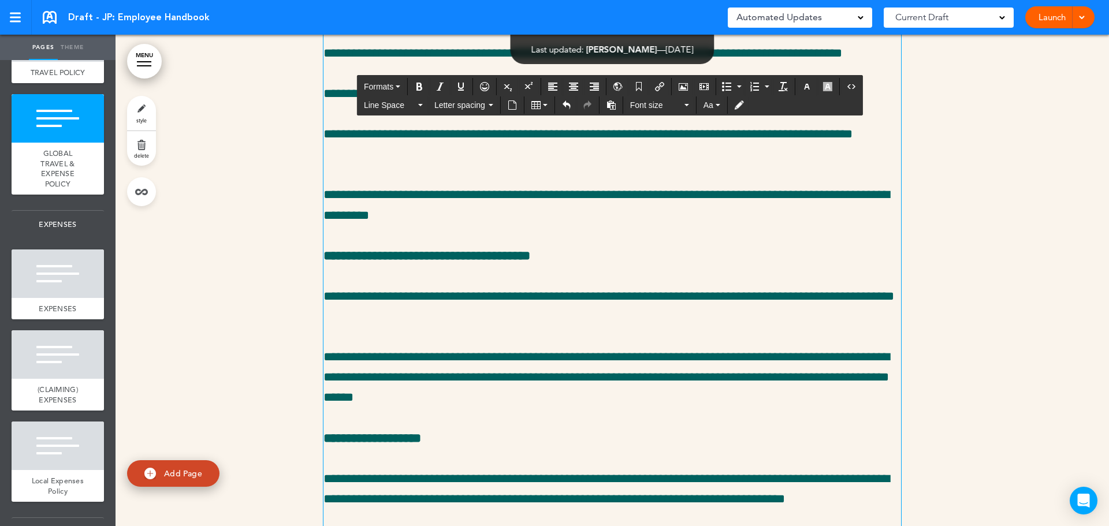
drag, startPoint x: 435, startPoint y: 168, endPoint x: 293, endPoint y: 166, distance: 141.5
click at [416, 84] on icon "Bold" at bounding box center [419, 86] width 9 height 9
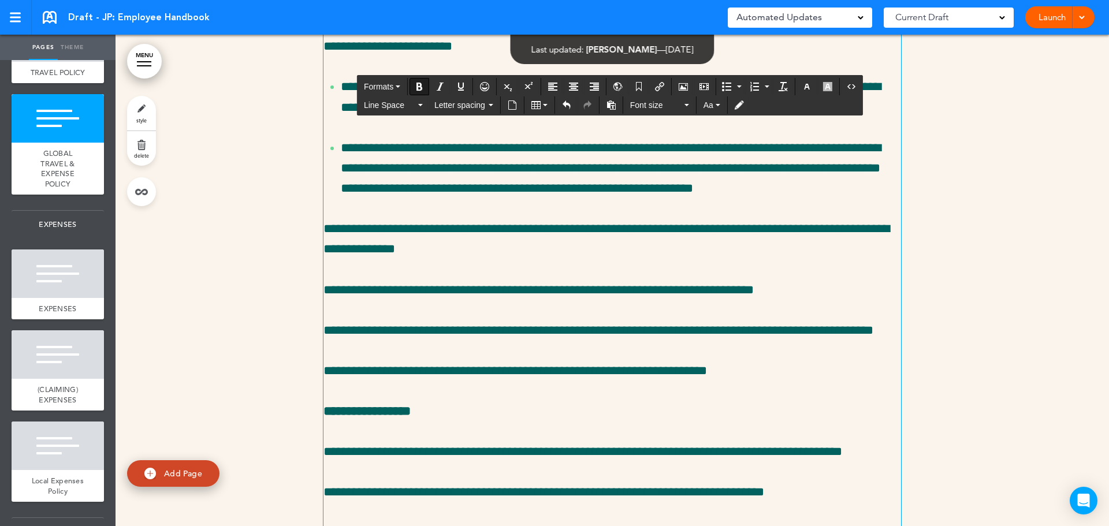
scroll to position [25984, 0]
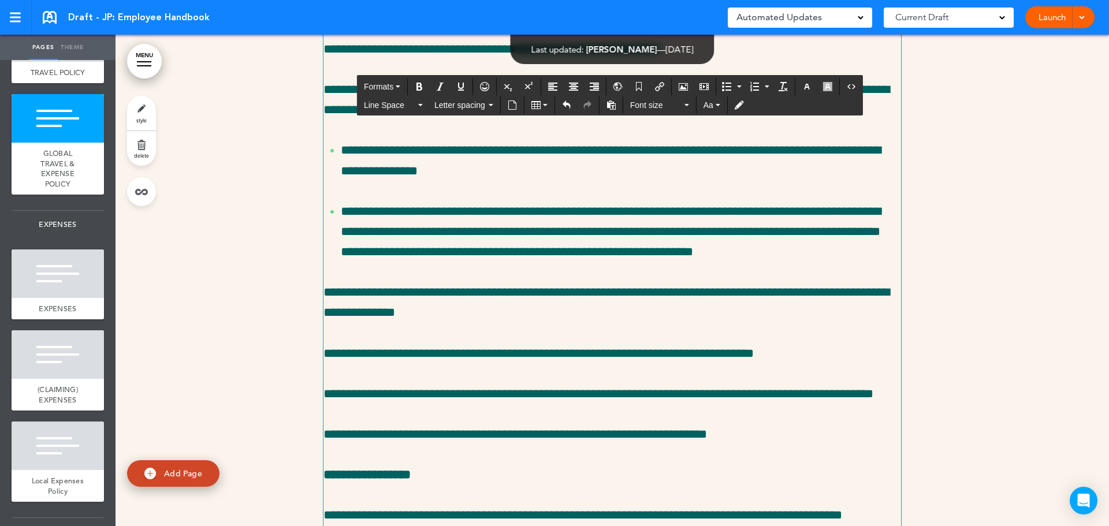
drag, startPoint x: 417, startPoint y: 130, endPoint x: 321, endPoint y: 135, distance: 96.0
click at [421, 84] on icon "Bold" at bounding box center [419, 86] width 9 height 9
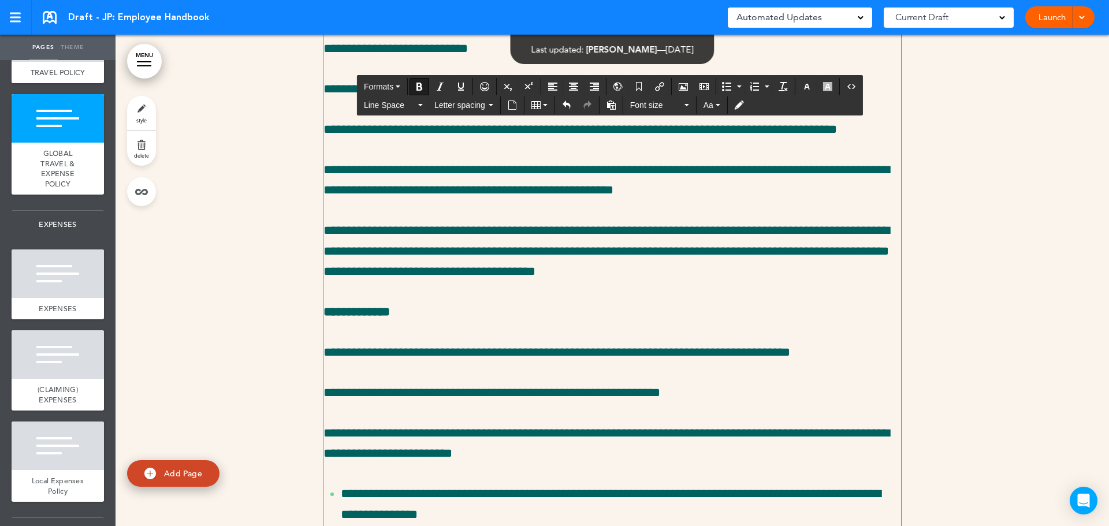
scroll to position [25580, 0]
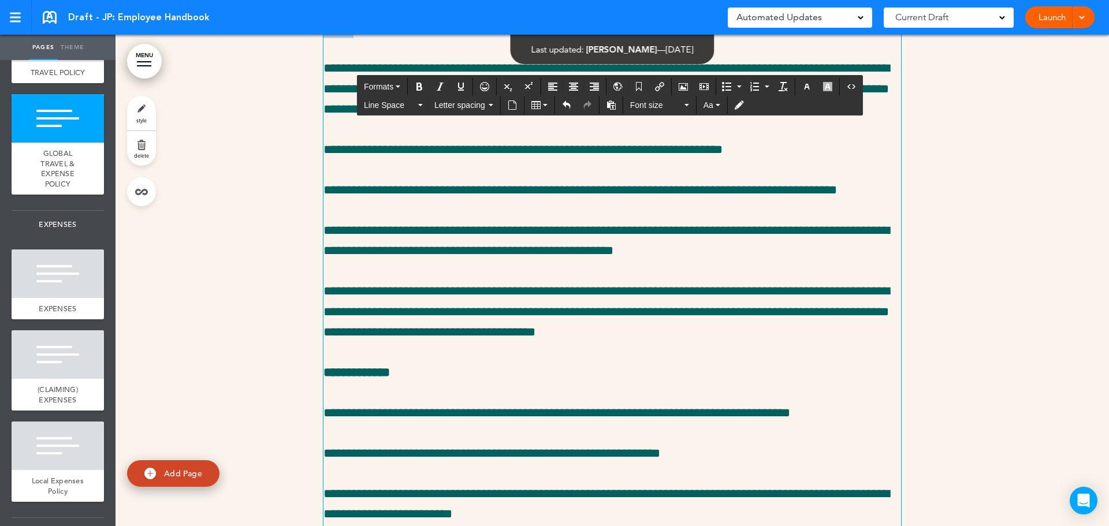
drag, startPoint x: 351, startPoint y: 189, endPoint x: 286, endPoint y: 186, distance: 65.3
click at [424, 84] on icon "Bold" at bounding box center [419, 86] width 9 height 9
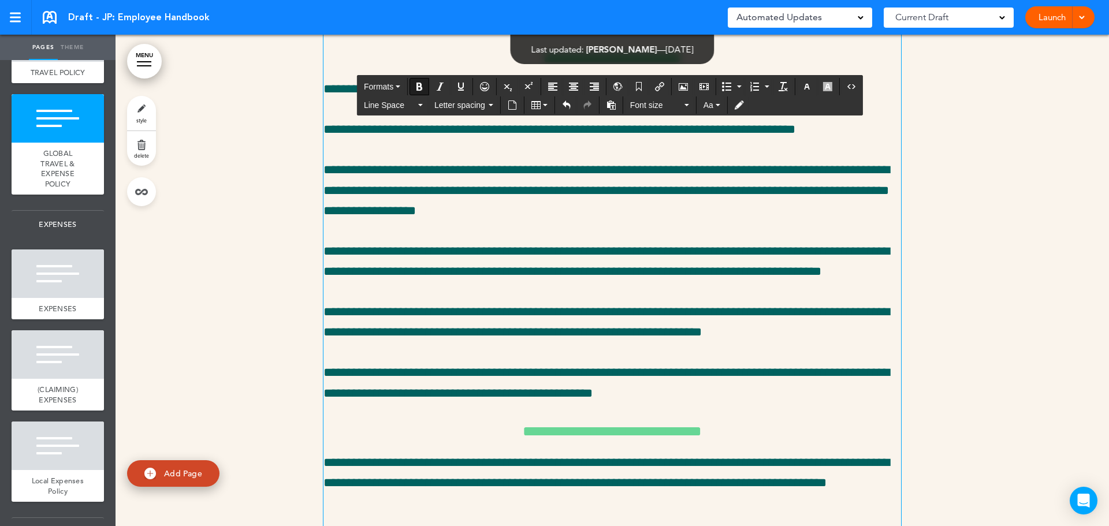
scroll to position [25002, 0]
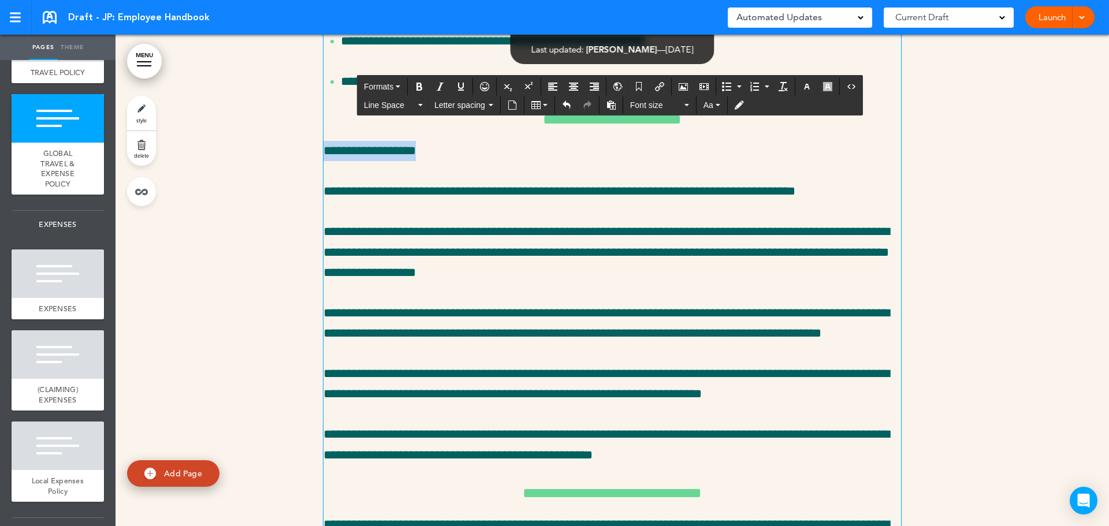
drag, startPoint x: 434, startPoint y: 312, endPoint x: 235, endPoint y: 310, distance: 198.7
click at [420, 83] on icon "Bold" at bounding box center [419, 86] width 9 height 9
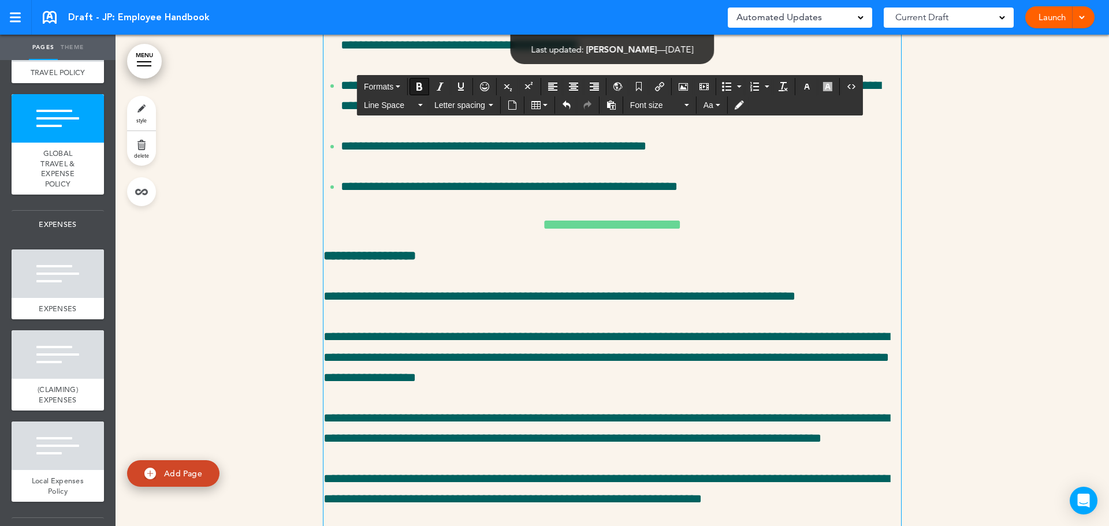
scroll to position [24828, 0]
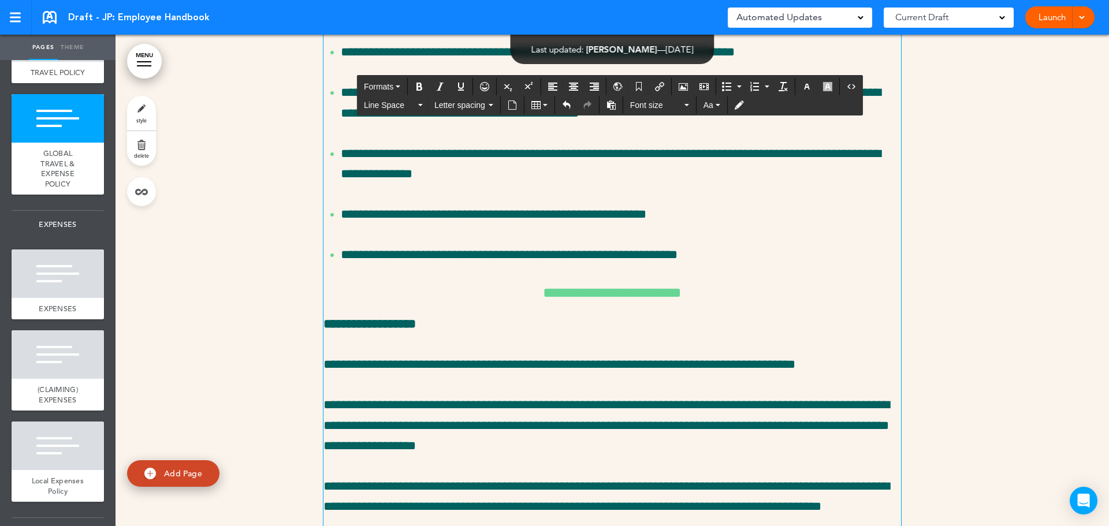
drag, startPoint x: 454, startPoint y: 171, endPoint x: 261, endPoint y: 169, distance: 193.0
click at [426, 86] on button "Bold" at bounding box center [419, 87] width 18 height 16
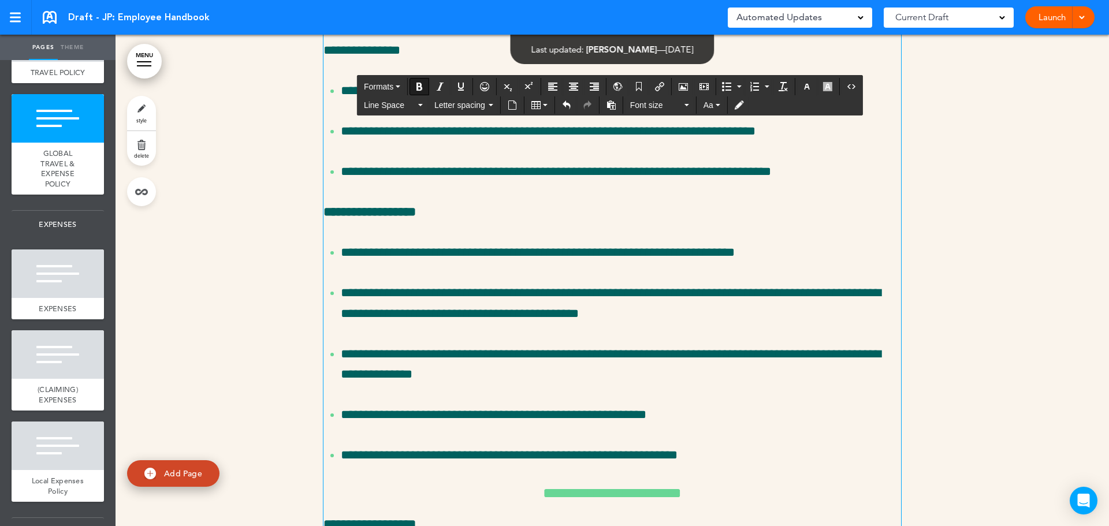
scroll to position [24540, 0]
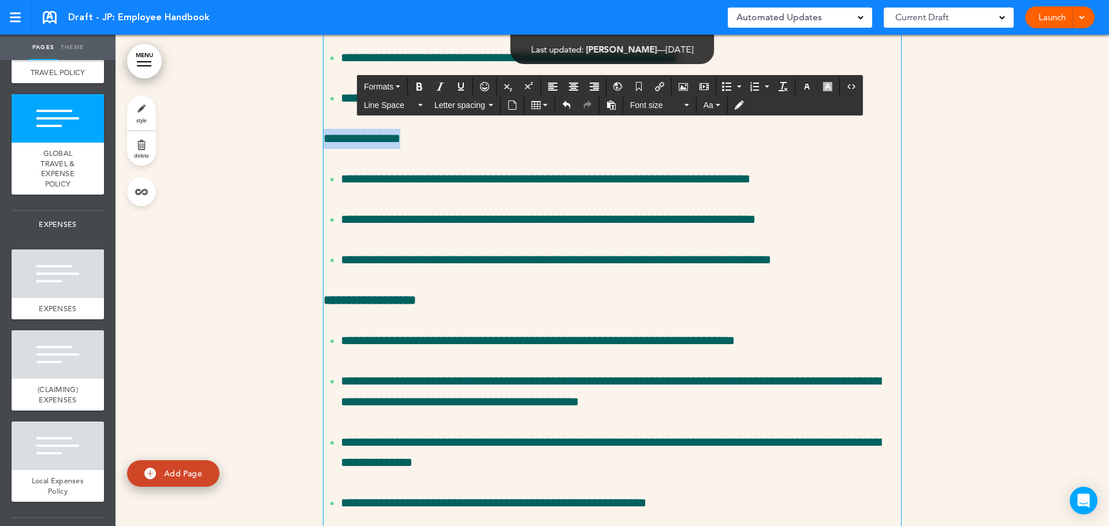
drag, startPoint x: 417, startPoint y: 292, endPoint x: 253, endPoint y: 301, distance: 163.8
click at [253, 301] on div "**********" at bounding box center [613, 235] width 994 height 4548
click at [418, 85] on icon "Bold" at bounding box center [419, 86] width 9 height 9
drag, startPoint x: 488, startPoint y: 133, endPoint x: 252, endPoint y: 133, distance: 235.1
click at [252, 133] on div "**********" at bounding box center [613, 235] width 994 height 4548
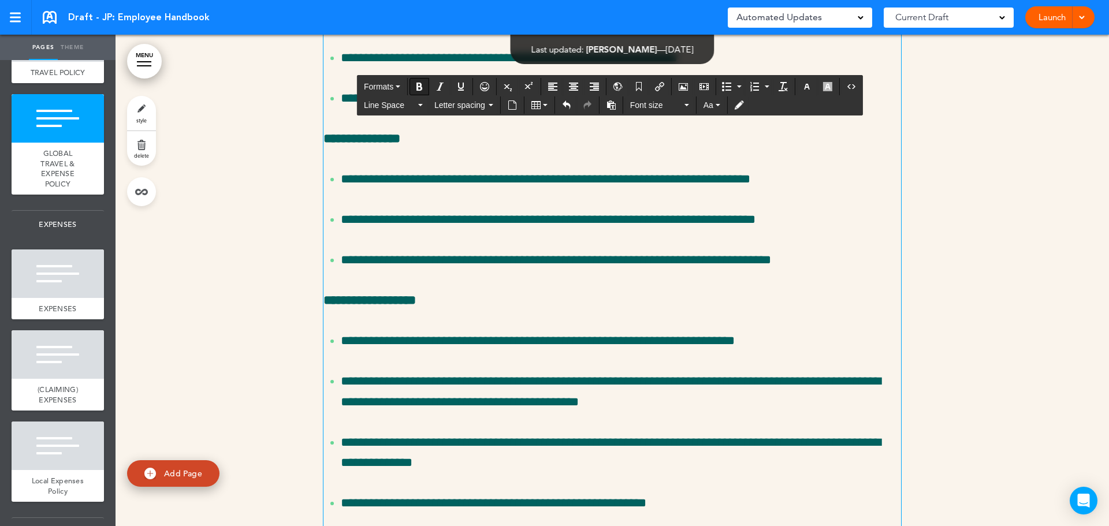
click at [419, 84] on icon "Bold" at bounding box center [419, 86] width 9 height 9
click at [512, 149] on p "**********" at bounding box center [613, 139] width 578 height 20
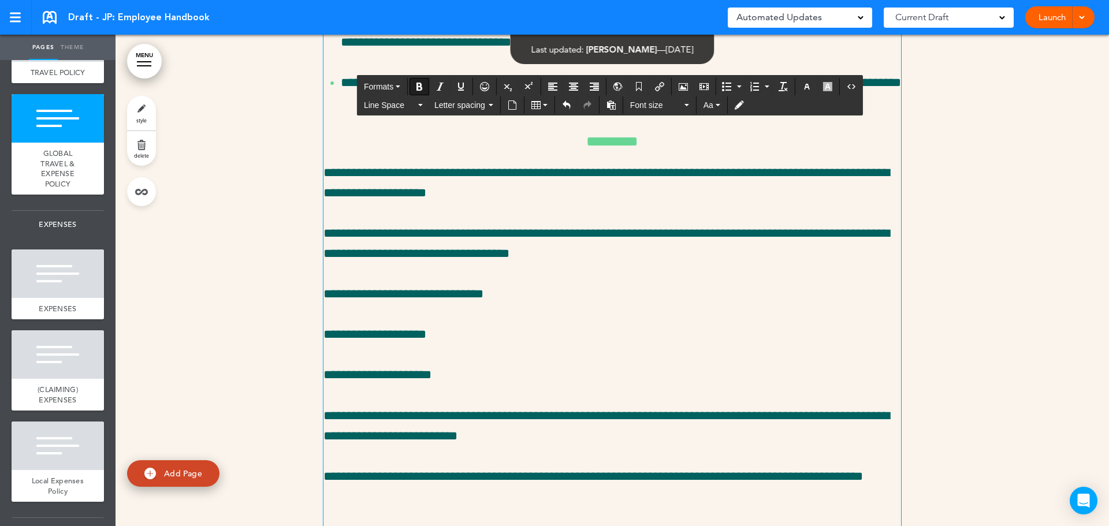
scroll to position [23500, 0]
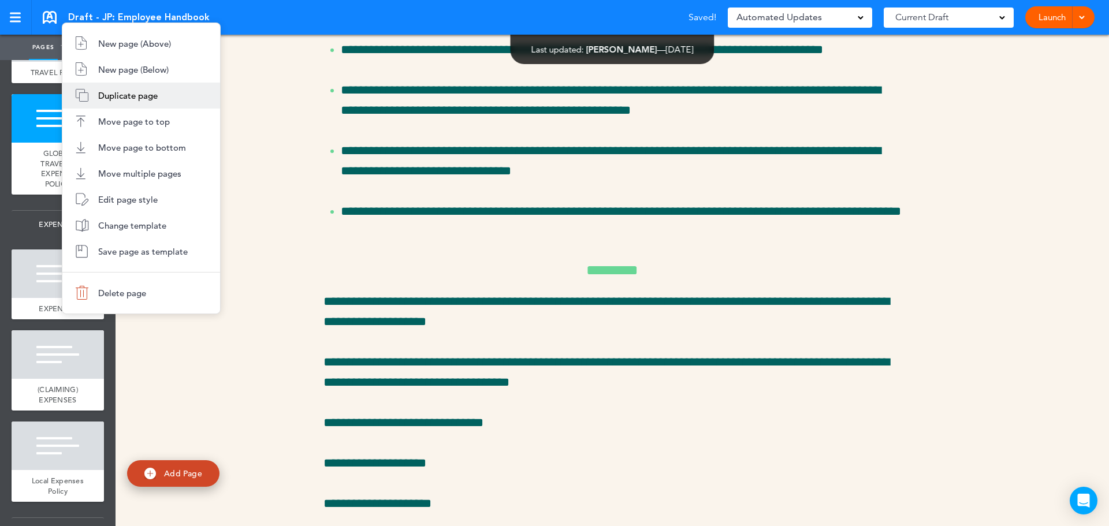
click at [150, 98] on span "Duplicate page" at bounding box center [128, 95] width 60 height 11
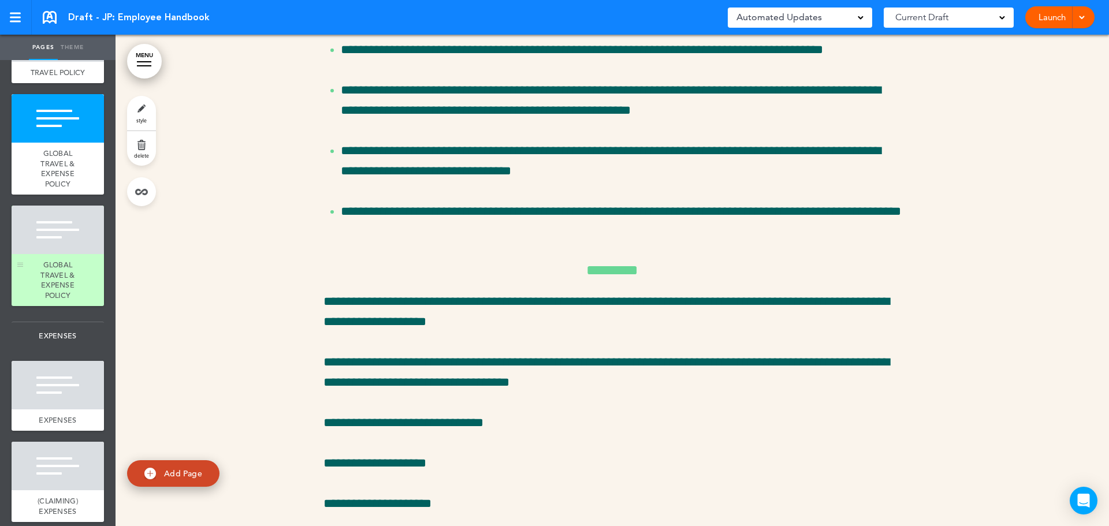
click at [43, 300] on span "GLOBAL TRAVEL & EXPENSE POLICY" at bounding box center [57, 280] width 34 height 40
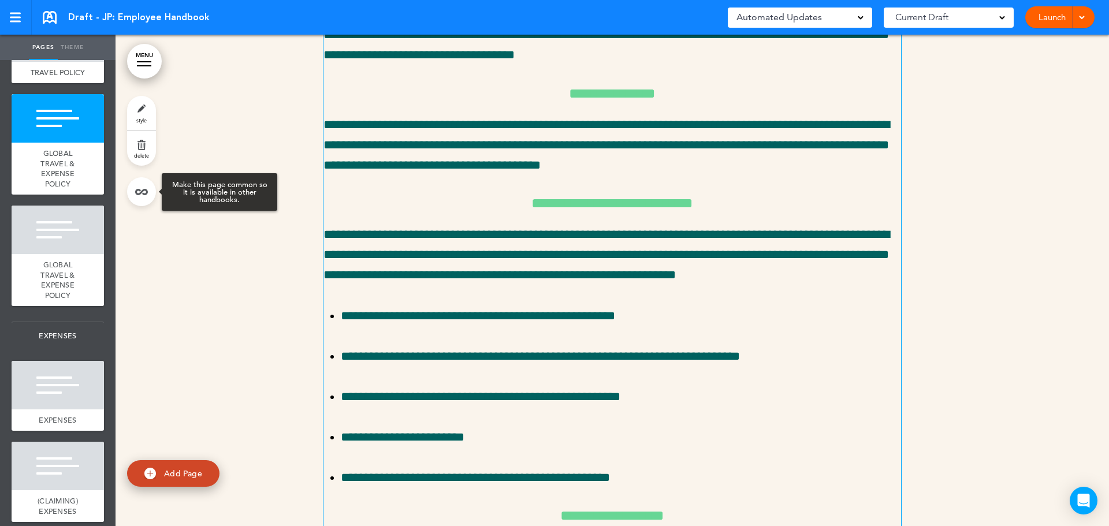
scroll to position [27171, 0]
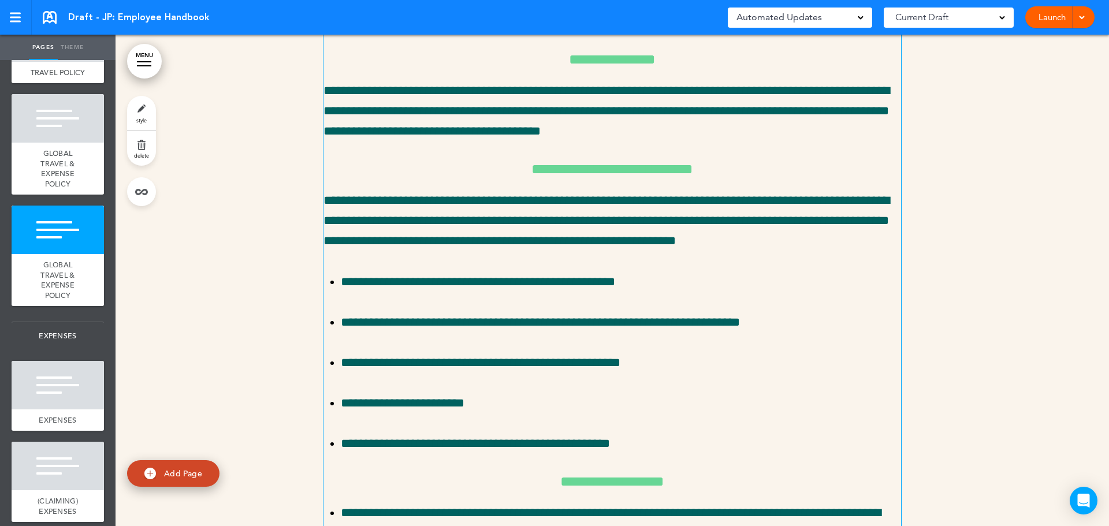
click at [143, 109] on link "style" at bounding box center [141, 113] width 29 height 35
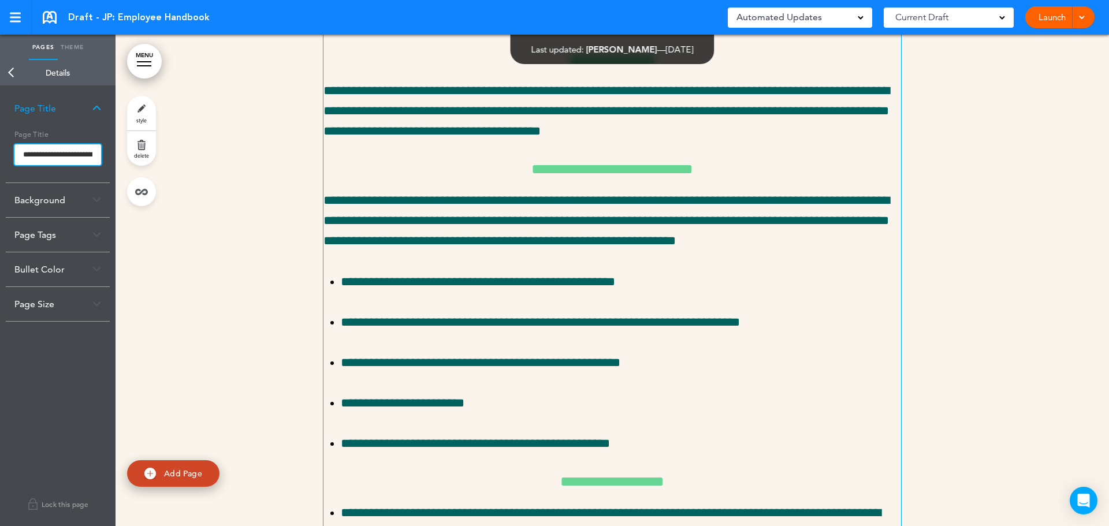
scroll to position [0, 61]
drag, startPoint x: 18, startPoint y: 154, endPoint x: 143, endPoint y: 159, distance: 124.9
click at [143, 159] on div "Pages Theme add page EMPLOYEE HANDBOOK add page WELCOME add page HOW WE ROLL ad…" at bounding box center [554, 263] width 1109 height 526
paste input "**********"
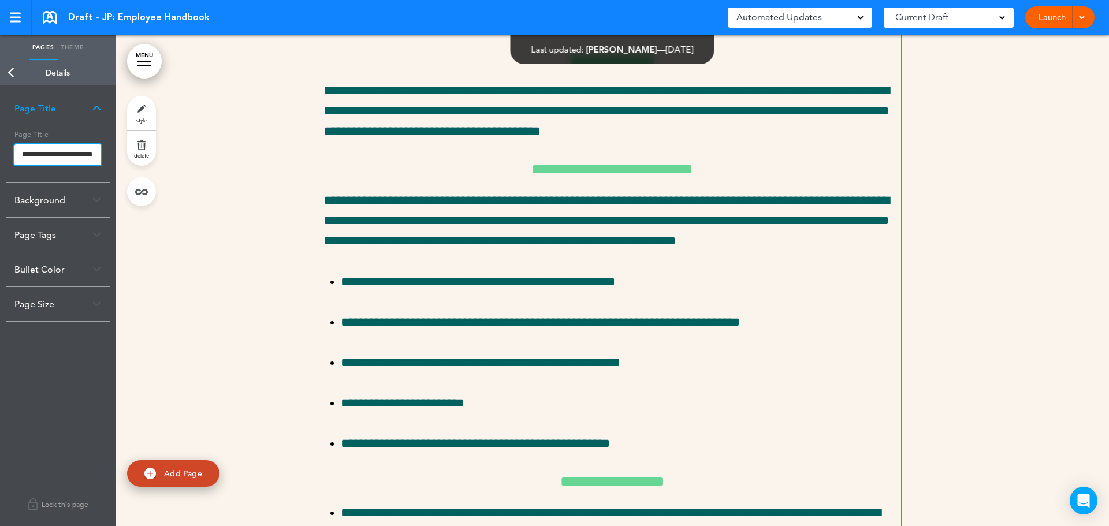
type input "**********"
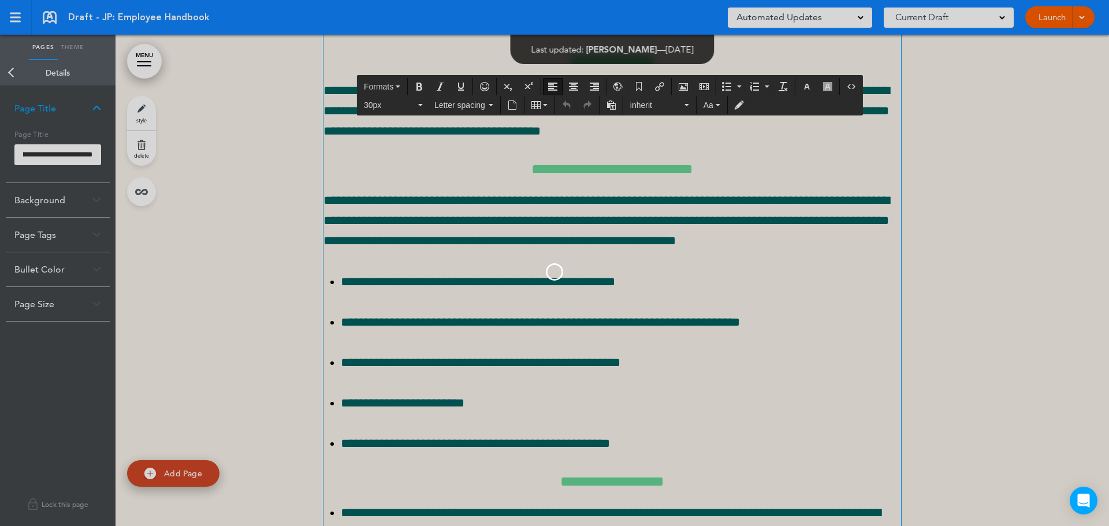
scroll to position [0, 0]
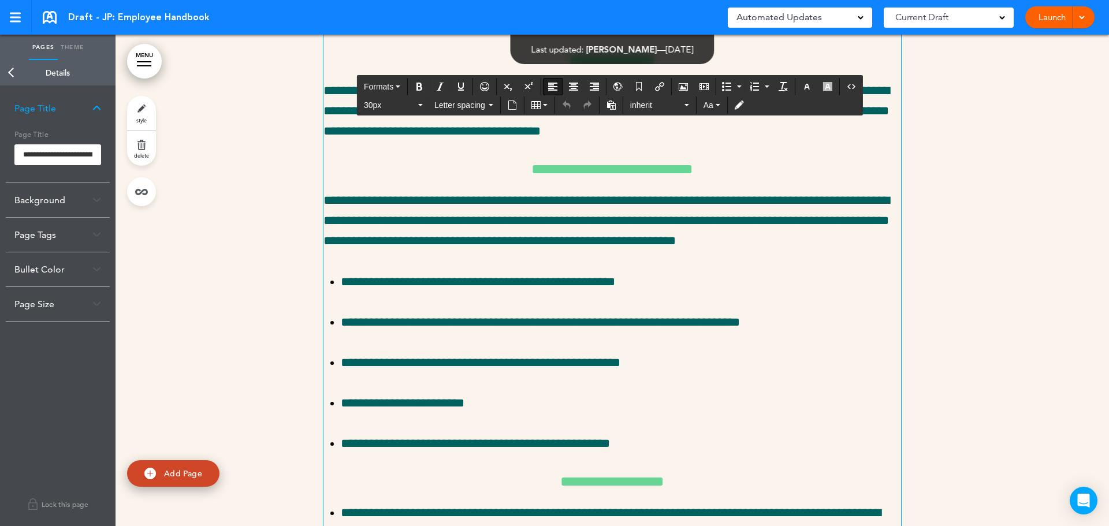
drag, startPoint x: 325, startPoint y: 93, endPoint x: 887, endPoint y: 98, distance: 562.1
paste div
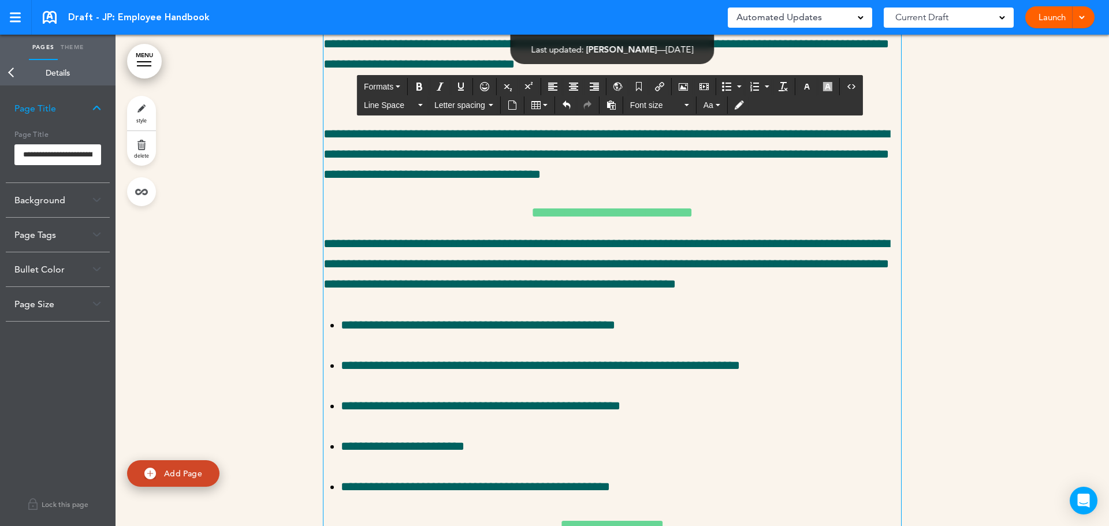
scroll to position [27171, 0]
click at [735, 75] on p "**********" at bounding box center [613, 44] width 578 height 61
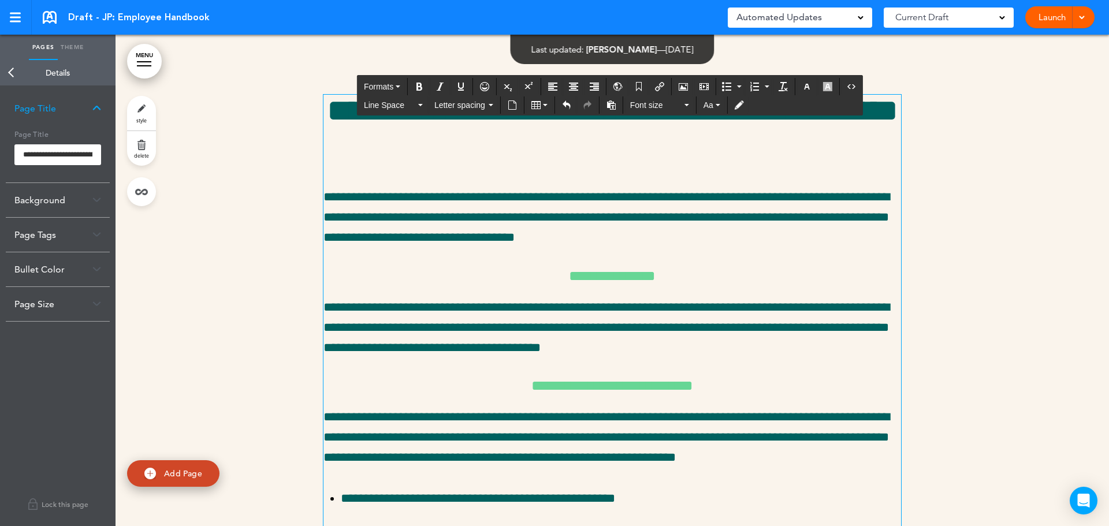
click at [412, 158] on h1 "**********" at bounding box center [613, 127] width 578 height 64
click at [547, 88] on button "Align left" at bounding box center [553, 87] width 18 height 16
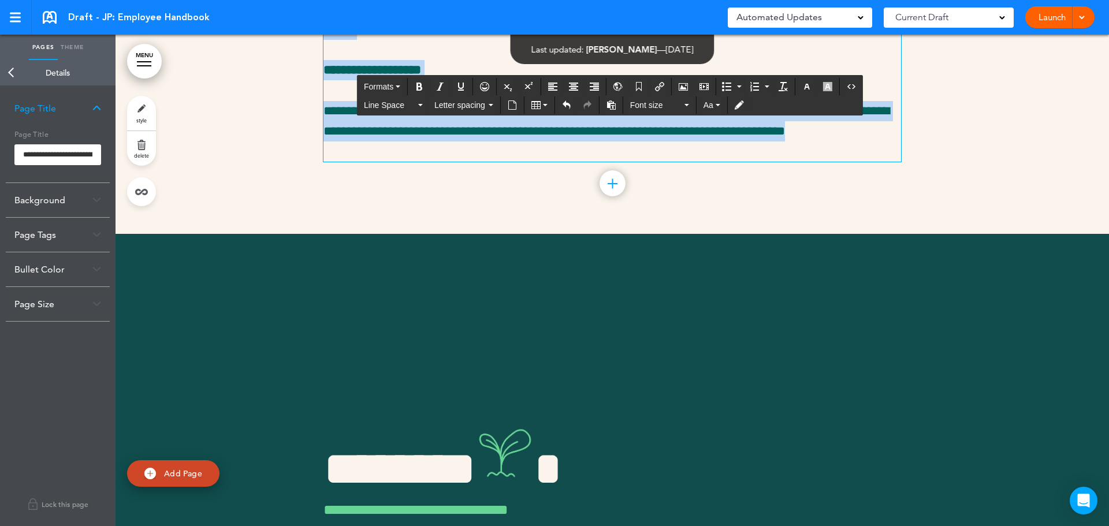
scroll to position [31456, 0]
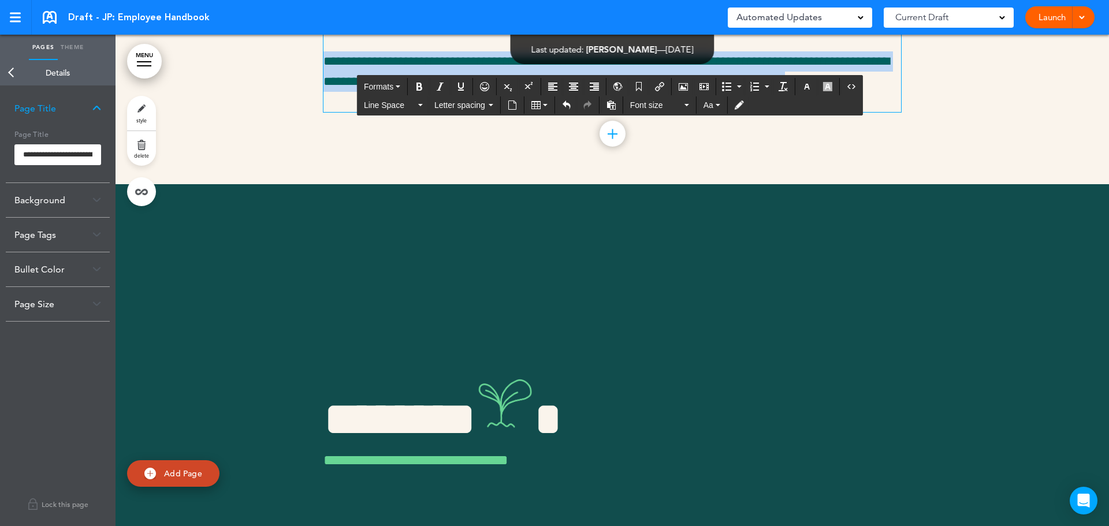
drag, startPoint x: 319, startPoint y: 354, endPoint x: 776, endPoint y: 386, distance: 457.6
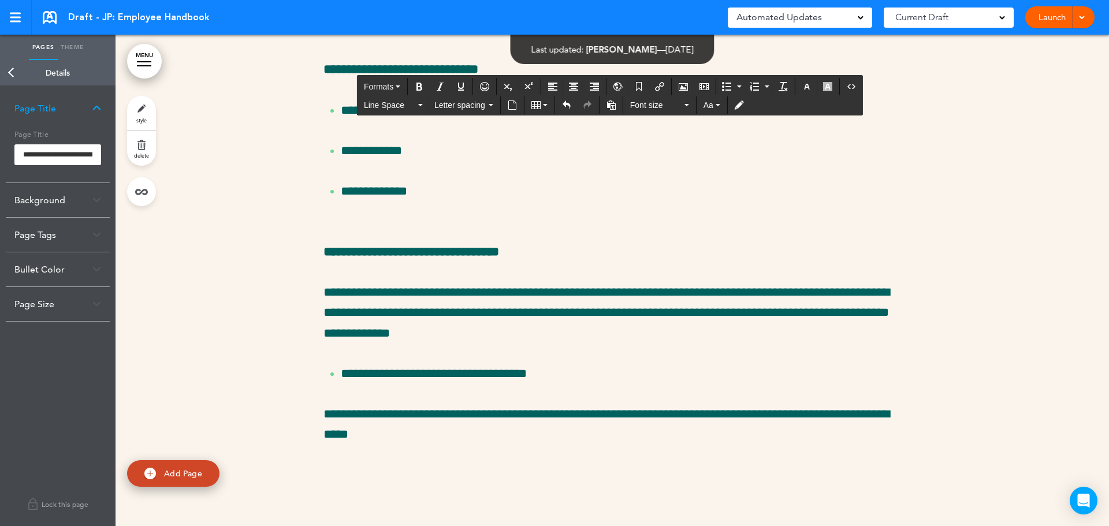
scroll to position [27171, 0]
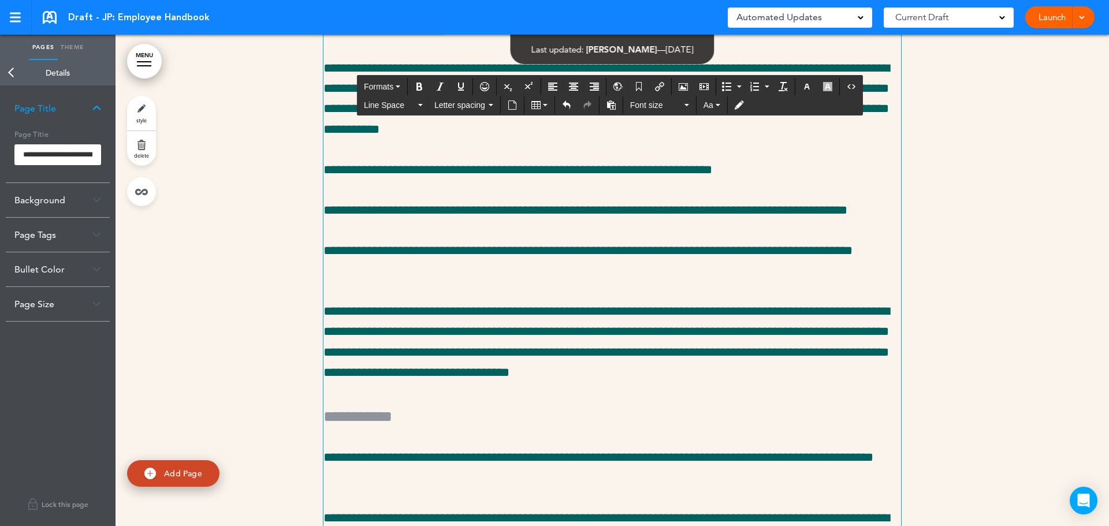
drag, startPoint x: 535, startPoint y: 184, endPoint x: 284, endPoint y: 181, distance: 251.3
click at [384, 85] on span "Formats" at bounding box center [378, 86] width 29 height 9
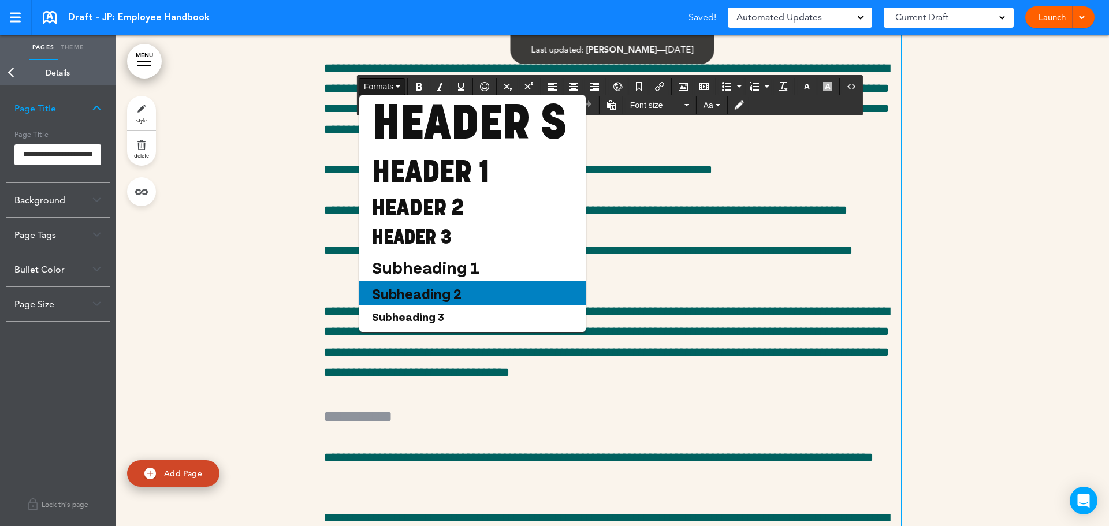
click at [451, 302] on span "Subheading 2" at bounding box center [417, 293] width 92 height 17
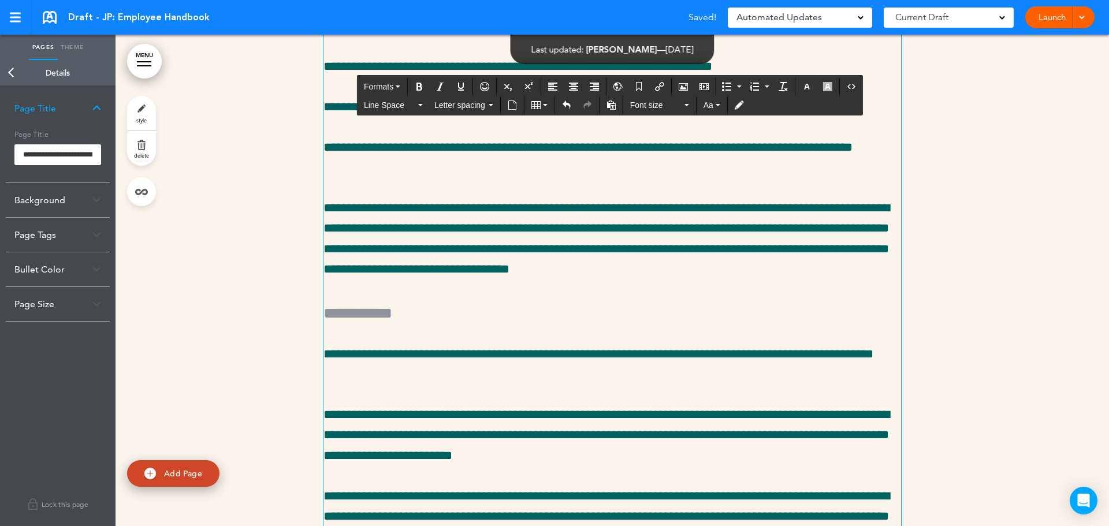
scroll to position [27286, 0]
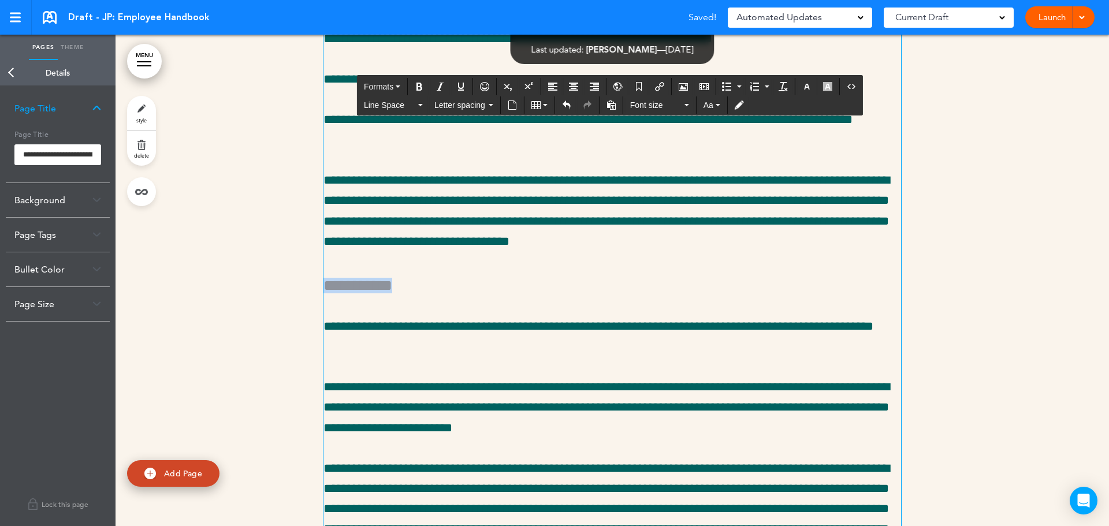
drag, startPoint x: 420, startPoint y: 442, endPoint x: 227, endPoint y: 434, distance: 193.1
click at [227, 434] on div "**********" at bounding box center [613, 421] width 994 height 1317
click at [377, 88] on span "Formats" at bounding box center [378, 86] width 29 height 9
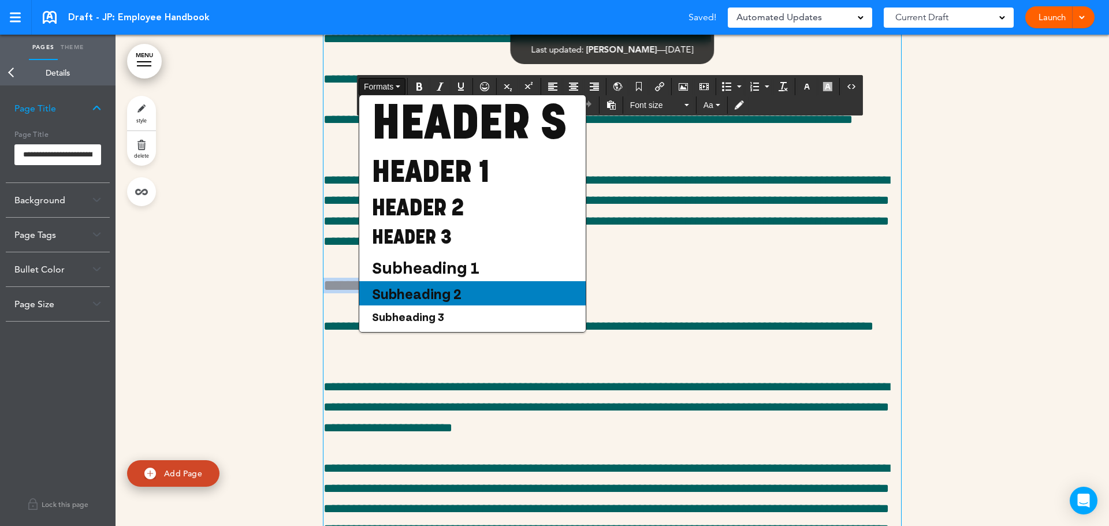
click at [434, 302] on span "Subheading 2" at bounding box center [417, 293] width 92 height 17
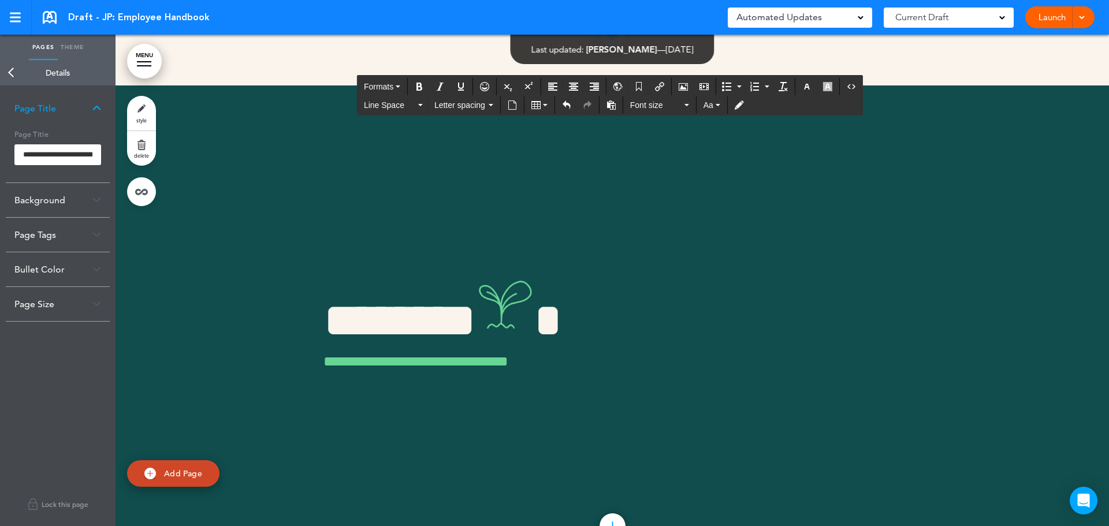
scroll to position [28291, 0]
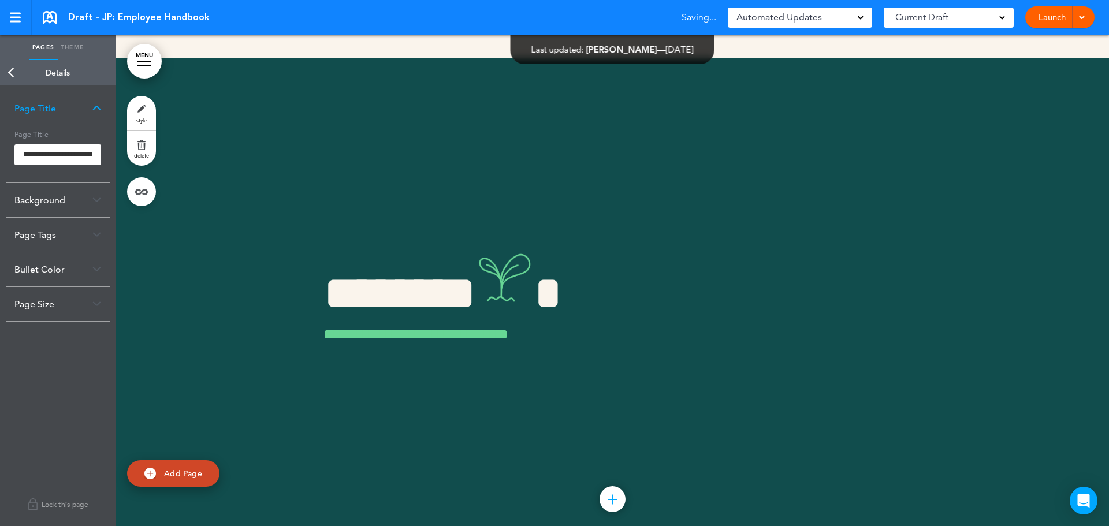
click at [11, 72] on link "Back" at bounding box center [11, 72] width 23 height 25
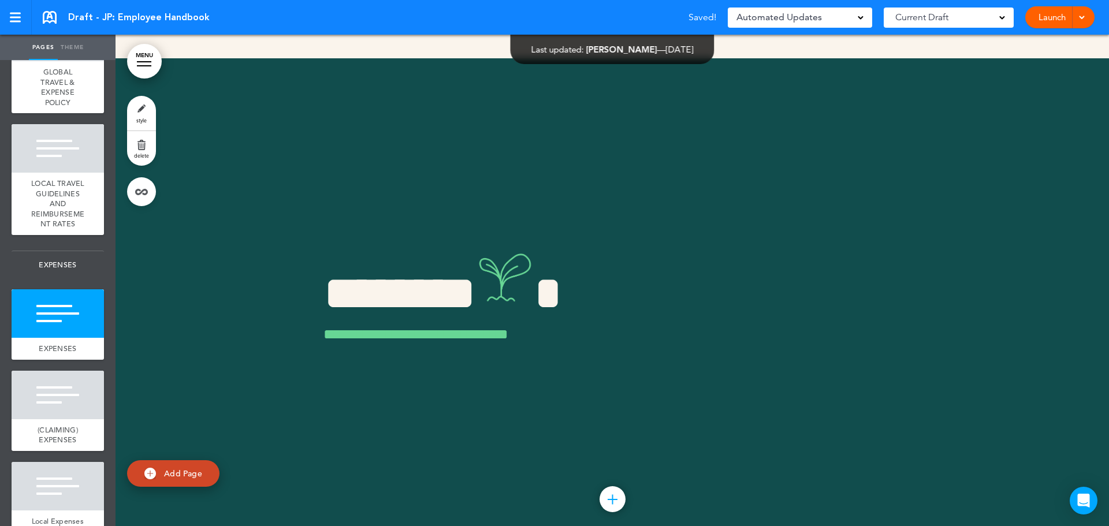
scroll to position [2706, 0]
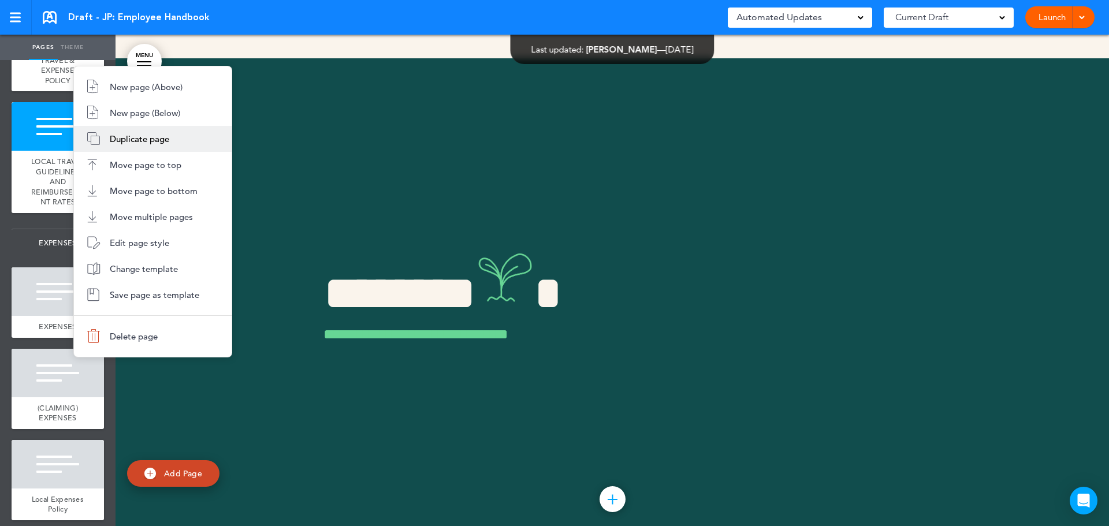
click at [146, 136] on span "Duplicate page" at bounding box center [140, 138] width 60 height 11
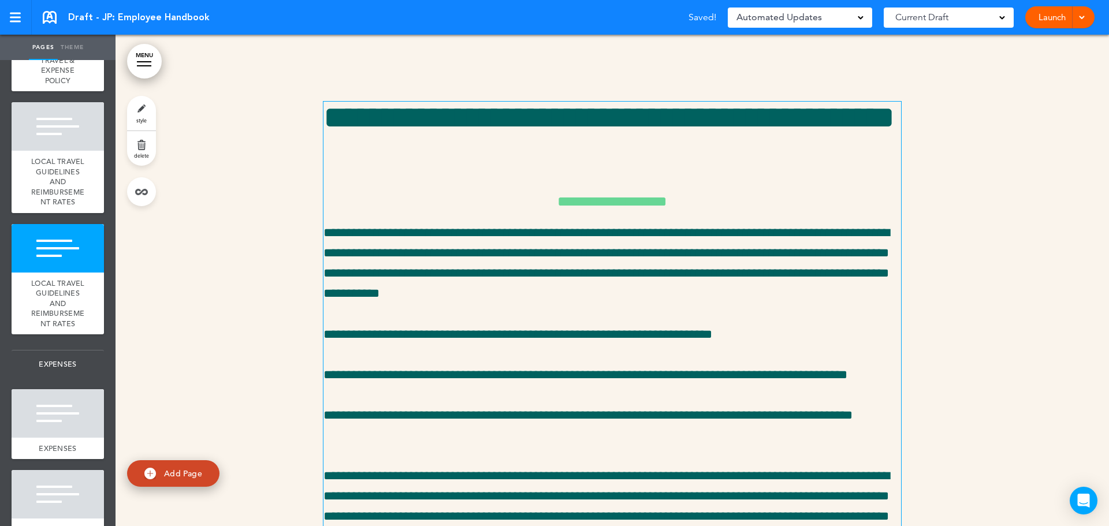
click at [142, 112] on link "style" at bounding box center [141, 113] width 29 height 35
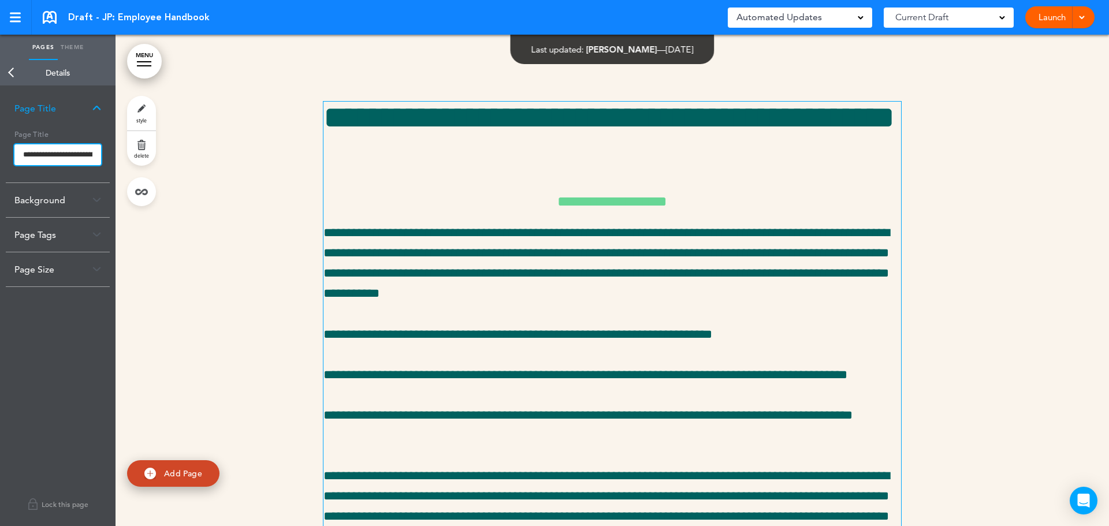
scroll to position [0, 139]
drag, startPoint x: 22, startPoint y: 152, endPoint x: 146, endPoint y: 159, distance: 124.4
click at [146, 159] on div "Pages Theme add page EMPLOYEE HANDBOOK add page WELCOME add page HOW WE ROLL ad…" at bounding box center [554, 263] width 1109 height 526
paste input "text"
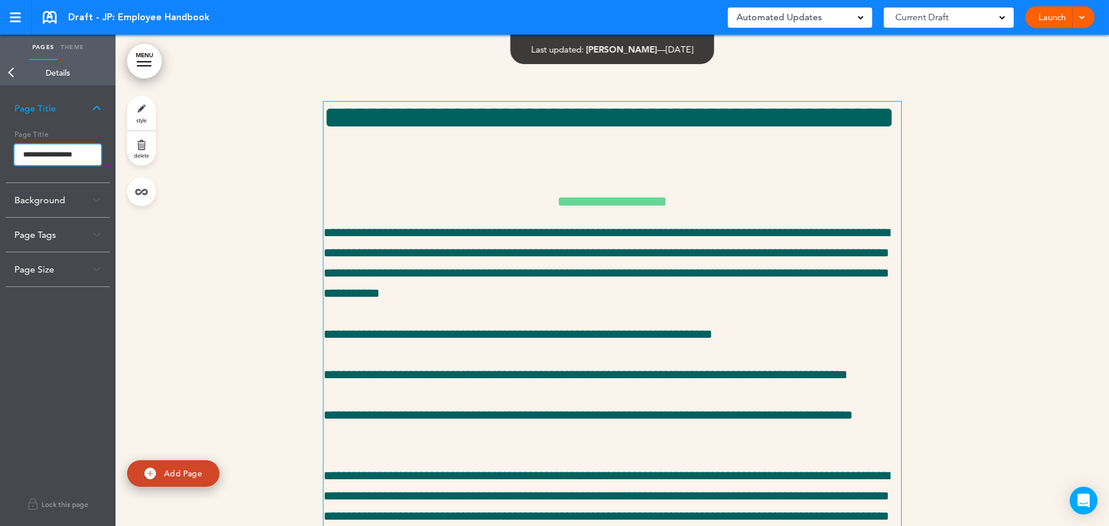
type input "**********"
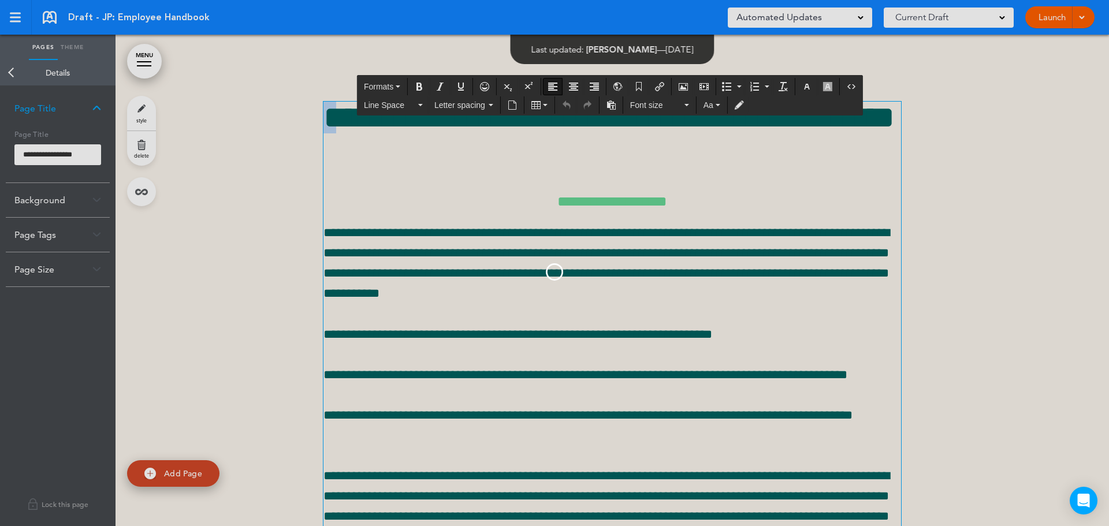
scroll to position [0, 0]
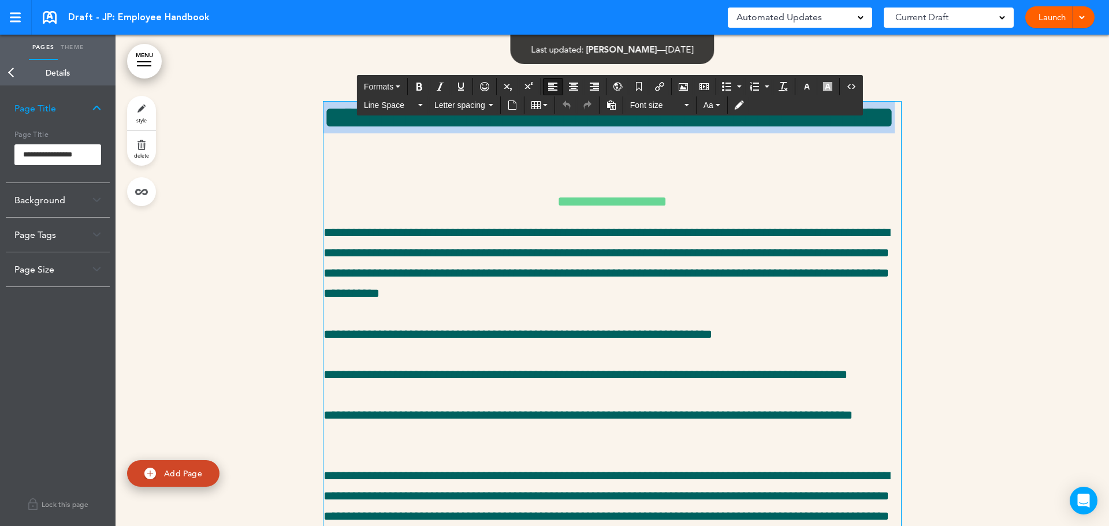
drag, startPoint x: 320, startPoint y: 274, endPoint x: 676, endPoint y: 306, distance: 357.3
click at [676, 165] on h1 "**********" at bounding box center [613, 134] width 578 height 64
paste div
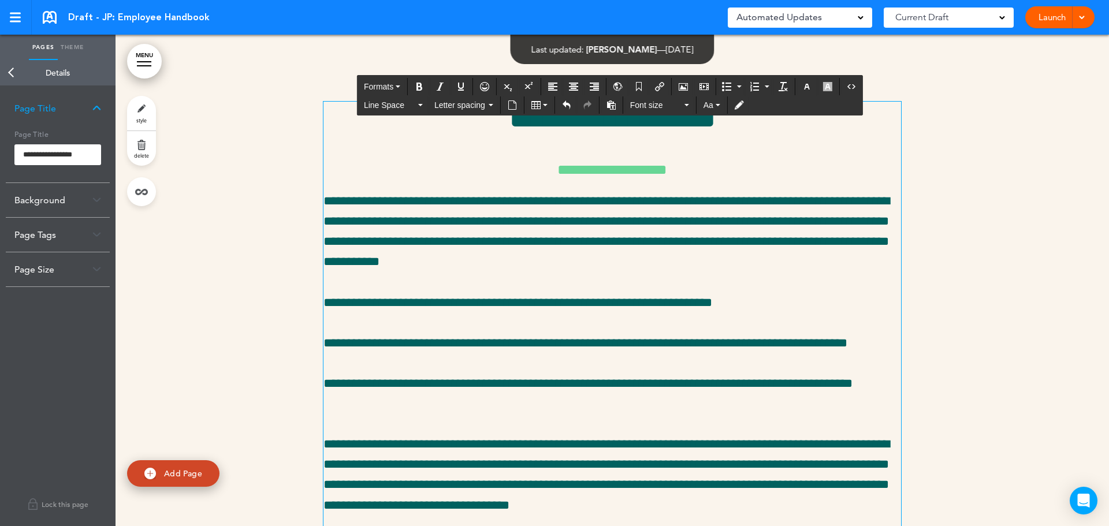
click at [458, 133] on h1 "**********" at bounding box center [613, 118] width 578 height 32
click at [558, 88] on button "Align left" at bounding box center [553, 87] width 18 height 16
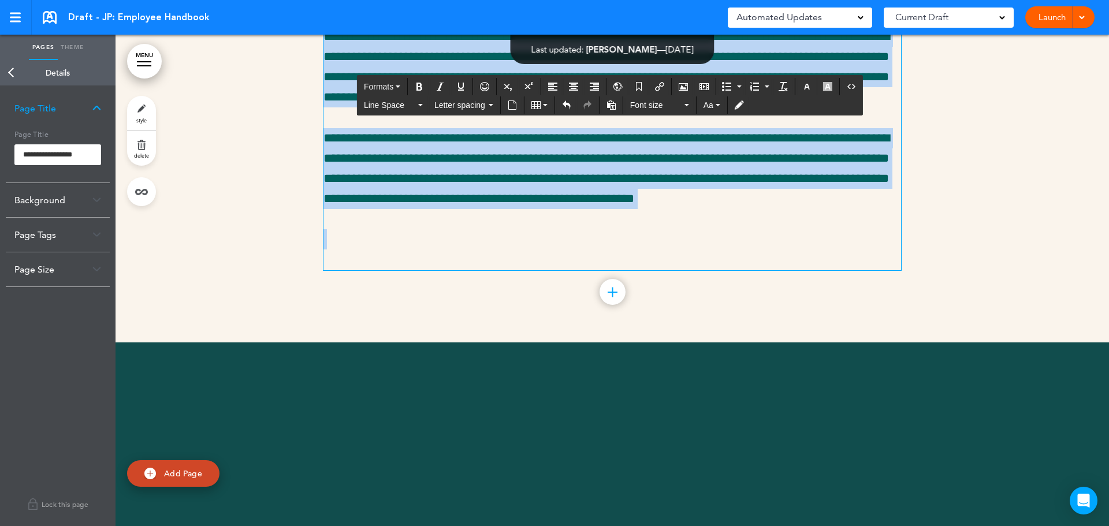
scroll to position [29297, 0]
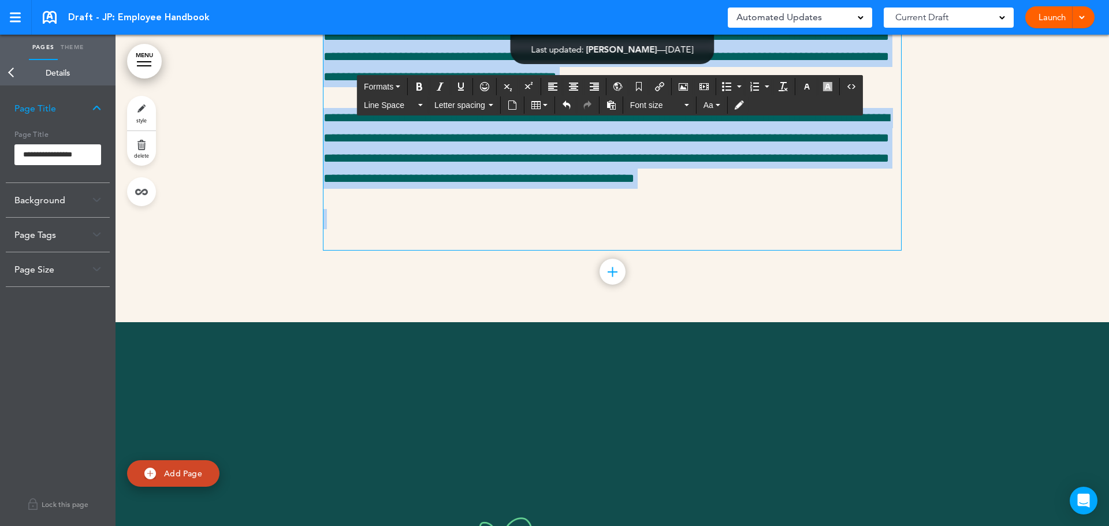
drag, startPoint x: 361, startPoint y: 305, endPoint x: 813, endPoint y: 395, distance: 461.1
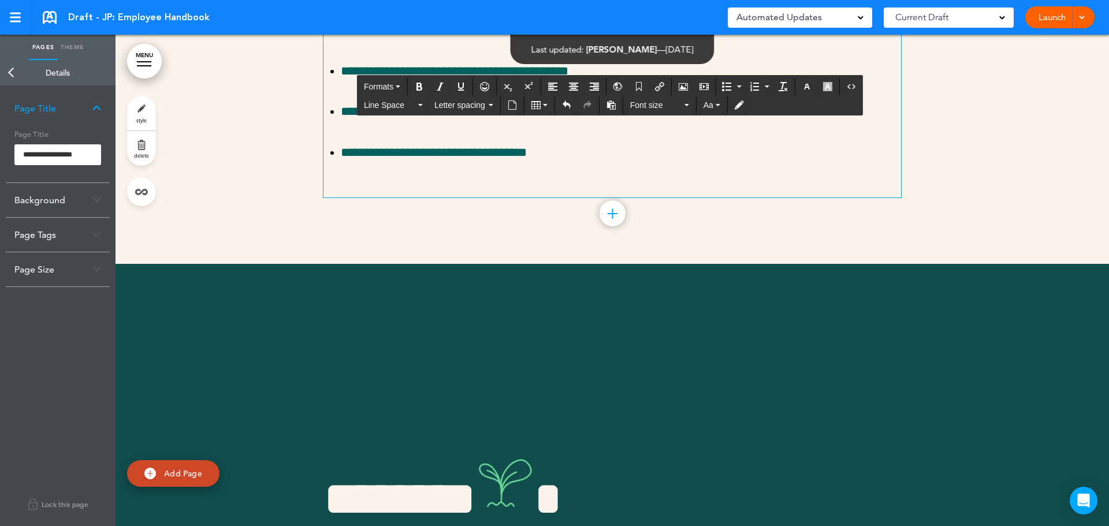
scroll to position [28273, 0]
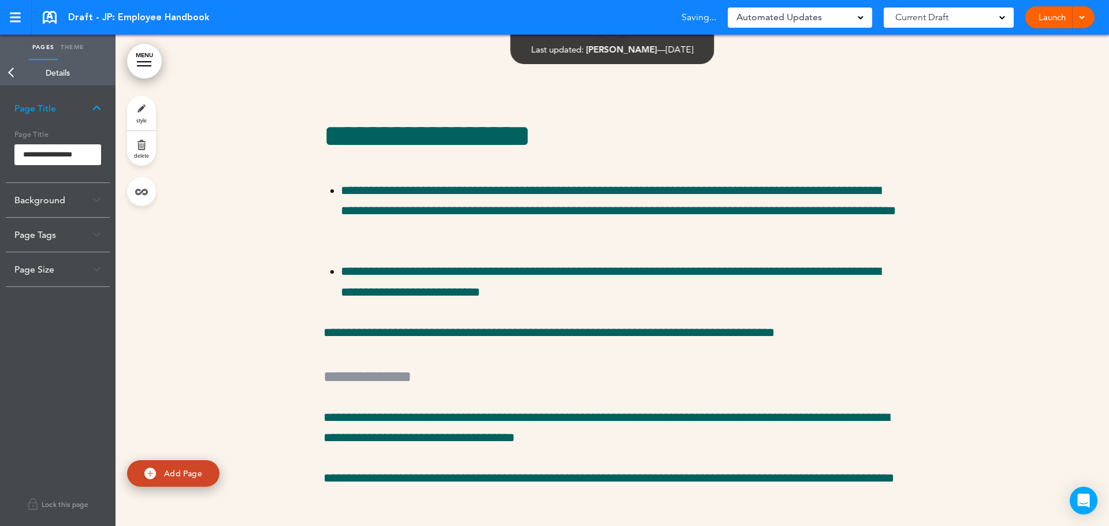
click at [68, 301] on div "**********" at bounding box center [58, 306] width 116 height 441
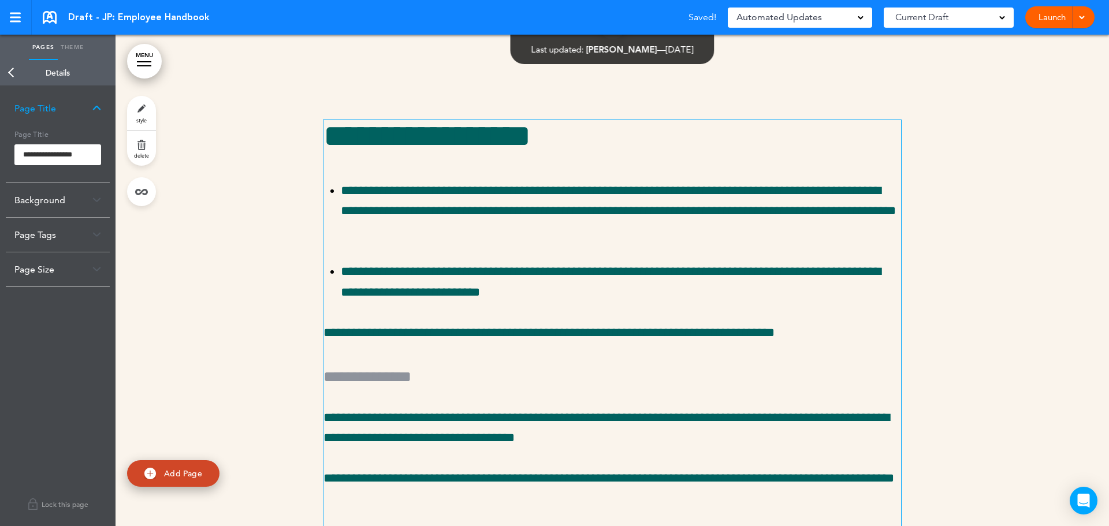
click at [408, 242] on p "**********" at bounding box center [621, 211] width 560 height 61
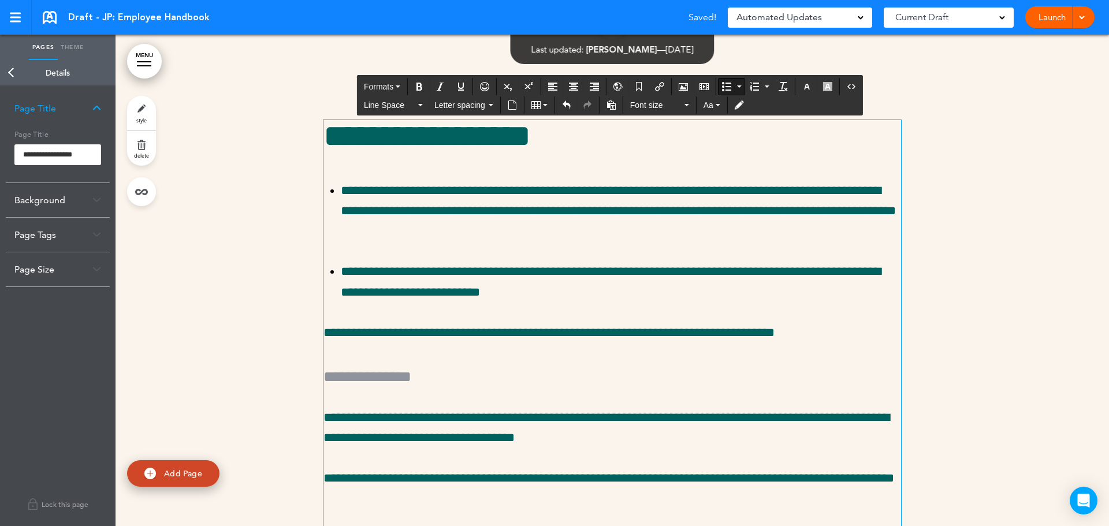
click at [10, 75] on link "Back" at bounding box center [11, 72] width 23 height 25
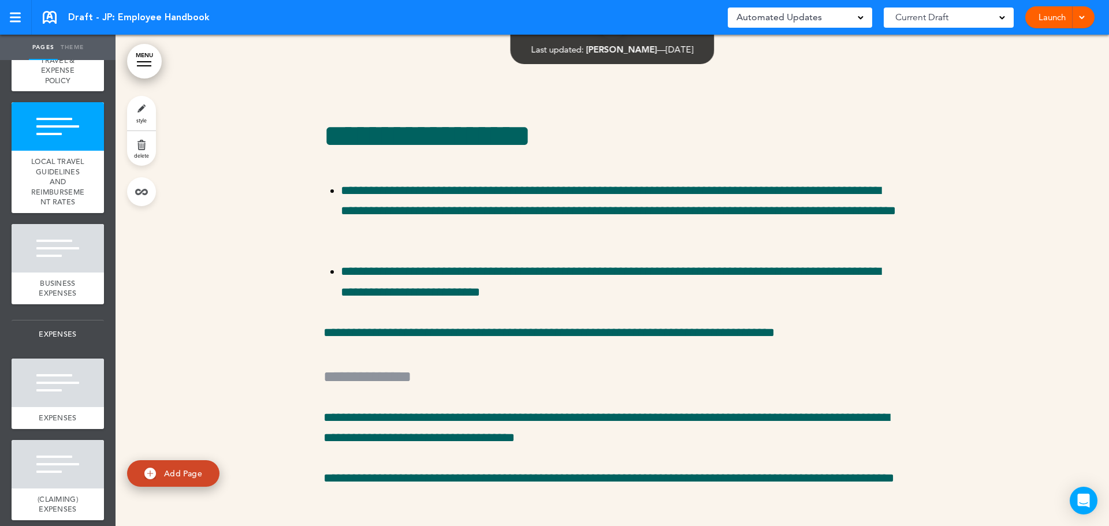
click at [142, 112] on link "style" at bounding box center [141, 113] width 29 height 35
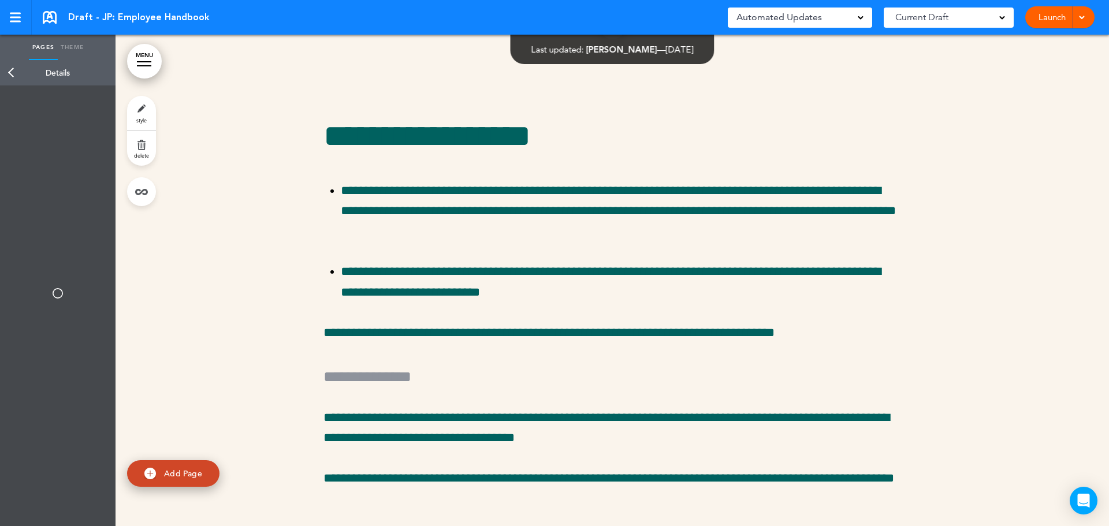
type input "**********"
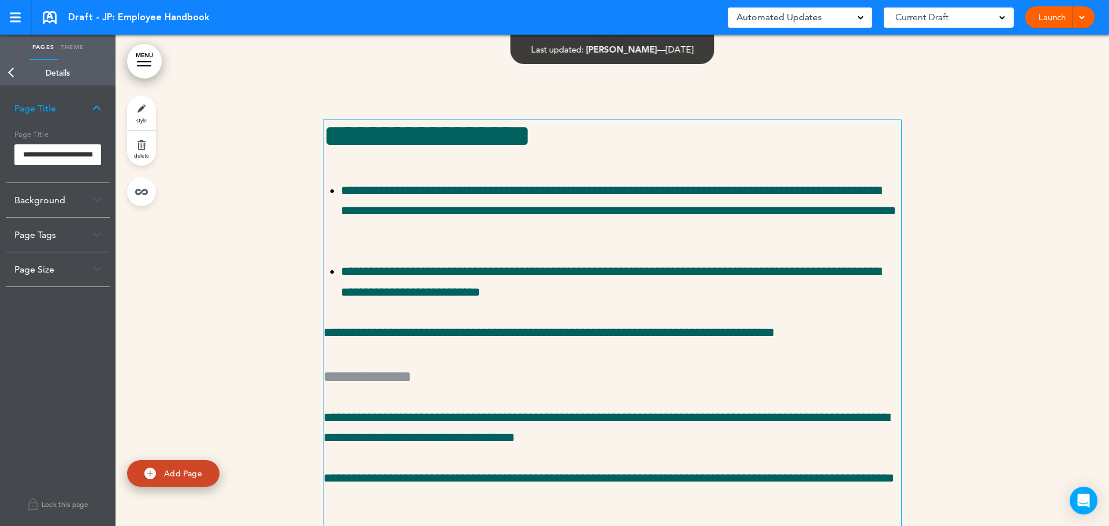
click at [387, 242] on p "**********" at bounding box center [621, 211] width 560 height 61
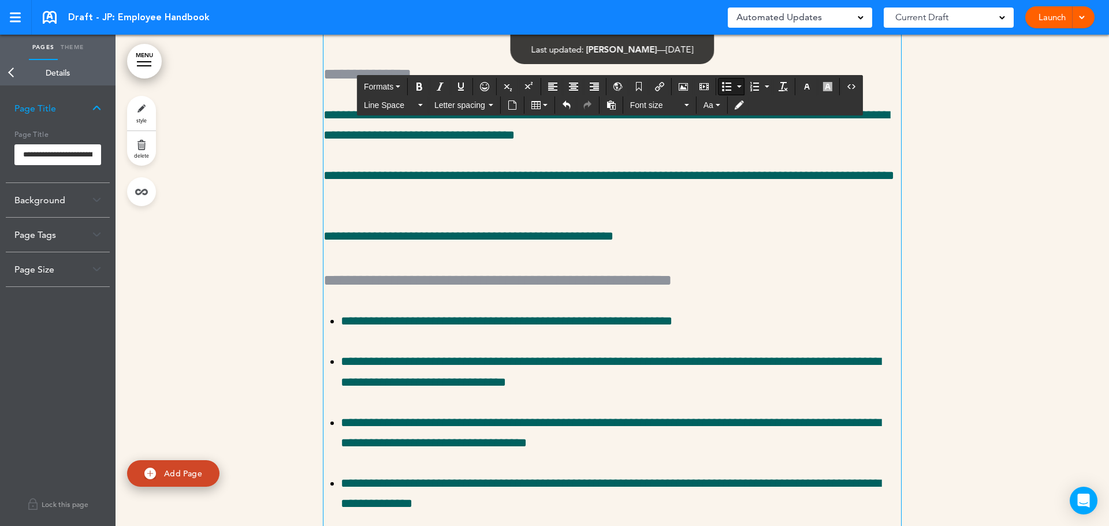
scroll to position [28735, 0]
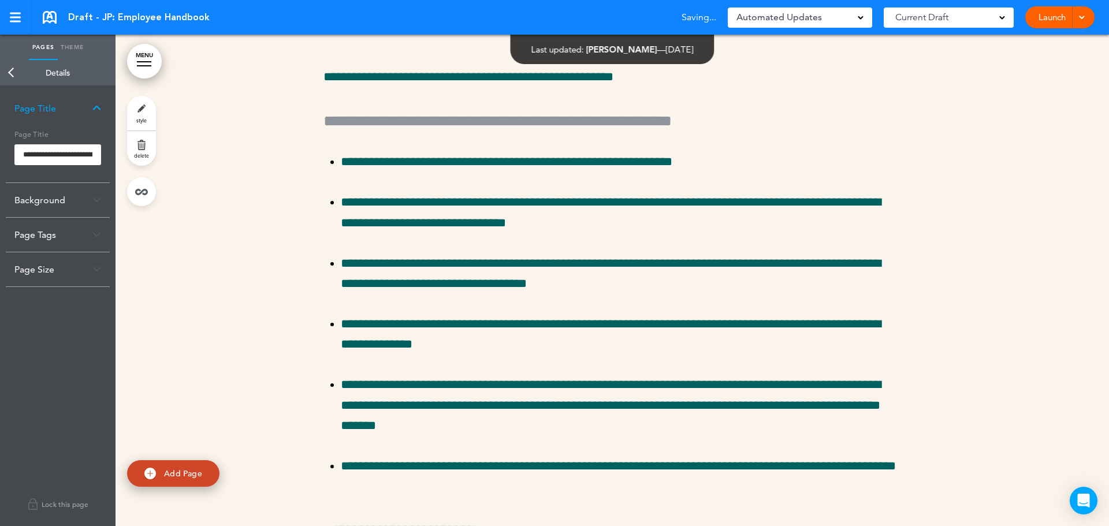
click at [94, 198] on img at bounding box center [96, 200] width 9 height 6
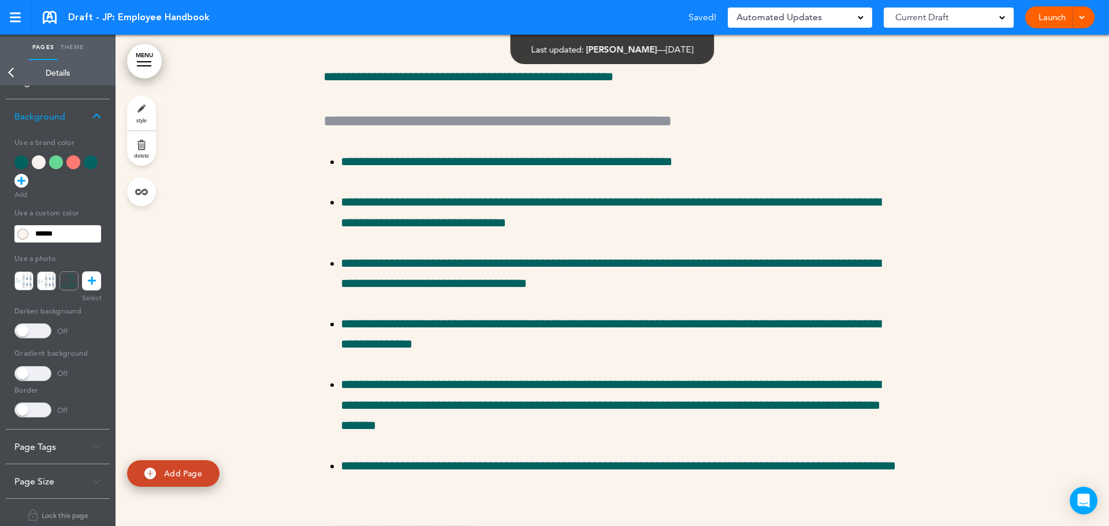
scroll to position [38, 0]
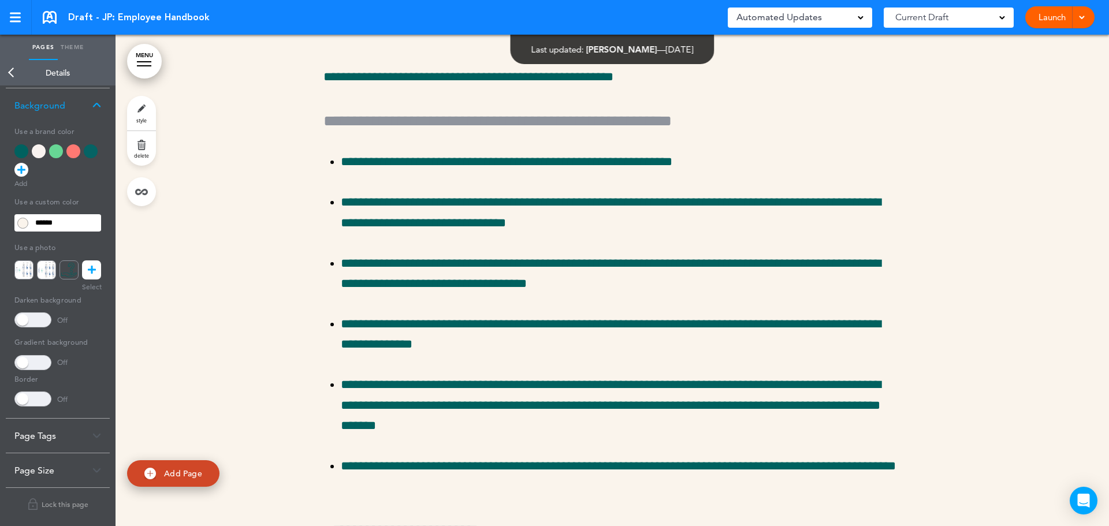
click at [12, 73] on link "Back" at bounding box center [11, 72] width 23 height 25
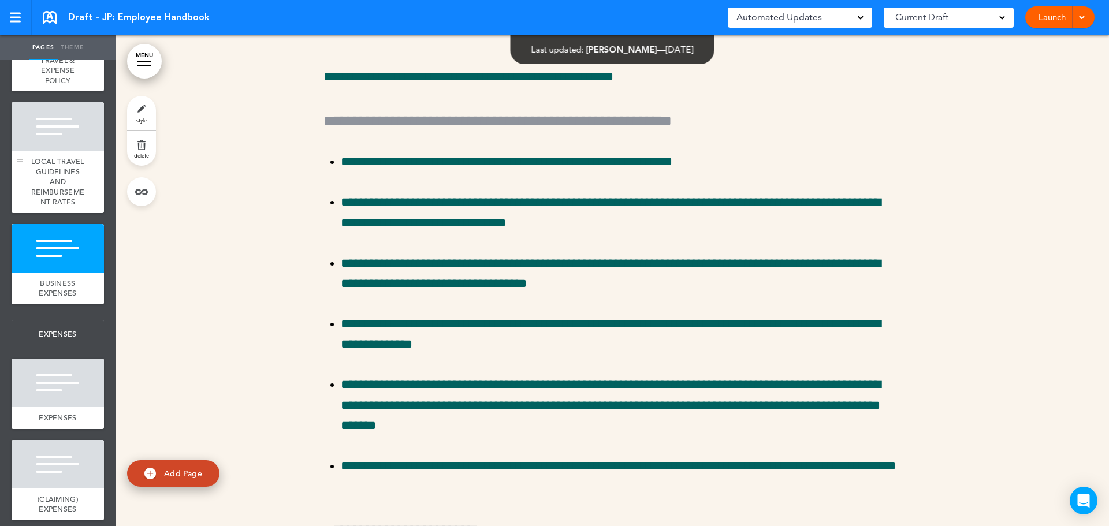
click at [60, 207] on span "LOCAL TRAVEL GUIDELINES AND REIMBURSEMENT RATES" at bounding box center [57, 182] width 53 height 50
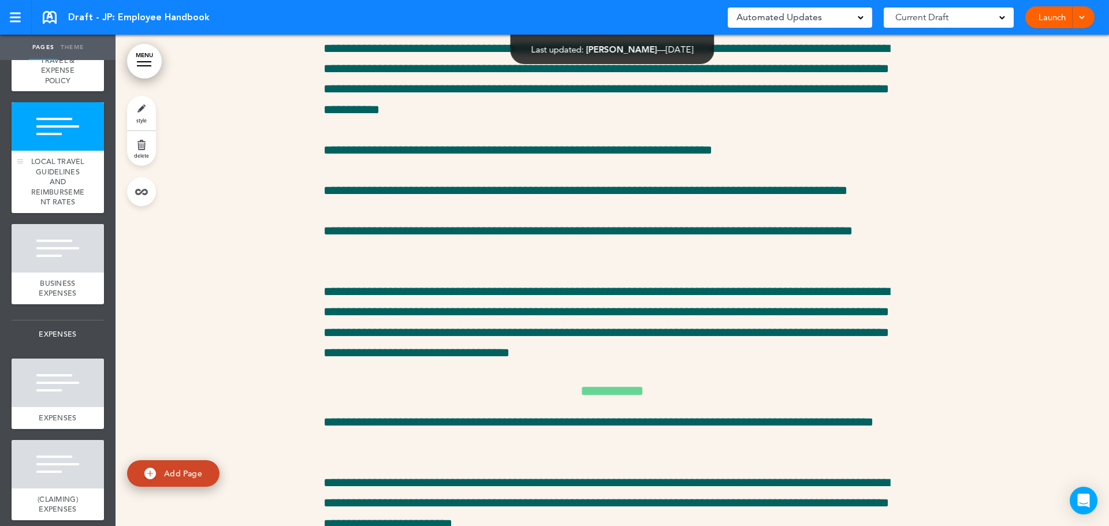
scroll to position [27171, 0]
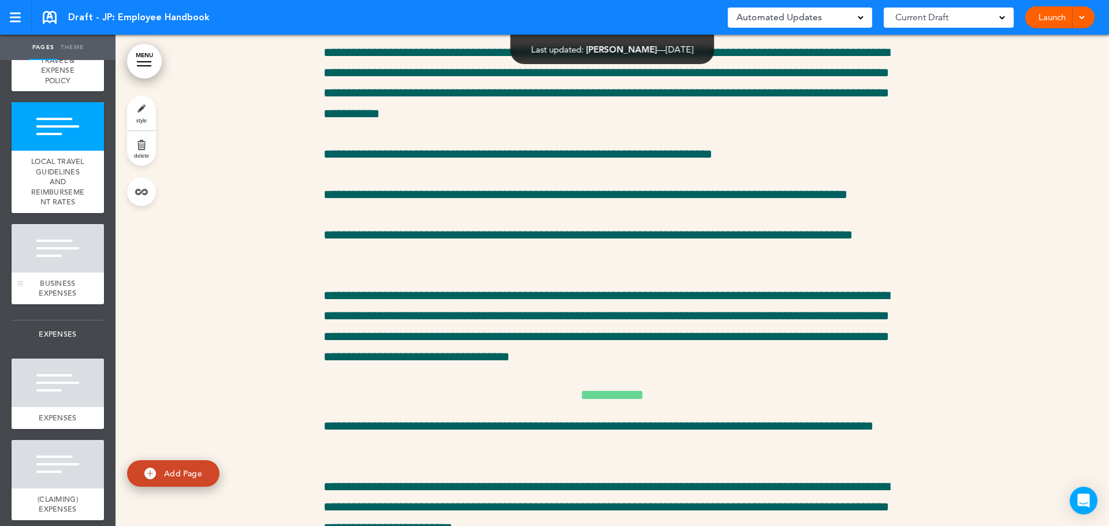
click at [60, 299] on span "BUSINESS EXPENSES" at bounding box center [58, 288] width 38 height 20
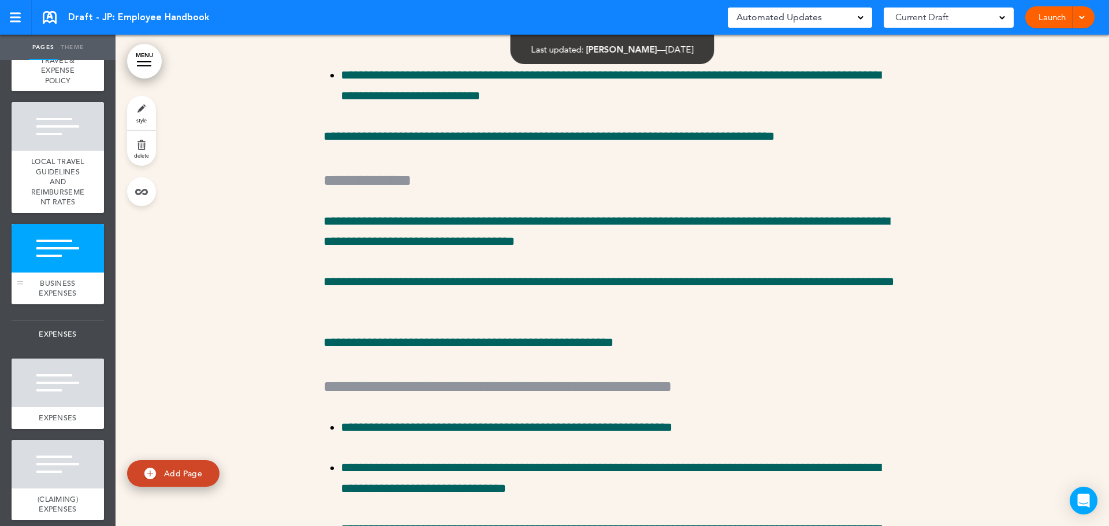
scroll to position [28472, 0]
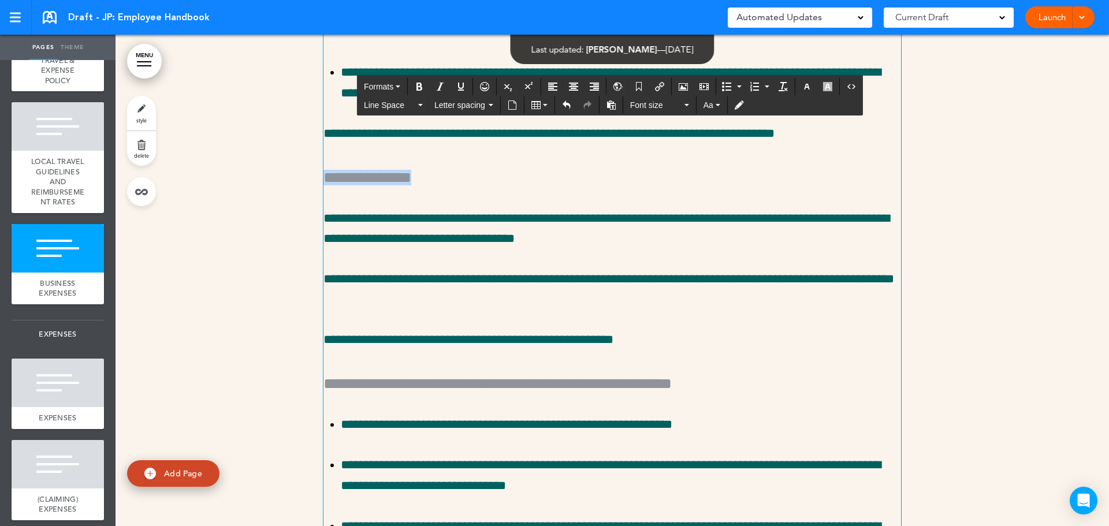
drag, startPoint x: 474, startPoint y: 336, endPoint x: 224, endPoint y: 328, distance: 250.3
click at [224, 328] on div "**********" at bounding box center [613, 513] width 994 height 1271
click at [399, 86] on icon "button" at bounding box center [398, 87] width 5 height 2
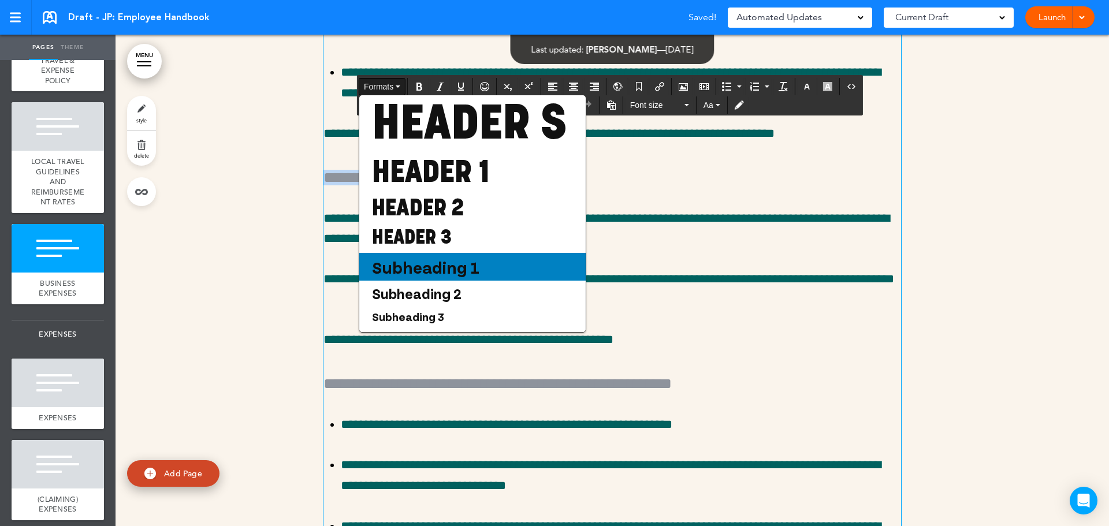
click at [445, 281] on div "Subheading 1" at bounding box center [472, 267] width 226 height 28
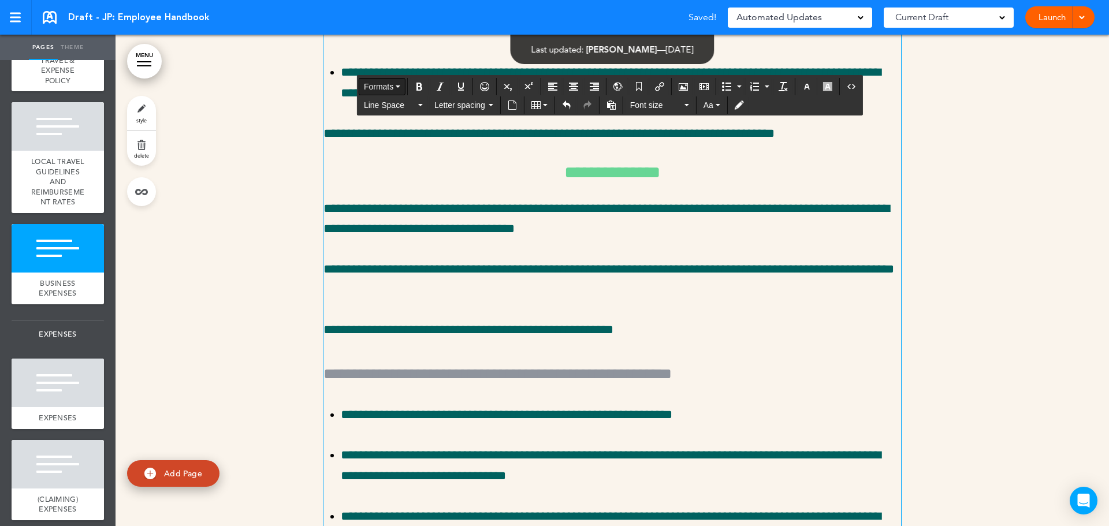
click at [391, 86] on span "Formats" at bounding box center [378, 86] width 29 height 9
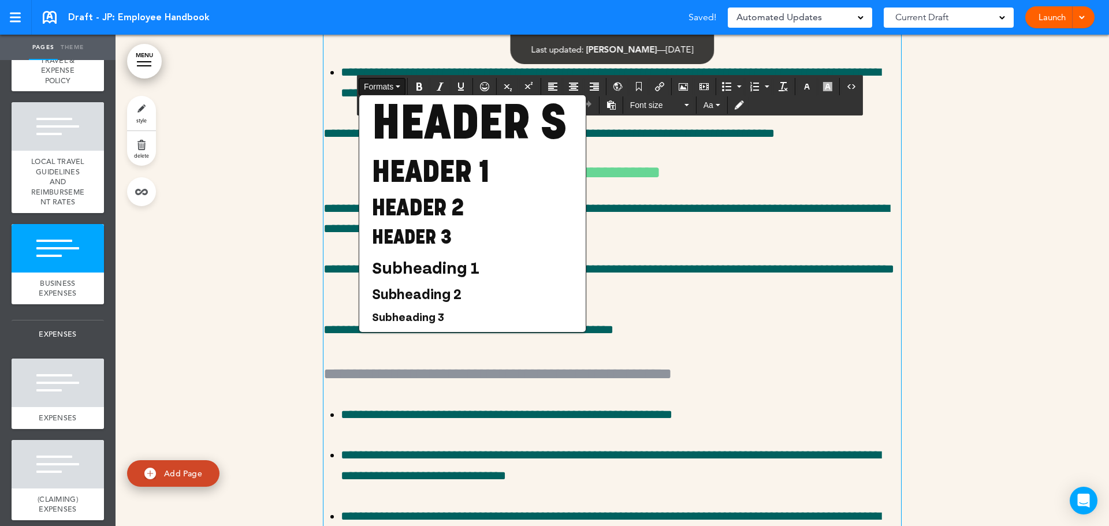
click at [444, 302] on span "Subheading 2" at bounding box center [417, 293] width 92 height 17
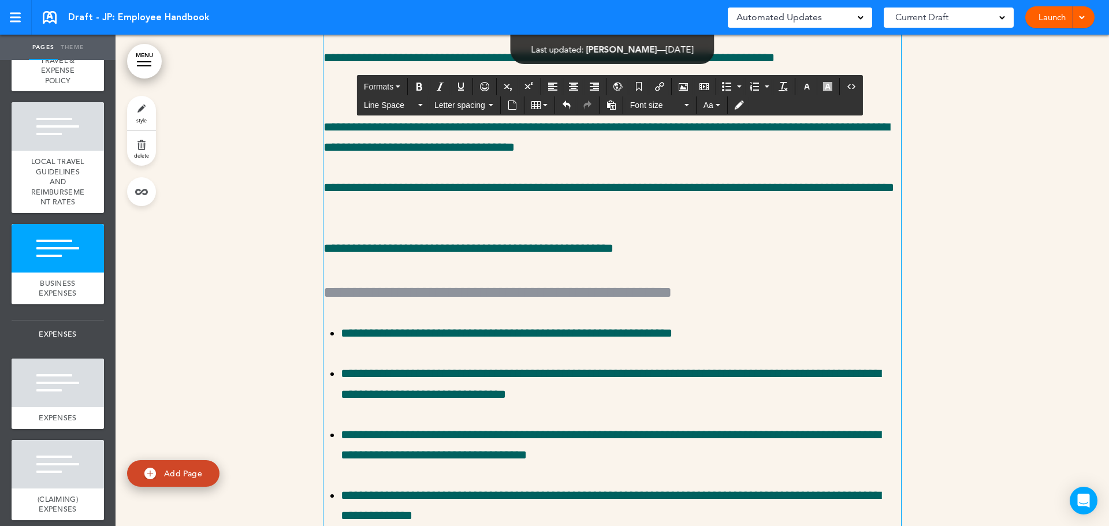
scroll to position [28588, 0]
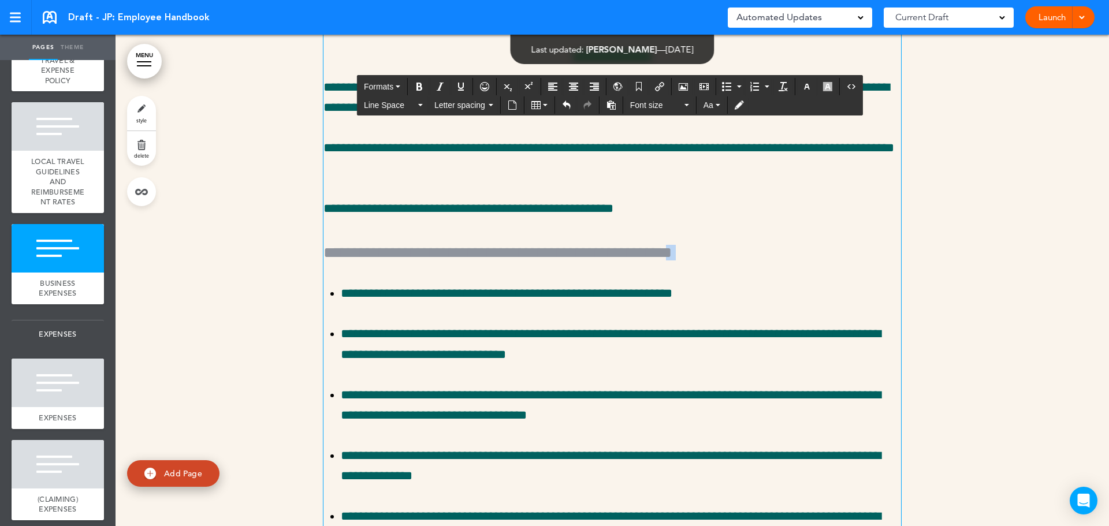
drag, startPoint x: 826, startPoint y: 412, endPoint x: 343, endPoint y: 422, distance: 483.1
click at [343, 422] on div "**********" at bounding box center [613, 378] width 578 height 1146
click at [859, 263] on h5 "**********" at bounding box center [613, 251] width 578 height 24
drag, startPoint x: 857, startPoint y: 411, endPoint x: 273, endPoint y: 385, distance: 584.1
click at [273, 385] on div "**********" at bounding box center [613, 389] width 994 height 1255
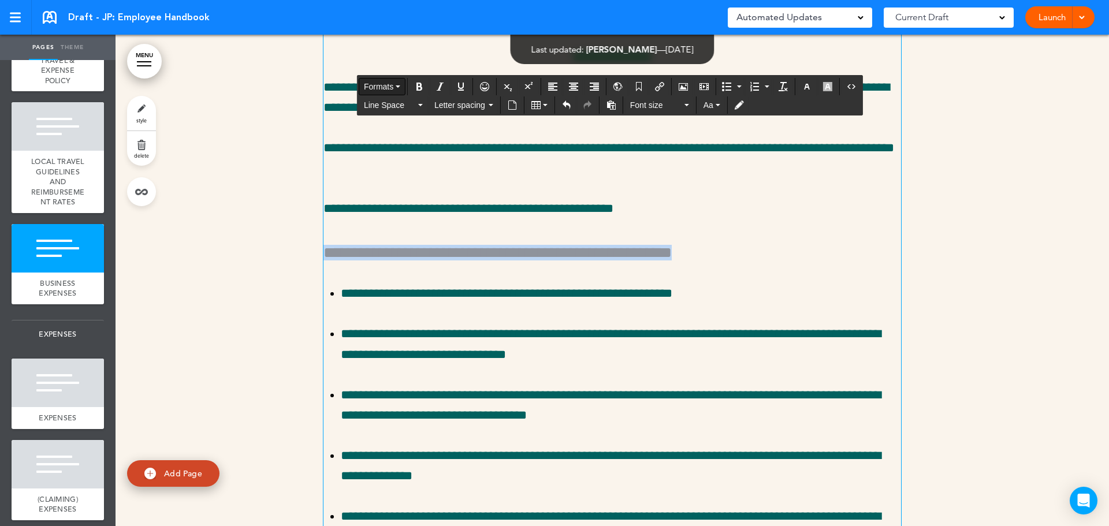
click at [380, 93] on button "Formats" at bounding box center [382, 87] width 46 height 16
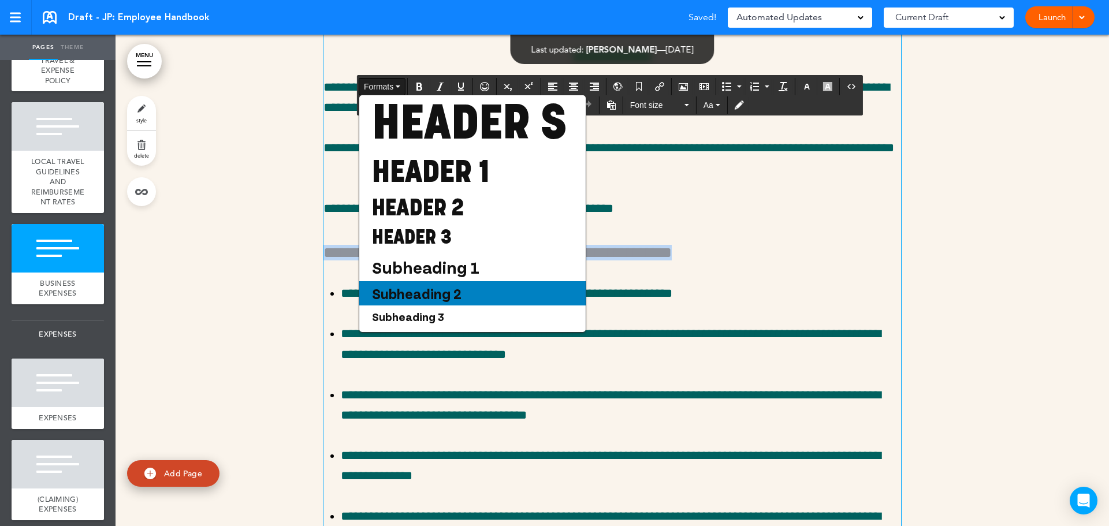
click at [444, 302] on span "Subheading 2" at bounding box center [417, 293] width 92 height 17
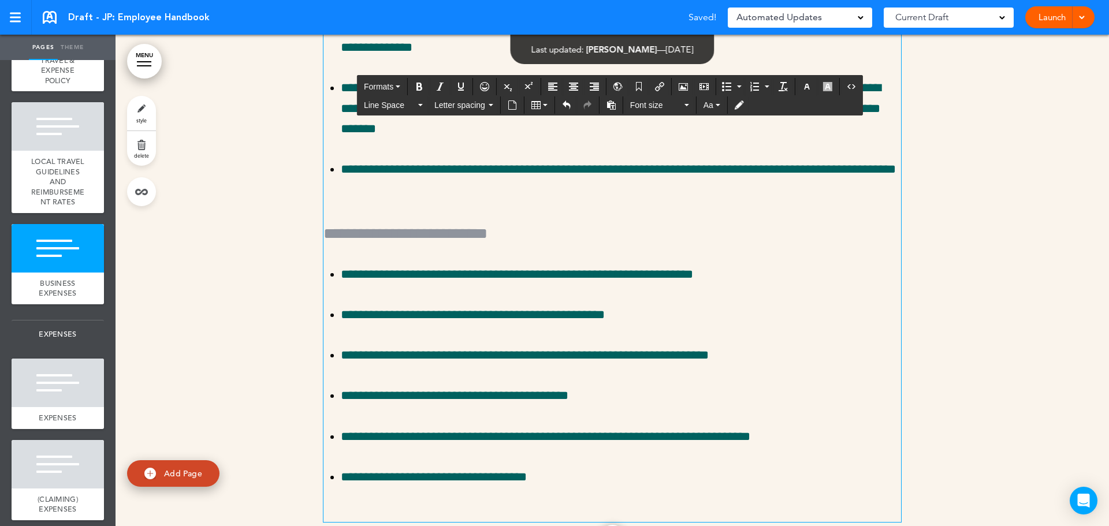
scroll to position [29108, 0]
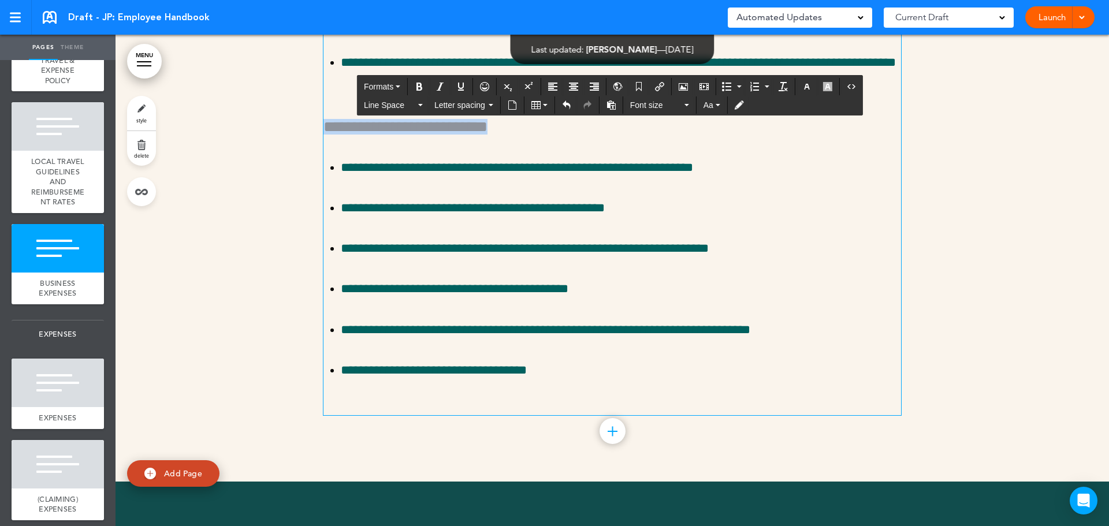
drag, startPoint x: 612, startPoint y: 293, endPoint x: 284, endPoint y: 282, distance: 328.9
click at [384, 92] on button "Formats" at bounding box center [382, 87] width 46 height 16
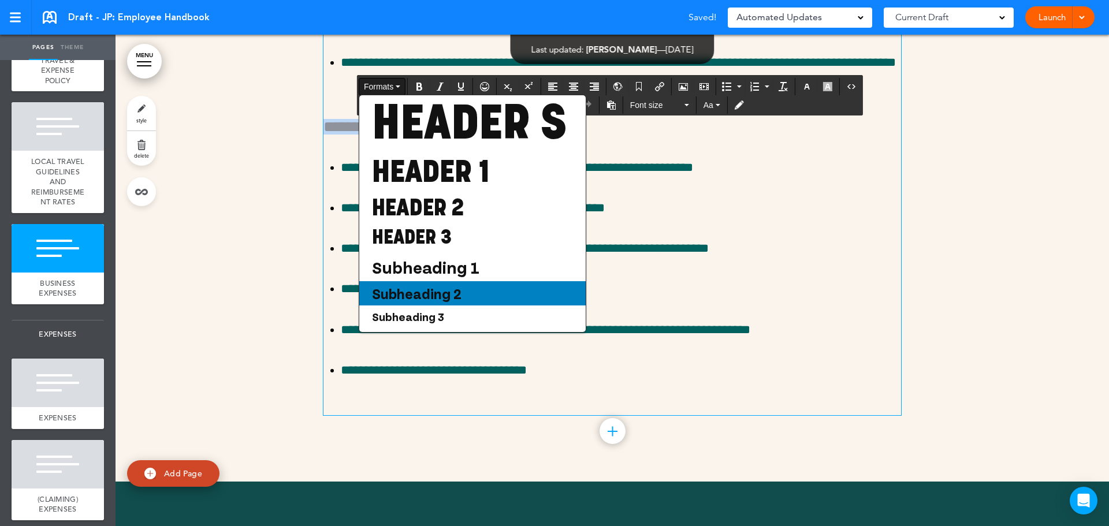
click at [479, 306] on div "Subheading 2" at bounding box center [472, 293] width 226 height 24
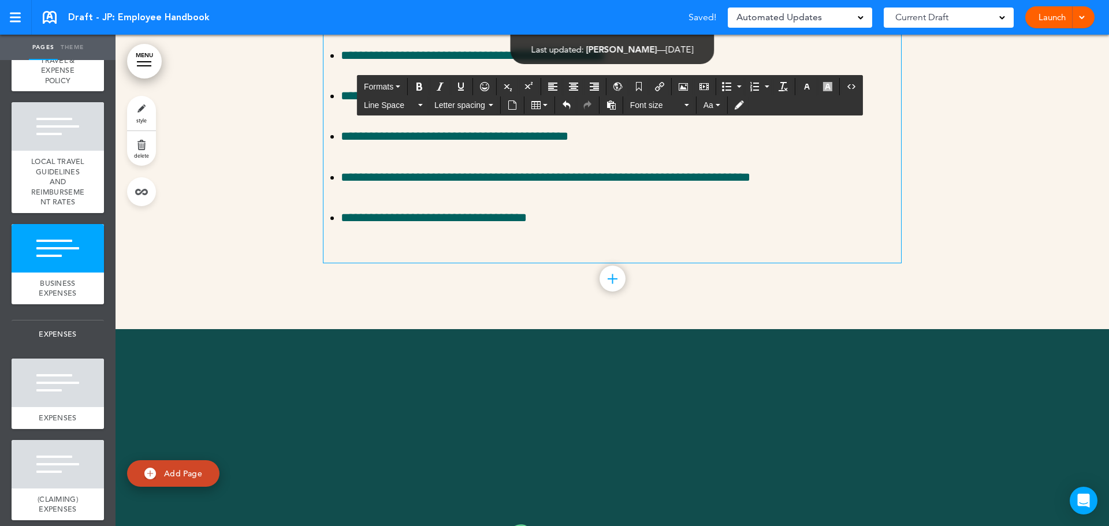
scroll to position [29339, 0]
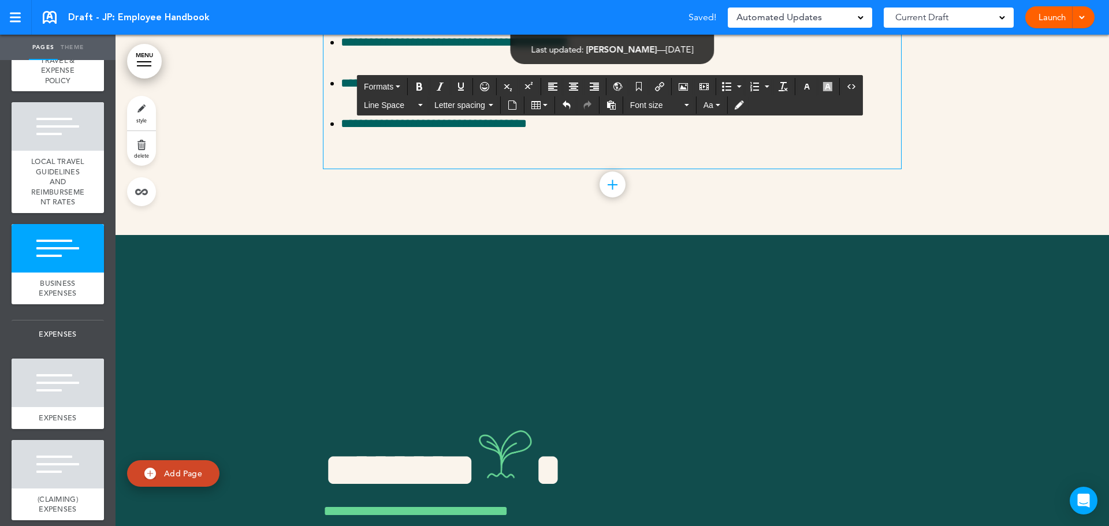
click at [553, 134] on p "**********" at bounding box center [621, 124] width 560 height 20
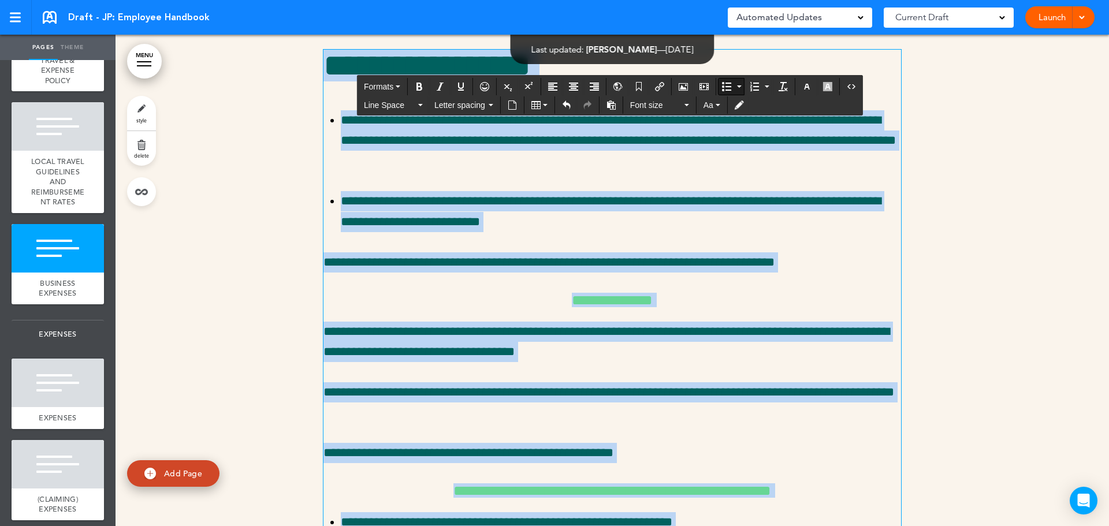
scroll to position [28324, 0]
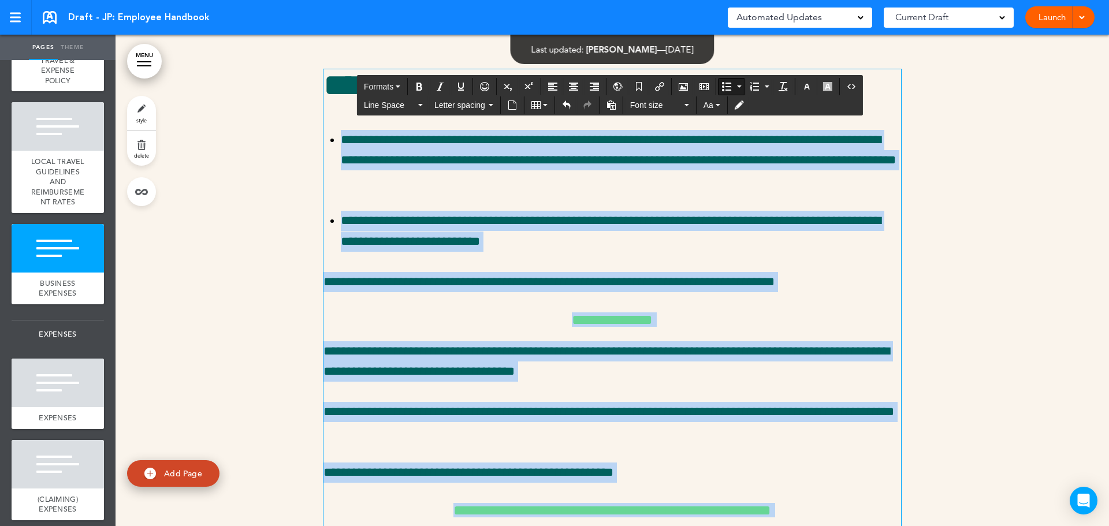
drag, startPoint x: 562, startPoint y: 283, endPoint x: 326, endPoint y: 298, distance: 236.8
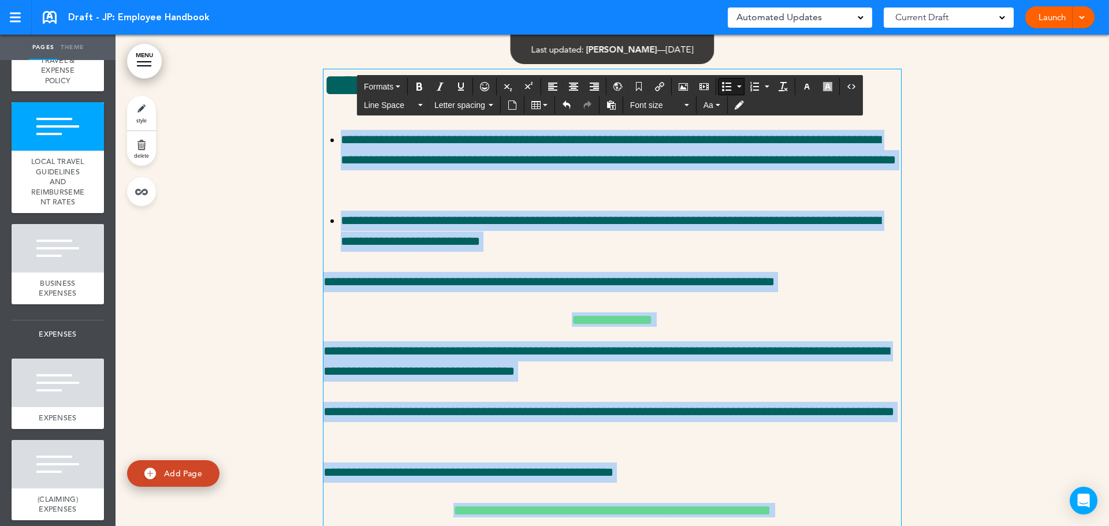
click at [141, 117] on span "style" at bounding box center [141, 120] width 10 height 7
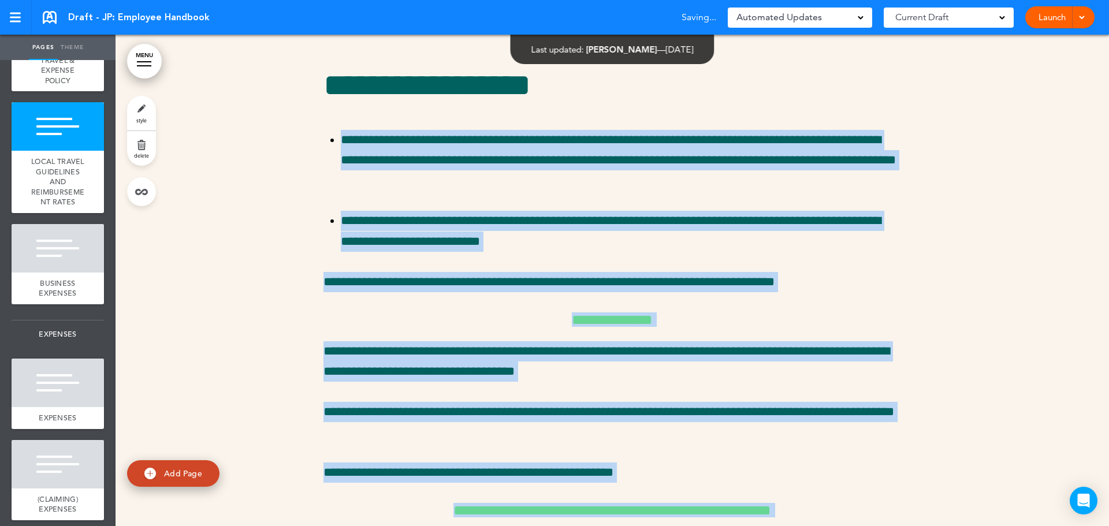
type input "******"
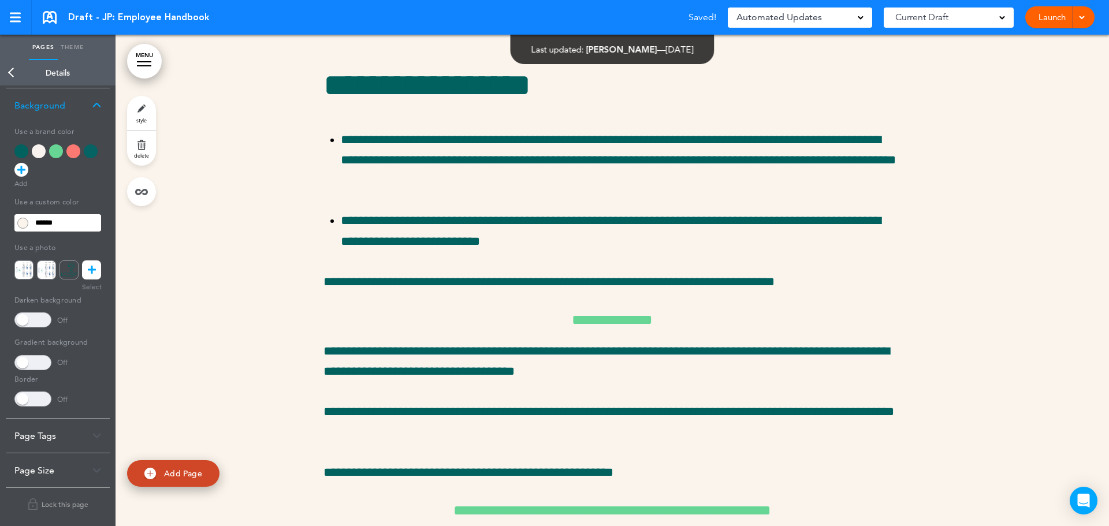
click at [91, 101] on div "Background" at bounding box center [58, 105] width 104 height 34
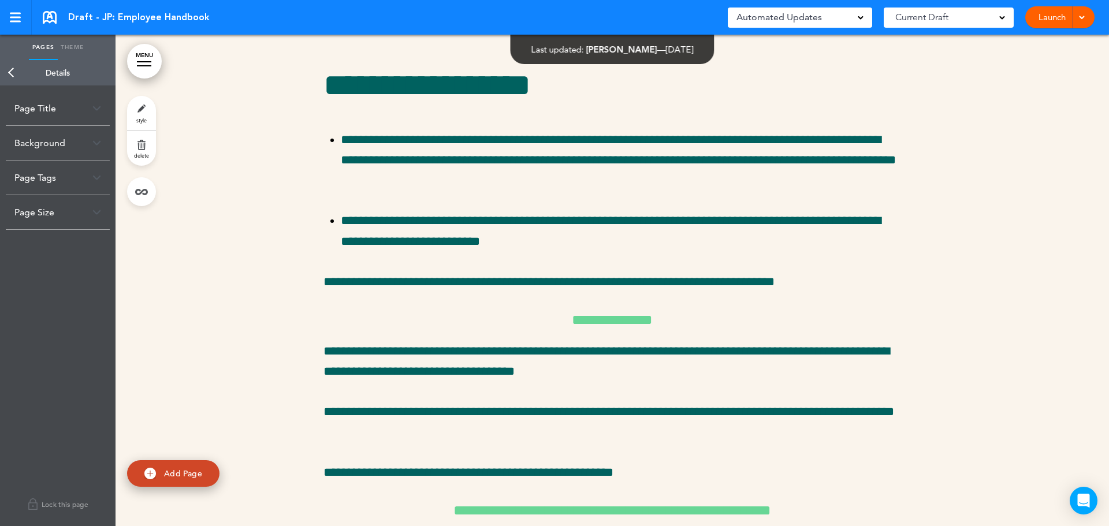
click at [102, 103] on div "Page Title" at bounding box center [58, 108] width 104 height 34
click at [75, 44] on link "Theme" at bounding box center [72, 47] width 29 height 25
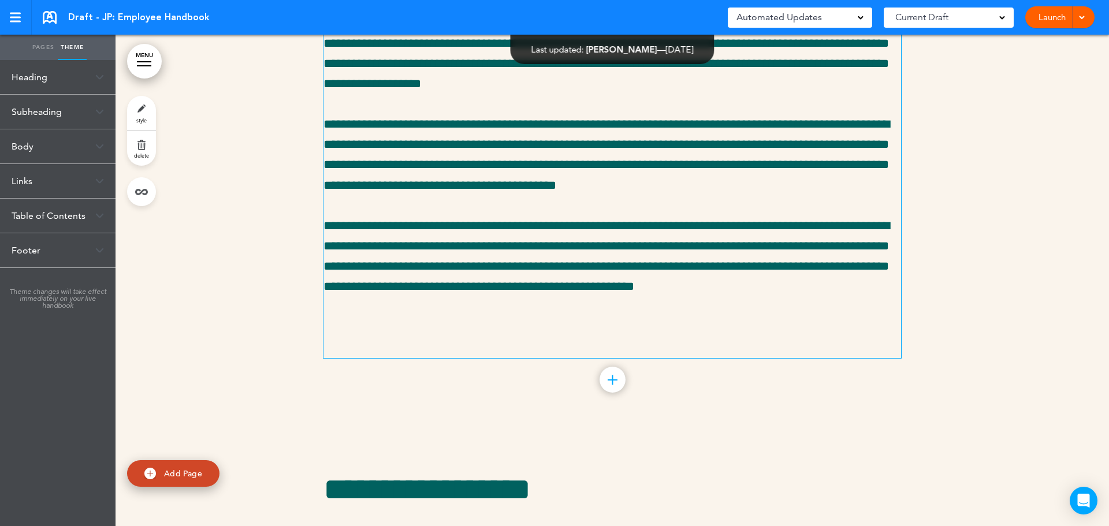
click at [532, 94] on p "**********" at bounding box center [613, 43] width 578 height 102
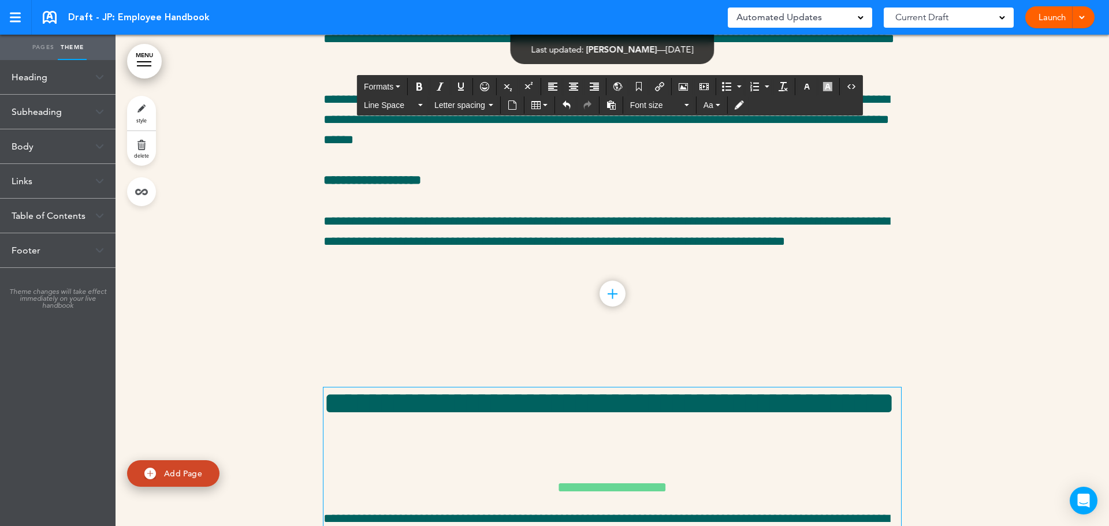
scroll to position [26648, 0]
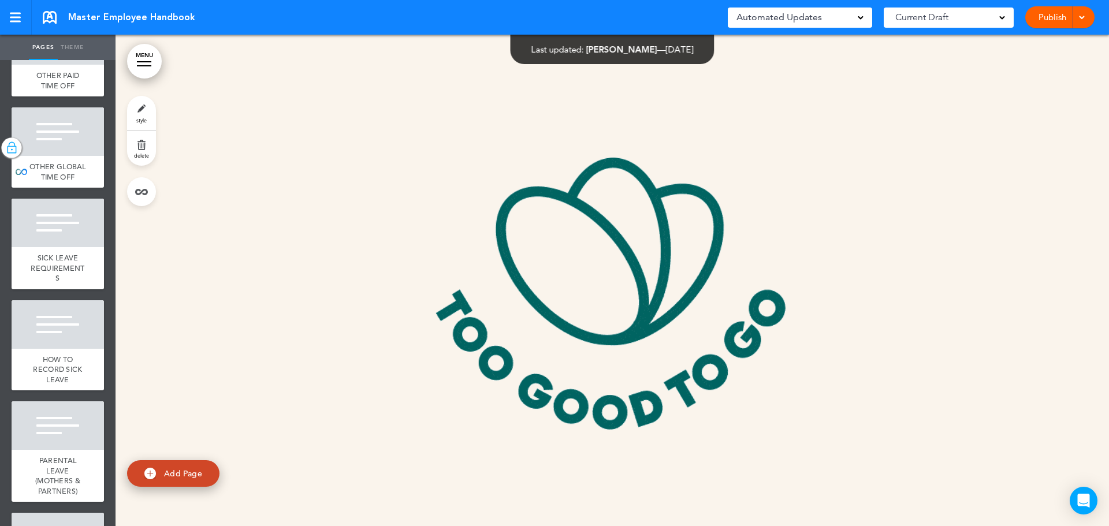
scroll to position [3396, 0]
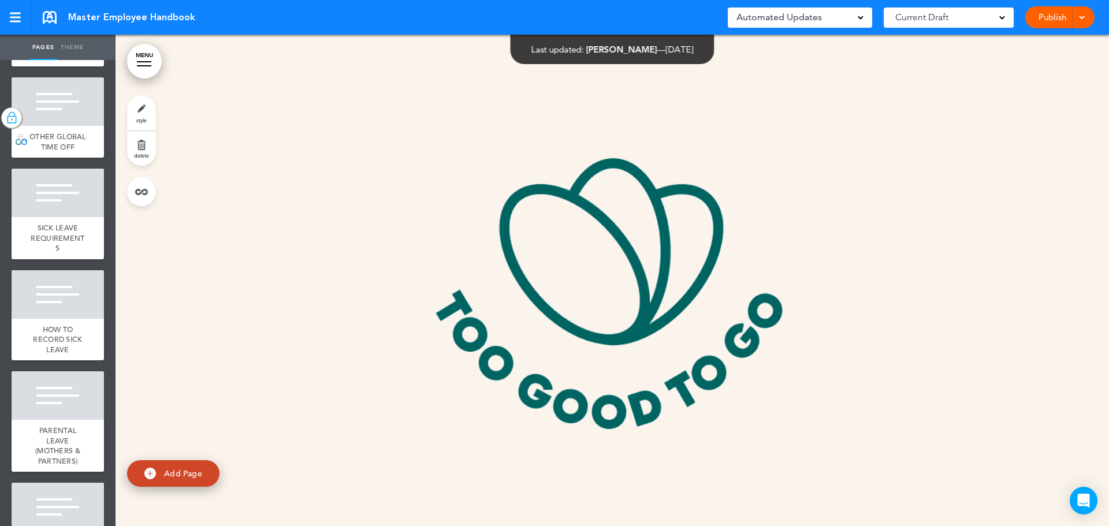
click at [78, 158] on div "OTHER GLOBAL TIME OFF" at bounding box center [58, 142] width 92 height 32
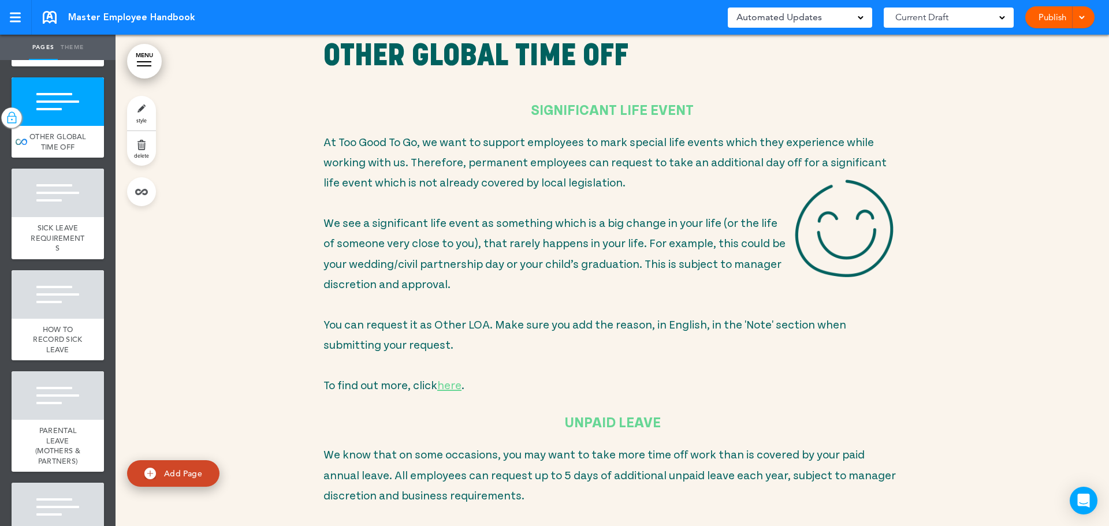
scroll to position [21850, 0]
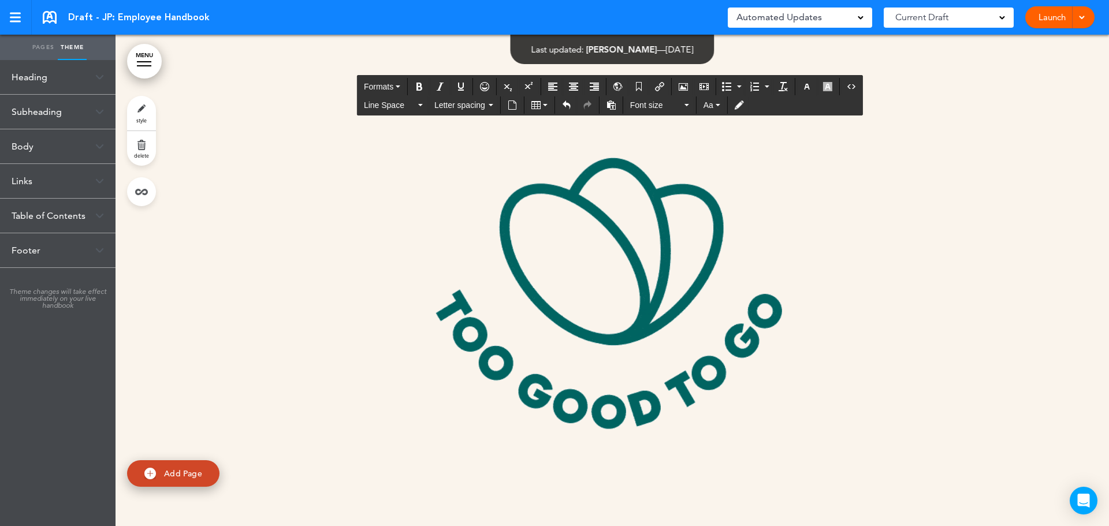
click at [46, 77] on div "Heading" at bounding box center [58, 77] width 116 height 34
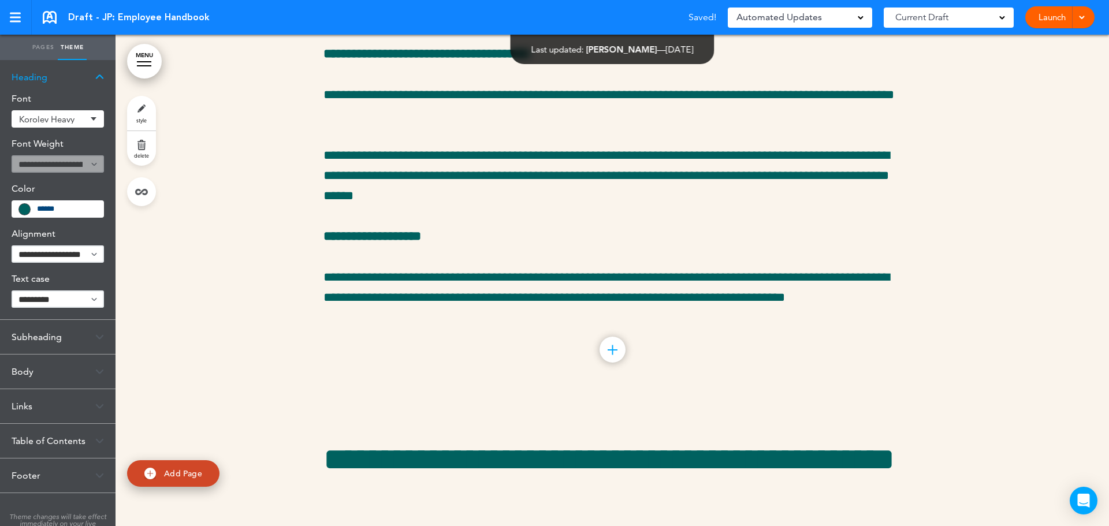
click at [47, 49] on link "Pages" at bounding box center [43, 47] width 29 height 25
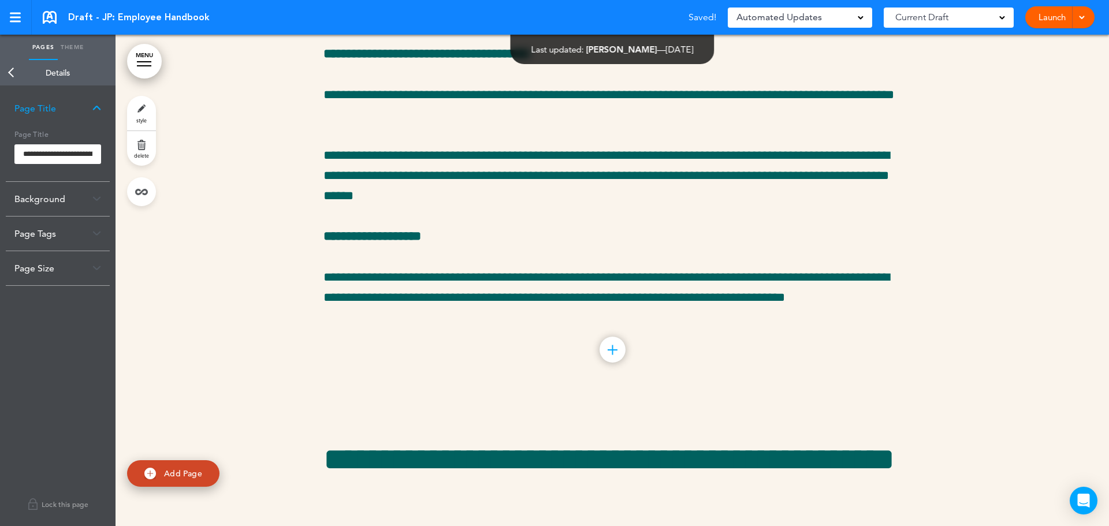
click at [54, 235] on div "Page Tags" at bounding box center [58, 234] width 104 height 34
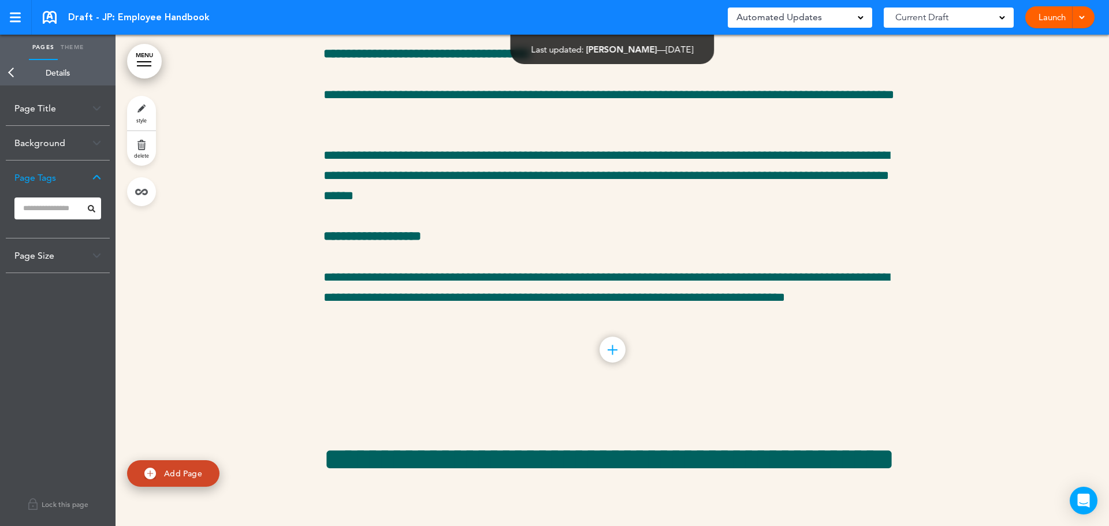
click at [61, 262] on div "Page Size" at bounding box center [58, 256] width 104 height 34
click at [70, 145] on div "Background" at bounding box center [58, 143] width 104 height 34
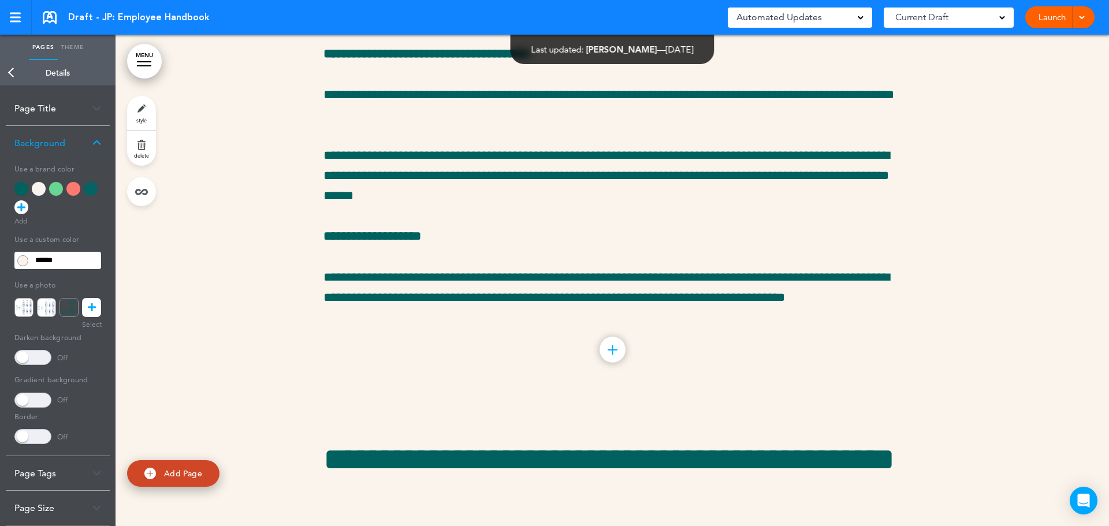
click at [13, 75] on link "Back" at bounding box center [11, 72] width 23 height 25
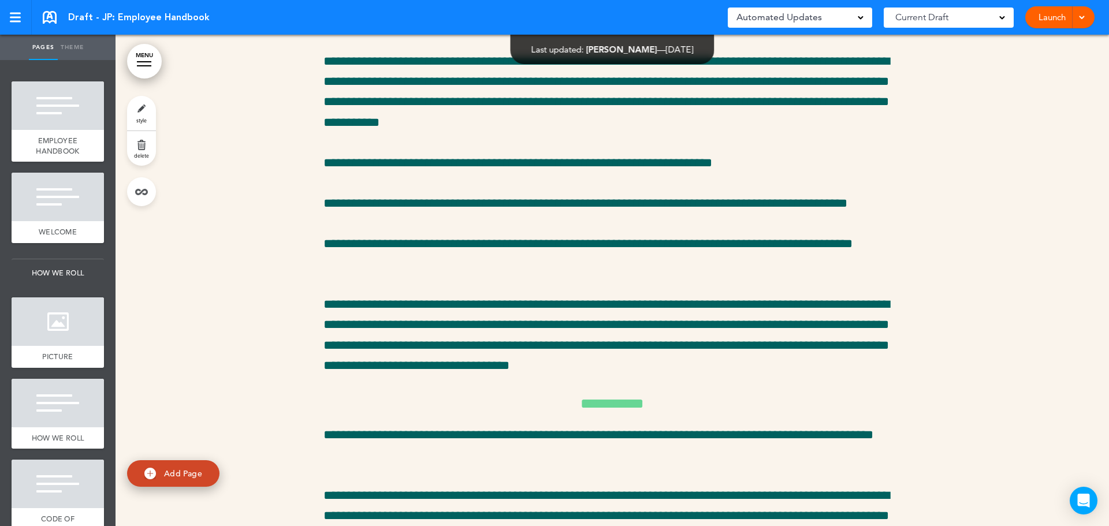
scroll to position [27171, 0]
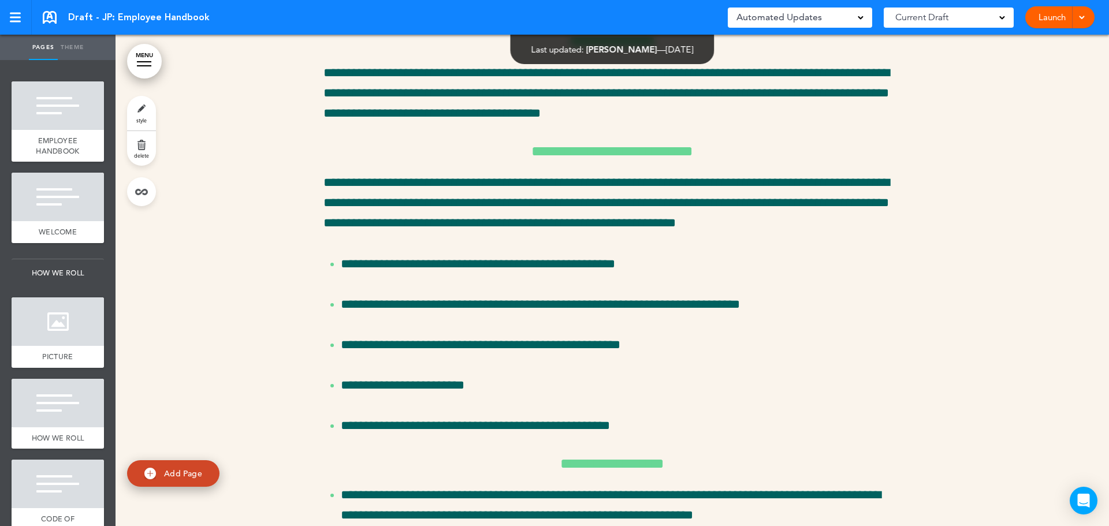
scroll to position [22619, 0]
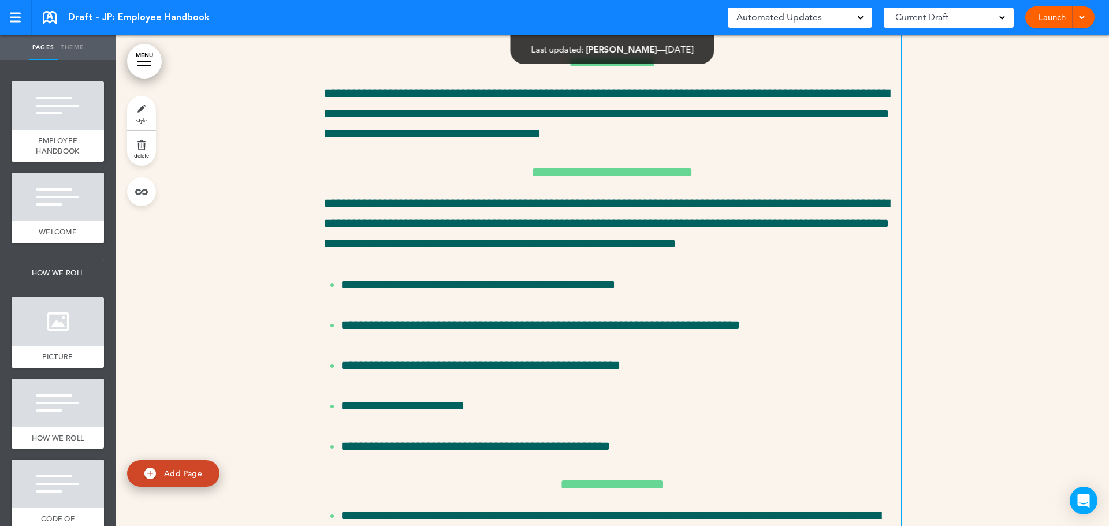
click at [376, 336] on p "**********" at bounding box center [621, 325] width 560 height 20
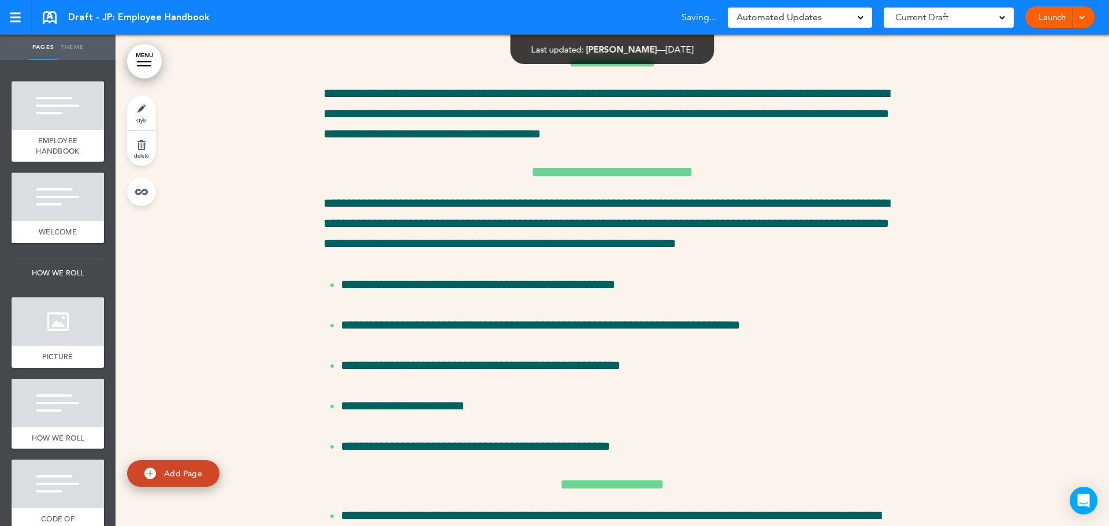
click at [144, 107] on link "style" at bounding box center [141, 113] width 29 height 35
type input "******"
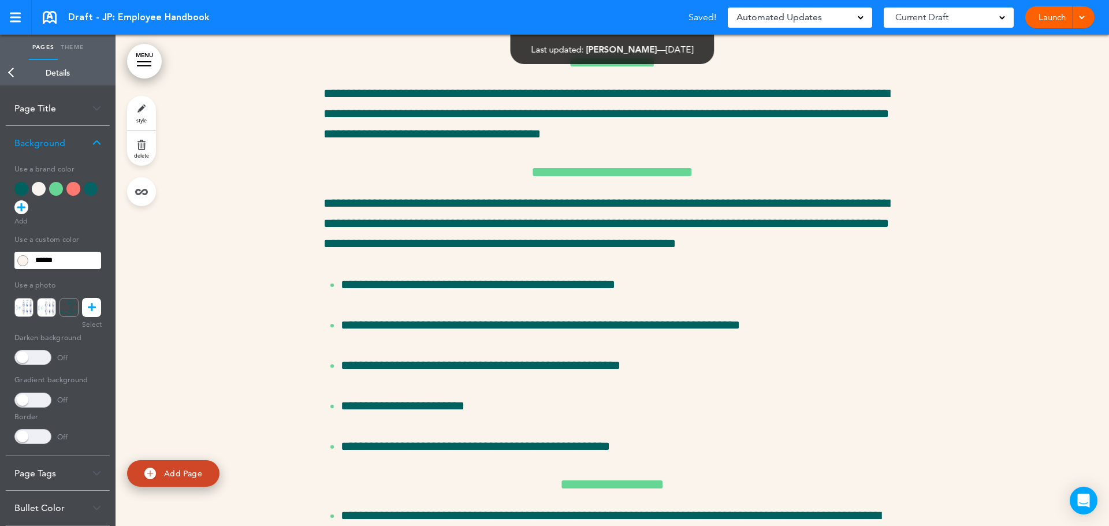
click at [100, 140] on img at bounding box center [96, 143] width 9 height 6
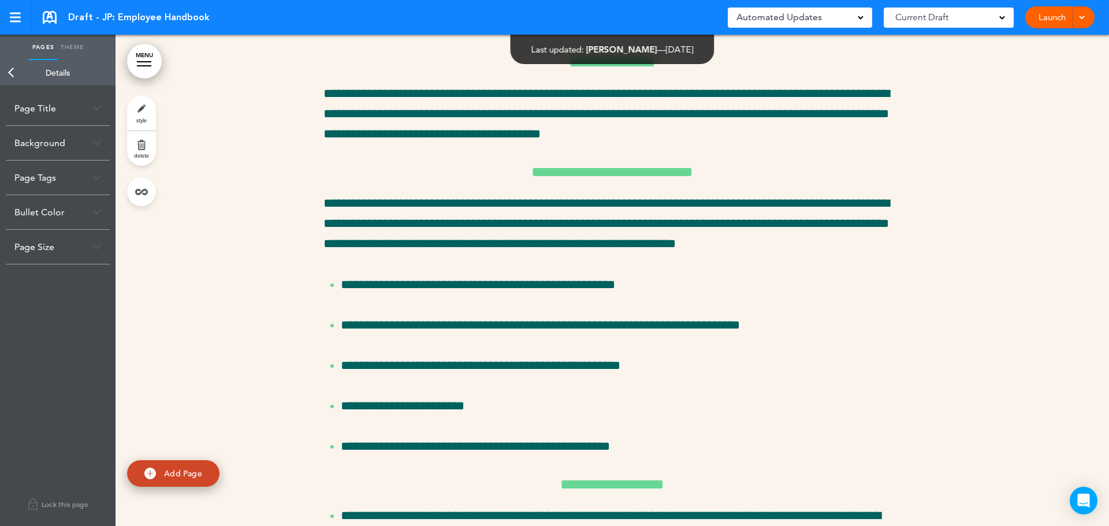
click at [18, 72] on link "Back" at bounding box center [11, 72] width 23 height 25
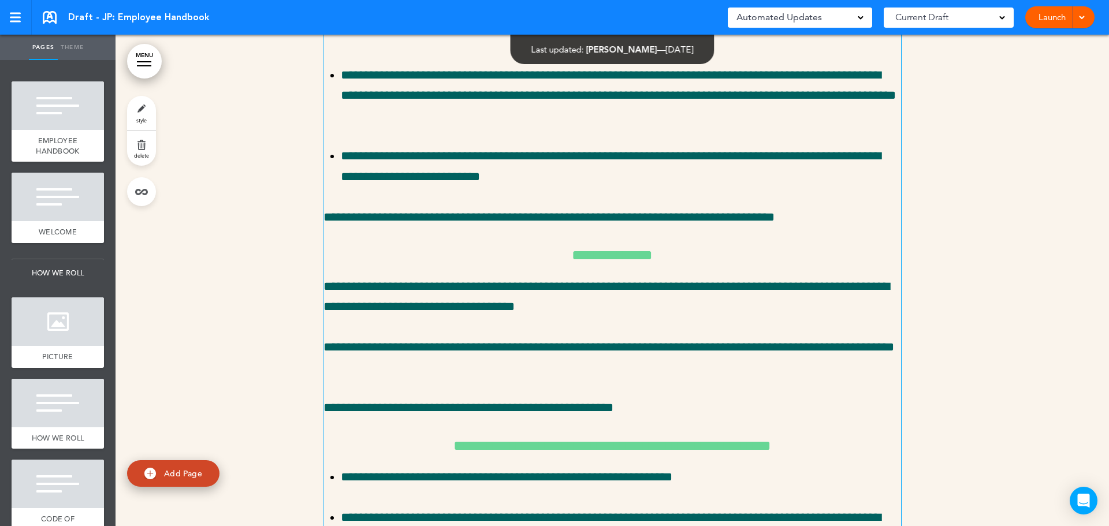
scroll to position [28357, 0]
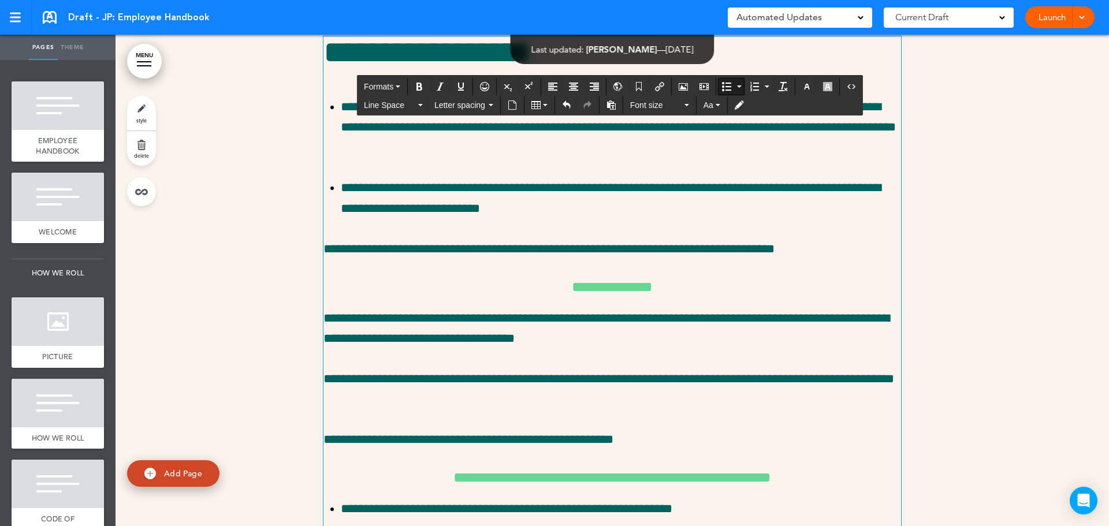
click at [333, 219] on ul "**********" at bounding box center [613, 158] width 578 height 122
click at [142, 110] on link "style" at bounding box center [141, 113] width 29 height 35
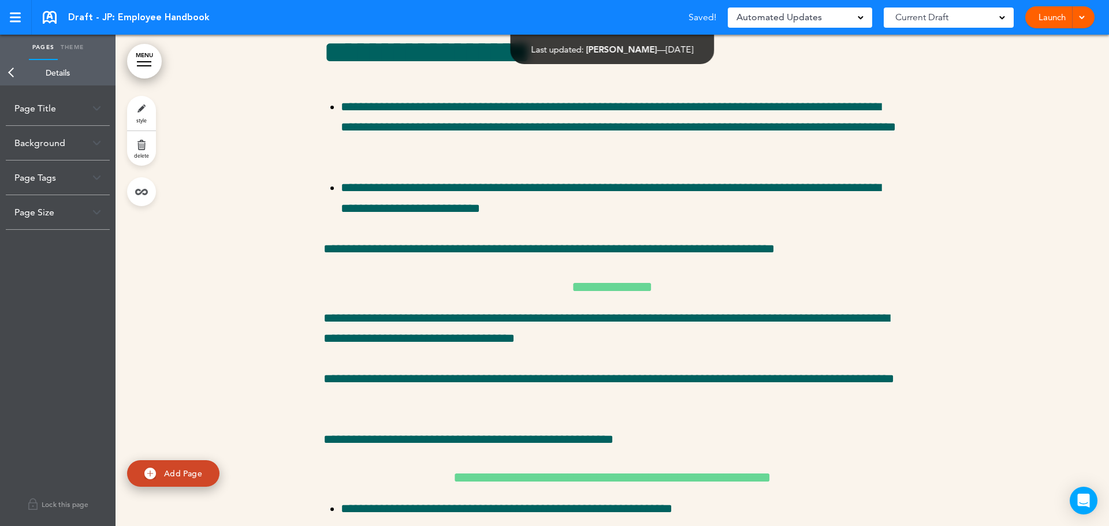
click at [10, 75] on link "Back" at bounding box center [11, 72] width 23 height 25
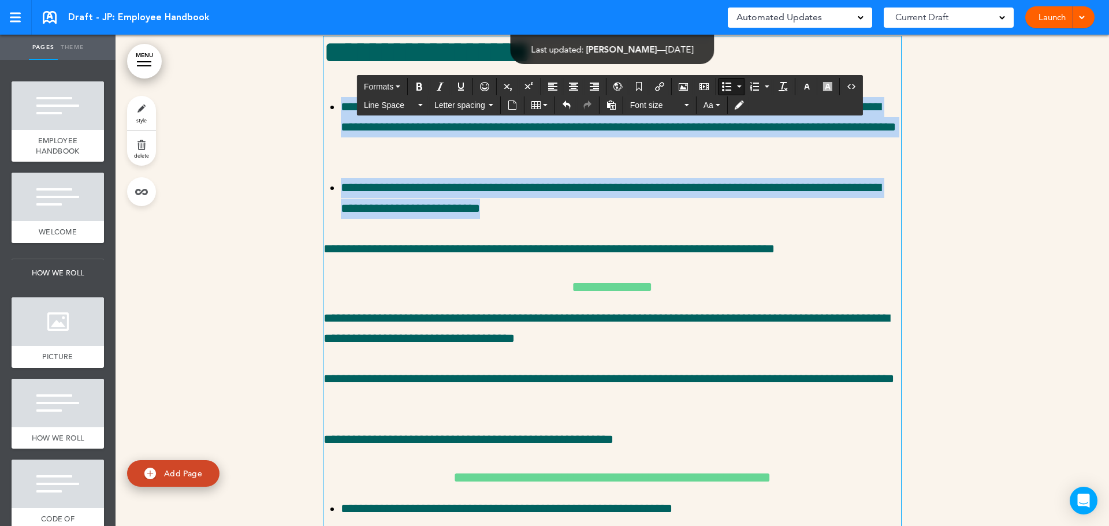
drag, startPoint x: 337, startPoint y: 265, endPoint x: 667, endPoint y: 365, distance: 344.7
click at [667, 219] on ul "**********" at bounding box center [613, 158] width 578 height 122
click at [727, 82] on icon "Bullet list" at bounding box center [726, 86] width 9 height 9
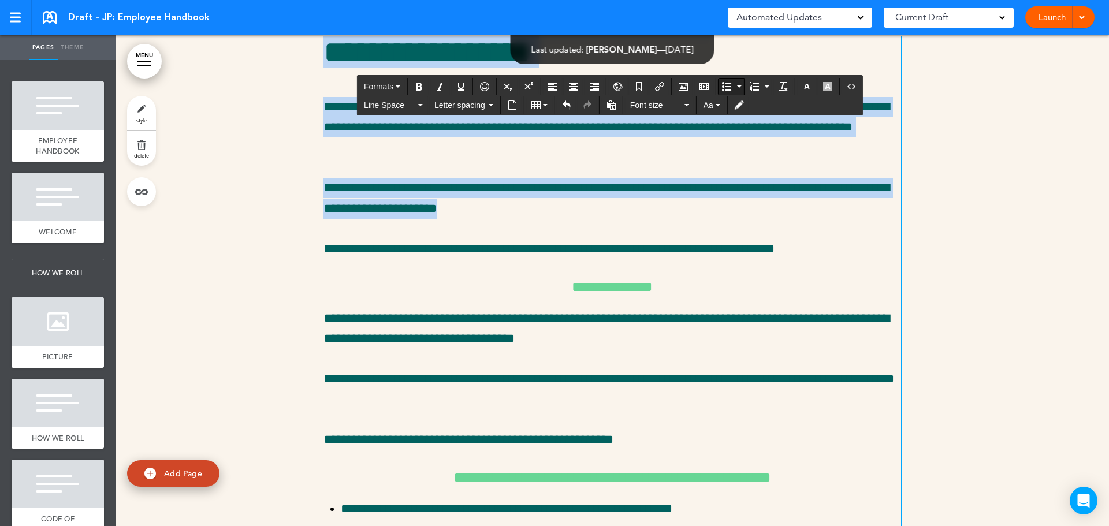
click at [727, 82] on icon "Bullet list" at bounding box center [726, 86] width 9 height 9
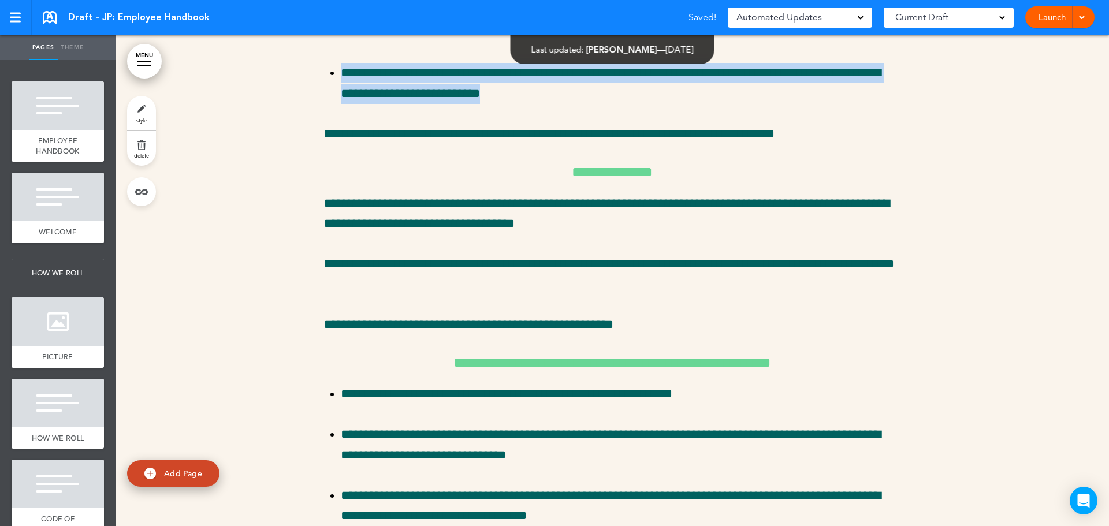
scroll to position [28472, 0]
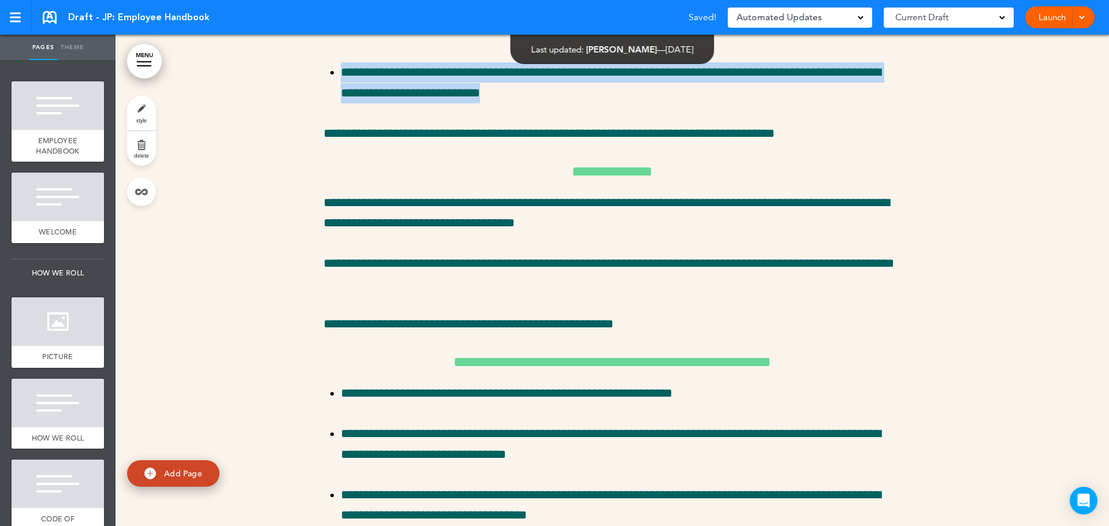
click at [153, 116] on link "style" at bounding box center [141, 113] width 29 height 35
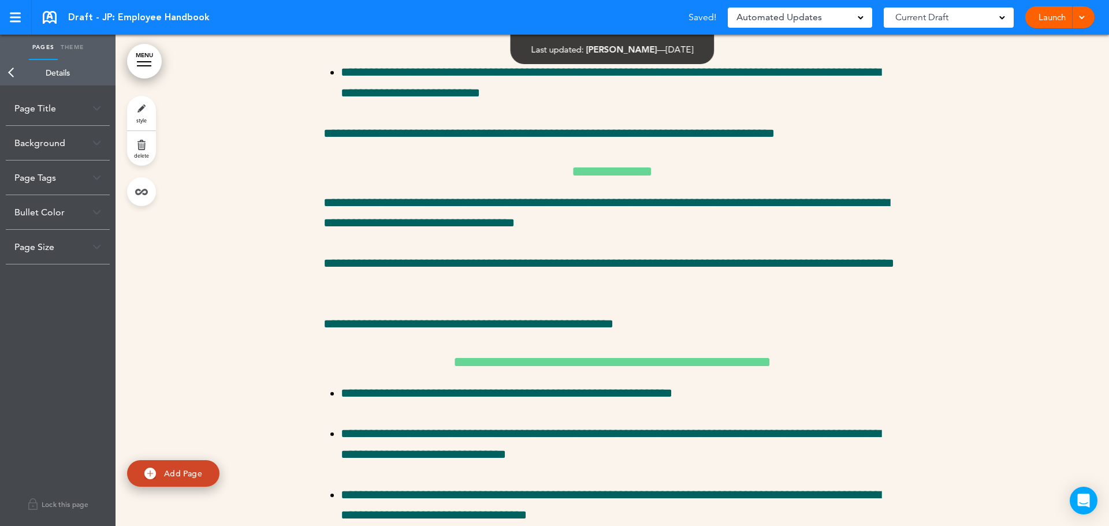
click at [76, 213] on div "Bullet Color" at bounding box center [58, 212] width 104 height 34
click at [79, 263] on input "******" at bounding box center [66, 260] width 70 height 16
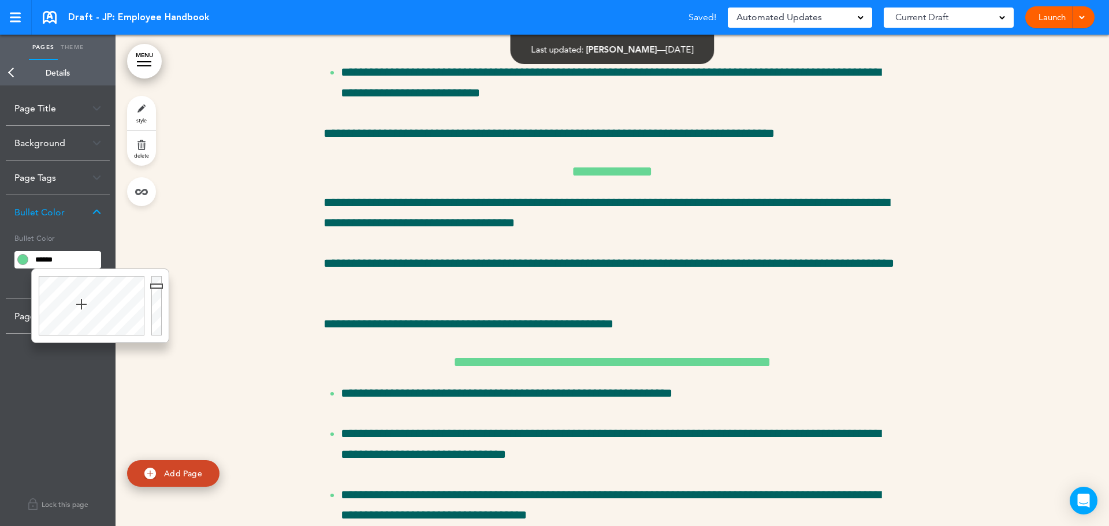
type input "******"
click at [271, 284] on div at bounding box center [613, 475] width 994 height 1195
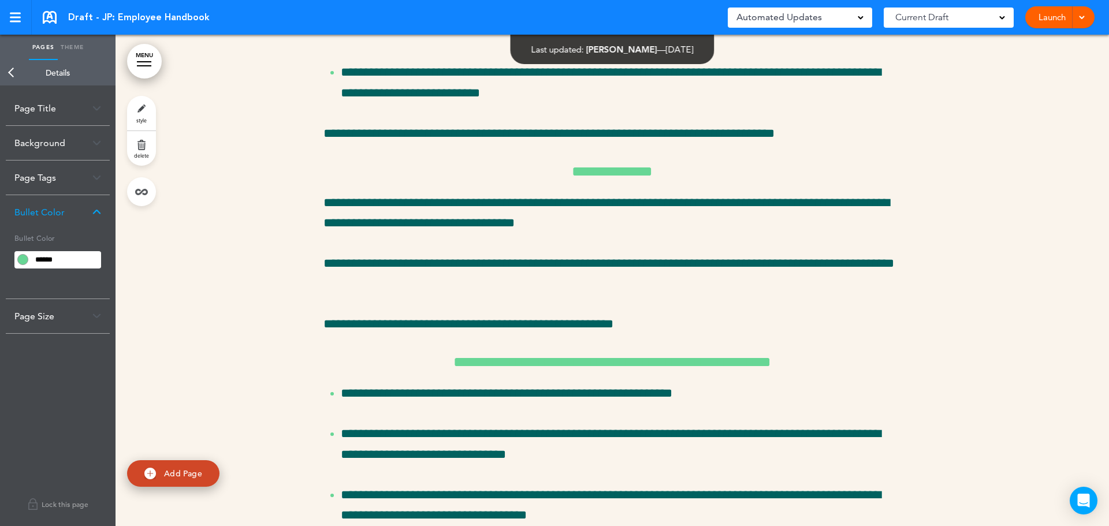
drag, startPoint x: 15, startPoint y: 65, endPoint x: 21, endPoint y: 75, distance: 10.9
click at [15, 65] on link "Back" at bounding box center [11, 72] width 23 height 25
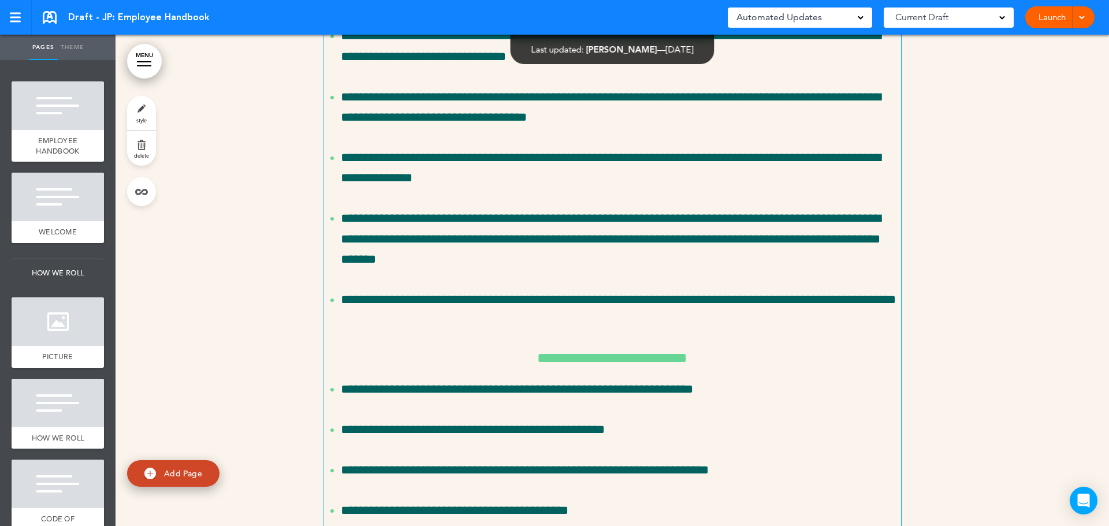
scroll to position [28934, 0]
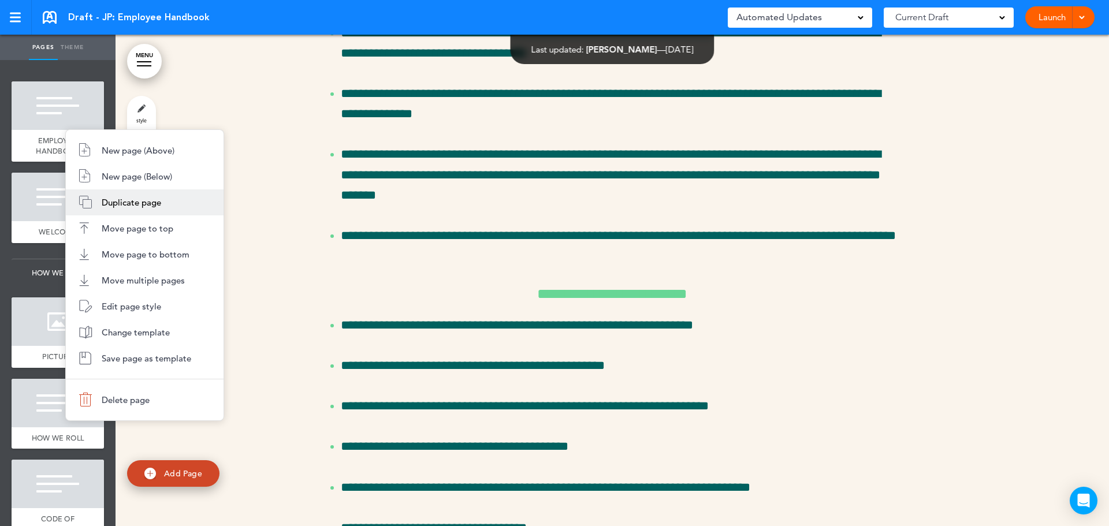
click at [144, 202] on span "Duplicate page" at bounding box center [132, 202] width 60 height 11
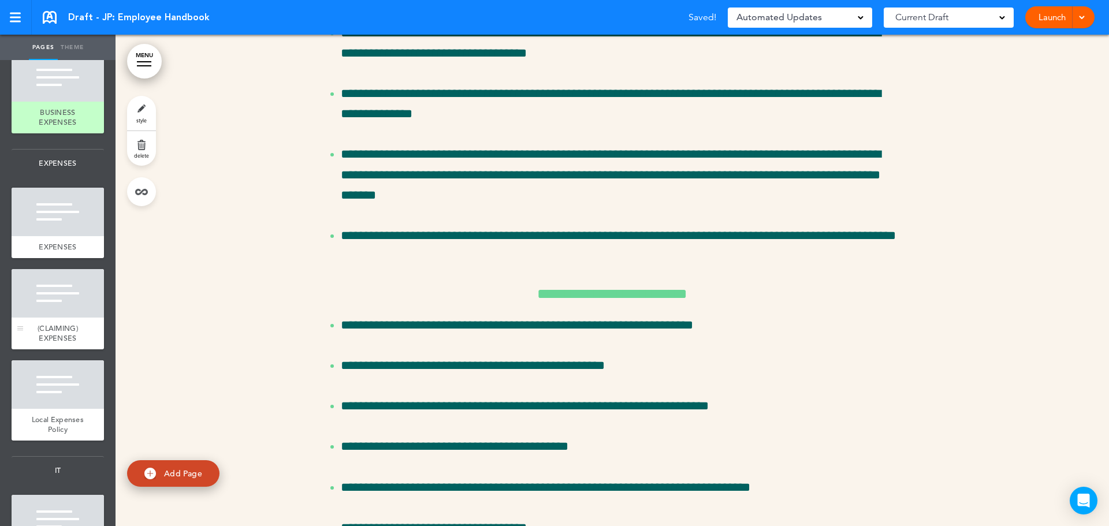
scroll to position [3052, 0]
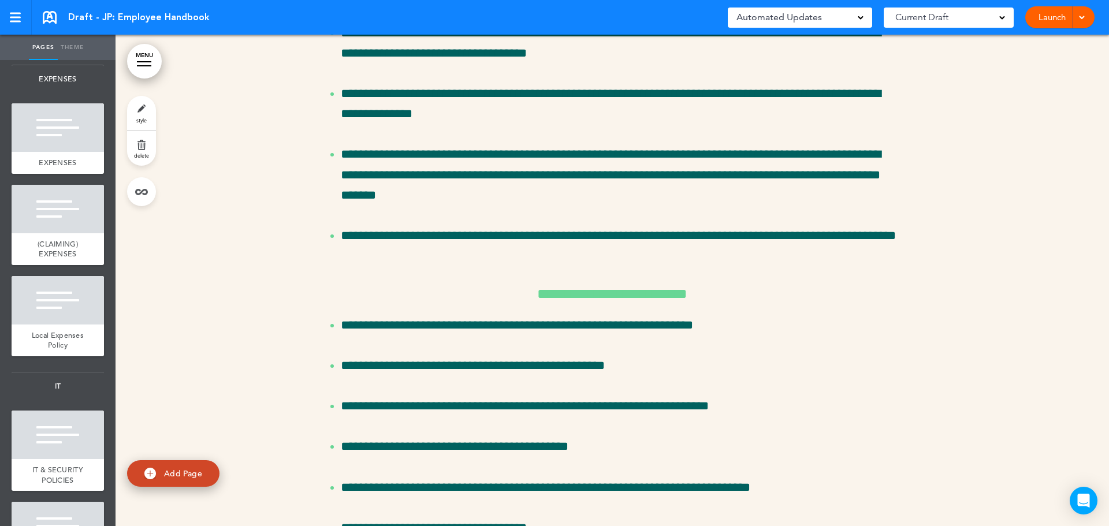
click at [51, 43] on span "BUSINESS EXPENSES" at bounding box center [58, 33] width 38 height 20
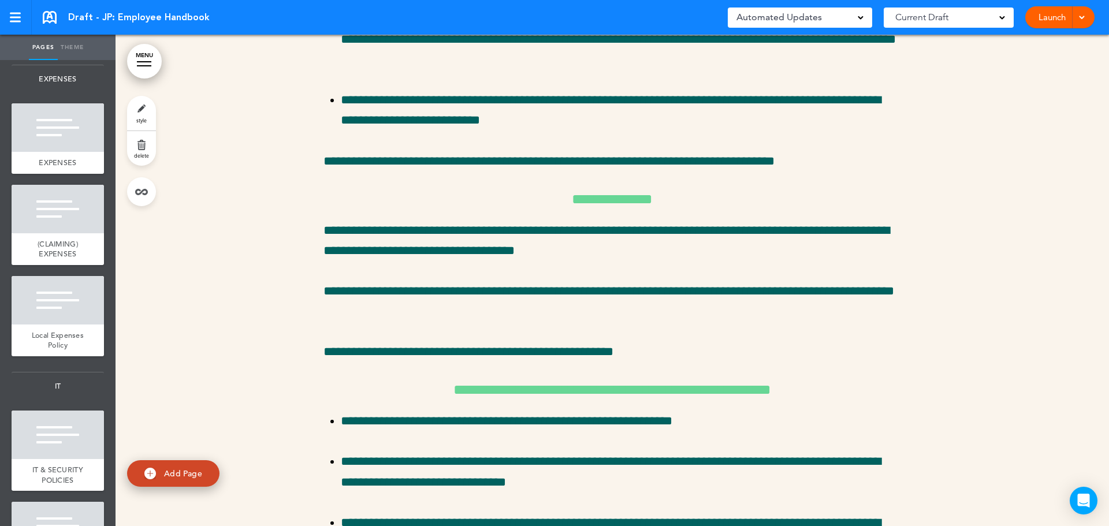
scroll to position [29668, 0]
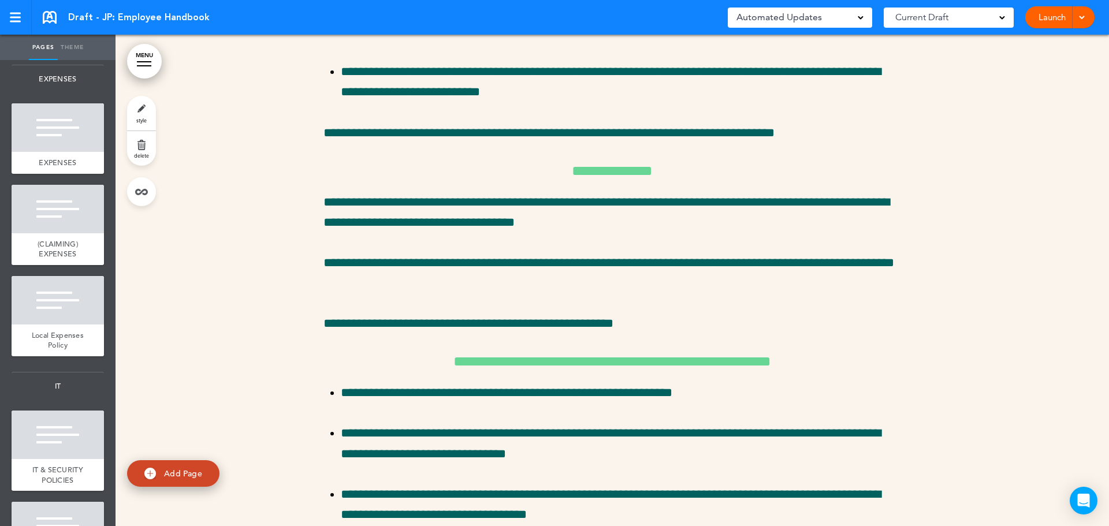
click at [146, 109] on link "style" at bounding box center [141, 113] width 29 height 35
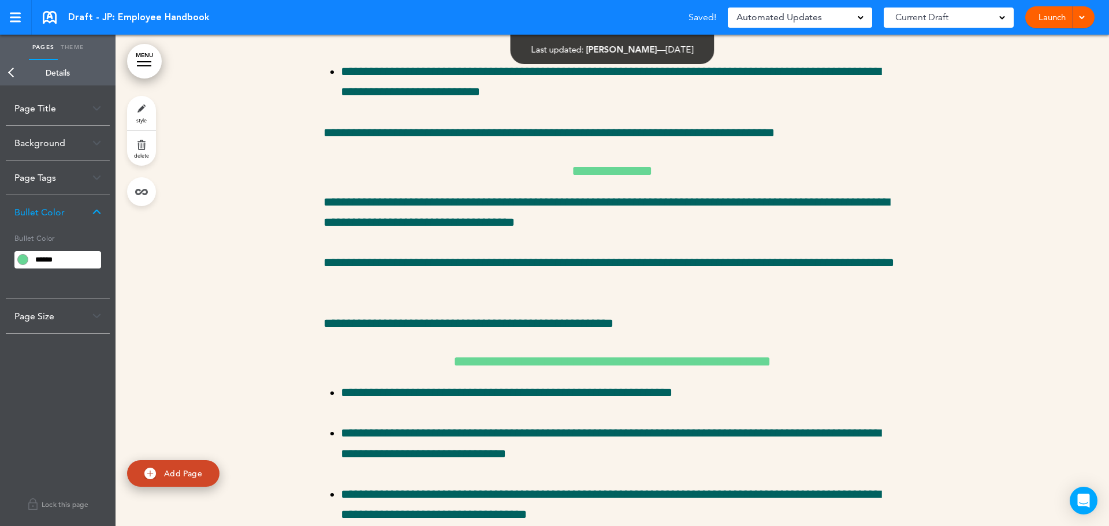
click at [22, 101] on div "Page Title" at bounding box center [58, 108] width 104 height 34
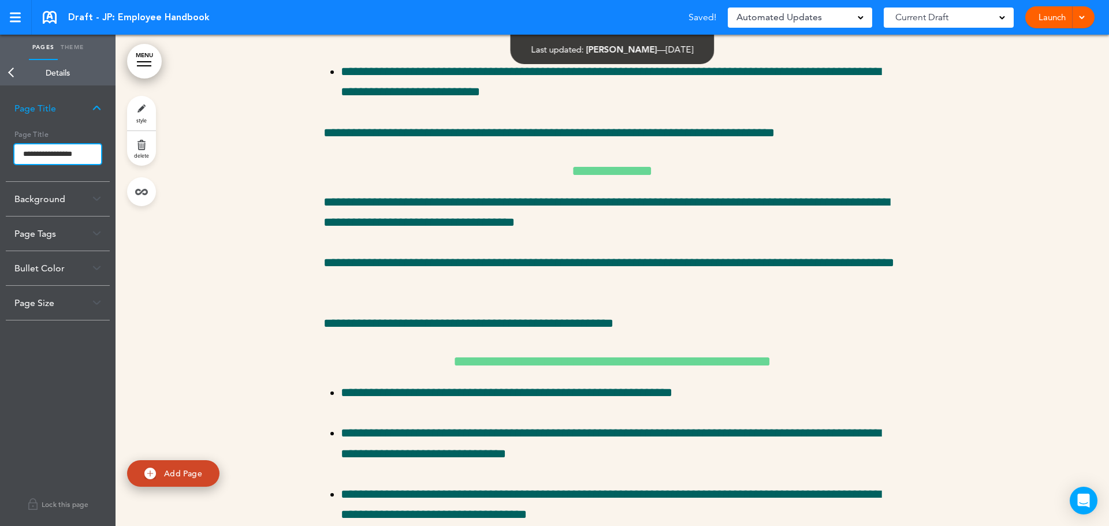
scroll to position [0, 5]
drag, startPoint x: 22, startPoint y: 150, endPoint x: 134, endPoint y: 163, distance: 112.9
click at [134, 163] on div "Pages Theme add page EMPLOYEE HANDBOOK add page WELCOME add page HOW WE ROLL ad…" at bounding box center [554, 263] width 1109 height 526
paste input "**********"
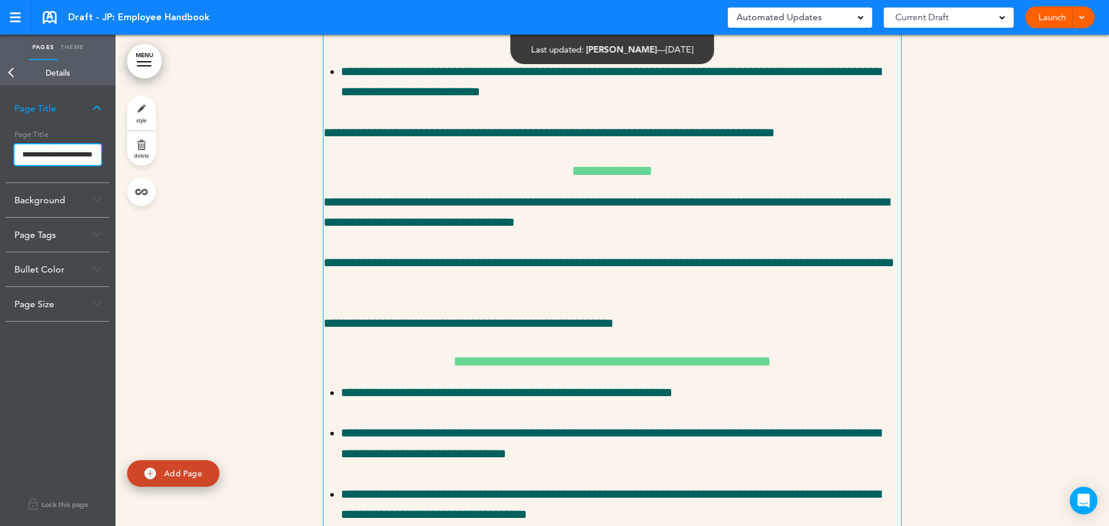
type input "**********"
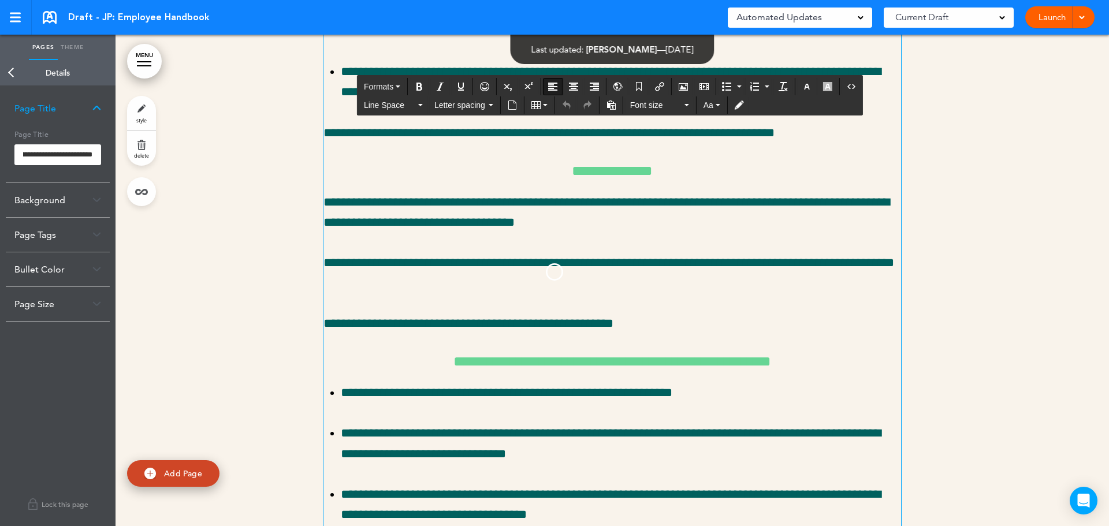
scroll to position [0, 0]
drag, startPoint x: 325, startPoint y: 95, endPoint x: 837, endPoint y: 68, distance: 512.6
click at [837, 68] on div "**********" at bounding box center [613, 474] width 578 height 1195
paste div
click at [550, 83] on icon "Align left" at bounding box center [552, 86] width 9 height 9
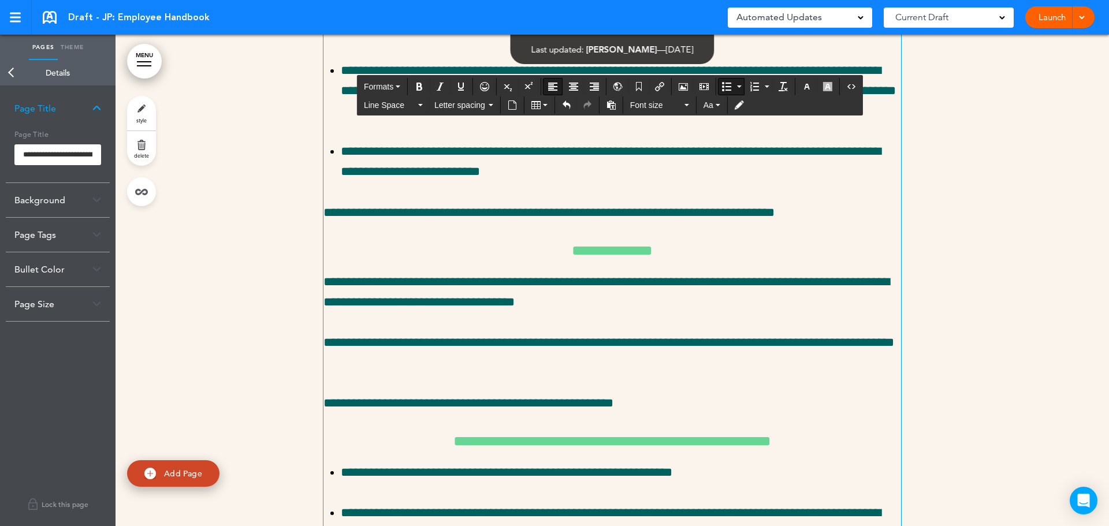
scroll to position [29553, 0]
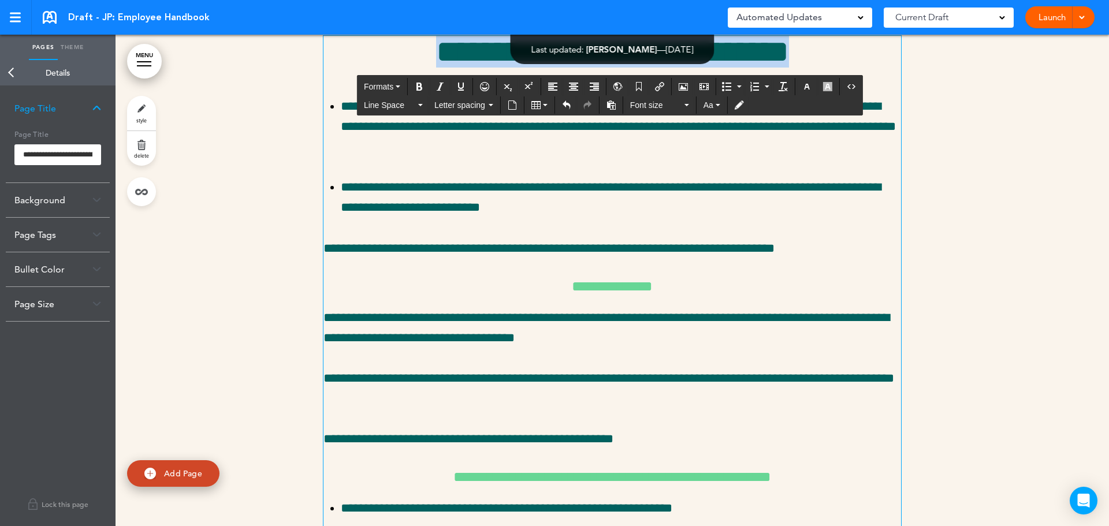
drag, startPoint x: 367, startPoint y: 206, endPoint x: 932, endPoint y: 207, distance: 565.0
click at [555, 84] on icon "Align left" at bounding box center [552, 86] width 9 height 9
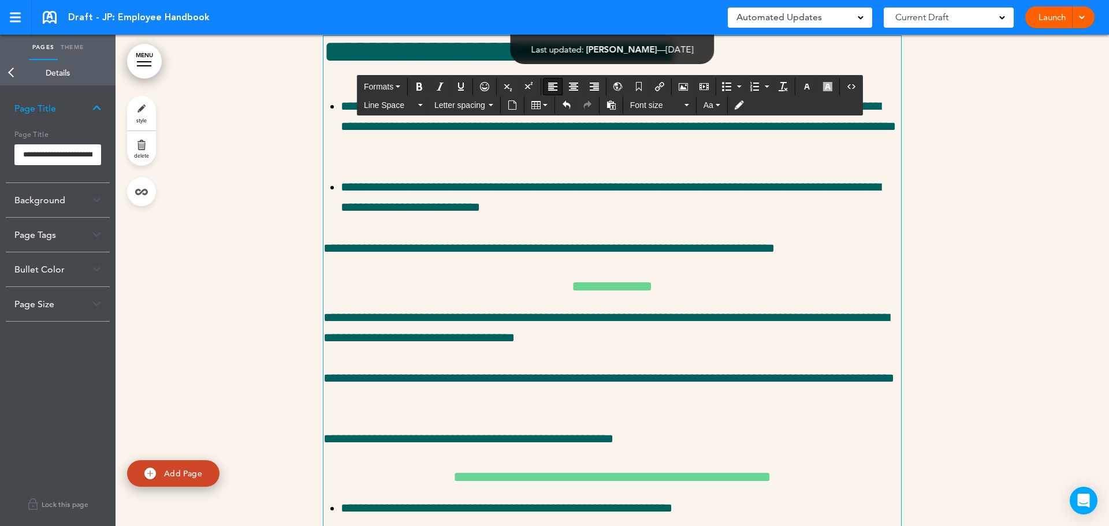
click at [367, 158] on li "**********" at bounding box center [621, 126] width 560 height 61
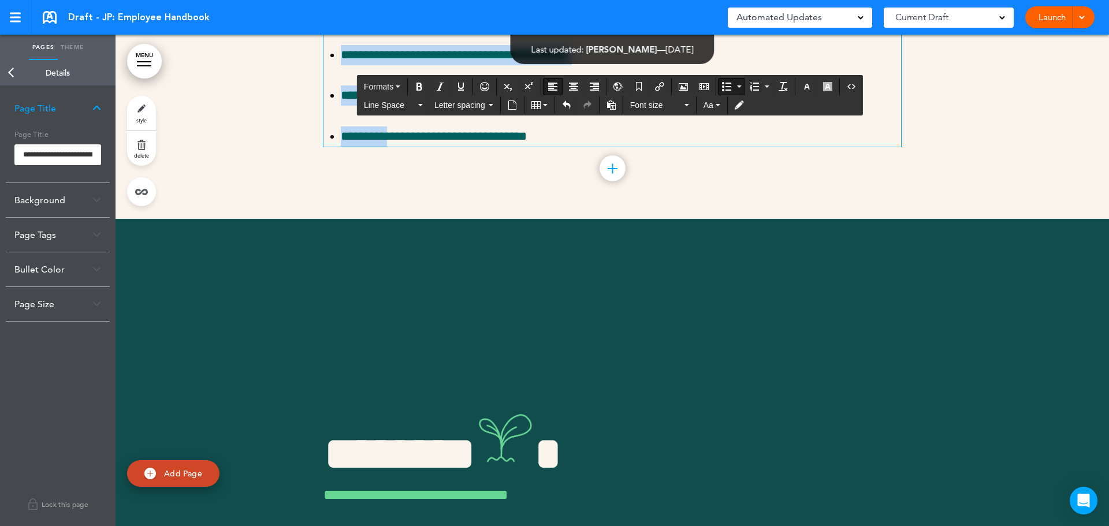
scroll to position [30543, 0]
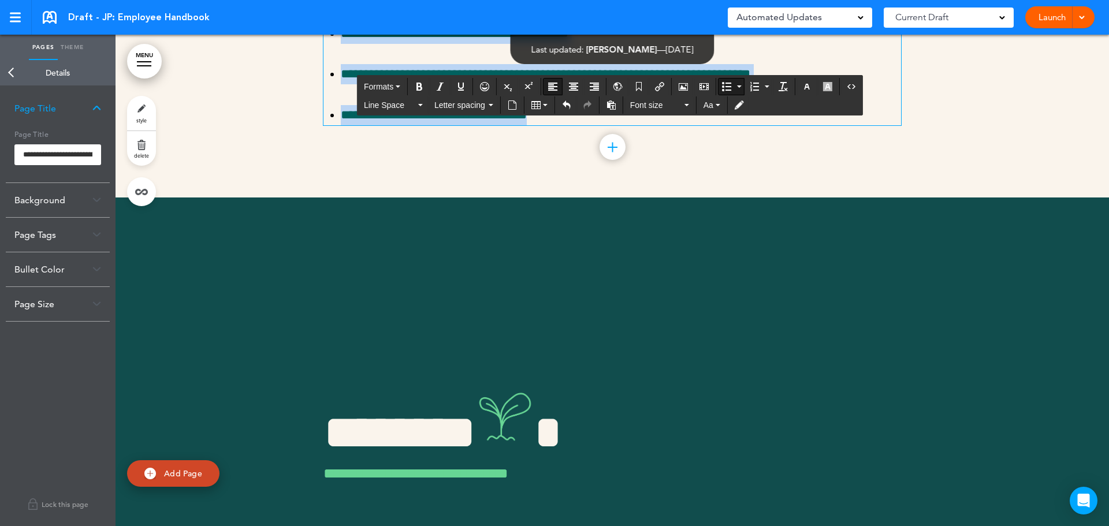
drag, startPoint x: 336, startPoint y: 266, endPoint x: 880, endPoint y: 276, distance: 544.3
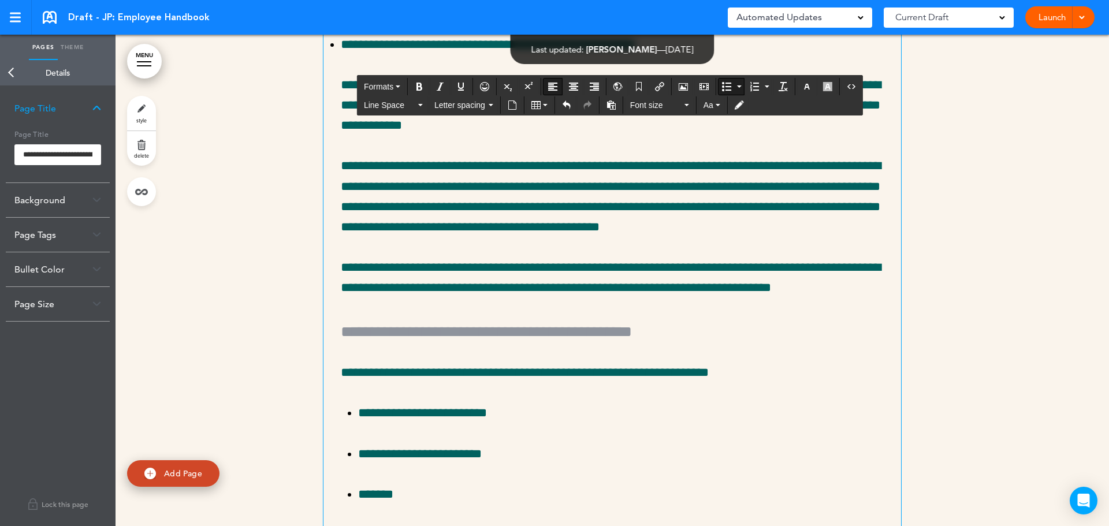
scroll to position [29728, 0]
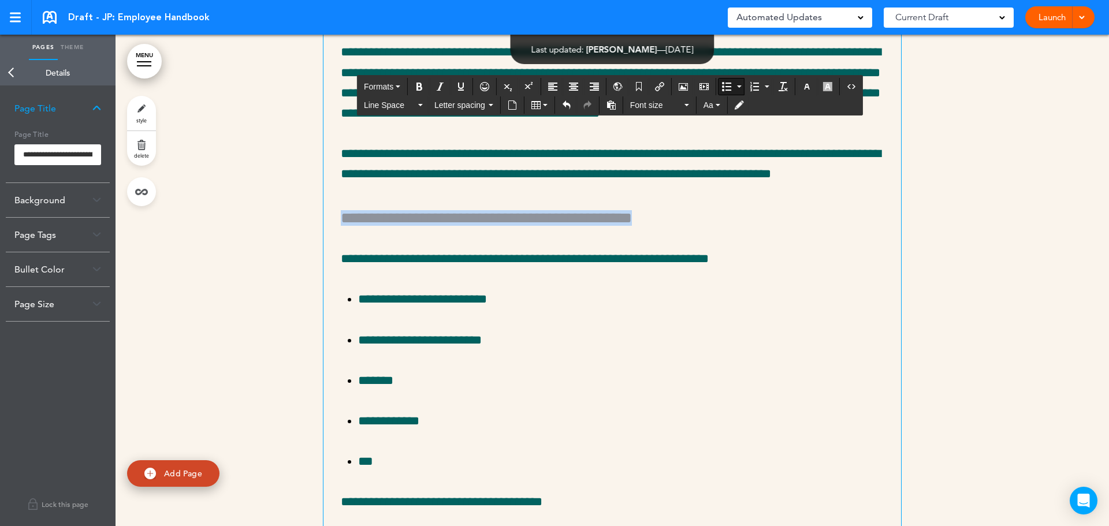
drag, startPoint x: 770, startPoint y: 384, endPoint x: 292, endPoint y: 385, distance: 477.8
click at [292, 385] on div "**********" at bounding box center [613, 403] width 994 height 1173
click at [555, 85] on icon "Align left" at bounding box center [552, 86] width 9 height 9
click at [423, 86] on icon "Bold" at bounding box center [419, 86] width 9 height 9
click at [391, 77] on div "Formats" at bounding box center [610, 86] width 505 height 18
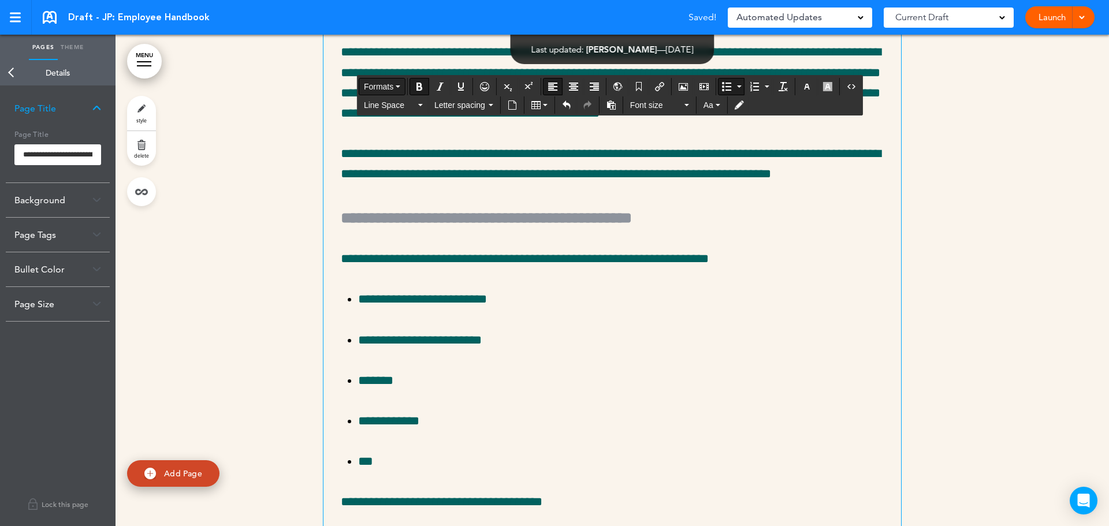
click at [385, 82] on span "Formats" at bounding box center [378, 86] width 29 height 9
drag, startPoint x: 335, startPoint y: 379, endPoint x: 765, endPoint y: 380, distance: 429.8
click at [765, 380] on ul "**********" at bounding box center [613, 419] width 578 height 997
click at [381, 84] on span "Formats" at bounding box center [378, 86] width 29 height 9
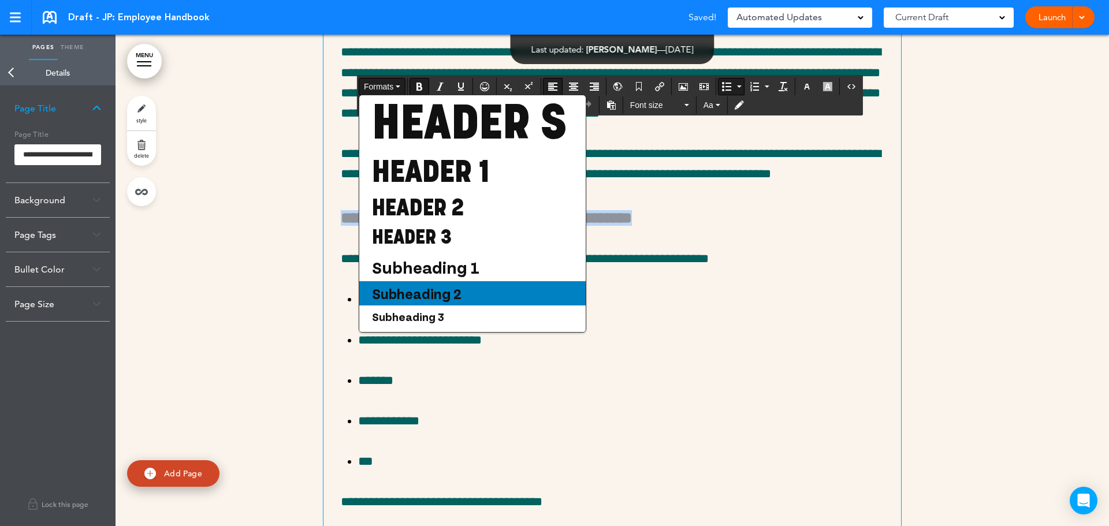
click at [429, 302] on span "Subheading 2" at bounding box center [417, 293] width 92 height 17
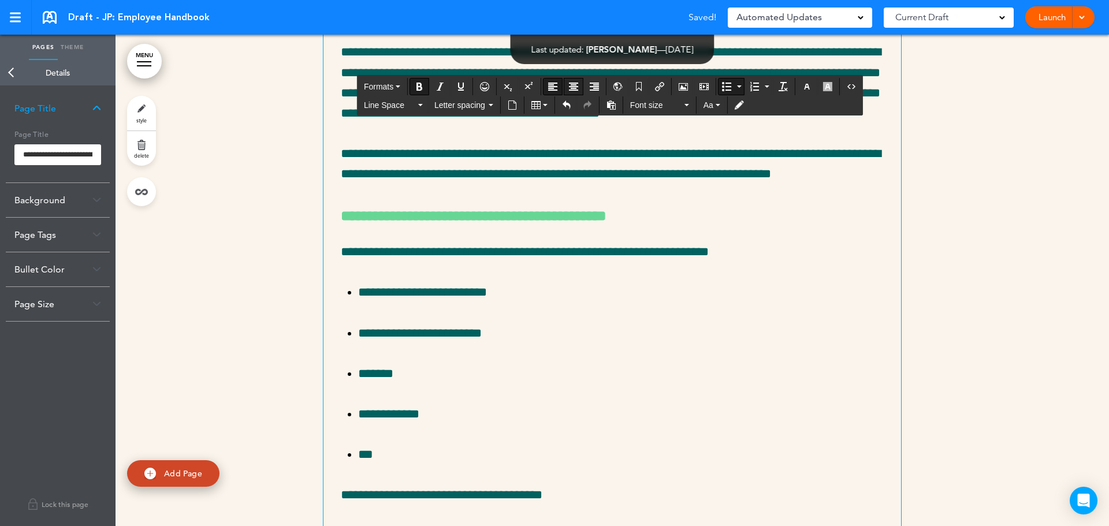
click at [571, 84] on icon "Align center" at bounding box center [573, 86] width 9 height 9
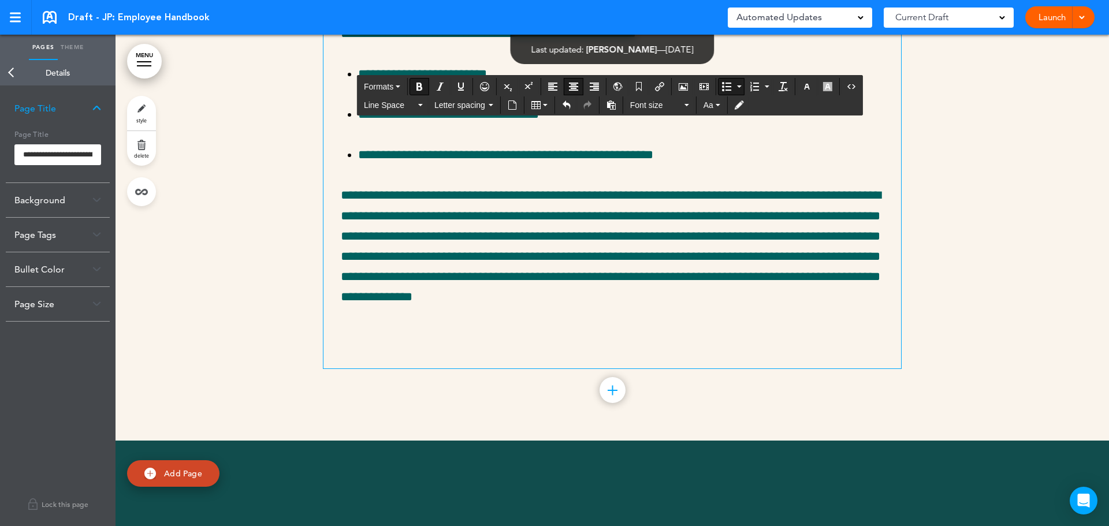
scroll to position [30077, 0]
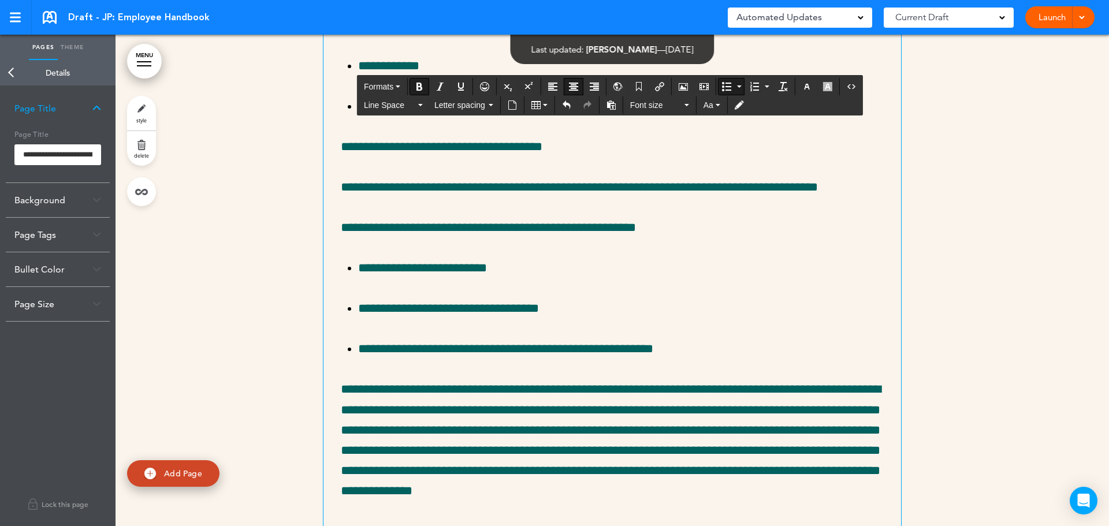
click at [411, 76] on p "**********" at bounding box center [629, 66] width 543 height 20
click at [58, 272] on div "Bullet Color" at bounding box center [58, 269] width 104 height 34
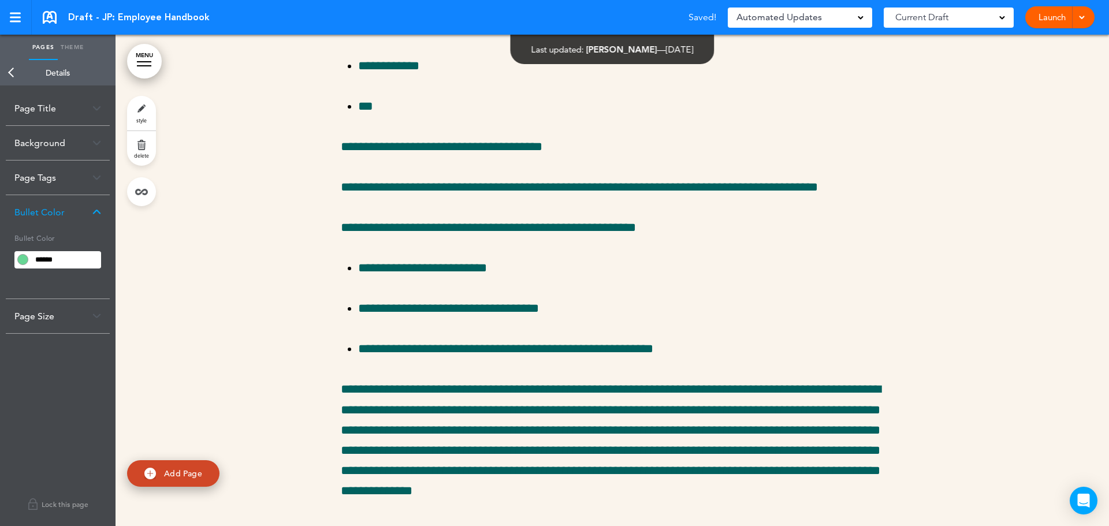
click at [65, 260] on input "******" at bounding box center [66, 260] width 70 height 16
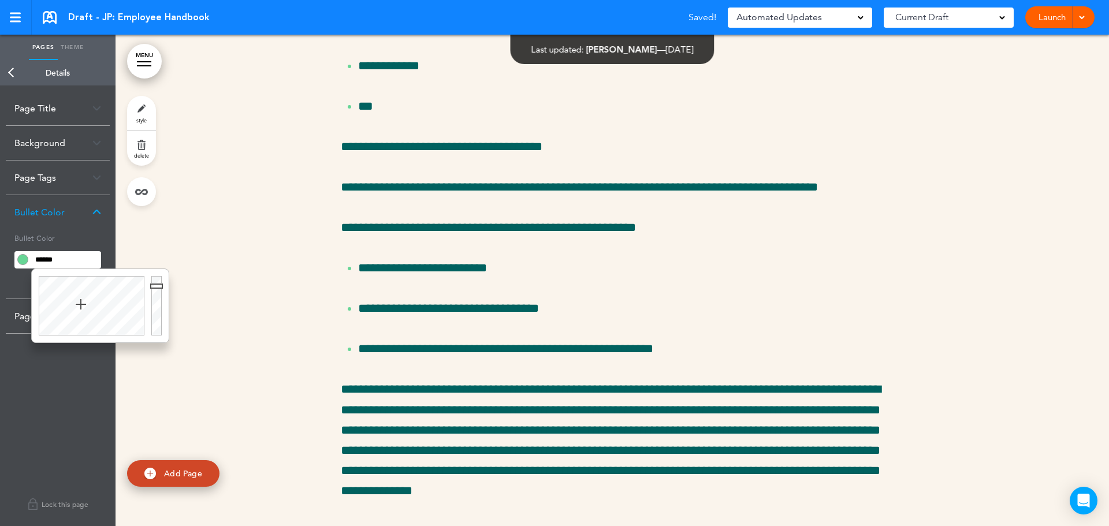
type input "******"
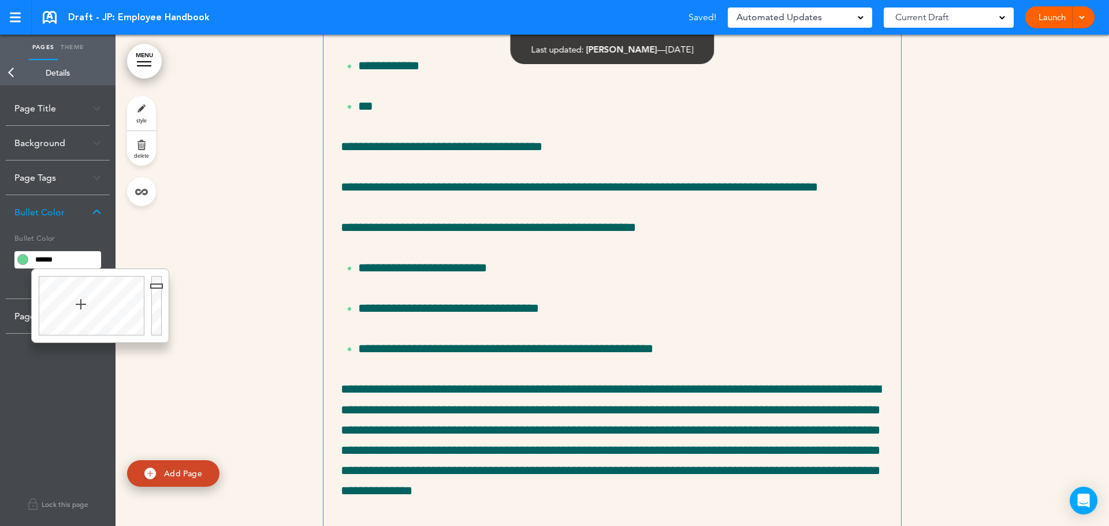
click at [504, 76] on p "**********" at bounding box center [629, 66] width 543 height 20
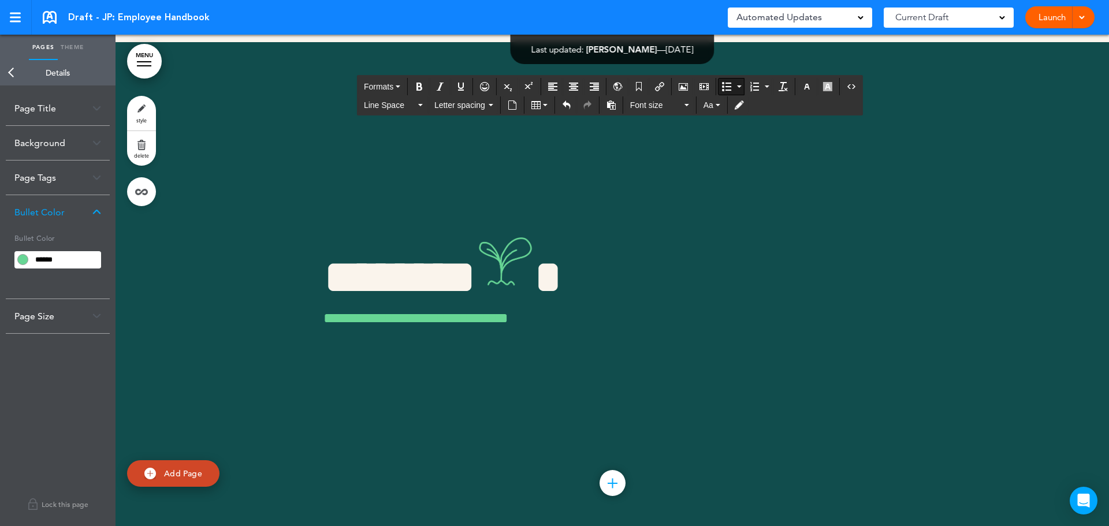
scroll to position [30815, 0]
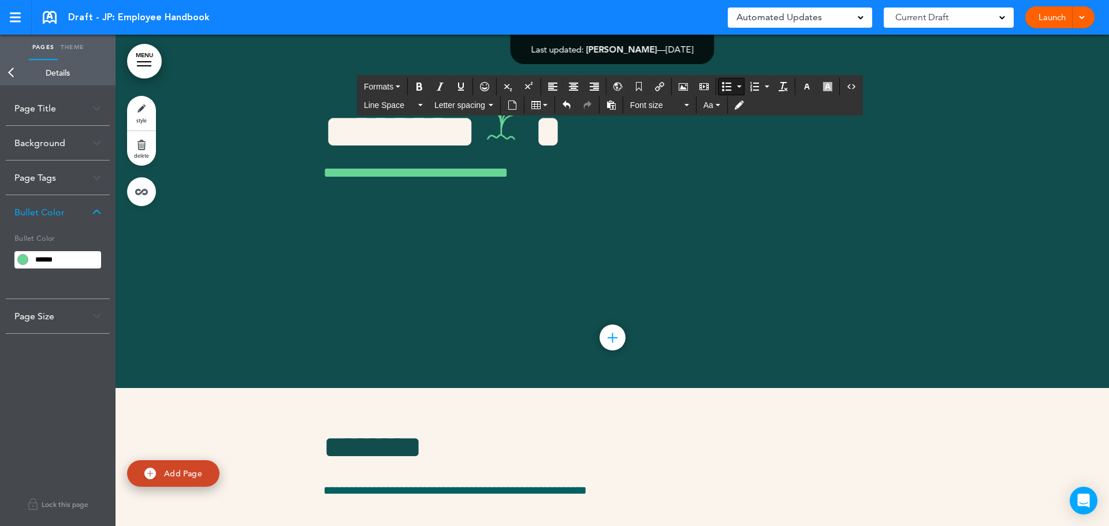
click at [12, 70] on link "Back" at bounding box center [11, 72] width 23 height 25
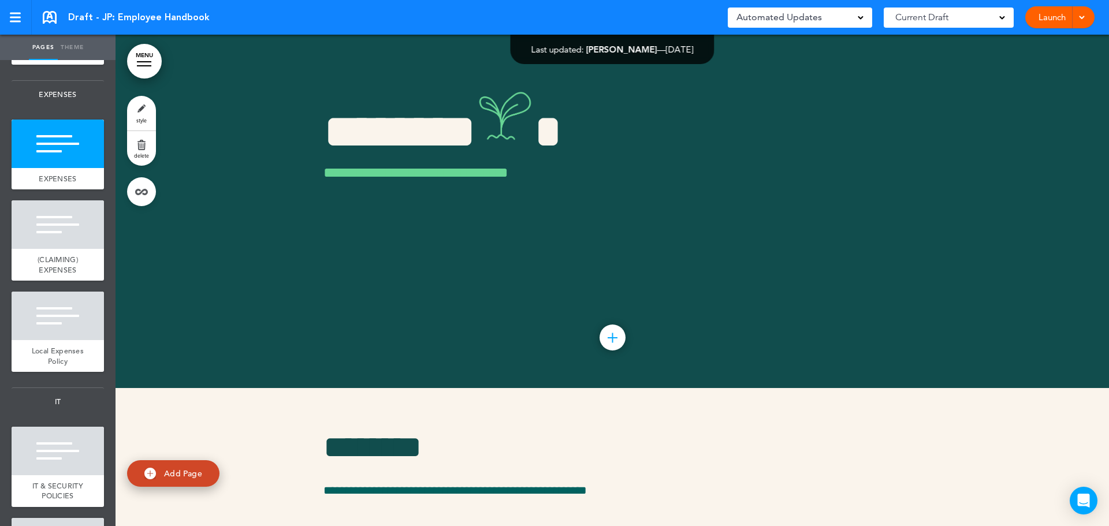
scroll to position [3115, 0]
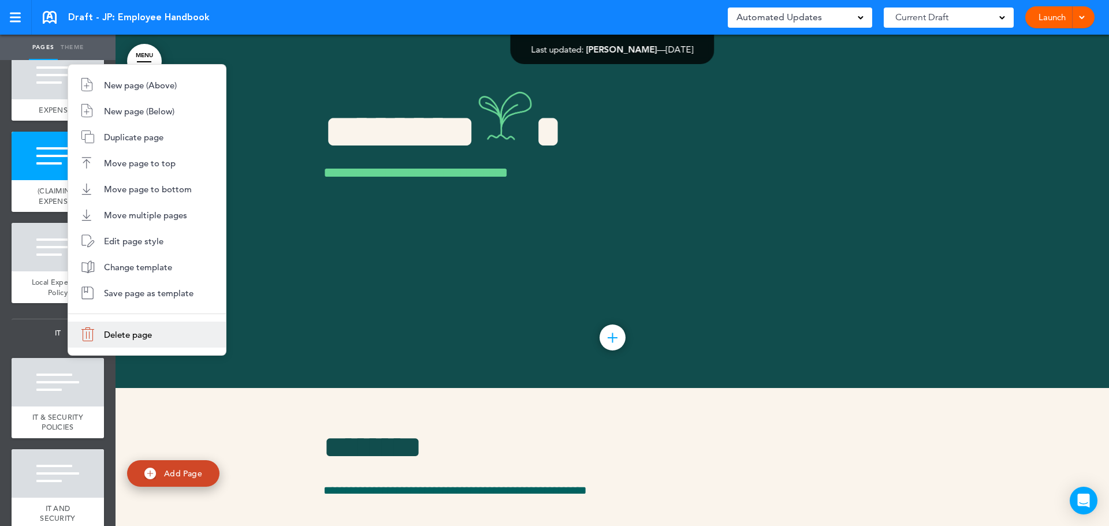
click at [117, 336] on span "Delete page" at bounding box center [128, 334] width 48 height 11
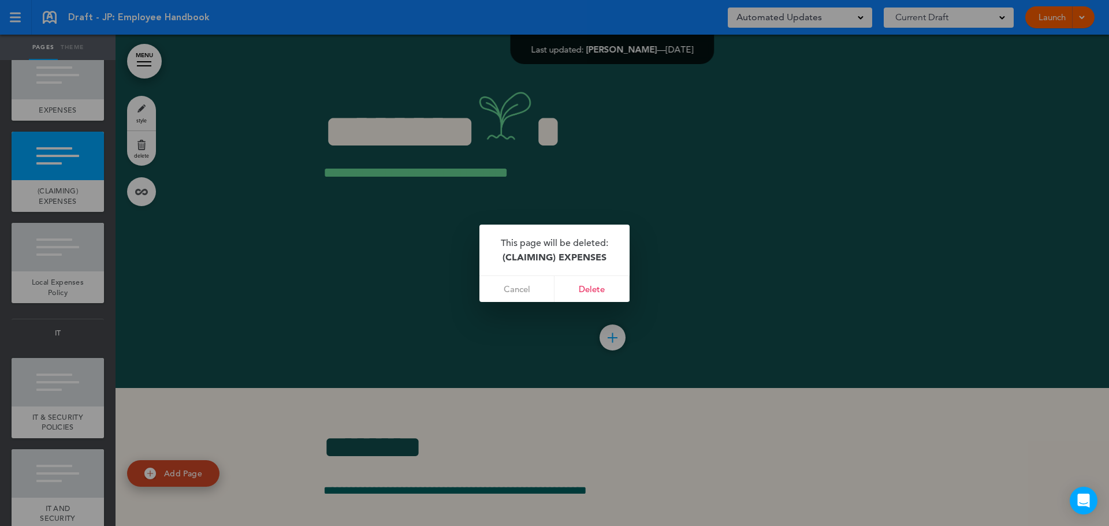
click at [602, 292] on link "Delete" at bounding box center [592, 289] width 75 height 26
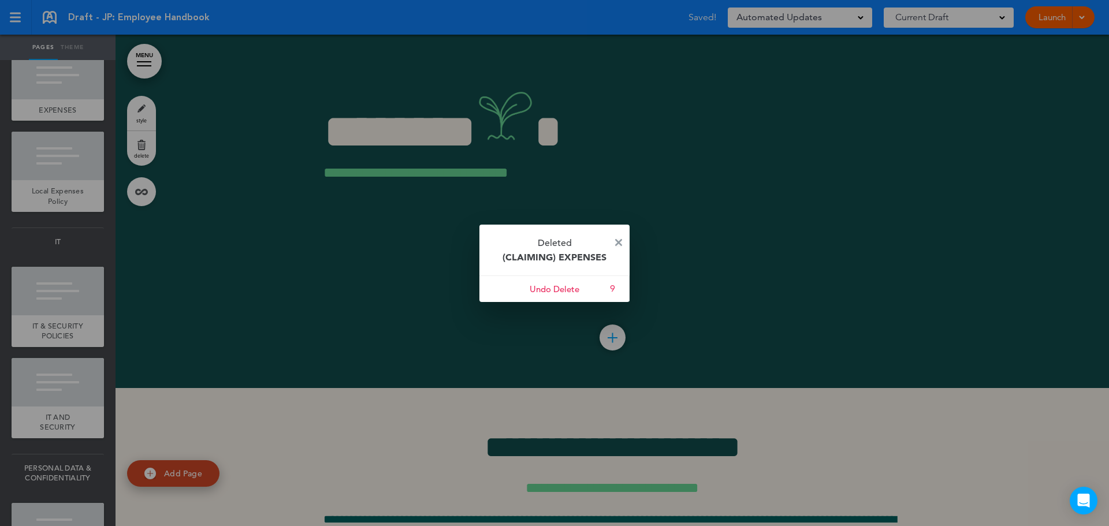
click at [616, 241] on img at bounding box center [618, 242] width 7 height 7
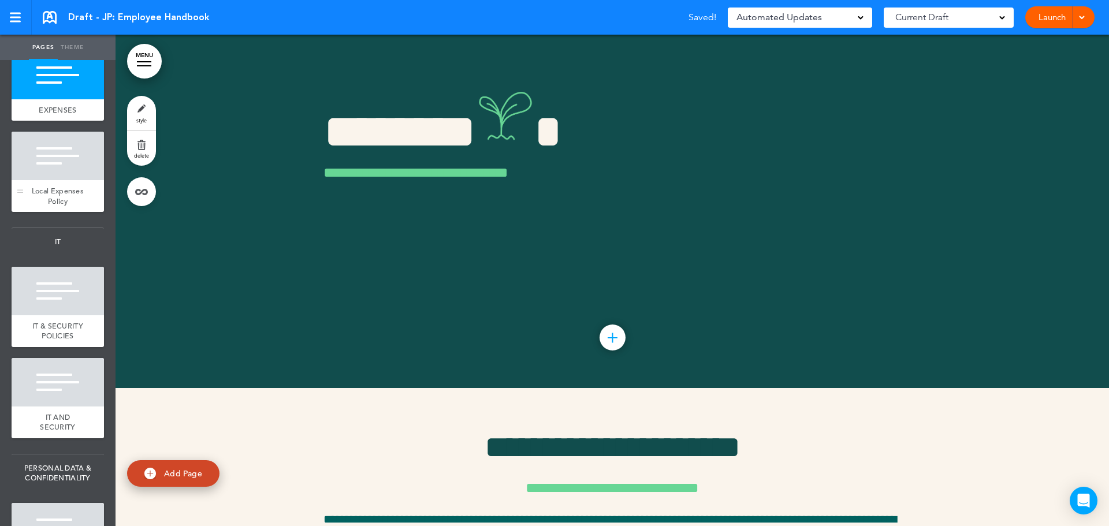
click at [71, 180] on div at bounding box center [58, 156] width 92 height 49
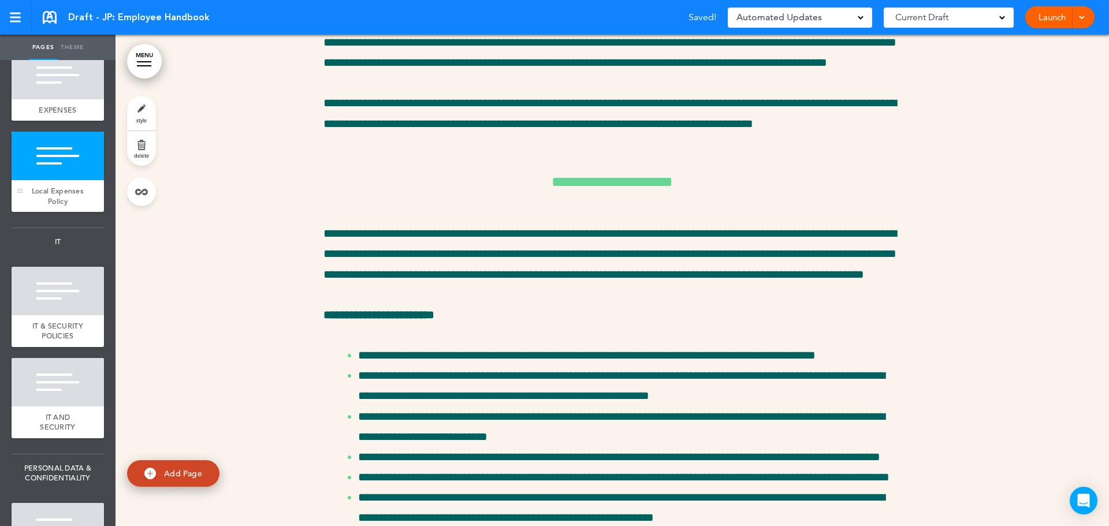
scroll to position [31327, 0]
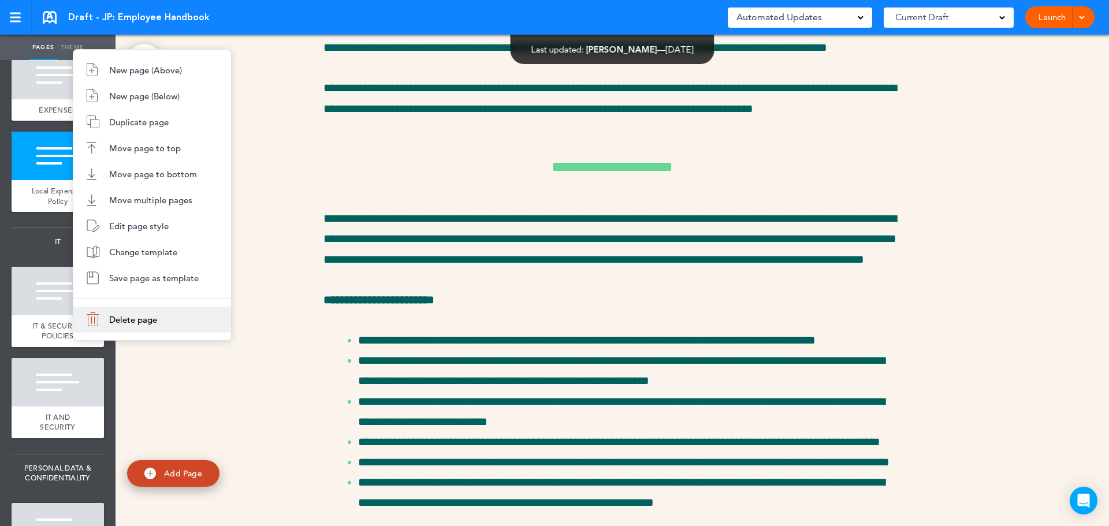
click at [125, 320] on span "Delete page" at bounding box center [133, 319] width 48 height 11
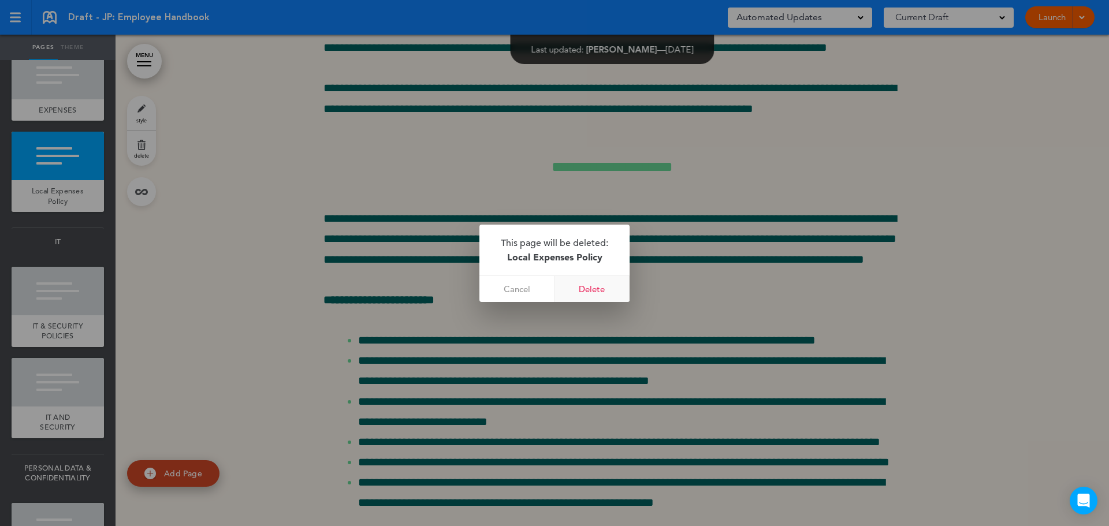
click at [604, 292] on link "Delete" at bounding box center [592, 289] width 75 height 26
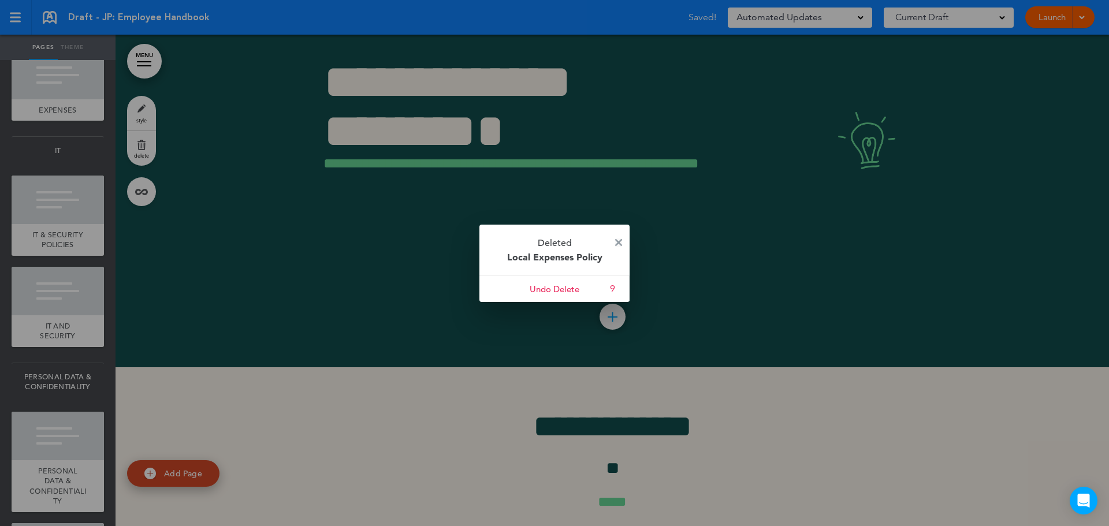
click at [620, 239] on img at bounding box center [618, 242] width 7 height 7
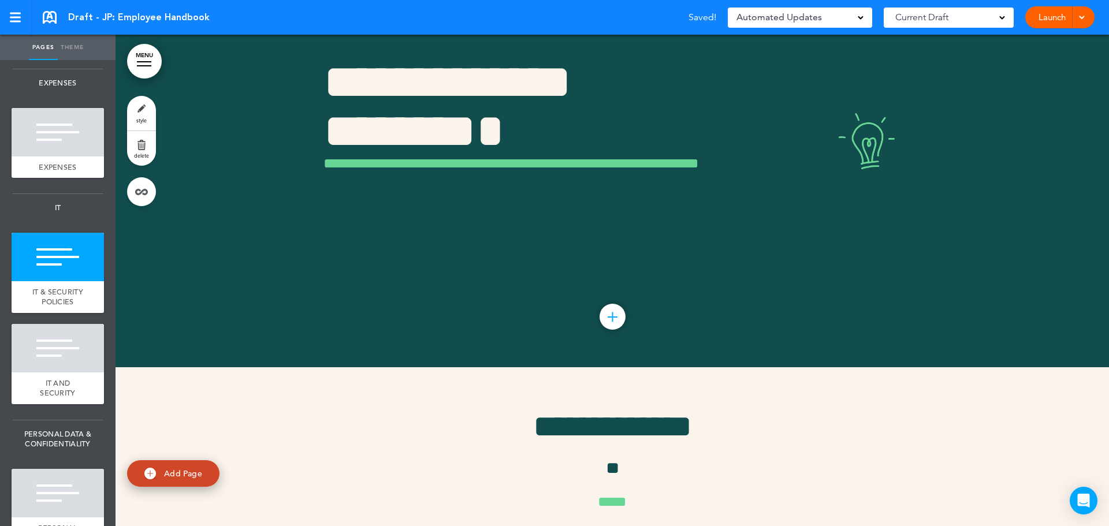
scroll to position [2942, 0]
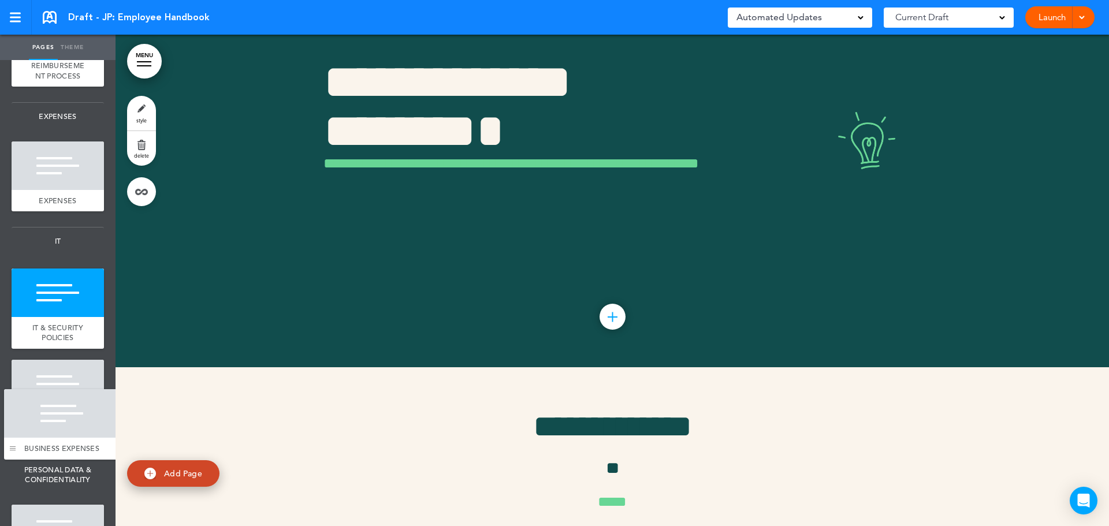
drag, startPoint x: 21, startPoint y: 225, endPoint x: 13, endPoint y: 456, distance: 230.6
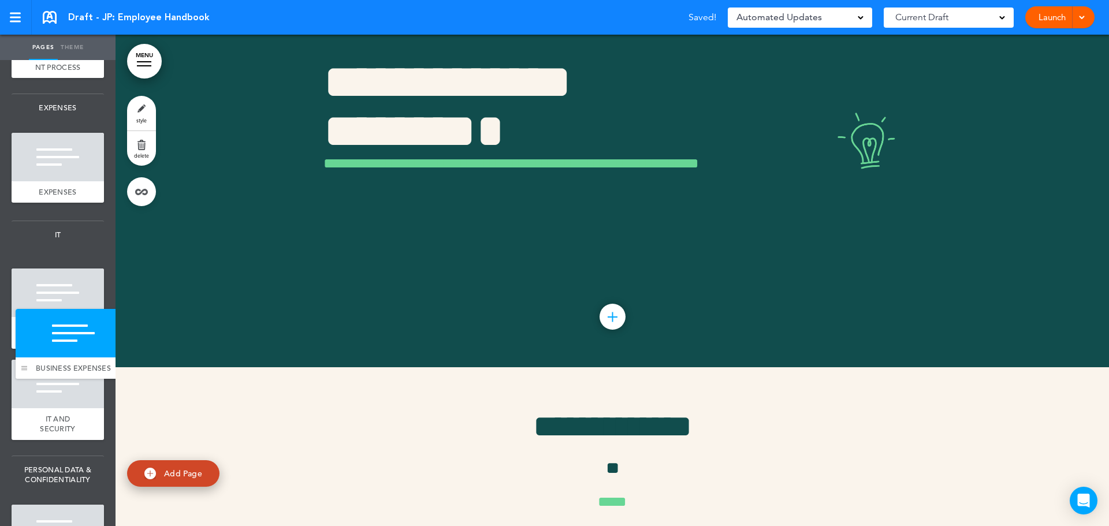
drag, startPoint x: 22, startPoint y: 503, endPoint x: 26, endPoint y: 372, distance: 130.6
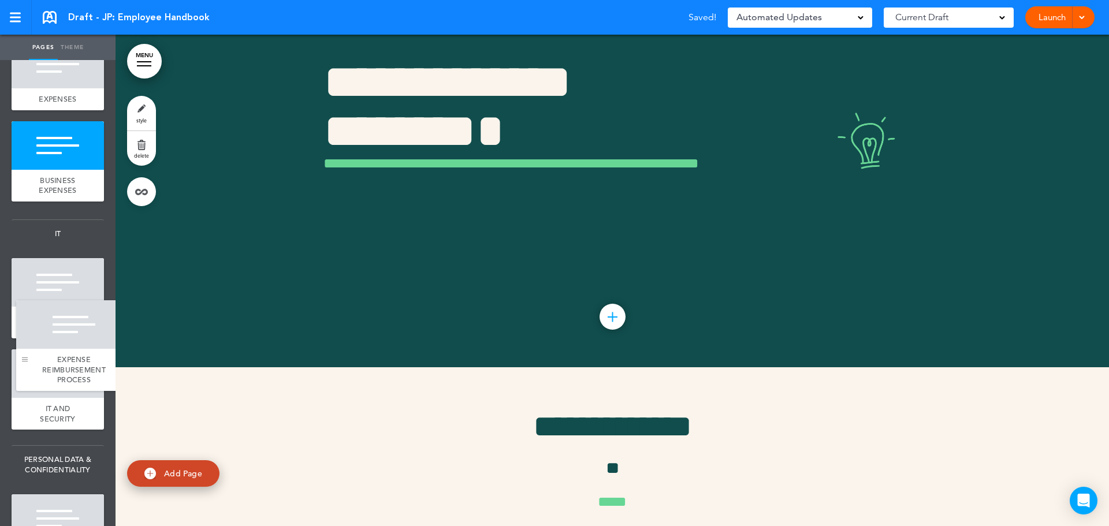
drag, startPoint x: 21, startPoint y: 221, endPoint x: 25, endPoint y: 362, distance: 141.0
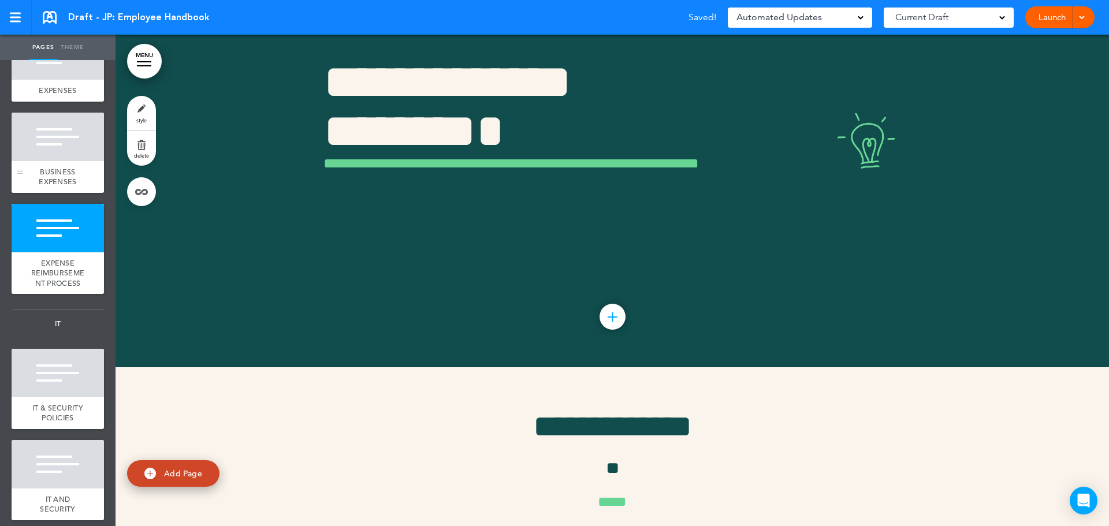
click at [75, 193] on div "BUSINESS EXPENSES" at bounding box center [58, 177] width 92 height 32
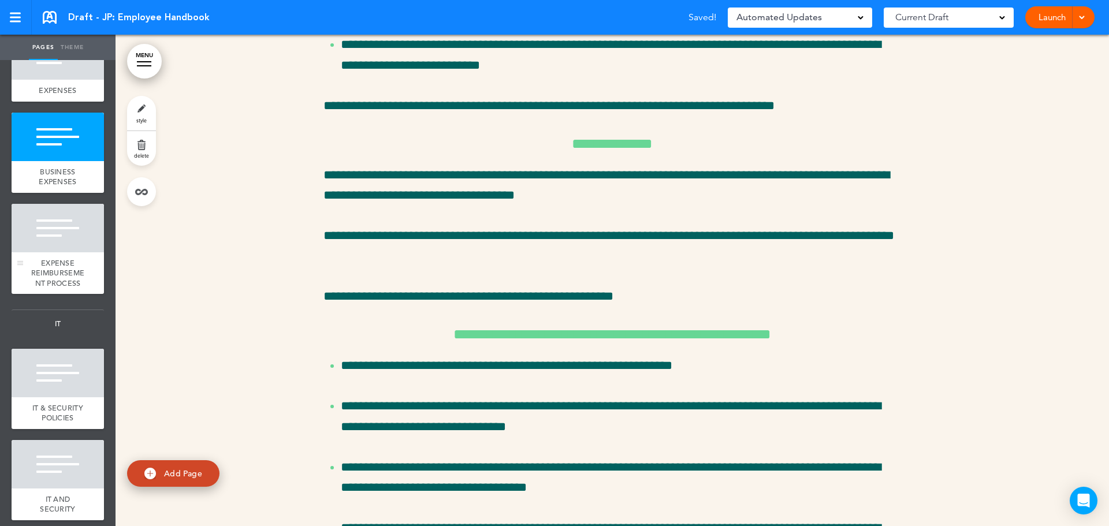
scroll to position [28964, 0]
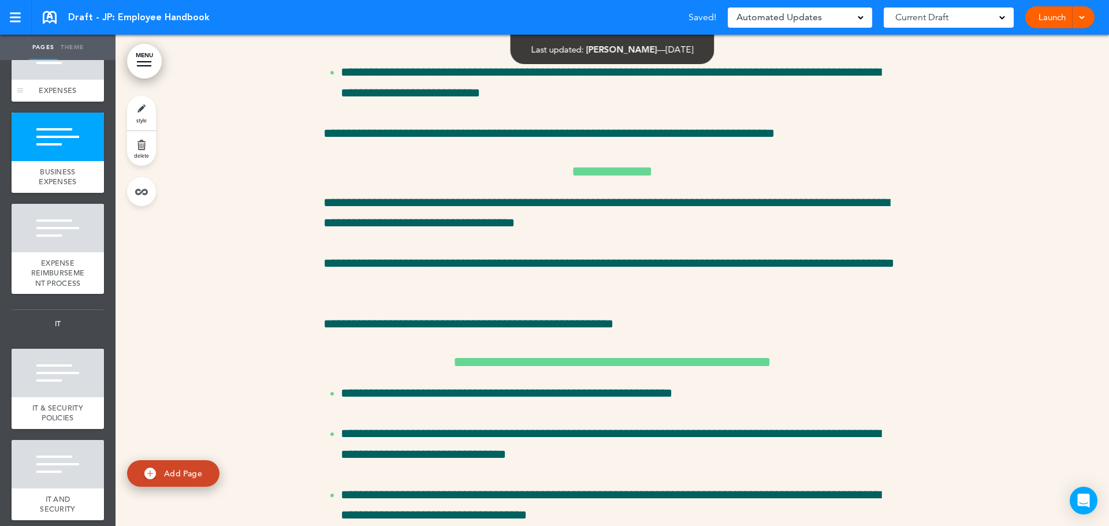
click at [72, 102] on div "EXPENSES" at bounding box center [58, 91] width 92 height 22
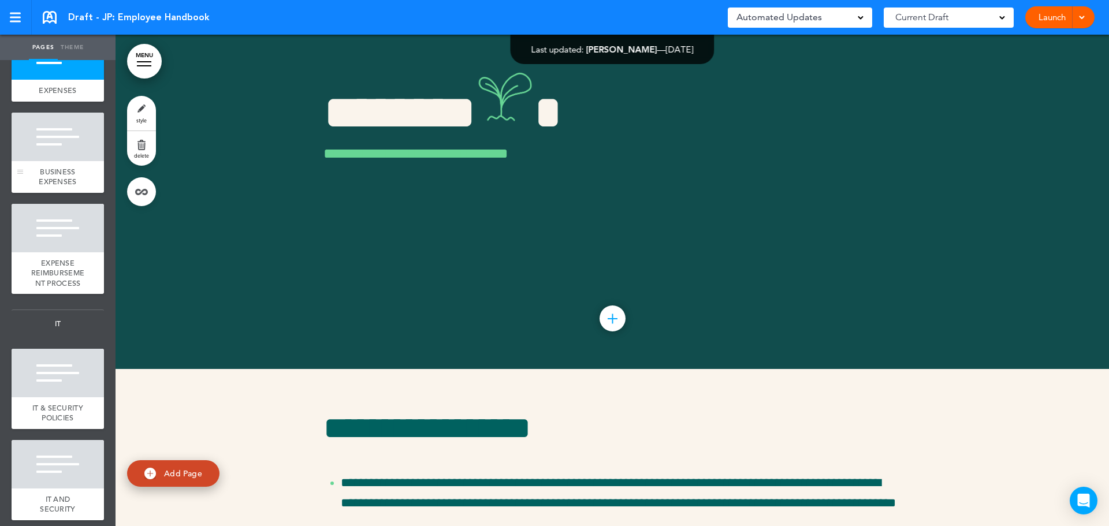
click at [61, 161] on div at bounding box center [58, 137] width 92 height 49
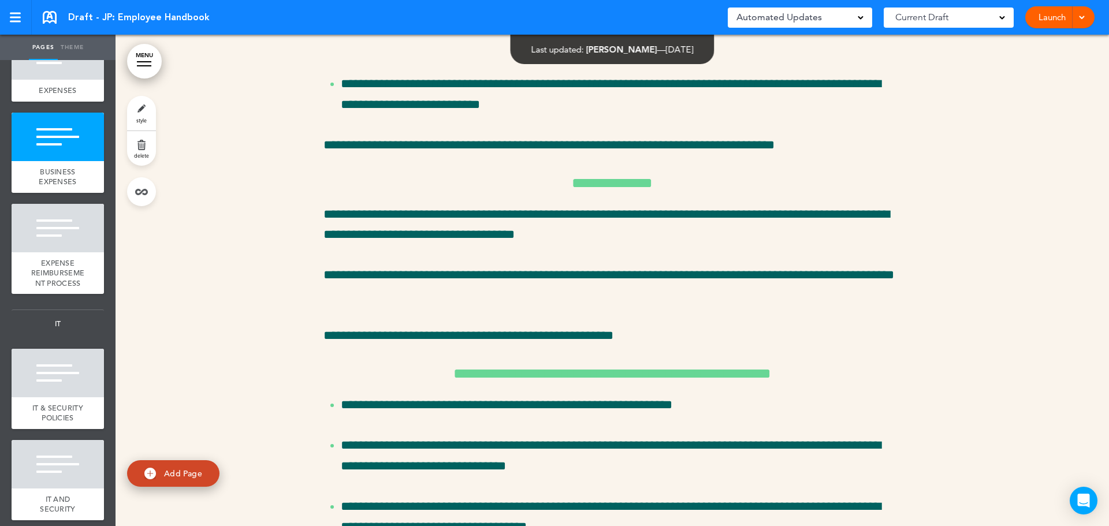
scroll to position [28964, 0]
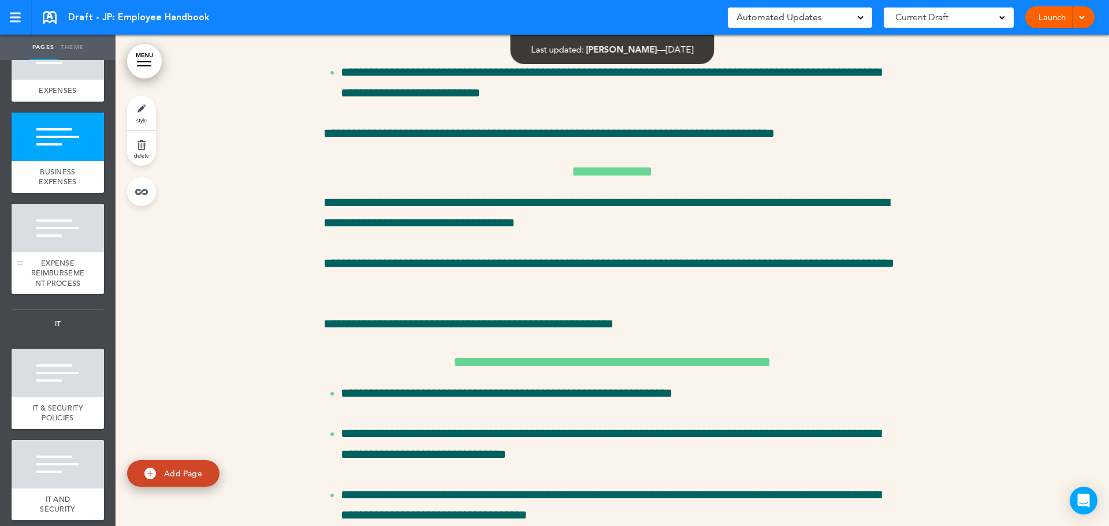
click at [85, 295] on div "EXPENSE REIMBURSEMENT PROCESS" at bounding box center [58, 273] width 92 height 42
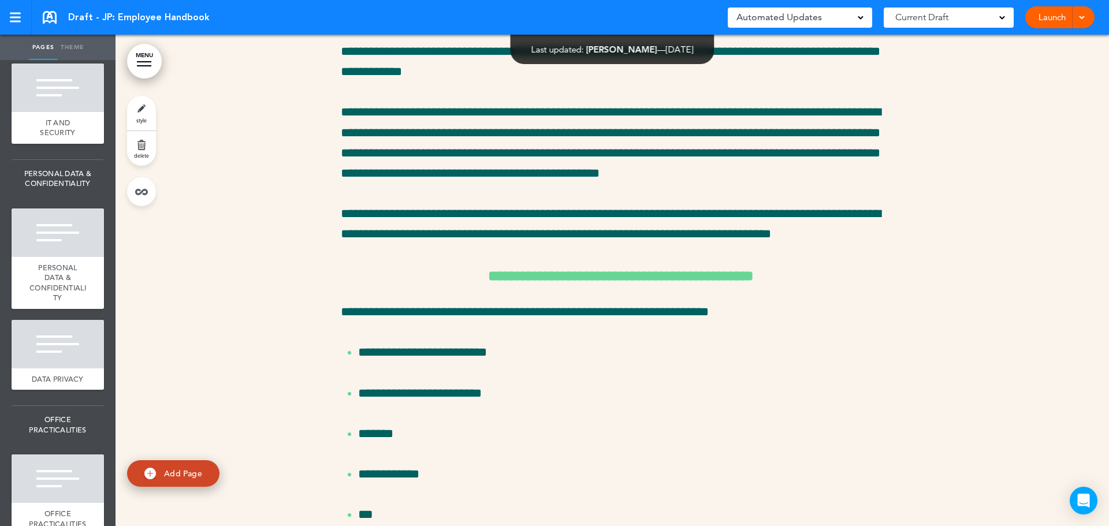
scroll to position [3247, 0]
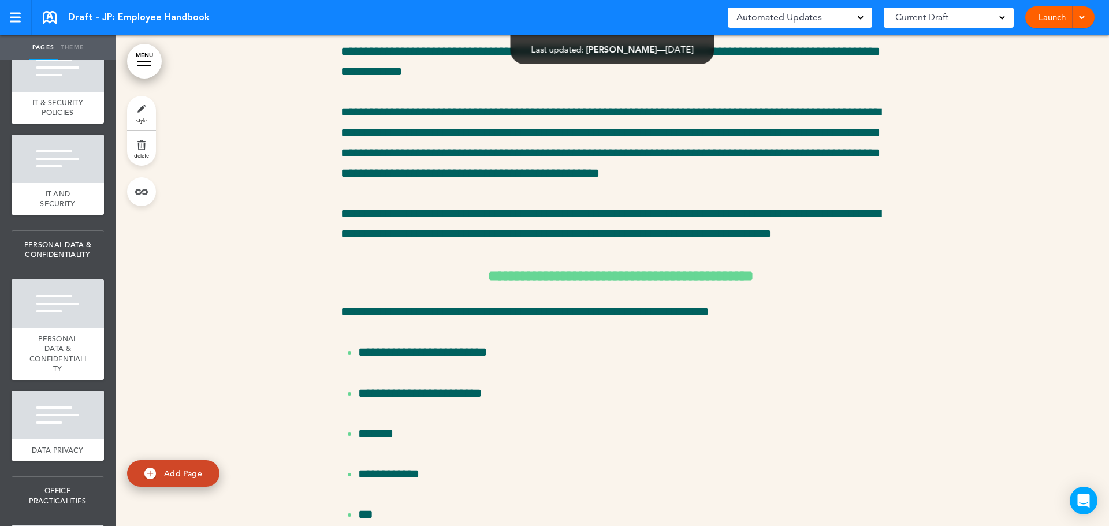
click at [88, 25] on link at bounding box center [95, 13] width 23 height 23
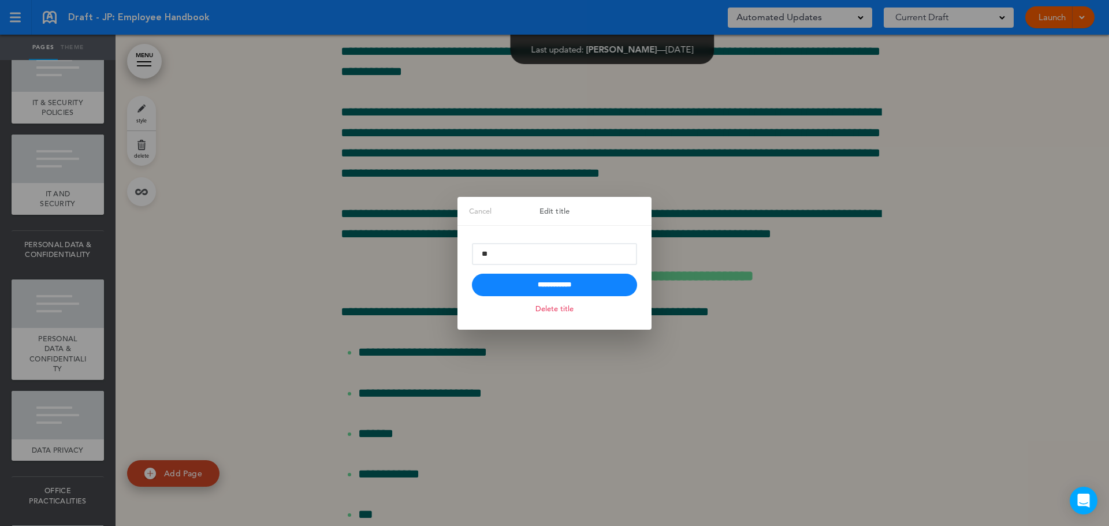
click at [597, 310] on div "**********" at bounding box center [555, 278] width 194 height 104
click at [553, 307] on link "Delete title" at bounding box center [555, 308] width 44 height 13
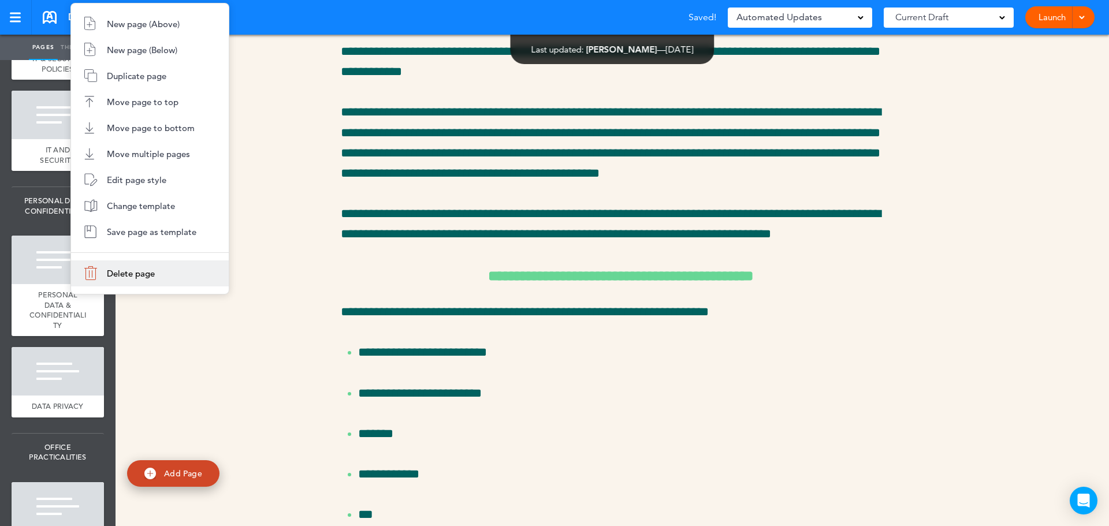
click at [115, 278] on li "Delete page" at bounding box center [150, 274] width 158 height 26
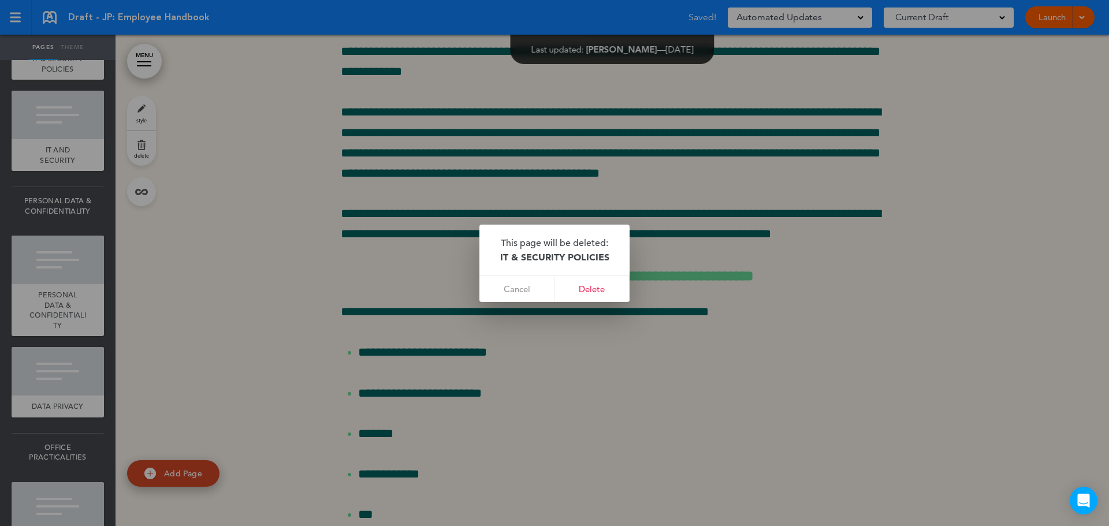
click at [604, 287] on link "Delete" at bounding box center [592, 289] width 75 height 26
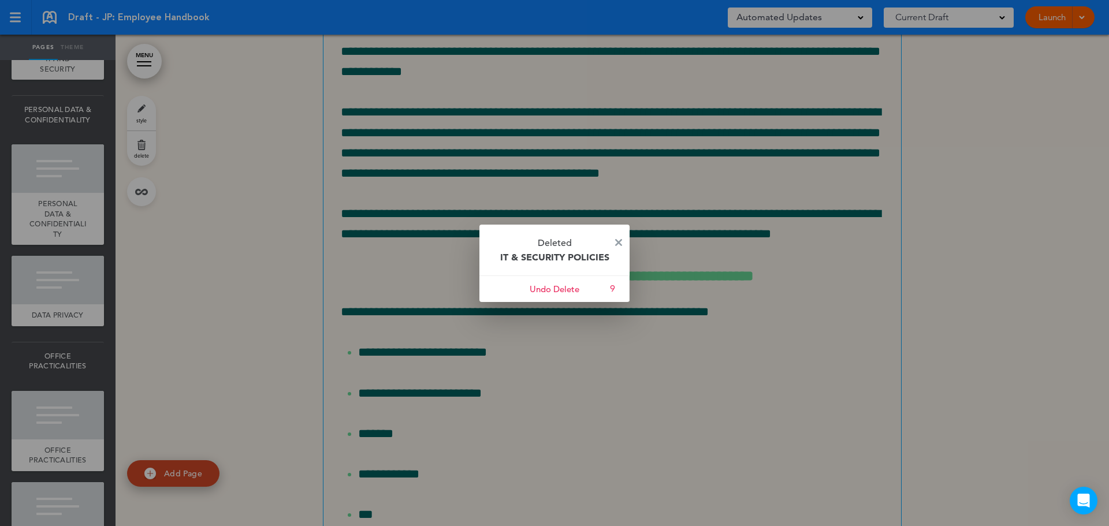
drag, startPoint x: 64, startPoint y: 238, endPoint x: 618, endPoint y: 240, distance: 554.6
click at [618, 240] on img at bounding box center [618, 242] width 7 height 7
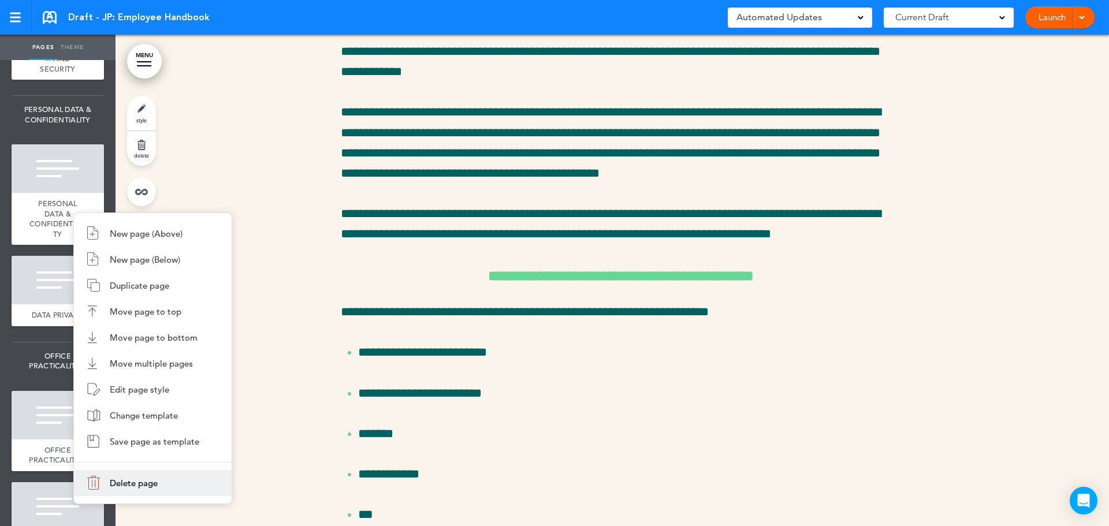
click at [134, 492] on li "Delete page" at bounding box center [153, 483] width 158 height 26
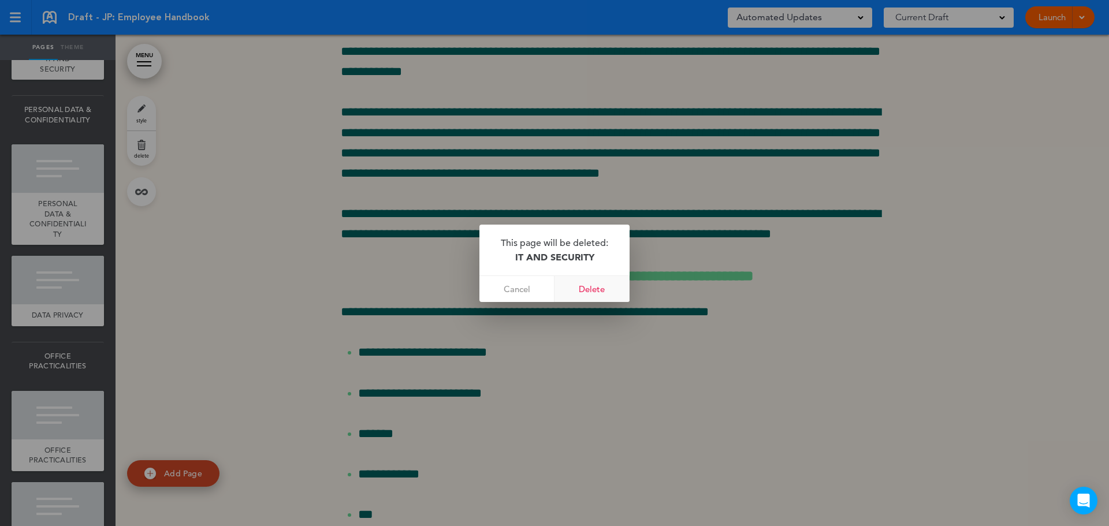
click at [576, 290] on link "Delete" at bounding box center [592, 289] width 75 height 26
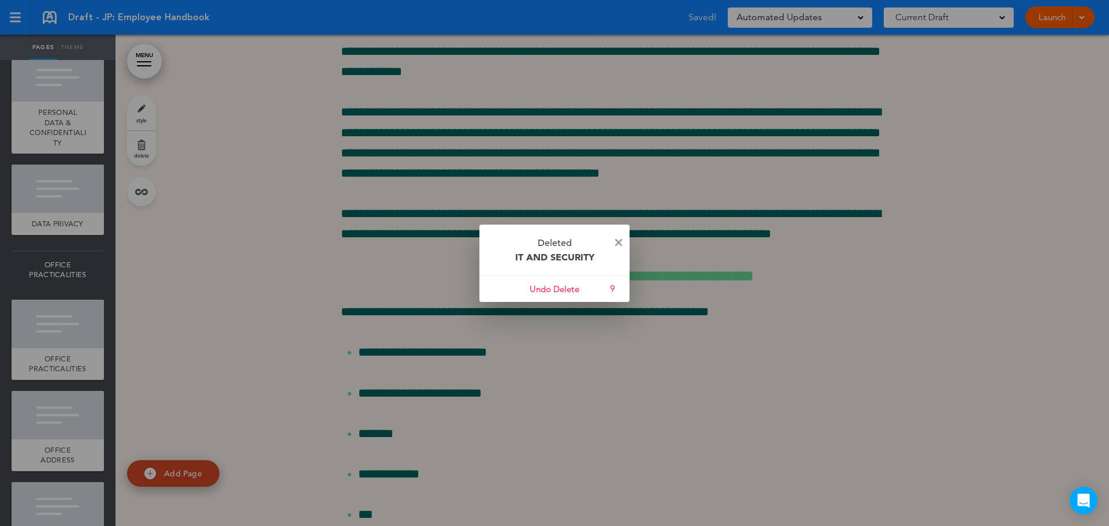
click at [617, 241] on img at bounding box center [618, 242] width 7 height 7
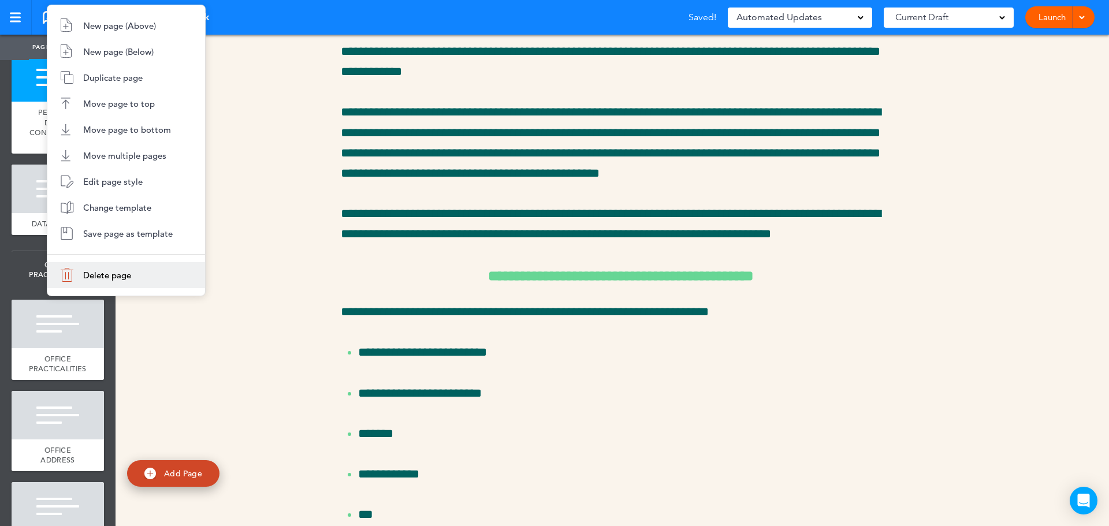
click at [94, 273] on span "Delete page" at bounding box center [107, 275] width 48 height 11
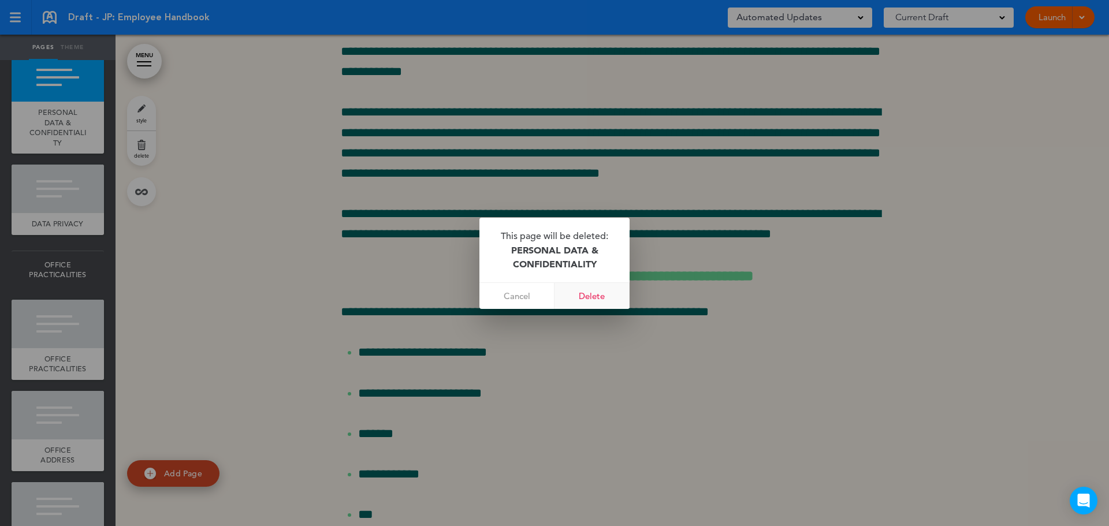
click at [610, 296] on link "Delete" at bounding box center [592, 296] width 75 height 26
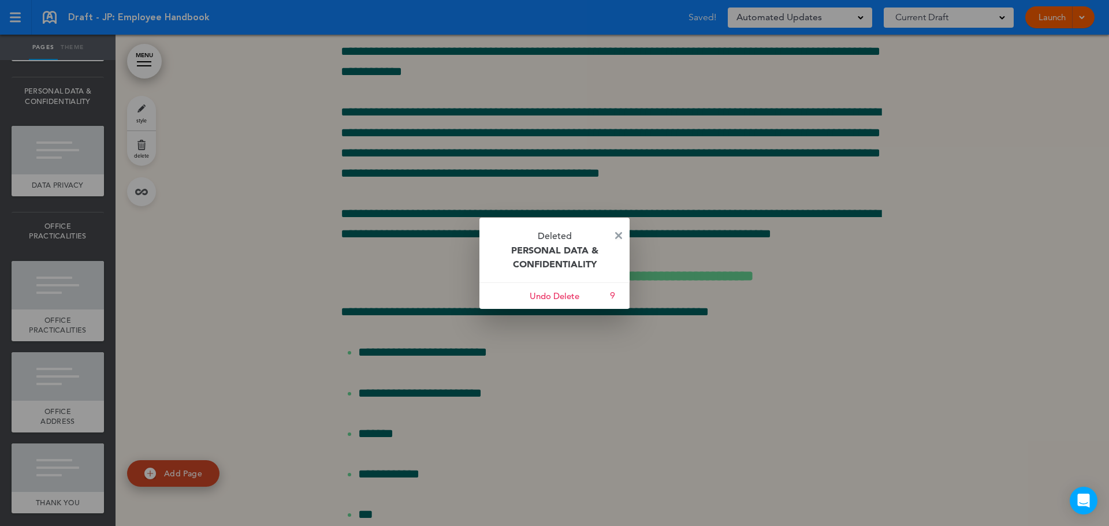
click at [619, 232] on img at bounding box center [618, 235] width 7 height 7
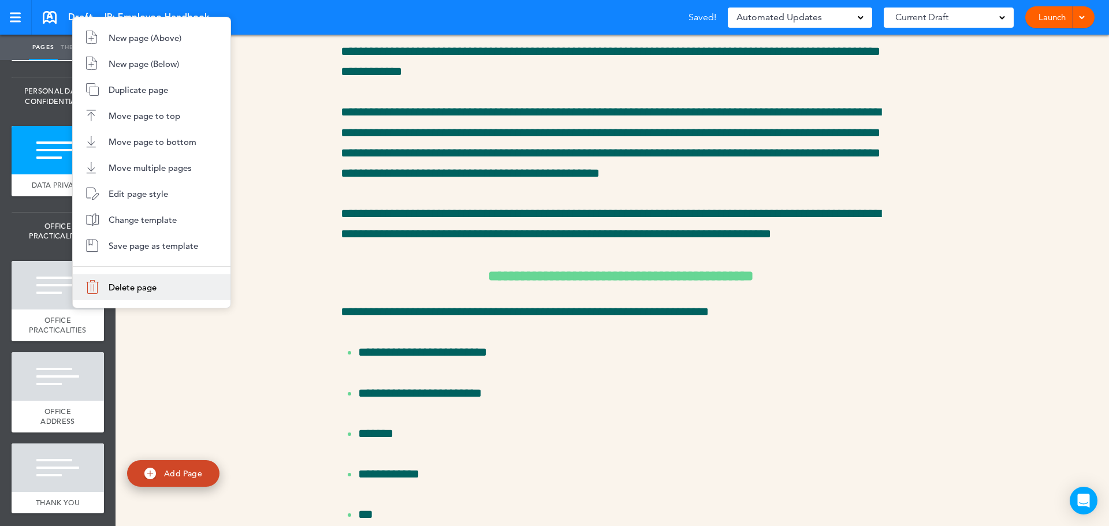
click at [147, 283] on span "Delete page" at bounding box center [133, 287] width 48 height 11
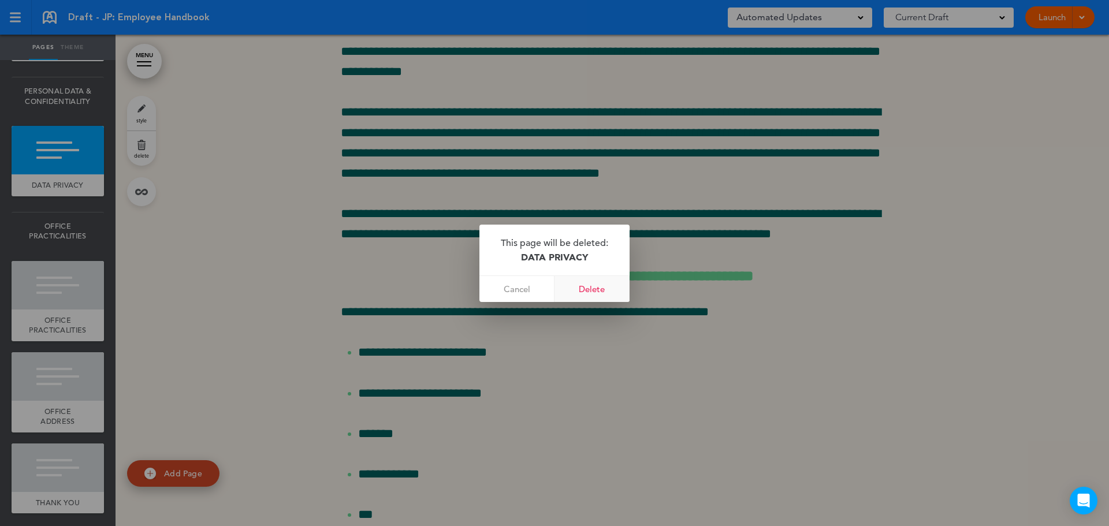
click at [615, 291] on link "Delete" at bounding box center [592, 289] width 75 height 26
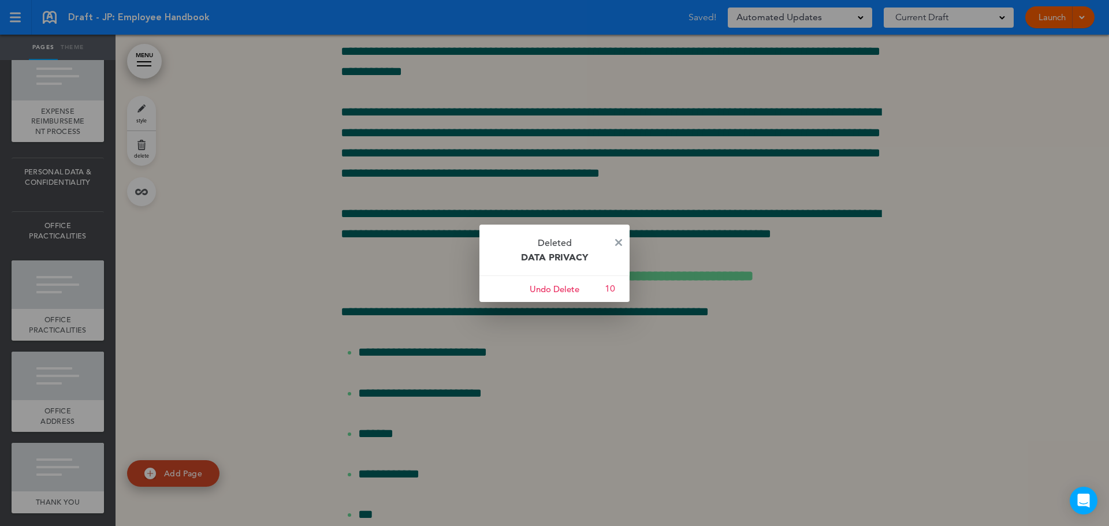
click at [613, 240] on p "Deleted DATA PRIVACY" at bounding box center [555, 250] width 150 height 51
click at [616, 243] on img at bounding box center [618, 242] width 7 height 7
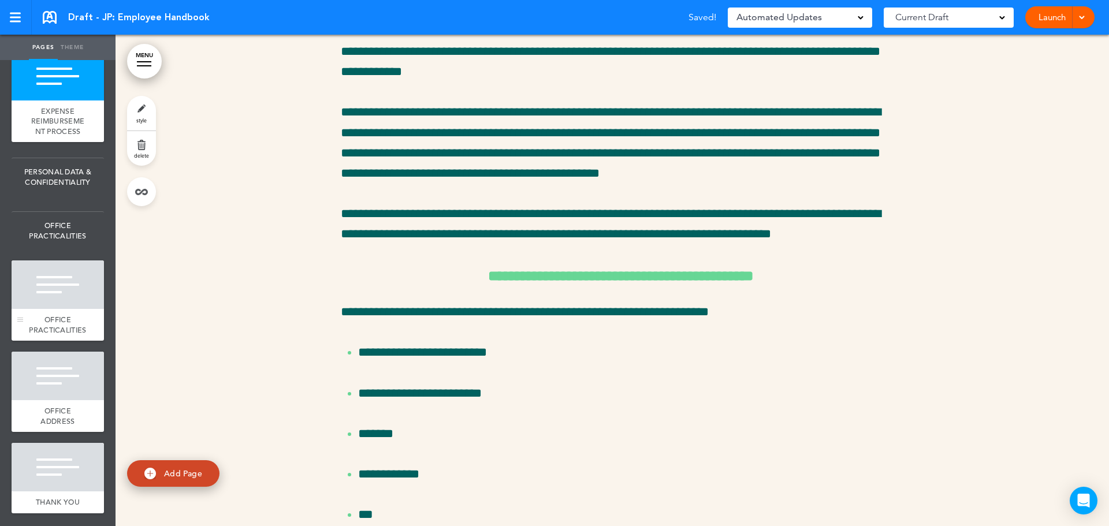
click at [67, 309] on div at bounding box center [58, 285] width 92 height 49
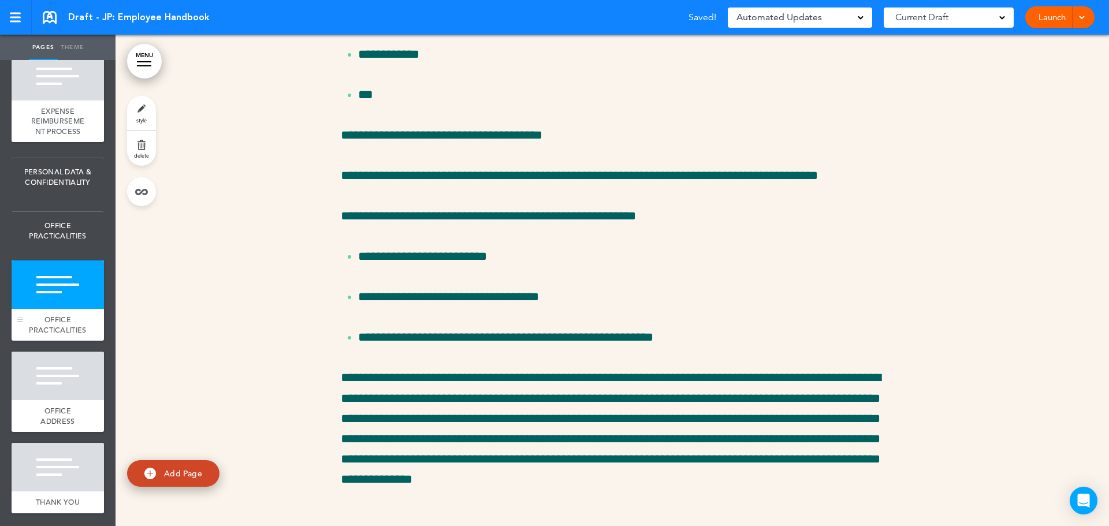
scroll to position [31327, 0]
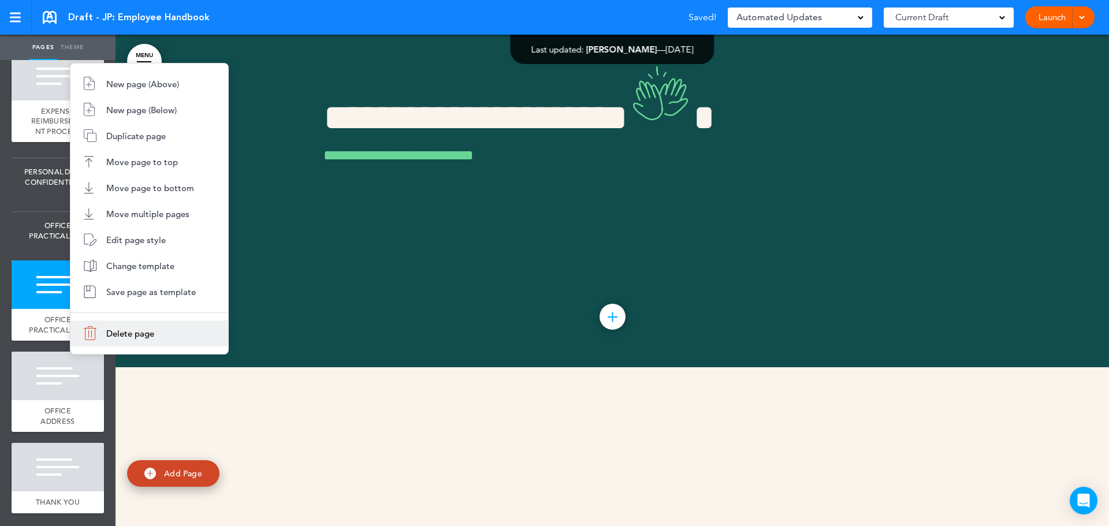
click at [114, 334] on span "Delete page" at bounding box center [130, 333] width 48 height 11
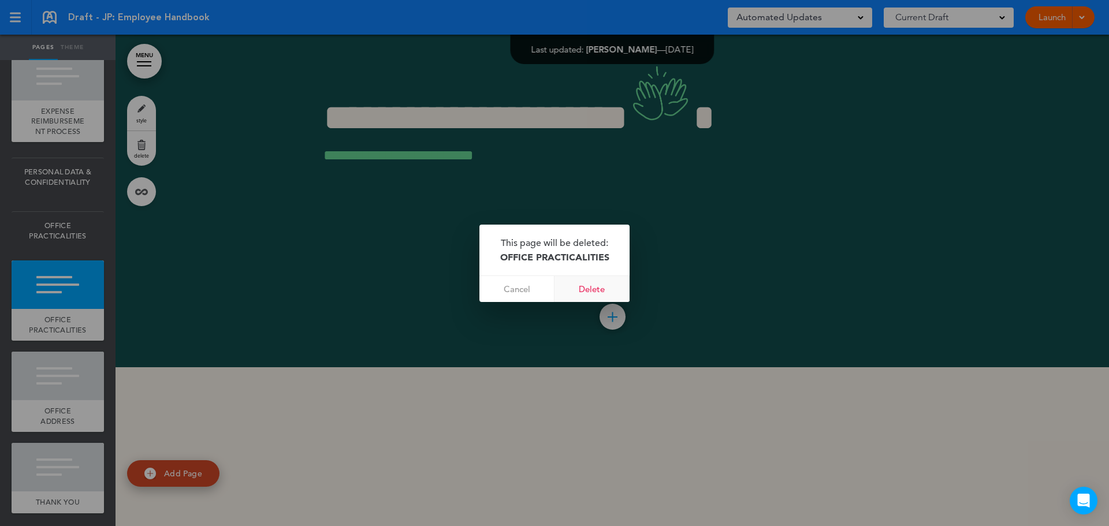
click at [593, 290] on link "Delete" at bounding box center [592, 289] width 75 height 26
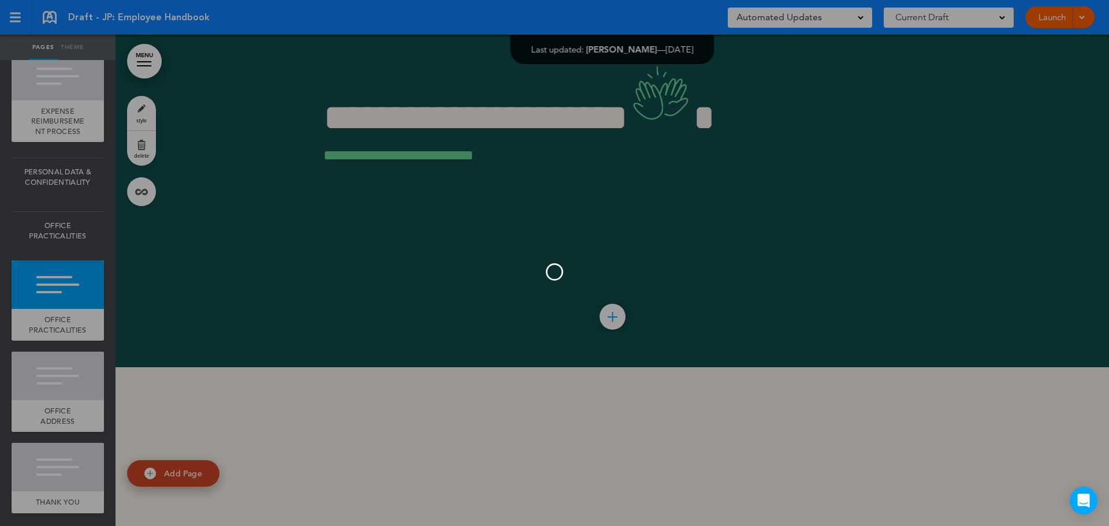
scroll to position [30836, 0]
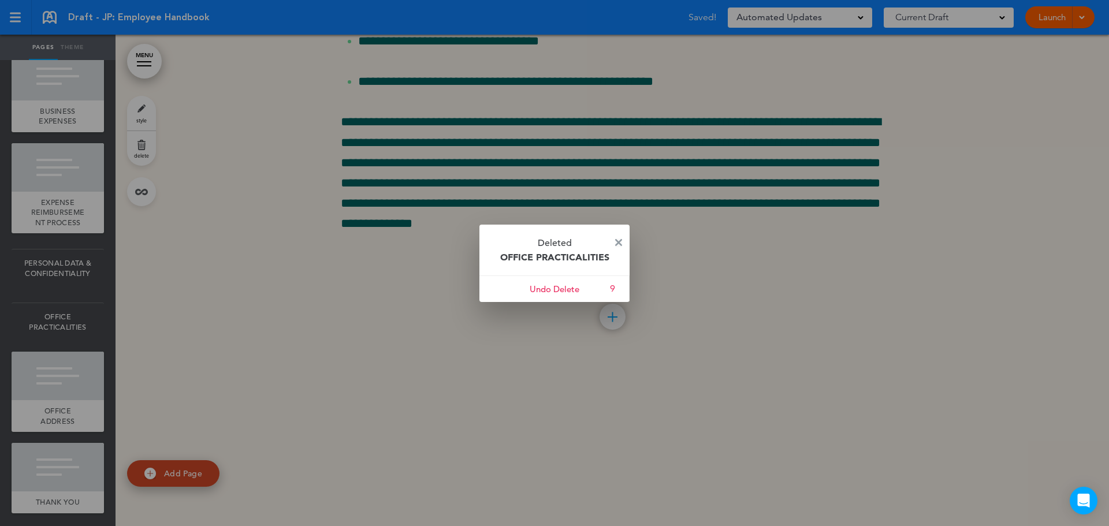
click at [617, 242] on img at bounding box center [618, 242] width 7 height 7
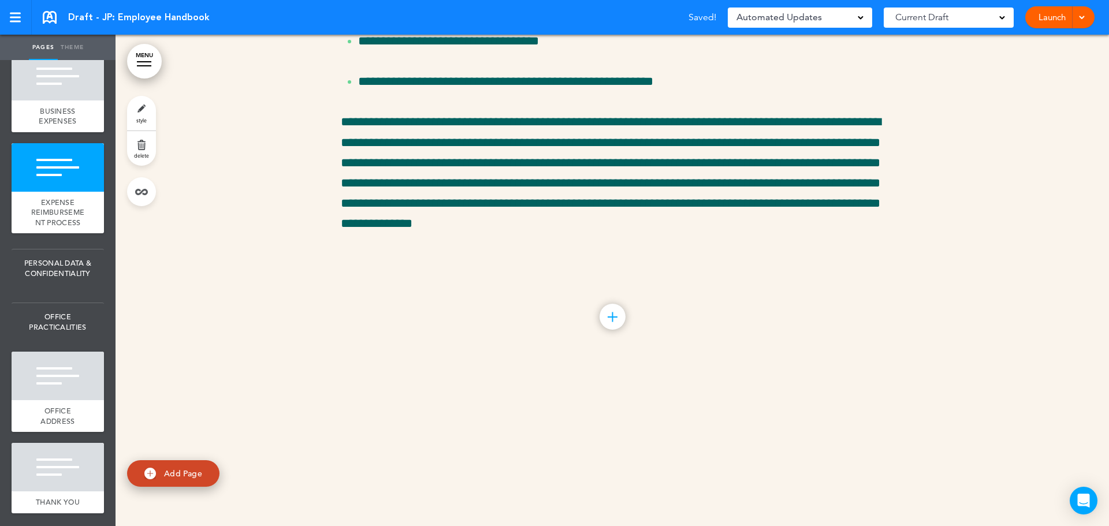
click at [0, 0] on link at bounding box center [0, 0] width 0 height 0
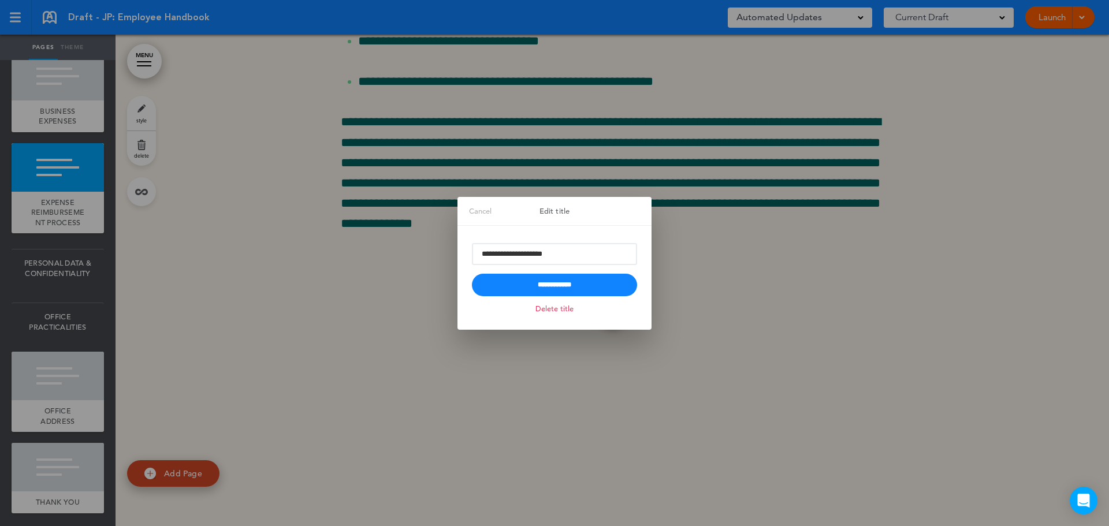
click at [551, 308] on link "Delete title" at bounding box center [555, 308] width 44 height 13
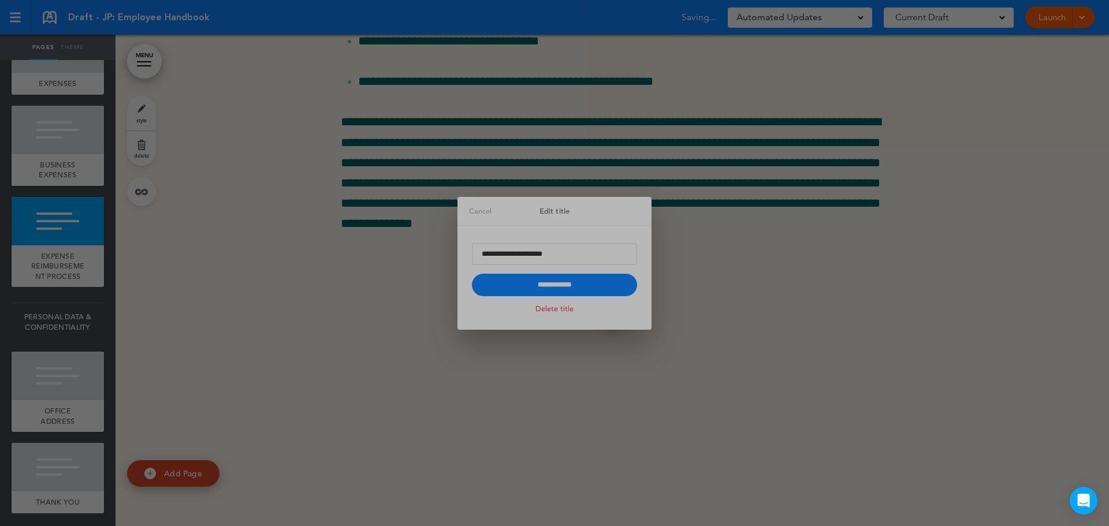
scroll to position [3151, 0]
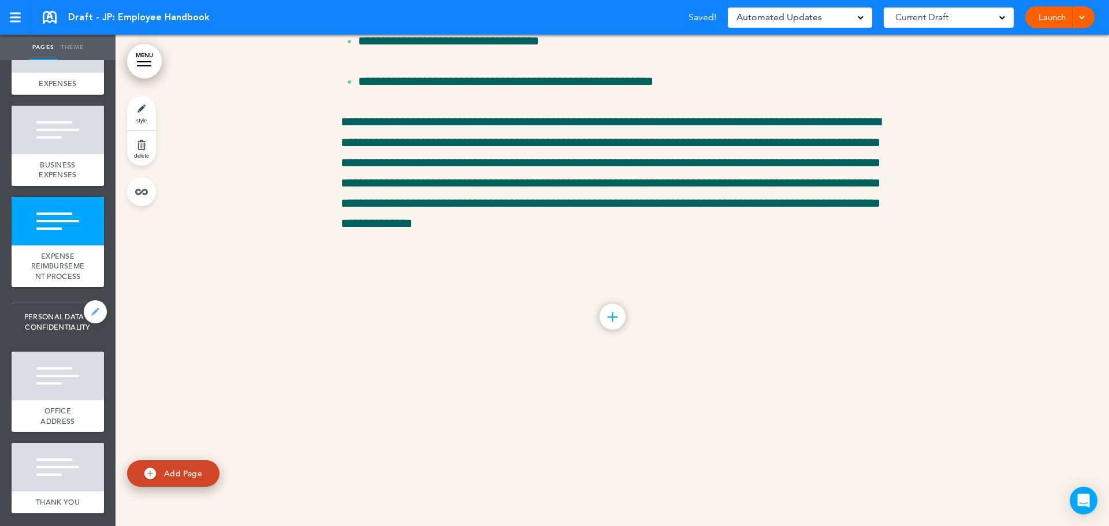
click at [84, 300] on link at bounding box center [95, 311] width 23 height 23
type input "**********"
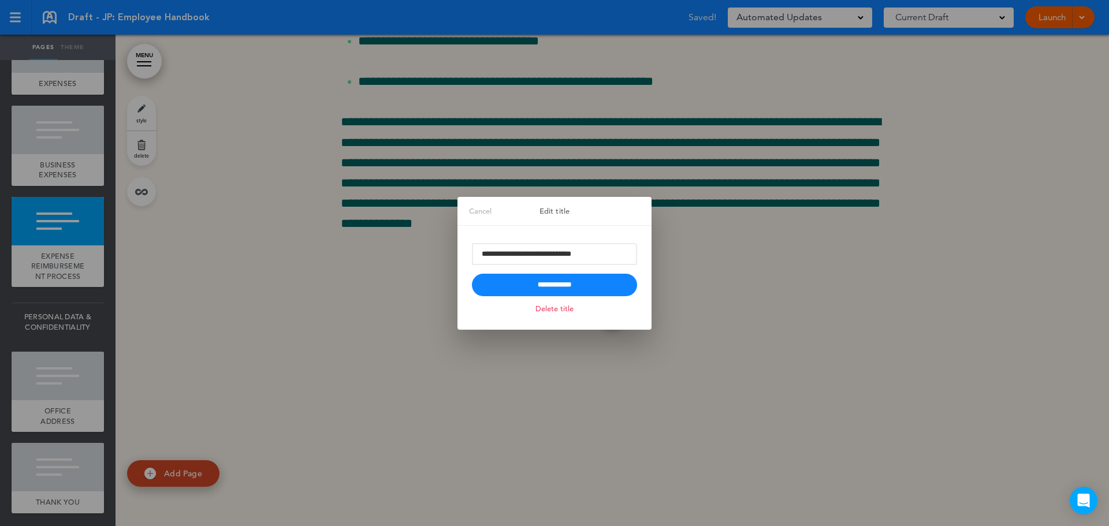
click at [558, 315] on link "Delete title" at bounding box center [555, 308] width 44 height 13
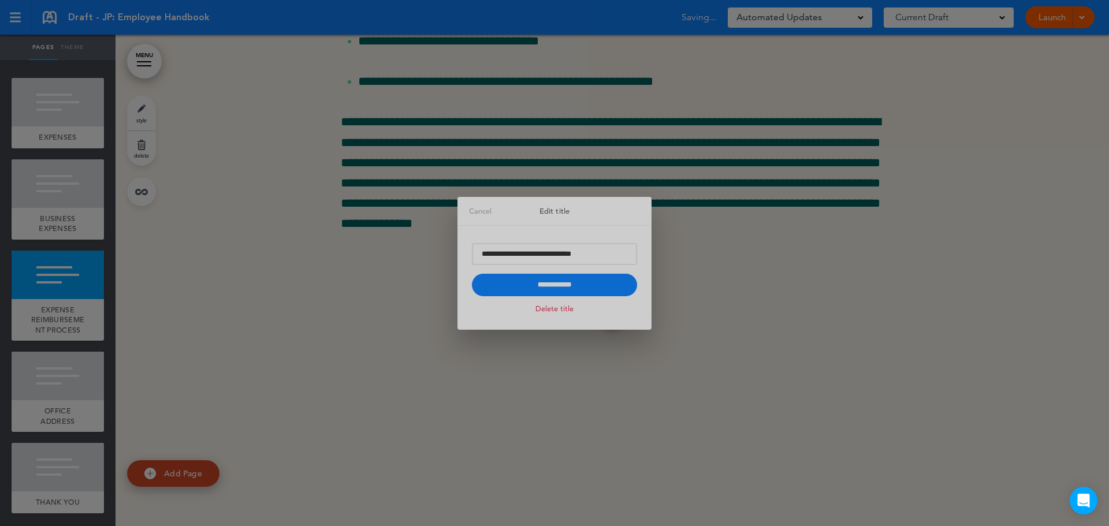
scroll to position [3077, 0]
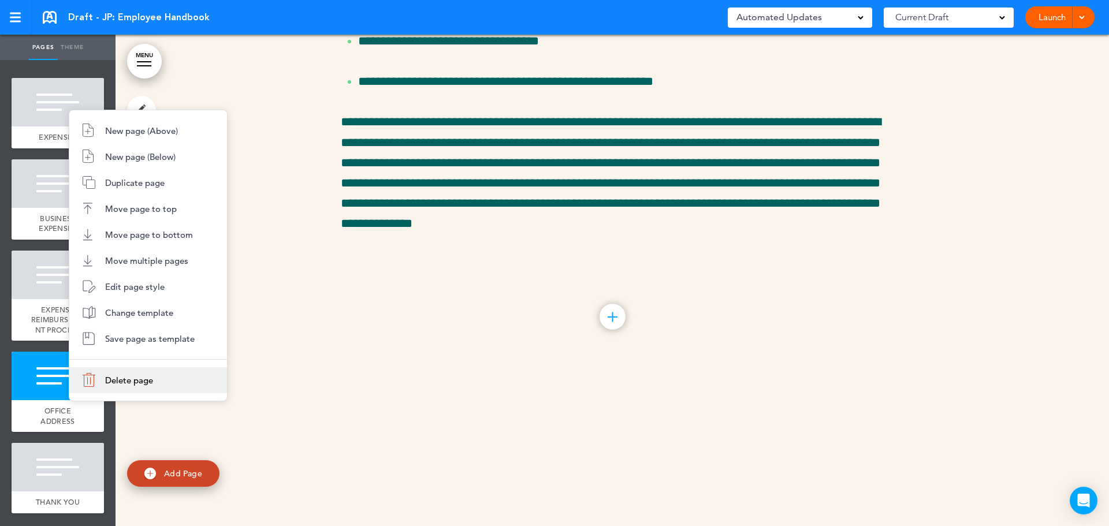
click at [122, 384] on span "Delete page" at bounding box center [129, 380] width 48 height 11
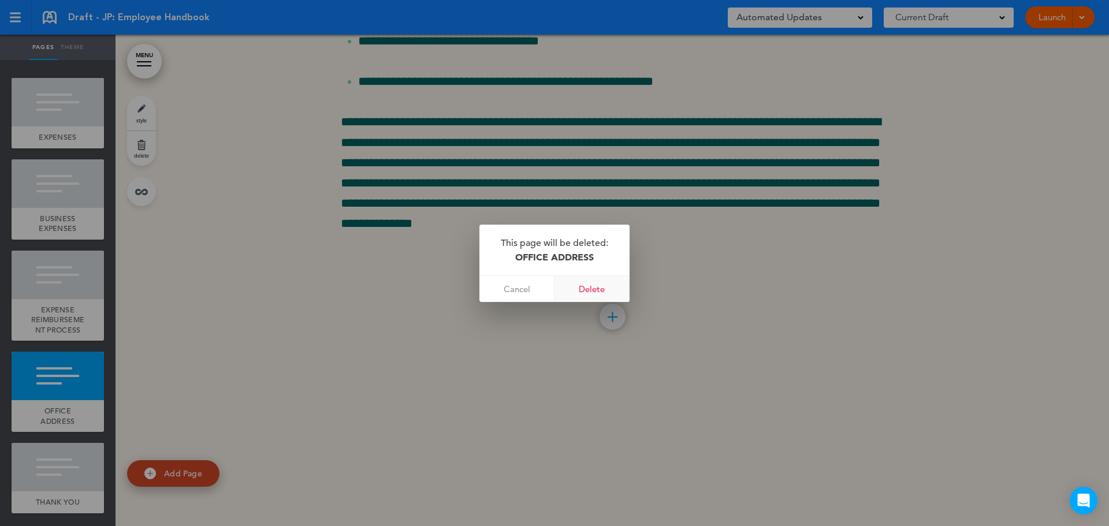
click at [590, 288] on link "Delete" at bounding box center [592, 289] width 75 height 26
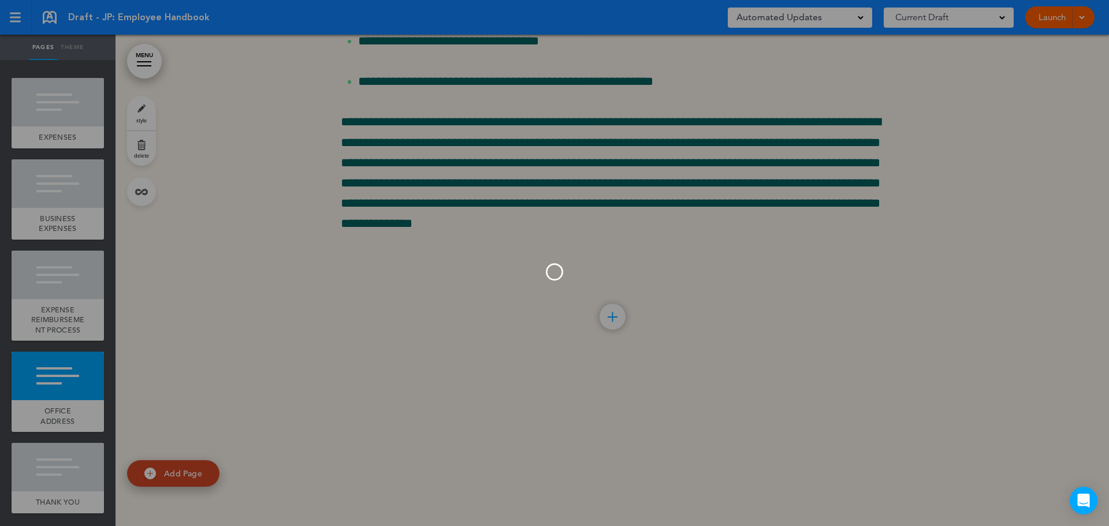
scroll to position [2986, 0]
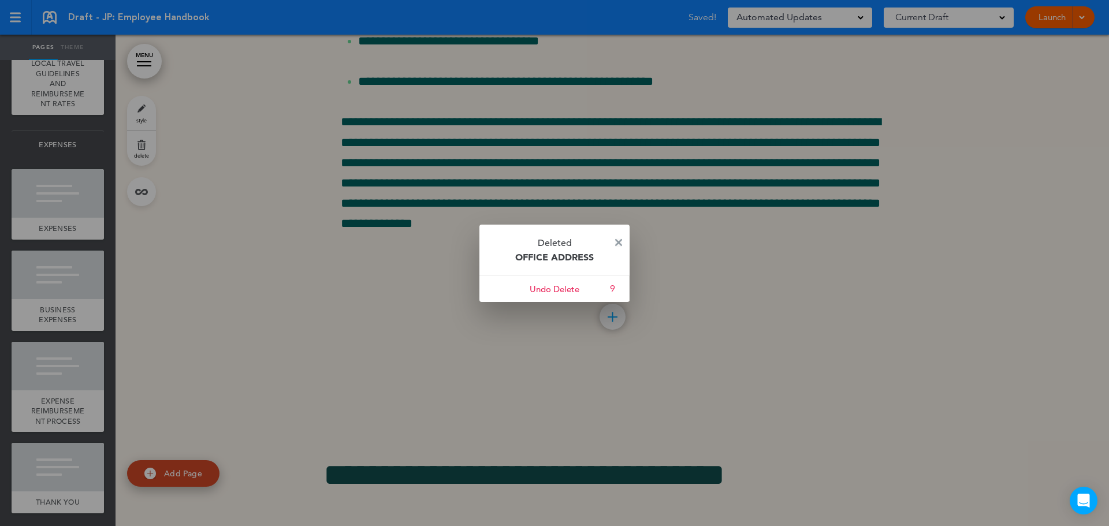
click at [618, 242] on img at bounding box center [618, 242] width 7 height 7
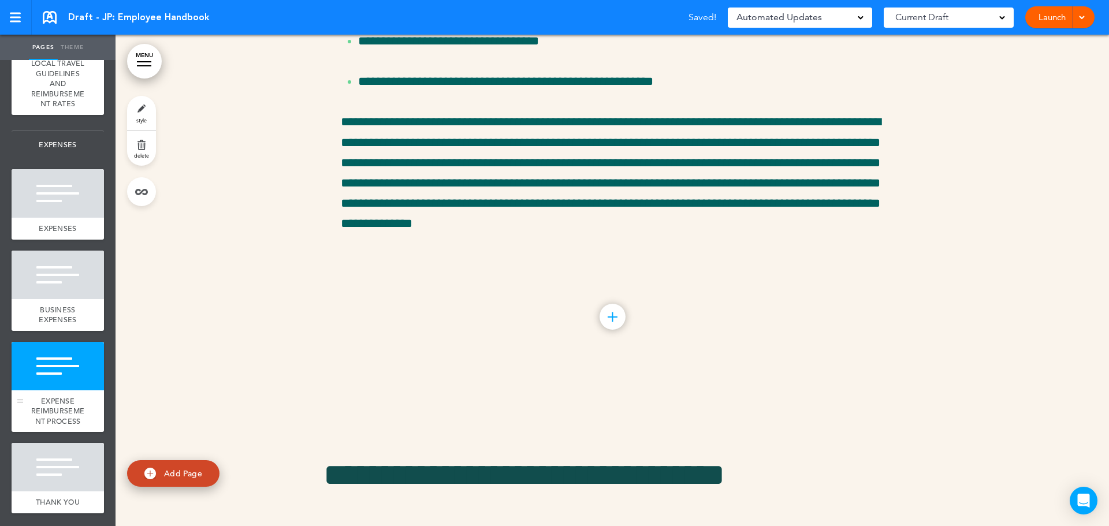
click at [51, 396] on span "EXPENSE REIMBURSEMENT PROCESS" at bounding box center [57, 411] width 53 height 30
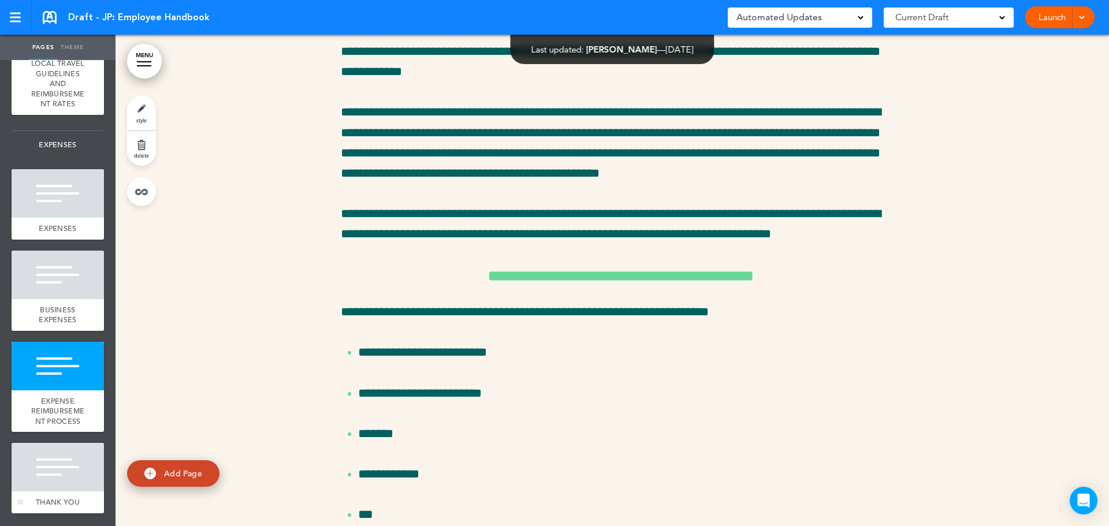
click at [58, 460] on div at bounding box center [58, 467] width 92 height 49
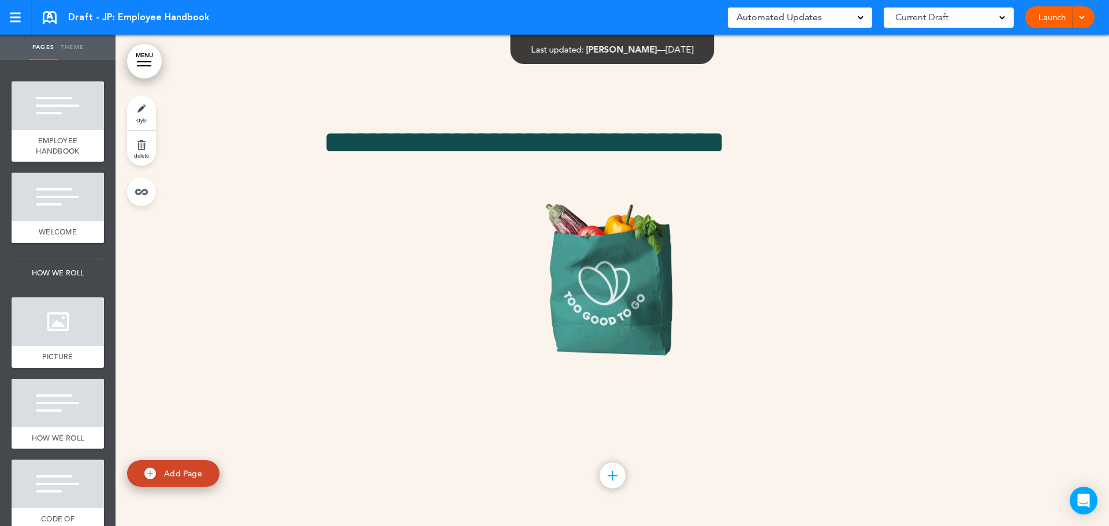
click at [88, 17] on span "Draft - JP: Employee Handbook" at bounding box center [139, 17] width 142 height 13
drag, startPoint x: 142, startPoint y: 63, endPoint x: 145, endPoint y: 69, distance: 6.7
click at [142, 64] on link "MENU" at bounding box center [144, 61] width 35 height 35
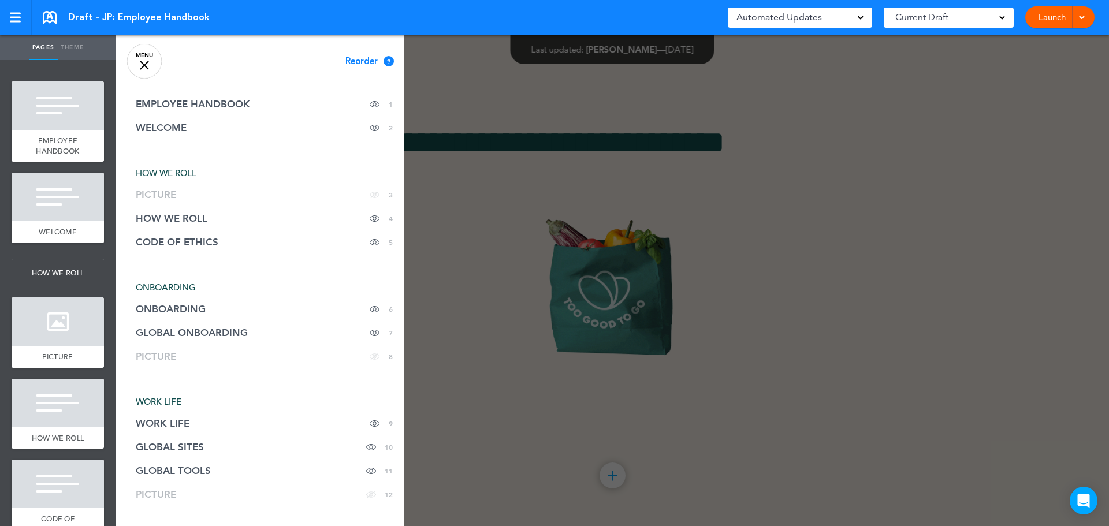
click at [146, 68] on div at bounding box center [144, 65] width 9 height 9
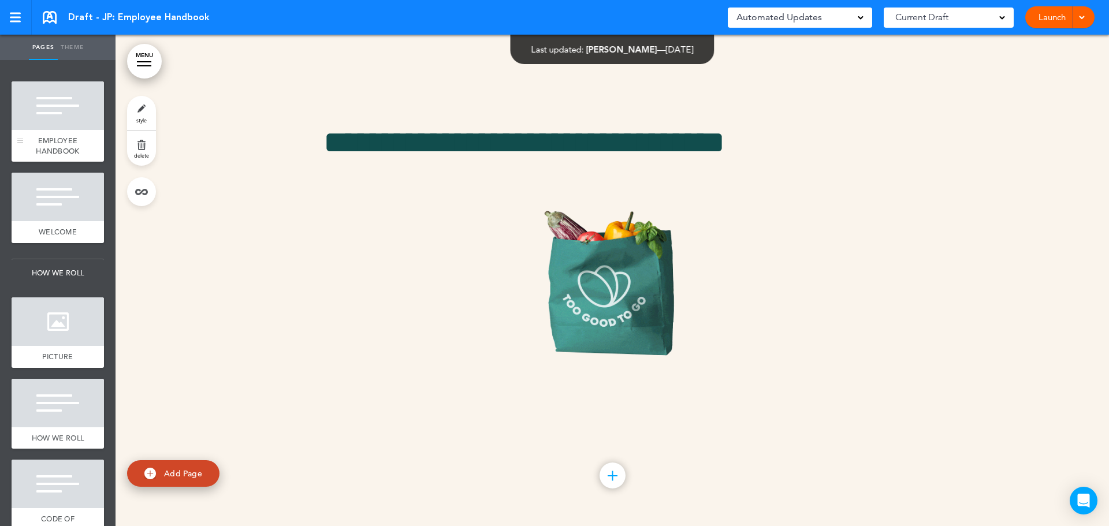
click at [43, 135] on div "EMPLOYEE HANDBOOK" at bounding box center [58, 146] width 92 height 32
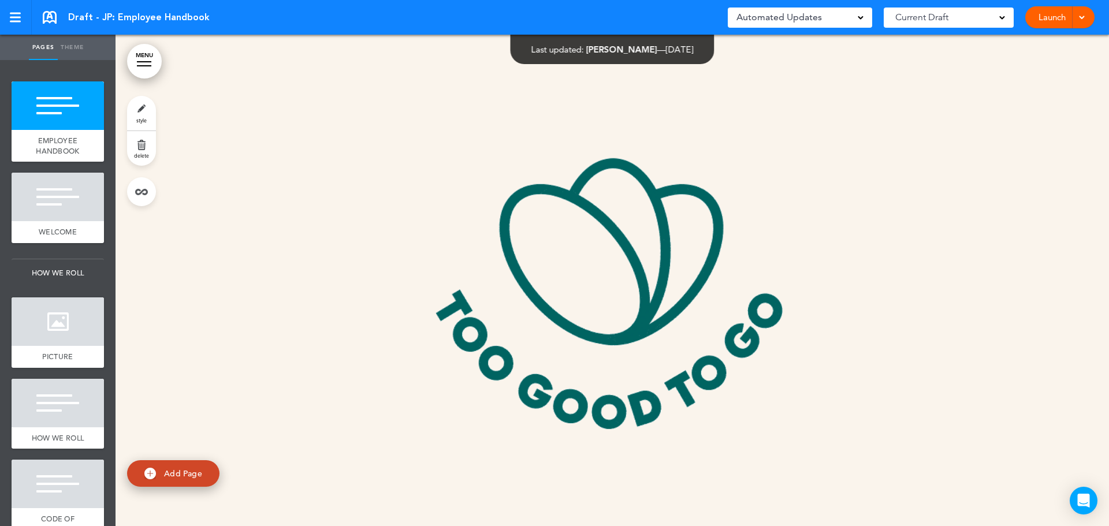
click at [1047, 18] on link "Launch" at bounding box center [1052, 17] width 36 height 22
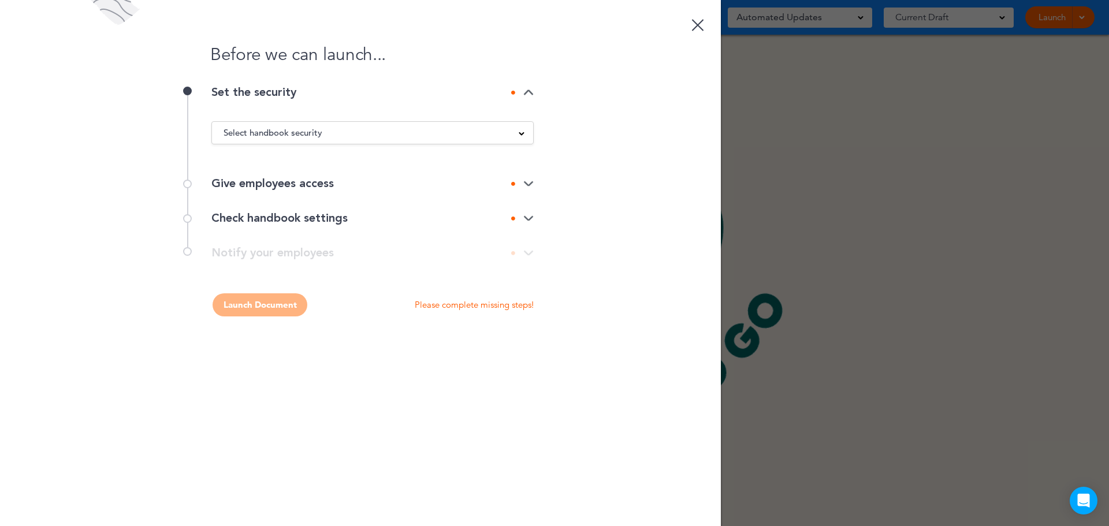
click at [340, 137] on div "Select handbook security" at bounding box center [372, 133] width 321 height 13
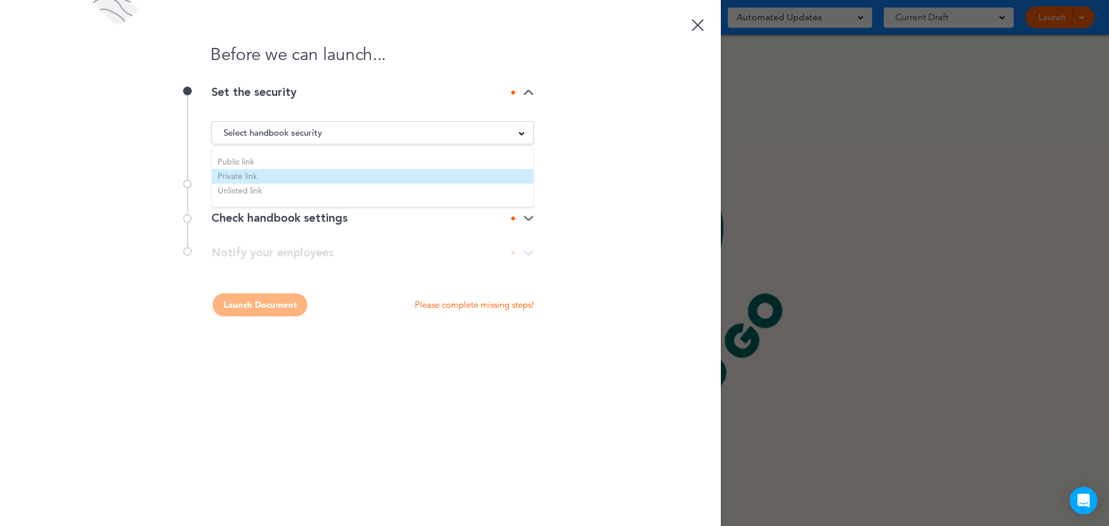
click at [257, 176] on li "Private link" at bounding box center [372, 176] width 321 height 14
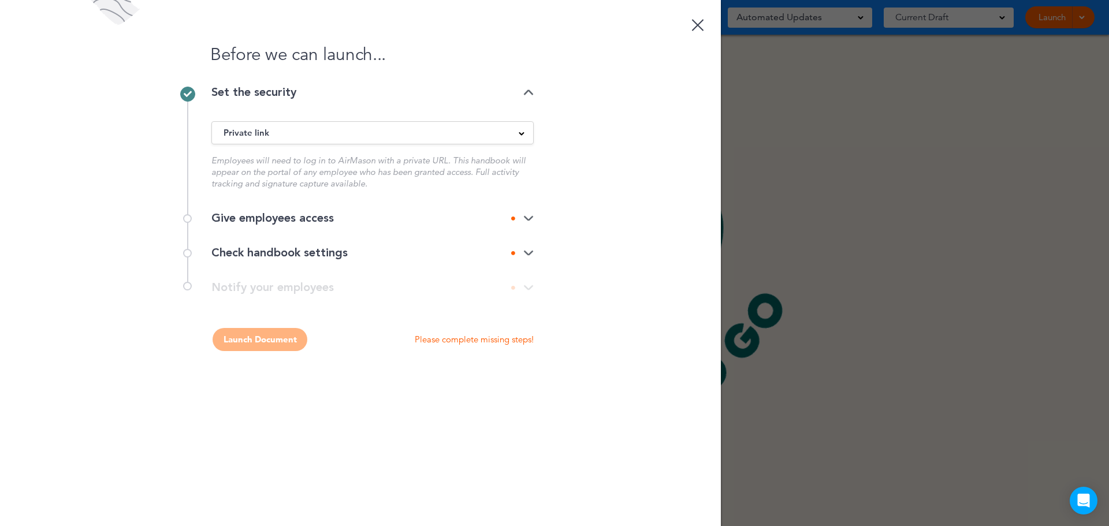
click at [525, 218] on img at bounding box center [528, 219] width 10 height 8
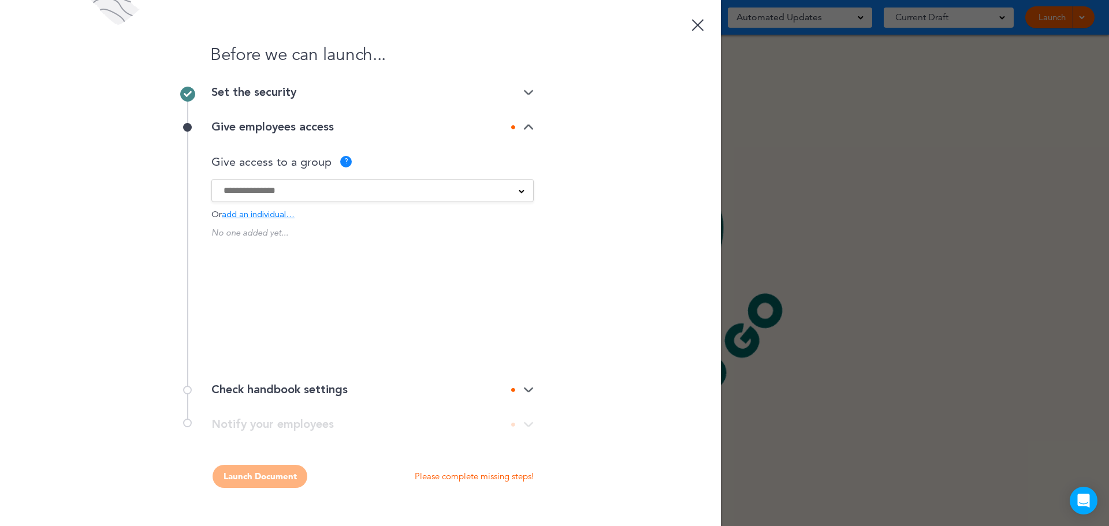
click at [253, 192] on input at bounding box center [365, 190] width 283 height 13
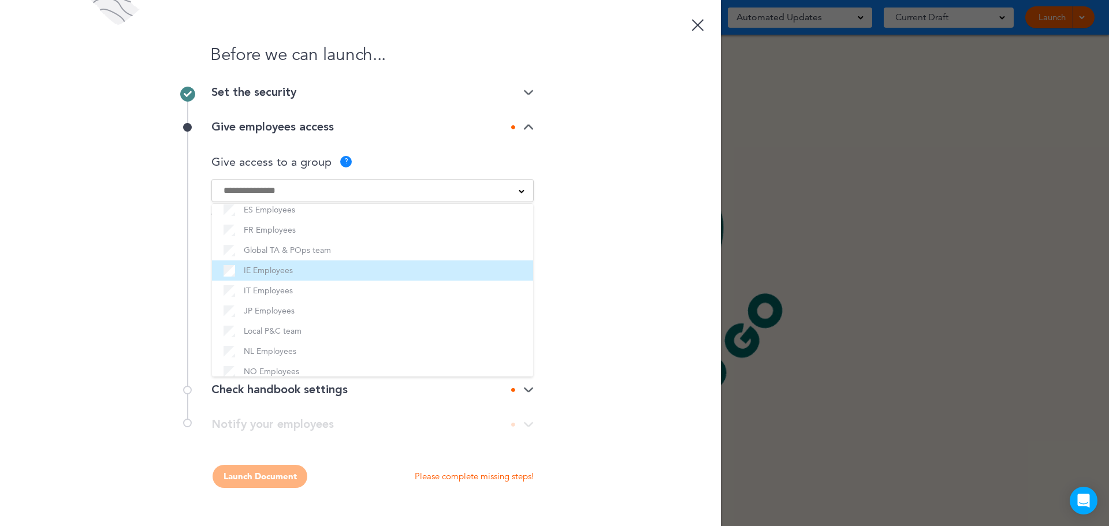
scroll to position [215, 0]
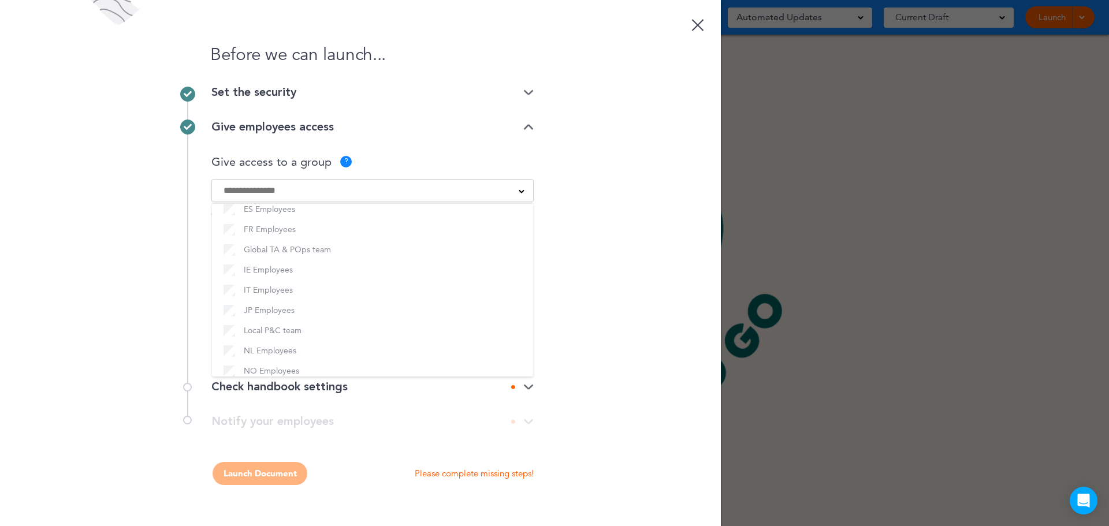
click at [584, 340] on div "Before we can launch... Set the security Private link Public link Private link …" at bounding box center [360, 263] width 721 height 526
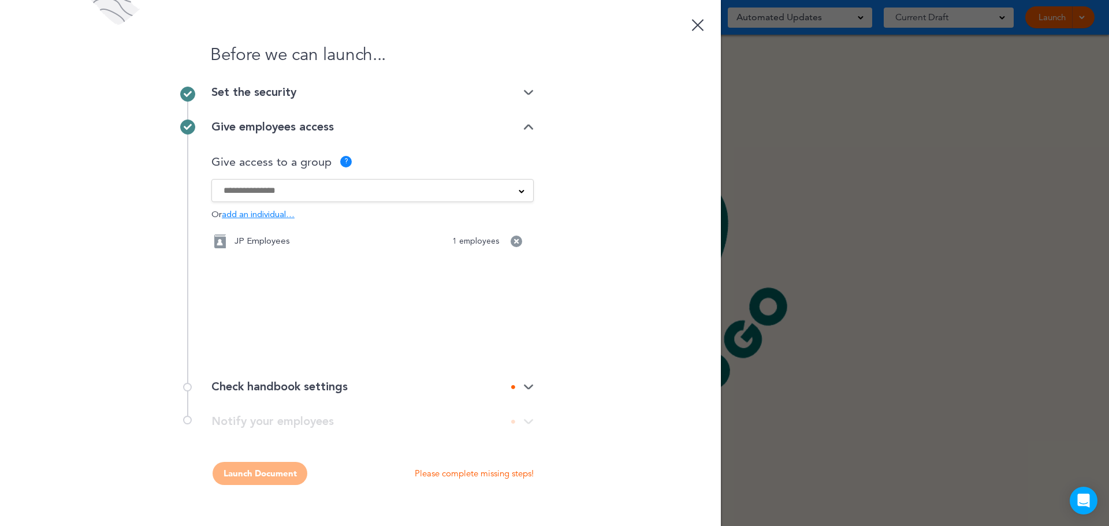
click at [527, 387] on img at bounding box center [528, 388] width 10 height 8
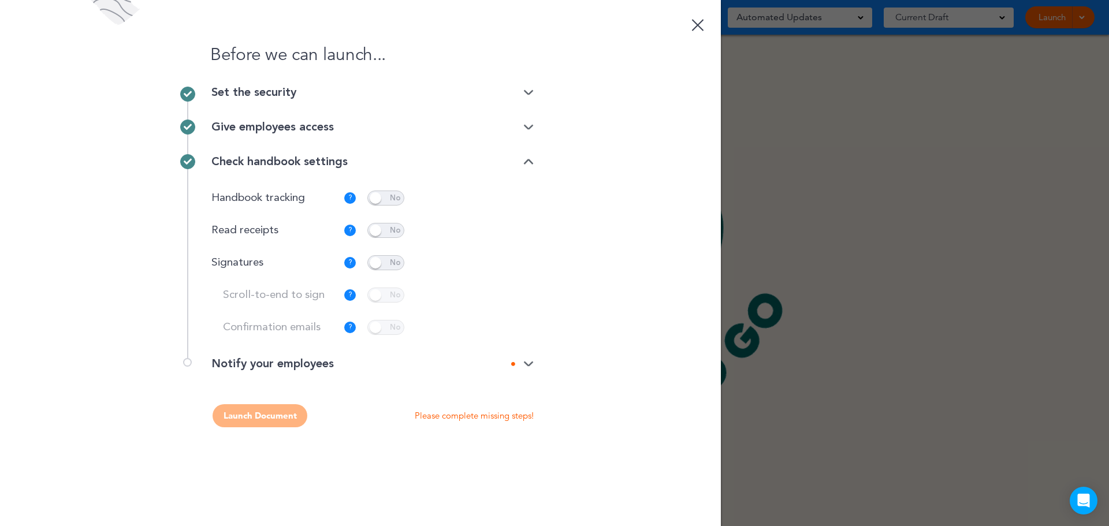
click at [530, 365] on img at bounding box center [528, 365] width 10 height 8
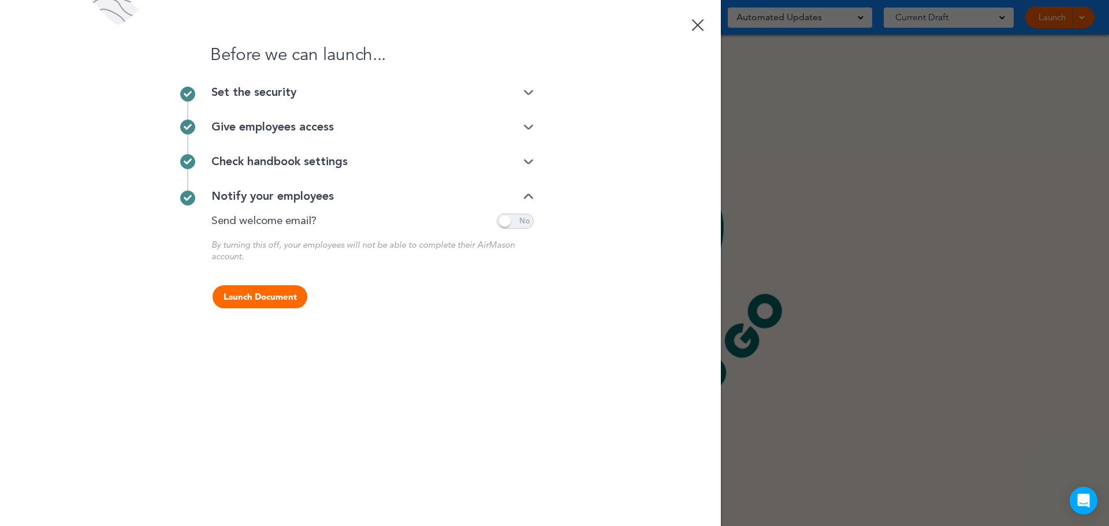
click at [522, 226] on span at bounding box center [515, 221] width 37 height 15
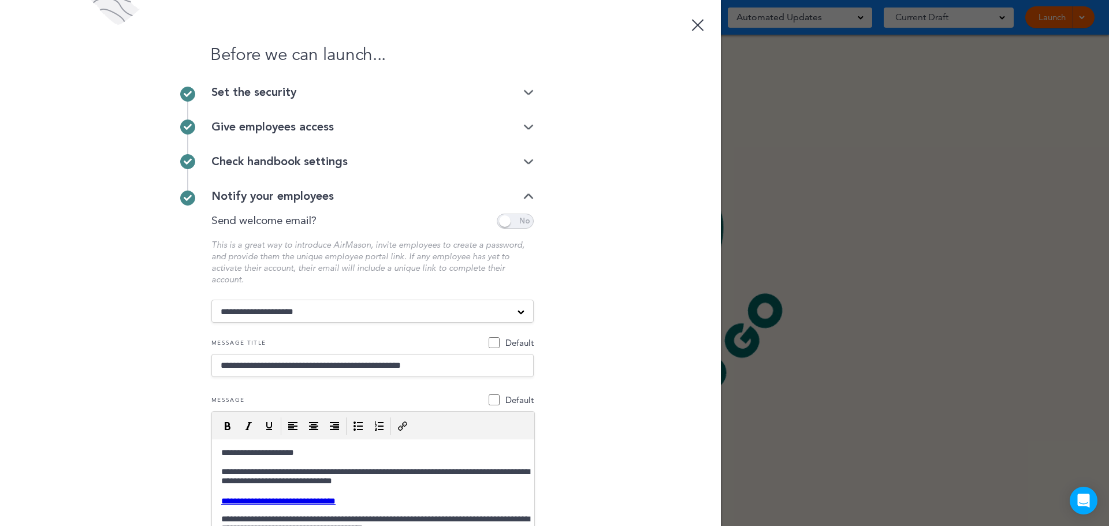
click at [500, 220] on span at bounding box center [515, 221] width 37 height 15
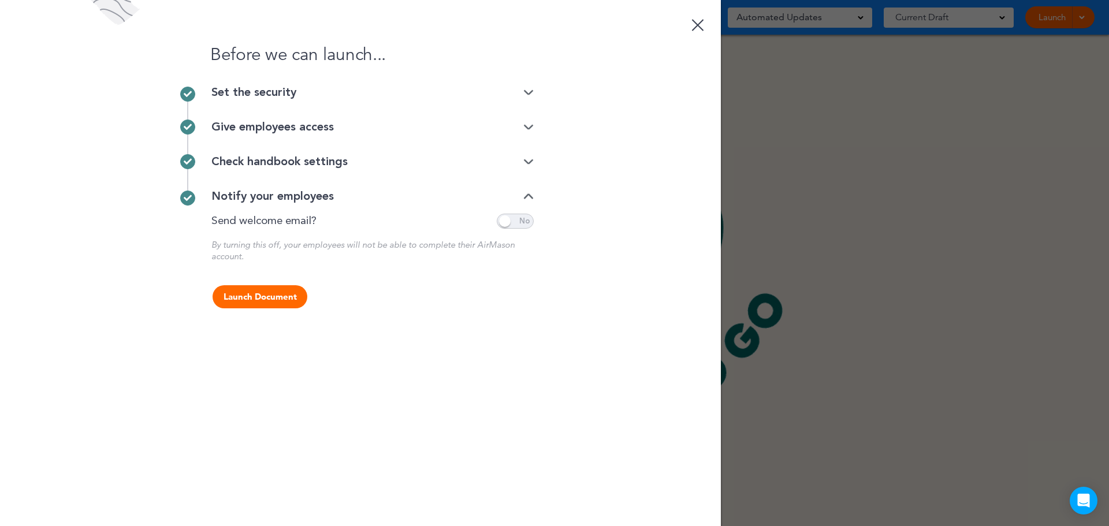
click at [613, 278] on div "Before we can launch... Set the security Private link Public link Private link …" at bounding box center [360, 263] width 721 height 526
click at [281, 298] on button "Launch Document" at bounding box center [260, 296] width 95 height 23
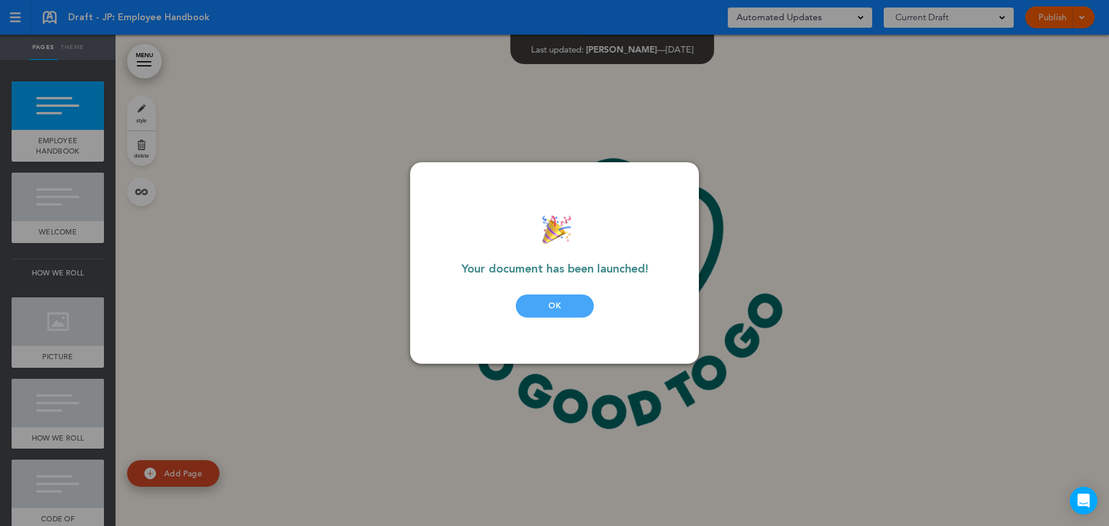
click at [577, 309] on div "OK" at bounding box center [555, 306] width 78 height 23
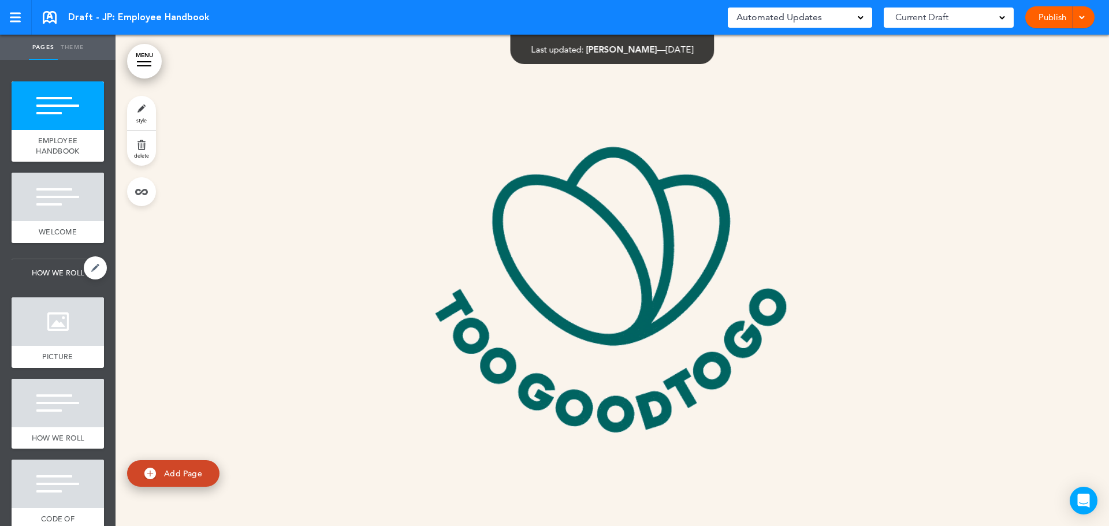
drag, startPoint x: 67, startPoint y: 212, endPoint x: 51, endPoint y: 270, distance: 59.8
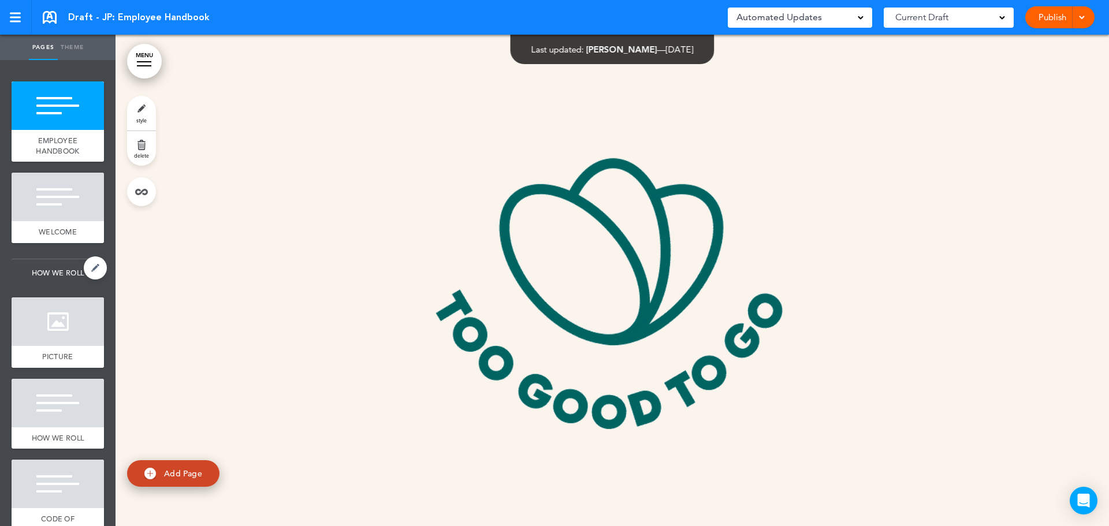
click at [67, 211] on div at bounding box center [58, 197] width 92 height 49
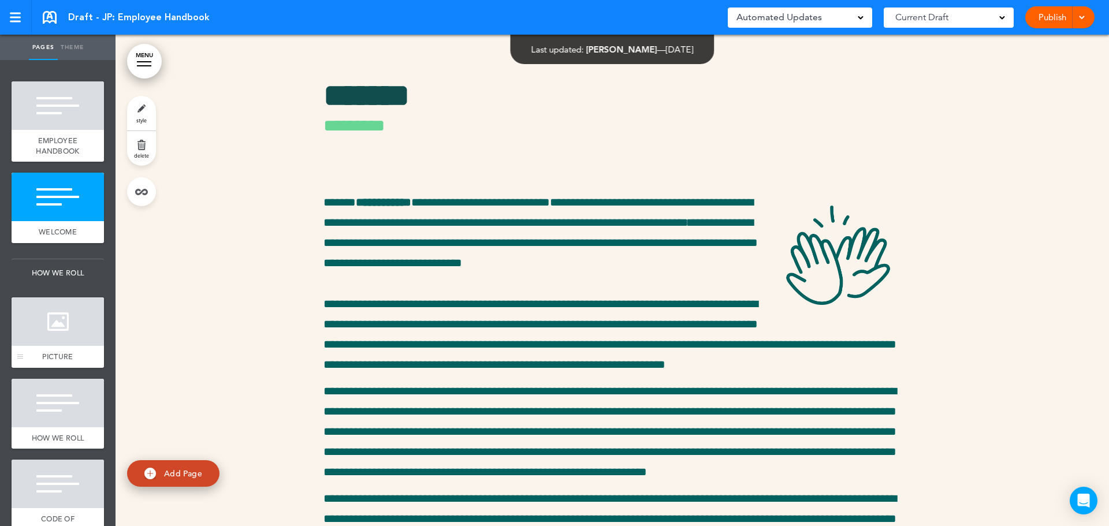
click at [47, 340] on div at bounding box center [58, 322] width 92 height 49
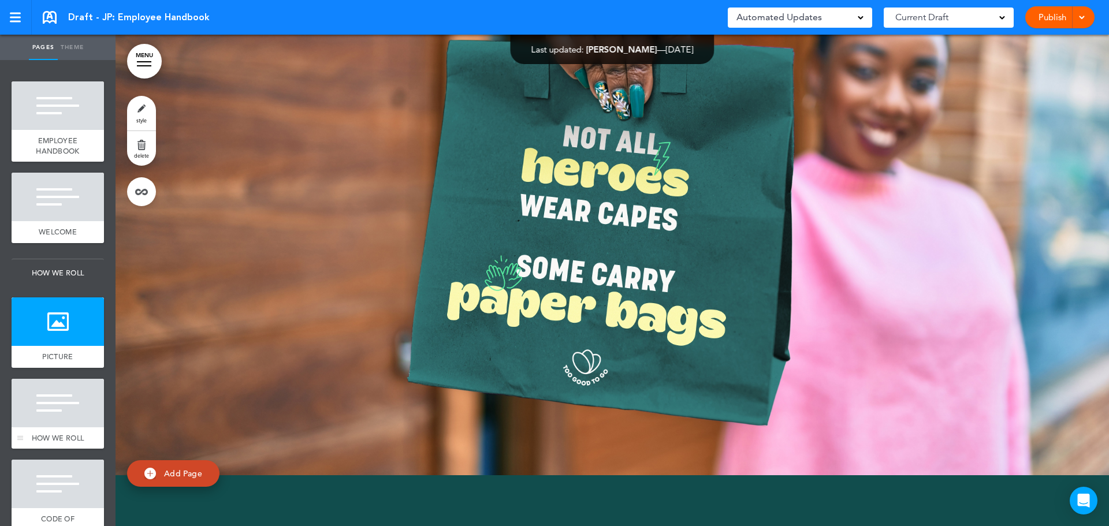
click at [61, 428] on div "HOW WE ROLL" at bounding box center [58, 439] width 92 height 22
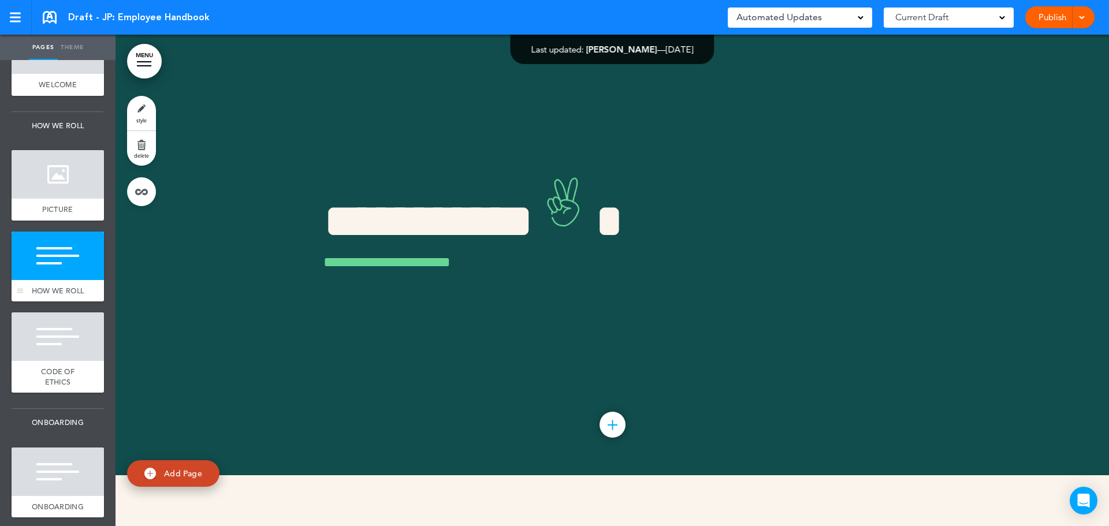
scroll to position [289, 0]
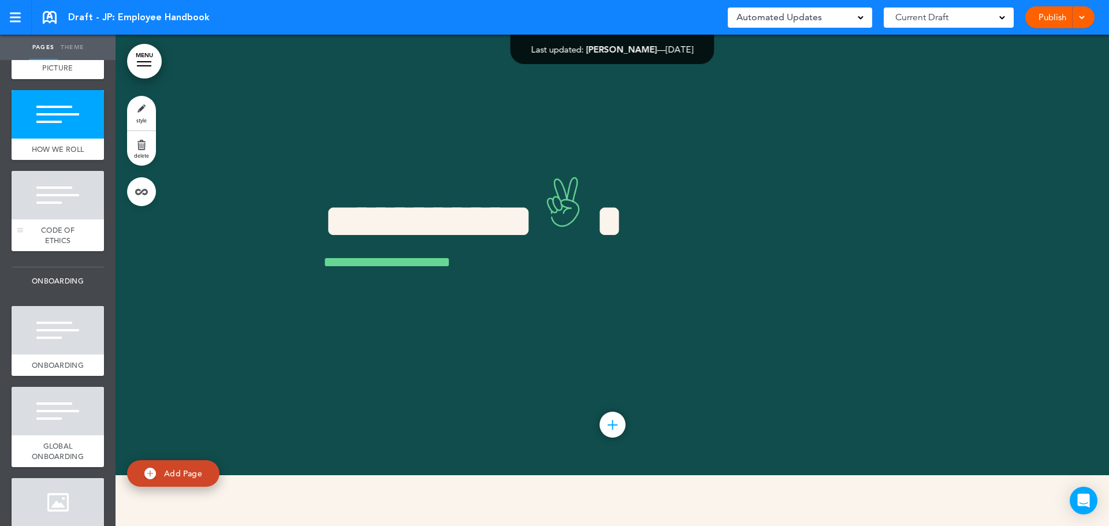
click at [57, 209] on div at bounding box center [58, 195] width 92 height 49
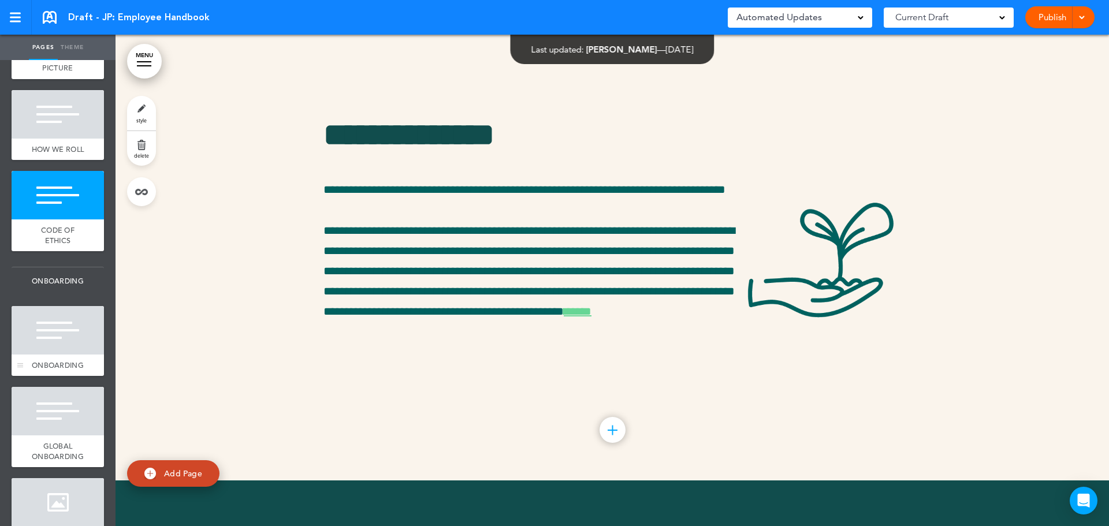
scroll to position [2827, 0]
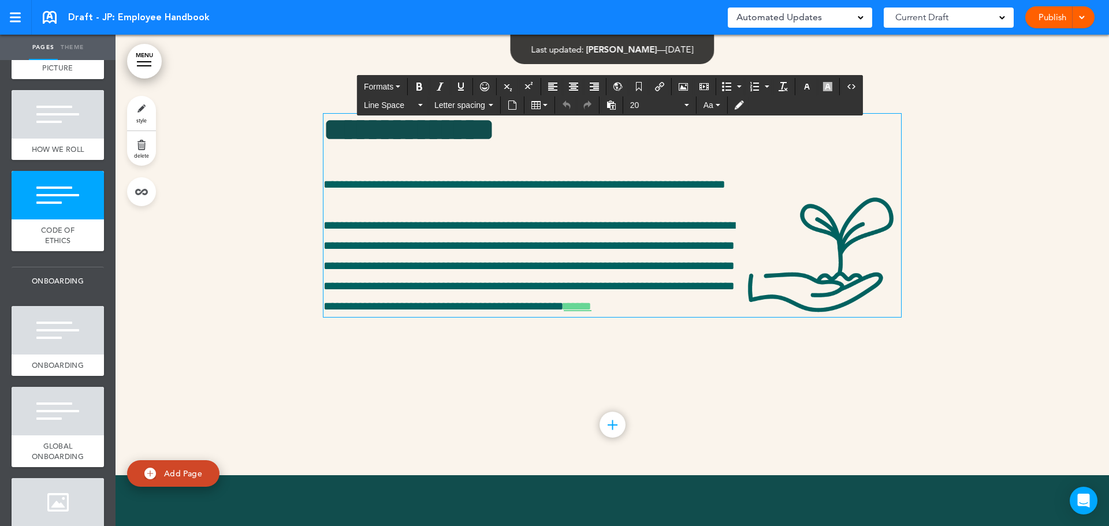
click at [564, 312] on link "****" at bounding box center [578, 306] width 28 height 12
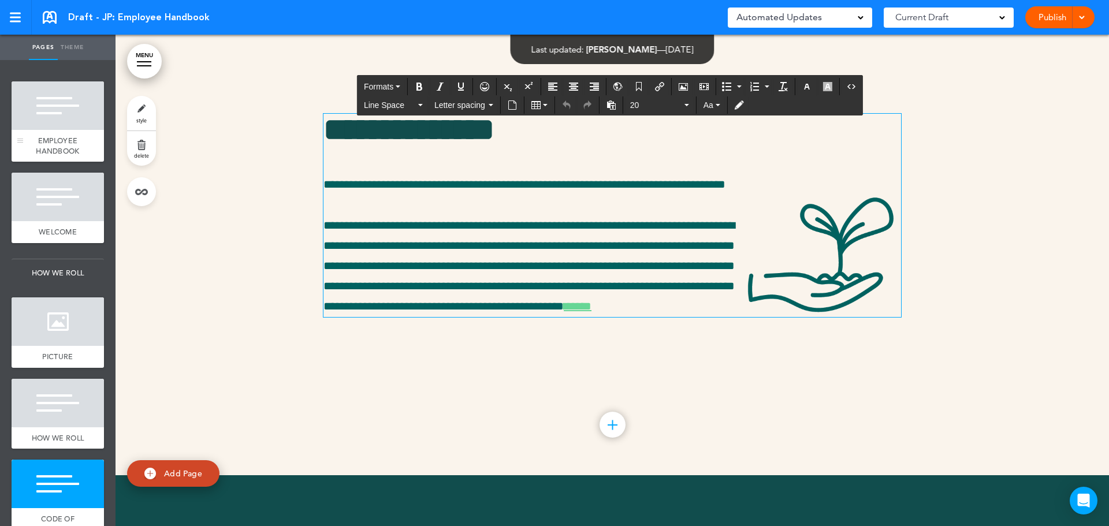
click at [89, 120] on div at bounding box center [58, 105] width 92 height 49
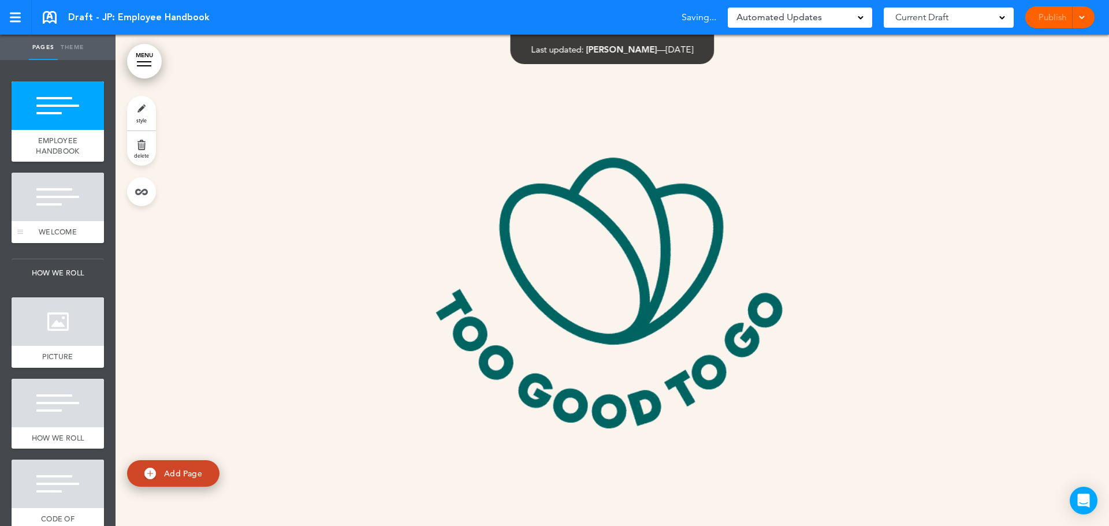
click at [53, 226] on div "WELCOME" at bounding box center [58, 232] width 92 height 22
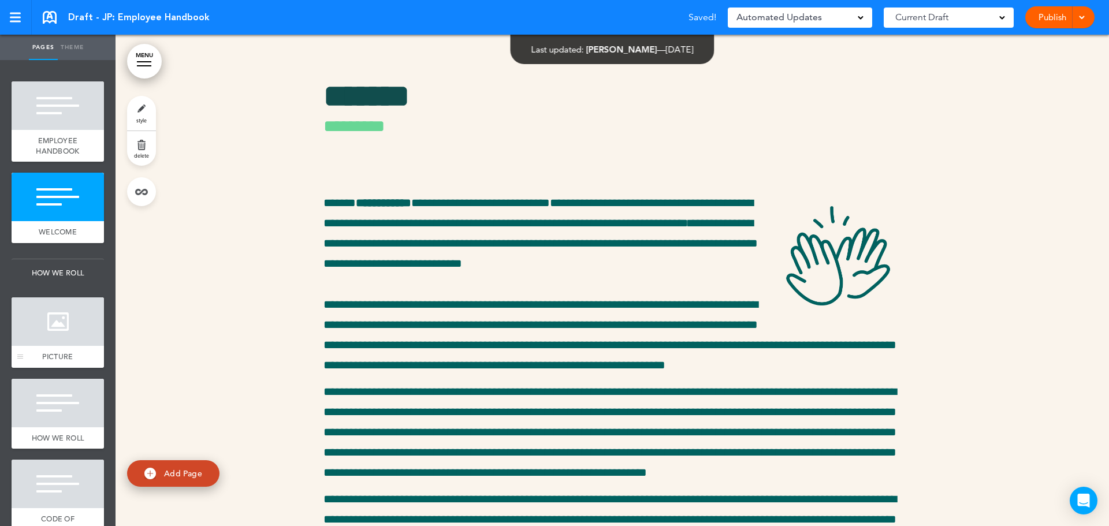
click at [48, 317] on div at bounding box center [58, 322] width 92 height 49
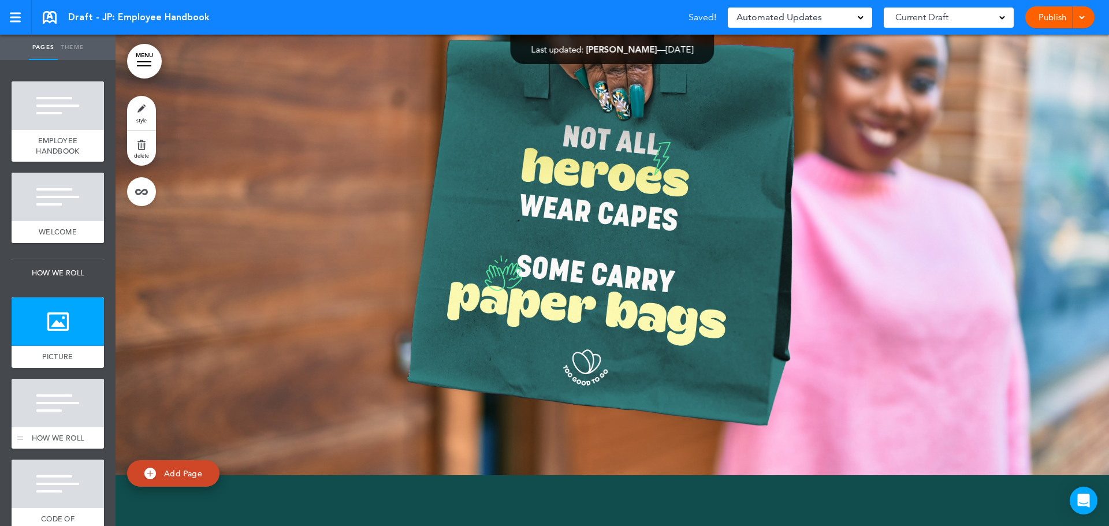
click at [53, 411] on div at bounding box center [58, 403] width 92 height 49
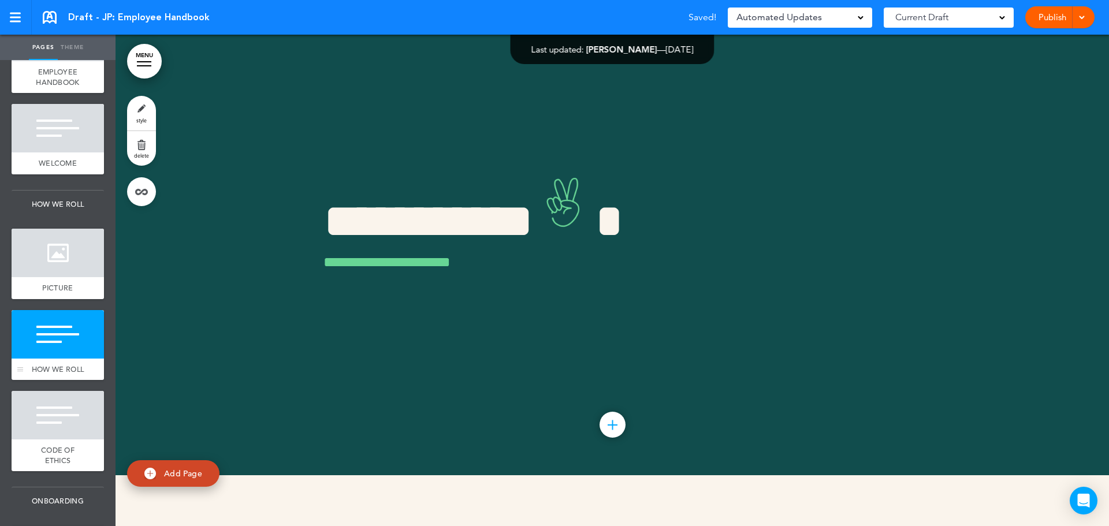
scroll to position [173, 0]
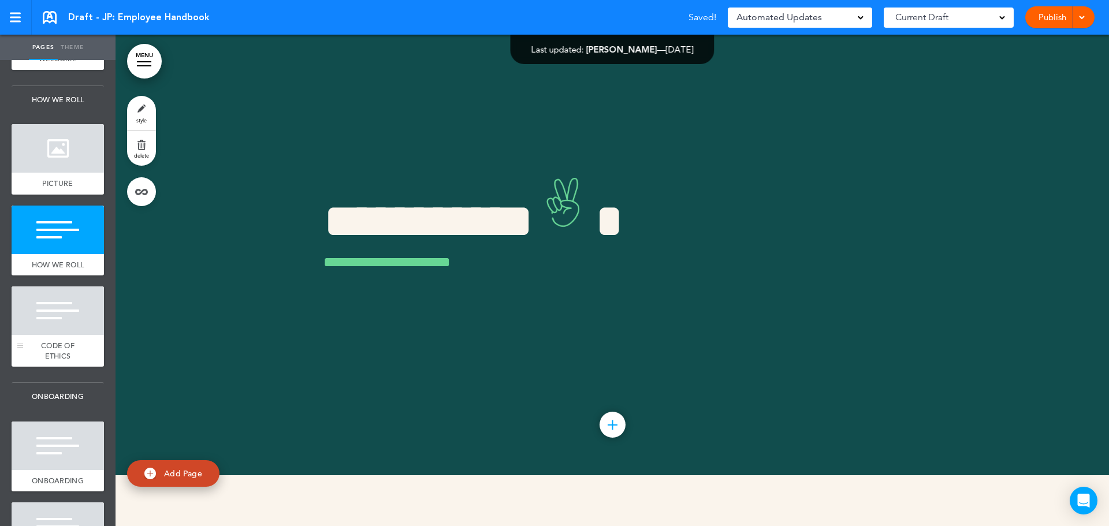
click at [57, 328] on div at bounding box center [58, 311] width 92 height 49
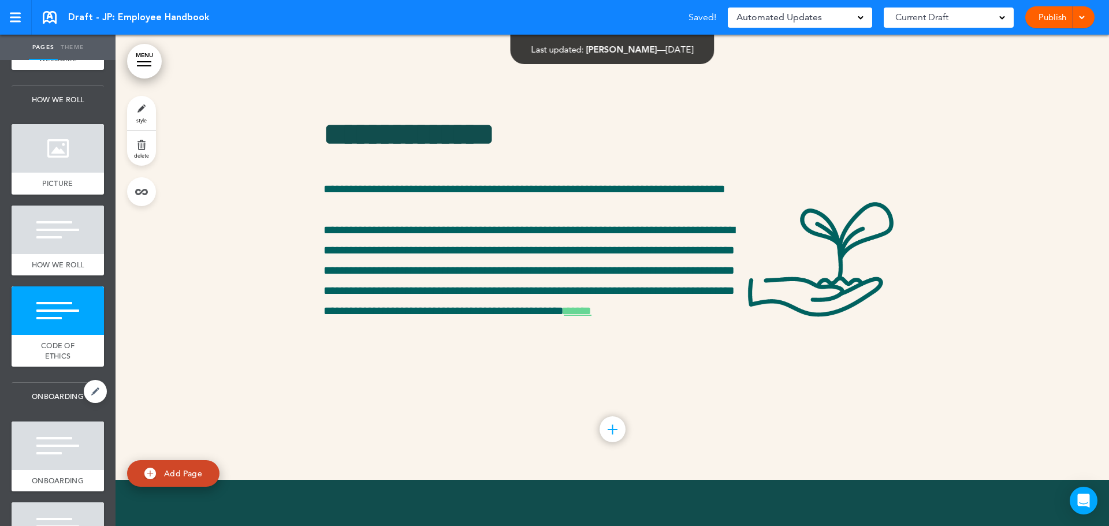
scroll to position [2827, 0]
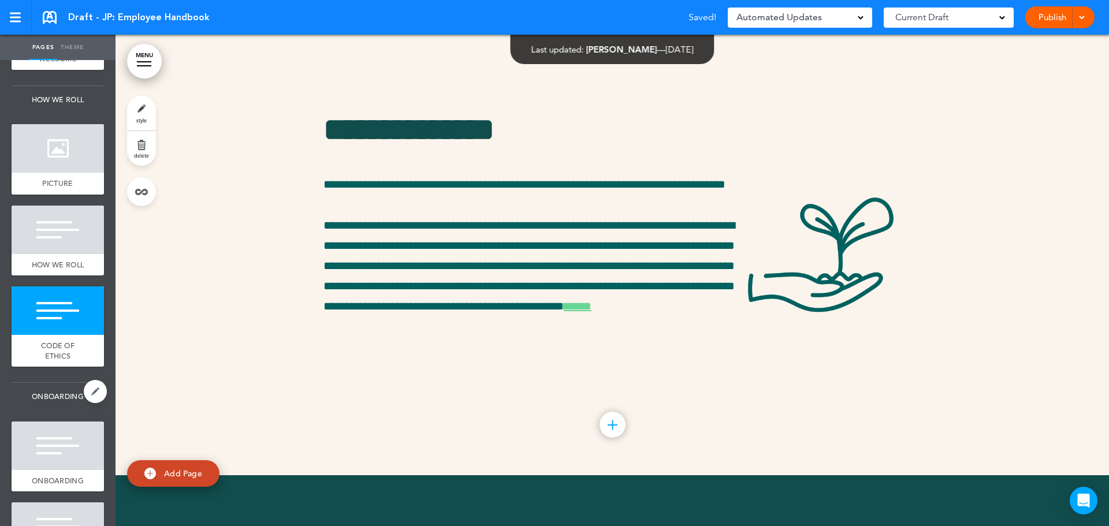
click at [53, 411] on span "ONBOARDING" at bounding box center [58, 397] width 92 height 28
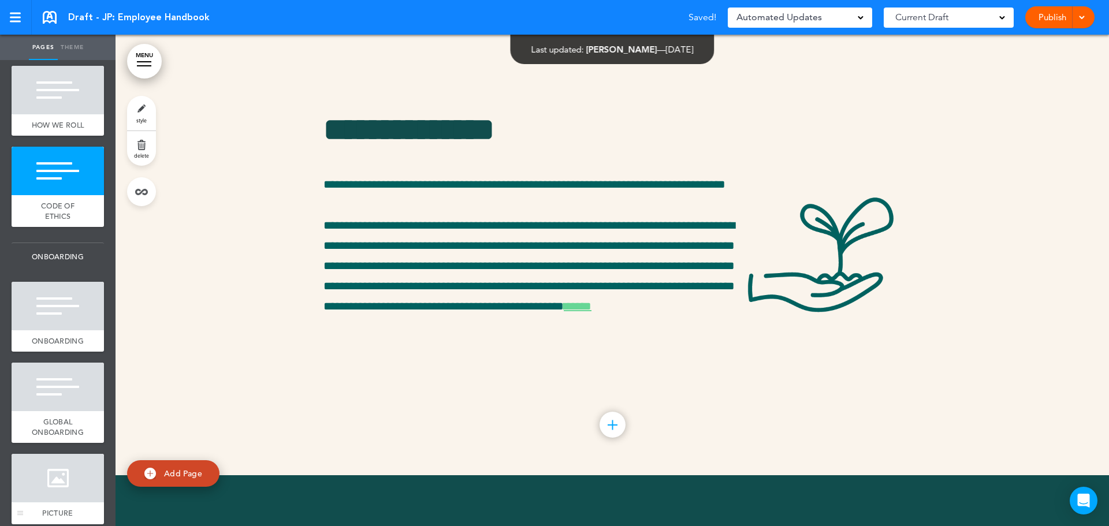
scroll to position [404, 0]
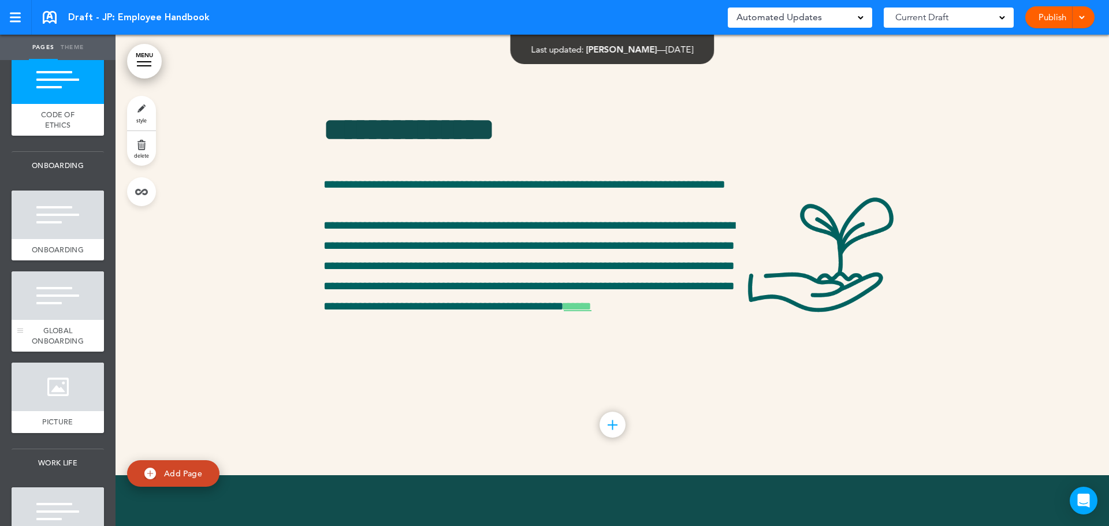
click at [49, 346] on span "GLOBAL ONBOARDING" at bounding box center [58, 336] width 52 height 20
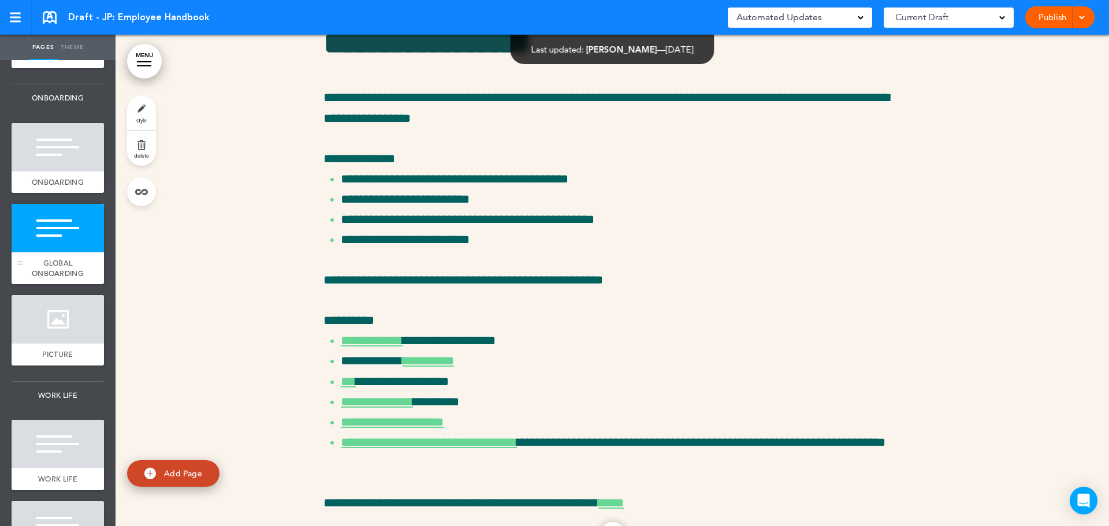
scroll to position [578, 0]
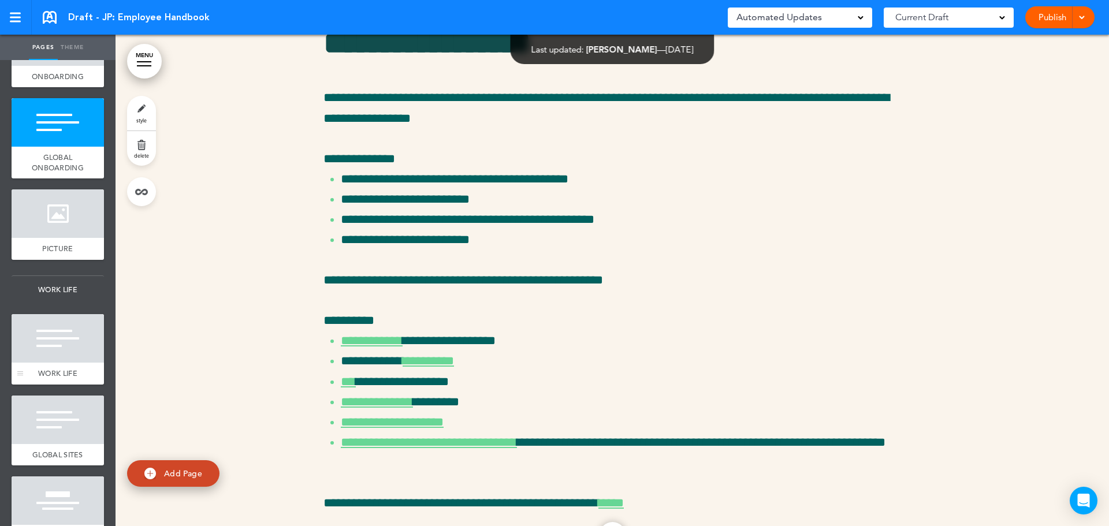
click at [47, 363] on div at bounding box center [58, 338] width 92 height 49
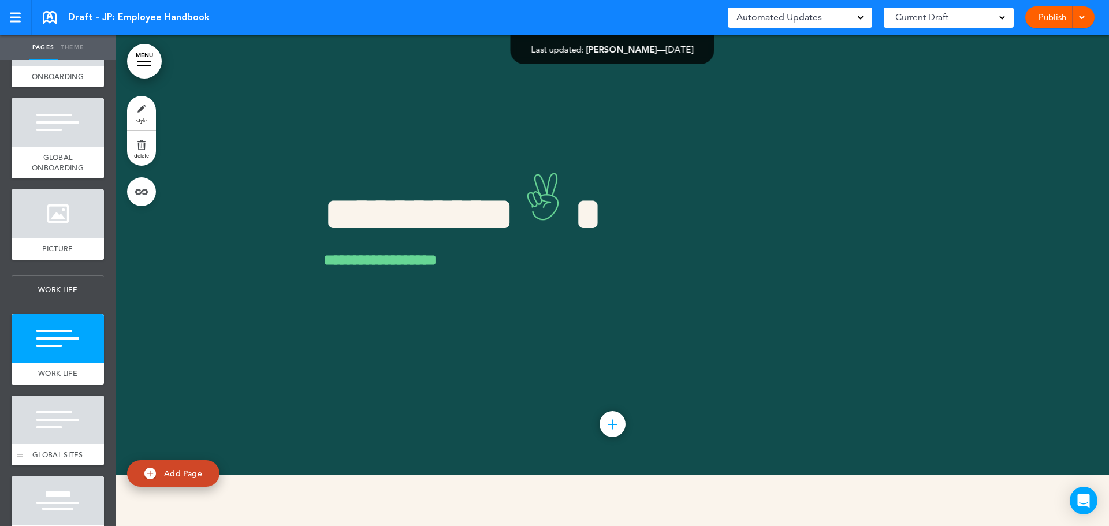
click at [58, 444] on div at bounding box center [58, 420] width 92 height 49
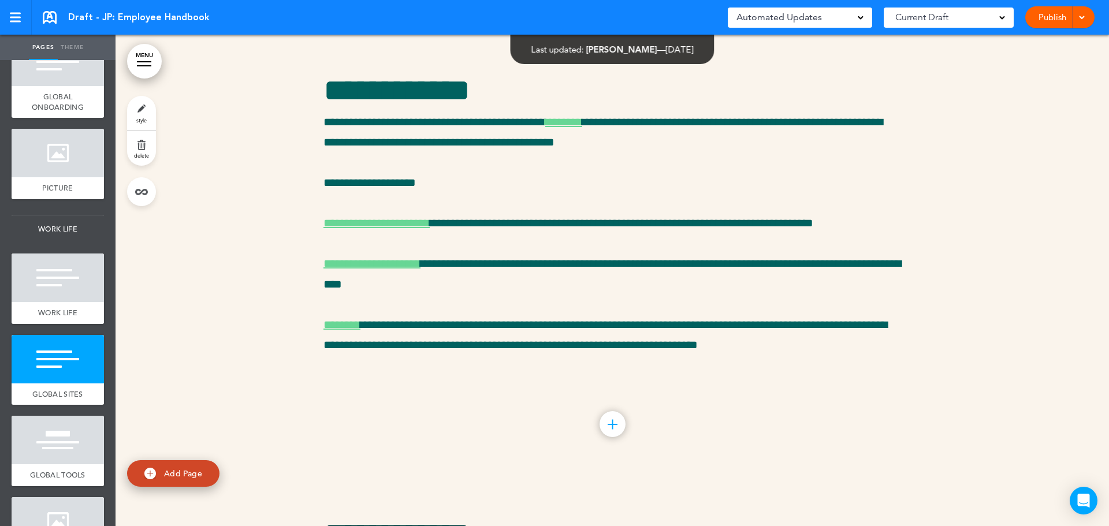
scroll to position [751, 0]
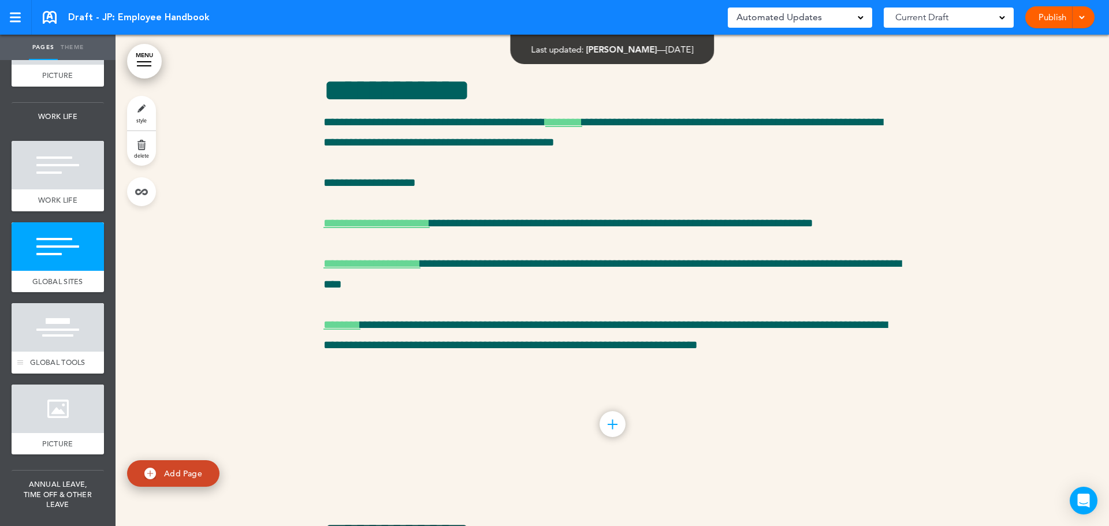
click at [72, 352] on div at bounding box center [58, 327] width 92 height 49
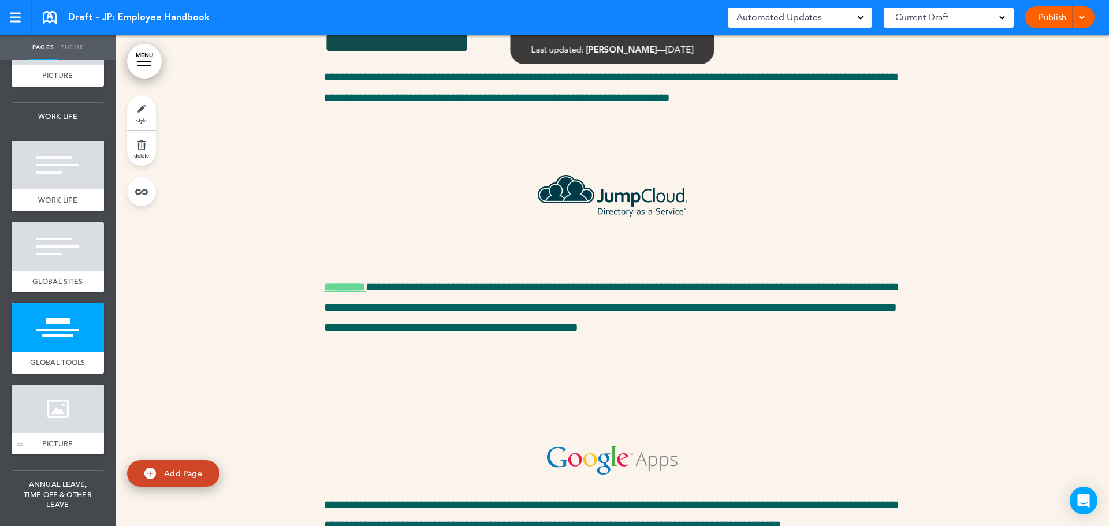
click at [60, 449] on span "PICTURE" at bounding box center [57, 444] width 31 height 10
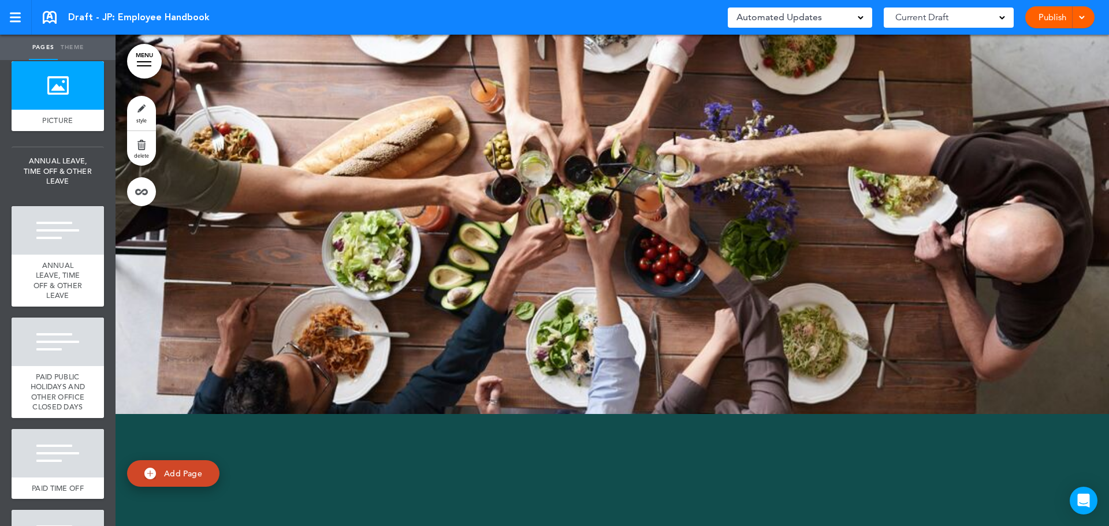
scroll to position [1079, 0]
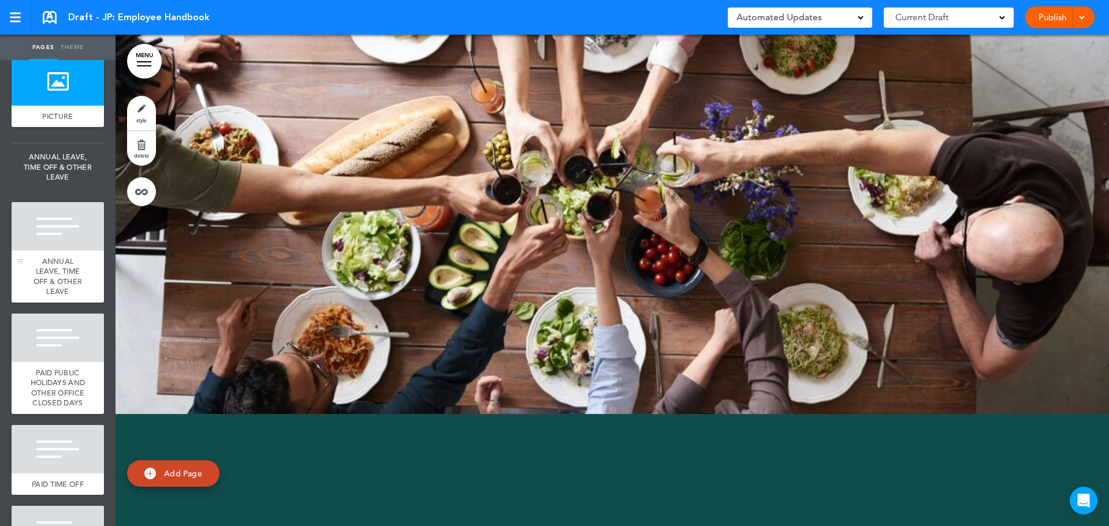
click at [49, 297] on span "ANNUAL LEAVE, TIME OFF & OTHER LEAVE" at bounding box center [58, 277] width 49 height 40
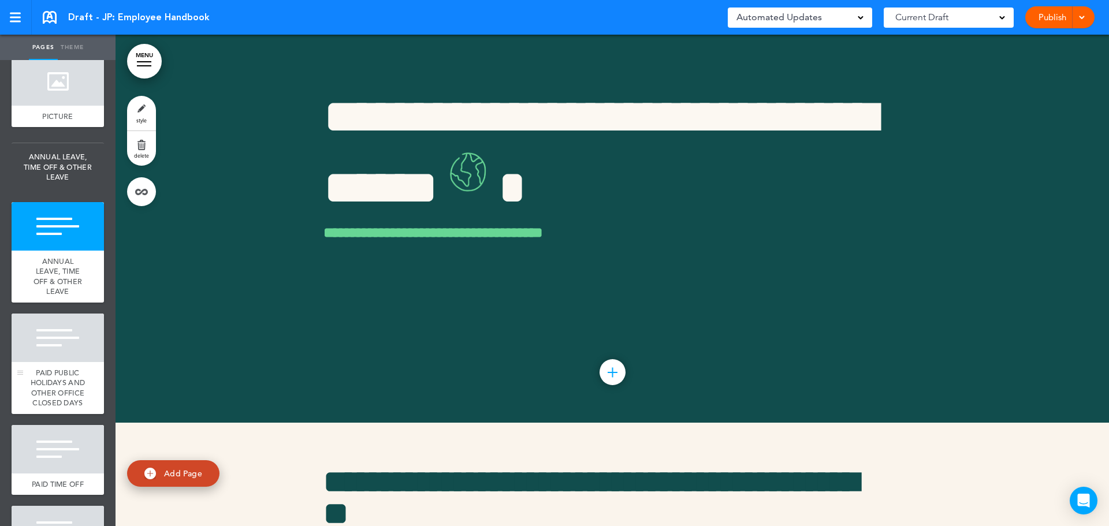
scroll to position [8096, 0]
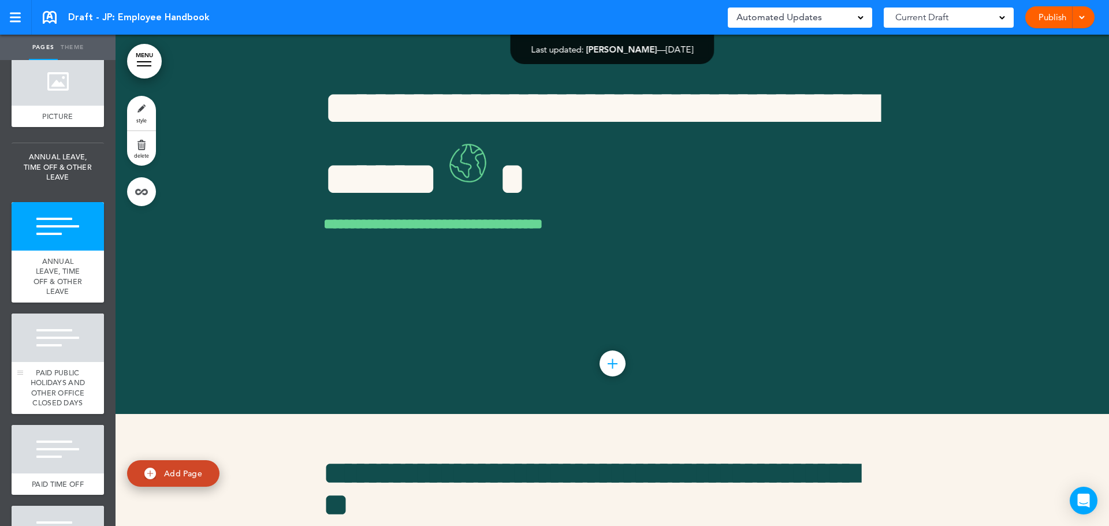
click at [54, 408] on span "PAID PUBLIC HOLIDAYS AND OTHER OFFICE CLOSED DAYS" at bounding box center [58, 388] width 55 height 40
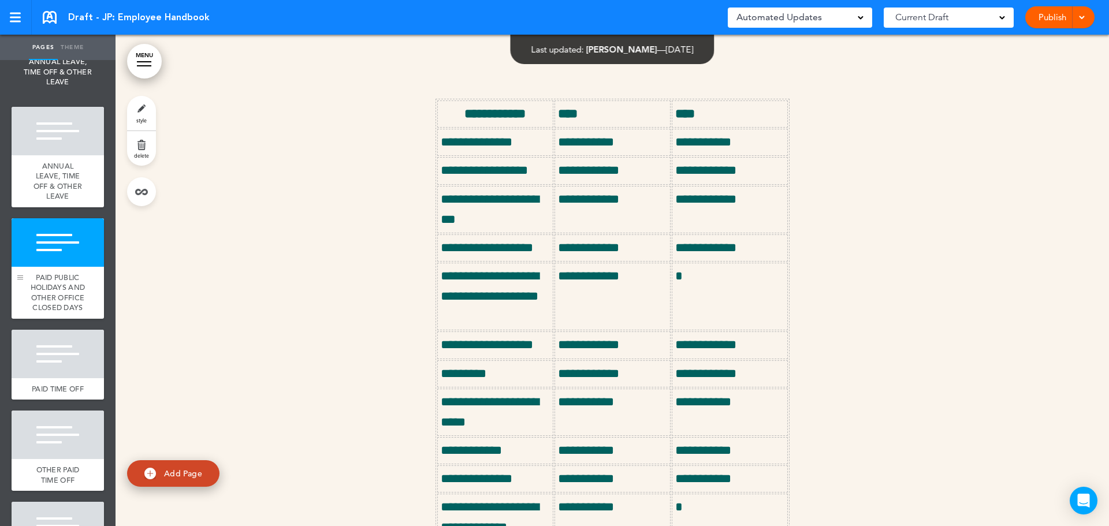
scroll to position [1194, 0]
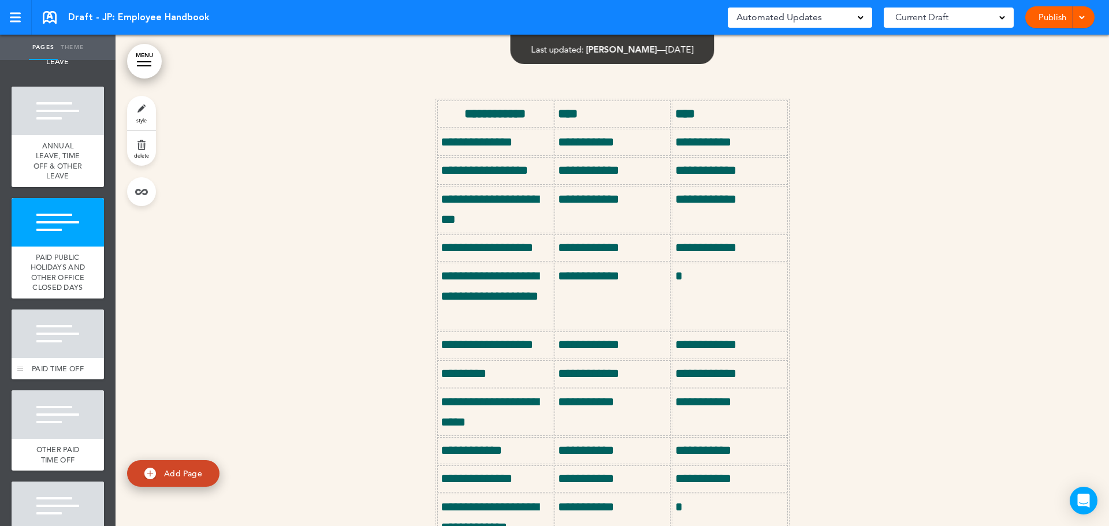
click at [71, 380] on div "PAID TIME OFF" at bounding box center [58, 369] width 92 height 22
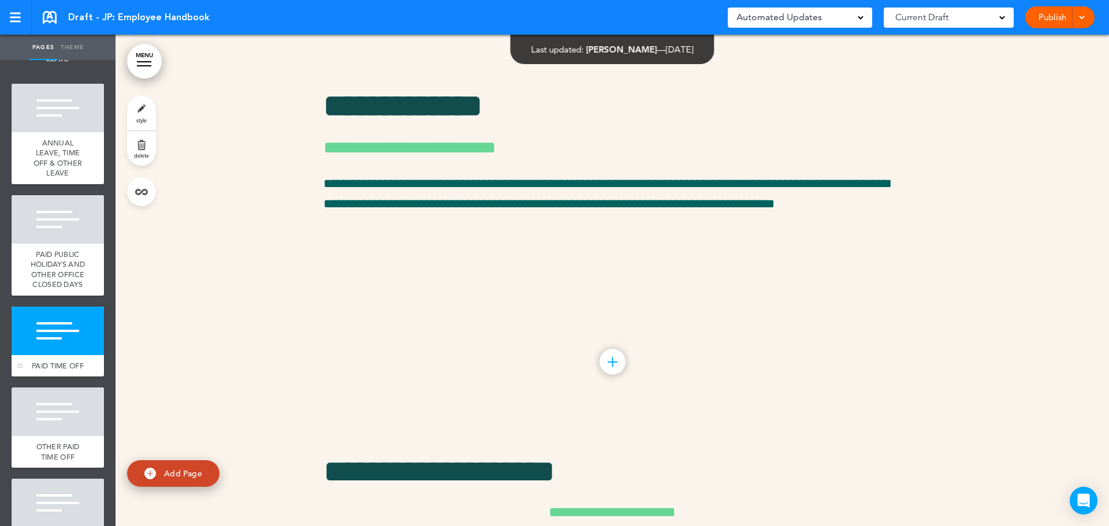
scroll to position [1252, 0]
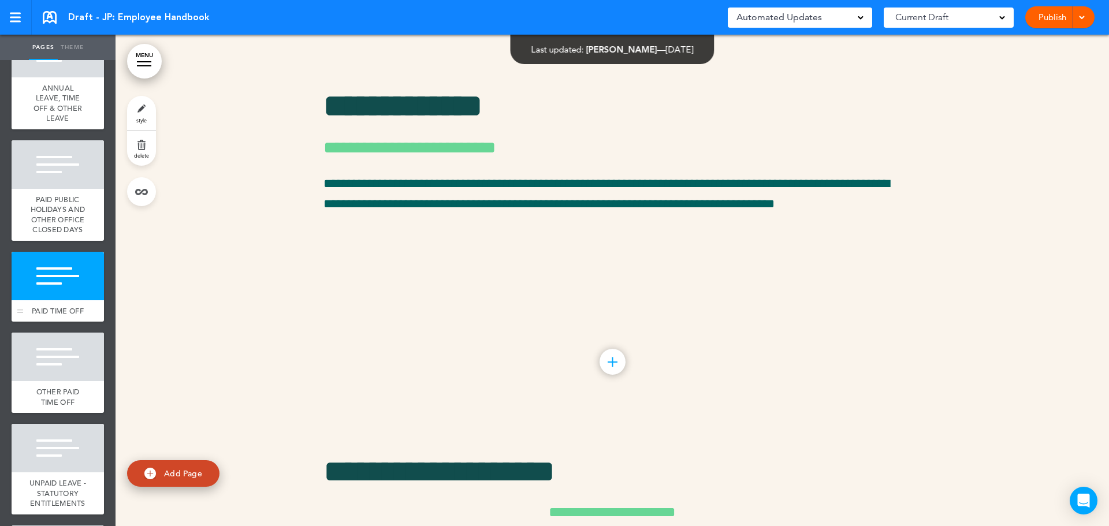
click at [71, 381] on div at bounding box center [58, 357] width 92 height 49
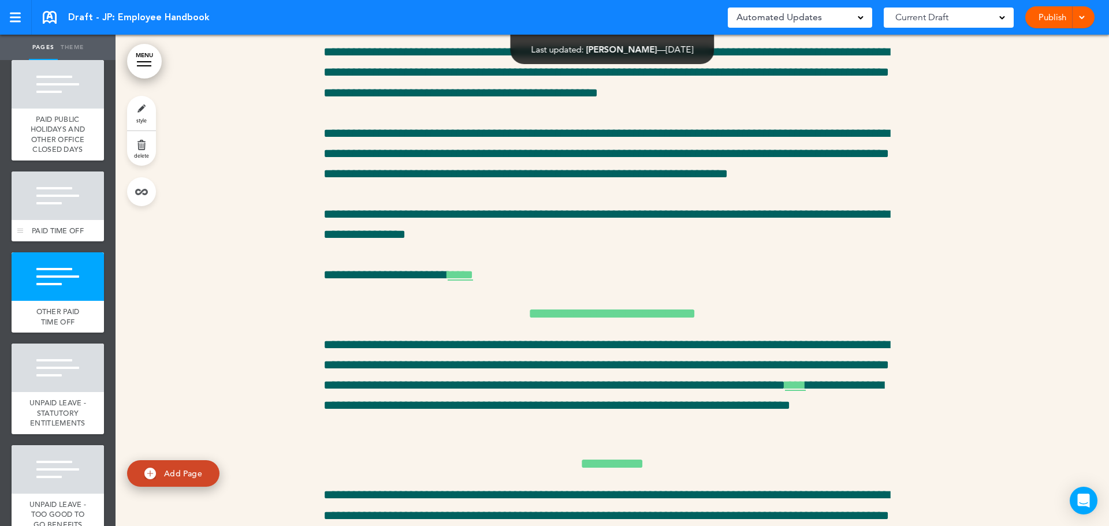
scroll to position [1367, 0]
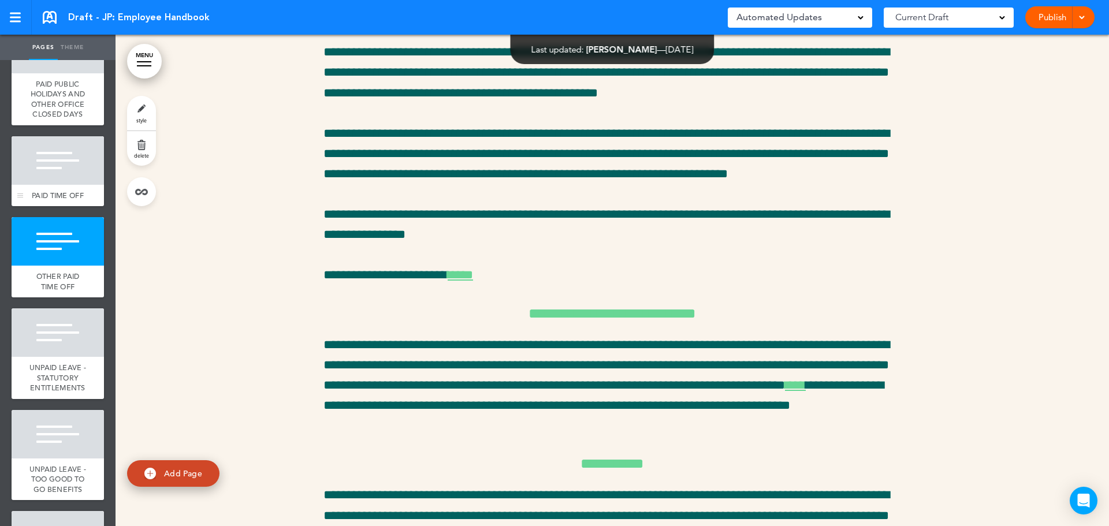
click at [71, 357] on div at bounding box center [58, 333] width 92 height 49
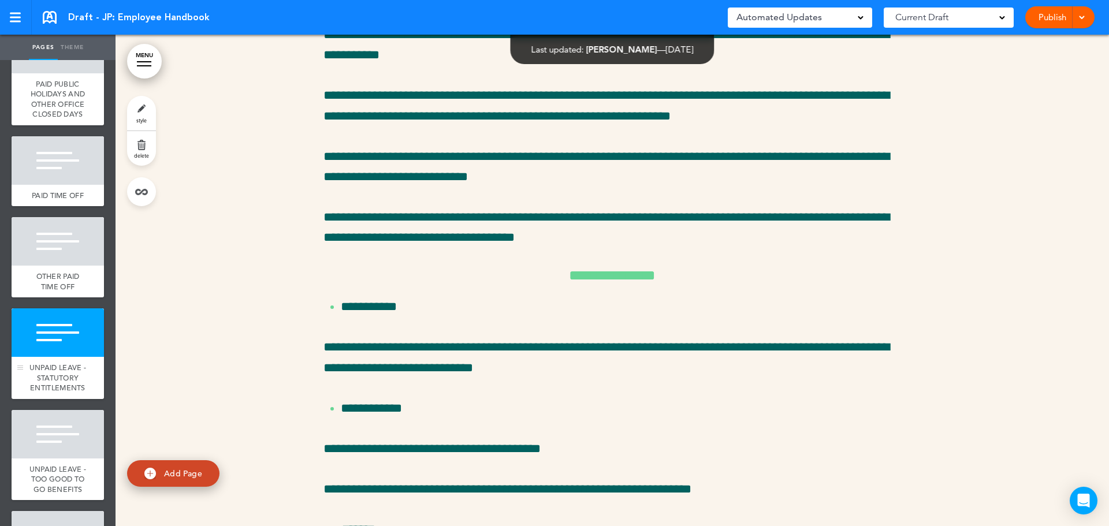
scroll to position [1483, 0]
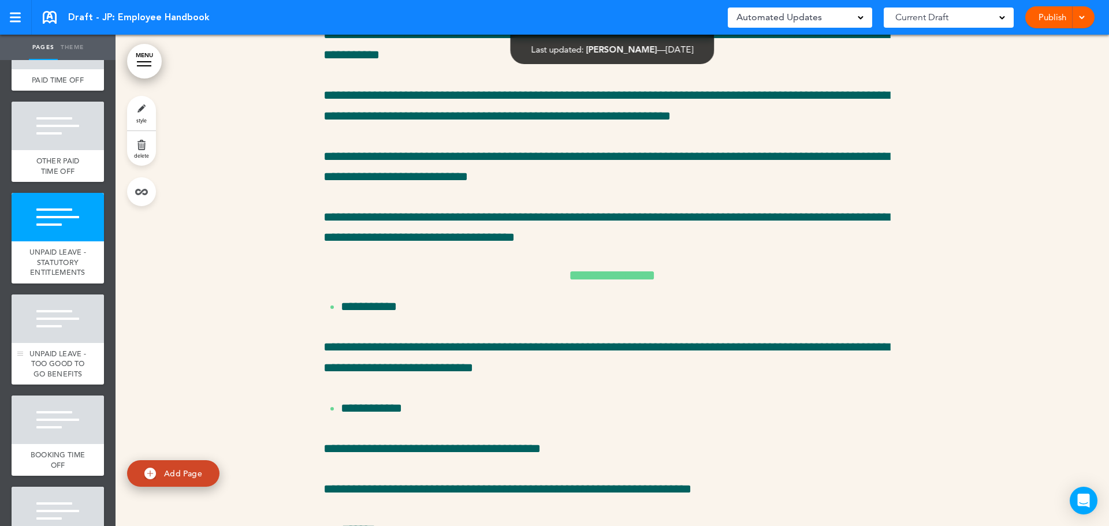
click at [71, 343] on div at bounding box center [58, 319] width 92 height 49
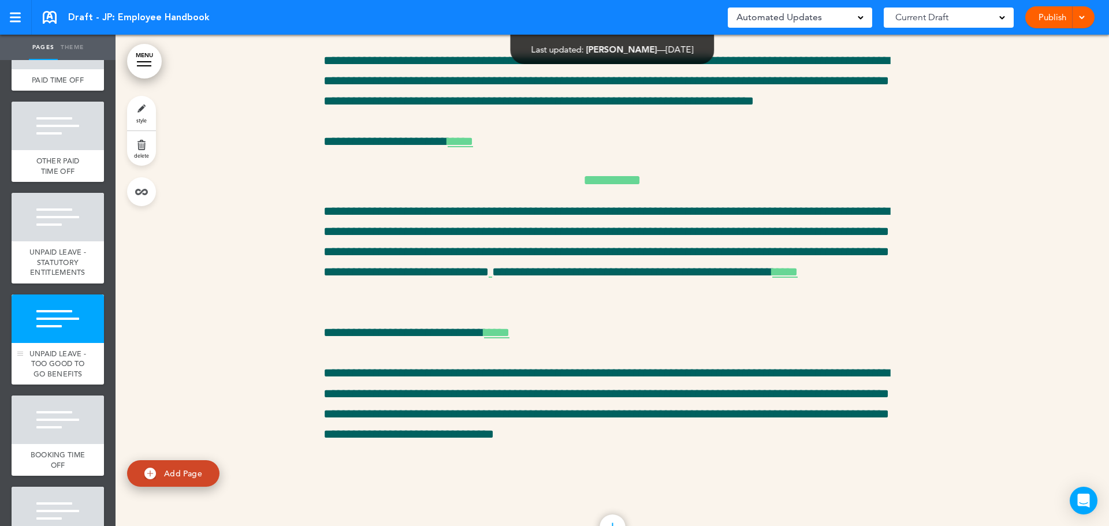
scroll to position [1772, 0]
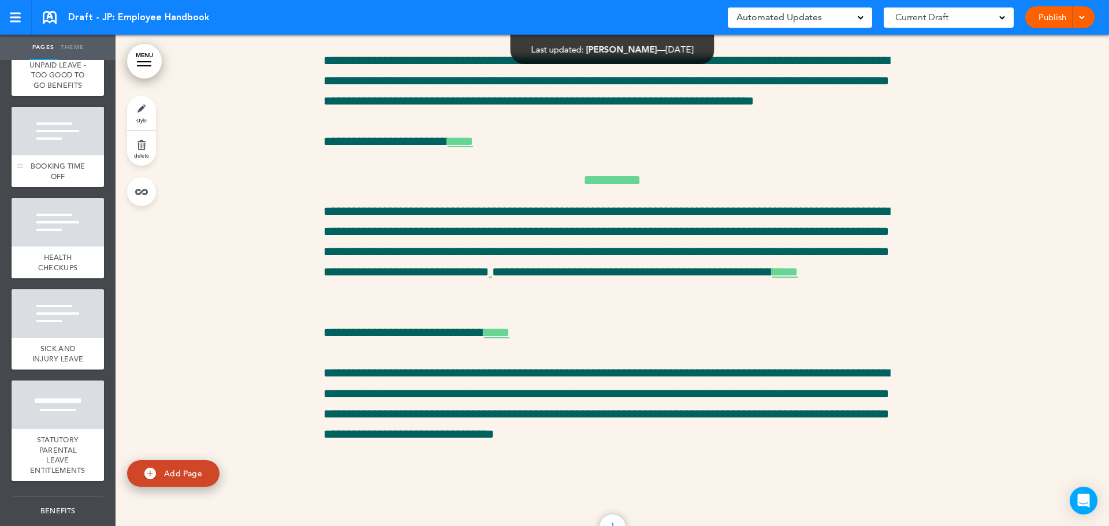
click at [55, 187] on div "BOOKING TIME OFF" at bounding box center [58, 171] width 92 height 32
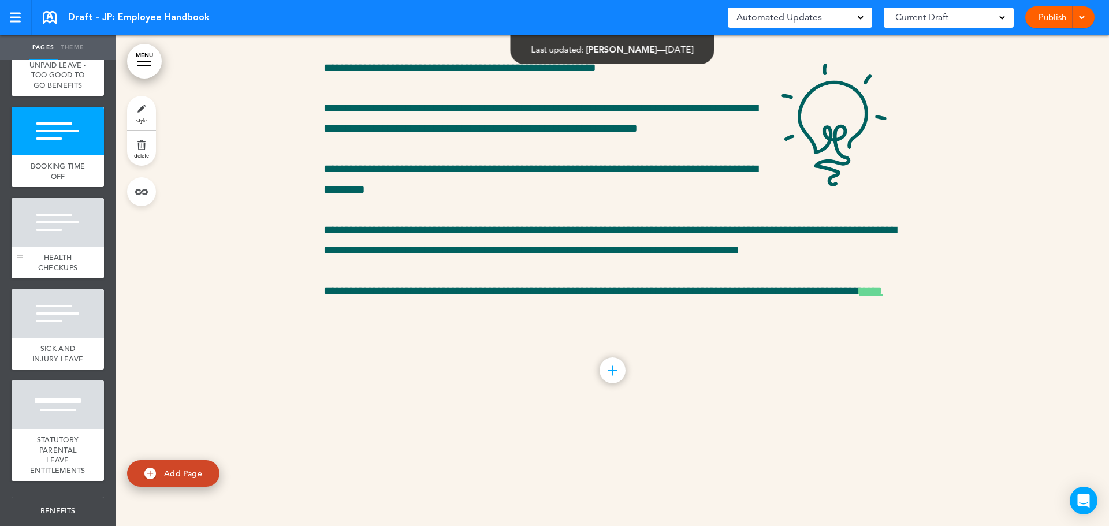
scroll to position [14658, 0]
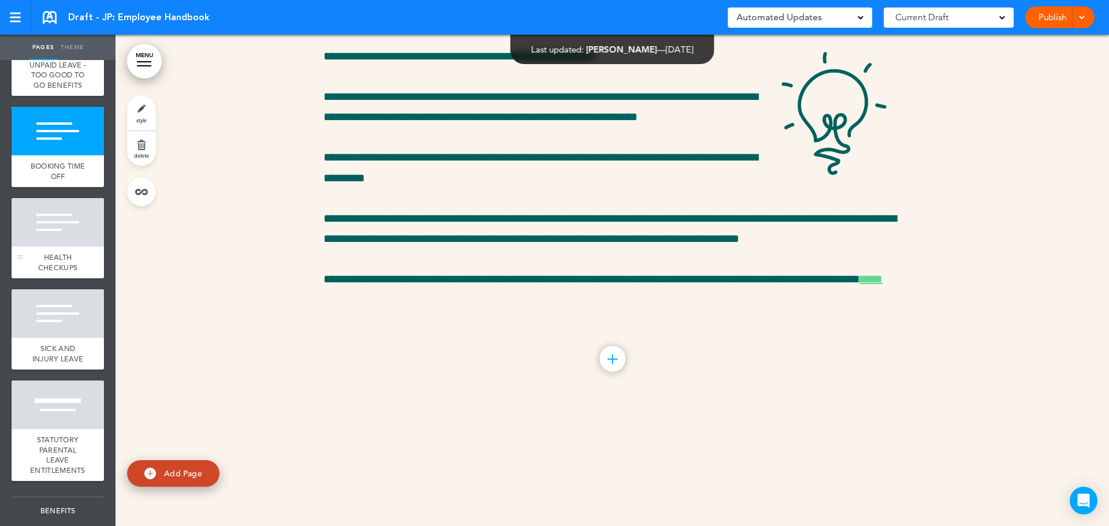
click at [53, 278] on div "HEALTH CHECKUPS" at bounding box center [58, 263] width 92 height 32
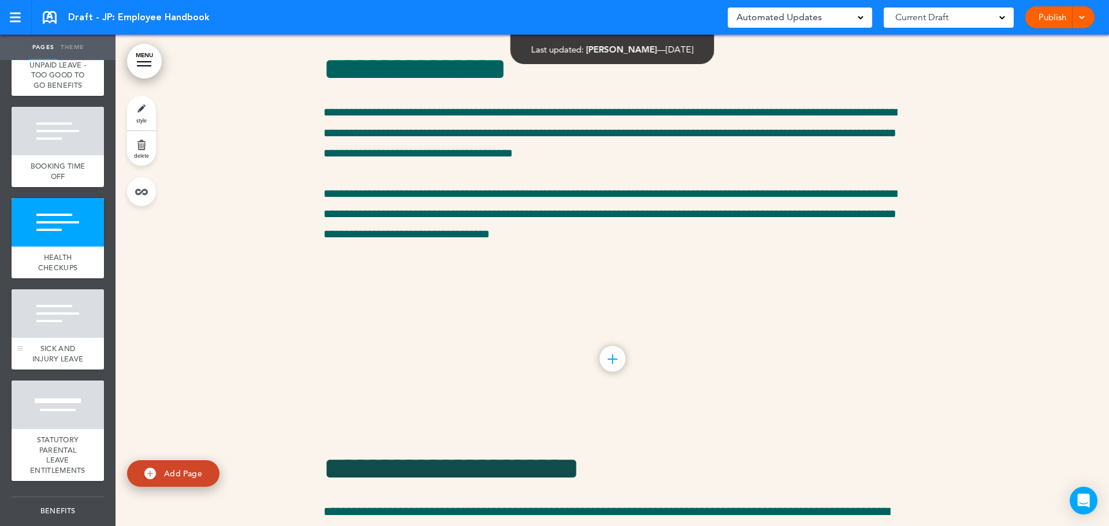
click at [49, 338] on div at bounding box center [58, 313] width 92 height 49
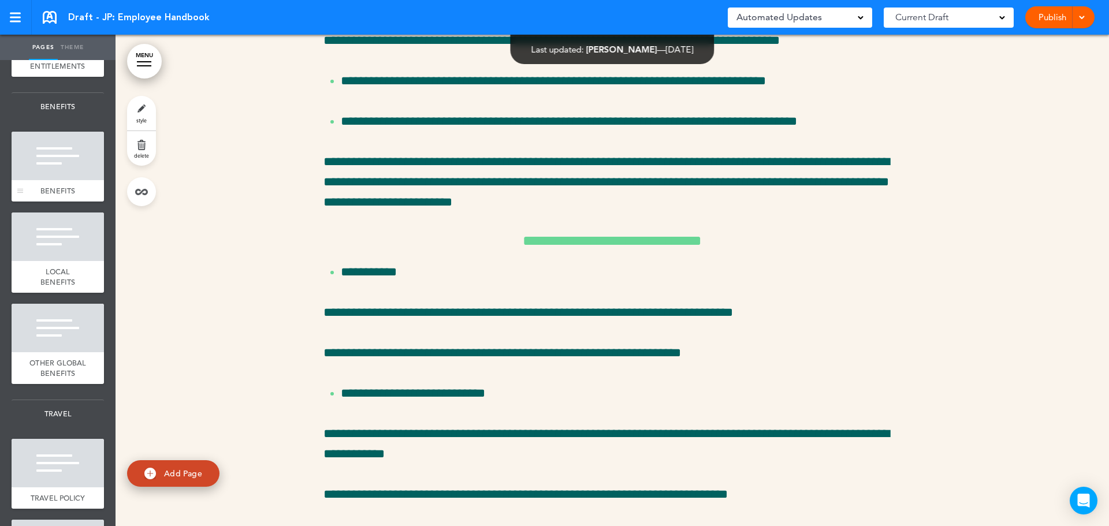
scroll to position [1887, 0]
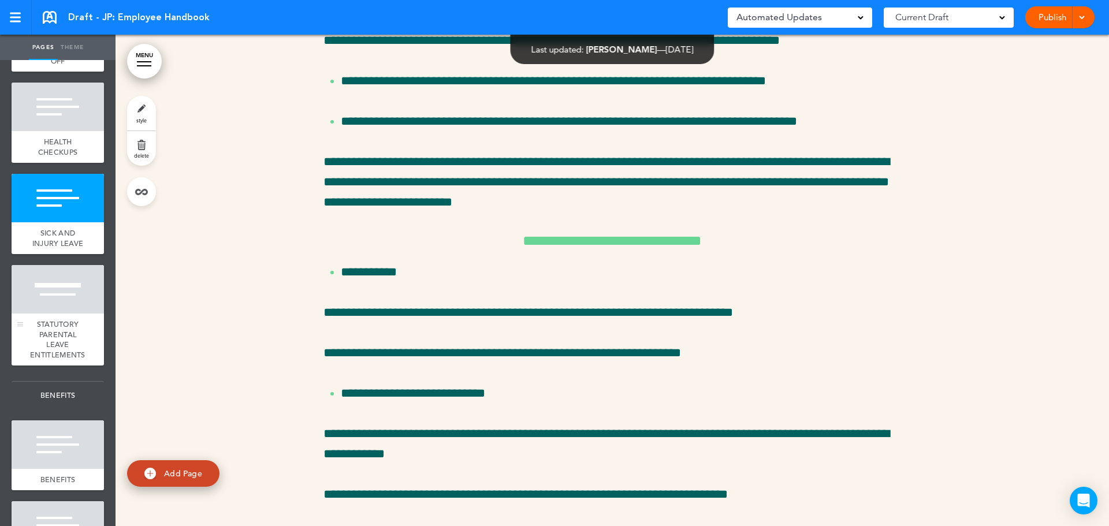
click at [56, 366] on div "STATUTORY PARENTAL LEAVE ENTITLEMENTS" at bounding box center [58, 340] width 92 height 52
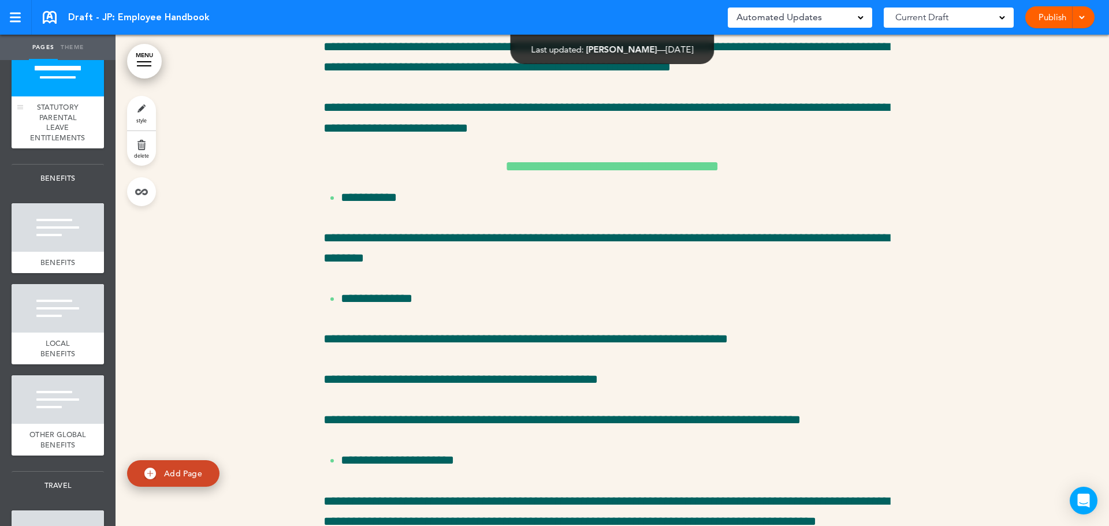
scroll to position [2119, 0]
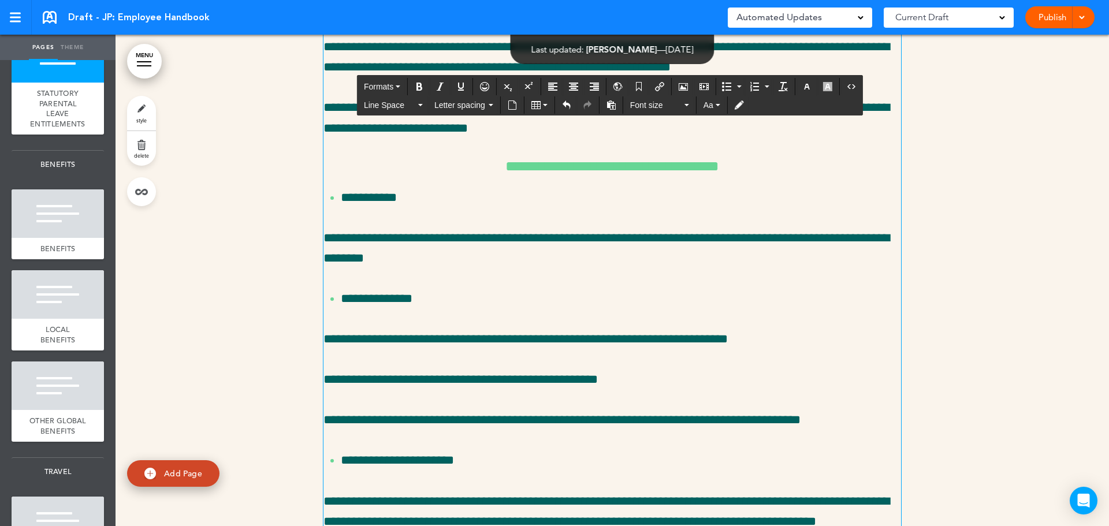
drag, startPoint x: 448, startPoint y: 160, endPoint x: 766, endPoint y: 162, distance: 318.3
click at [766, 23] on h6 "**********" at bounding box center [613, 15] width 578 height 14
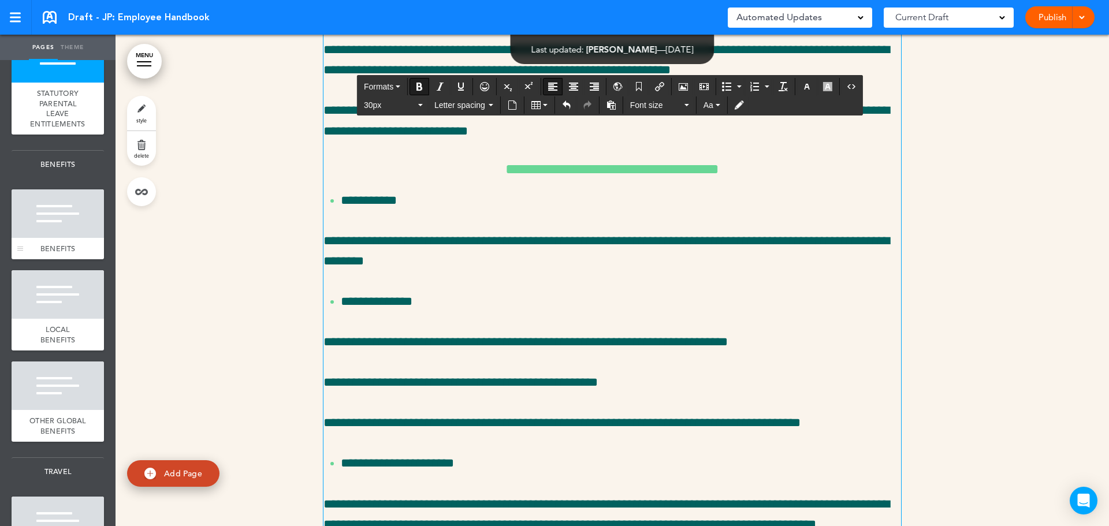
click at [47, 238] on div at bounding box center [58, 213] width 92 height 49
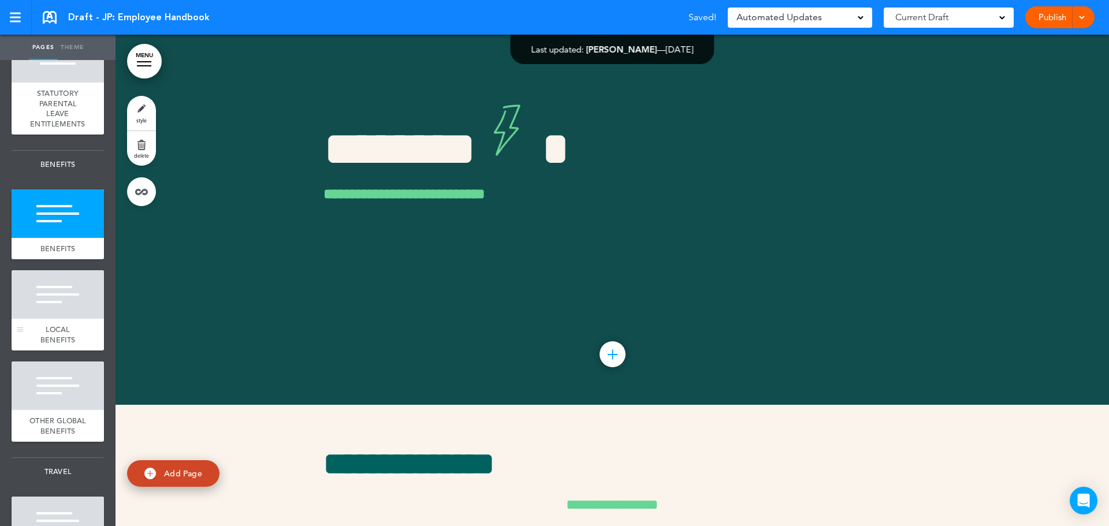
click at [58, 319] on div at bounding box center [58, 294] width 92 height 49
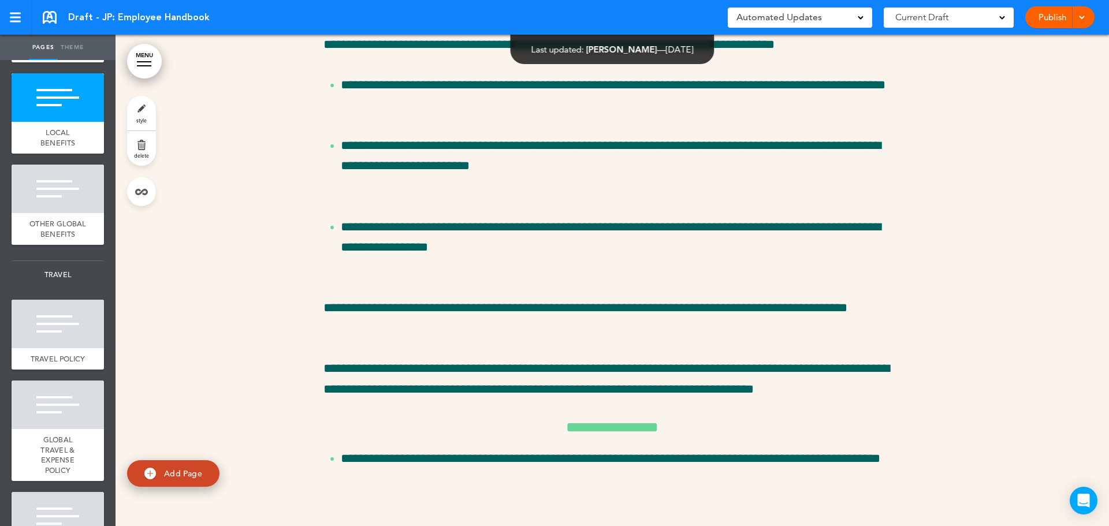
scroll to position [2351, 0]
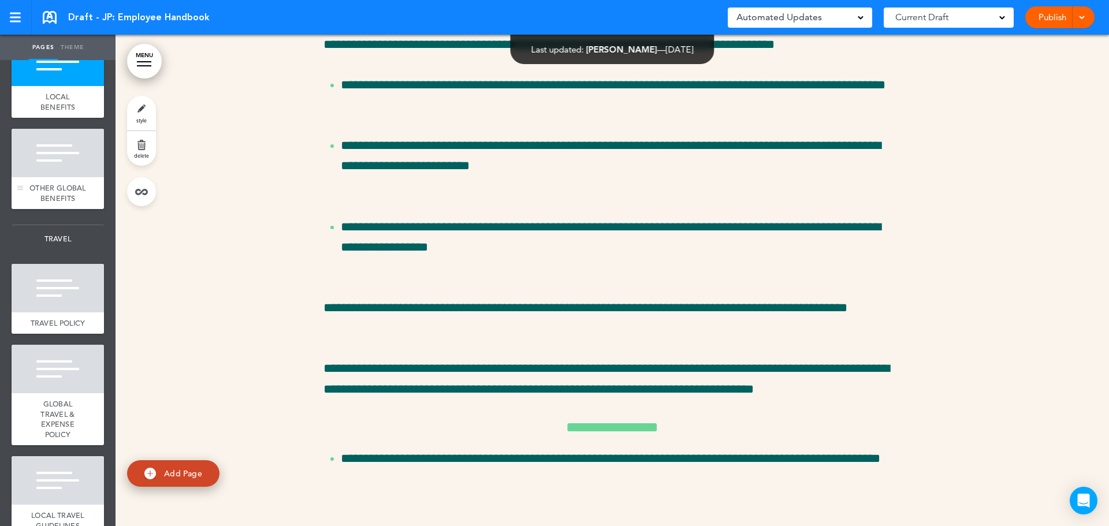
click at [49, 177] on div at bounding box center [58, 153] width 92 height 49
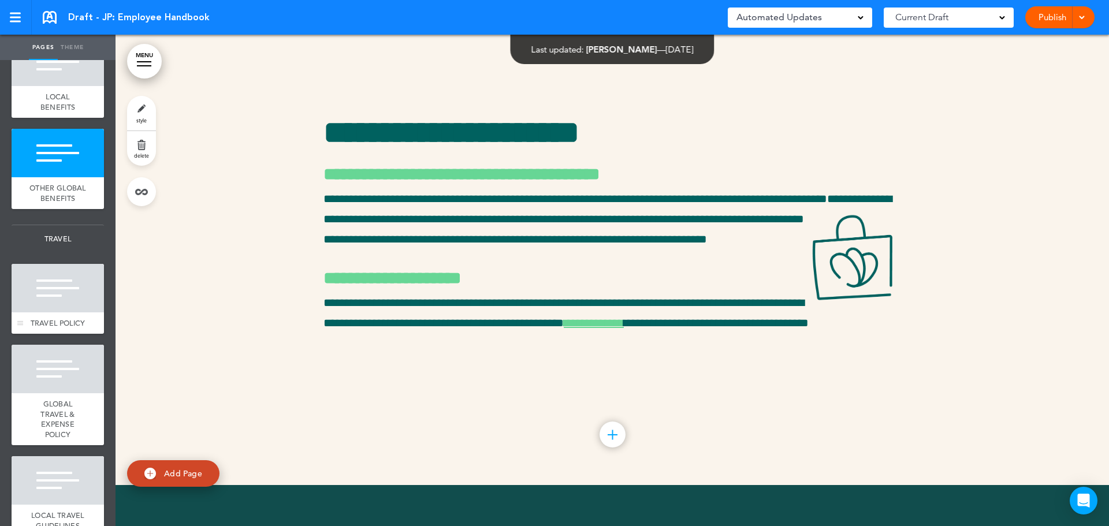
scroll to position [21607, 0]
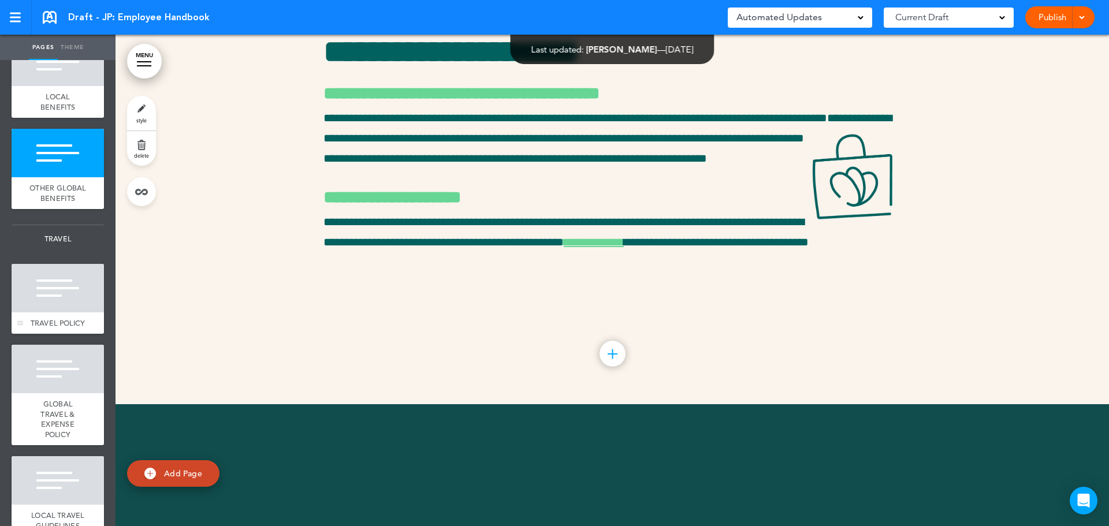
click at [47, 313] on div at bounding box center [58, 288] width 92 height 49
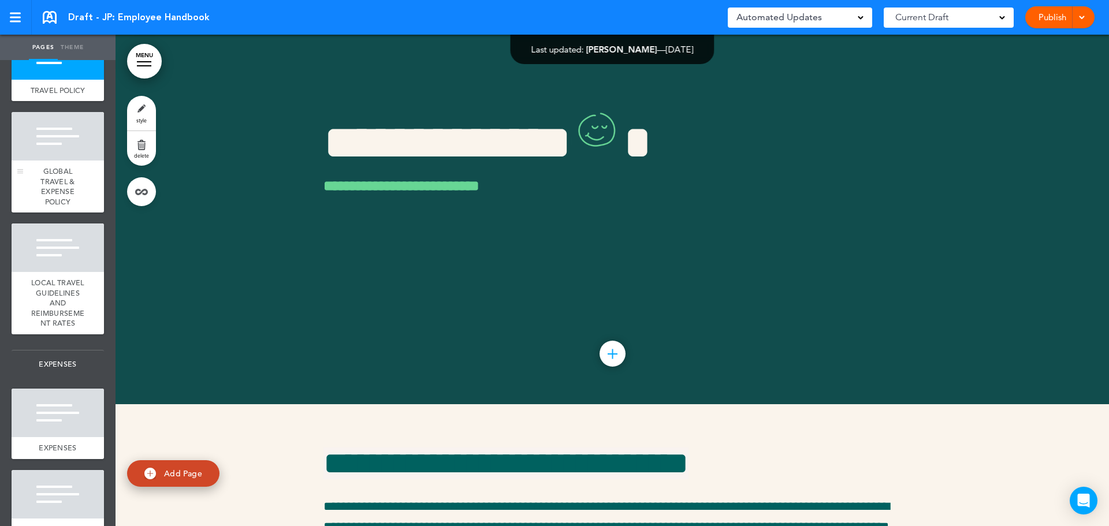
scroll to position [2535, 0]
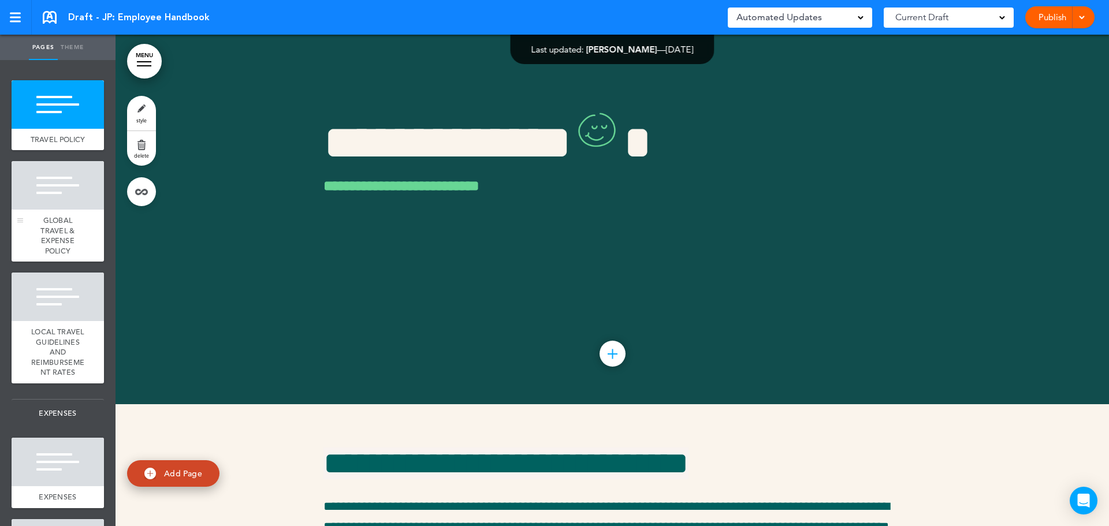
click at [70, 210] on div at bounding box center [58, 185] width 92 height 49
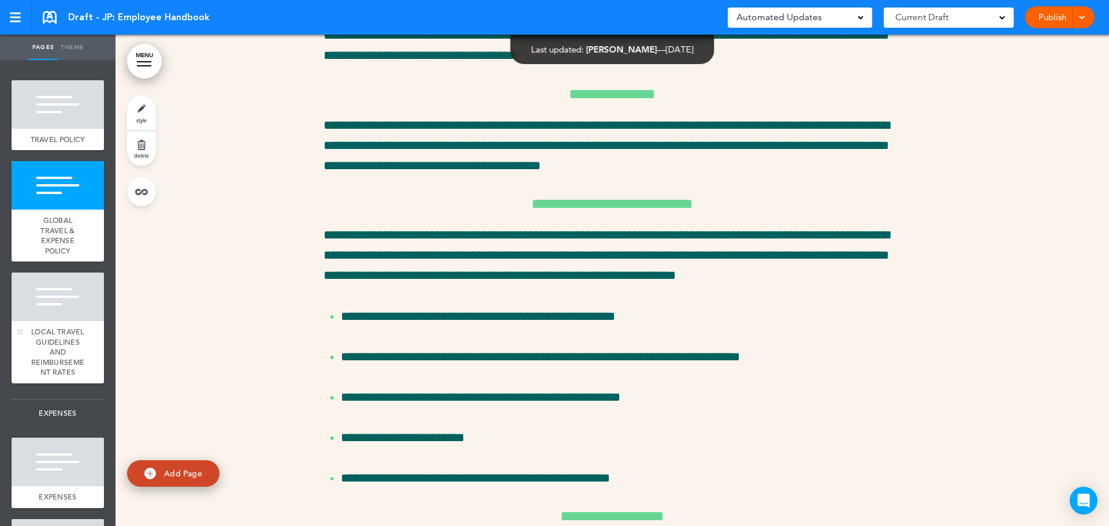
click at [50, 377] on span "LOCAL TRAVEL GUIDELINES AND REIMBURSEMENT RATES" at bounding box center [57, 352] width 53 height 50
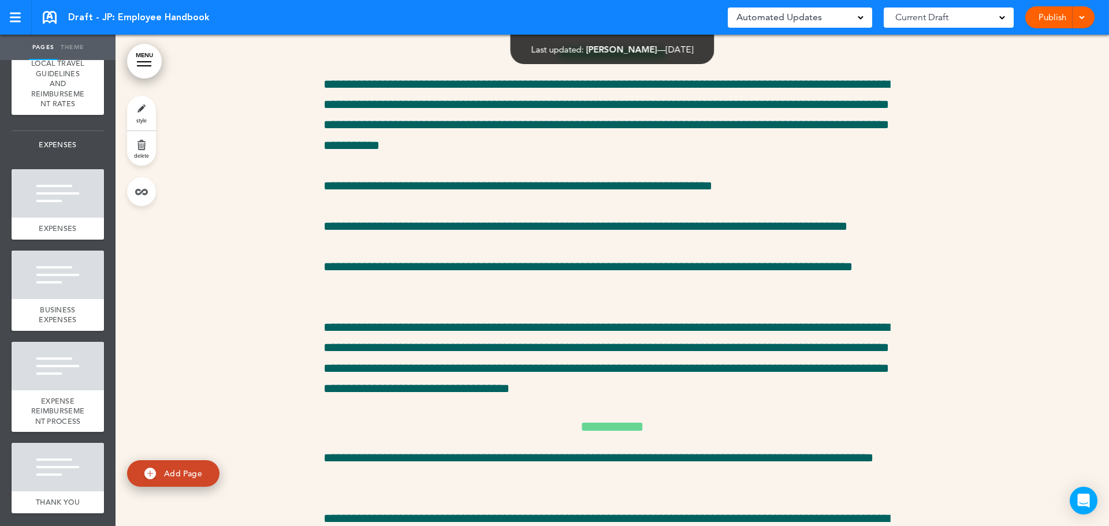
scroll to position [2937, 0]
click at [76, 331] on div "BUSINESS EXPENSES" at bounding box center [58, 315] width 92 height 32
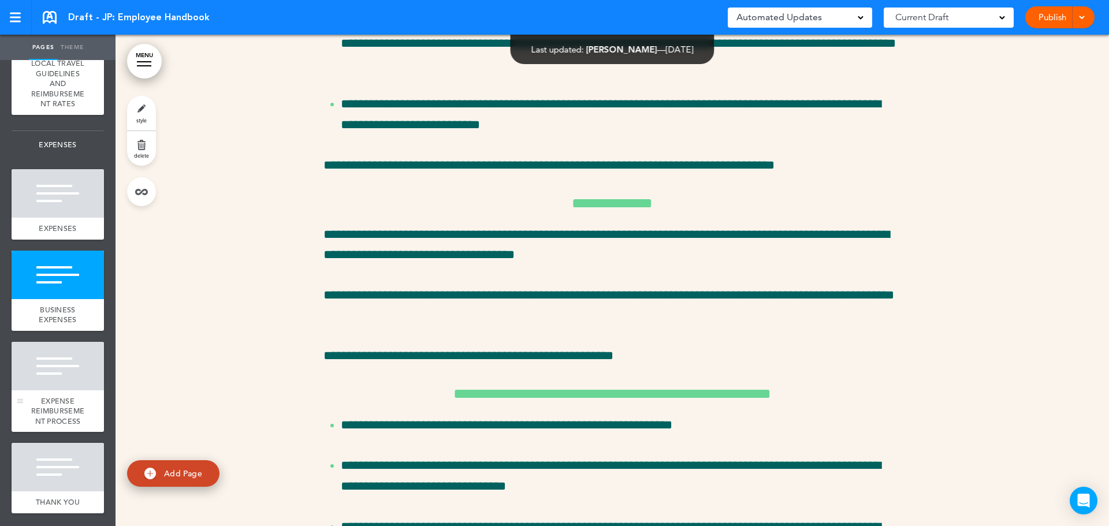
click at [55, 433] on div "EXPENSE REIMBURSEMENT PROCESS" at bounding box center [58, 412] width 92 height 42
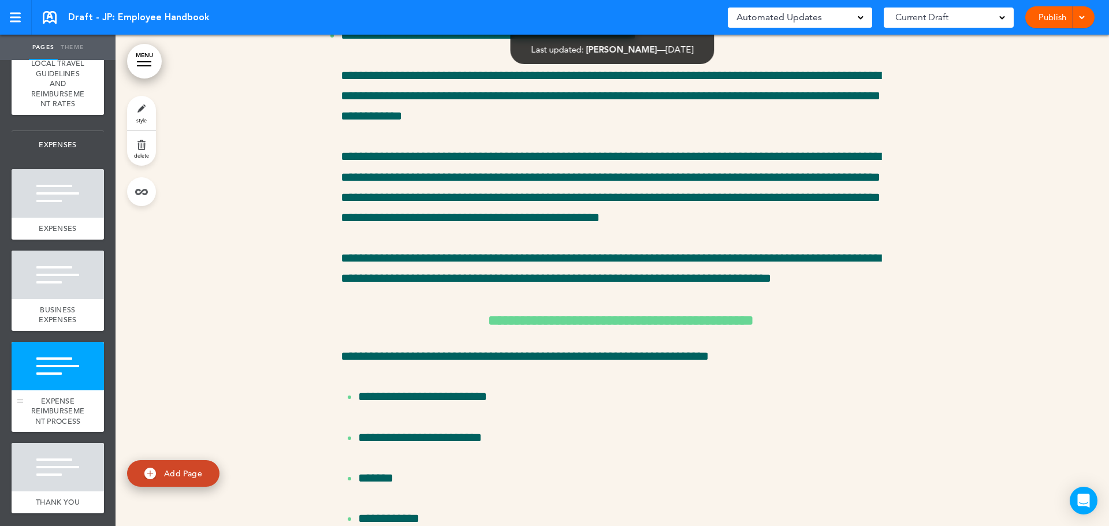
scroll to position [30131, 0]
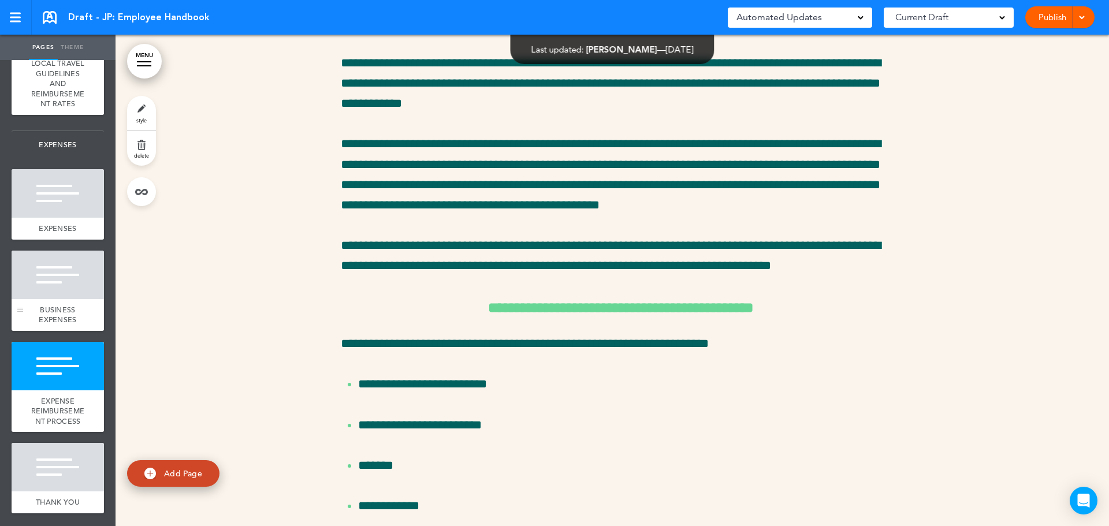
click at [54, 325] on span "BUSINESS EXPENSES" at bounding box center [58, 315] width 38 height 20
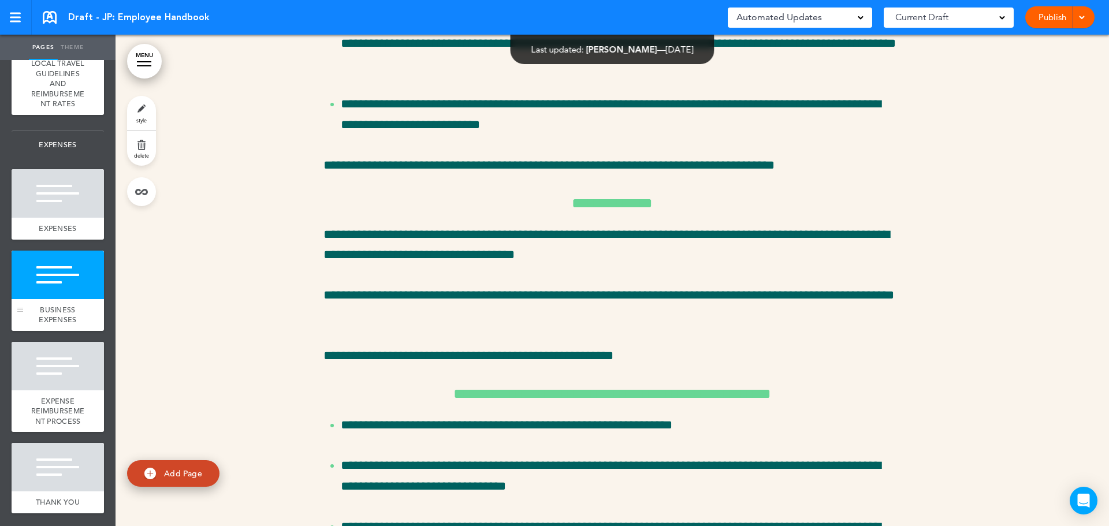
scroll to position [2812, 0]
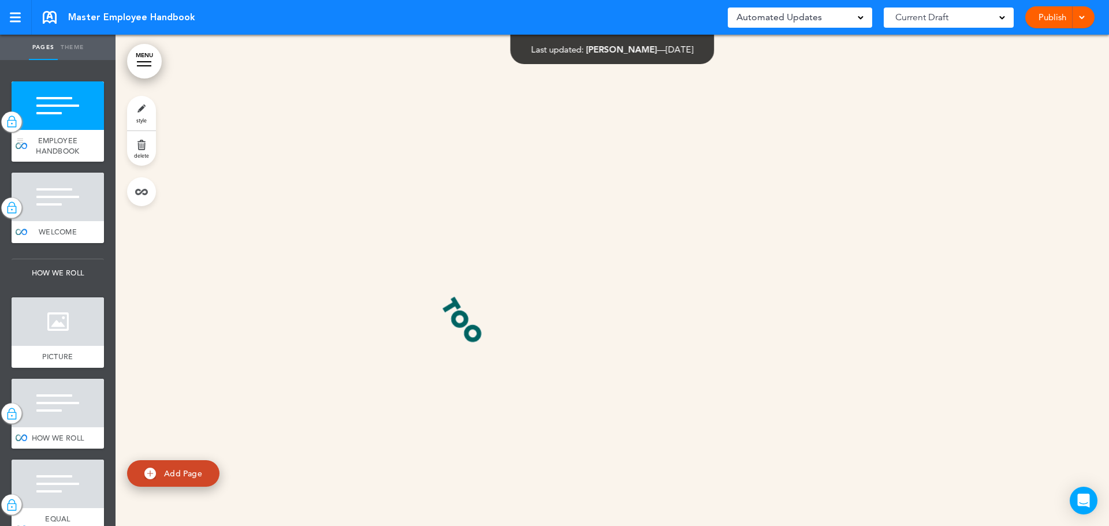
click at [38, 109] on div at bounding box center [58, 105] width 92 height 49
